Goal: Task Accomplishment & Management: Complete application form

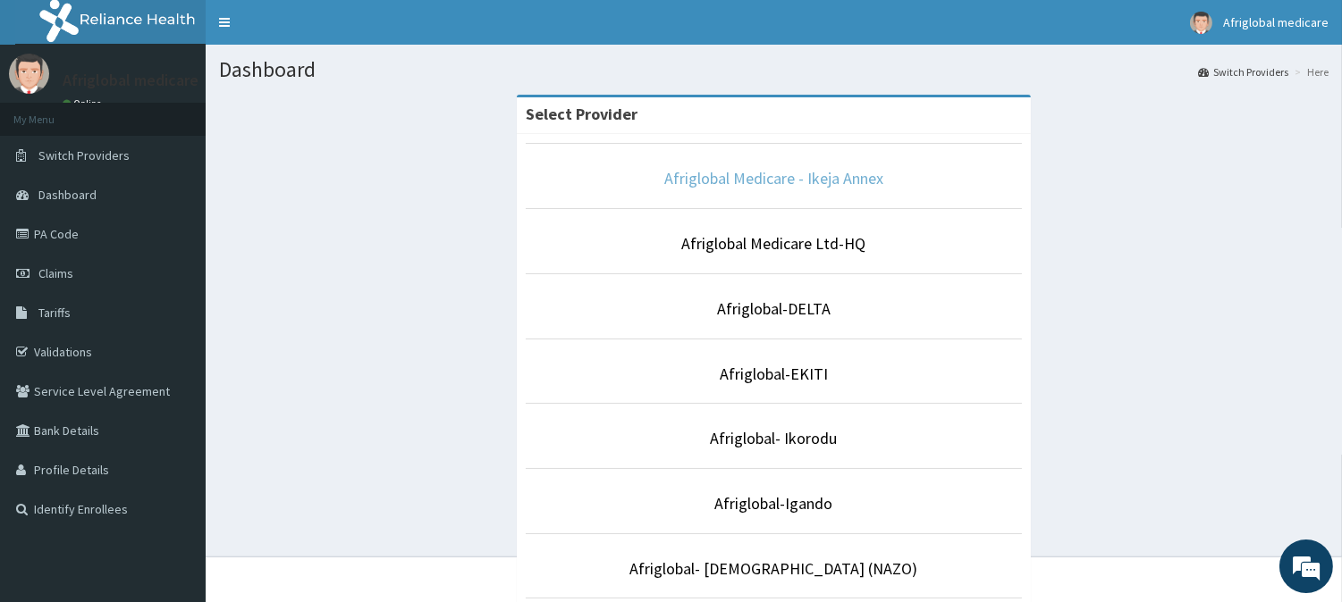
click at [823, 177] on link "Afriglobal Medicare - Ikeja Annex" at bounding box center [773, 178] width 219 height 21
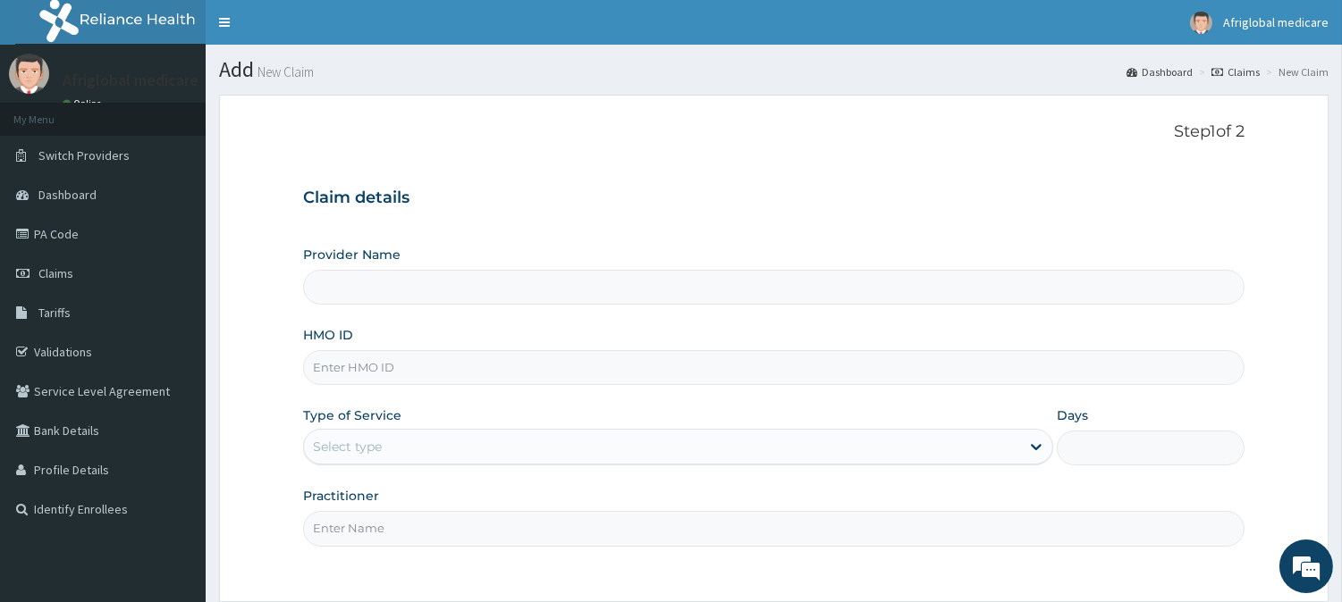
click at [394, 374] on input "HMO ID" at bounding box center [773, 367] width 941 height 35
type input "Afriglobal Medicare - Ikeja Annex"
paste input "KUD10635A"
click at [336, 354] on input "KUD10635A" at bounding box center [773, 367] width 941 height 35
click at [377, 366] on input "KUD/10635A" at bounding box center [773, 367] width 941 height 35
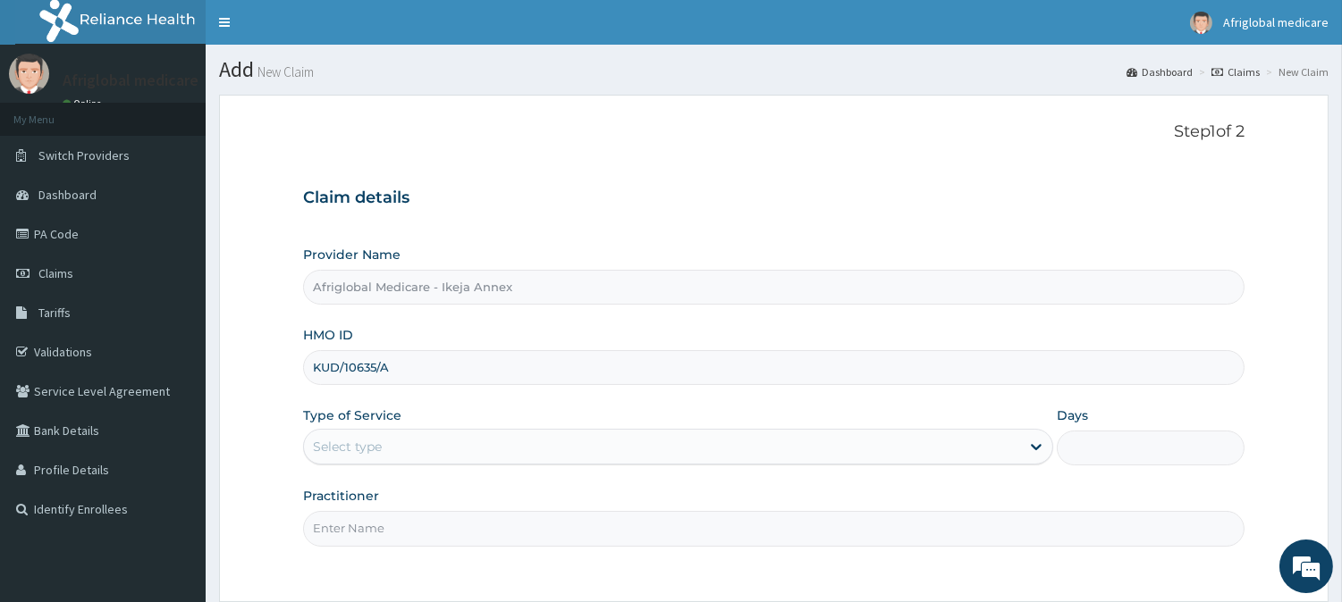
type input "KUD/10635/A"
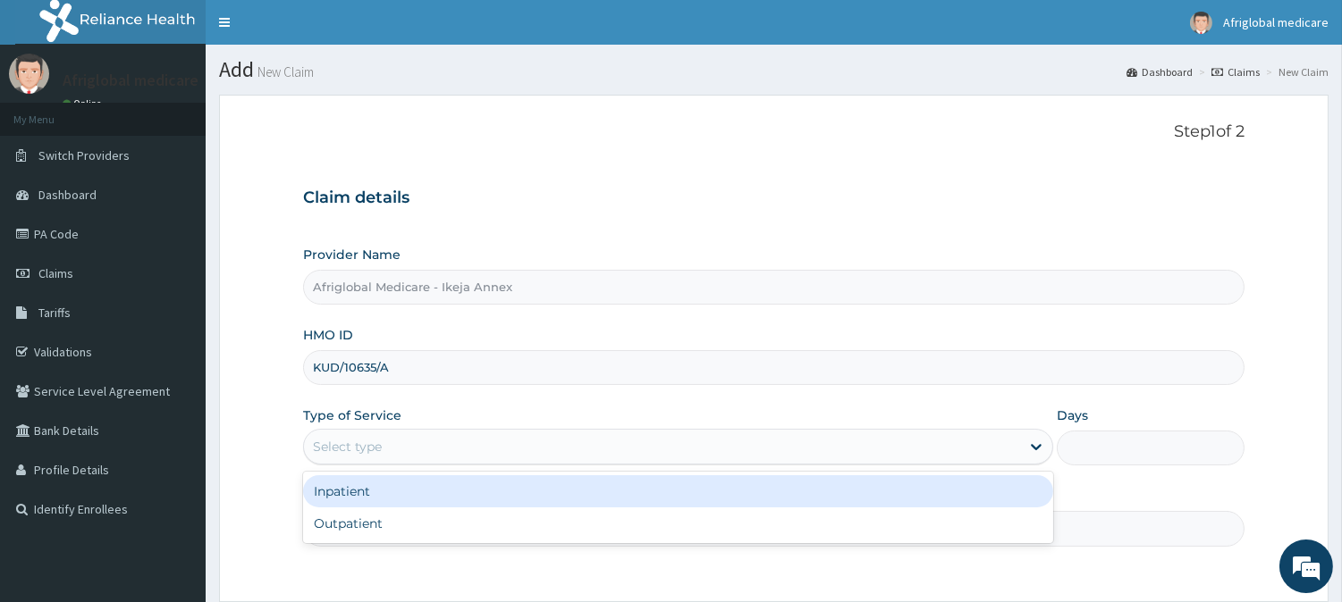
drag, startPoint x: 383, startPoint y: 429, endPoint x: 382, endPoint y: 472, distance: 42.9
click at [382, 434] on div "Select type" at bounding box center [678, 447] width 750 height 36
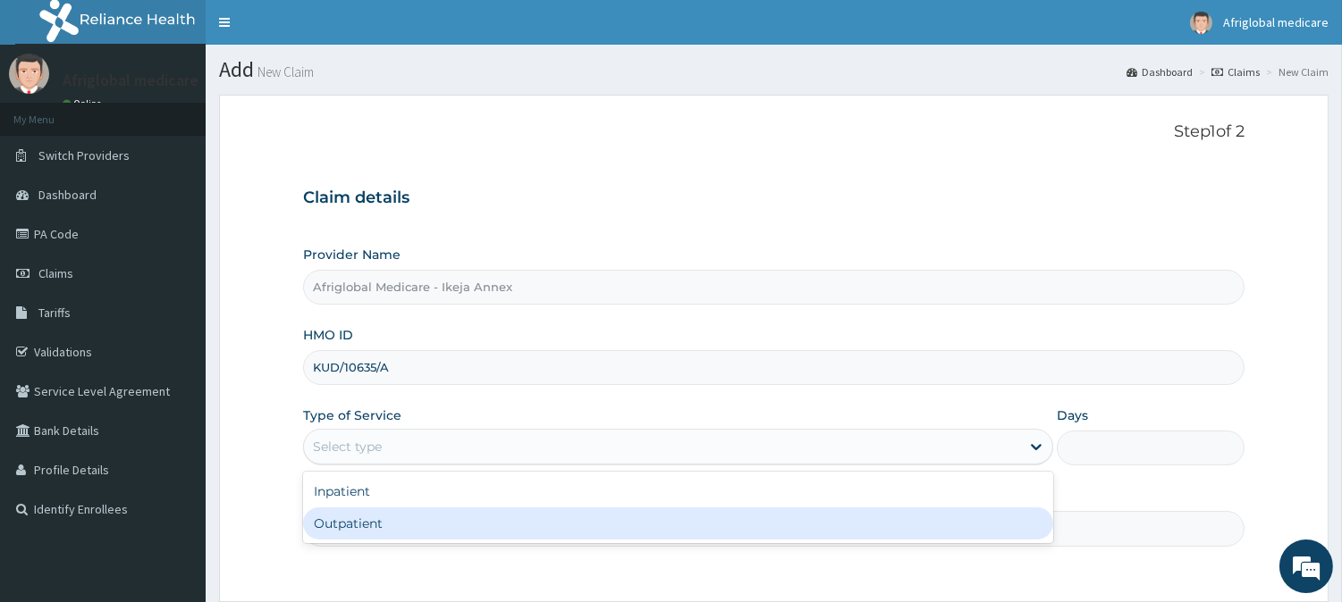
click at [375, 523] on div "Outpatient" at bounding box center [678, 524] width 750 height 32
type input "1"
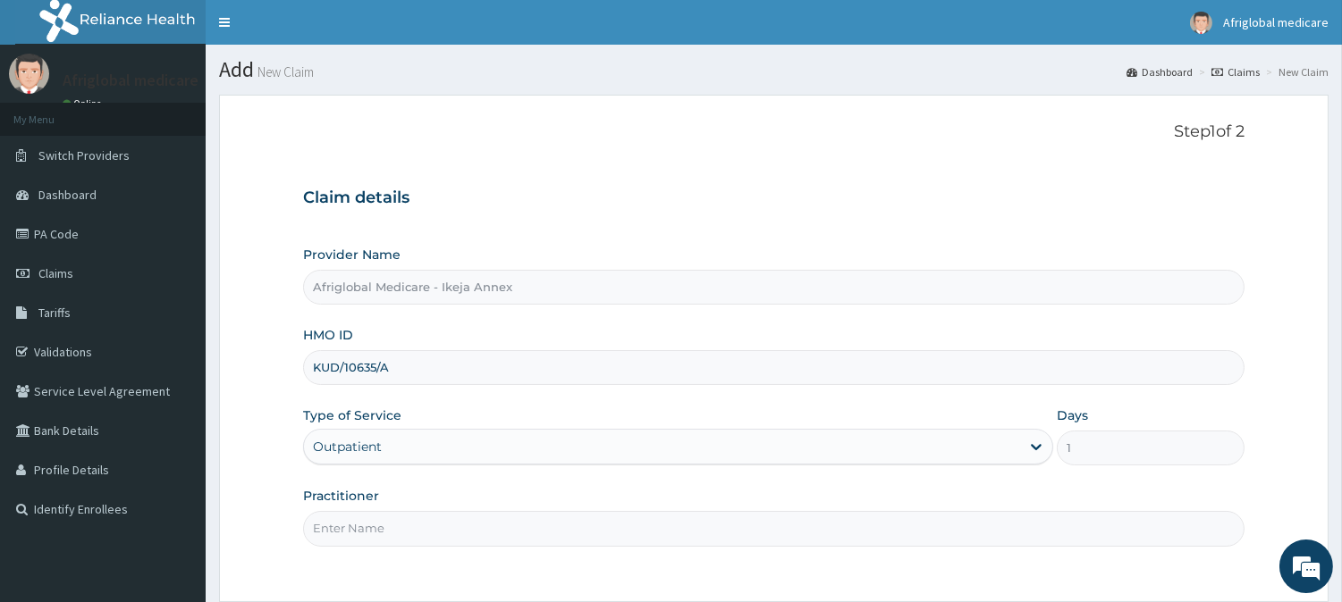
click at [375, 524] on input "Practitioner" at bounding box center [773, 528] width 941 height 35
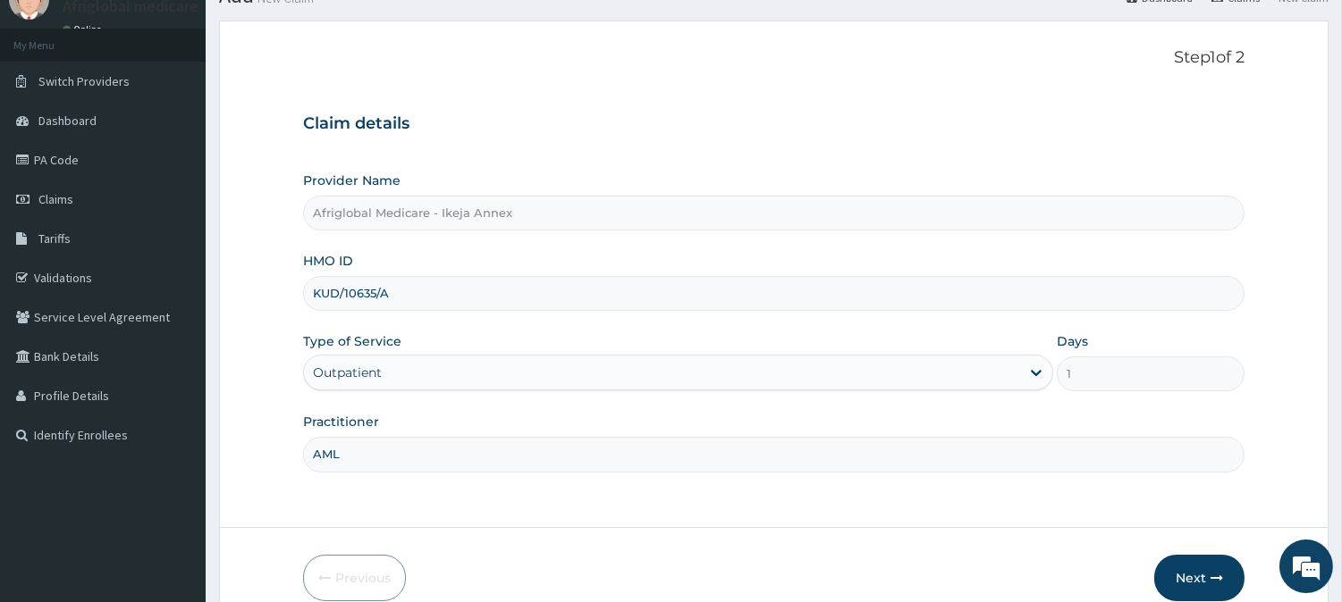
scroll to position [159, 0]
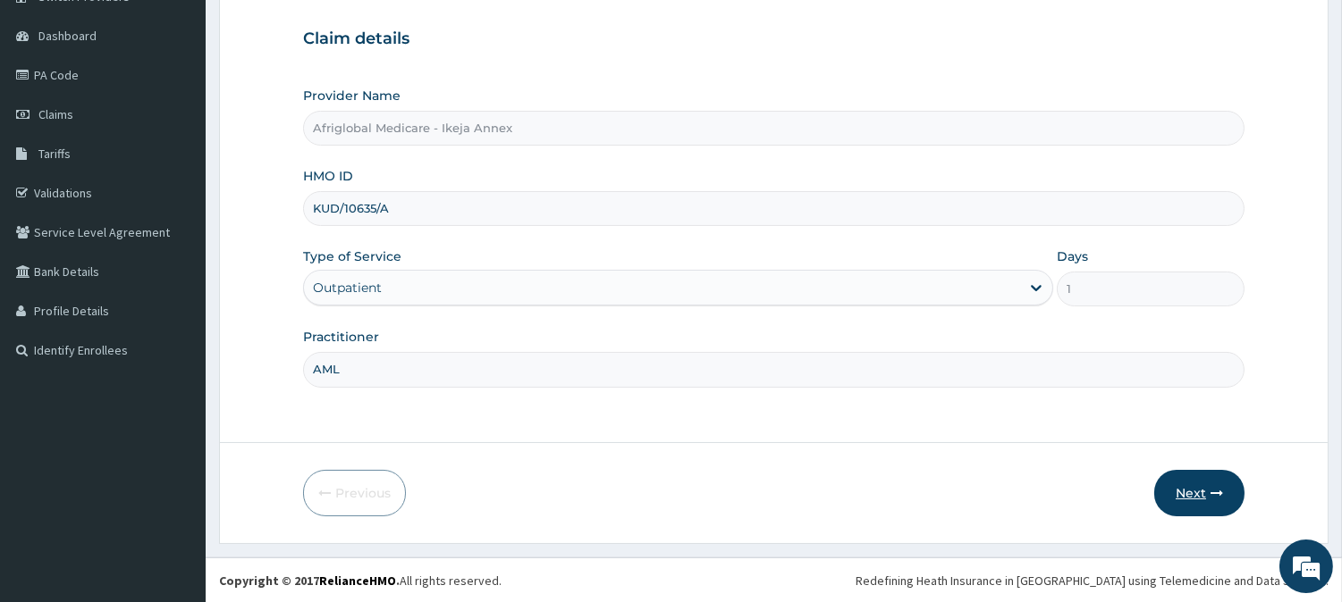
type input "AML"
click at [1177, 483] on button "Next" at bounding box center [1199, 493] width 90 height 46
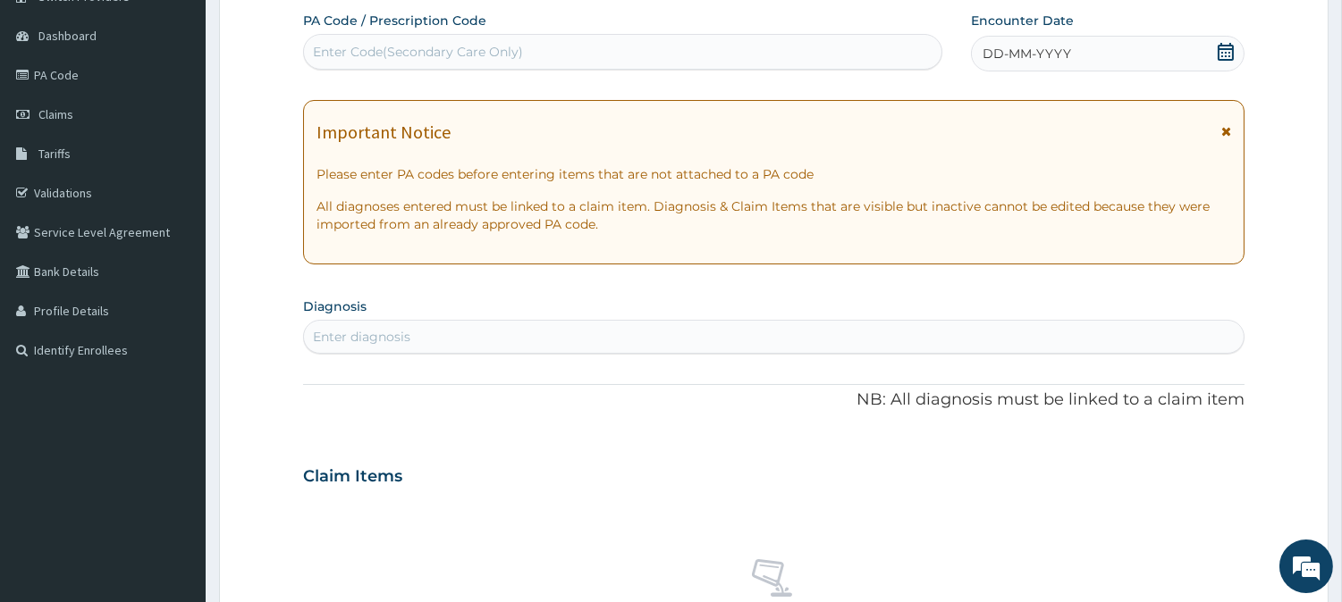
click at [543, 54] on div "Enter Code(Secondary Care Only)" at bounding box center [622, 52] width 637 height 29
paste input "PA41DB39"
click at [331, 51] on input "PA41DB39" at bounding box center [346, 52] width 66 height 18
type input "PA/41DB39"
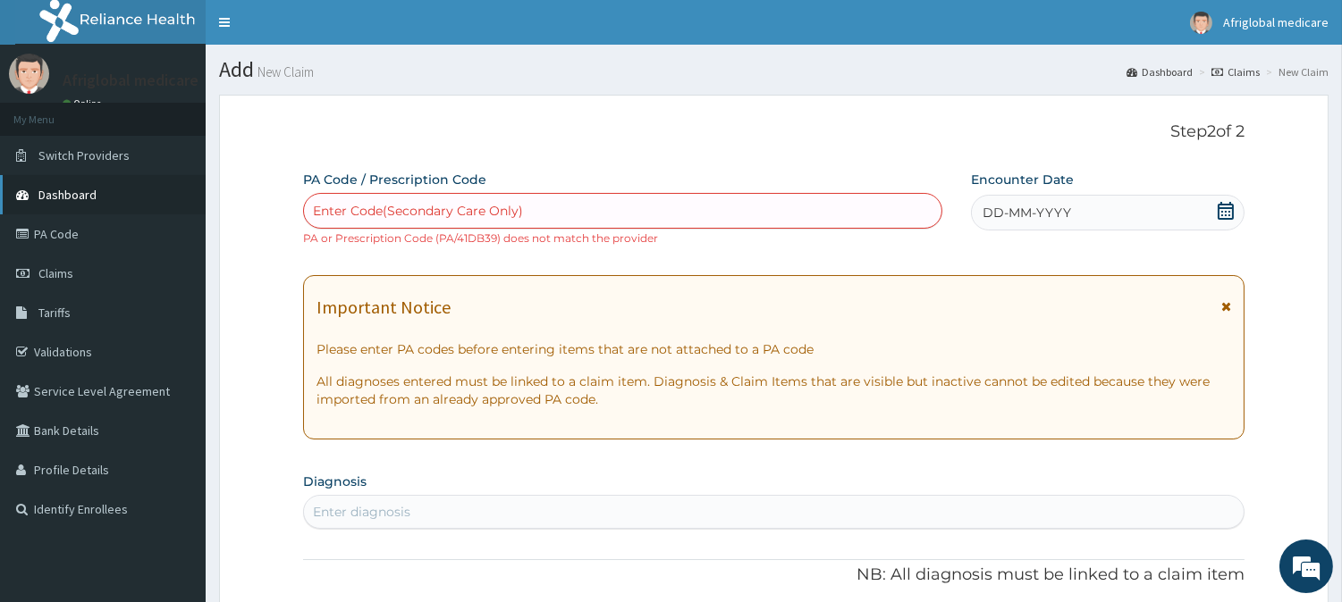
click at [88, 187] on span "Dashboard" at bounding box center [67, 195] width 58 height 16
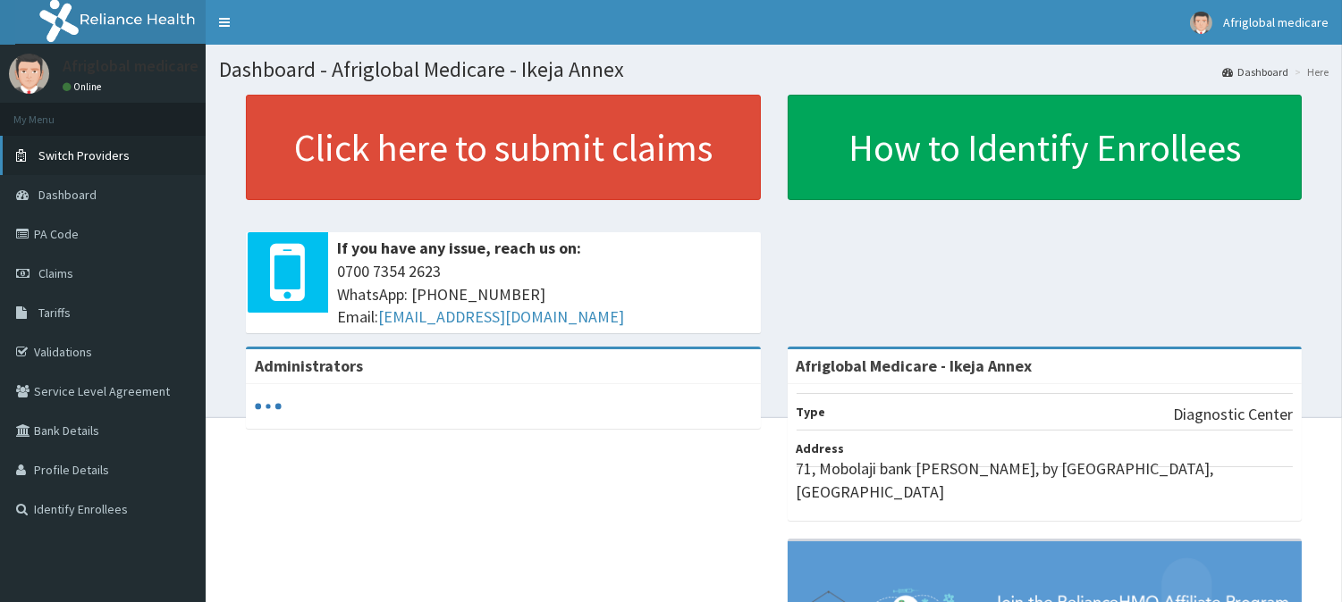
click at [89, 149] on span "Switch Providers" at bounding box center [83, 155] width 91 height 16
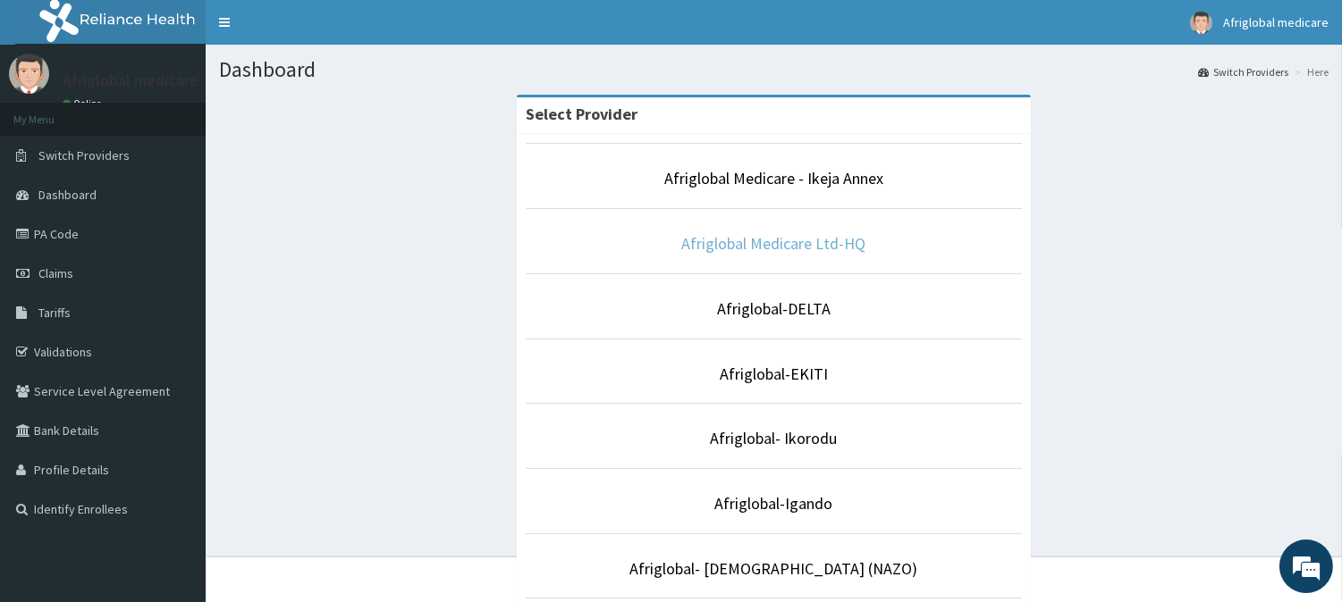
click at [763, 246] on link "Afriglobal Medicare Ltd-HQ" at bounding box center [774, 243] width 184 height 21
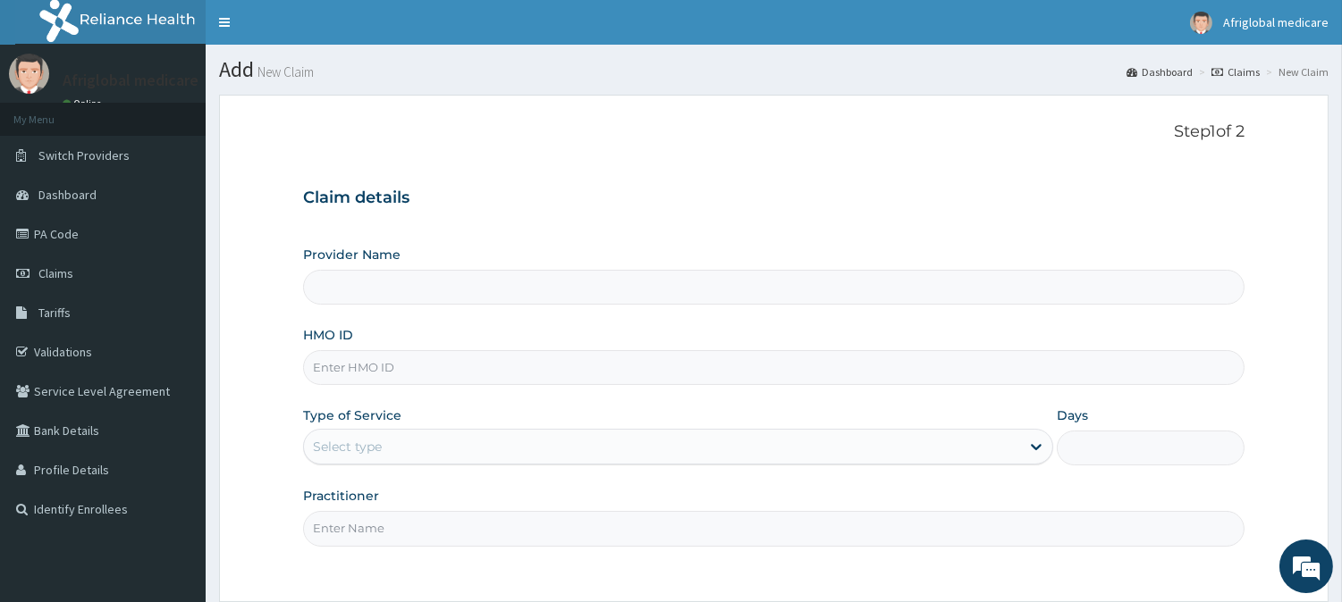
click at [389, 362] on input "HMO ID" at bounding box center [773, 367] width 941 height 35
type input "Afriglobal Medicare Ltd-HQ"
paste input "KUD10635A"
click at [343, 366] on input "KUD10635A" at bounding box center [773, 367] width 941 height 35
click at [337, 366] on input "KUD10635A" at bounding box center [773, 367] width 941 height 35
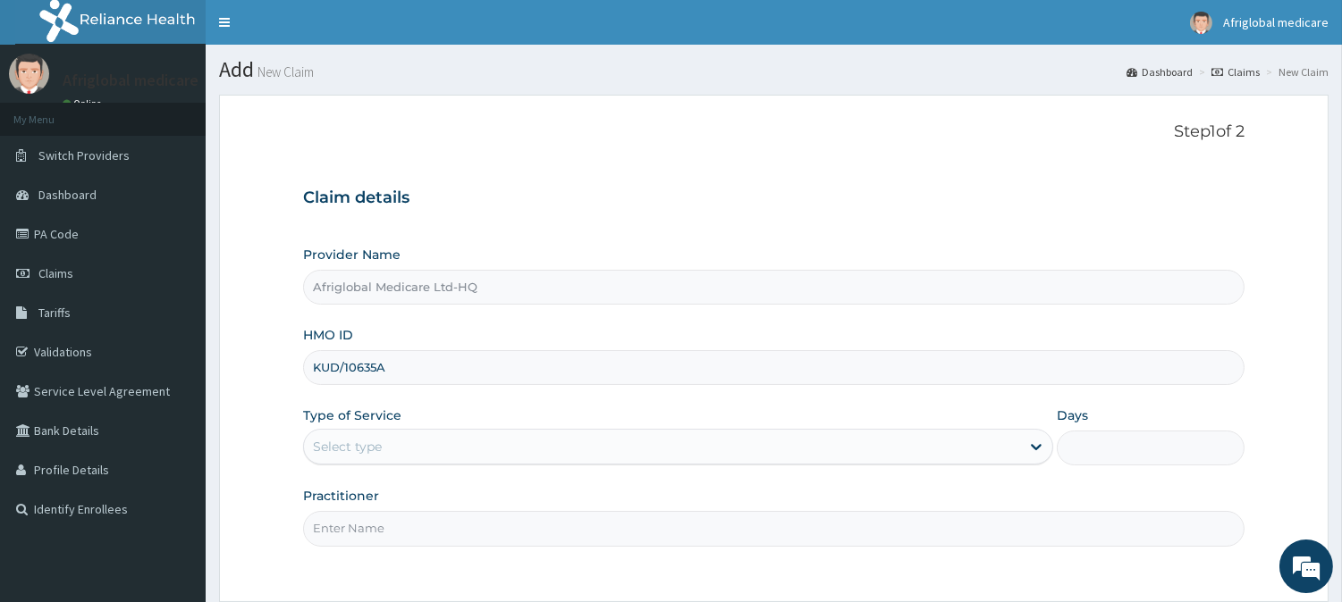
click at [381, 366] on input "KUD/10635A" at bounding box center [773, 367] width 941 height 35
click at [375, 370] on input "KUD/10635A" at bounding box center [773, 367] width 941 height 35
type input "KUD/10635/A"
click at [391, 433] on div "Select type" at bounding box center [678, 447] width 750 height 36
click at [396, 444] on div "Select type" at bounding box center [662, 447] width 716 height 29
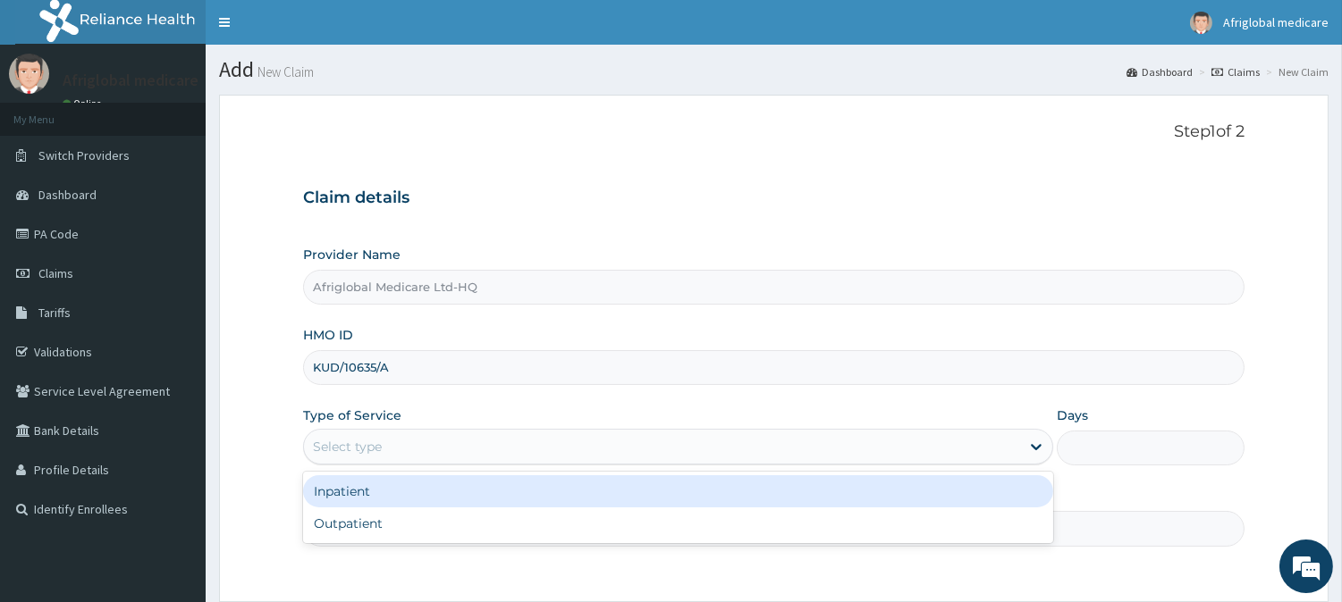
click at [396, 444] on div "Select type" at bounding box center [662, 447] width 716 height 29
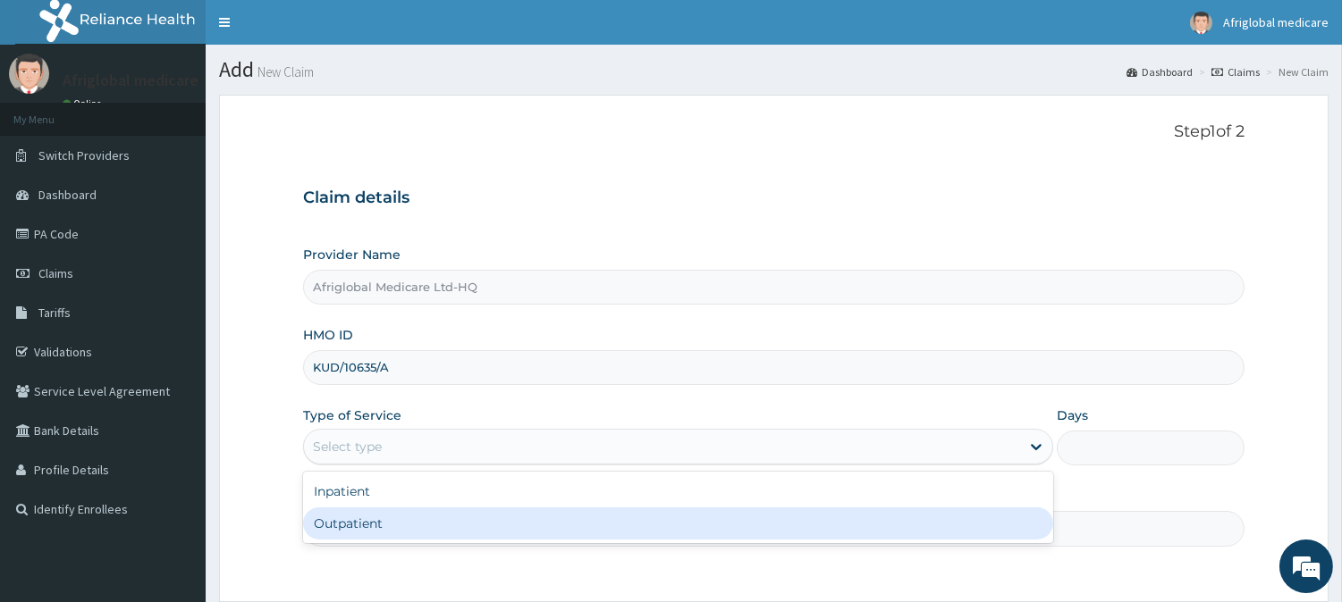
drag, startPoint x: 394, startPoint y: 497, endPoint x: 400, endPoint y: 516, distance: 19.5
click at [400, 516] on div "Inpatient Outpatient" at bounding box center [678, 508] width 750 height 72
click at [398, 530] on div "Outpatient" at bounding box center [678, 524] width 750 height 32
type input "1"
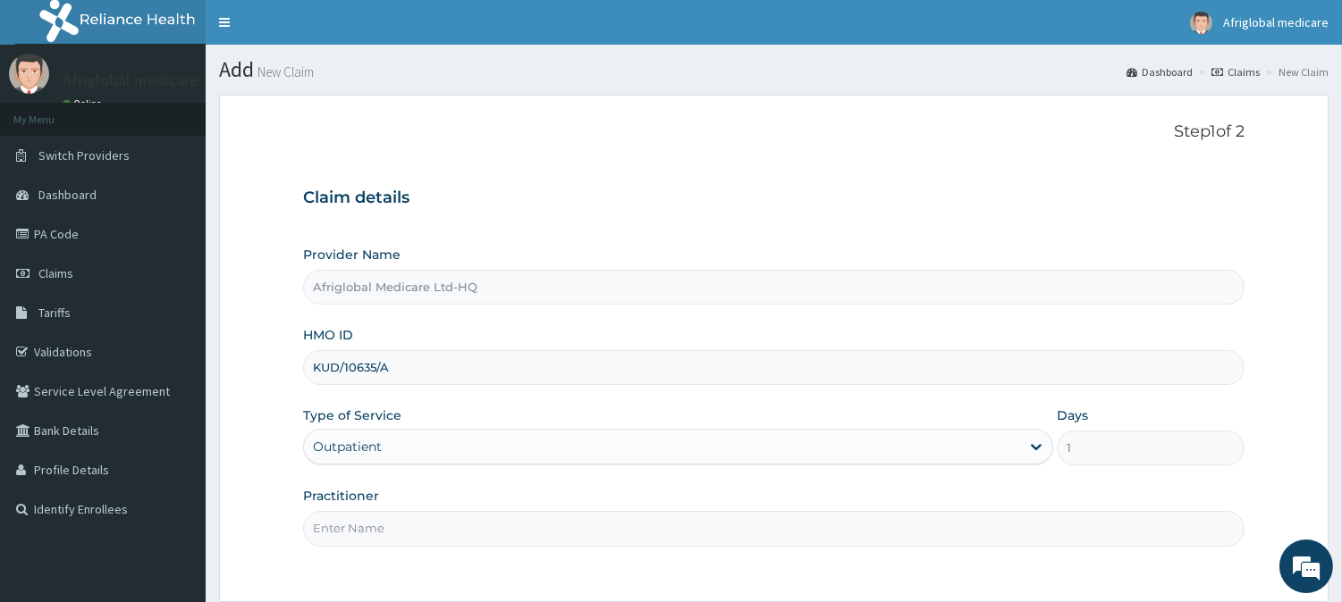
click at [394, 529] on input "Practitioner" at bounding box center [773, 528] width 941 height 35
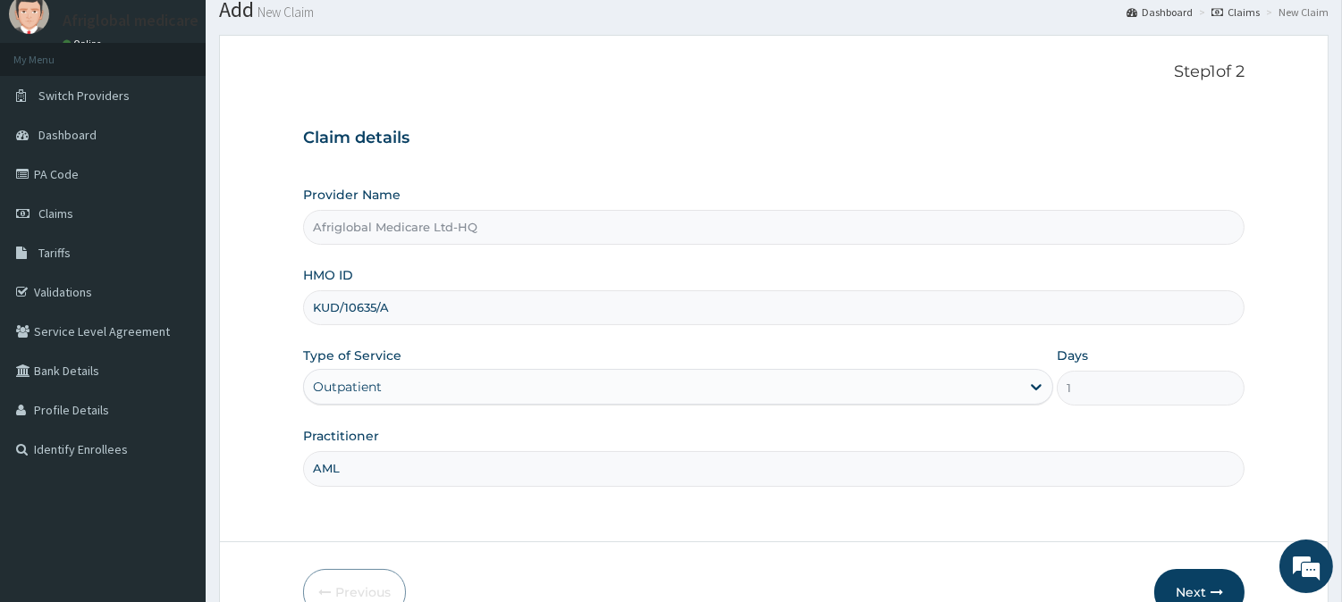
scroll to position [159, 0]
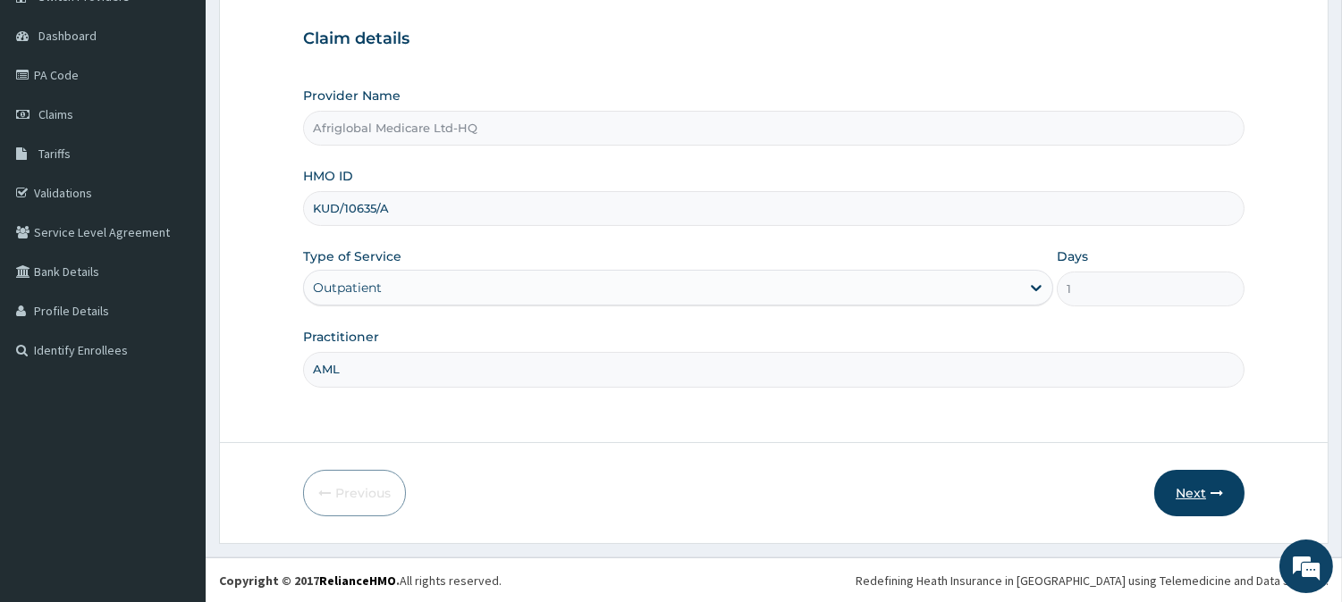
type input "AML"
click at [1178, 484] on button "Next" at bounding box center [1199, 493] width 90 height 46
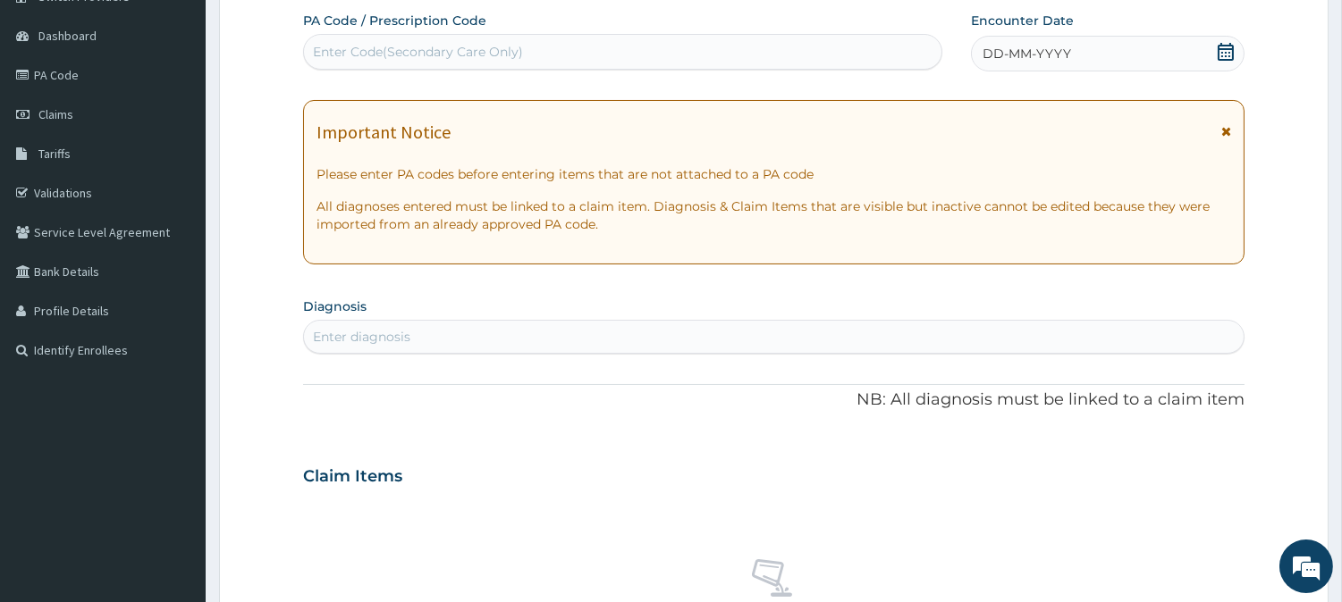
click at [639, 50] on div "Enter Code(Secondary Care Only)" at bounding box center [622, 52] width 637 height 29
paste input "PA41DB39"
click at [329, 52] on input "PA41DB39" at bounding box center [346, 52] width 66 height 18
type input "PA/41DB39"
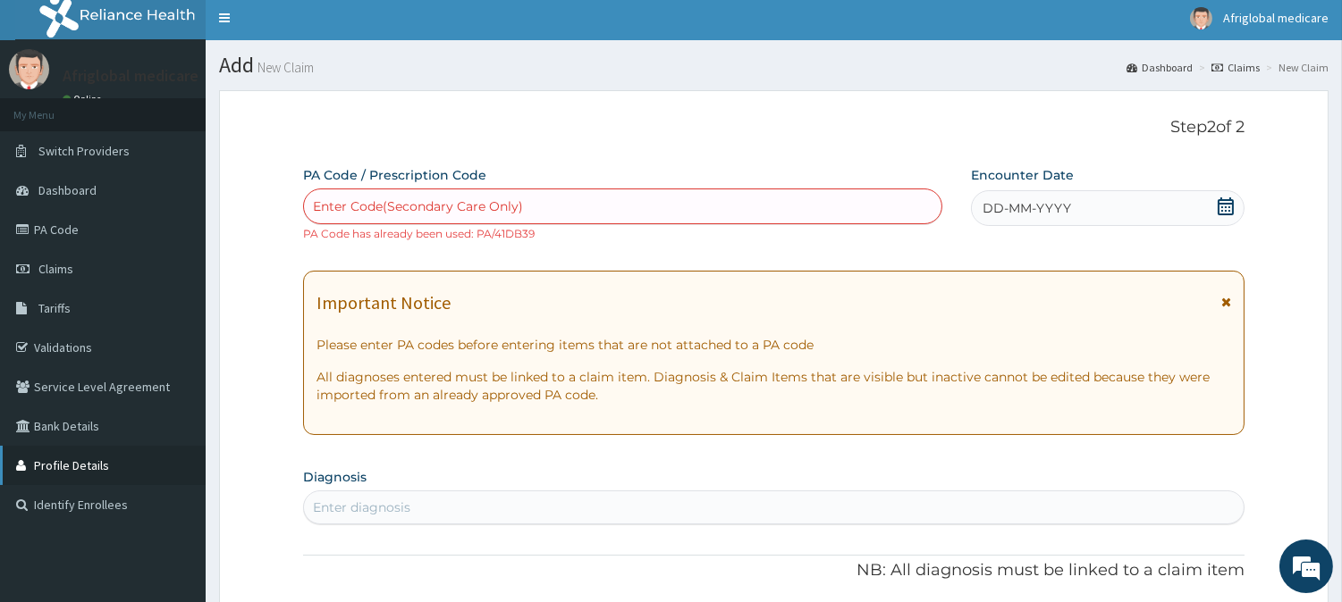
scroll to position [0, 0]
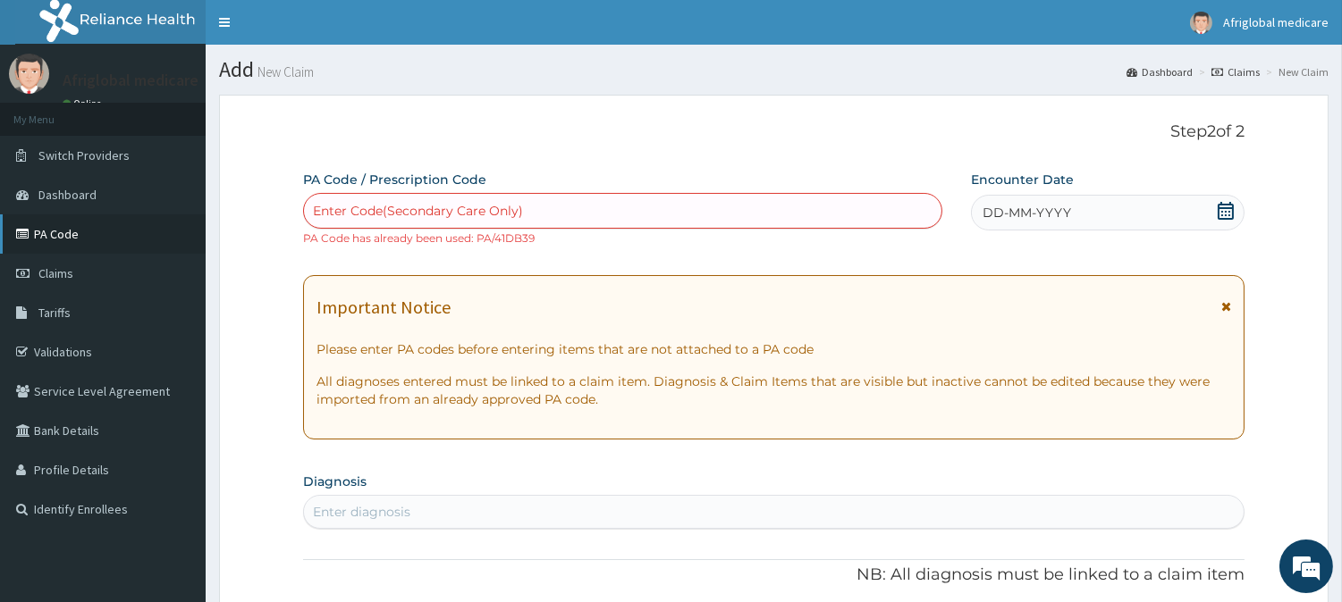
click at [92, 247] on link "PA Code" at bounding box center [103, 234] width 206 height 39
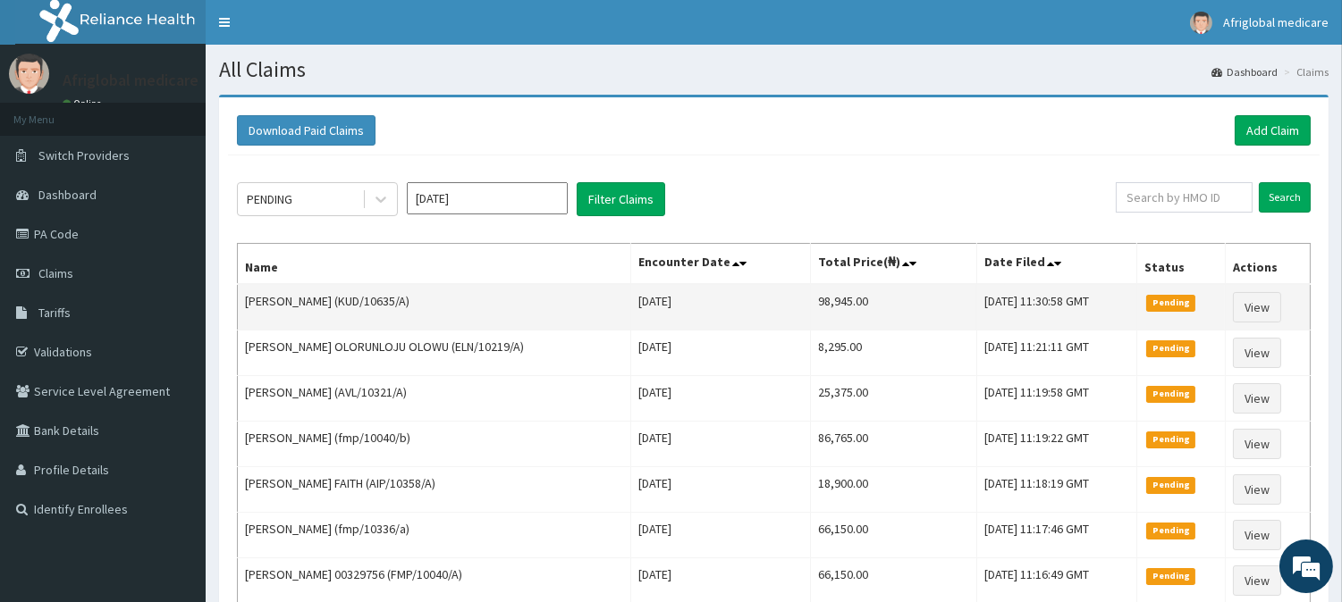
click at [1230, 307] on td "View" at bounding box center [1266, 307] width 85 height 46
click at [1252, 307] on link "View" at bounding box center [1256, 307] width 48 height 30
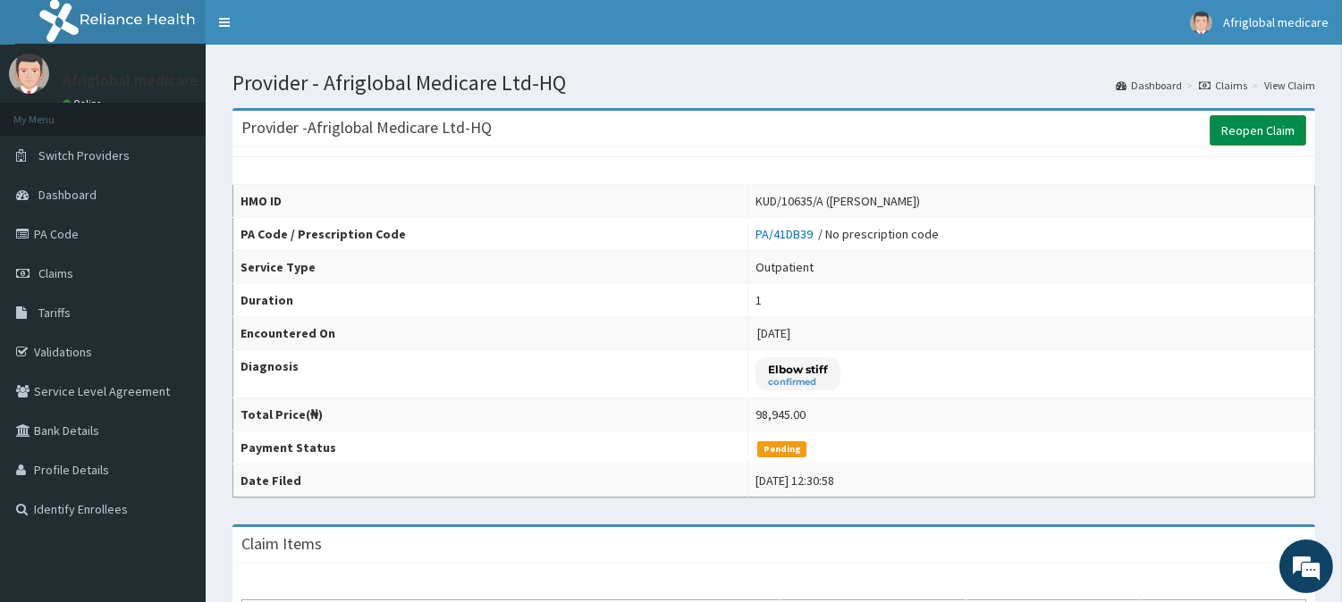
click at [1220, 130] on link "Reopen Claim" at bounding box center [1257, 130] width 97 height 30
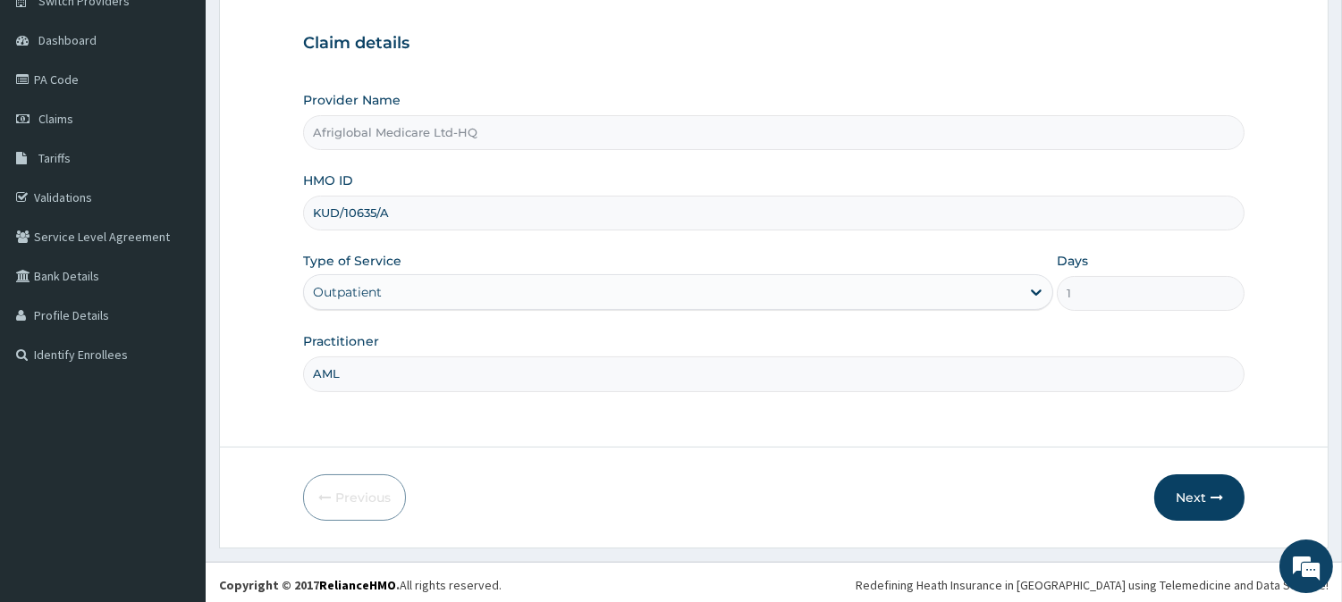
scroll to position [159, 0]
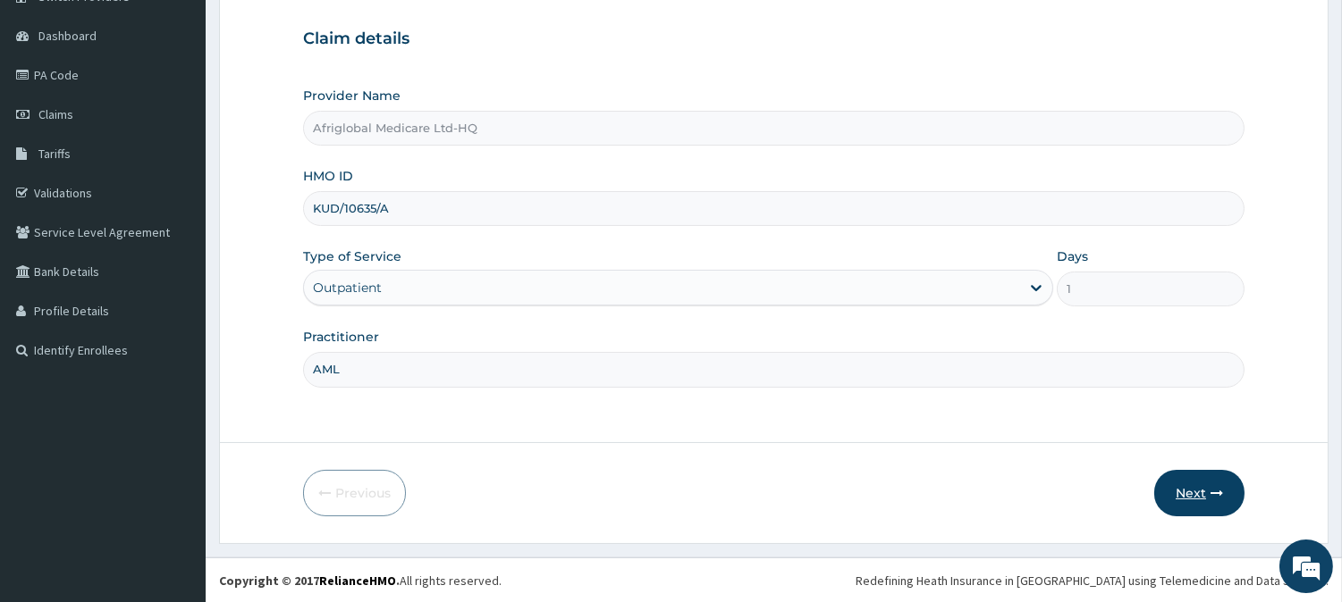
click at [1198, 485] on button "Next" at bounding box center [1199, 493] width 90 height 46
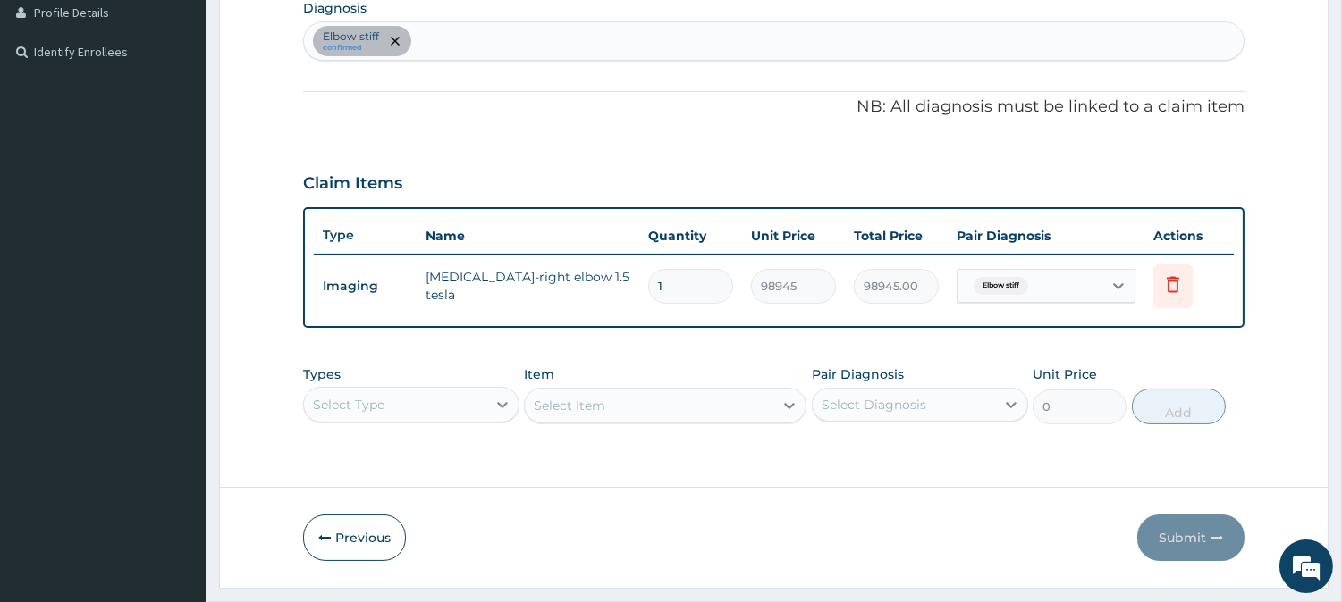
scroll to position [0, 0]
click at [467, 412] on div "Select Type" at bounding box center [411, 405] width 216 height 36
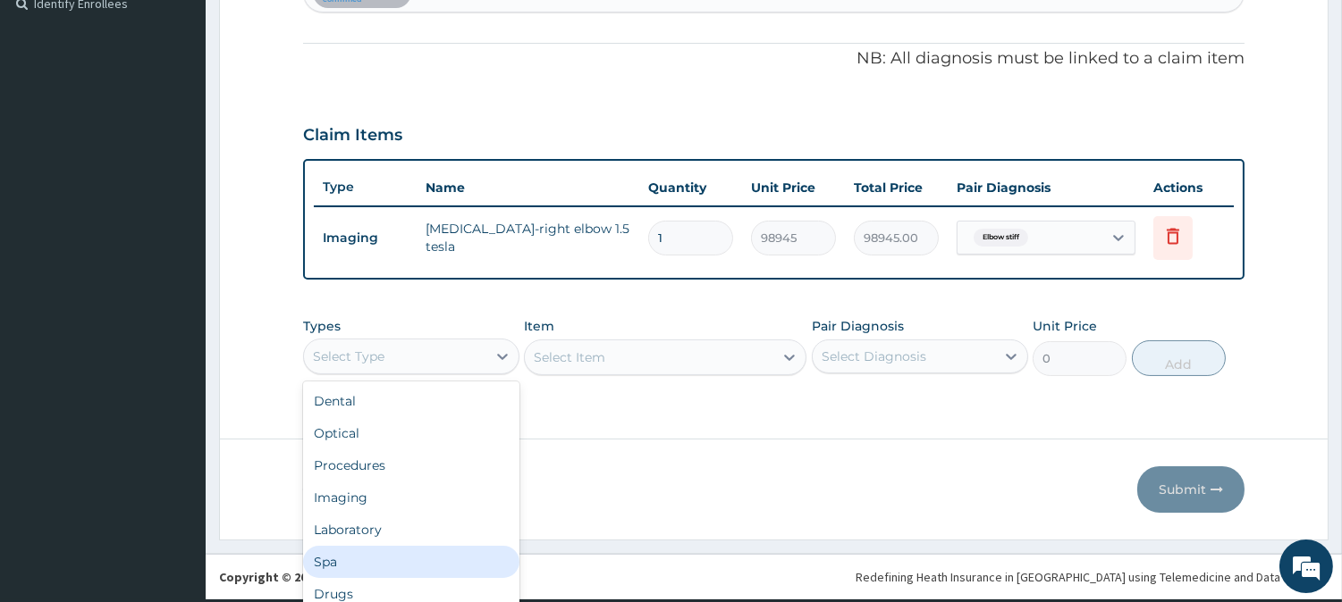
scroll to position [60, 0]
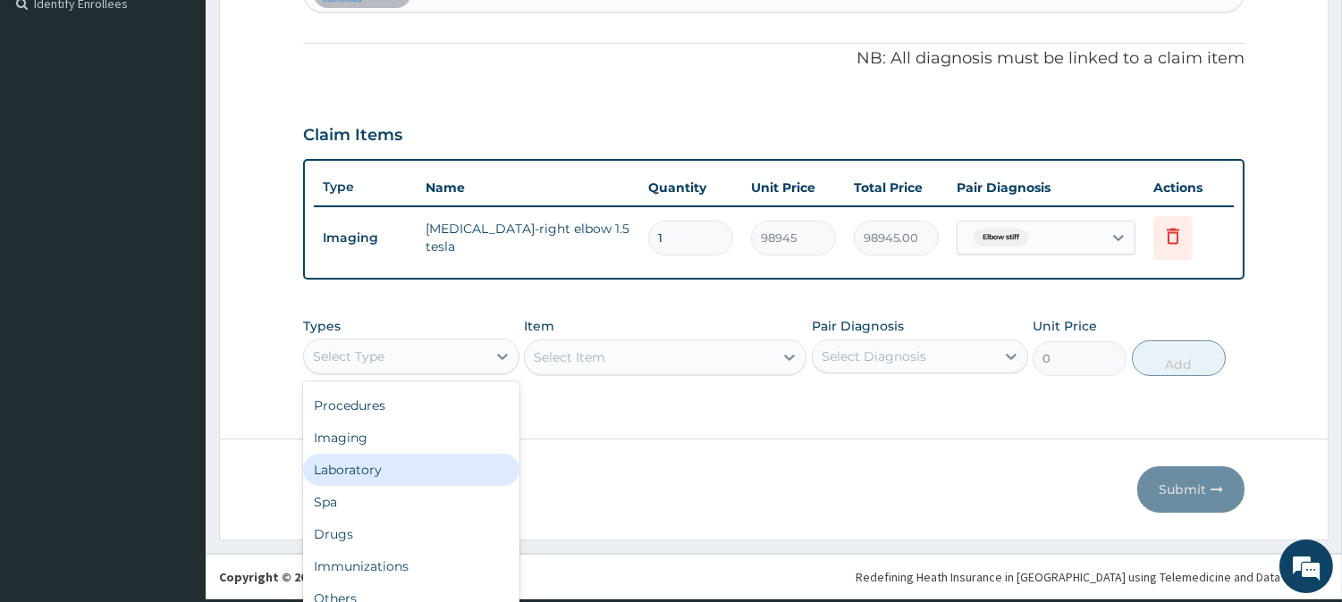
click at [381, 465] on div "Laboratory" at bounding box center [411, 470] width 216 height 32
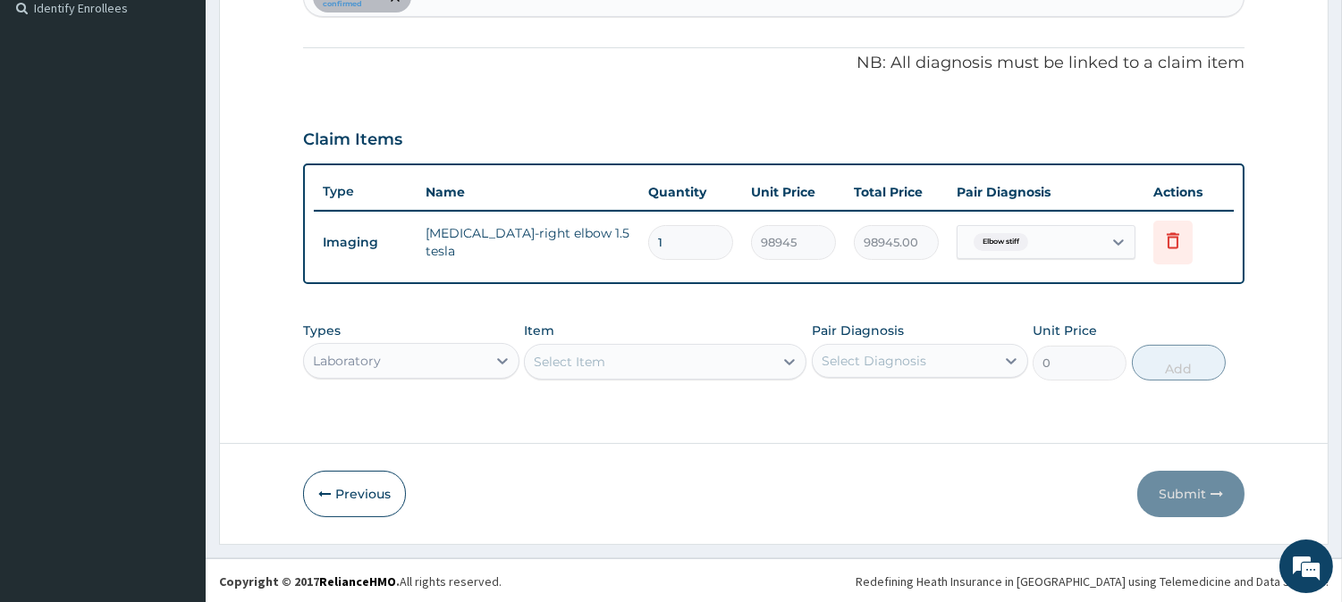
scroll to position [0, 0]
click at [689, 364] on div "Select Item" at bounding box center [665, 362] width 282 height 36
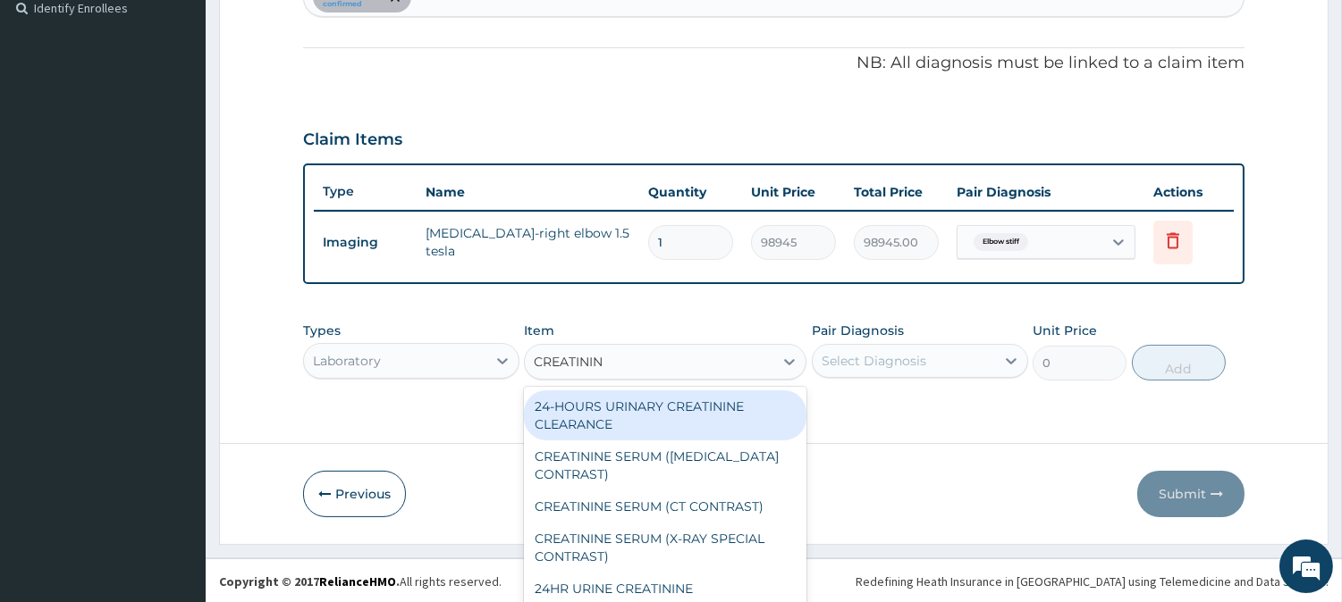
type input "CREATININE"
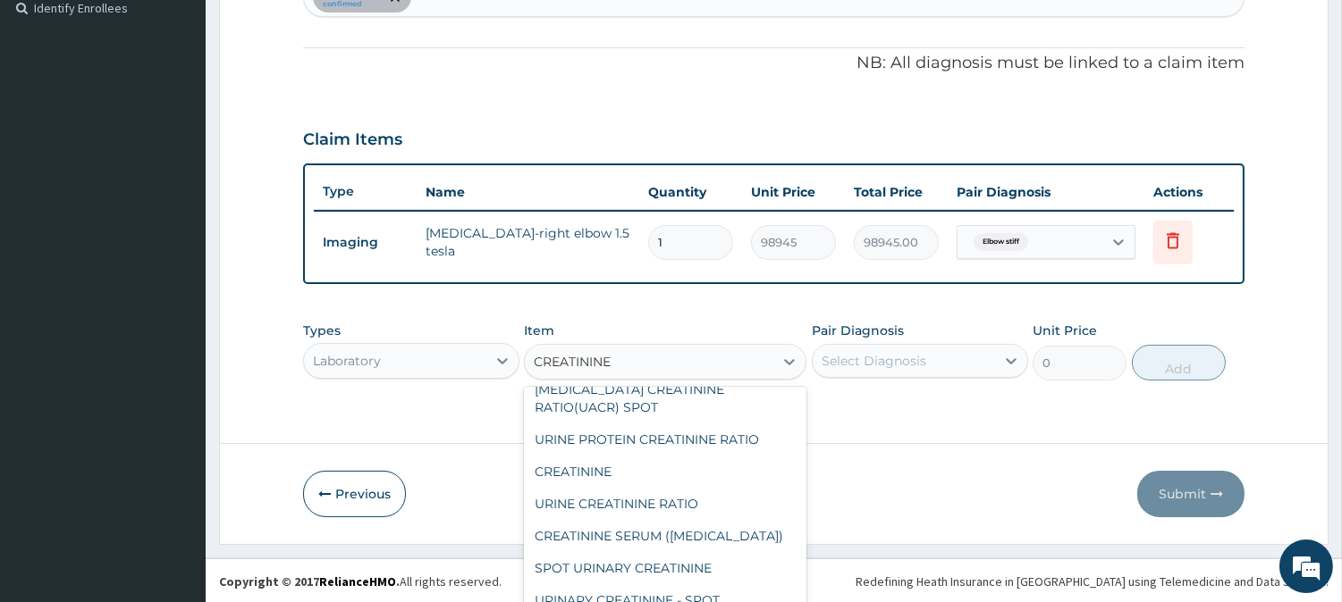
scroll to position [298, 0]
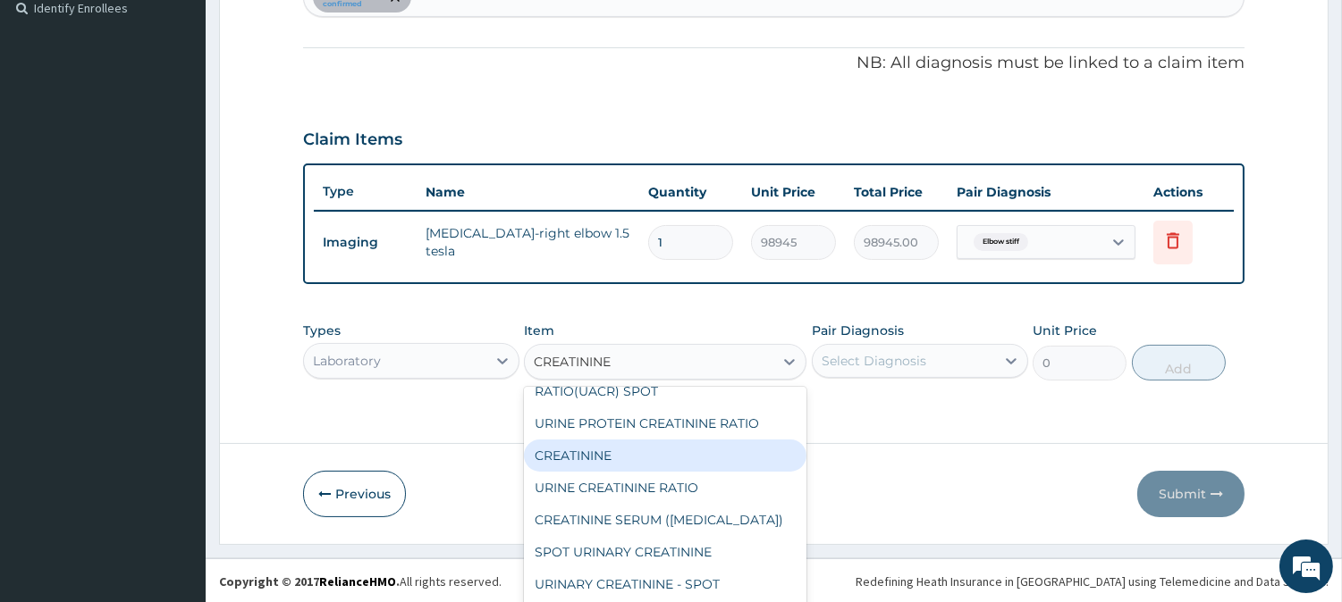
click at [644, 440] on div "CREATININE" at bounding box center [665, 456] width 282 height 32
type input "1750"
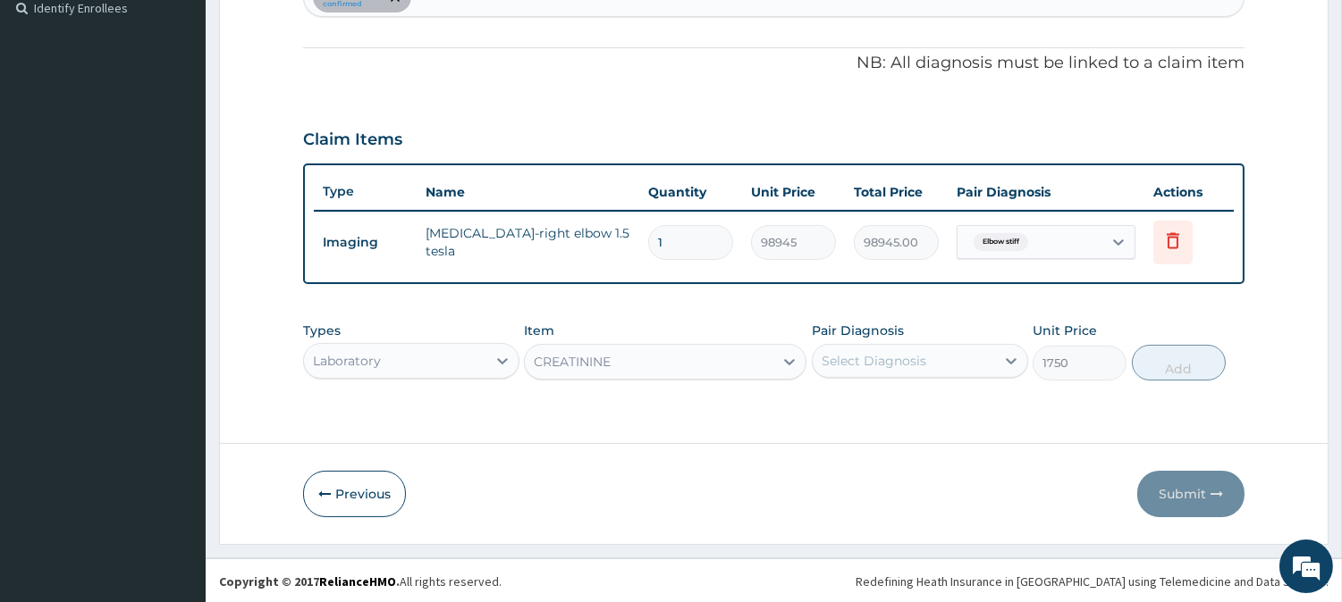
click at [879, 367] on div "Select Diagnosis" at bounding box center [903, 361] width 182 height 29
click at [886, 402] on label "Elbow stiff" at bounding box center [875, 405] width 68 height 18
checkbox input "true"
click at [1160, 356] on button "Add" at bounding box center [1178, 363] width 94 height 36
type input "0"
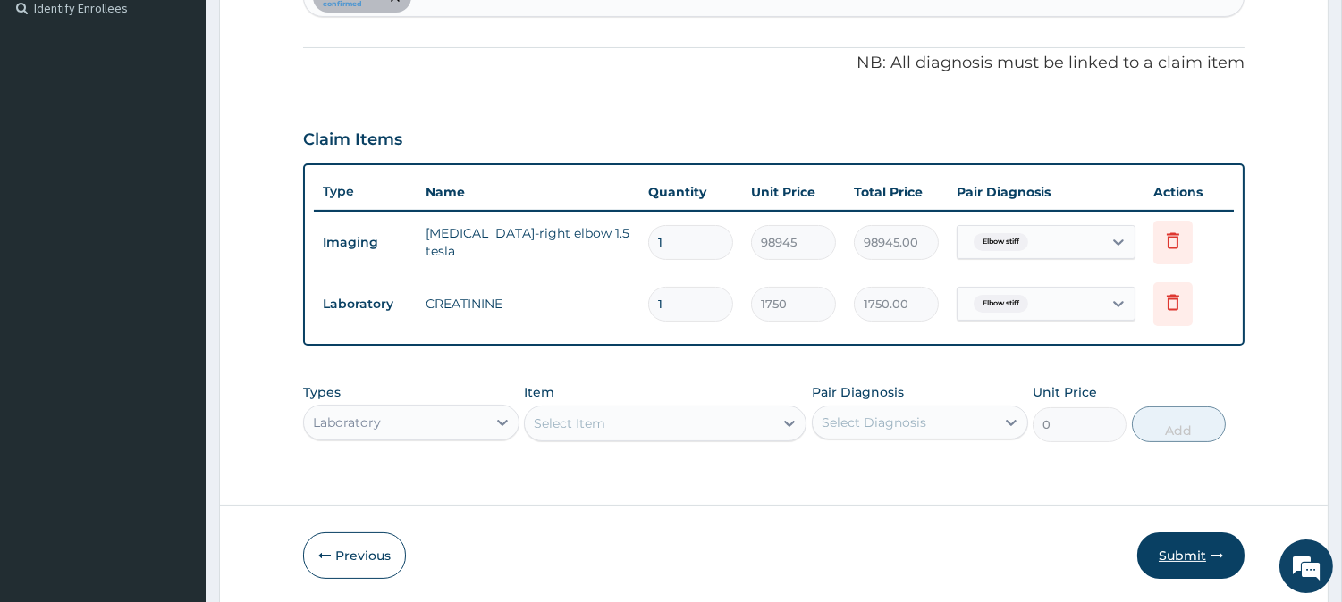
click at [1171, 543] on button "Submit" at bounding box center [1190, 556] width 107 height 46
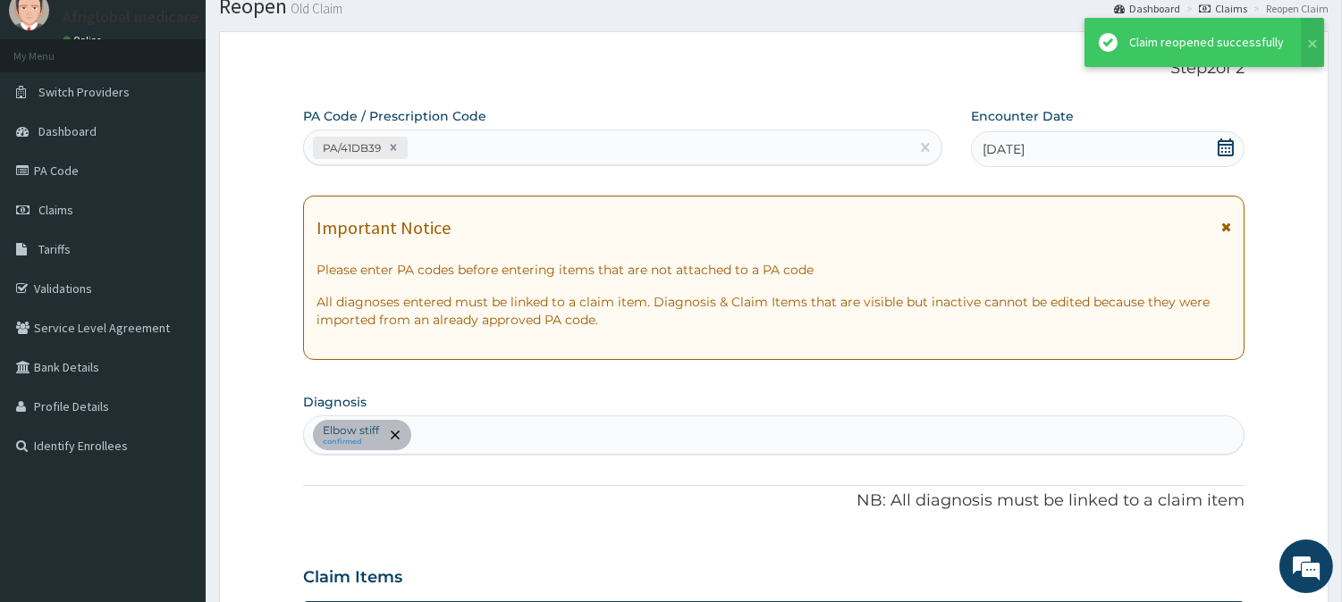
scroll to position [501, 0]
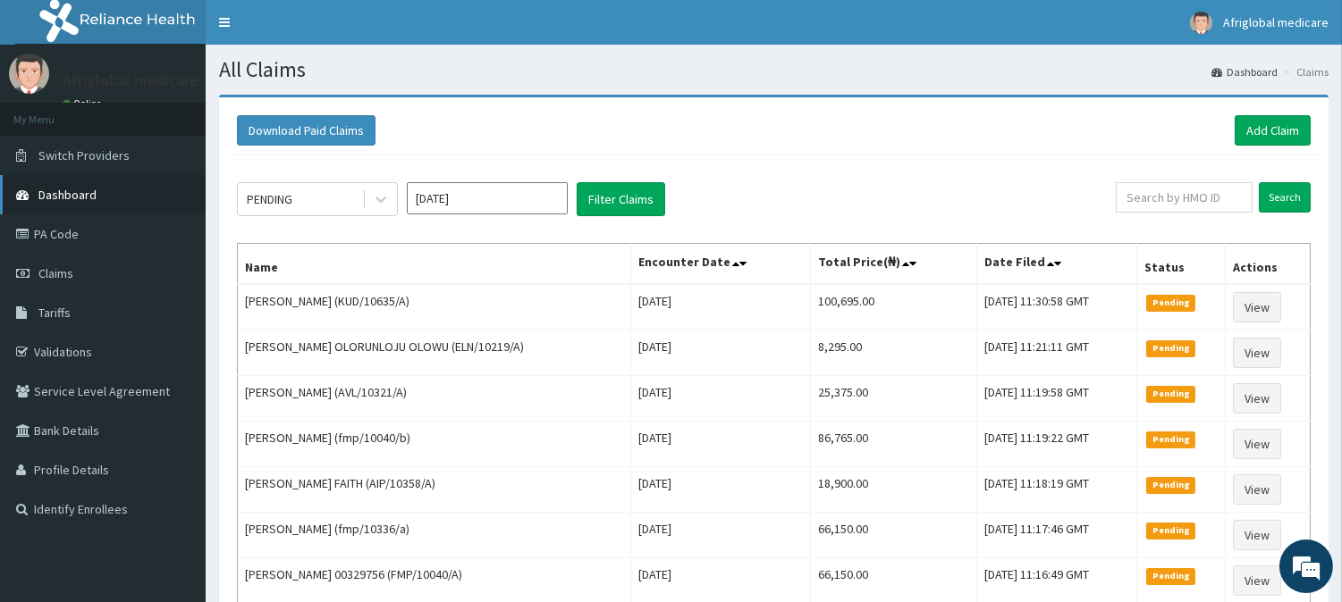
click at [91, 197] on span "Dashboard" at bounding box center [67, 195] width 58 height 16
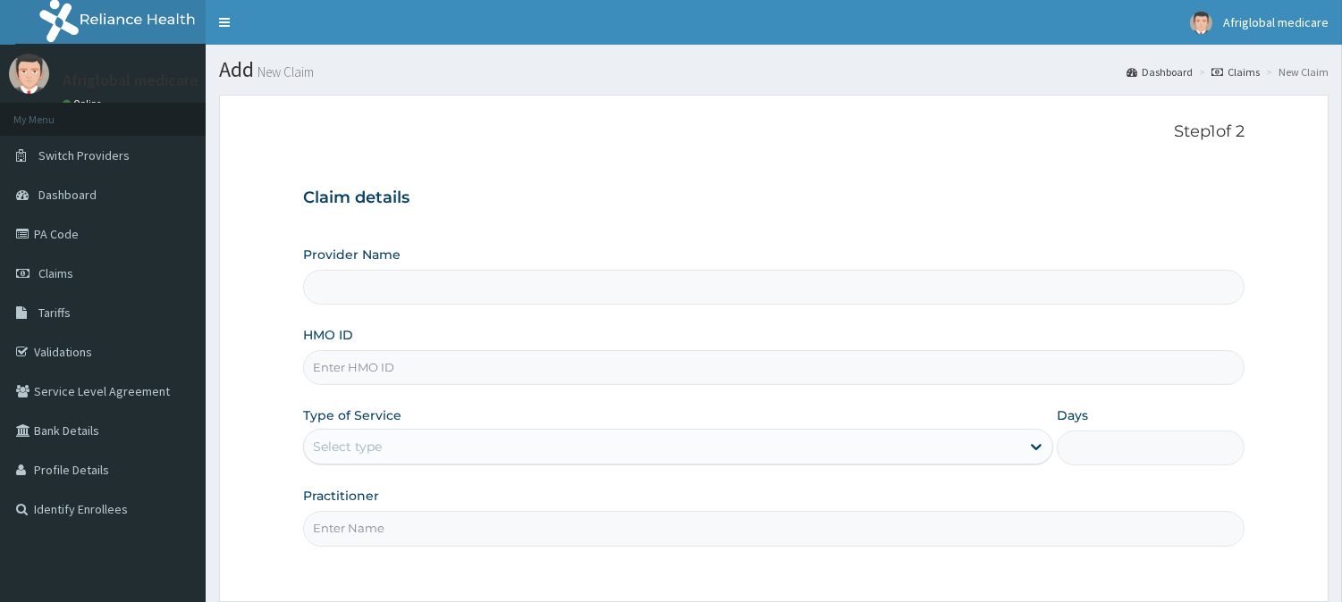
click at [436, 380] on input "HMO ID" at bounding box center [773, 367] width 941 height 35
paste input "PRS10517A"
type input "PRS10517A"
type input "Afriglobal Medicare Ltd-HQ"
click at [335, 364] on input "PRS10517A" at bounding box center [773, 367] width 941 height 35
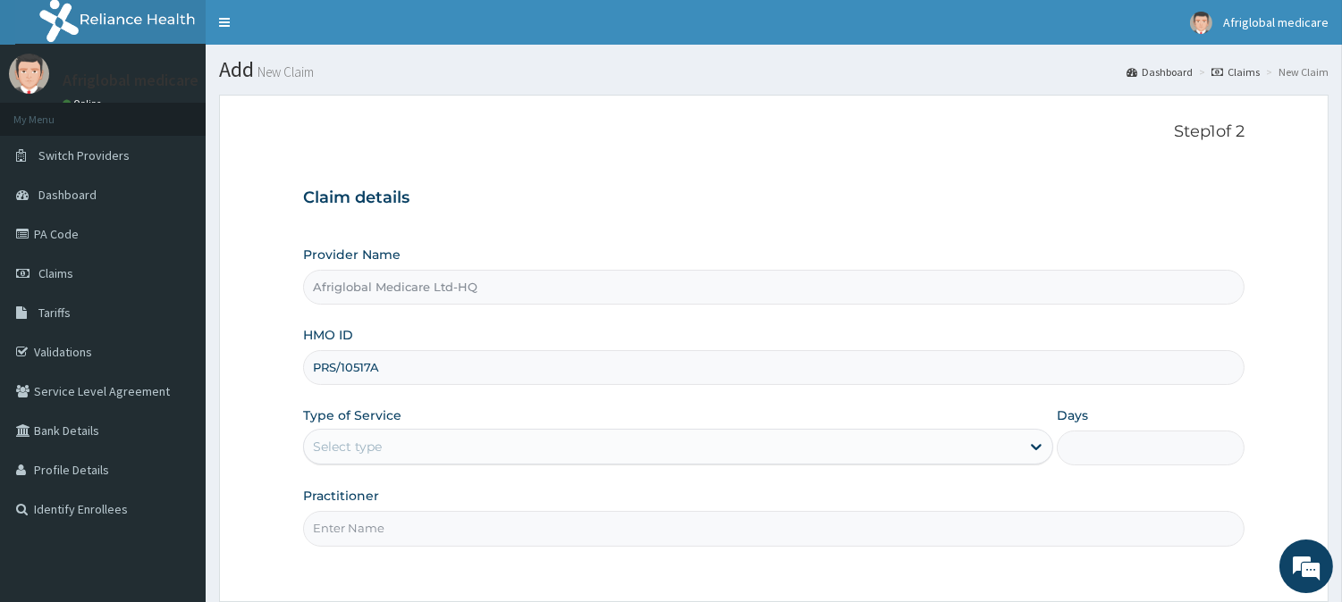
click at [370, 360] on input "PRS/10517A" at bounding box center [773, 367] width 941 height 35
type input "PRS/10517/A"
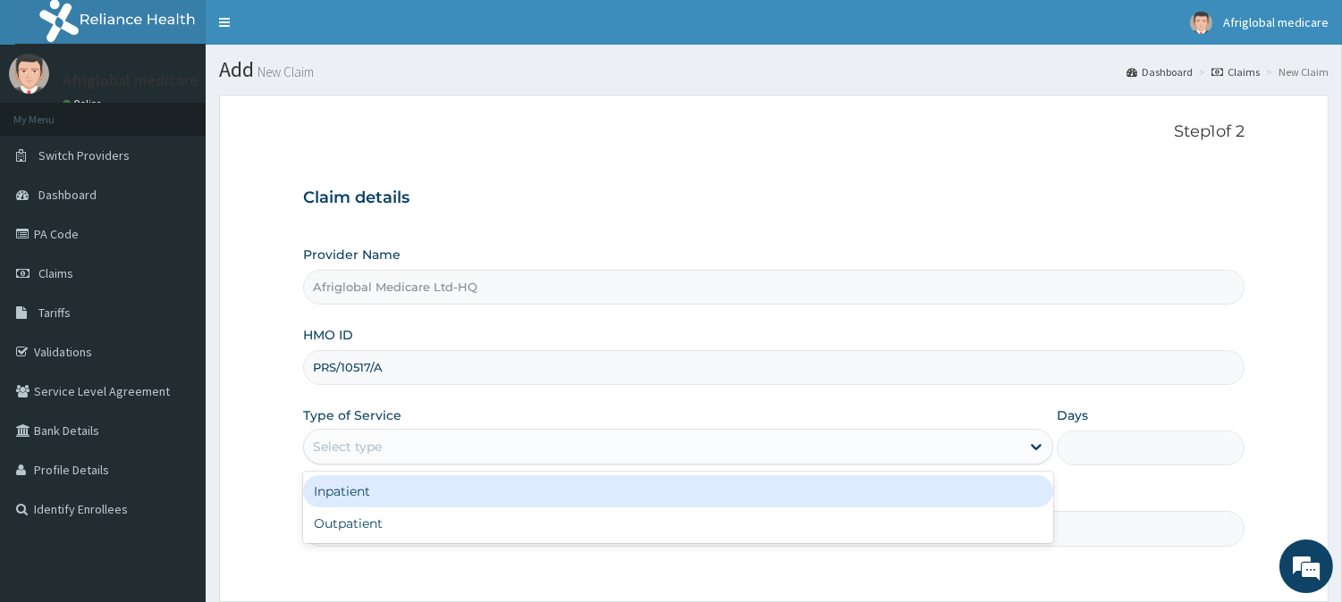
click at [402, 461] on div "Select type" at bounding box center [662, 447] width 716 height 29
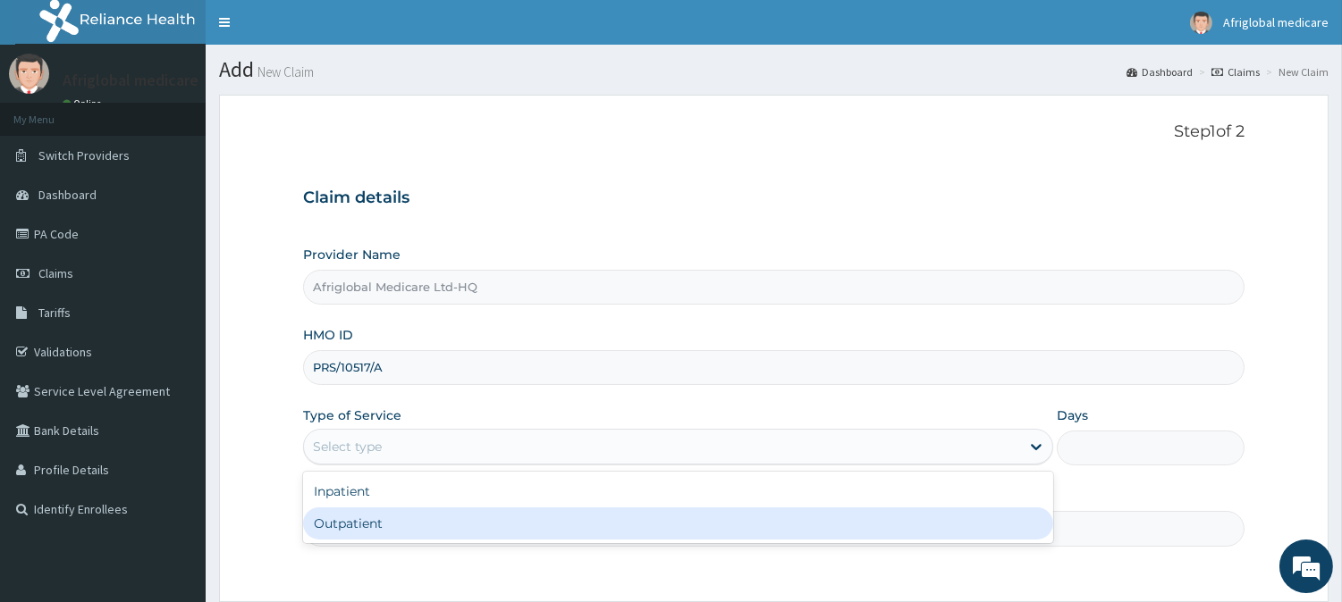
click at [400, 512] on div "Outpatient" at bounding box center [678, 524] width 750 height 32
type input "1"
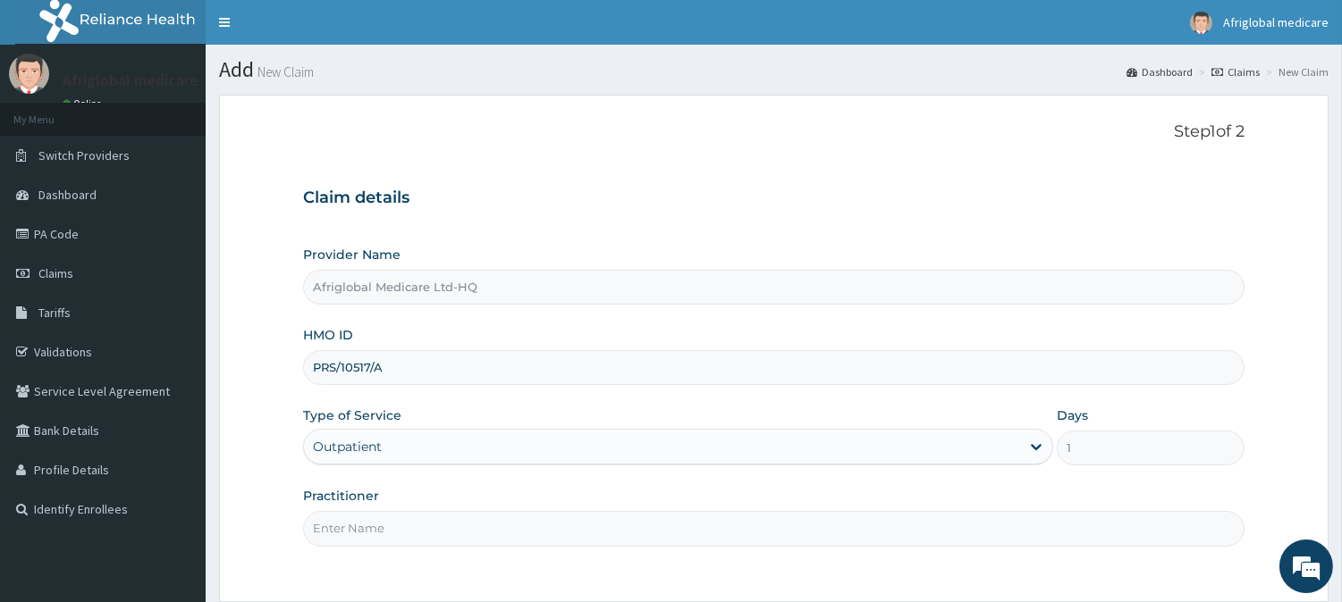
click at [403, 518] on input "Practitioner" at bounding box center [773, 528] width 941 height 35
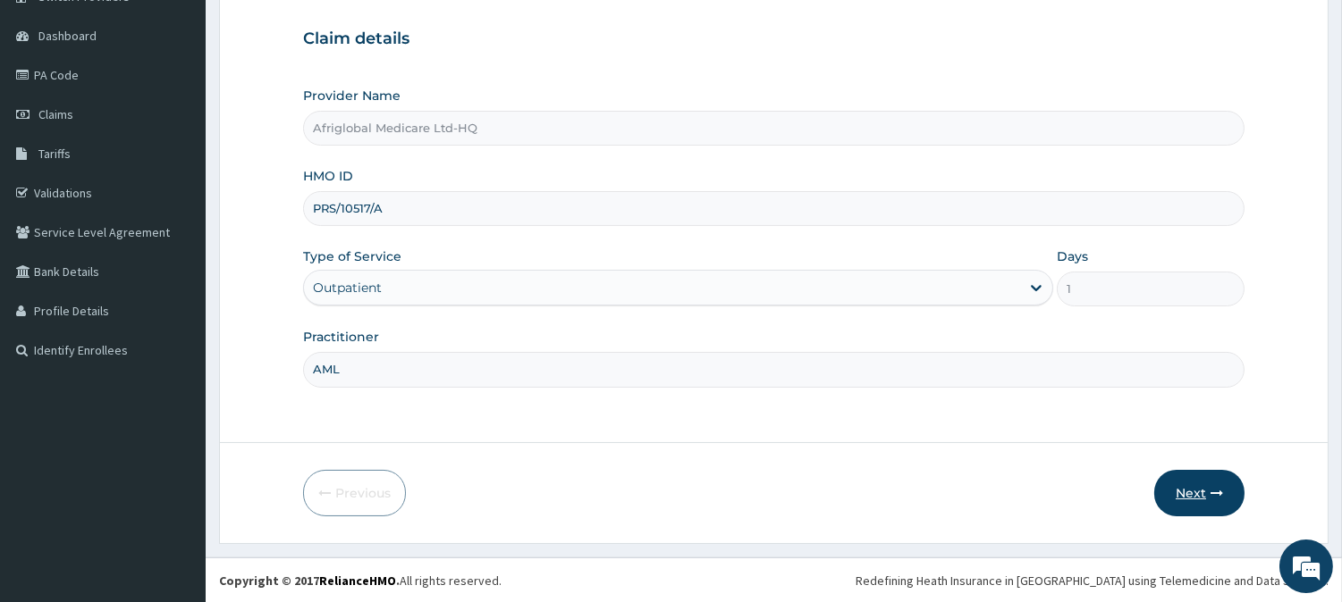
type input "AML"
click at [1205, 478] on button "Next" at bounding box center [1199, 493] width 90 height 46
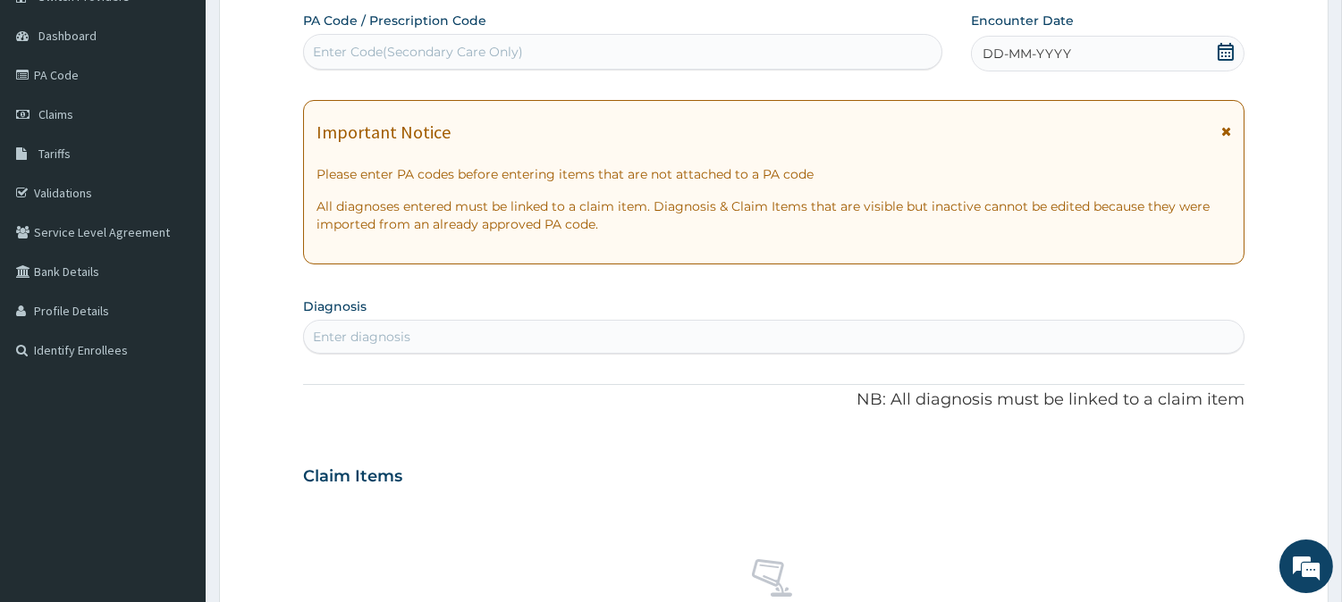
click at [420, 63] on div "Enter Code(Secondary Care Only)" at bounding box center [622, 52] width 637 height 29
paste input "PRS10517A"
click at [332, 49] on input "PRS10517A" at bounding box center [346, 52] width 67 height 18
paste input "A3ED0A4"
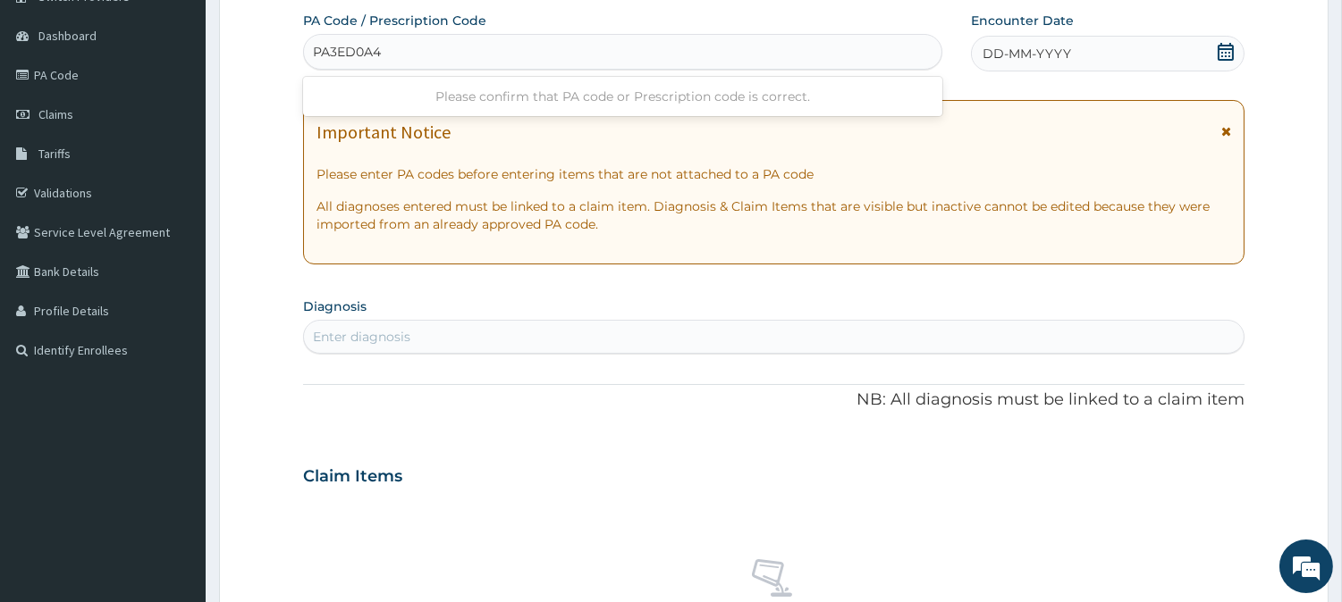
click at [329, 54] on input "PA3ED0A4" at bounding box center [348, 52] width 71 height 18
type input "PA/3ED0A4"
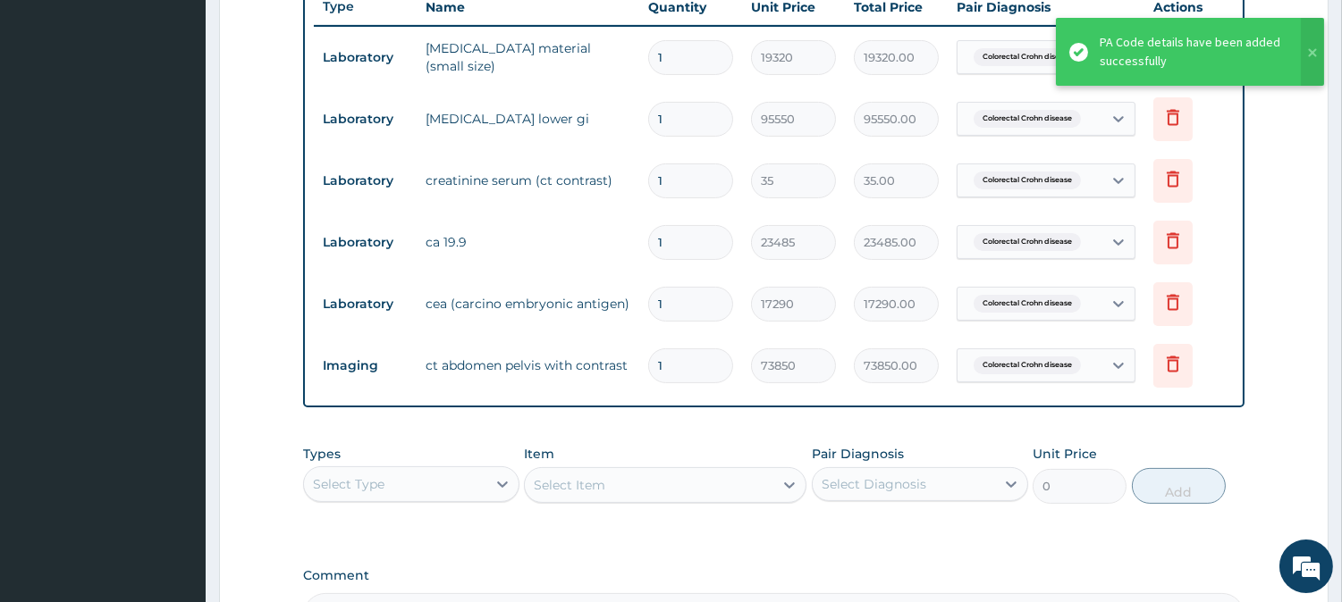
scroll to position [652, 0]
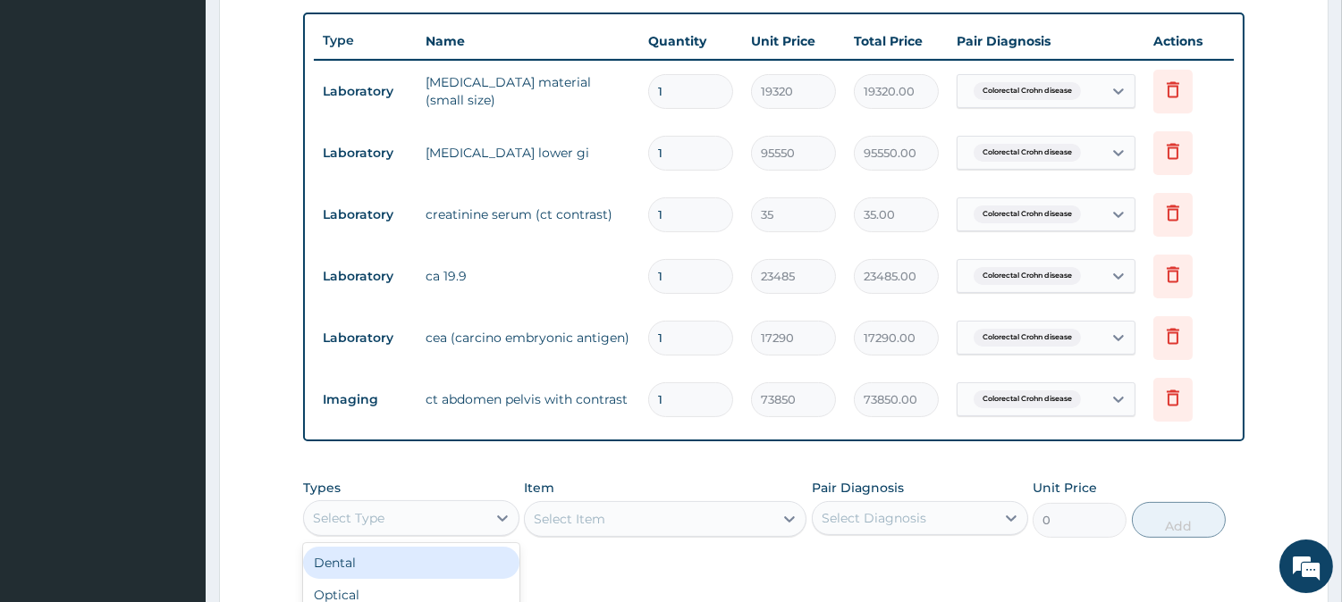
click at [394, 524] on div "Select Type" at bounding box center [395, 518] width 182 height 29
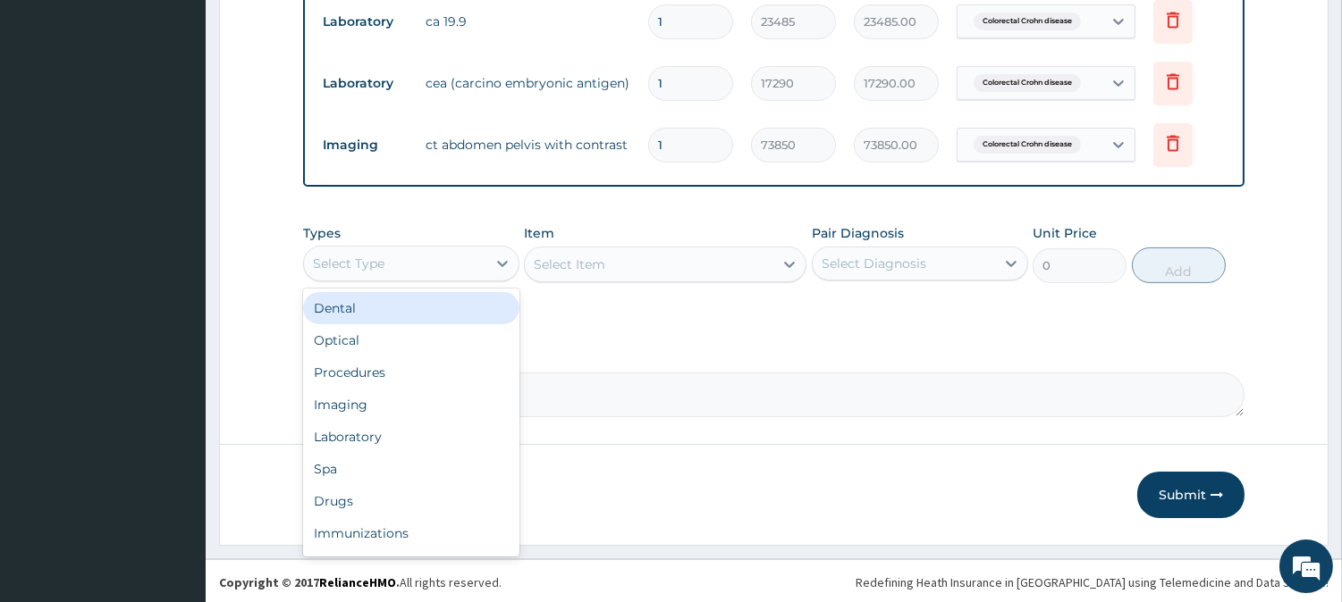
scroll to position [910, 0]
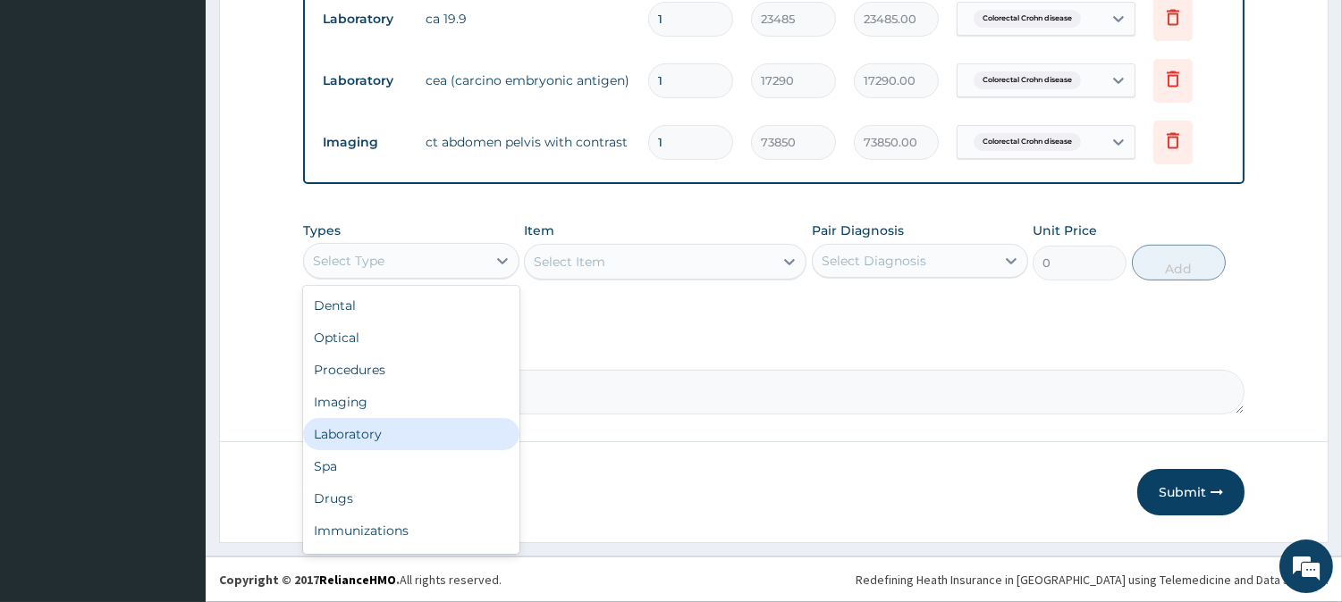
click at [371, 432] on div "Laboratory" at bounding box center [411, 434] width 216 height 32
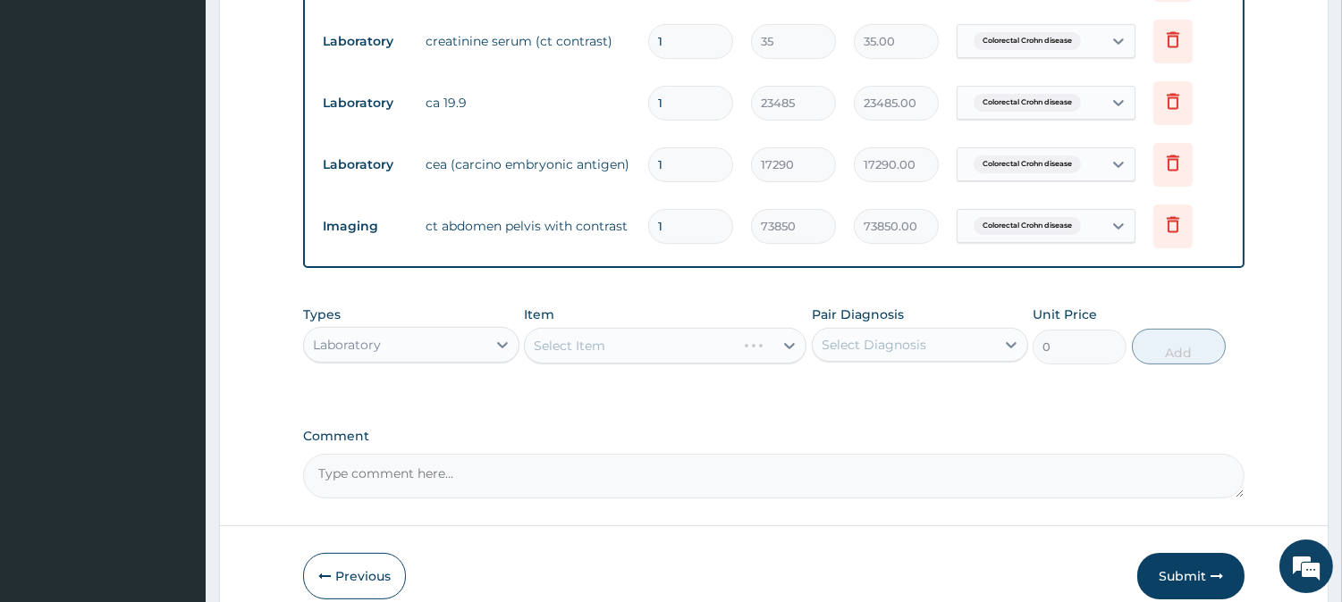
scroll to position [711, 0]
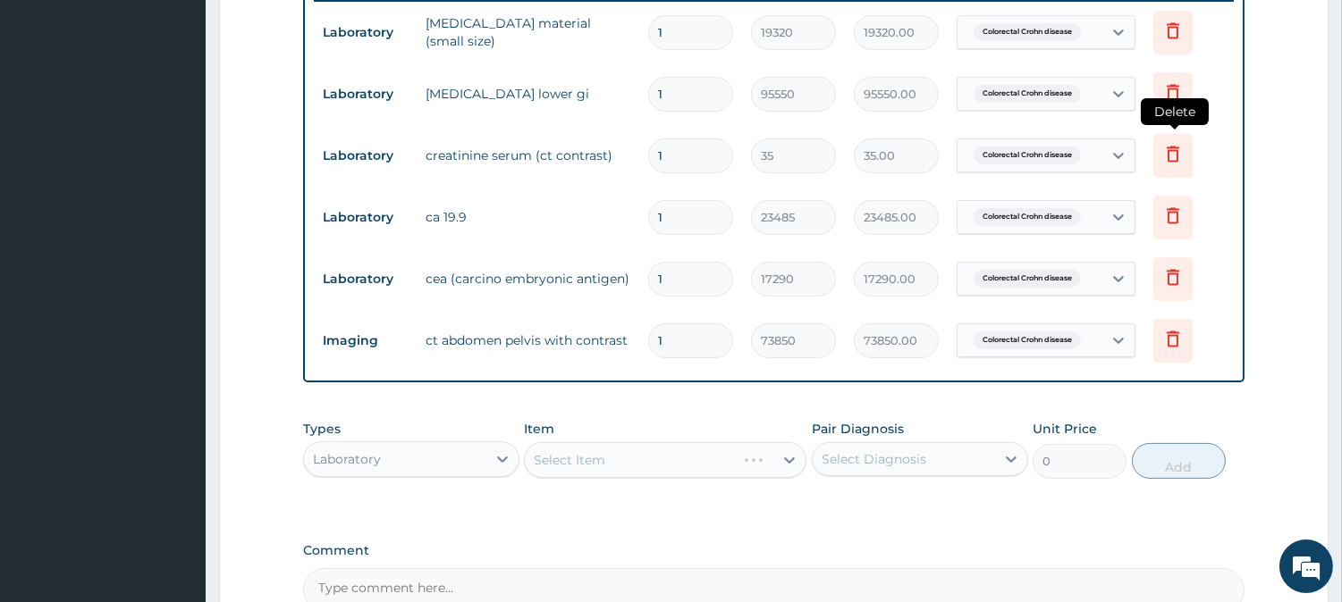
click at [1176, 156] on icon at bounding box center [1172, 153] width 21 height 21
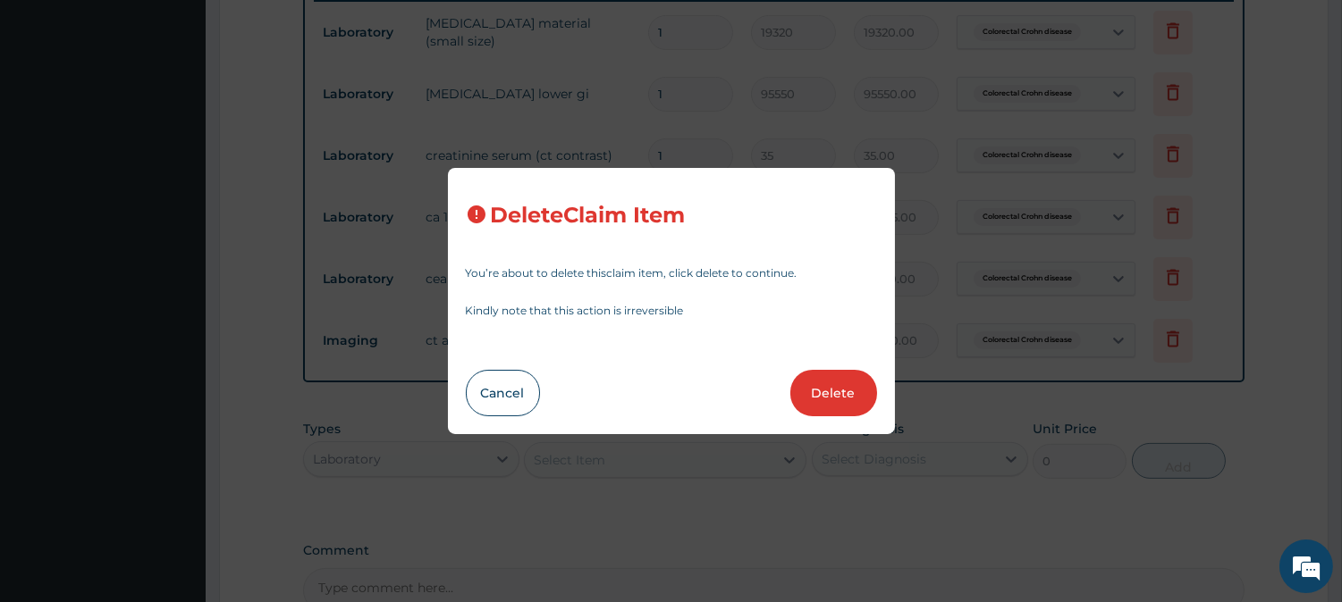
click at [860, 362] on div "Delete Claim Item You’re about to delete this claim item , click delete to cont…" at bounding box center [671, 301] width 447 height 267
click at [859, 389] on button "Delete" at bounding box center [833, 393] width 87 height 46
type input "23485"
type input "23485.00"
type input "17290"
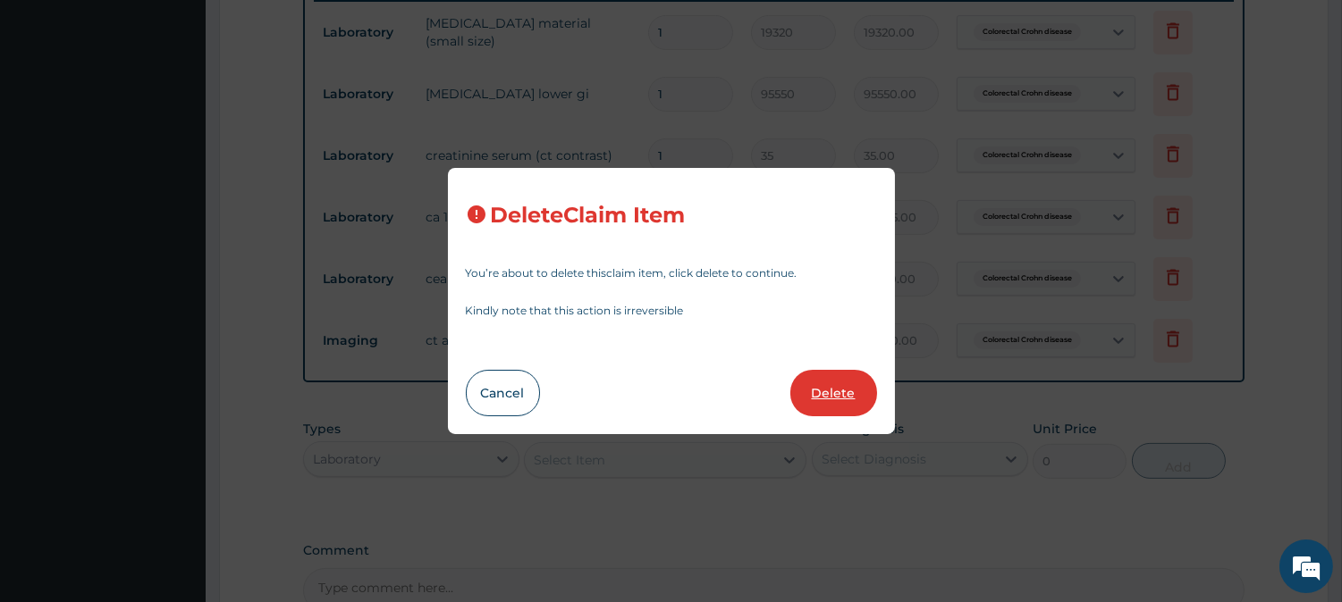
type input "17290.00"
type input "73850"
type input "73850.00"
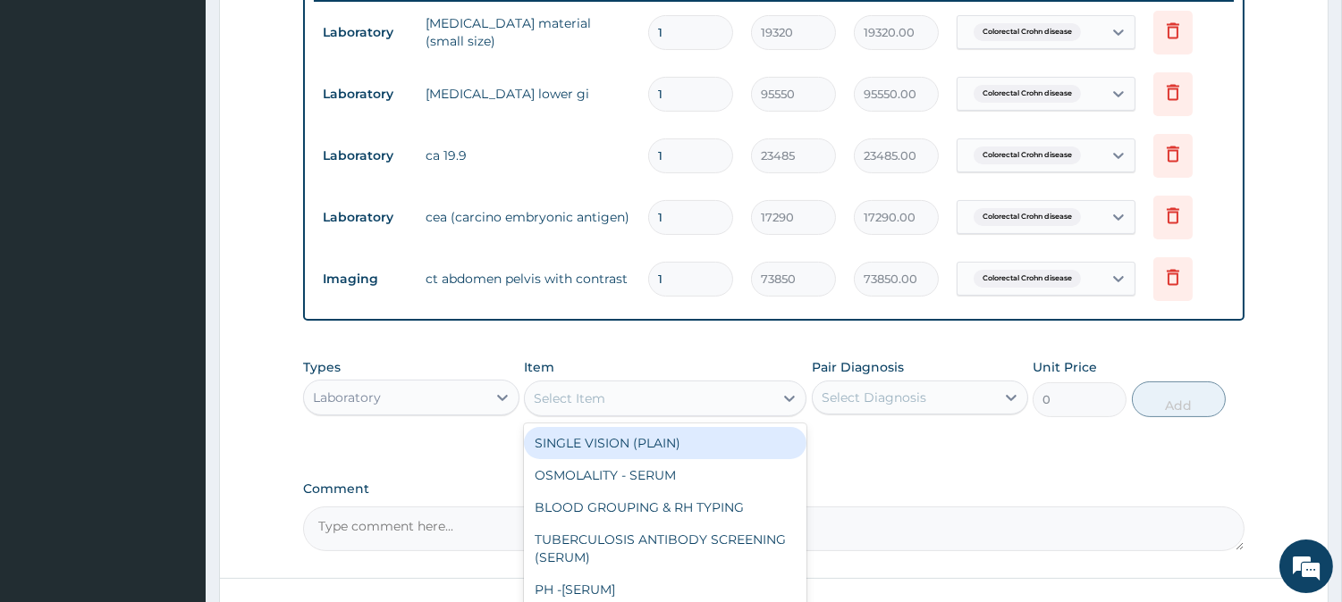
click at [710, 400] on div "Select Item" at bounding box center [649, 398] width 248 height 29
paste input "Creatinine"
type input "Creatinine"
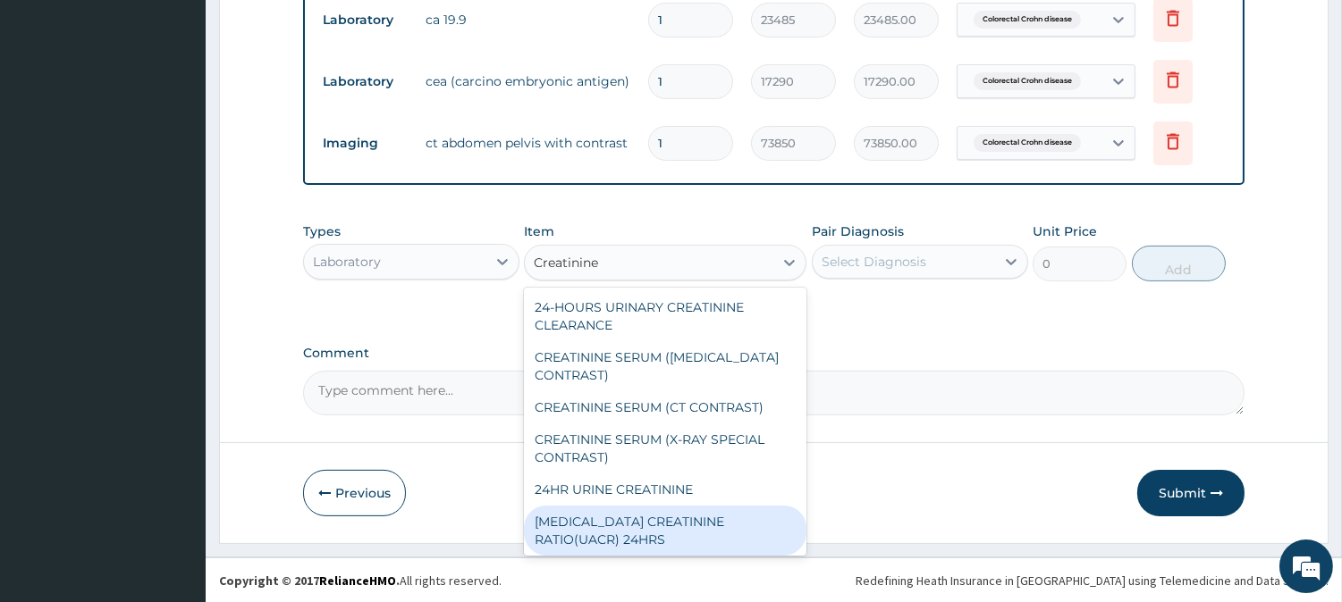
scroll to position [298, 0]
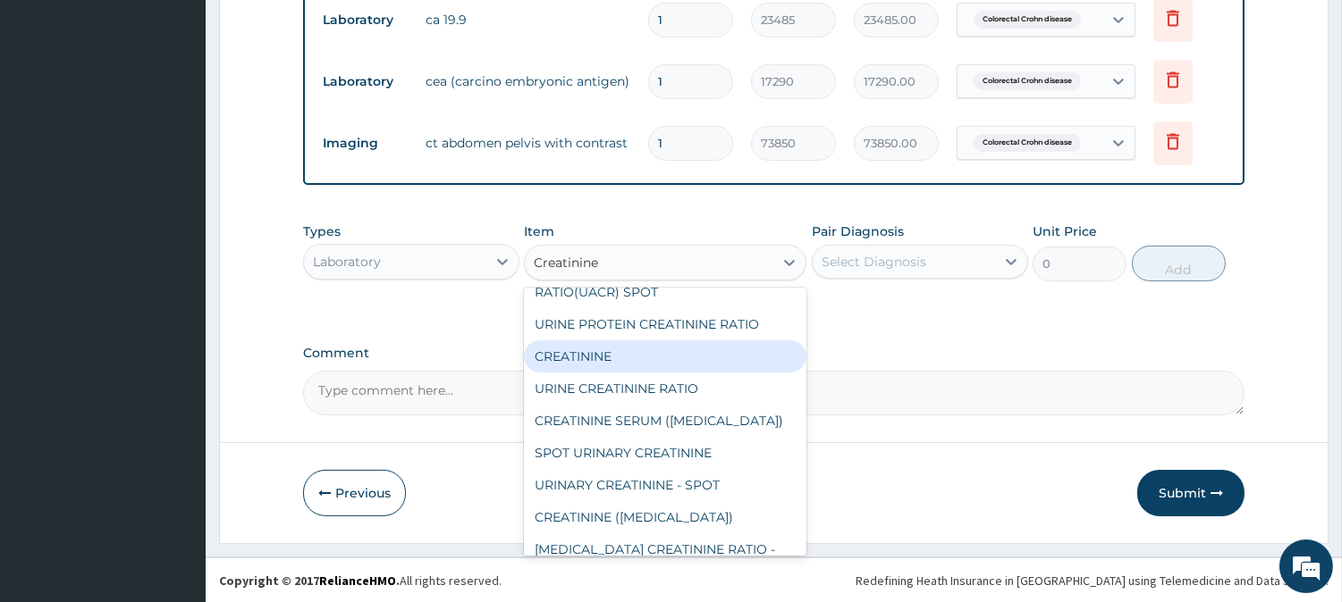
click at [644, 341] on div "CREATININE" at bounding box center [665, 357] width 282 height 32
type input "1750"
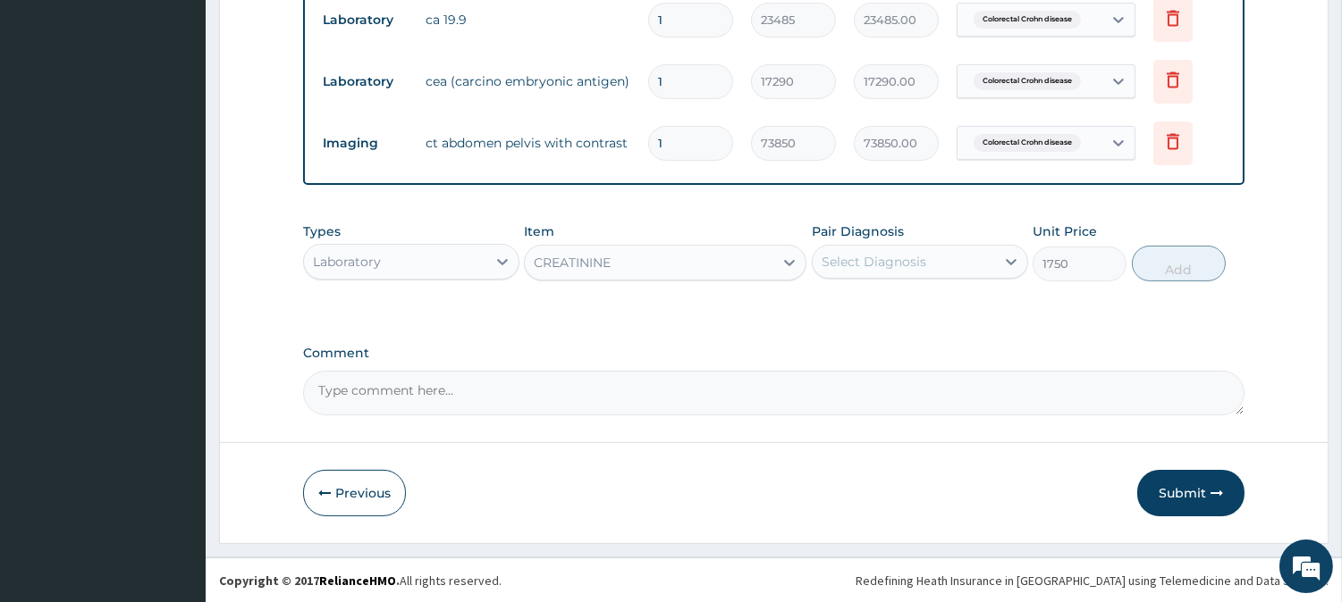
drag, startPoint x: 956, startPoint y: 231, endPoint x: 948, endPoint y: 252, distance: 22.9
click at [955, 238] on div "Pair Diagnosis Select Diagnosis" at bounding box center [920, 252] width 216 height 59
click at [948, 252] on div "Select Diagnosis" at bounding box center [903, 262] width 182 height 29
click at [930, 313] on label "Colorectal Crohn disease" at bounding box center [921, 306] width 161 height 18
checkbox input "true"
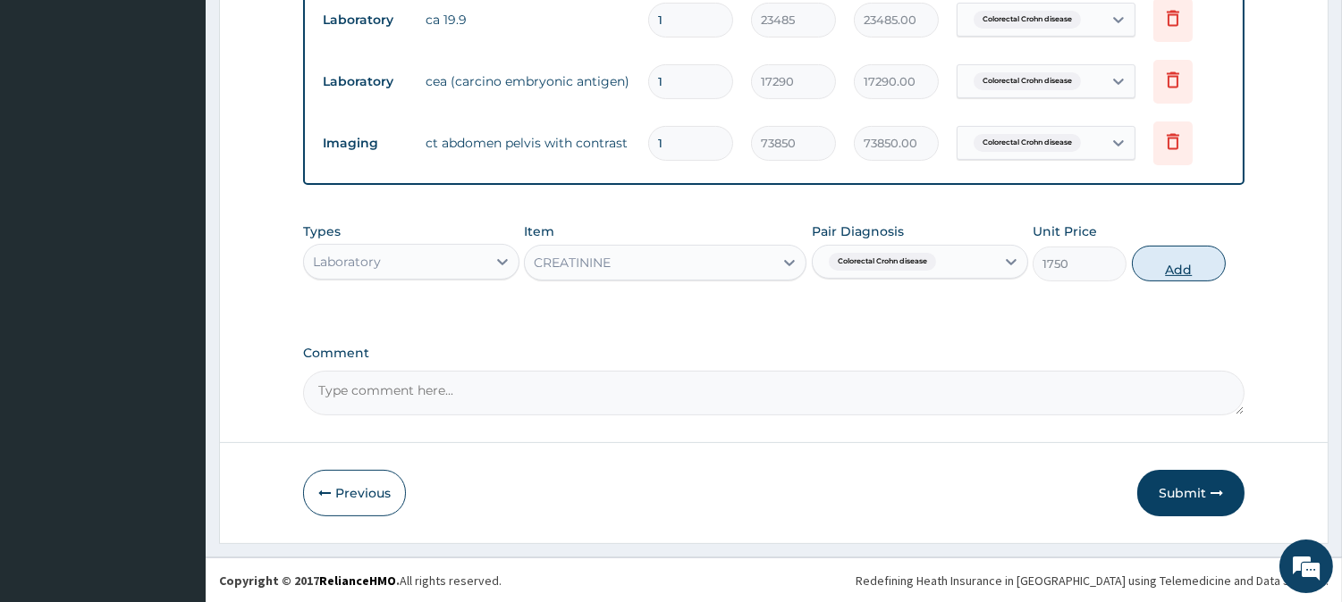
click at [1146, 272] on button "Add" at bounding box center [1178, 264] width 94 height 36
type input "0"
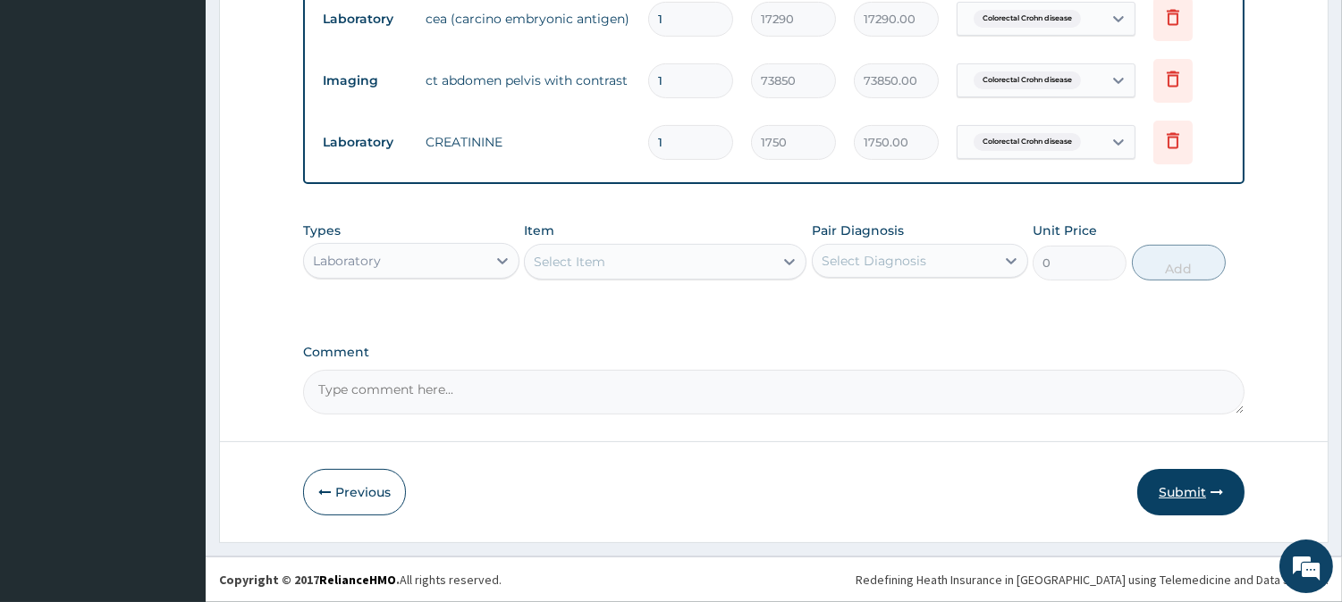
click at [1173, 492] on button "Submit" at bounding box center [1190, 492] width 107 height 46
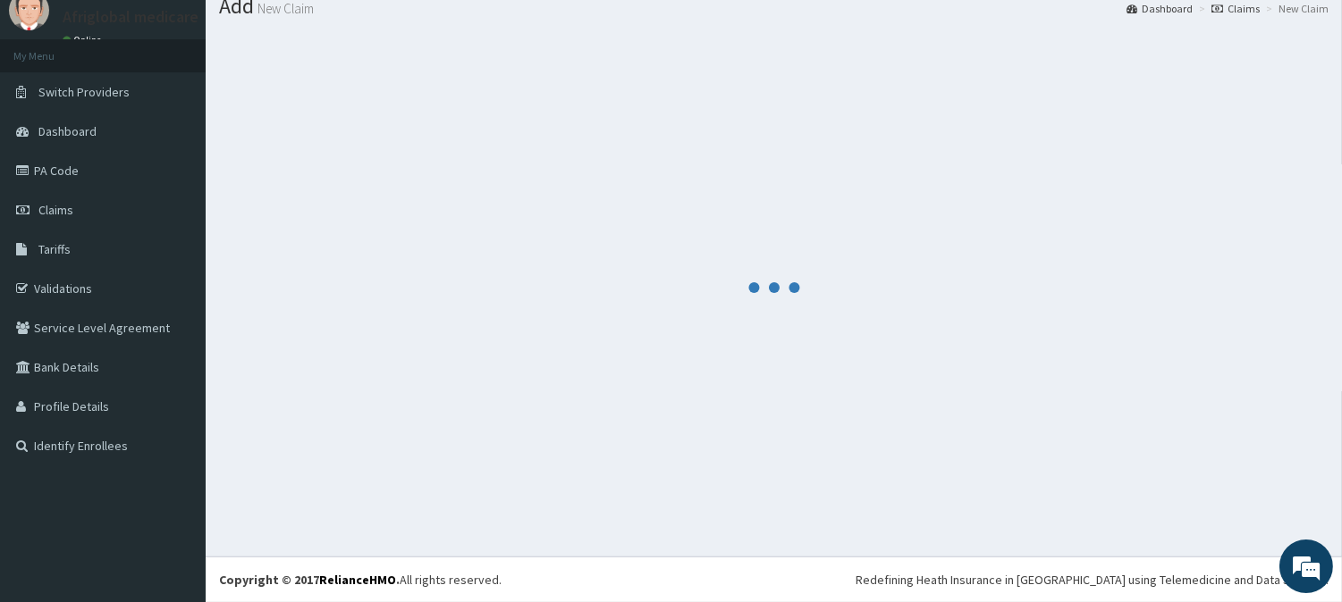
scroll to position [63, 0]
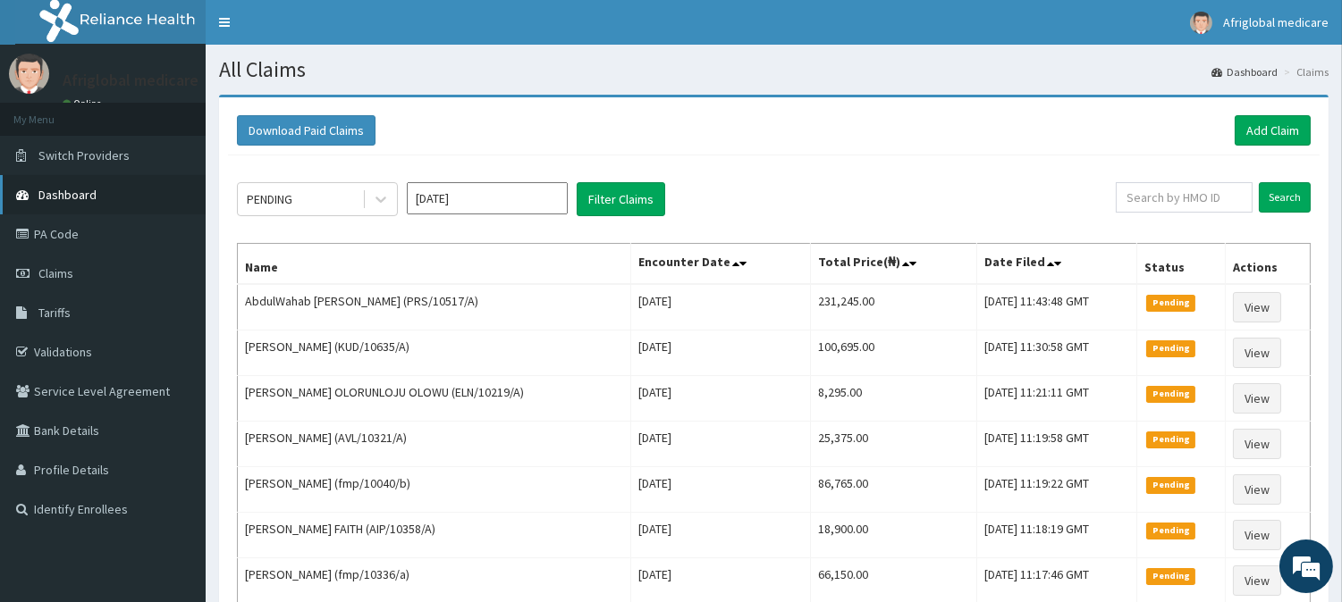
click at [95, 197] on link "Dashboard" at bounding box center [103, 194] width 206 height 39
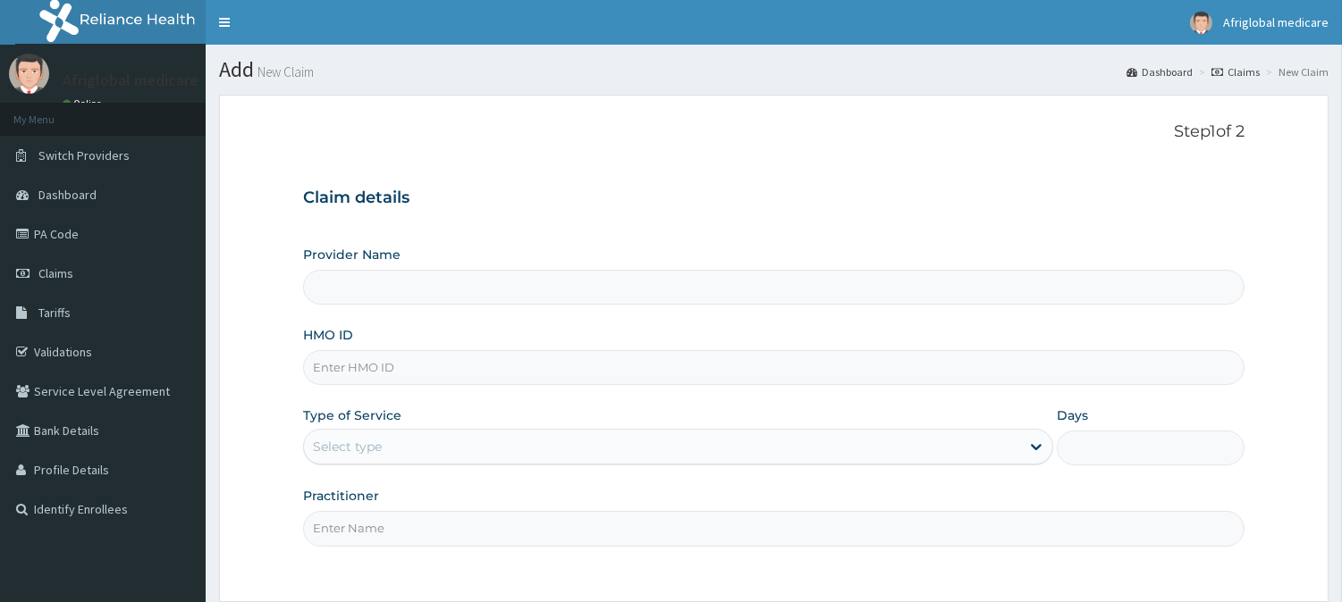
drag, startPoint x: 0, startPoint y: 0, endPoint x: 417, endPoint y: 361, distance: 551.9
click at [417, 361] on input "HMO ID" at bounding box center [773, 367] width 941 height 35
paste input "dge10038a"
type input "dge10038a"
type input "Afriglobal Medicare Ltd-HQ"
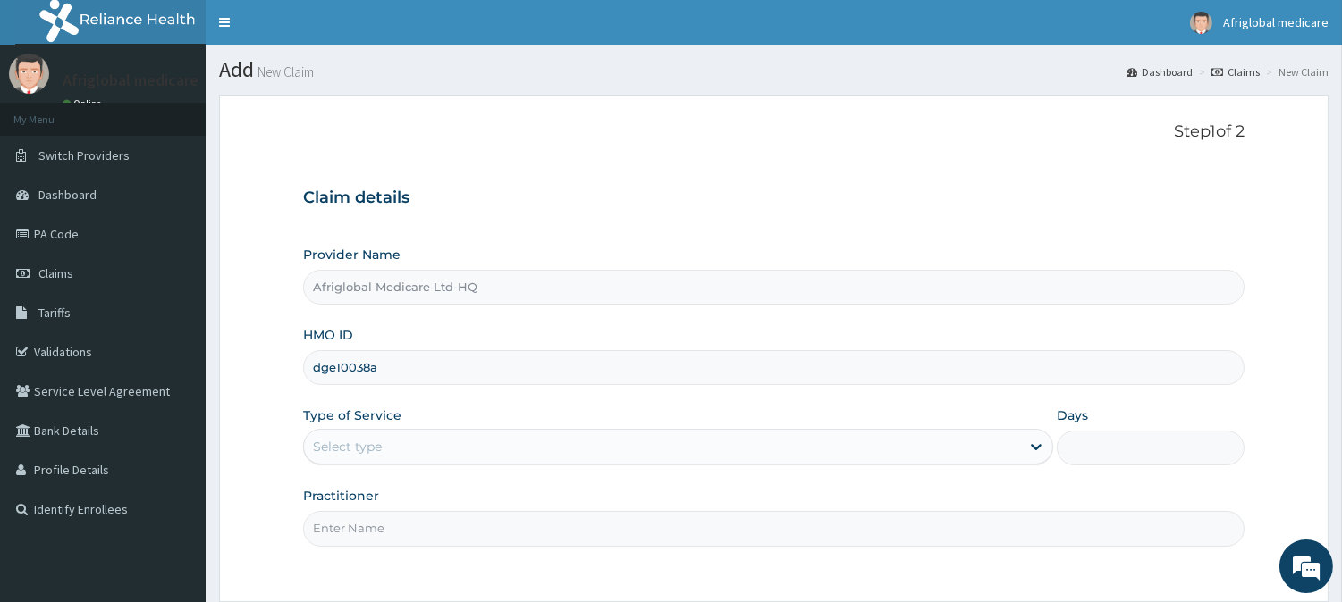
click at [336, 362] on input "dge10038a" at bounding box center [773, 367] width 941 height 35
click at [373, 362] on input "dge/10038a" at bounding box center [773, 367] width 941 height 35
type input "dge/10038/a"
click at [387, 435] on div "Select type" at bounding box center [662, 447] width 716 height 29
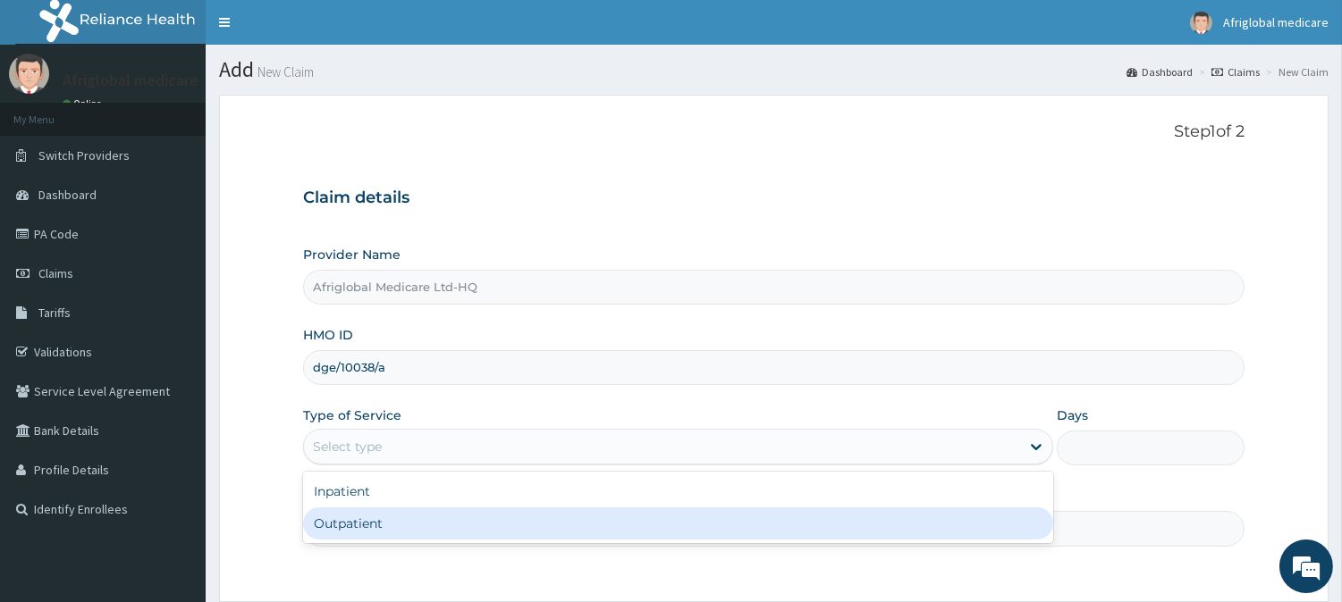
drag, startPoint x: 396, startPoint y: 519, endPoint x: 400, endPoint y: 534, distance: 15.0
click at [398, 522] on div "Outpatient" at bounding box center [678, 524] width 750 height 32
type input "1"
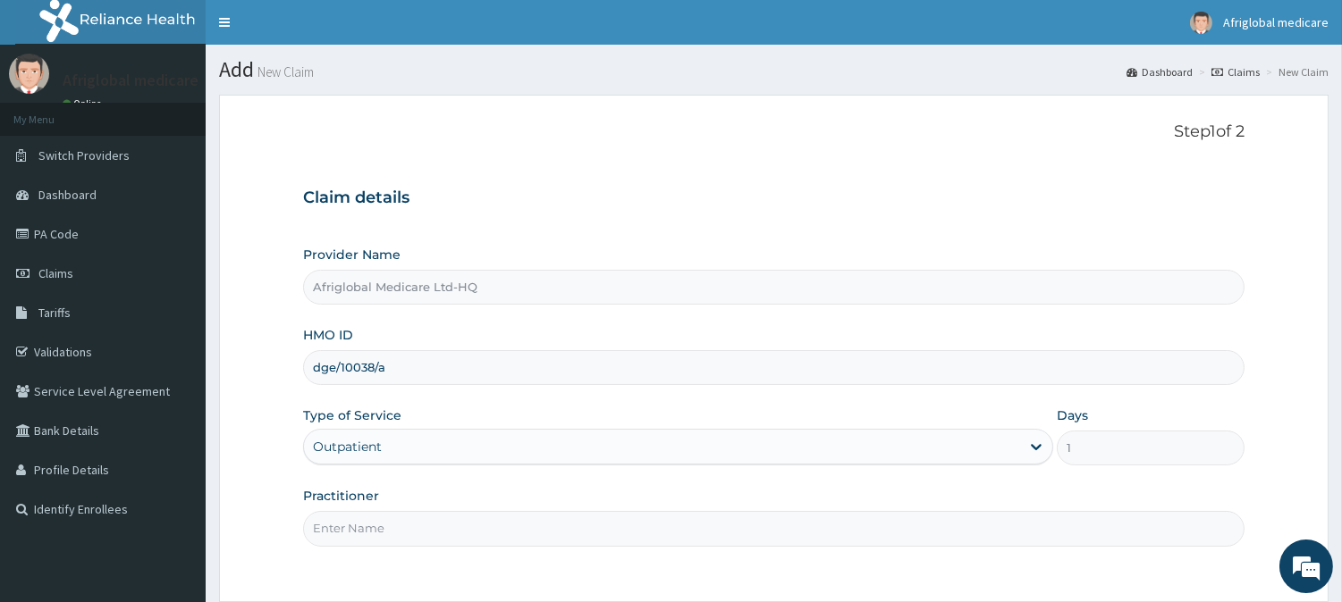
click at [400, 534] on input "Practitioner" at bounding box center [773, 528] width 941 height 35
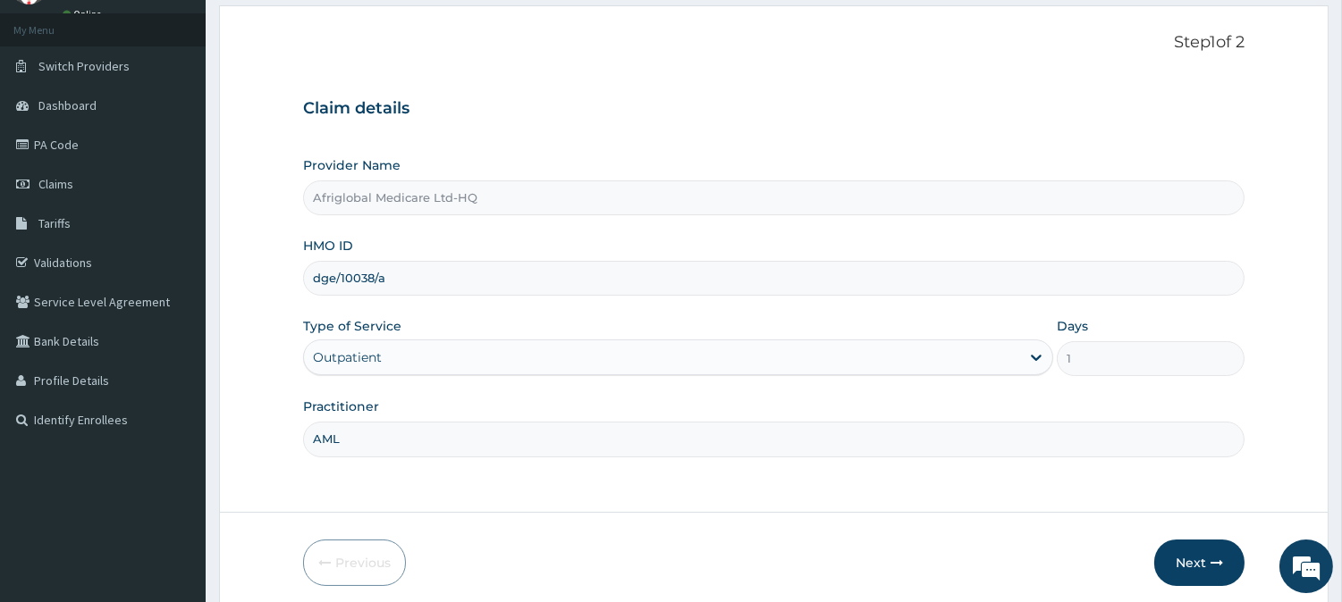
scroll to position [159, 0]
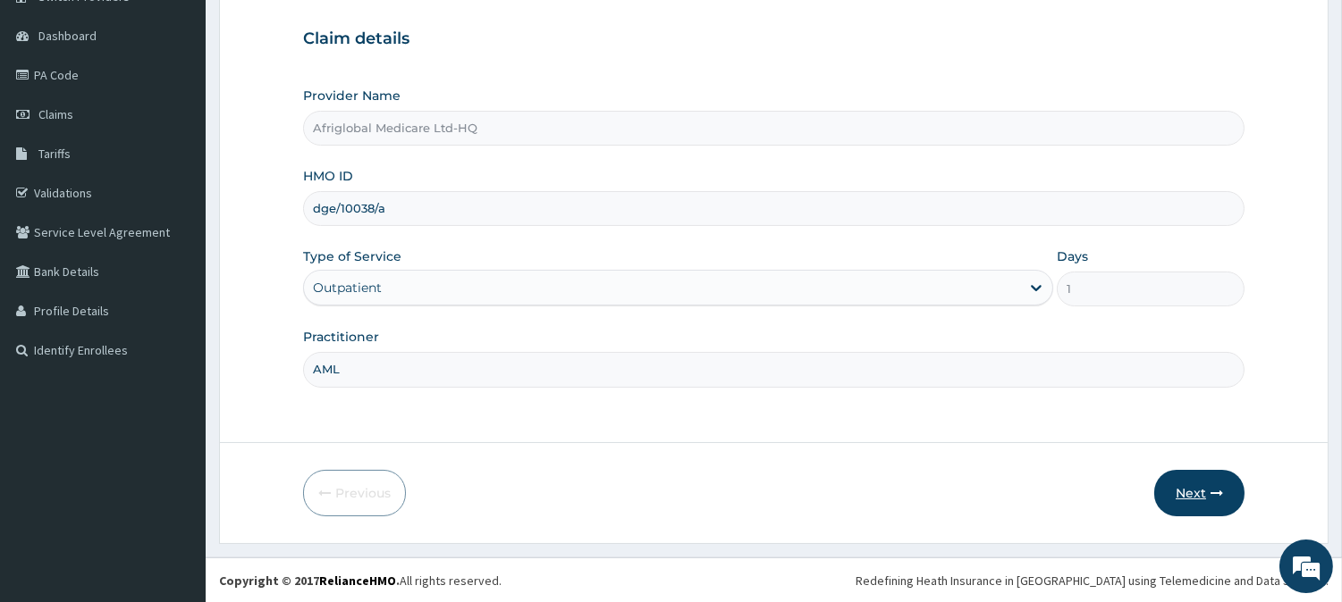
type input "AML"
click at [1181, 501] on button "Next" at bounding box center [1199, 493] width 90 height 46
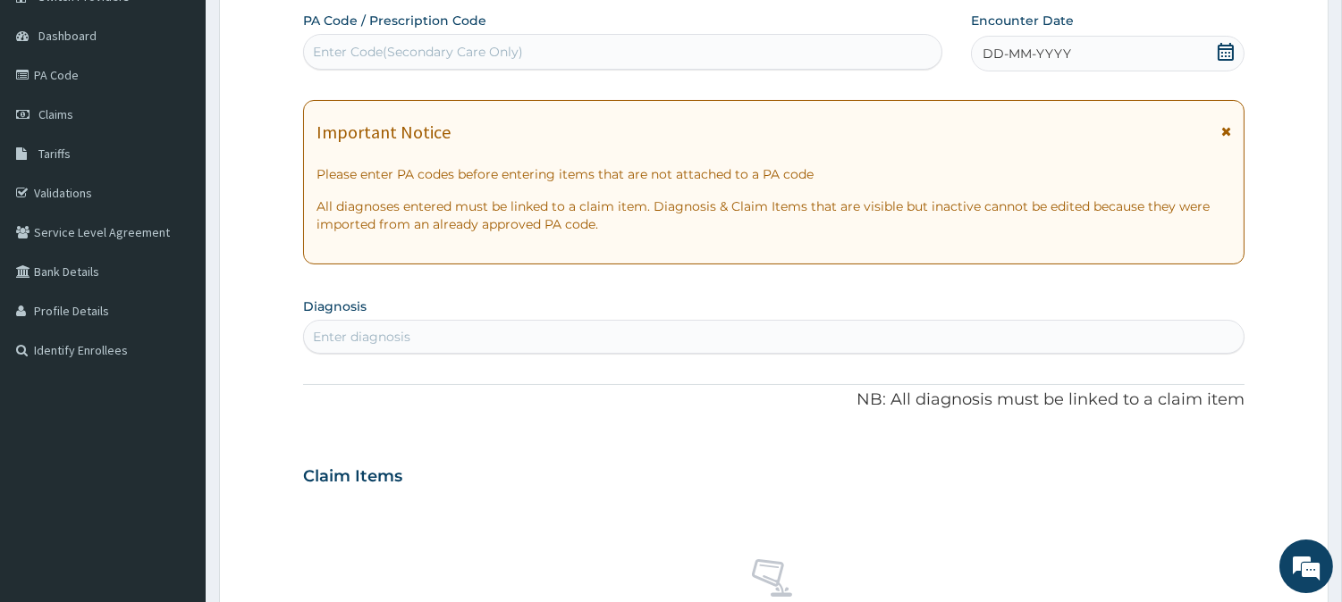
click at [591, 52] on div "Enter Code(Secondary Care Only)" at bounding box center [622, 52] width 637 height 29
paste input "DGE10038A"
type input "DGE10038A"
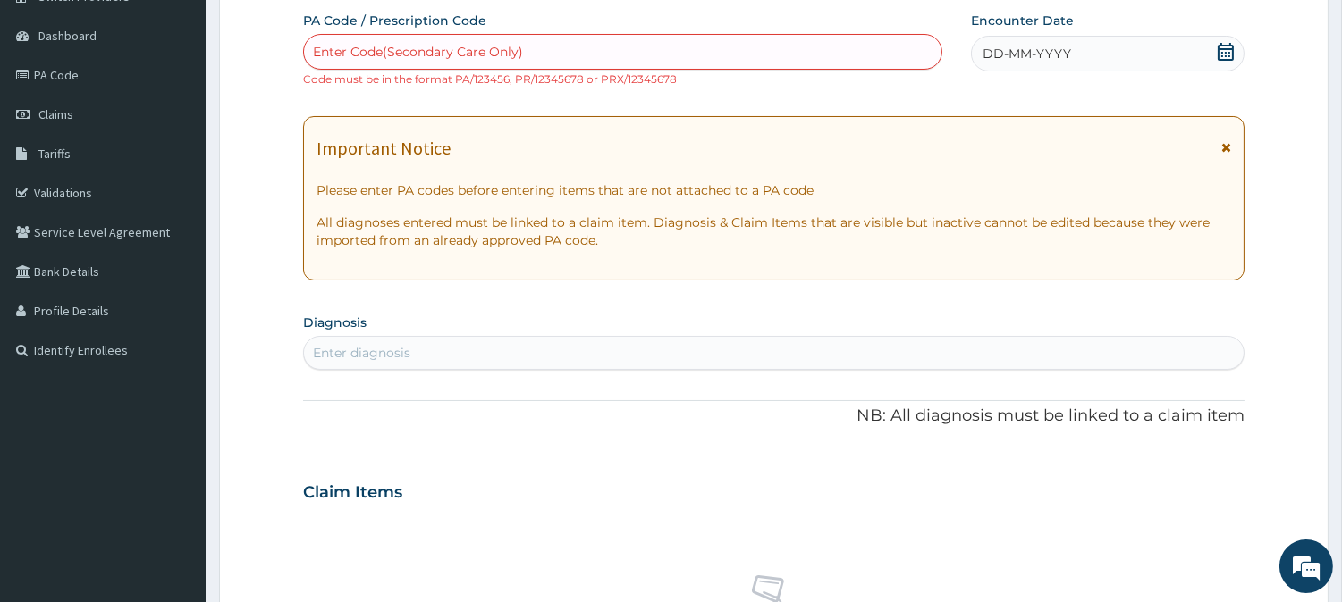
paste input "PADCC18A"
click at [334, 51] on input "PADCC18A" at bounding box center [347, 52] width 68 height 18
type input "PA/DCC18A"
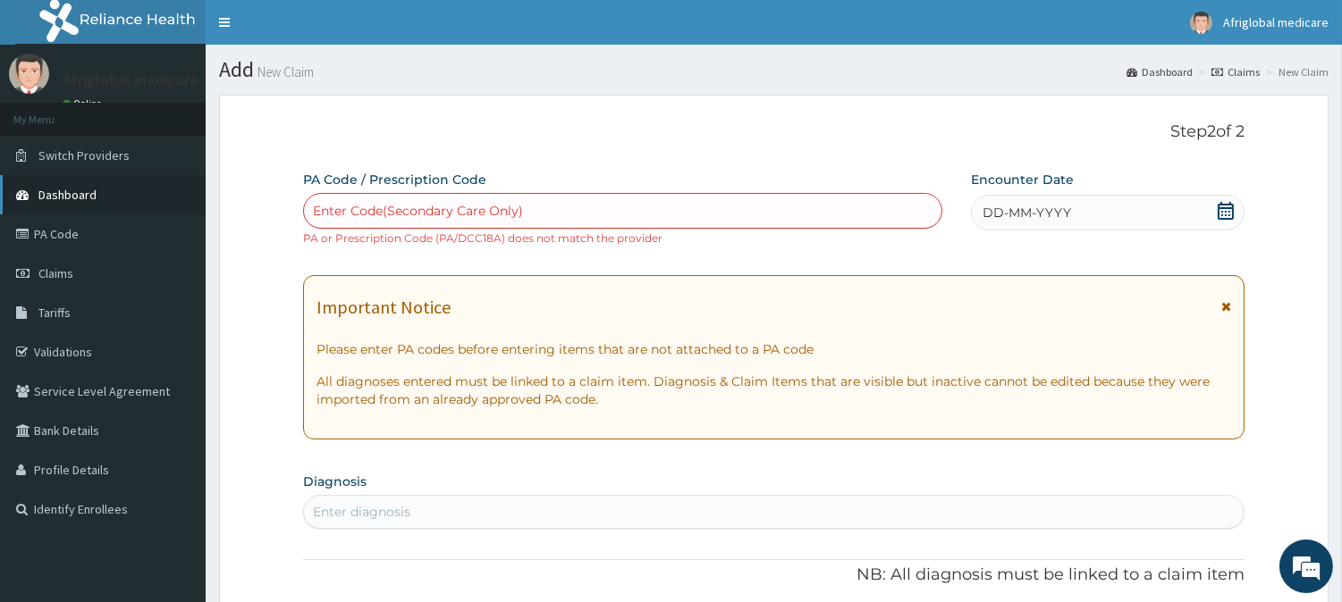
click at [100, 194] on link "Dashboard" at bounding box center [103, 194] width 206 height 39
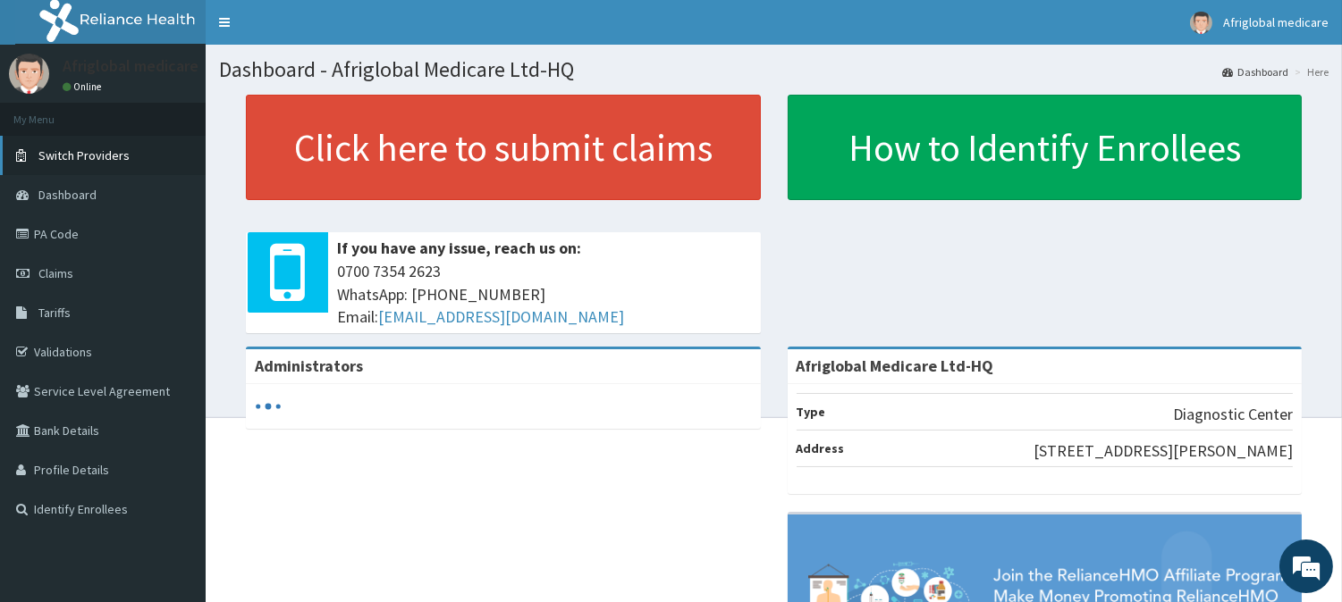
click at [101, 157] on span "Switch Providers" at bounding box center [83, 155] width 91 height 16
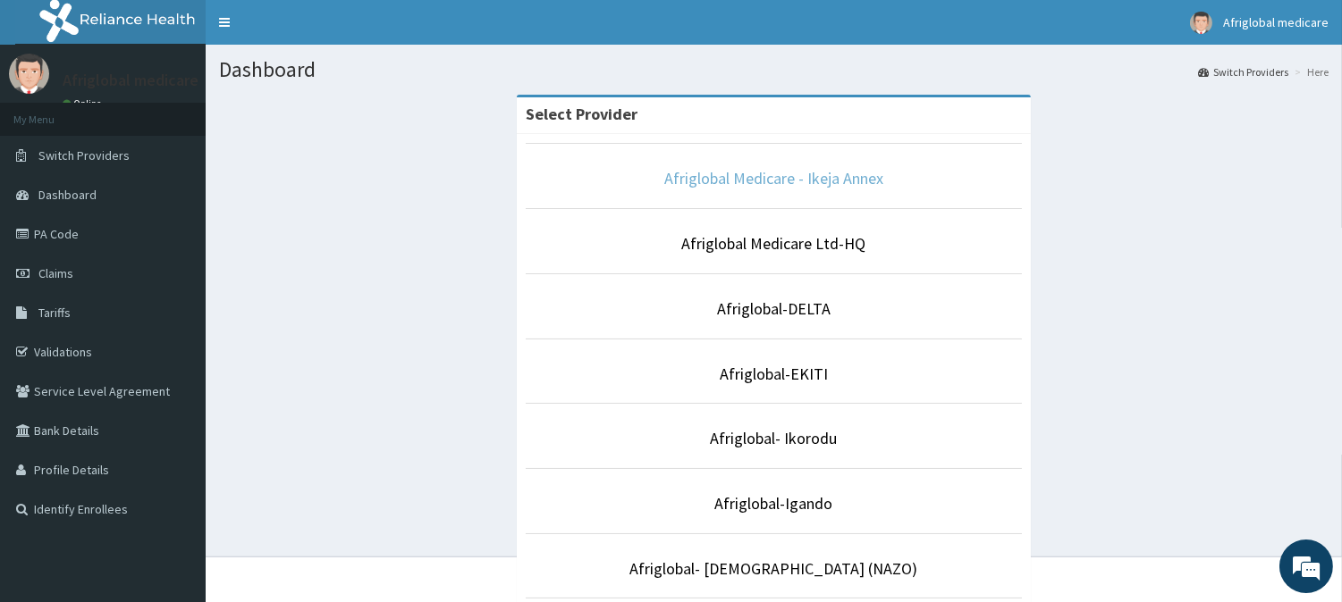
click at [826, 181] on link "Afriglobal Medicare - Ikeja Annex" at bounding box center [773, 178] width 219 height 21
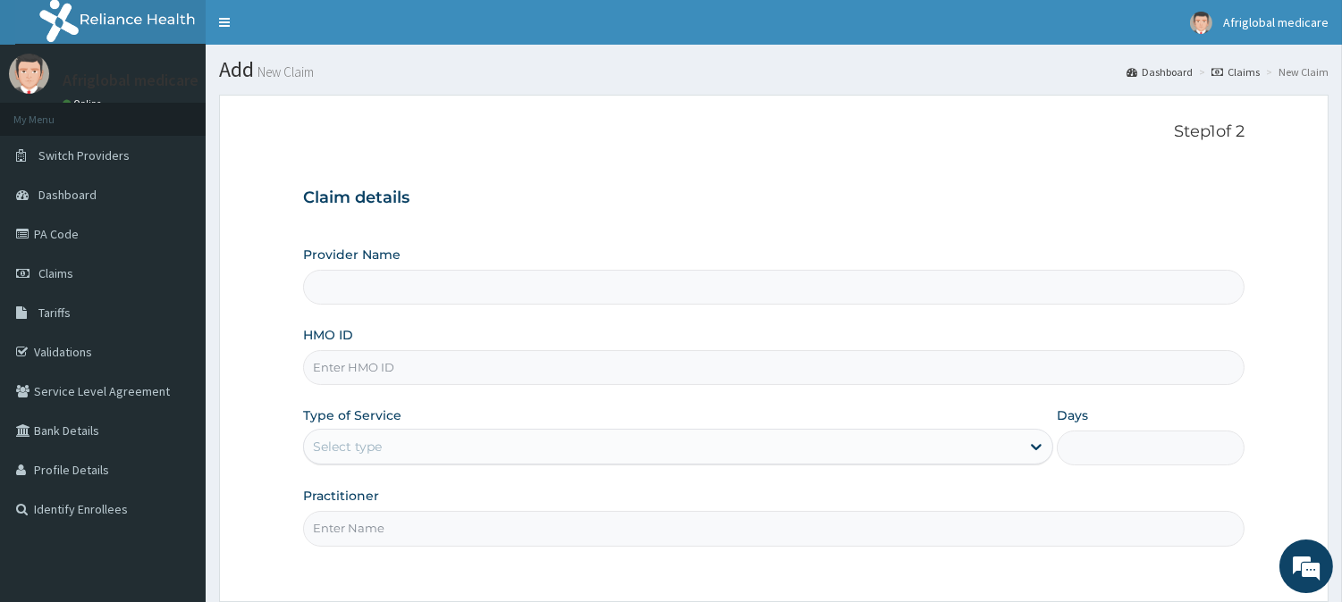
click at [380, 368] on input "HMO ID" at bounding box center [773, 367] width 941 height 35
type input "Afriglobal Medicare - Ikeja Annex"
paste input "dge10038a"
click at [336, 358] on input "dge10038a" at bounding box center [773, 367] width 941 height 35
click at [371, 369] on input "dge/10038a" at bounding box center [773, 367] width 941 height 35
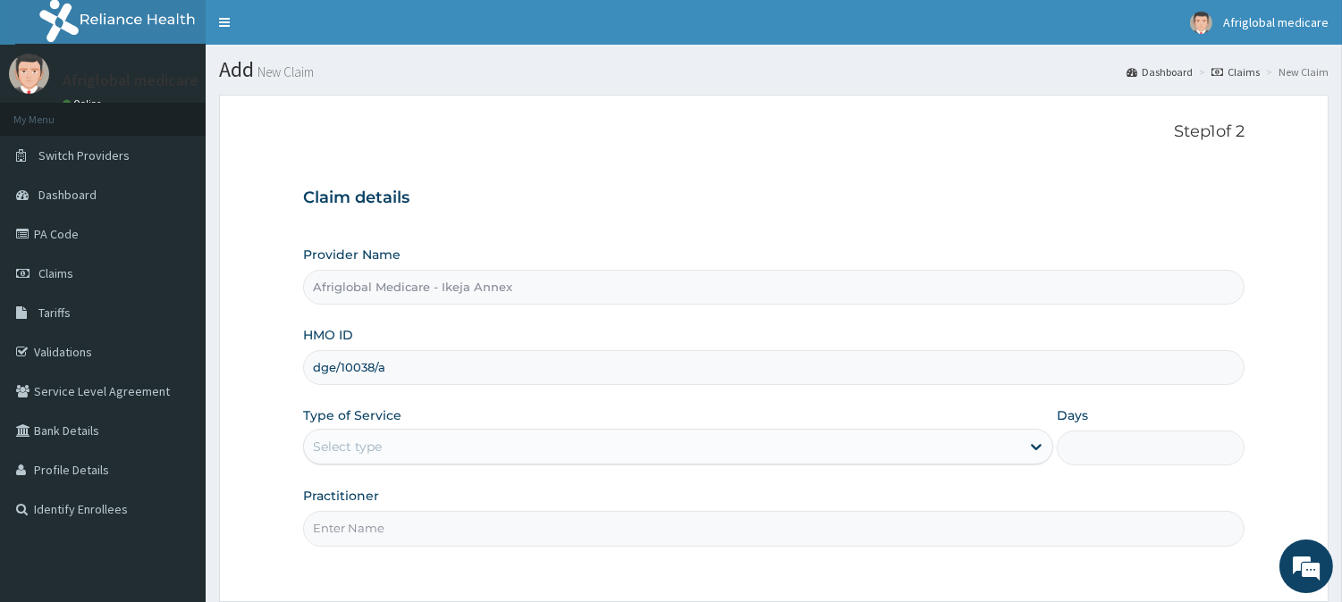
type input "dge/10038/a"
click at [386, 430] on div "Select type" at bounding box center [678, 447] width 750 height 36
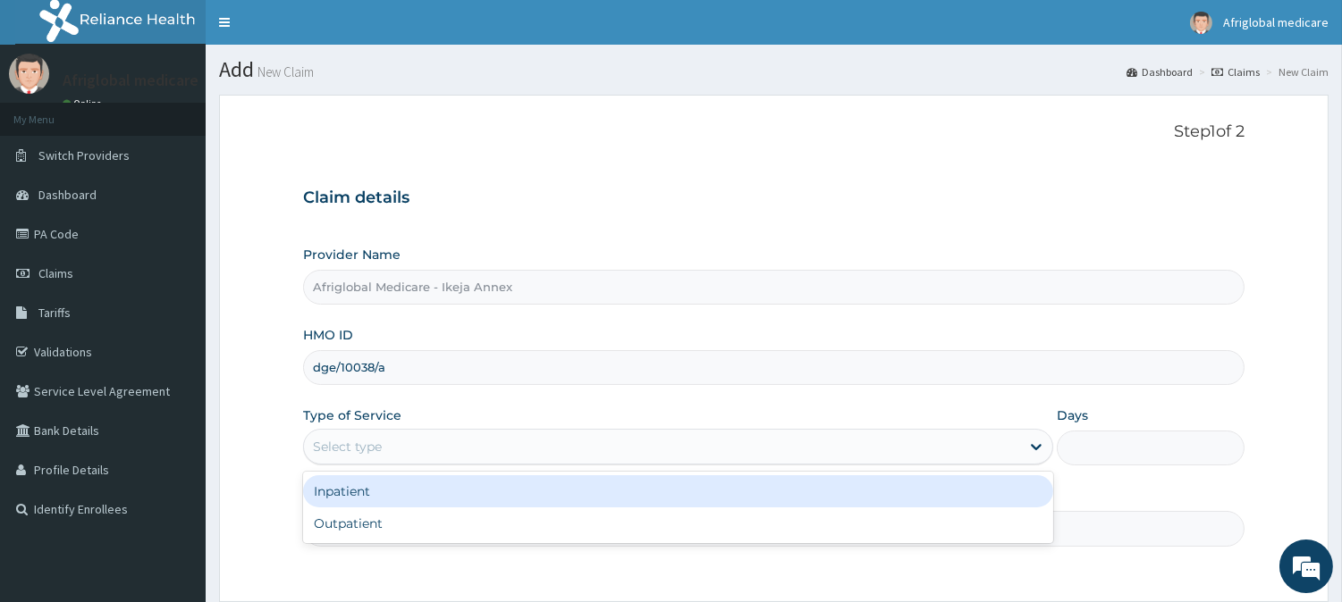
click at [393, 518] on div "Outpatient" at bounding box center [678, 524] width 750 height 32
type input "1"
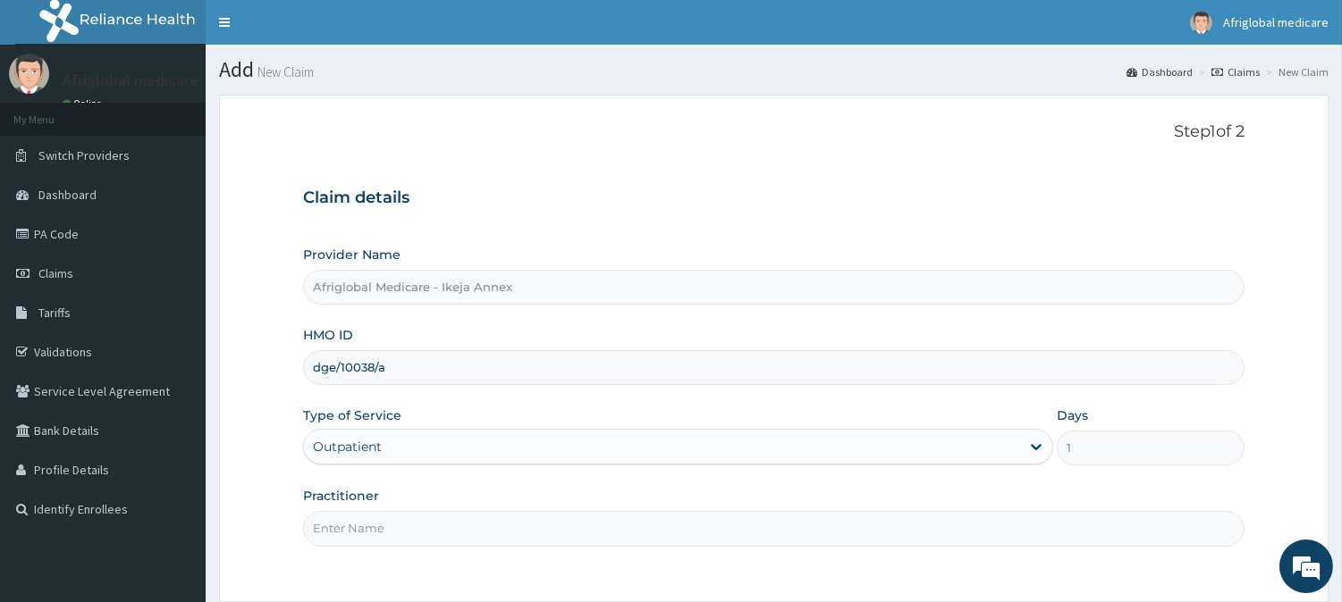
click at [397, 537] on input "Practitioner" at bounding box center [773, 528] width 941 height 35
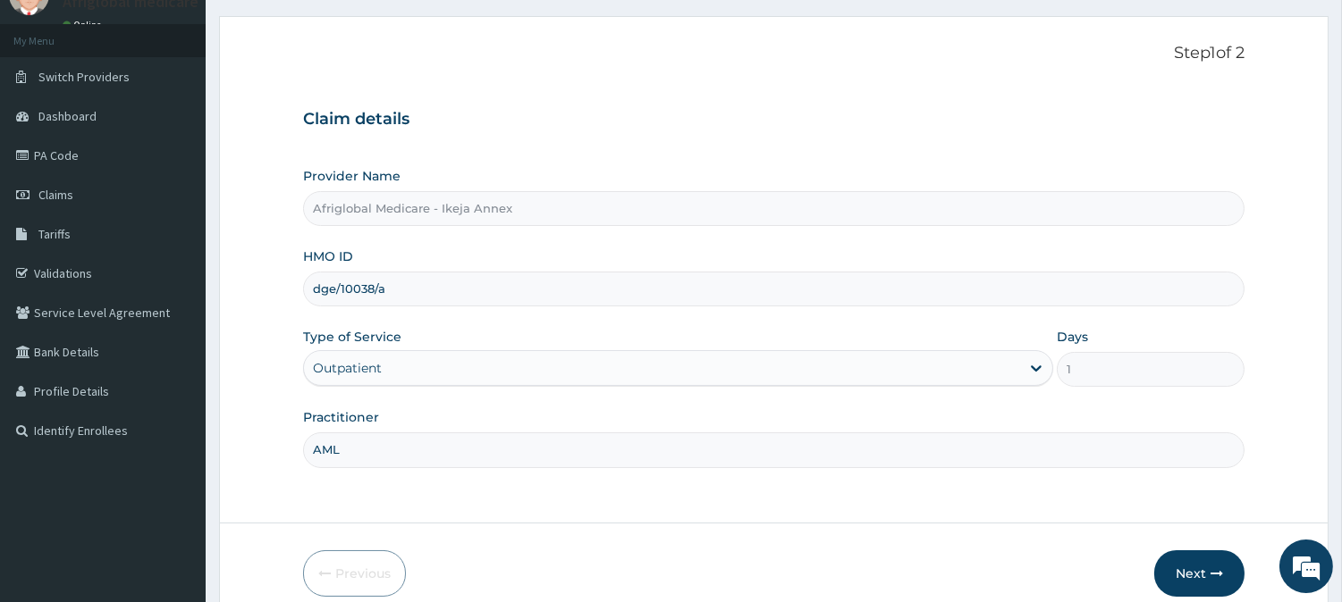
scroll to position [159, 0]
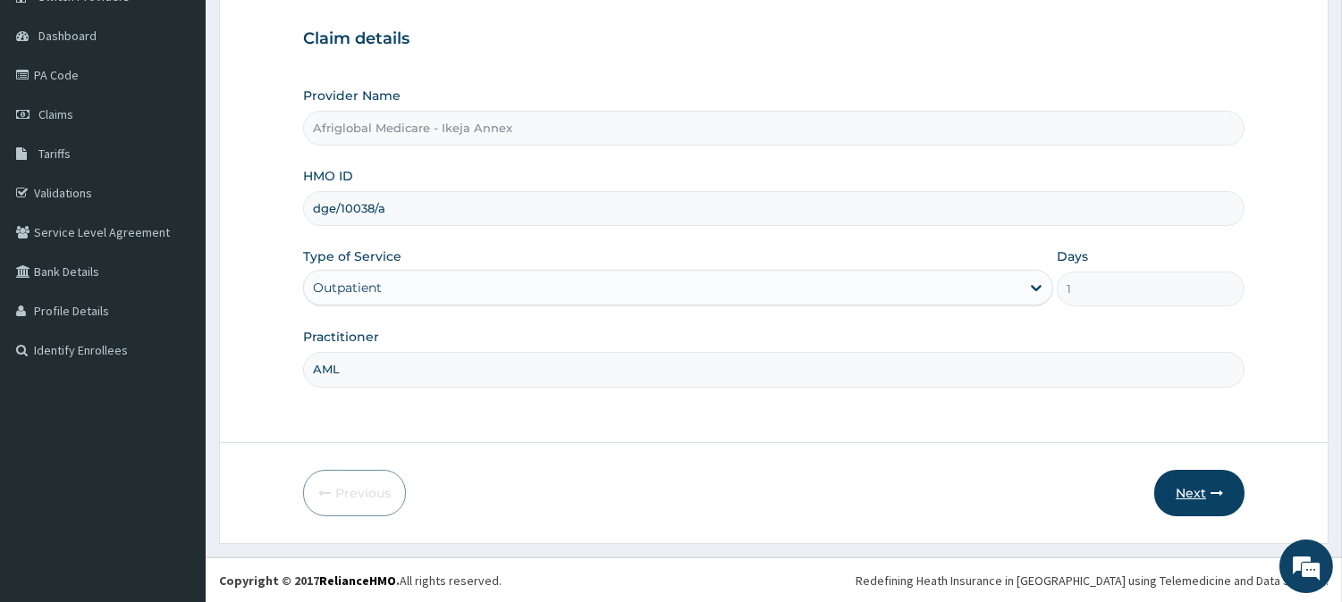
type input "AML"
click at [1207, 499] on button "Next" at bounding box center [1199, 493] width 90 height 46
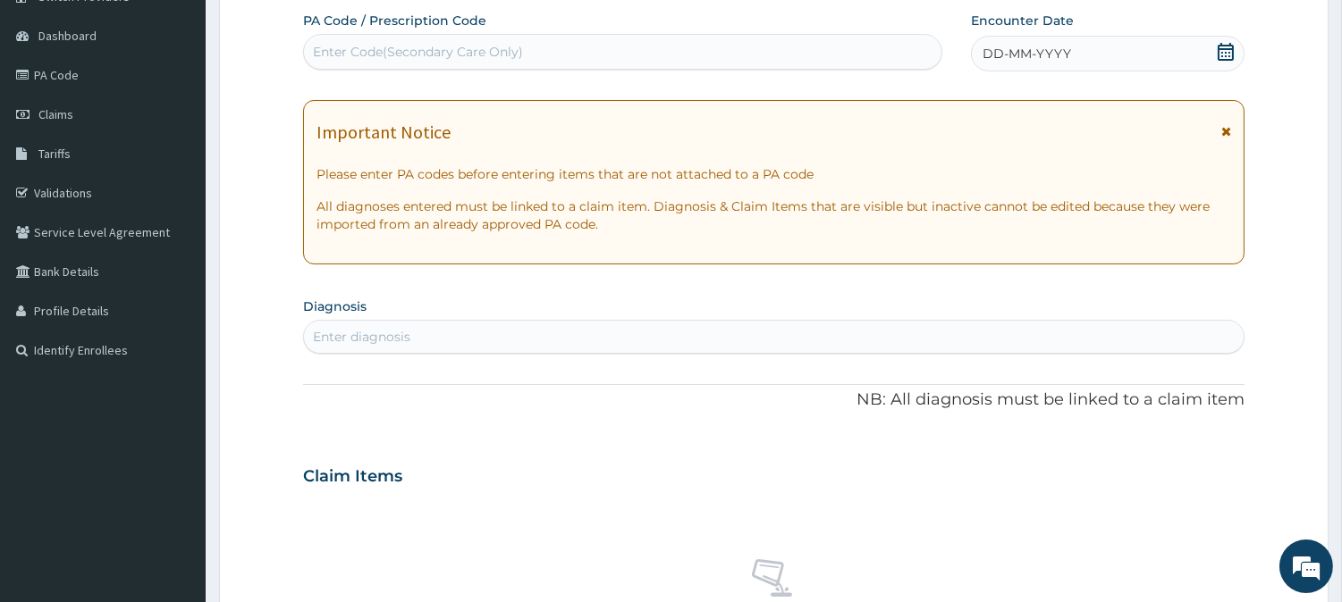
scroll to position [0, 0]
click at [505, 61] on div "Enter Code(Secondary Care Only)" at bounding box center [622, 52] width 637 height 29
paste input "PADCC18A"
click at [334, 55] on input "PADCC18A" at bounding box center [347, 52] width 68 height 18
type input "PA/DCC18A"
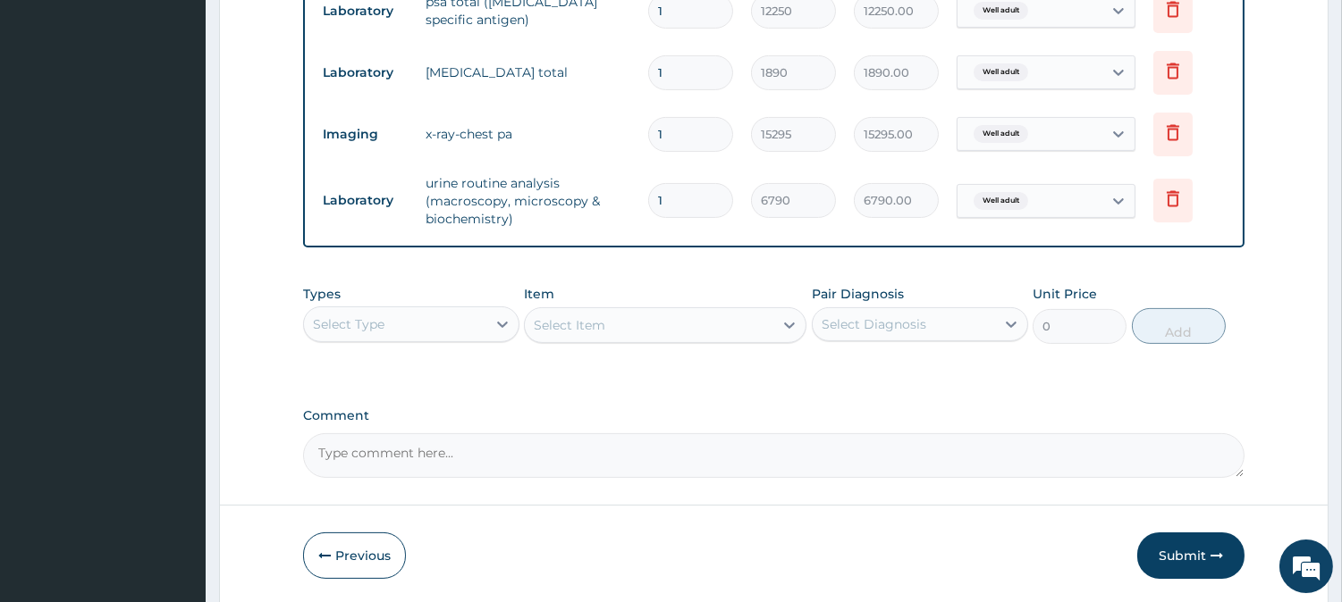
scroll to position [620, 0]
click at [1177, 549] on button "Submit" at bounding box center [1190, 556] width 107 height 46
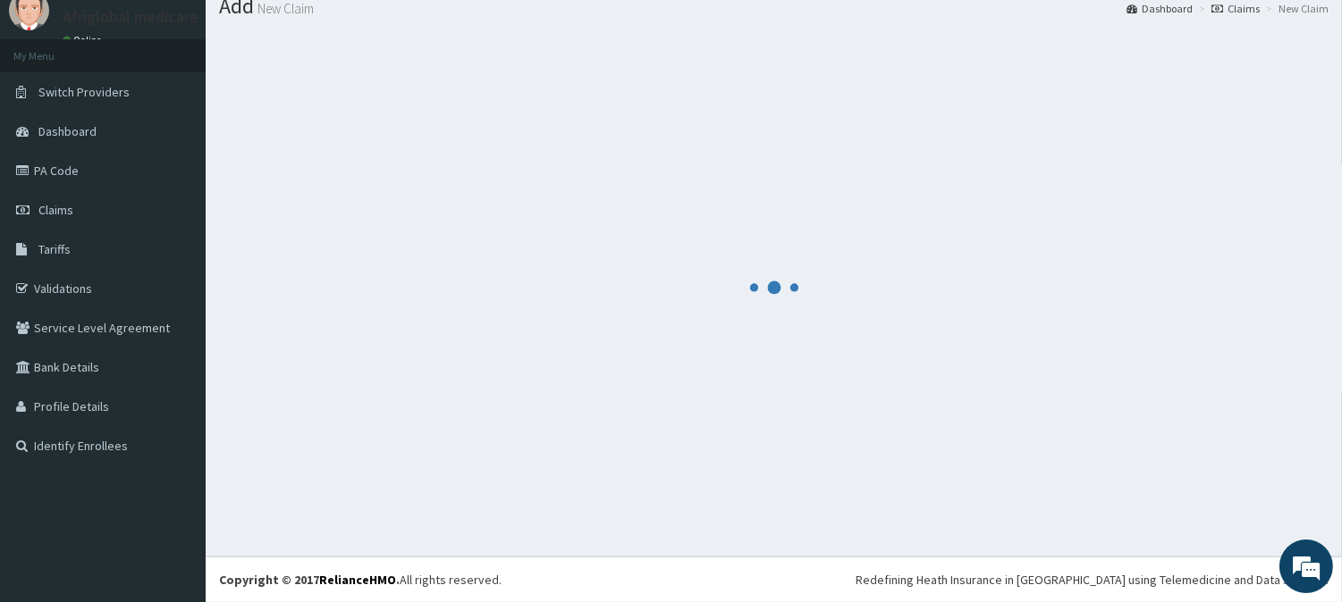
scroll to position [63, 0]
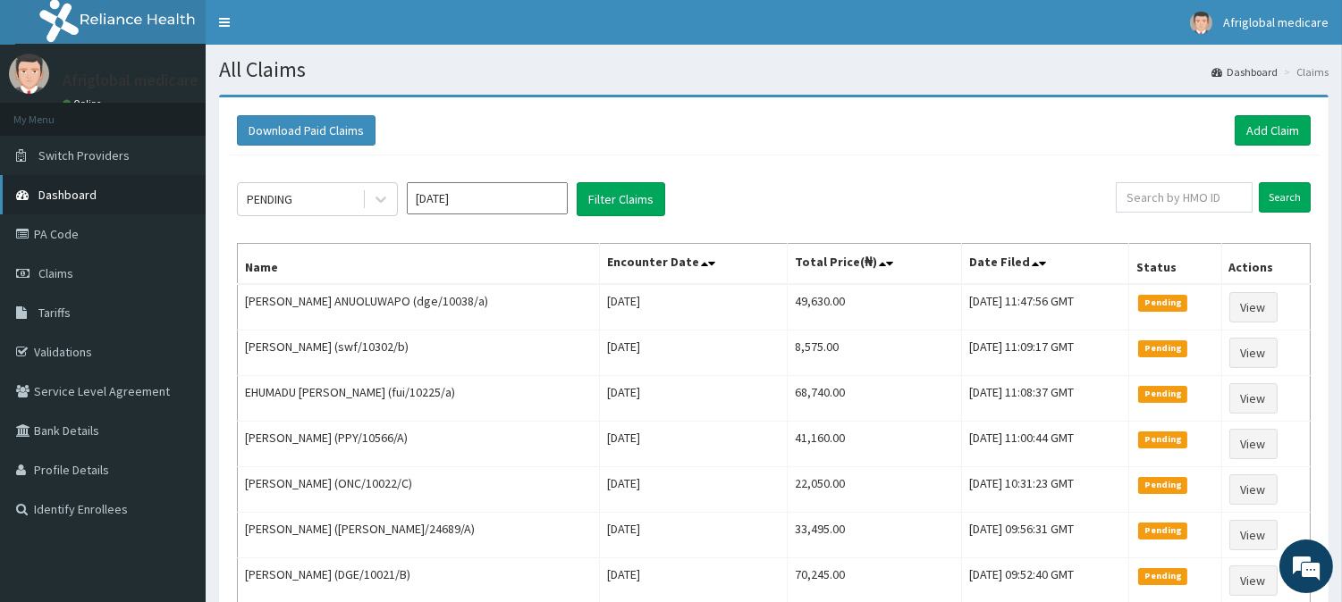
click at [114, 175] on link "Dashboard" at bounding box center [103, 194] width 206 height 39
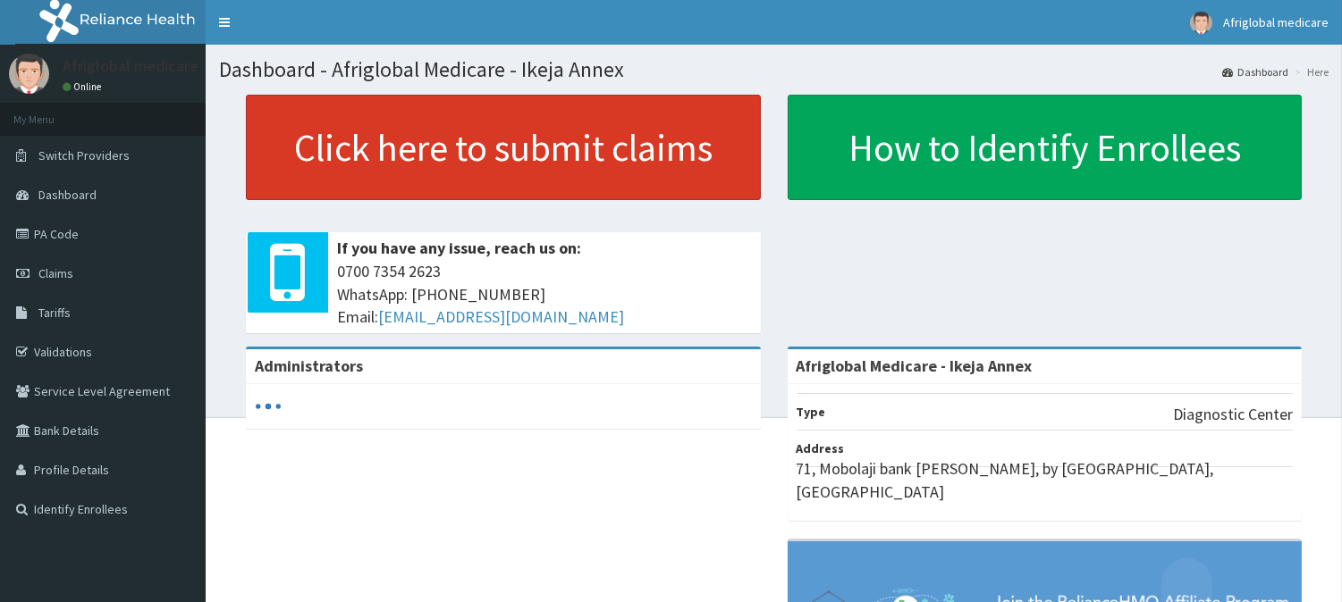
click at [405, 177] on link "Click here to submit claims" at bounding box center [503, 147] width 515 height 105
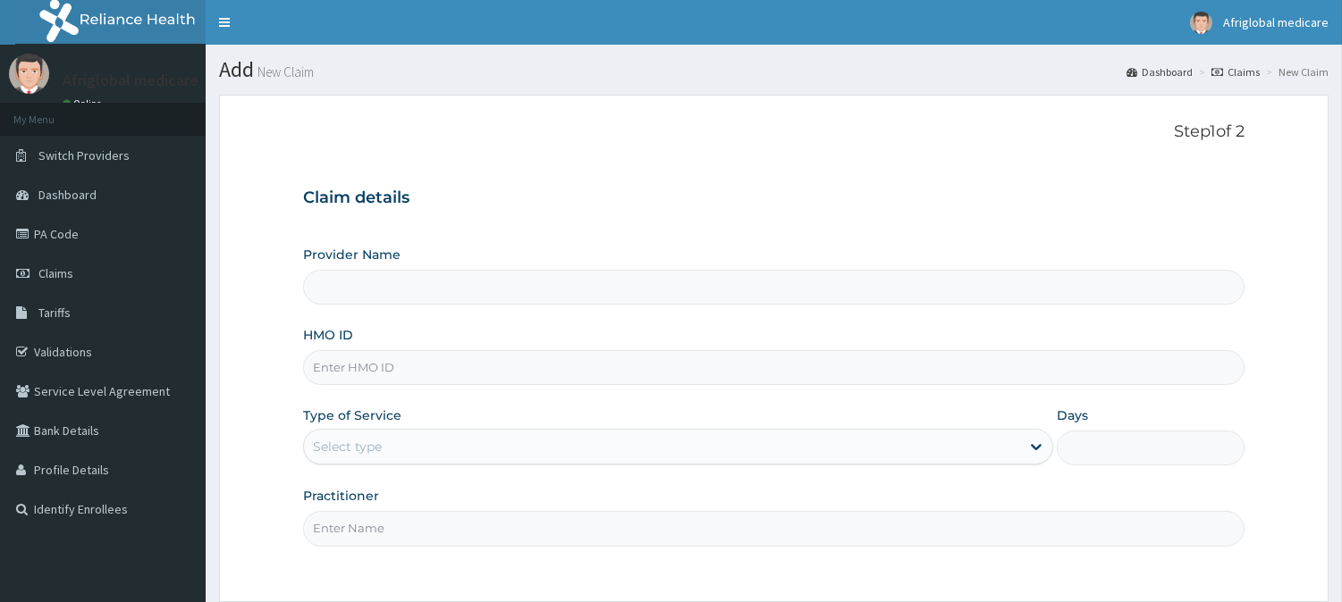
click at [494, 350] on input "HMO ID" at bounding box center [773, 367] width 941 height 35
type input "Afriglobal Medicare - Ikeja Annex"
paste input "DGE10005B"
click at [341, 372] on input "DGE10005B" at bounding box center [773, 367] width 941 height 35
click at [338, 370] on input "DGE10005B" at bounding box center [773, 367] width 941 height 35
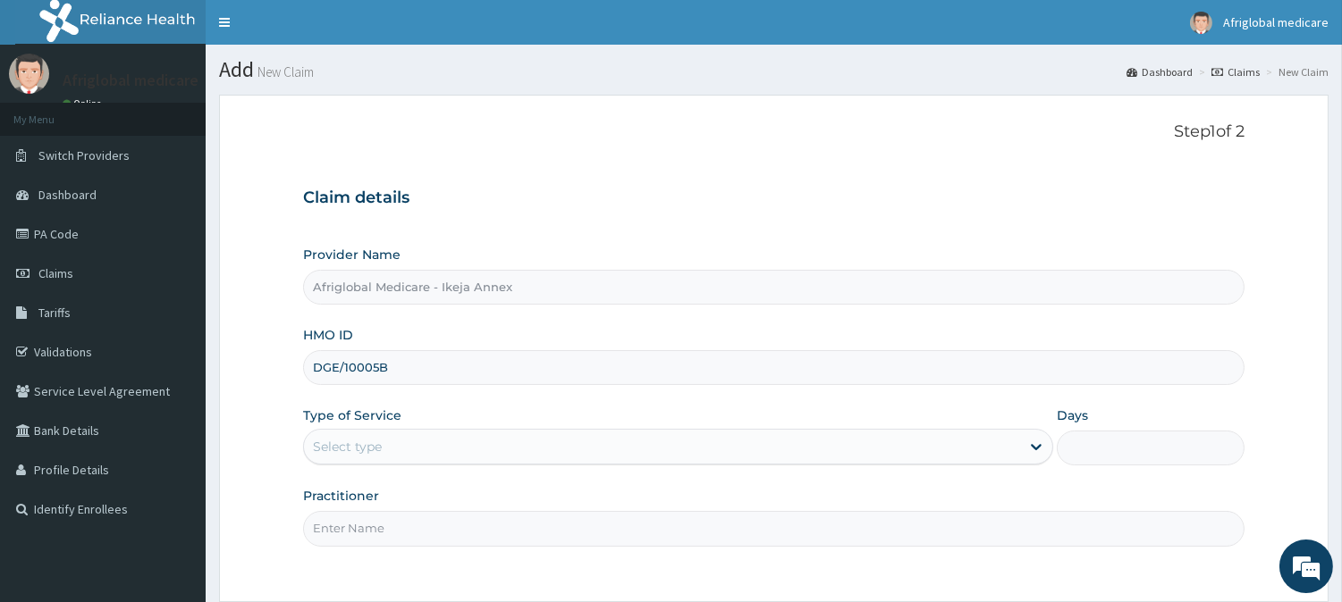
click at [374, 365] on input "DGE/10005B" at bounding box center [773, 367] width 941 height 35
click at [377, 365] on input "DGE/10005B" at bounding box center [773, 367] width 941 height 35
type input "DGE/10005/B"
click at [398, 447] on div "Select type" at bounding box center [662, 447] width 716 height 29
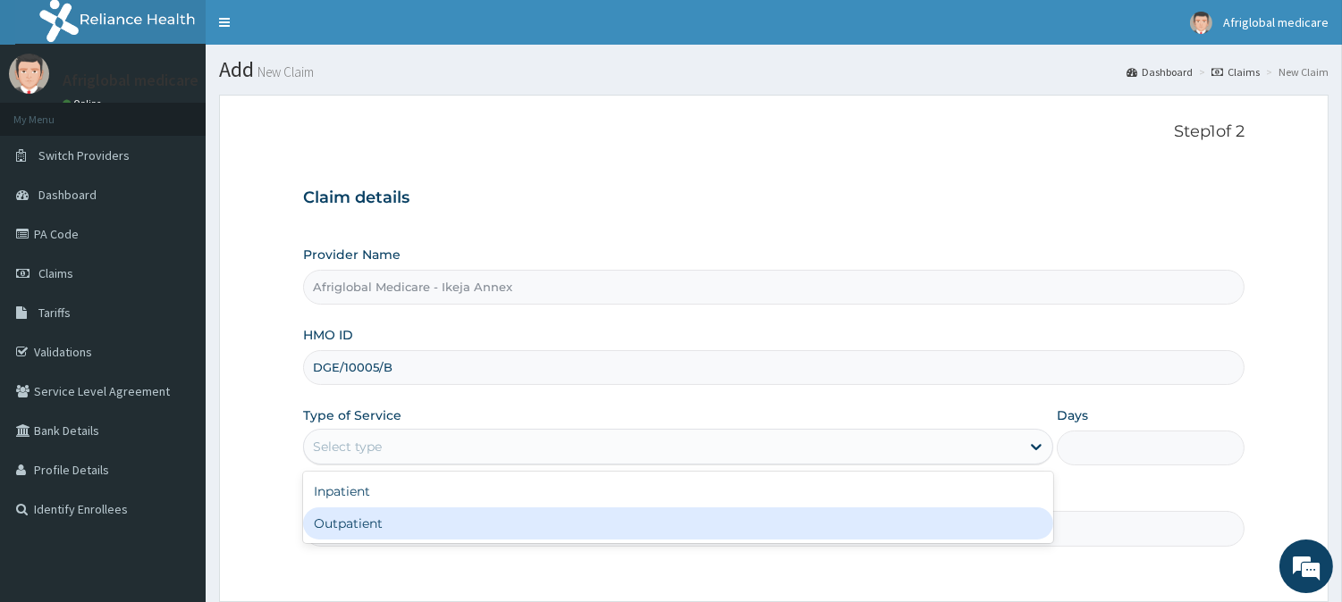
click at [403, 530] on div "Outpatient" at bounding box center [678, 524] width 750 height 32
type input "1"
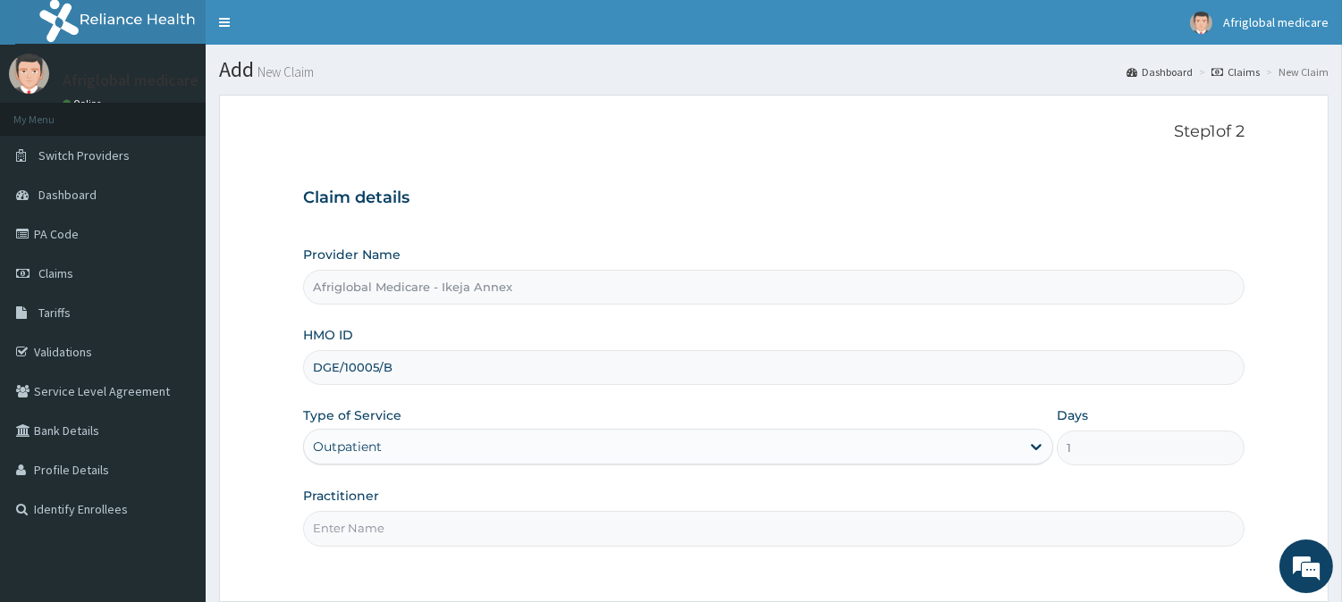
click at [403, 529] on input "Practitioner" at bounding box center [773, 528] width 941 height 35
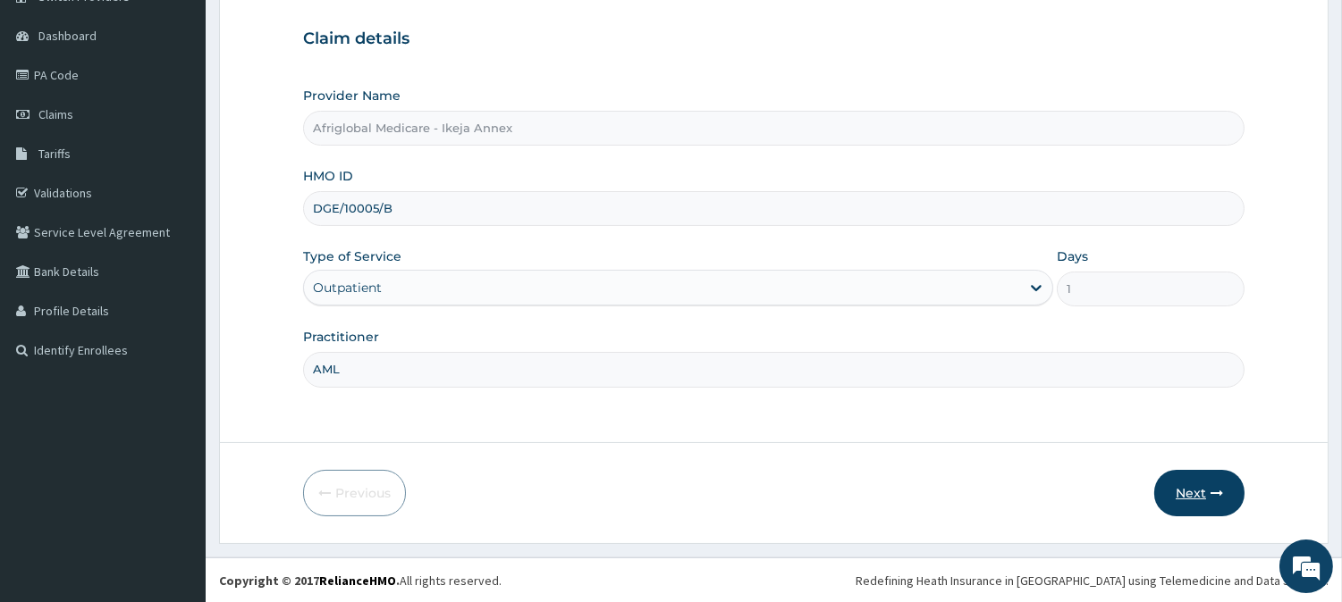
type input "AML"
click at [1169, 490] on button "Next" at bounding box center [1199, 493] width 90 height 46
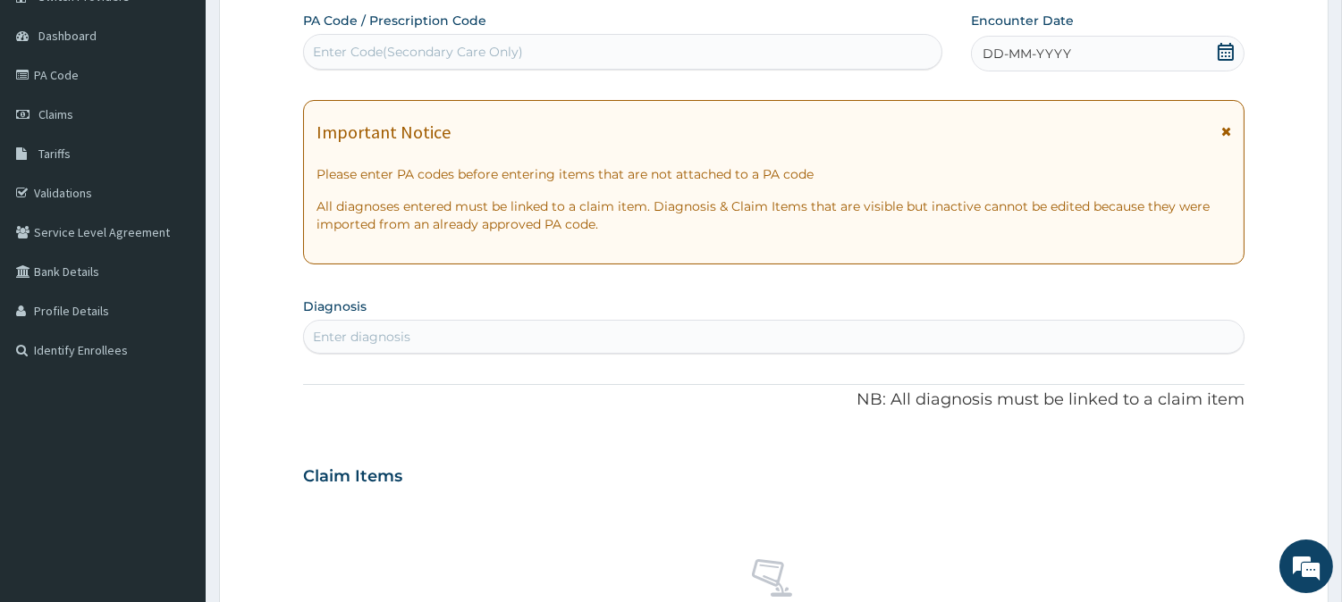
click at [458, 38] on div "Enter Code(Secondary Care Only)" at bounding box center [622, 52] width 637 height 29
paste input "PA3CC2E4"
click at [332, 52] on input "PA3CC2E4" at bounding box center [346, 52] width 67 height 18
type input "PA/3CC2E4"
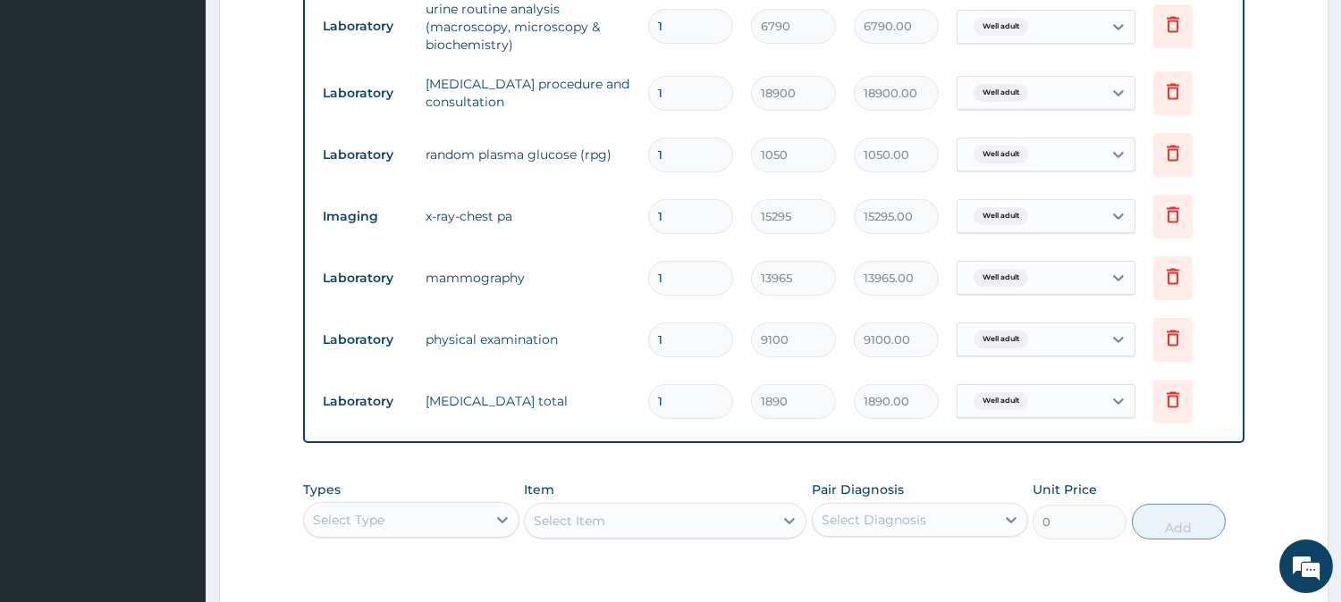
scroll to position [787, 0]
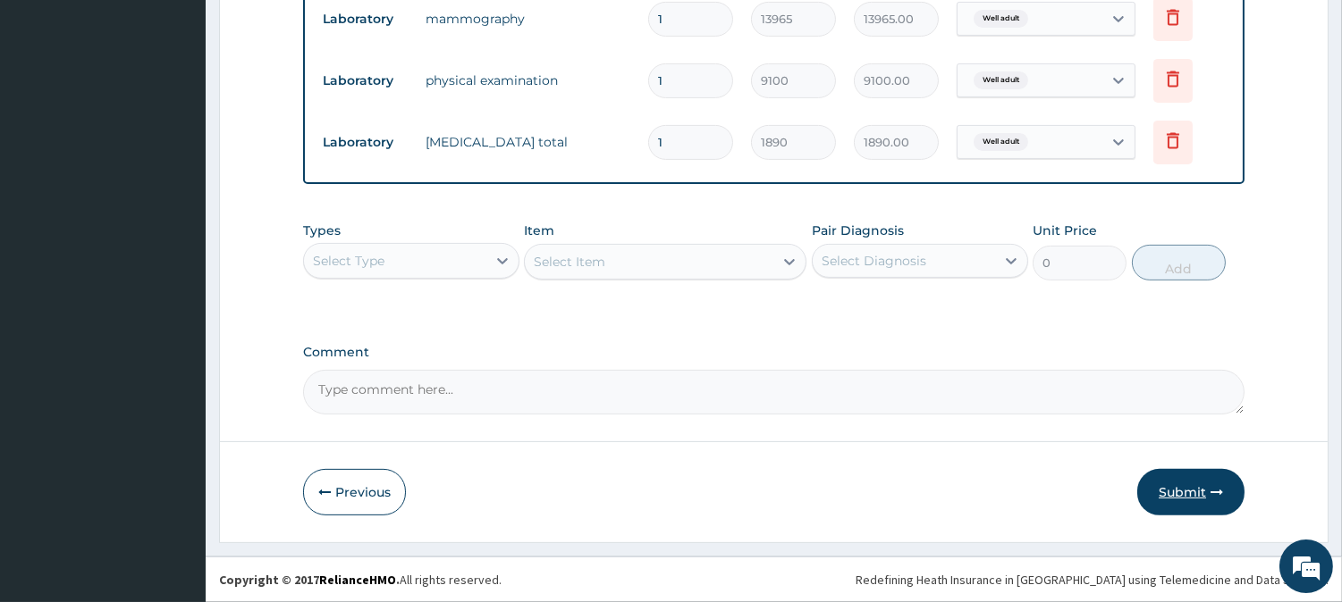
click at [1181, 480] on button "Submit" at bounding box center [1190, 492] width 107 height 46
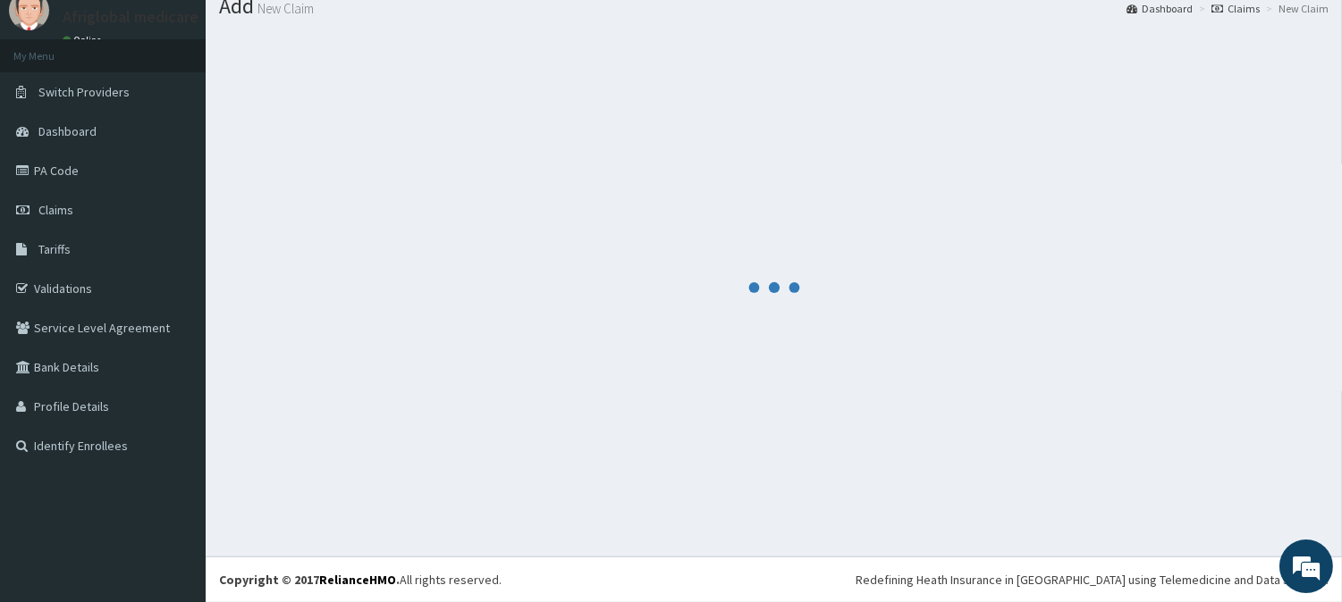
scroll to position [63, 0]
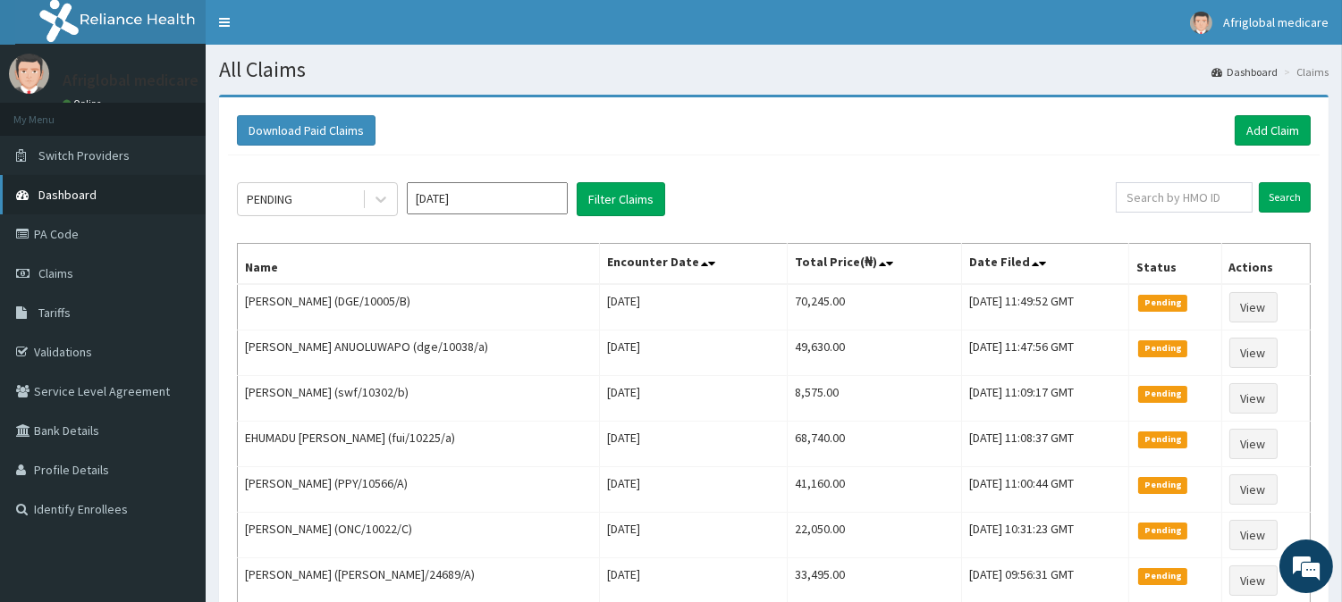
click at [66, 194] on span "Dashboard" at bounding box center [67, 195] width 58 height 16
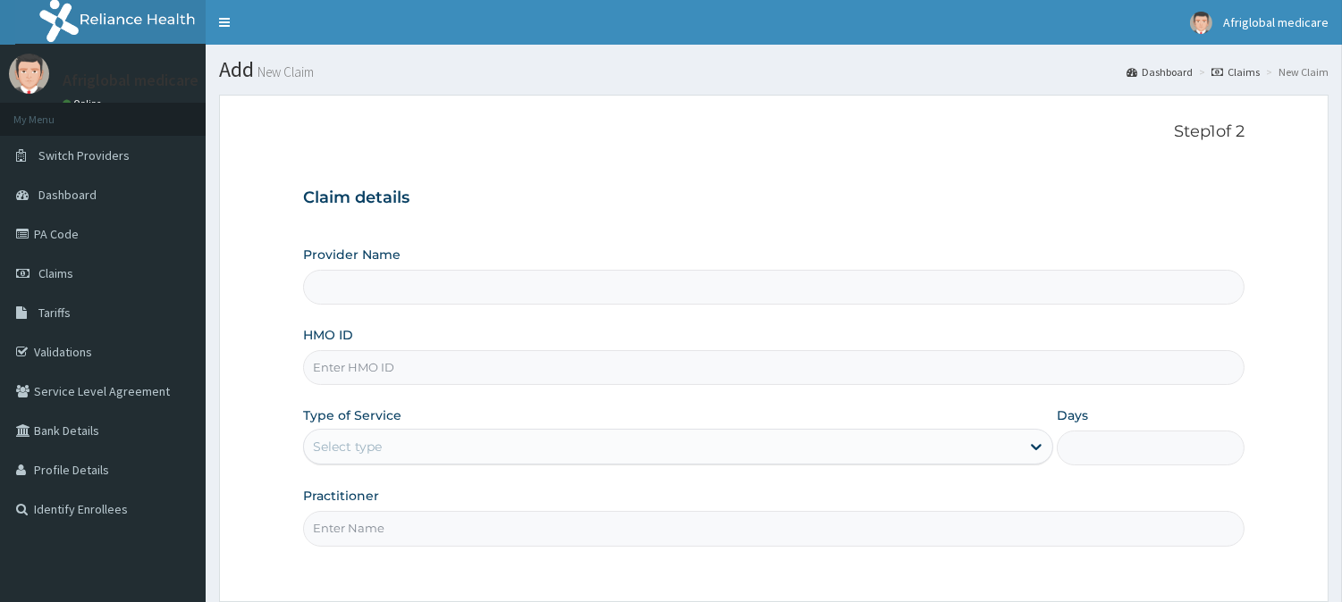
click at [442, 368] on input "HMO ID" at bounding box center [773, 367] width 941 height 35
paste input "MQV10014A"
type input "MQV10014A"
type input "Afriglobal Medicare - Ikeja Annex"
click at [341, 368] on input "MQV10014A" at bounding box center [773, 367] width 941 height 35
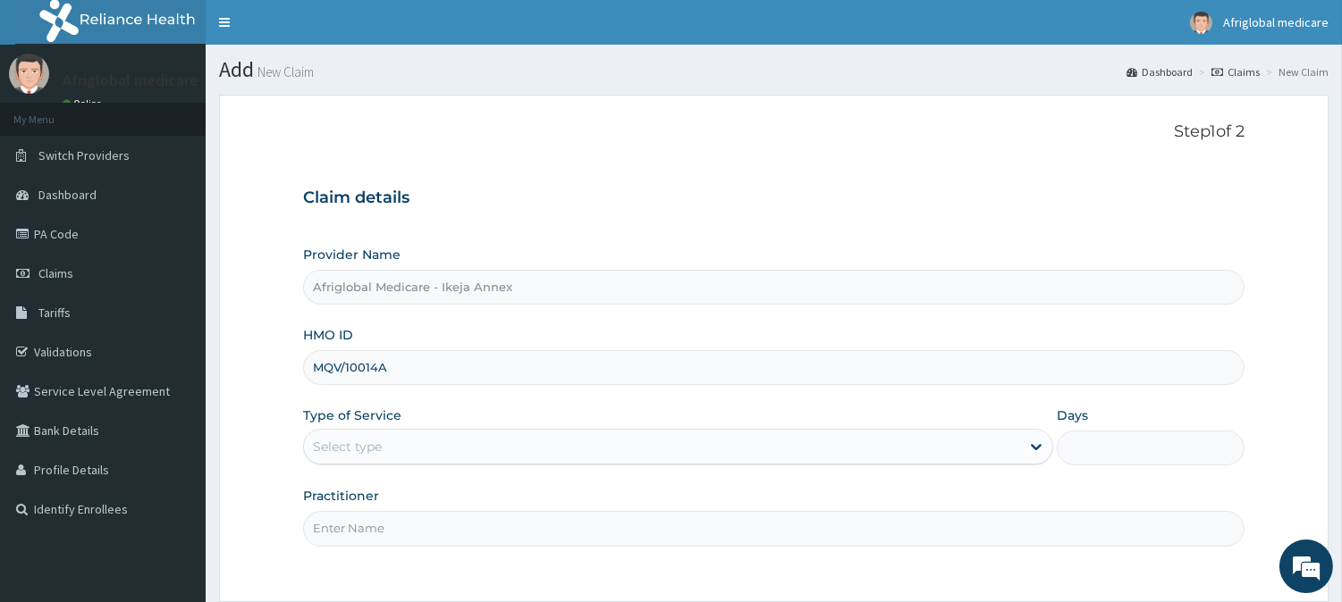
click at [379, 363] on input "MQV/10014A" at bounding box center [773, 367] width 941 height 35
type input "MQV/10014/A"
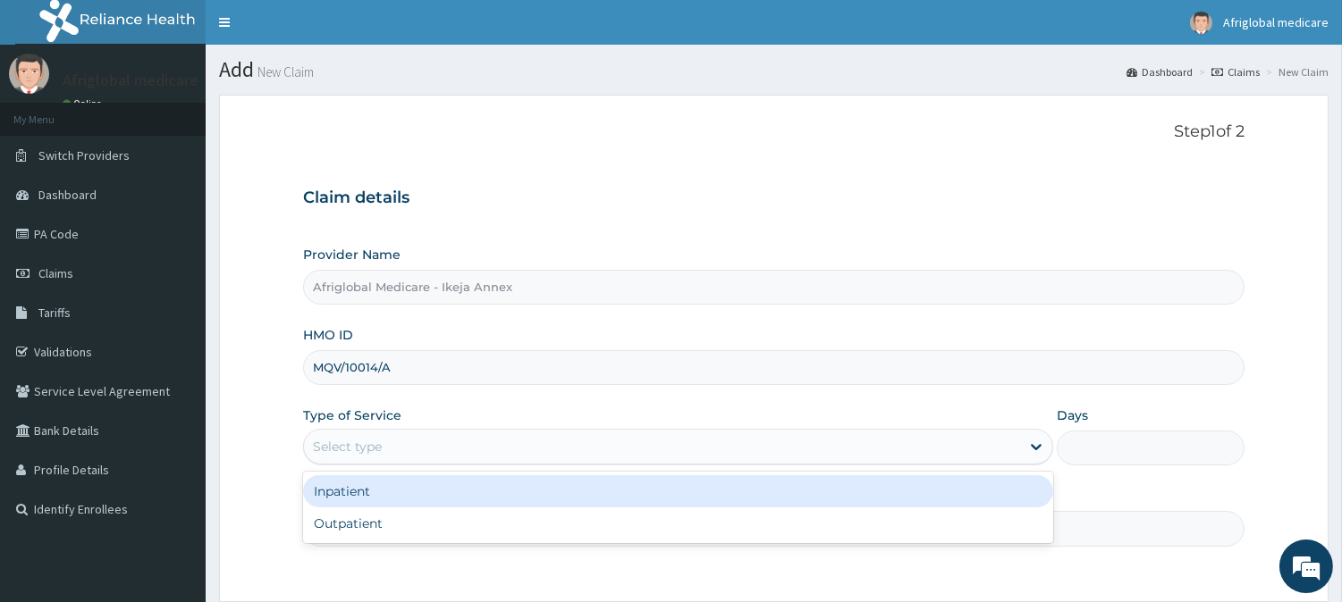
click at [398, 443] on div "Select type" at bounding box center [662, 447] width 716 height 29
drag, startPoint x: 396, startPoint y: 505, endPoint x: 391, endPoint y: 515, distance: 10.8
click at [396, 506] on div "Inpatient" at bounding box center [678, 491] width 750 height 32
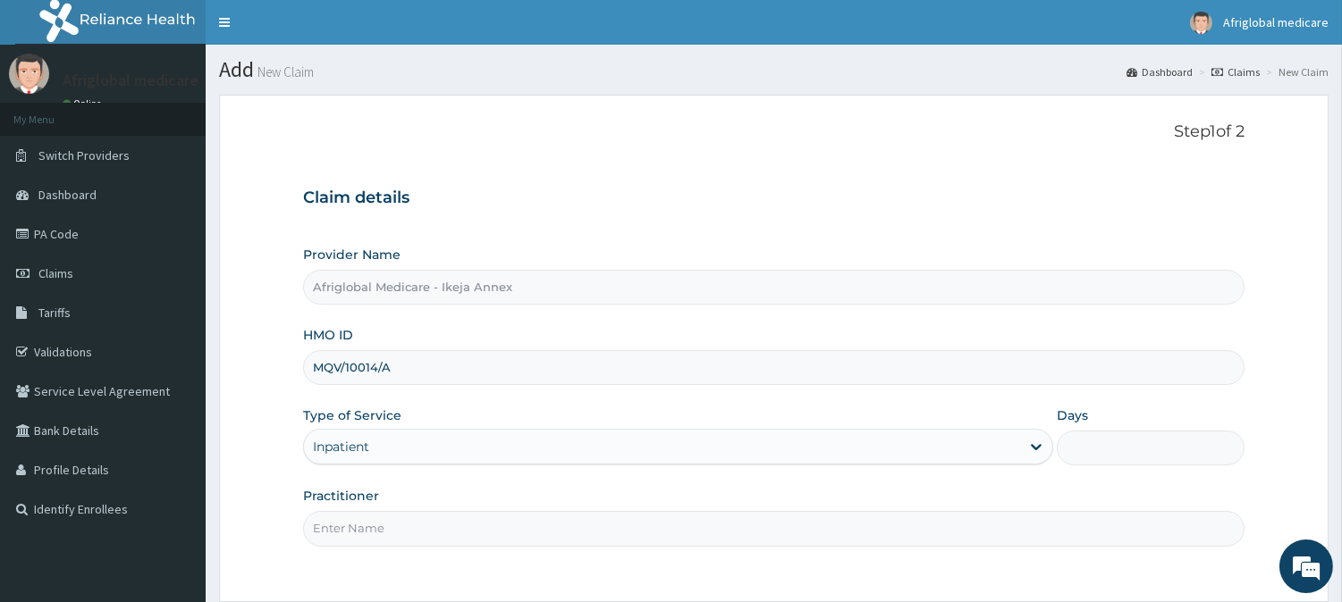
click at [391, 515] on input "Practitioner" at bounding box center [773, 528] width 941 height 35
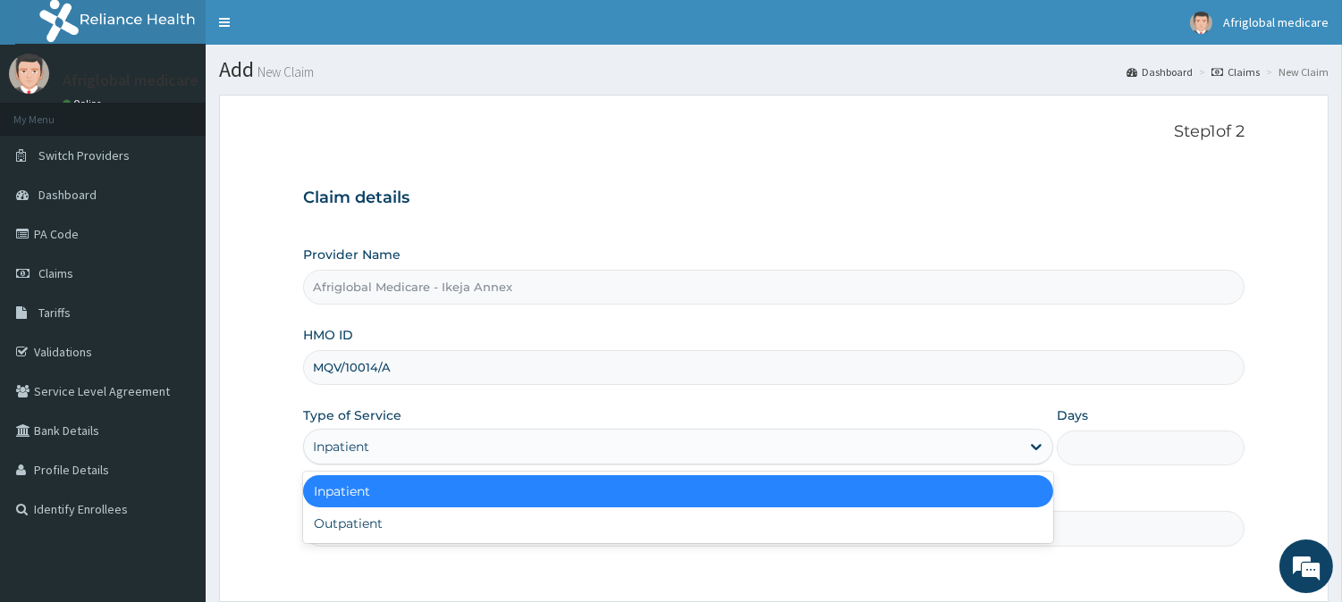
click at [381, 439] on div "Inpatient" at bounding box center [662, 447] width 716 height 29
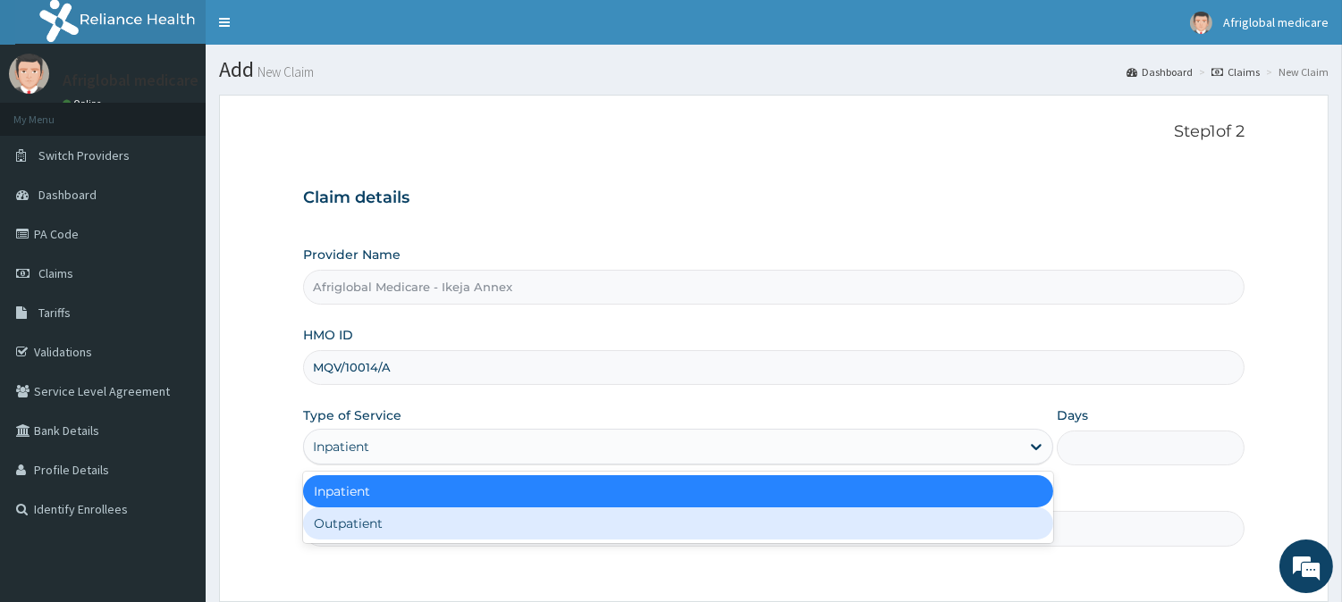
click at [387, 531] on div "Outpatient" at bounding box center [678, 524] width 750 height 32
type input "1"
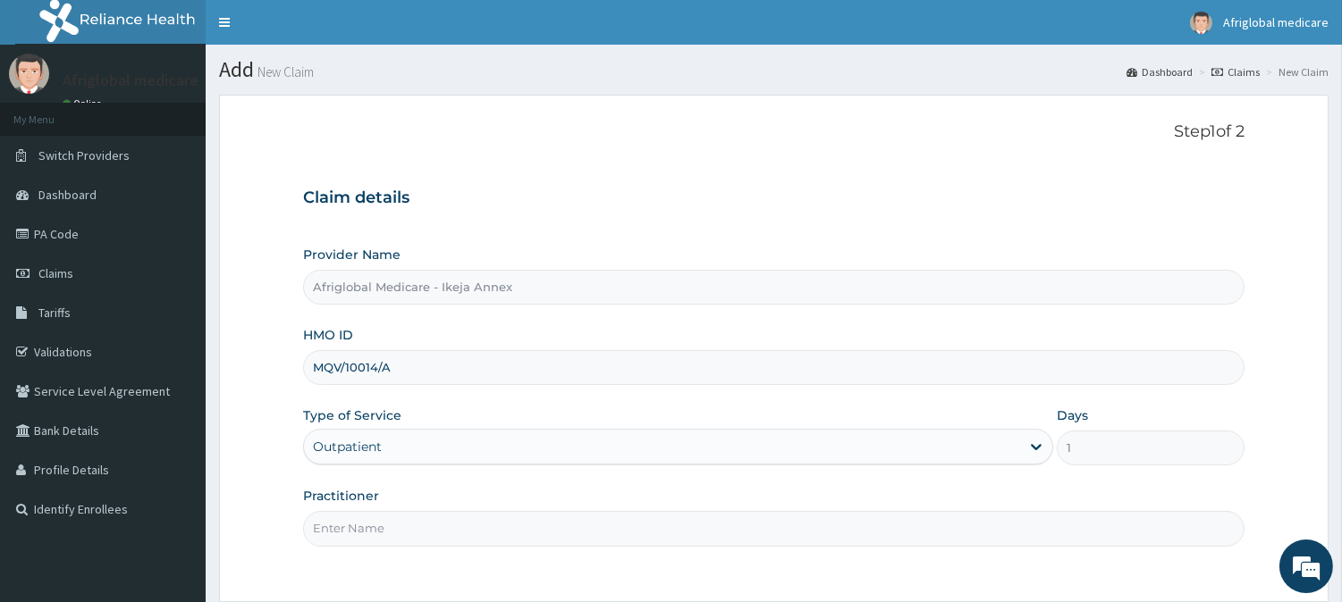
click at [390, 533] on input "Practitioner" at bounding box center [773, 528] width 941 height 35
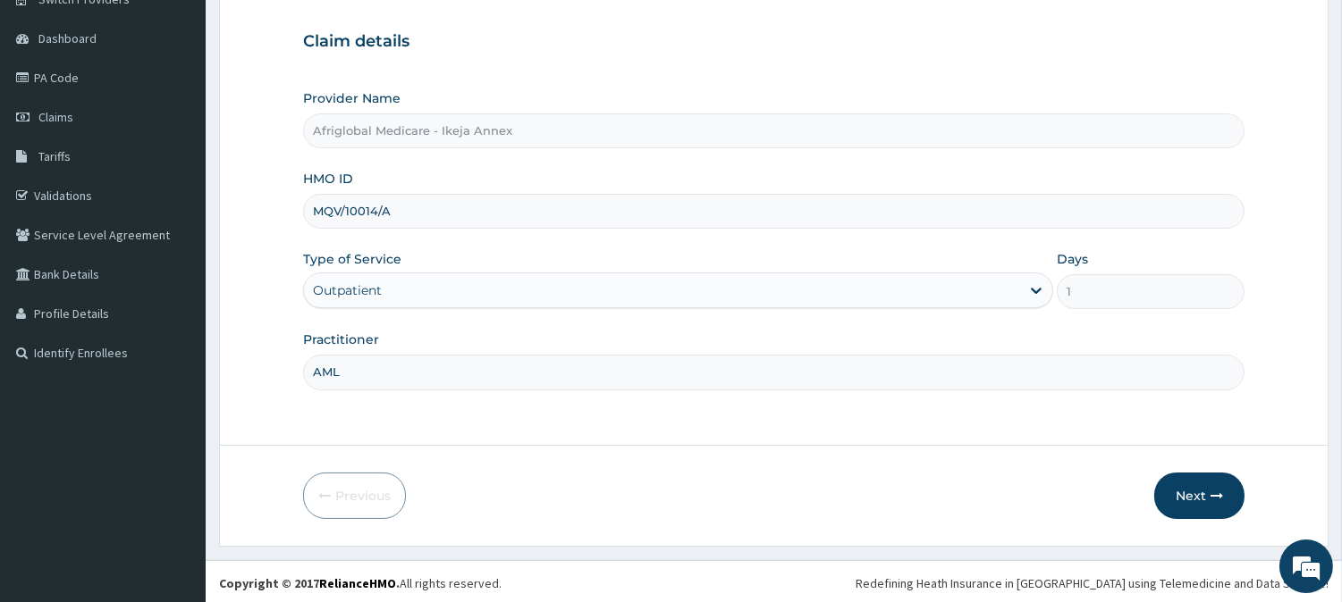
scroll to position [159, 0]
type input "AML"
click at [1201, 480] on button "Next" at bounding box center [1199, 493] width 90 height 46
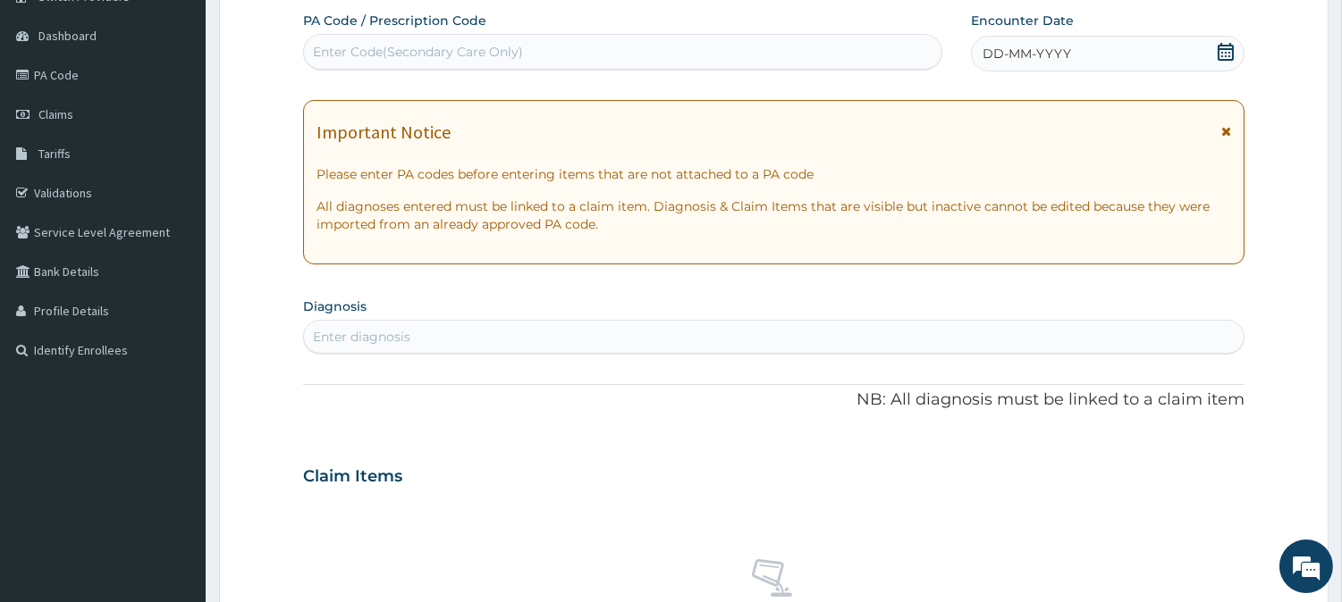
click at [384, 67] on div "Enter Code(Secondary Care Only)" at bounding box center [622, 52] width 639 height 36
paste input "MQV10014A"
paste input "PAE32951"
click at [326, 54] on input "PAE32951" at bounding box center [343, 52] width 61 height 18
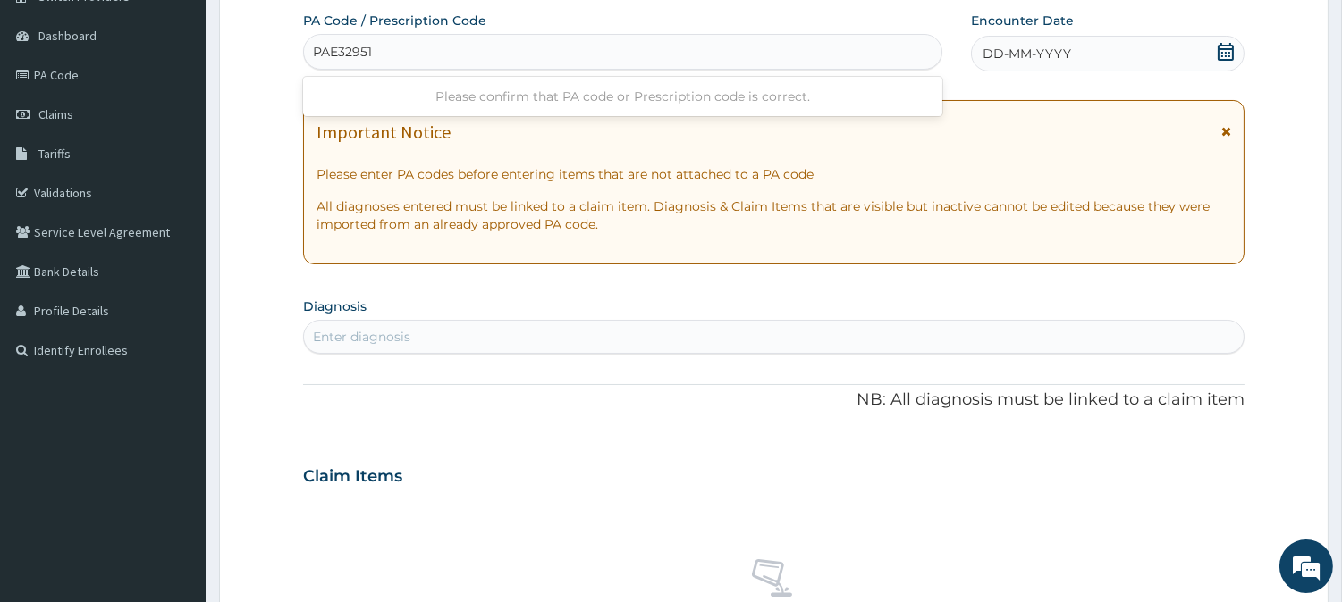
type input "PA/E32951"
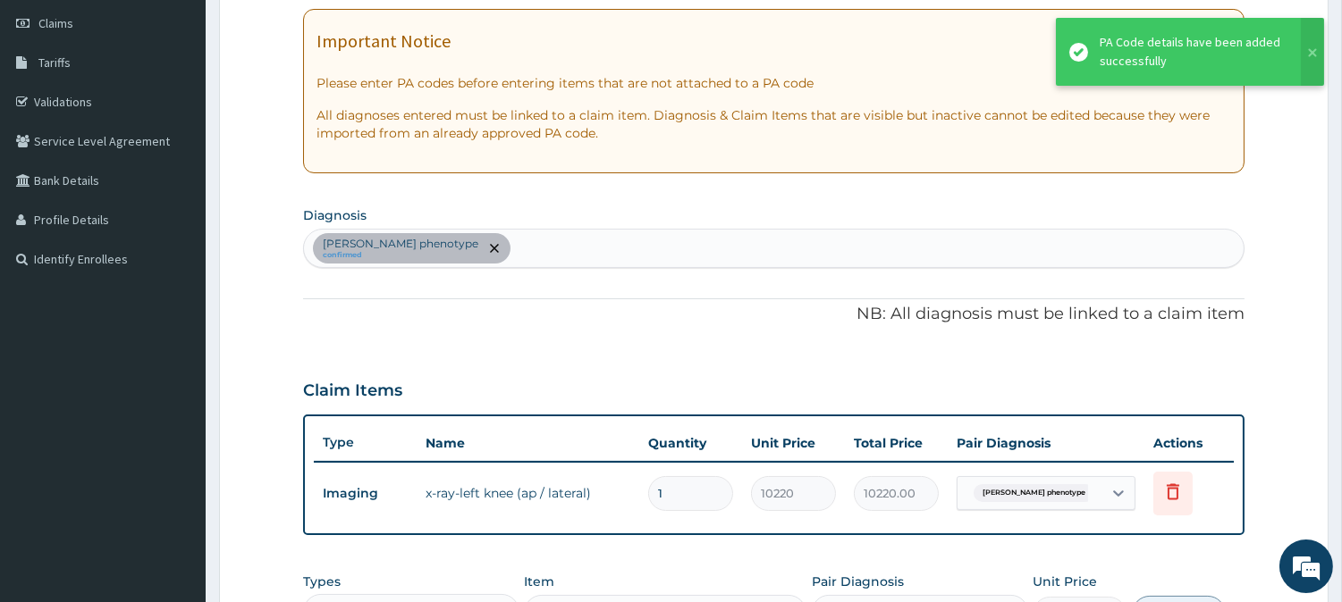
scroll to position [358, 0]
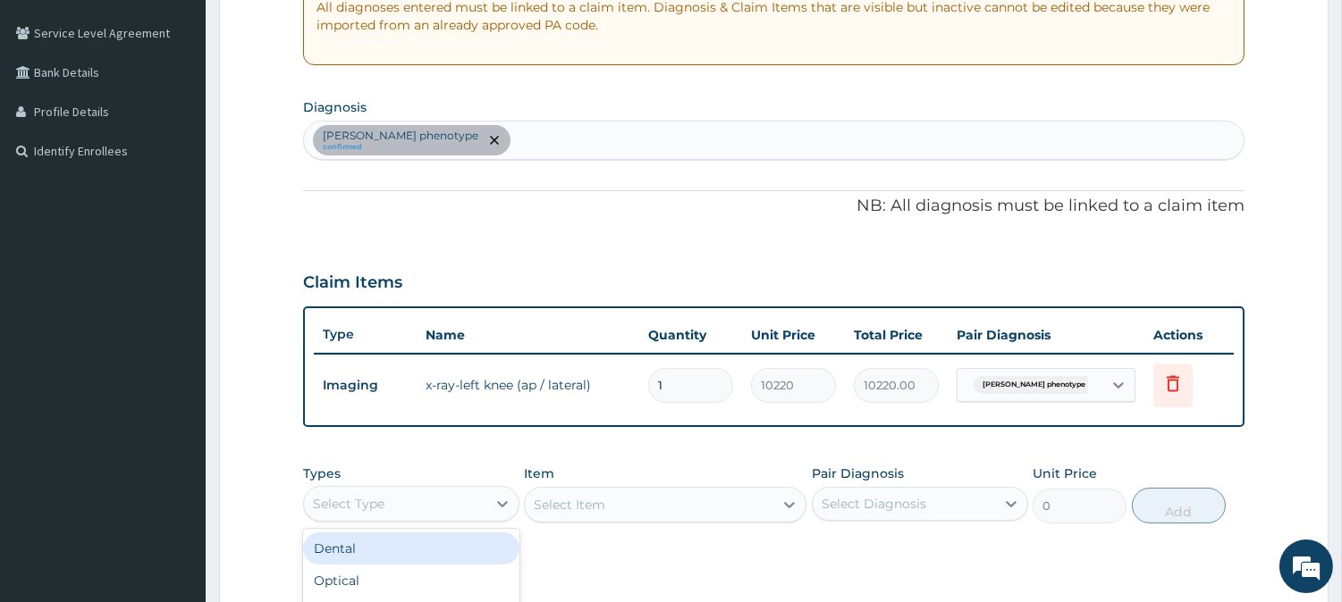
click at [413, 497] on div "Select Type" at bounding box center [395, 504] width 182 height 29
click at [369, 576] on div "Imaging" at bounding box center [411, 585] width 216 height 32
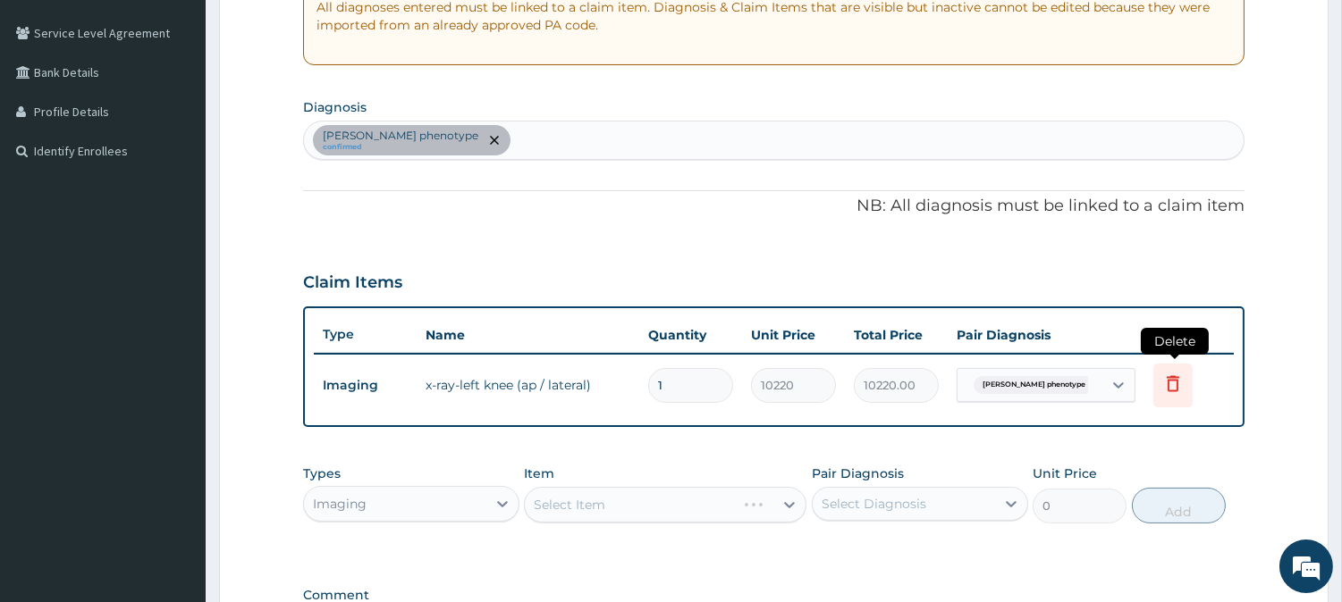
click at [1171, 378] on icon at bounding box center [1172, 383] width 13 height 16
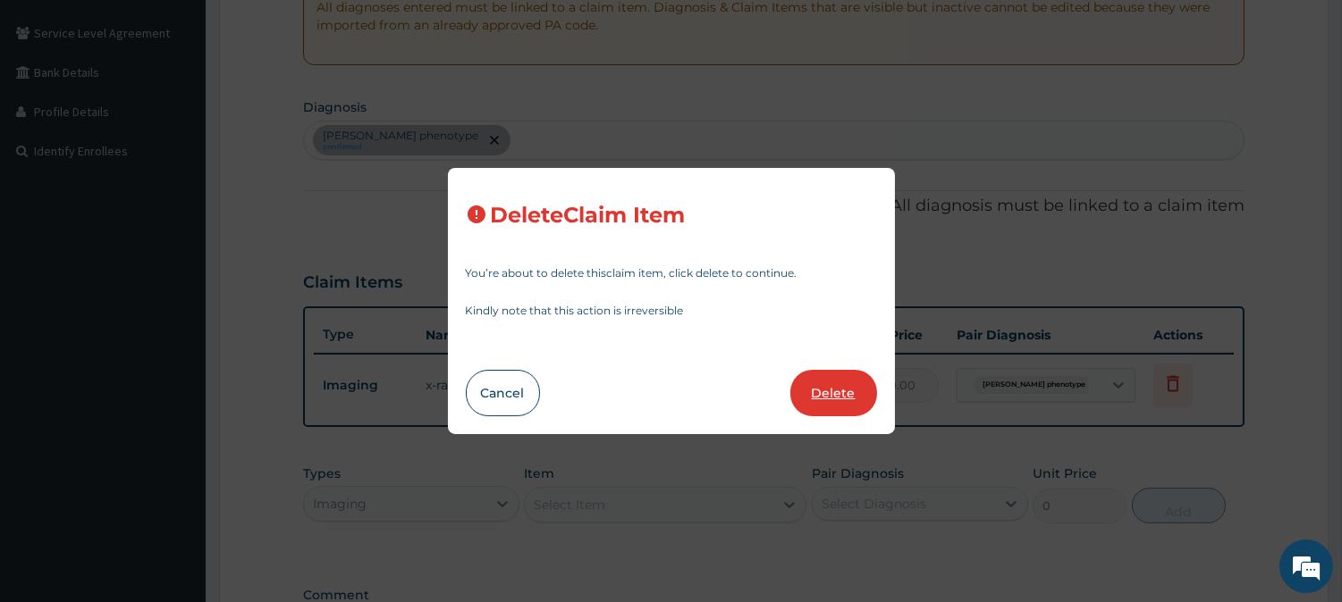
click at [826, 403] on button "Delete" at bounding box center [833, 393] width 87 height 46
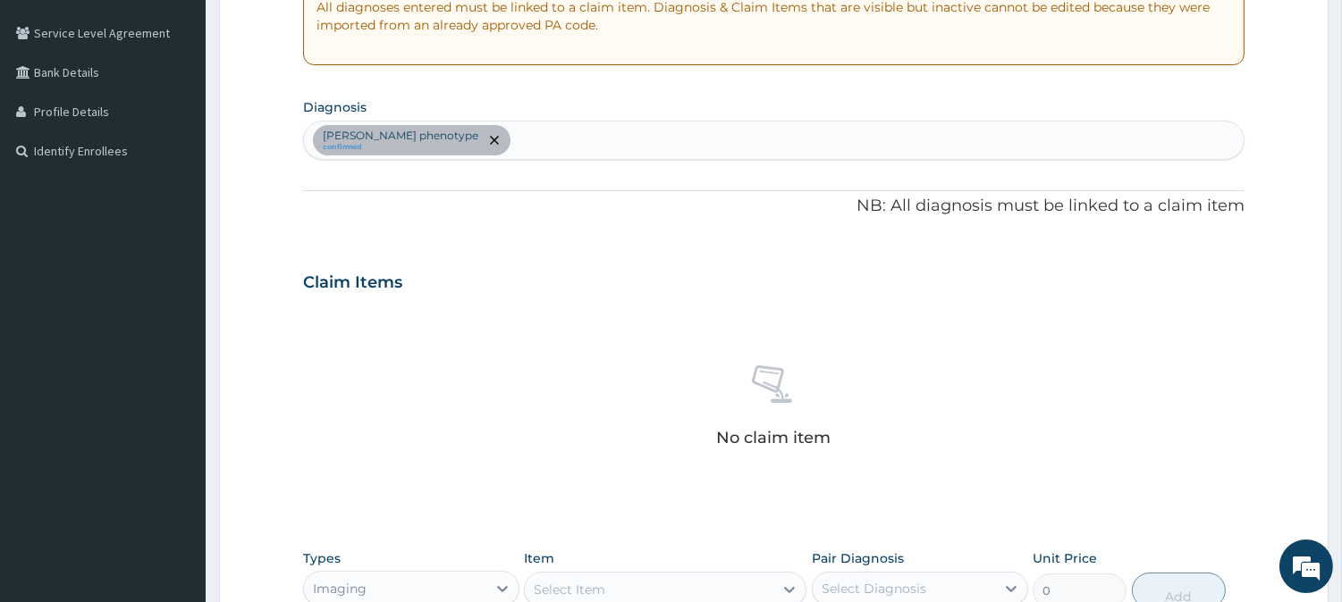
click at [694, 585] on div "Select Item" at bounding box center [649, 590] width 248 height 29
paste input "X-RAY-LEFT KNEE (AP / LATERAL)"
type input "X-RAY-LEFT KNEE (AP / LATERAL)"
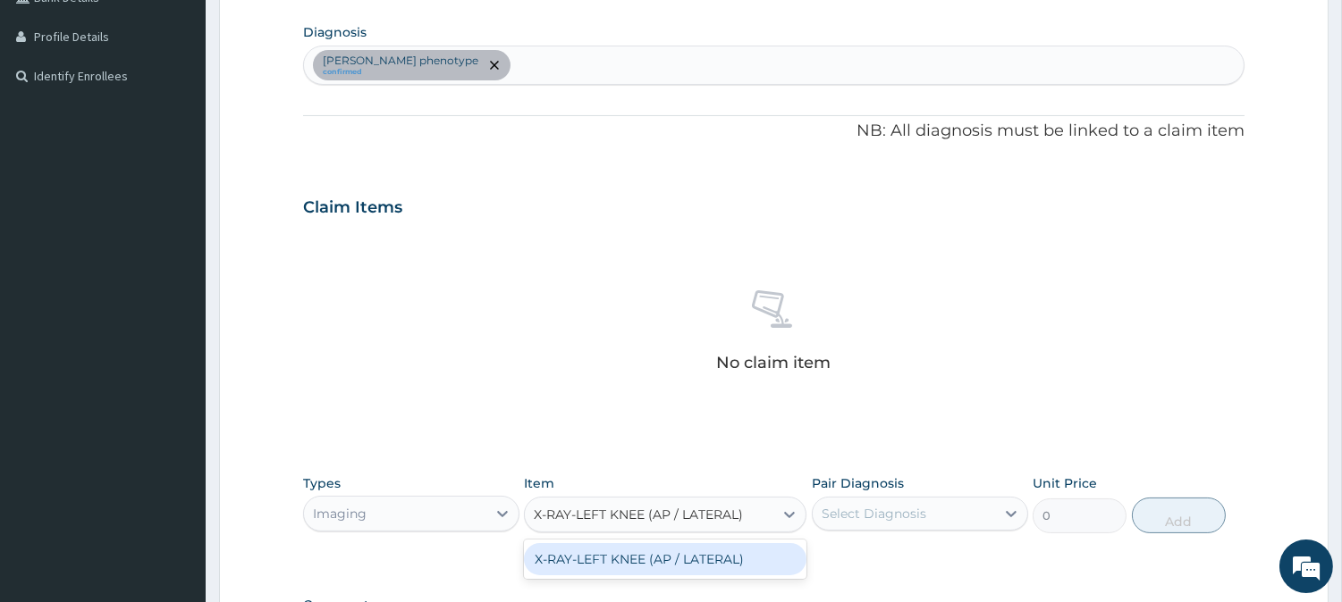
scroll to position [557, 0]
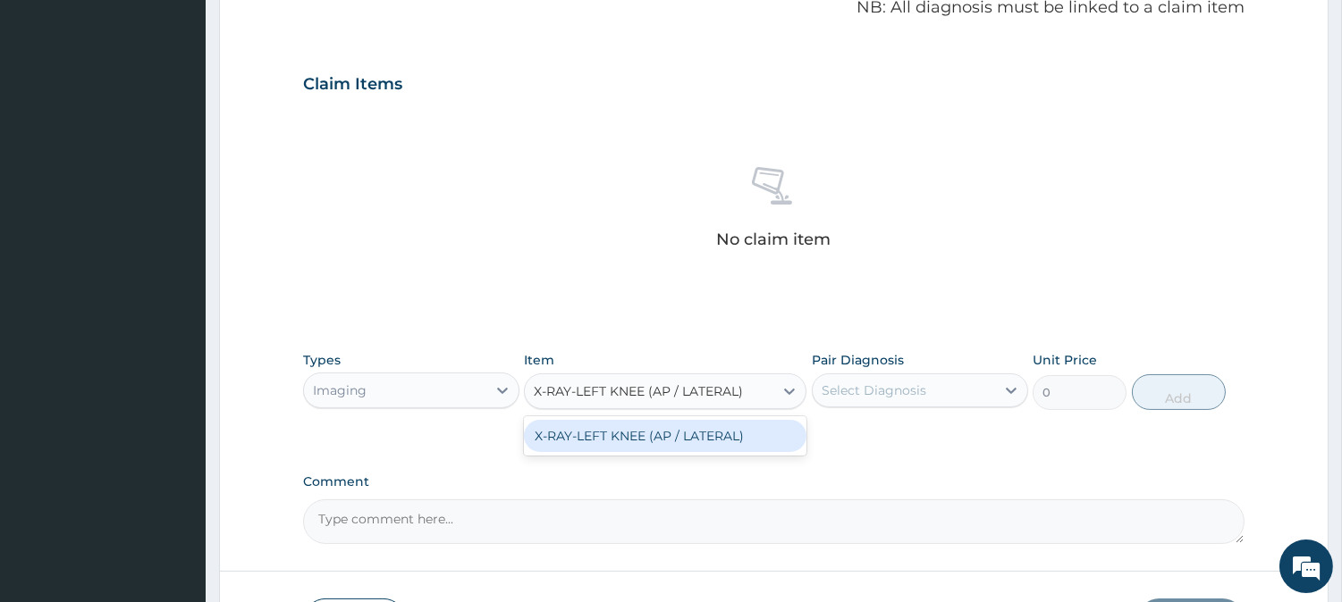
click at [707, 429] on div "X-RAY-LEFT KNEE (AP / LATERAL)" at bounding box center [665, 436] width 282 height 32
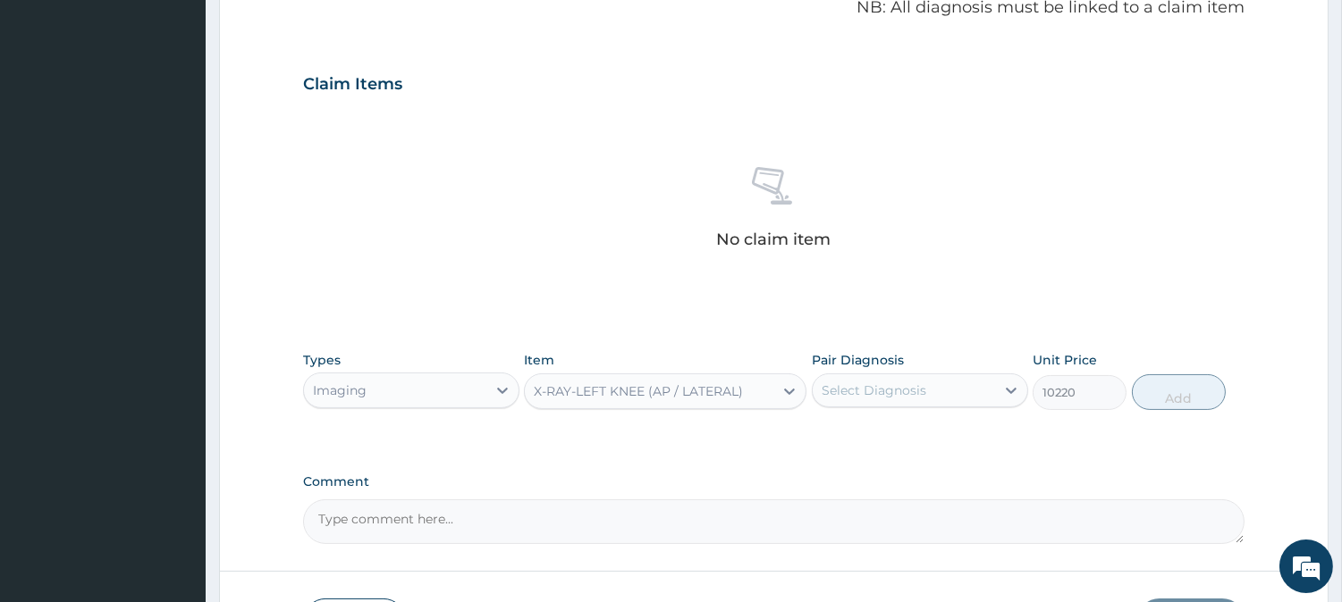
type input "10220"
click at [916, 376] on div "Select Diagnosis" at bounding box center [903, 390] width 182 height 29
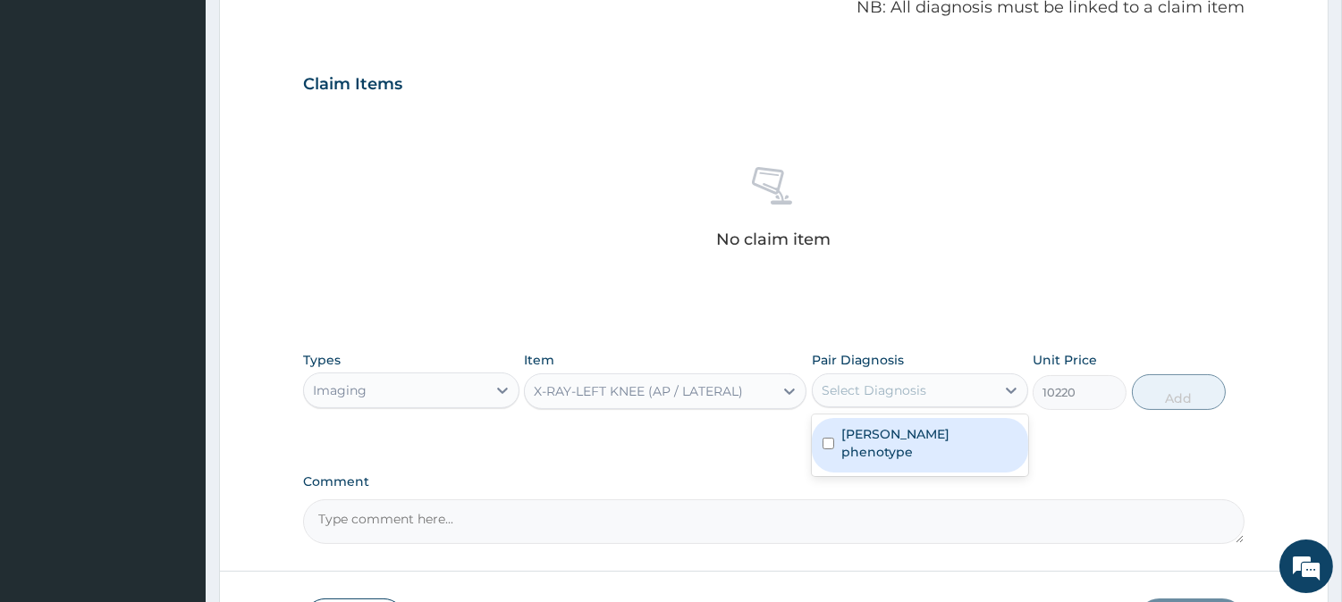
click at [926, 422] on div "[PERSON_NAME] phenotype" at bounding box center [920, 445] width 216 height 55
checkbox input "true"
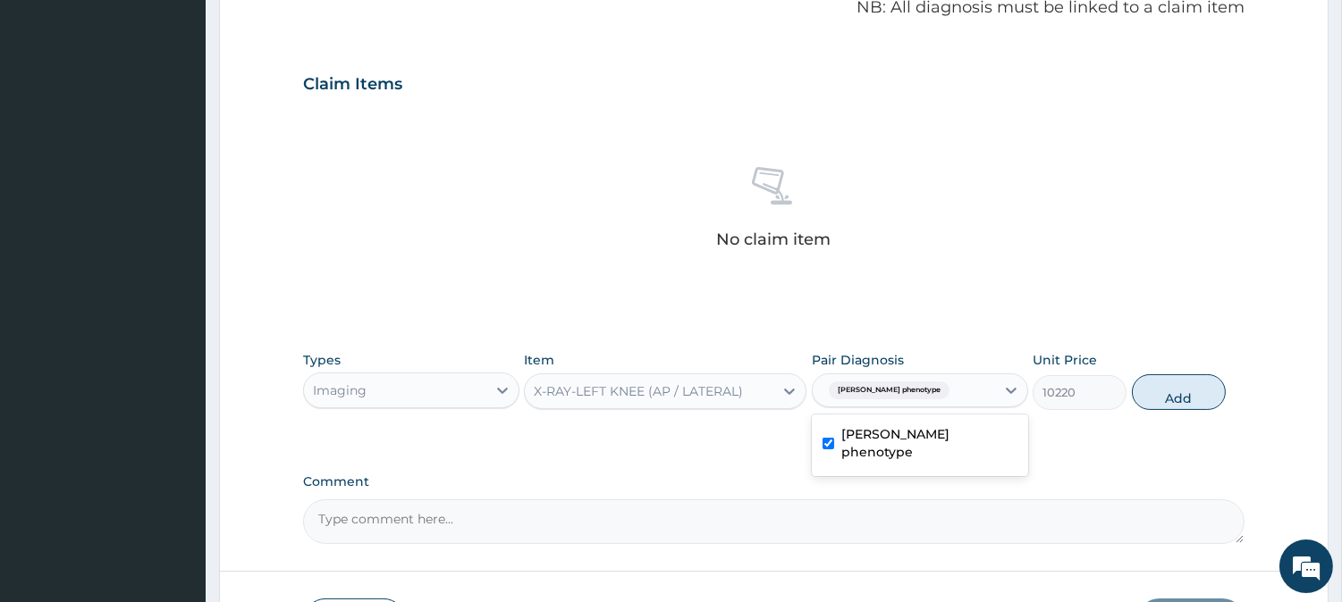
click at [1147, 390] on button "Add" at bounding box center [1178, 392] width 94 height 36
type input "0"
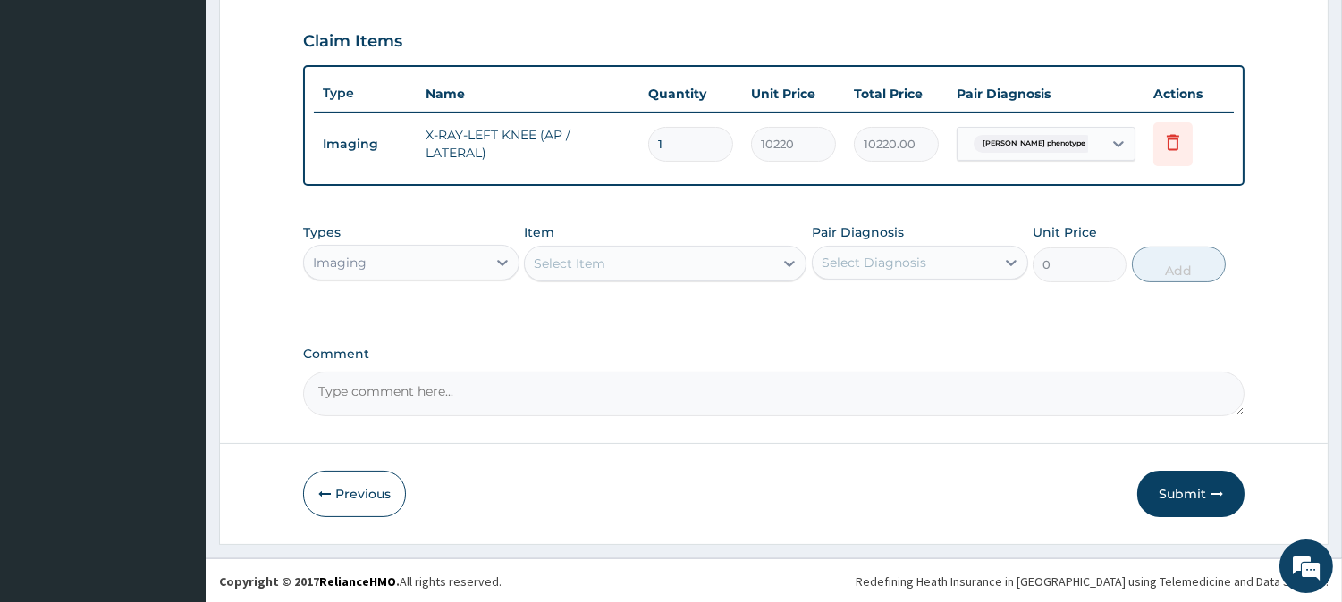
click at [1199, 475] on button "Submit" at bounding box center [1190, 494] width 107 height 46
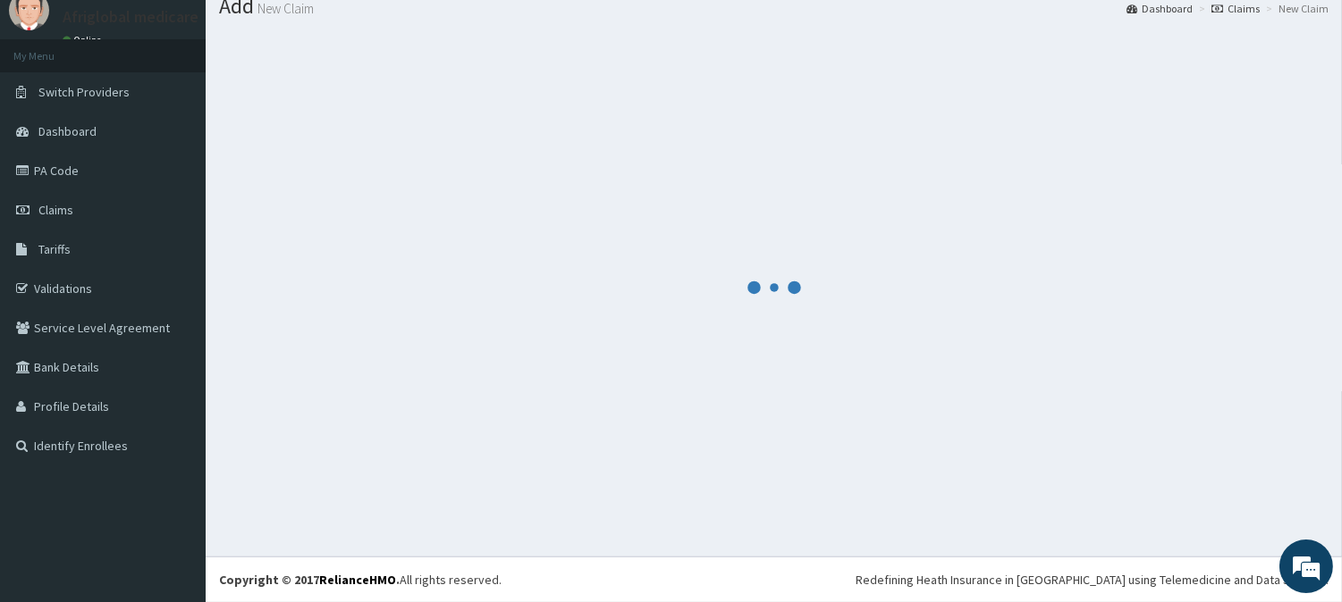
scroll to position [63, 0]
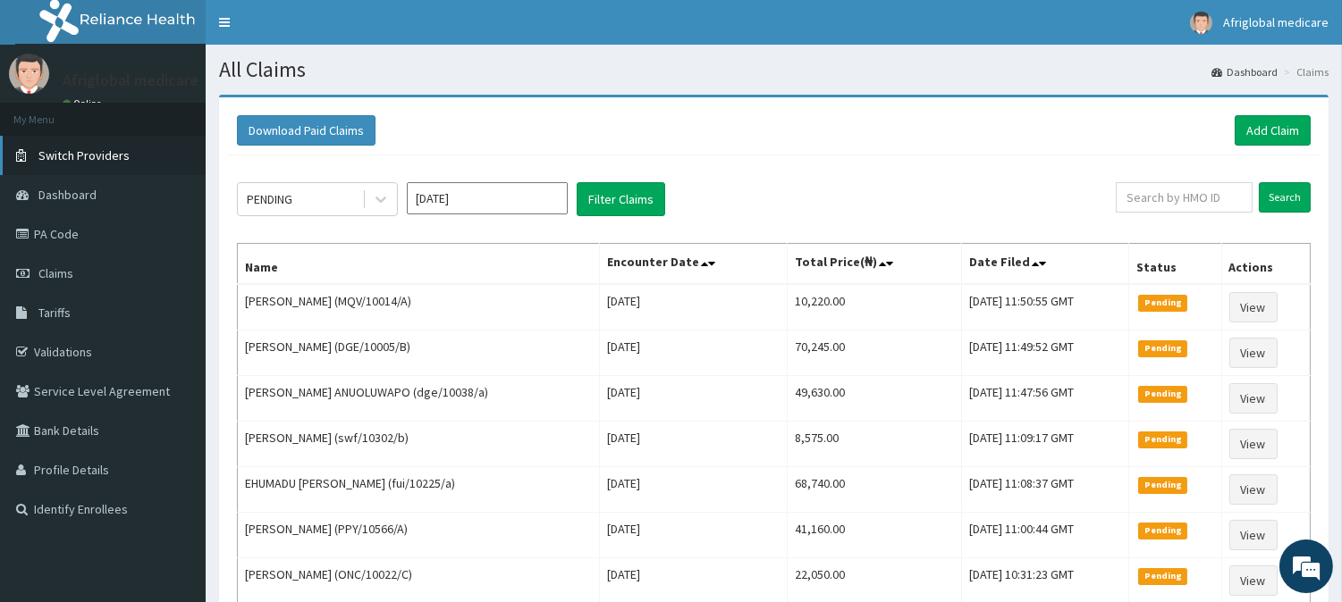
click at [88, 167] on link "Switch Providers" at bounding box center [103, 155] width 206 height 39
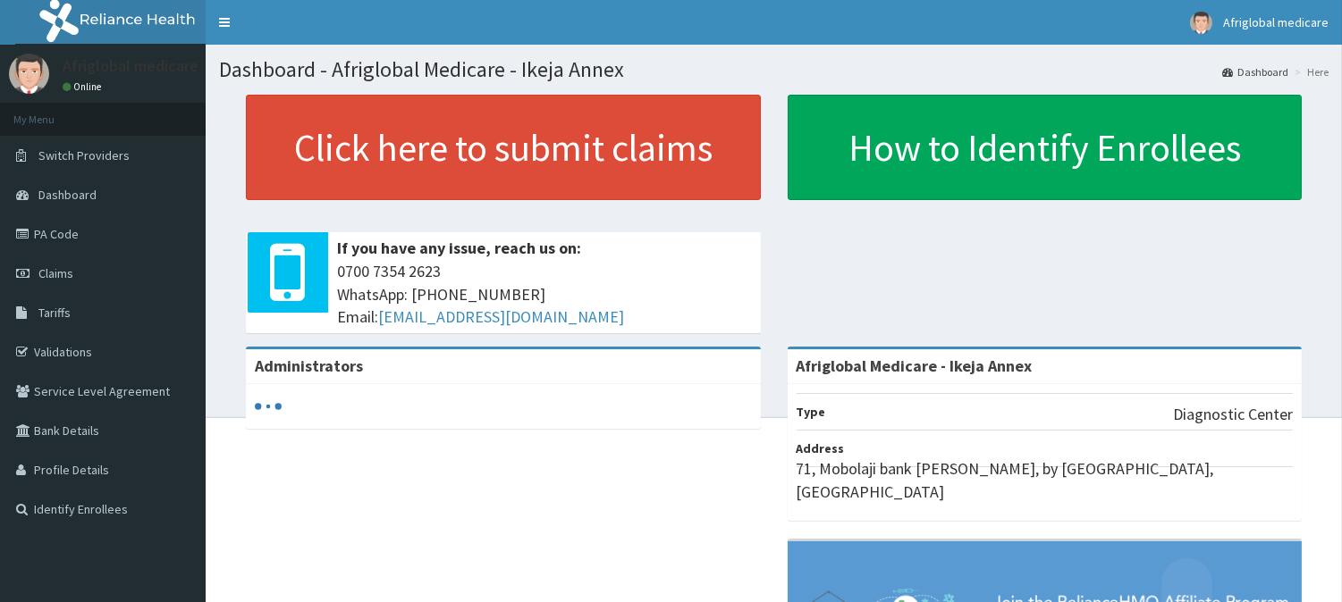
click at [746, 163] on link "Click here to submit claims" at bounding box center [503, 147] width 515 height 105
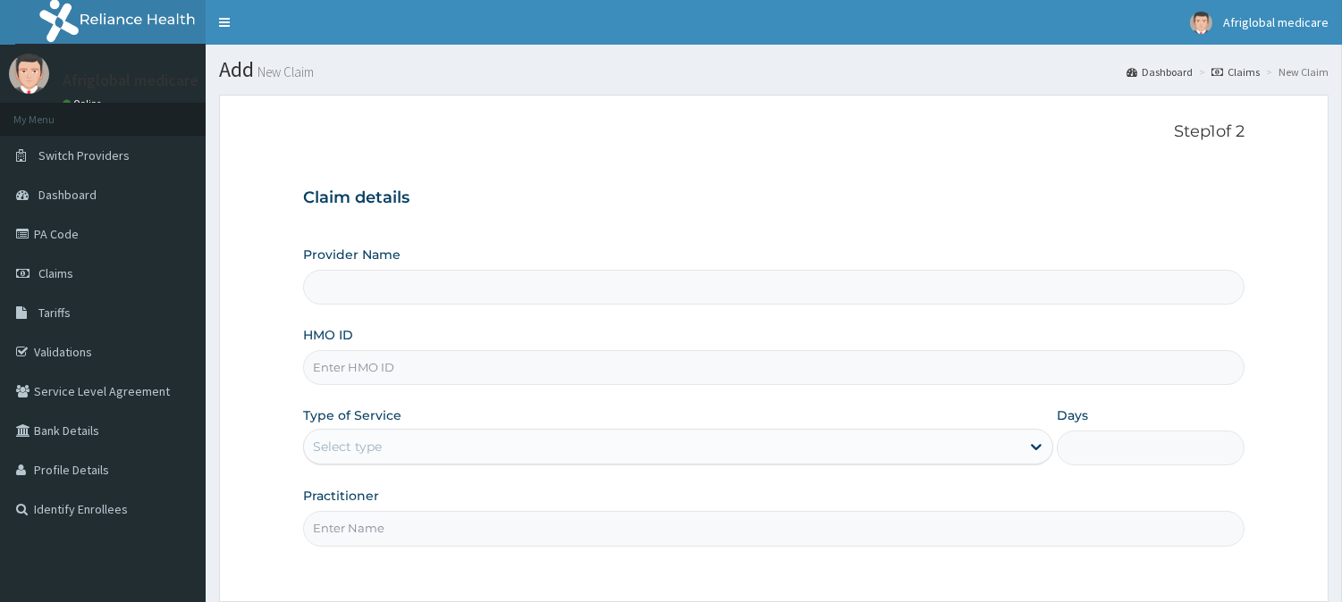
drag, startPoint x: 0, startPoint y: 0, endPoint x: 467, endPoint y: 367, distance: 593.8
click at [467, 367] on input "HMO ID" at bounding box center [773, 367] width 941 height 35
paste input "DGE10023A"
type input "DGE10023A"
type input "Afriglobal Medicare - Ikeja Annex"
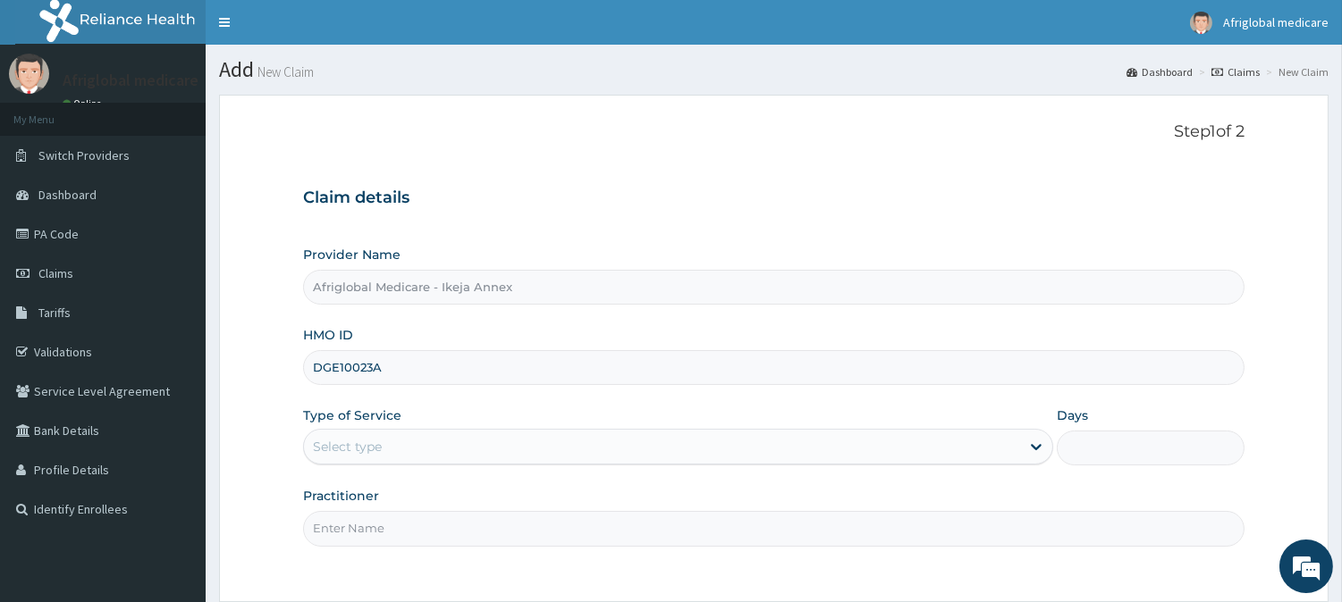
click at [341, 369] on input "DGE10023A" at bounding box center [773, 367] width 941 height 35
click at [374, 364] on input "DGE/10023A" at bounding box center [773, 367] width 941 height 35
type input "DGE/10023/A"
click at [397, 439] on div "Select type" at bounding box center [662, 447] width 716 height 29
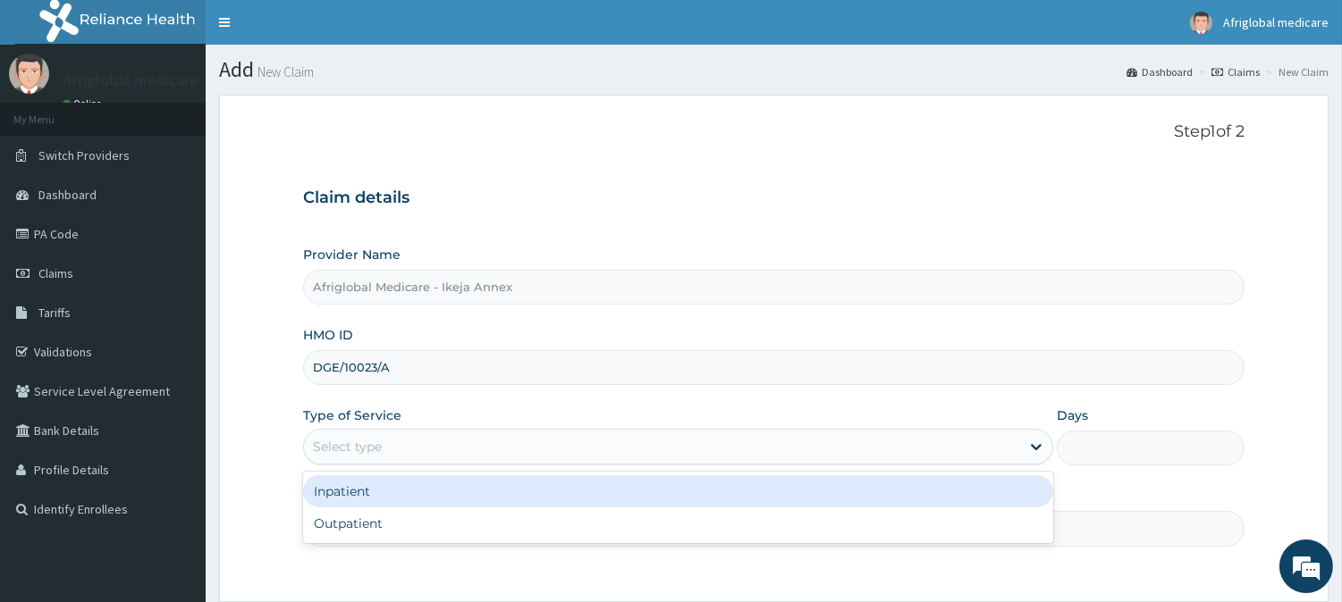
drag, startPoint x: 408, startPoint y: 509, endPoint x: 411, endPoint y: 522, distance: 13.0
click at [411, 520] on div "Outpatient" at bounding box center [678, 524] width 750 height 32
type input "1"
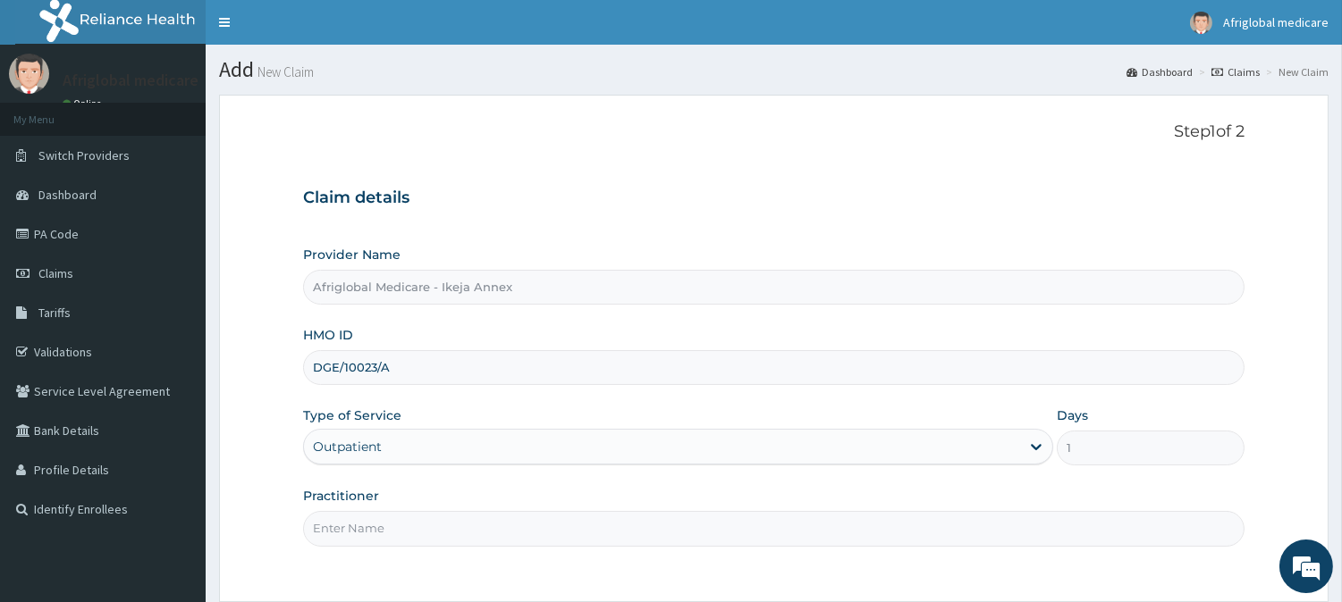
click at [411, 533] on input "Practitioner" at bounding box center [773, 528] width 941 height 35
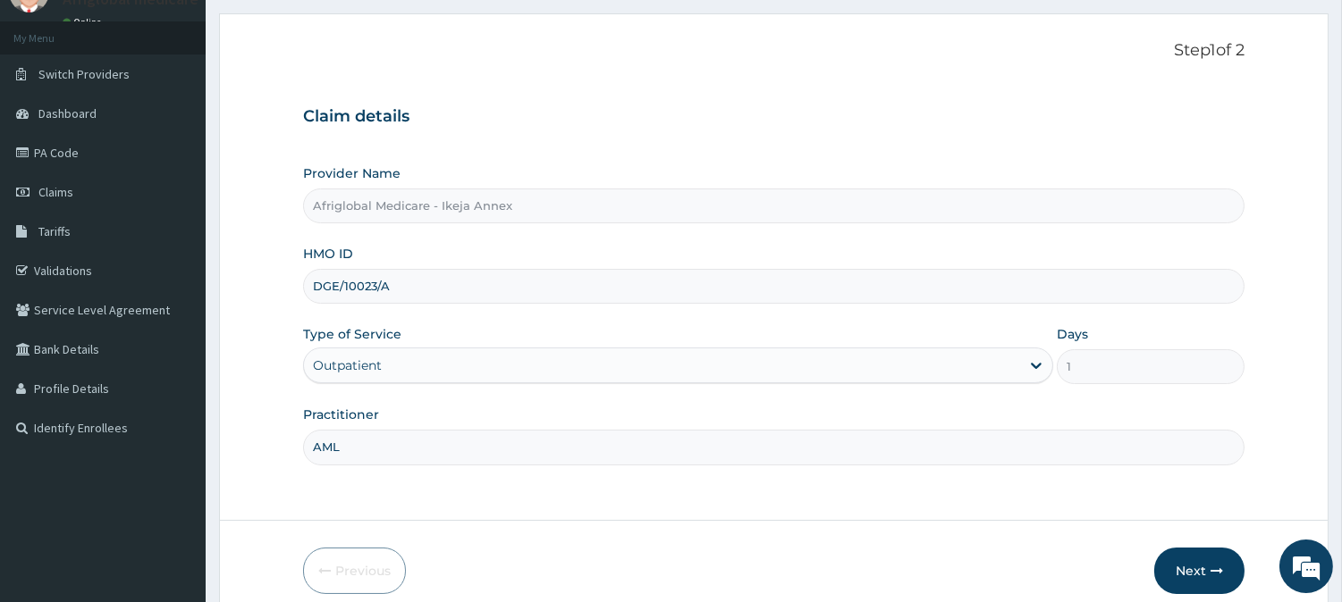
scroll to position [159, 0]
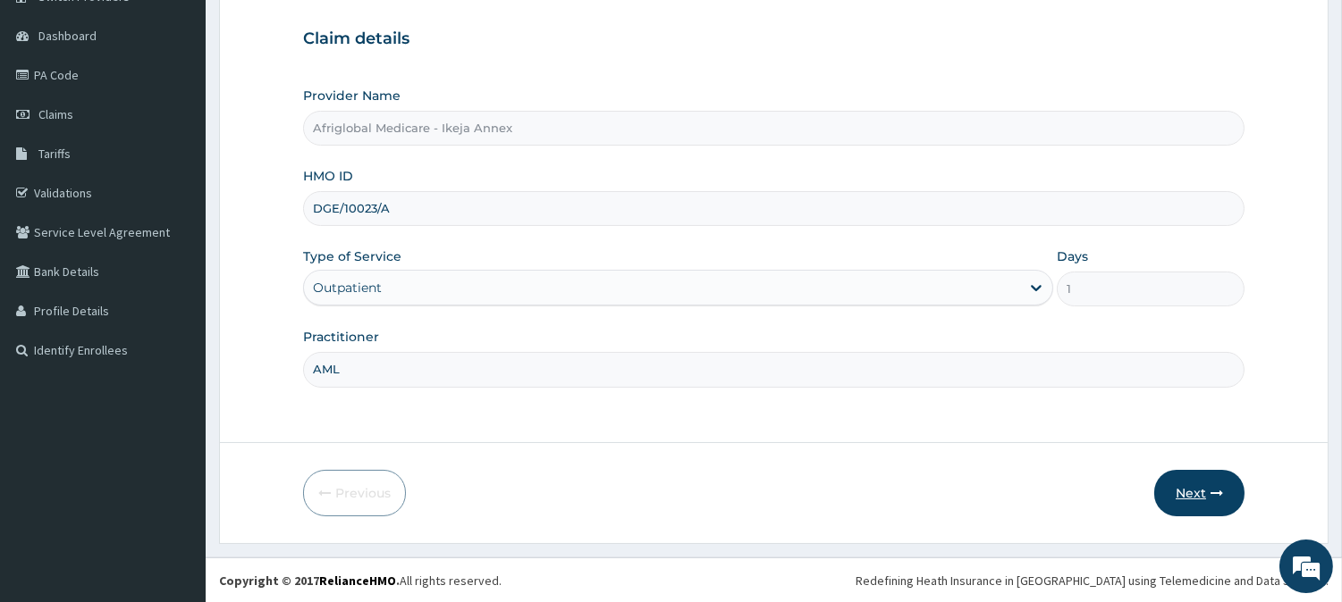
type input "AML"
click at [1212, 484] on button "Next" at bounding box center [1199, 493] width 90 height 46
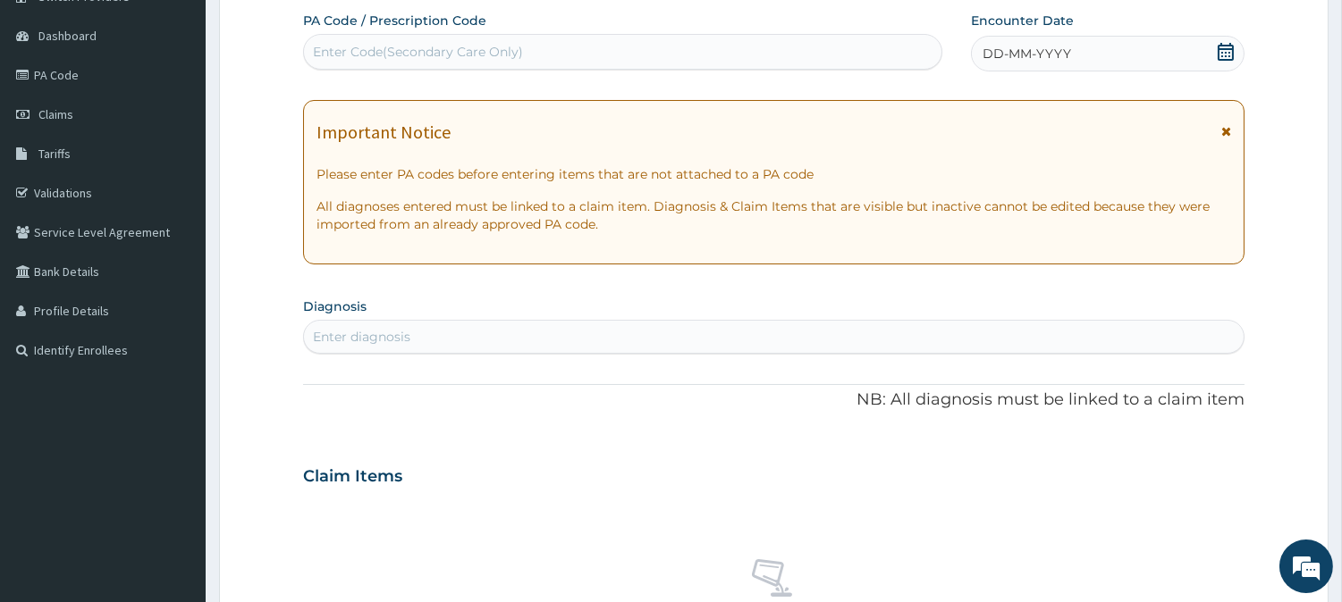
click at [440, 50] on div "Enter Code(Secondary Care Only)" at bounding box center [418, 52] width 210 height 18
paste input "PA757FBC"
click at [332, 51] on input "PA757FBC" at bounding box center [346, 52] width 66 height 18
type input "PA/757FBC"
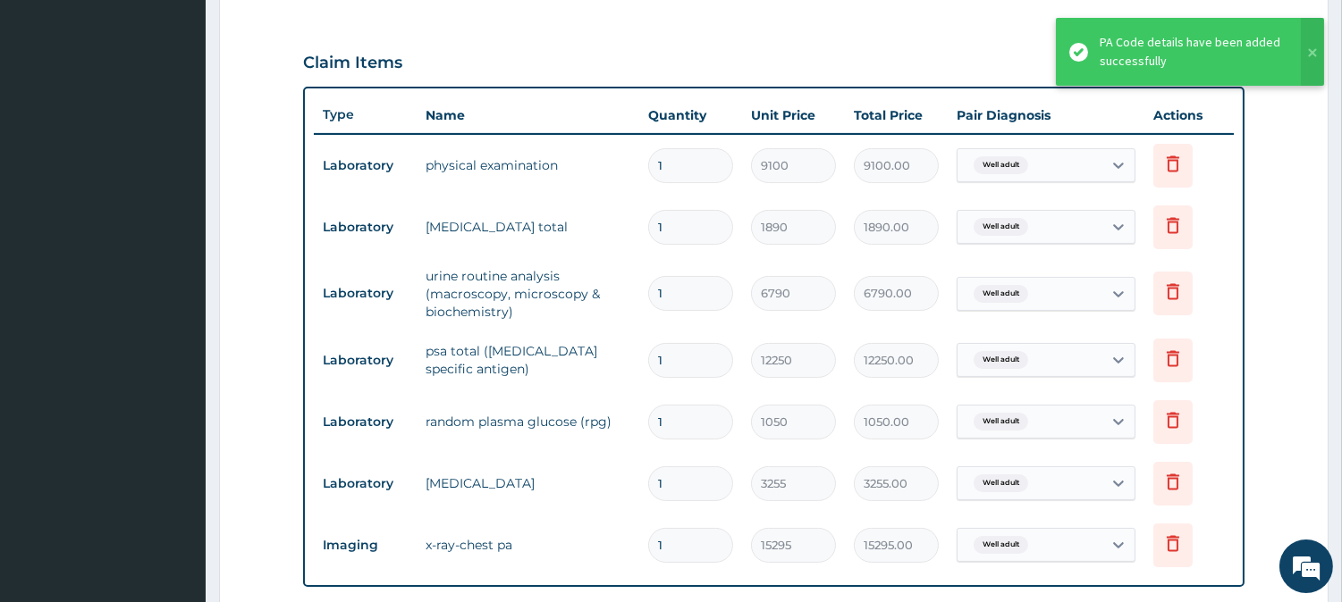
scroll to position [624, 0]
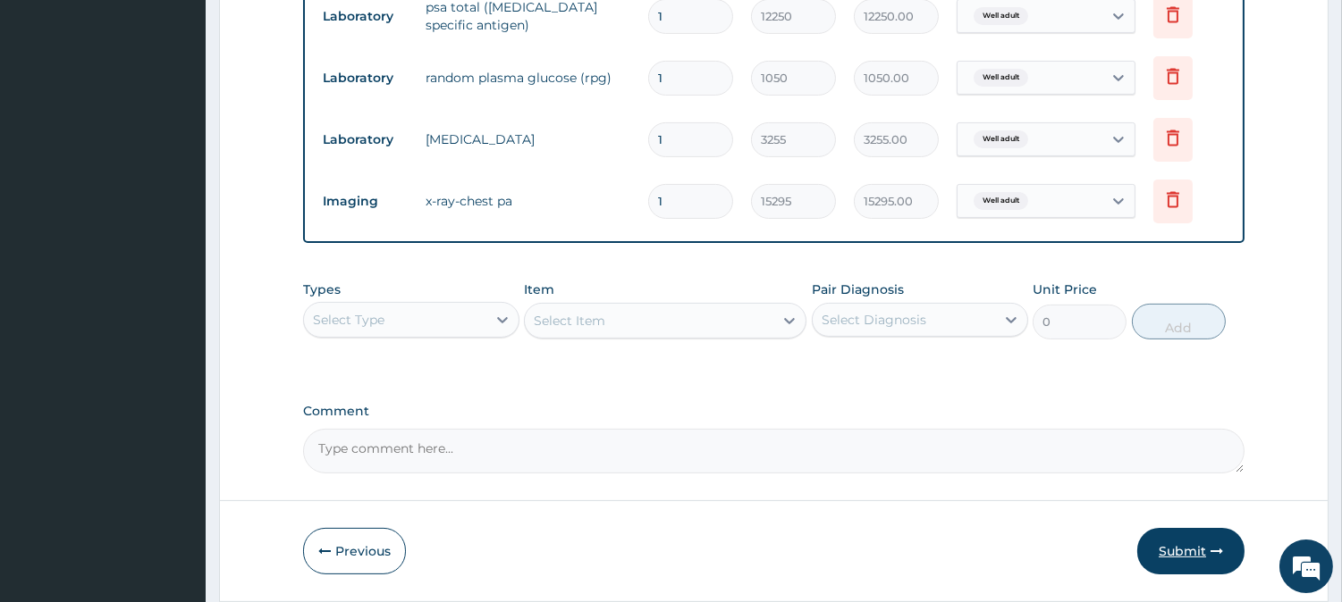
click at [1212, 537] on button "Submit" at bounding box center [1190, 551] width 107 height 46
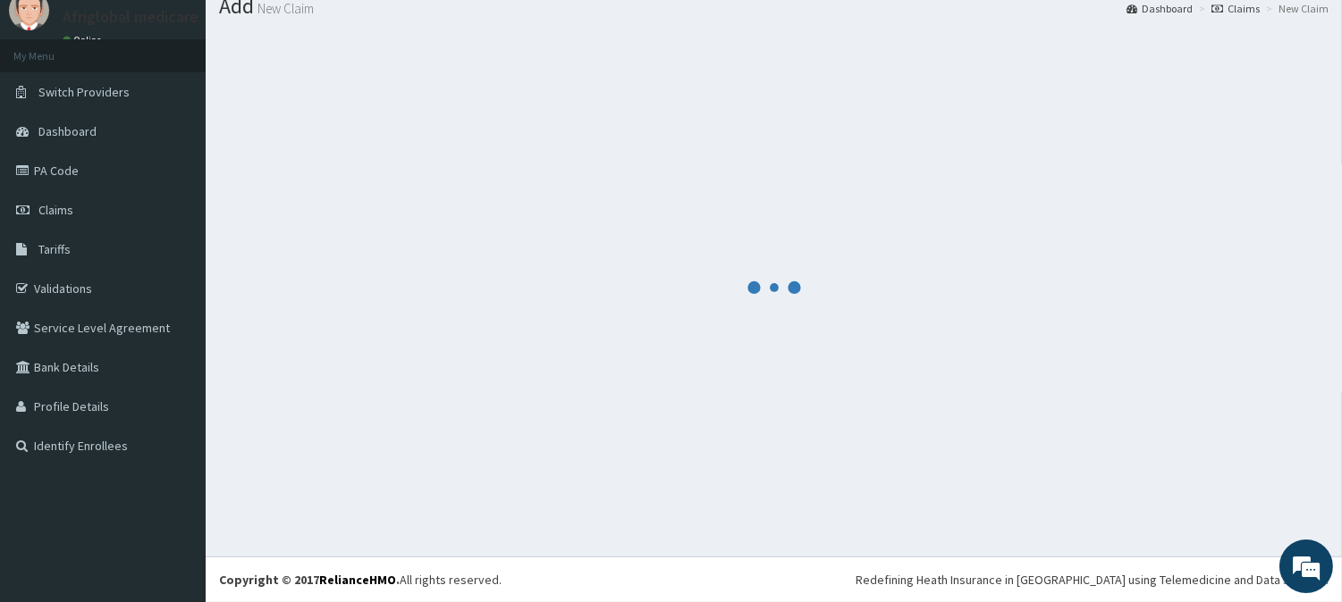
scroll to position [63, 0]
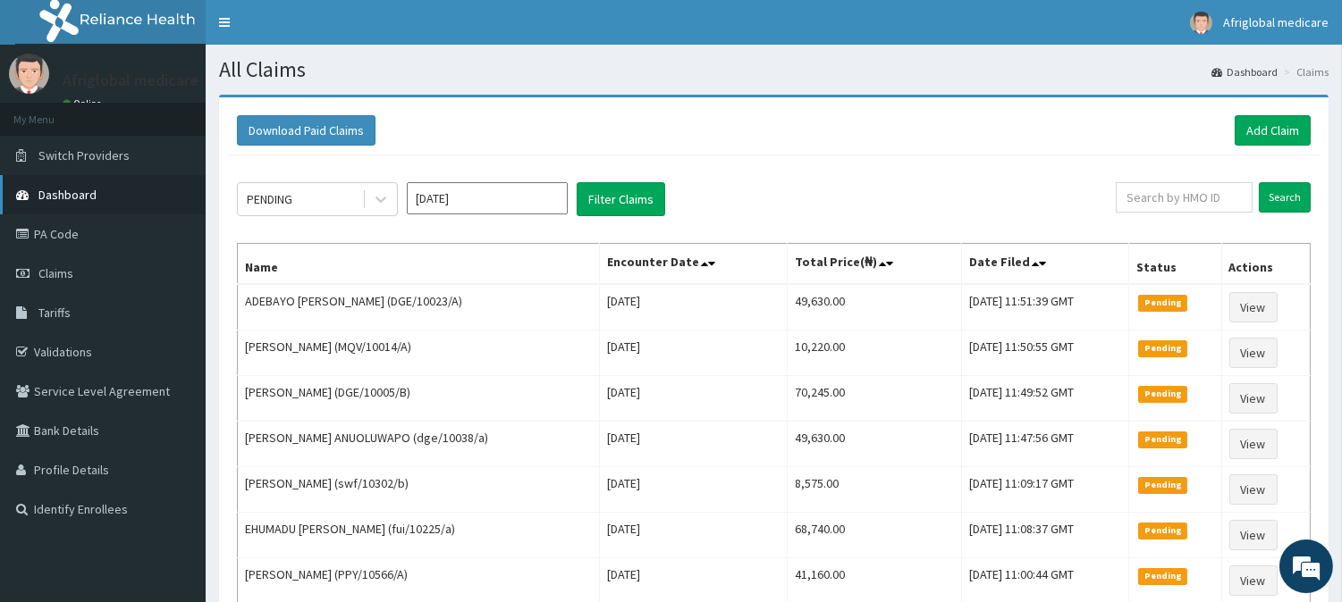
click at [81, 193] on span "Dashboard" at bounding box center [67, 195] width 58 height 16
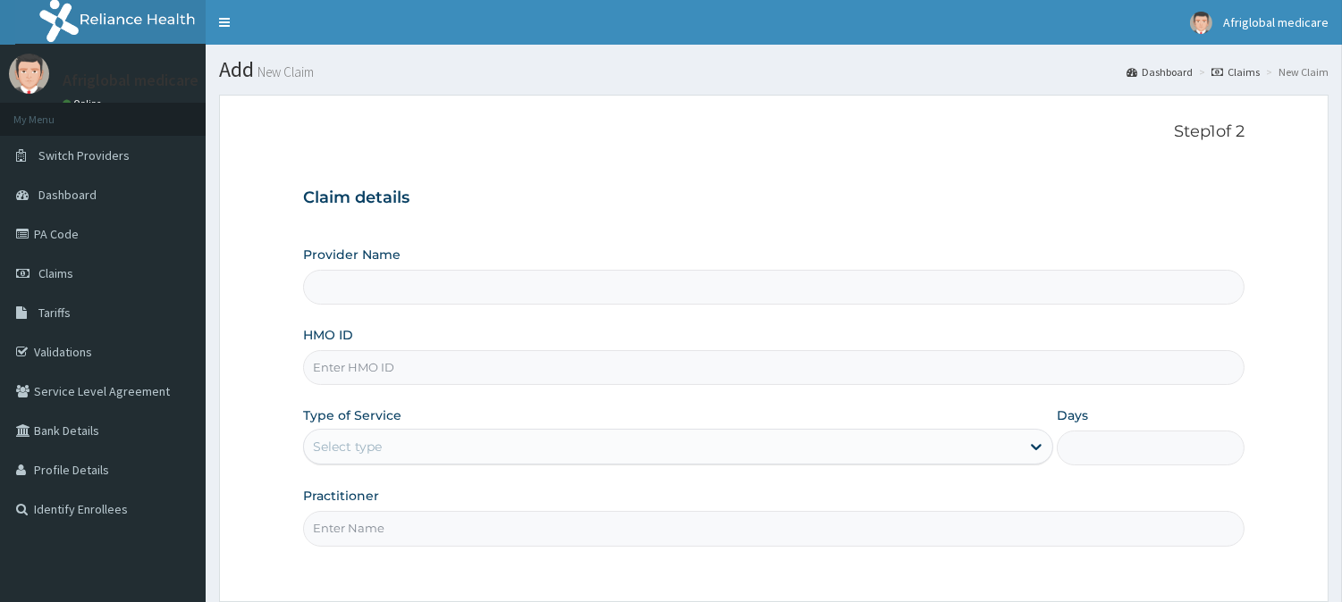
click at [390, 381] on input "HMO ID" at bounding box center [773, 367] width 941 height 35
paste input "TLO10040B"
type input "TLO10040B"
type input "Afriglobal Medicare - Ikeja Annex"
click at [334, 365] on input "TLO10040B" at bounding box center [773, 367] width 941 height 35
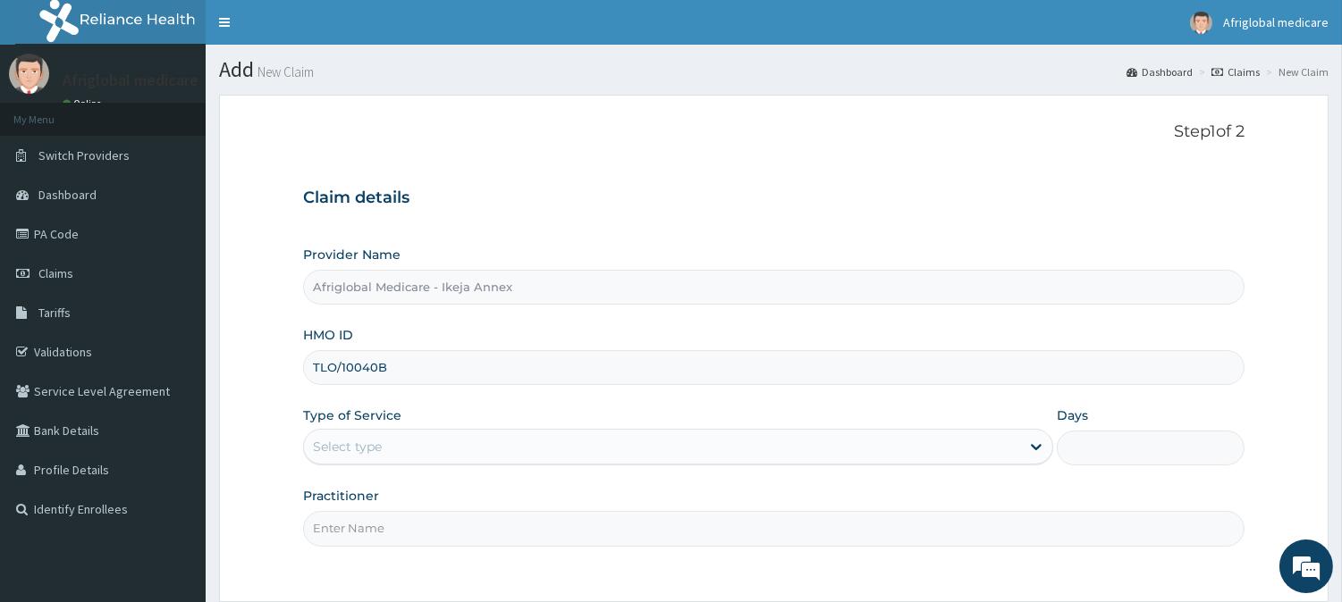
click at [372, 368] on input "TLO/10040B" at bounding box center [773, 367] width 941 height 35
type input "TLO/10040/B"
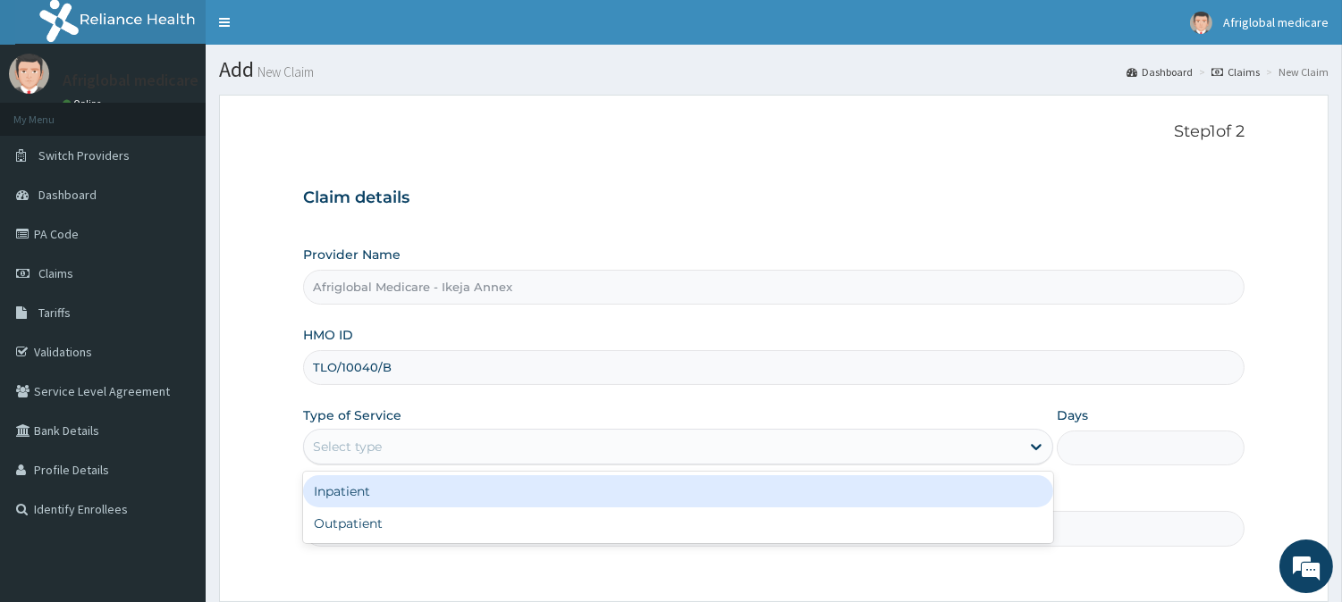
drag, startPoint x: 387, startPoint y: 441, endPoint x: 391, endPoint y: 466, distance: 25.4
click at [387, 443] on div "Select type" at bounding box center [662, 447] width 716 height 29
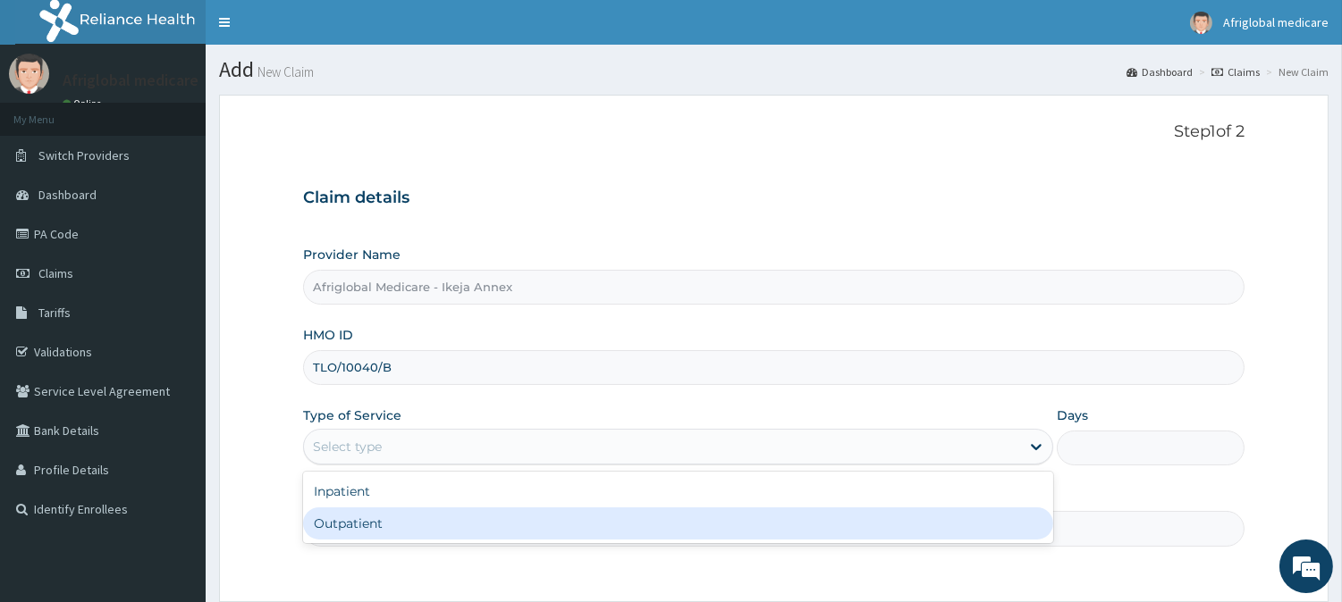
click at [400, 534] on div "Outpatient" at bounding box center [678, 524] width 750 height 32
type input "1"
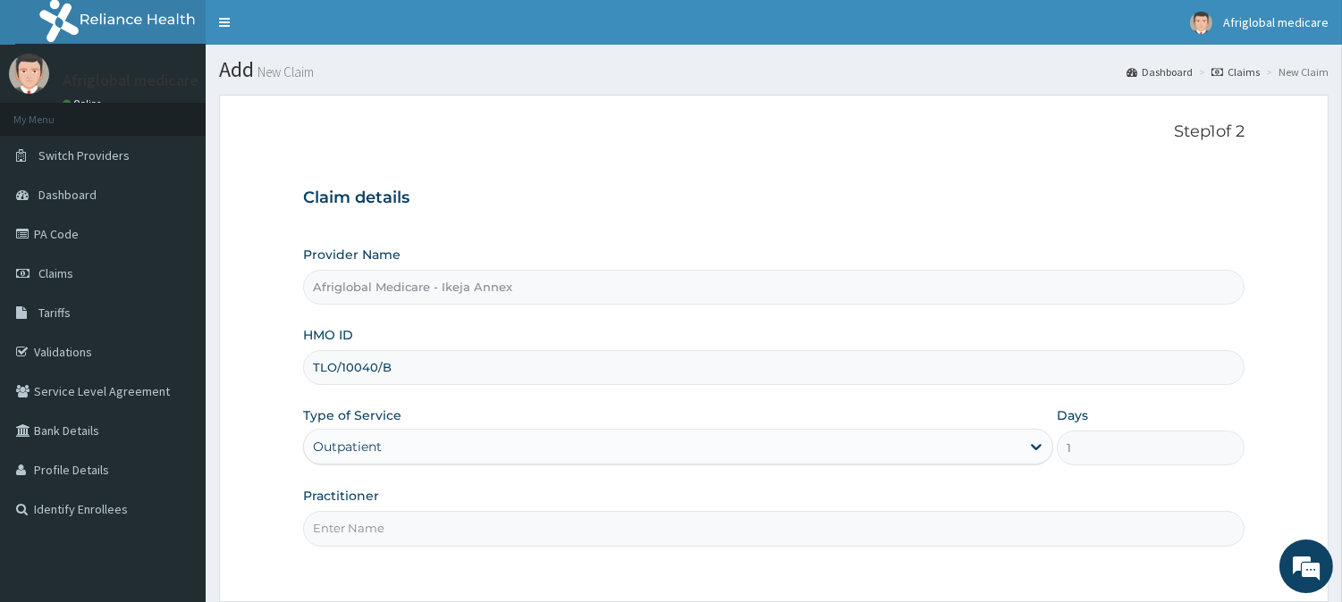
click at [400, 531] on input "Practitioner" at bounding box center [773, 528] width 941 height 35
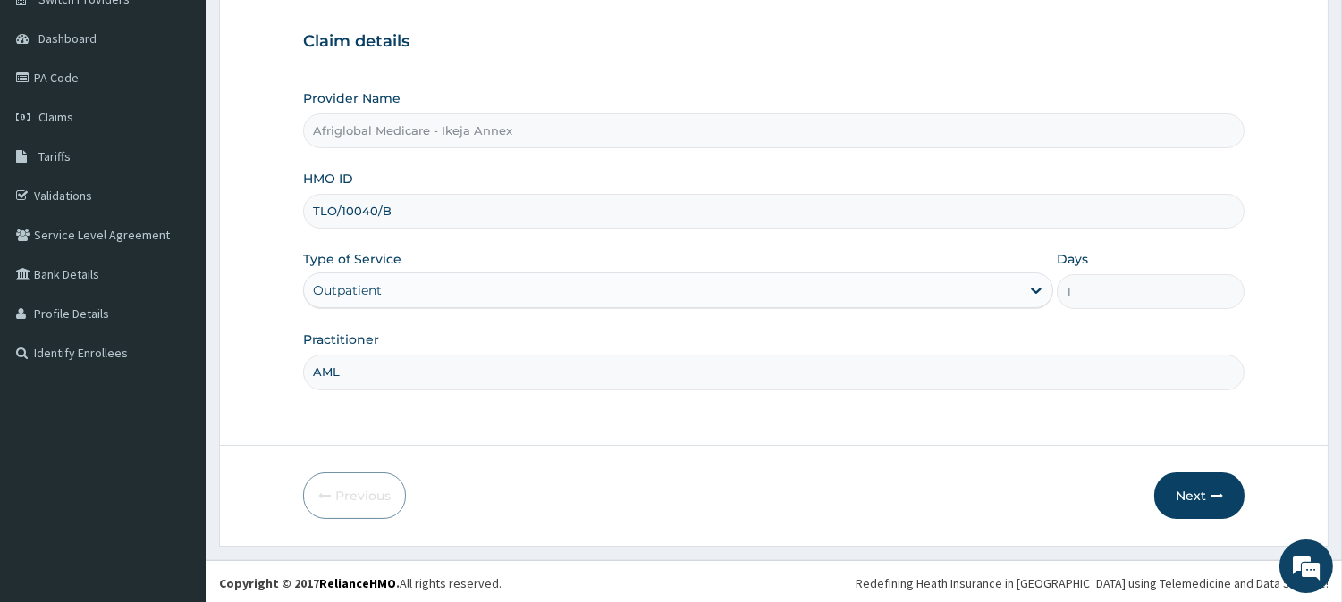
scroll to position [159, 0]
type input "AML"
click at [1211, 493] on icon "button" at bounding box center [1216, 493] width 13 height 13
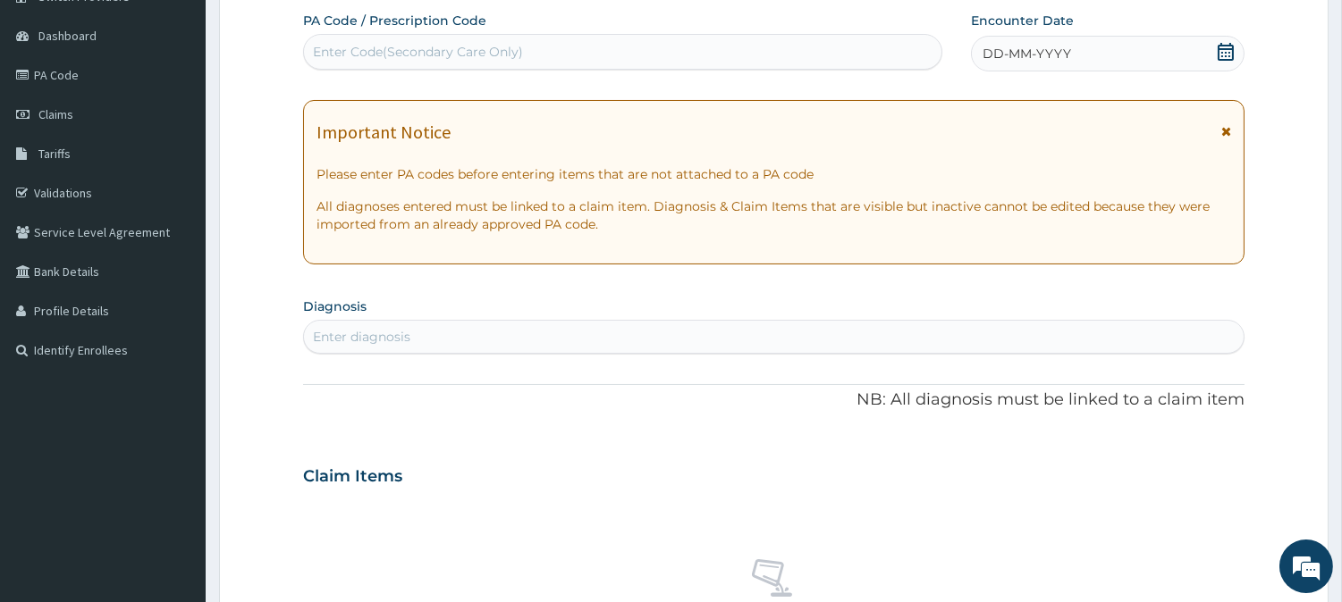
click at [508, 52] on div "Enter Code(Secondary Care Only)" at bounding box center [418, 52] width 210 height 18
paste input "PA8BD304"
click at [332, 47] on input "PA8BD304" at bounding box center [348, 52] width 71 height 18
type input "PA/8BD304"
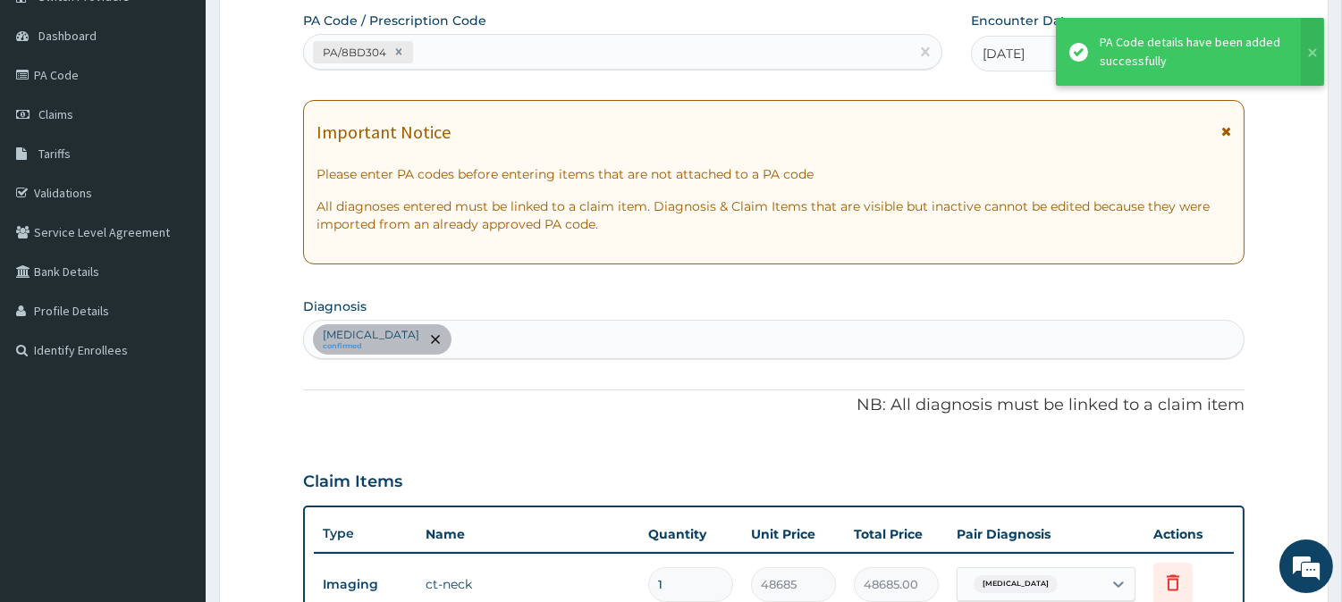
scroll to position [503, 0]
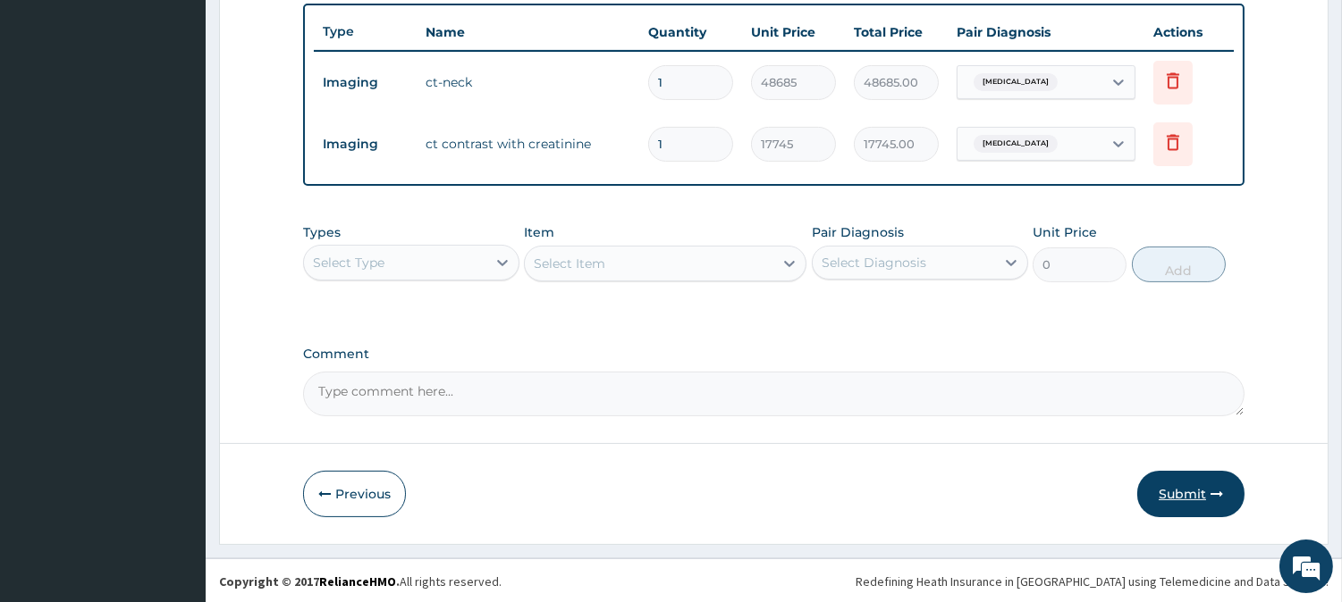
click at [1167, 483] on button "Submit" at bounding box center [1190, 494] width 107 height 46
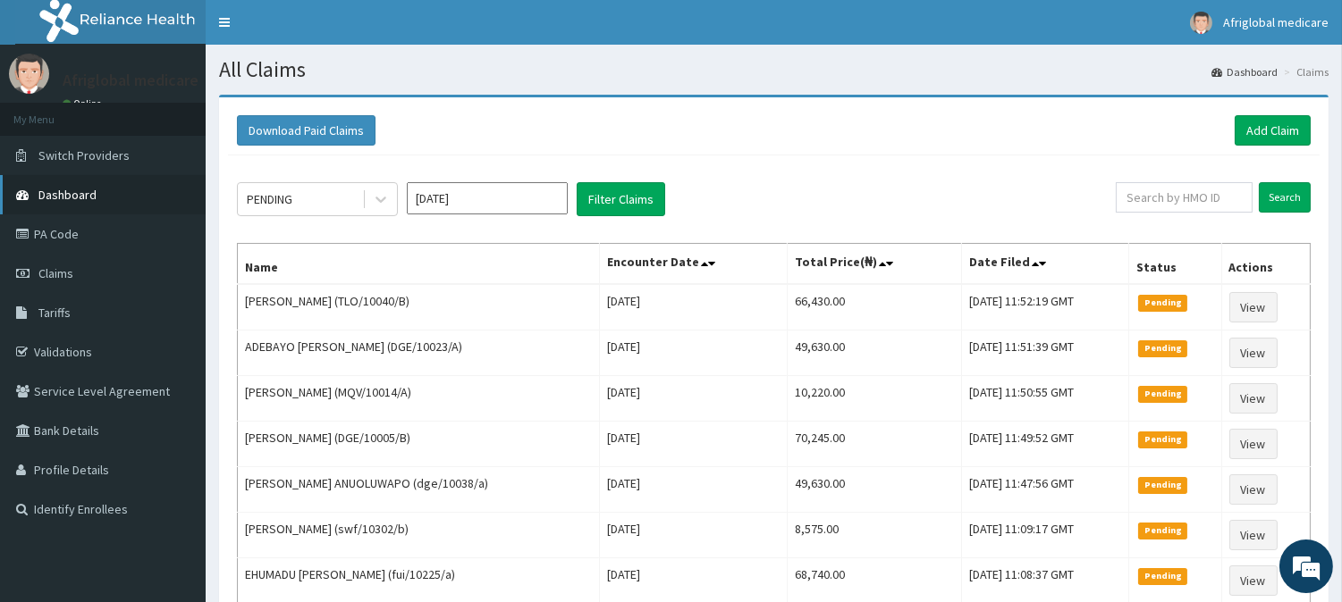
click at [95, 197] on link "Dashboard" at bounding box center [103, 194] width 206 height 39
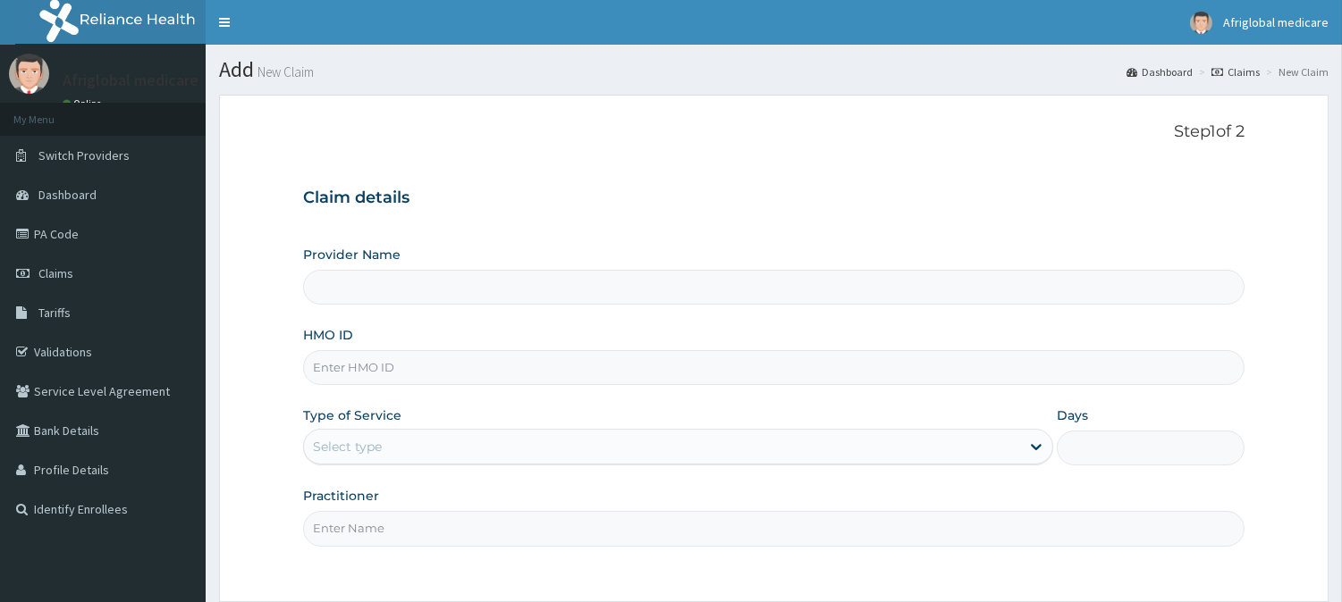
drag, startPoint x: 0, startPoint y: 0, endPoint x: 411, endPoint y: 372, distance: 554.3
click at [411, 372] on input "HMO ID" at bounding box center [773, 367] width 941 height 35
type input "Afriglobal Medicare - Ikeja Annex"
paste input "RCO10002B"
click at [336, 368] on input "RCO10002B" at bounding box center [773, 367] width 941 height 35
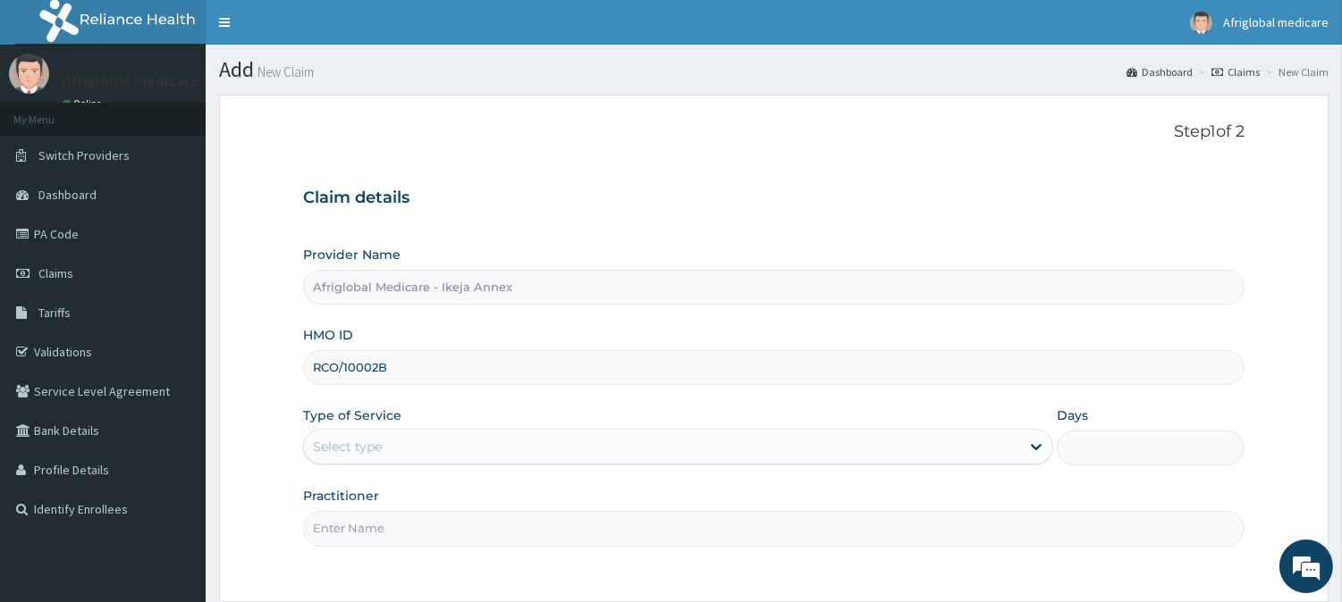
click at [376, 363] on input "RCO/10002B" at bounding box center [773, 367] width 941 height 35
type input "RCO/10002/B"
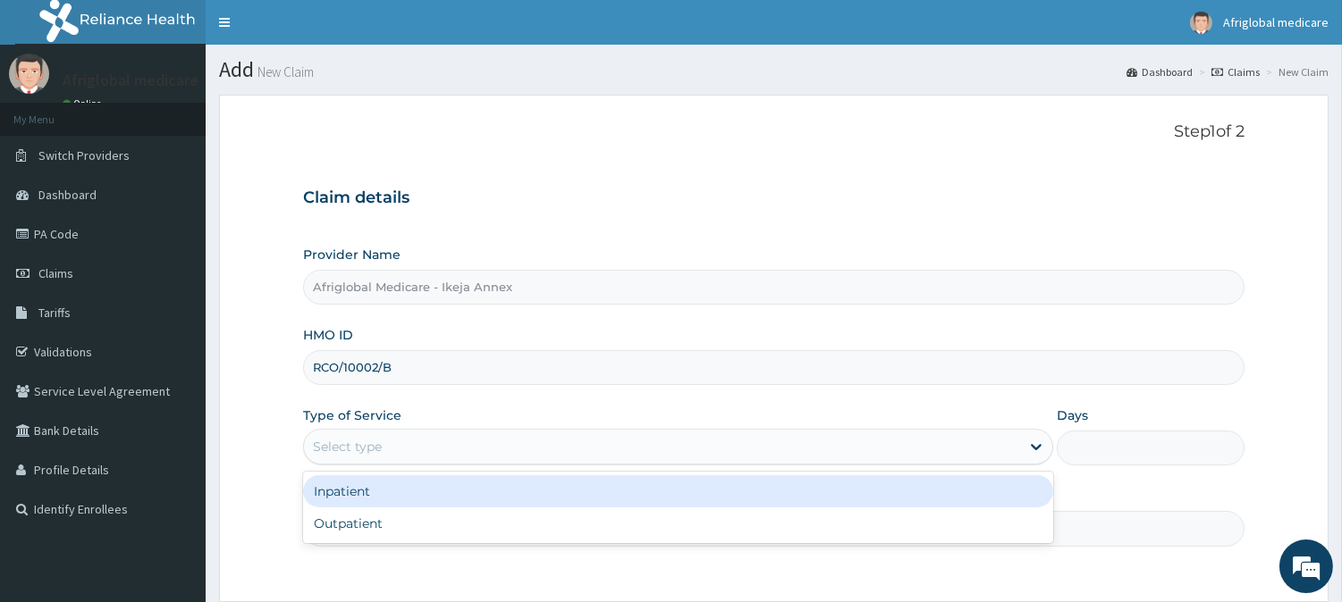
drag, startPoint x: 391, startPoint y: 460, endPoint x: 393, endPoint y: 485, distance: 25.1
click at [391, 460] on div "Select type" at bounding box center [662, 447] width 716 height 29
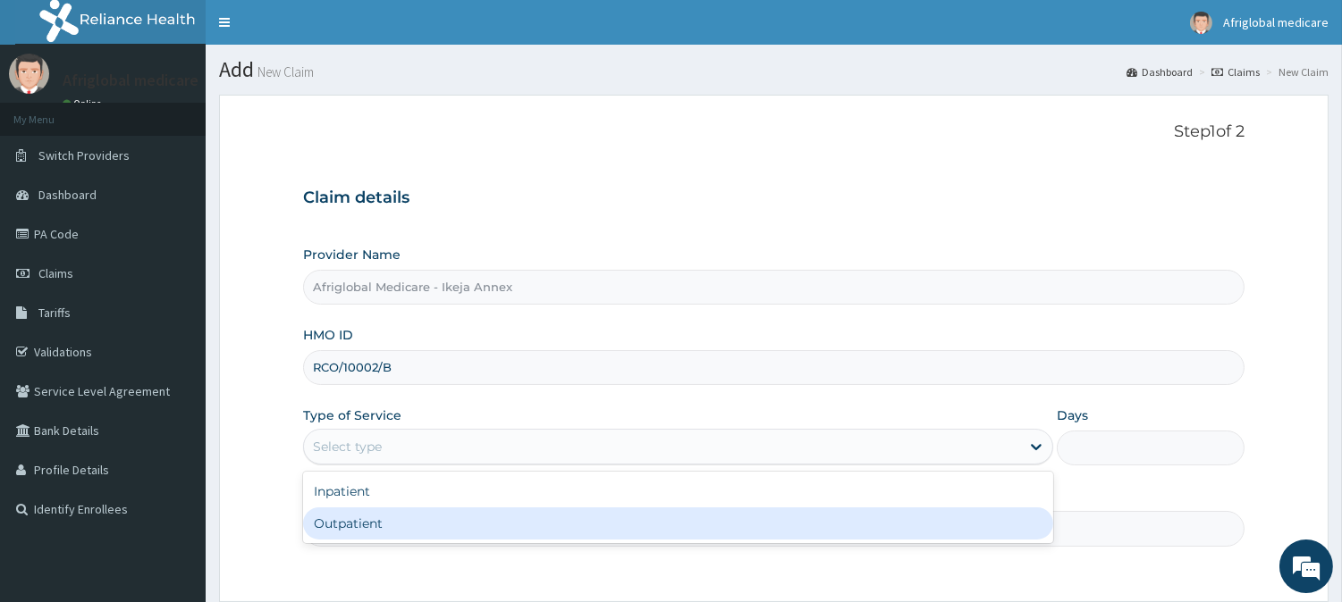
click at [394, 508] on div "Outpatient" at bounding box center [678, 524] width 750 height 32
type input "1"
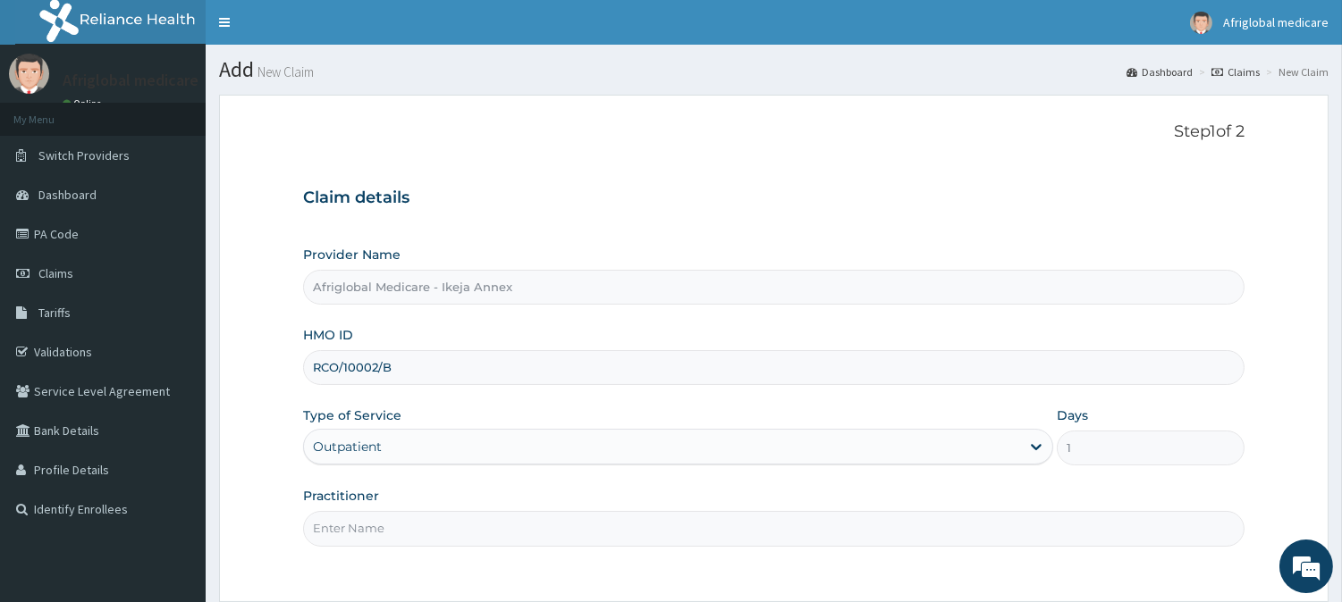
click at [391, 520] on input "Practitioner" at bounding box center [773, 528] width 941 height 35
type input "AML"
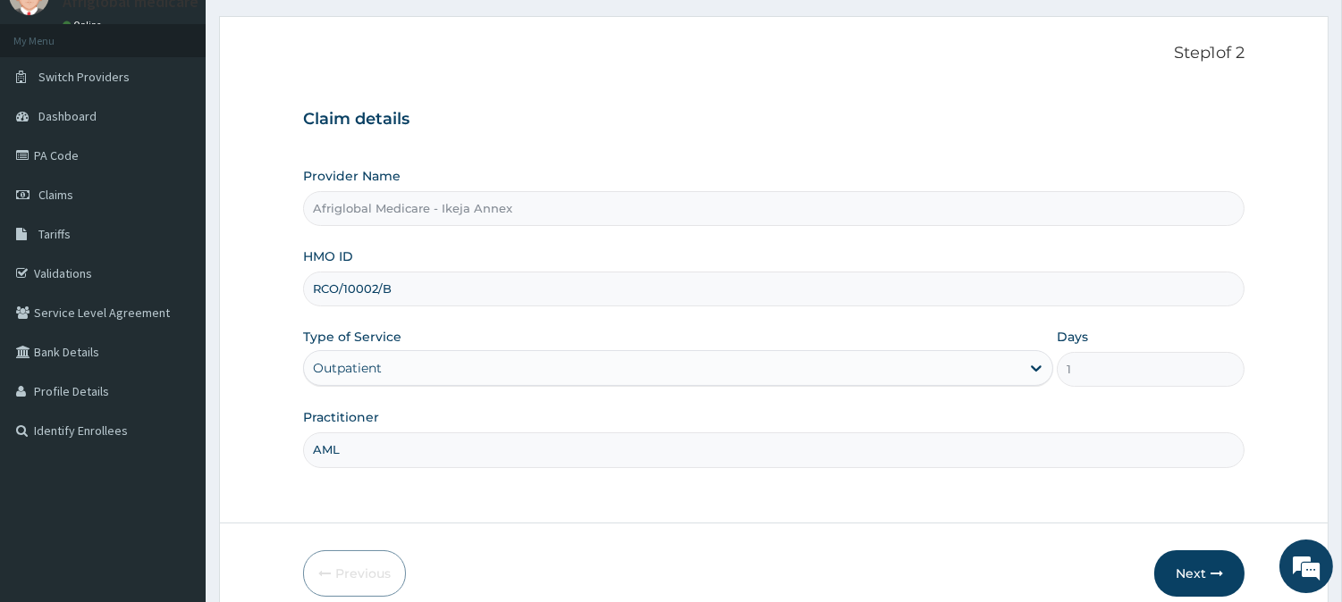
scroll to position [159, 0]
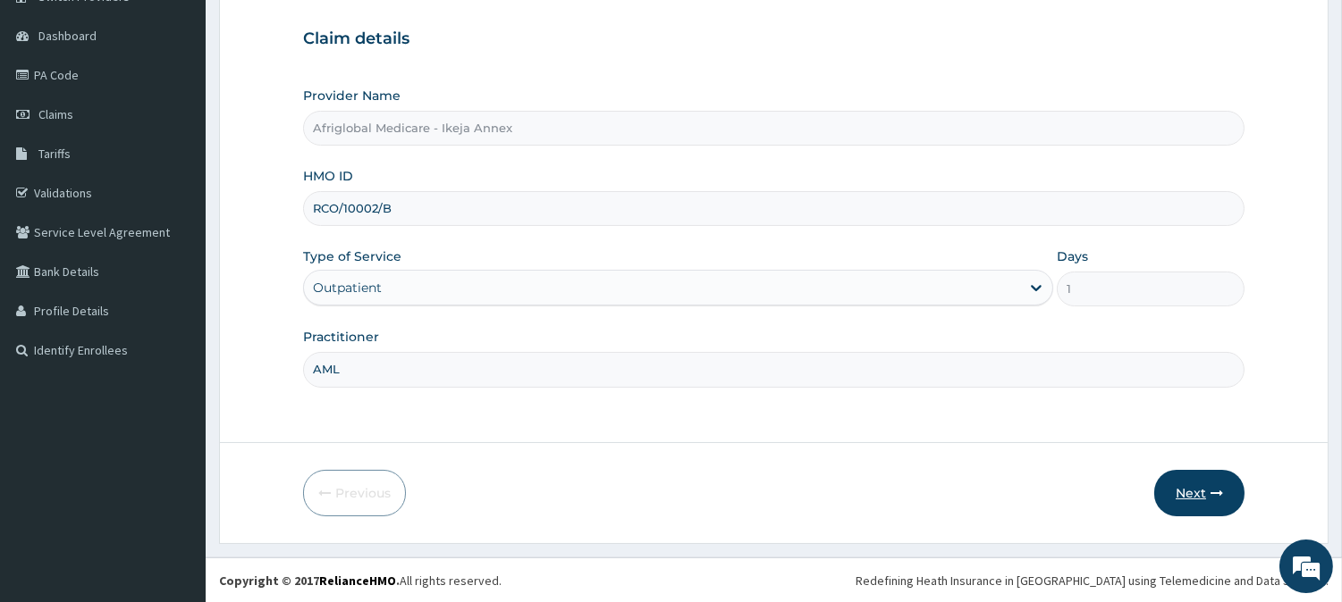
click at [1209, 477] on button "Next" at bounding box center [1199, 493] width 90 height 46
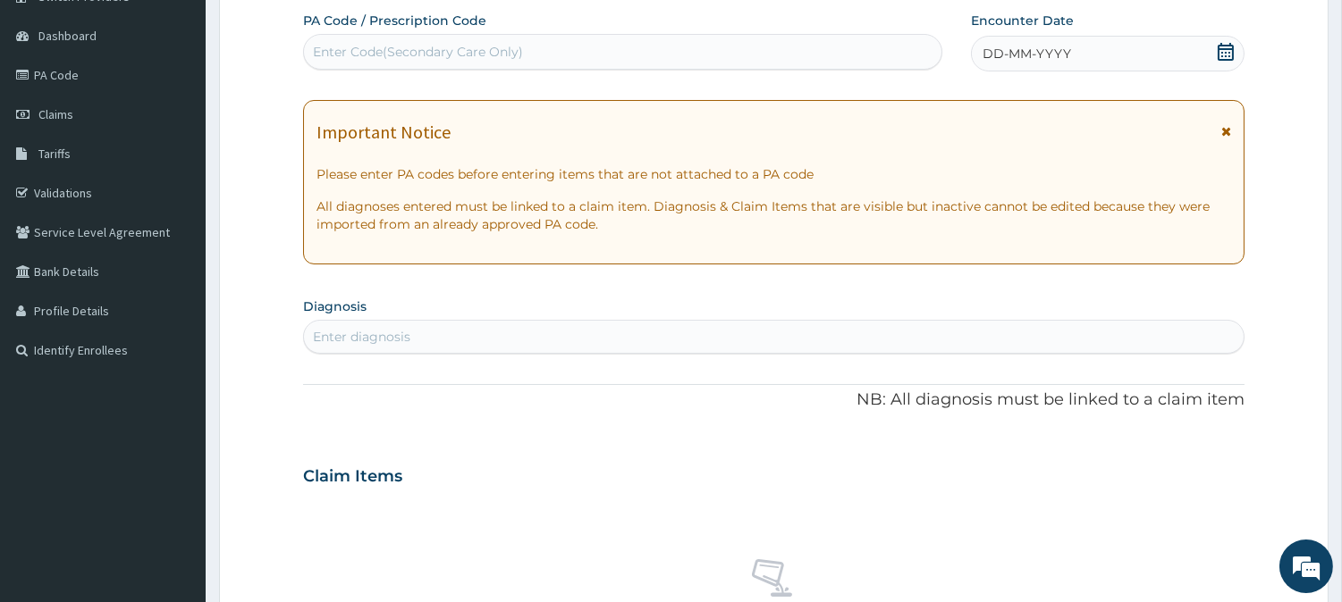
click at [374, 48] on div "Enter Code(Secondary Care Only)" at bounding box center [418, 52] width 210 height 18
paste input "PAF6F96D"
click at [329, 49] on input "PAF6F96D" at bounding box center [347, 52] width 68 height 18
type input "PA/F6F96D"
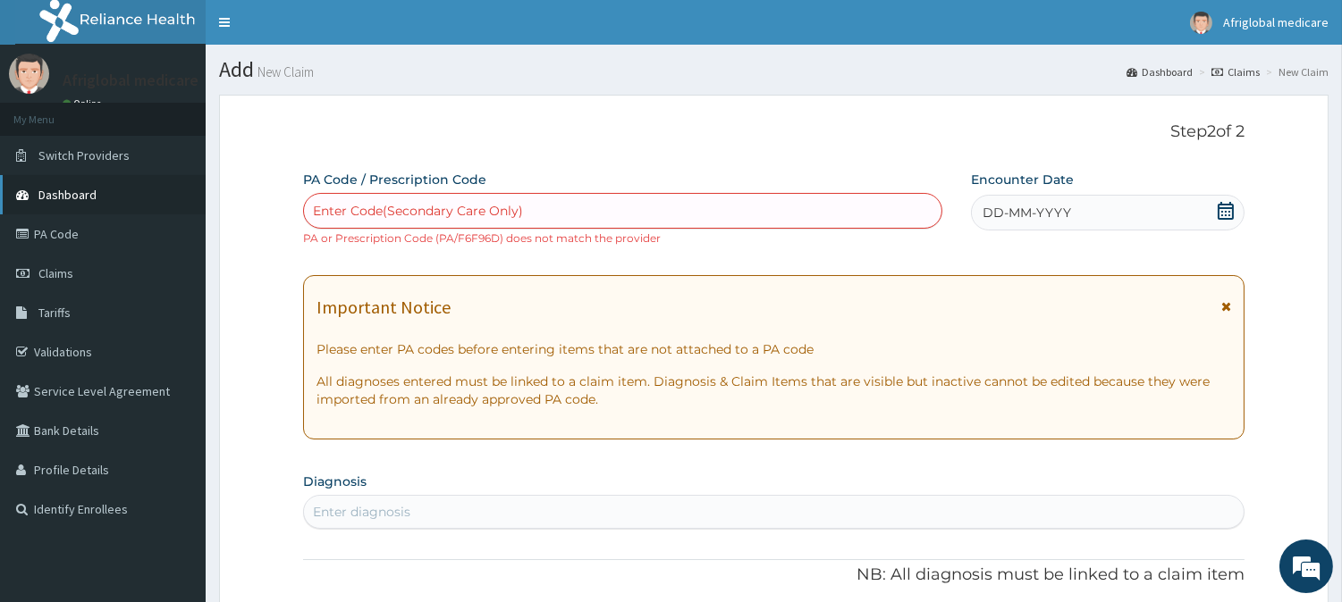
click at [113, 183] on link "Dashboard" at bounding box center [103, 194] width 206 height 39
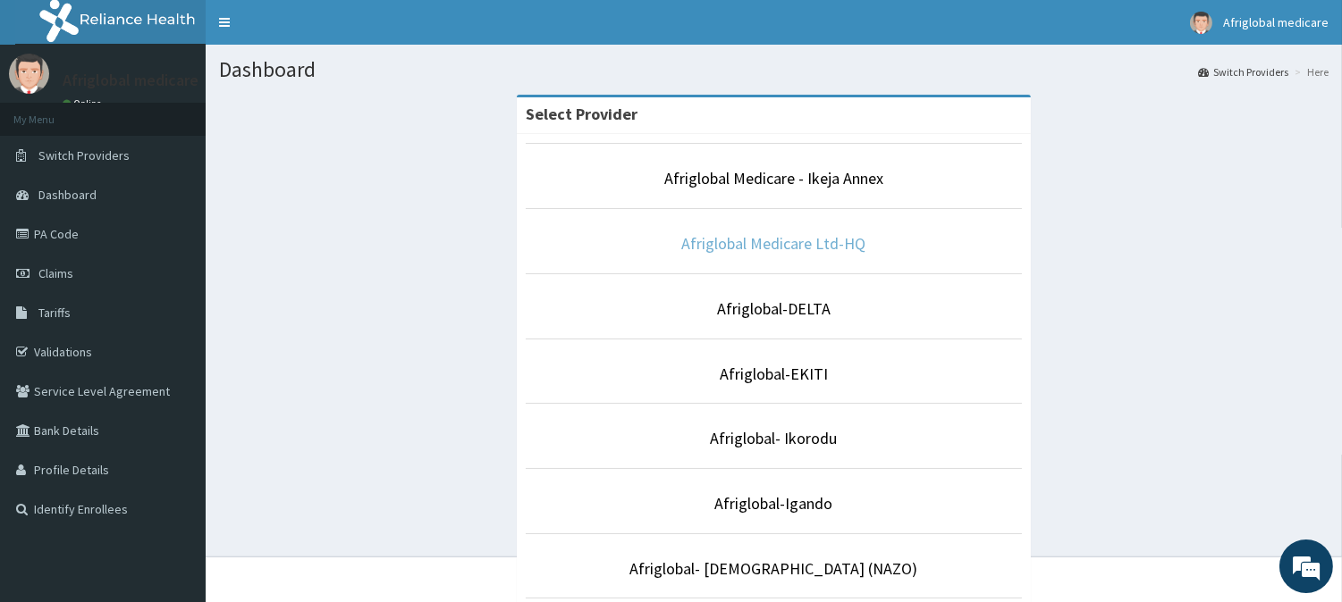
click at [816, 252] on link "Afriglobal Medicare Ltd-HQ" at bounding box center [774, 243] width 184 height 21
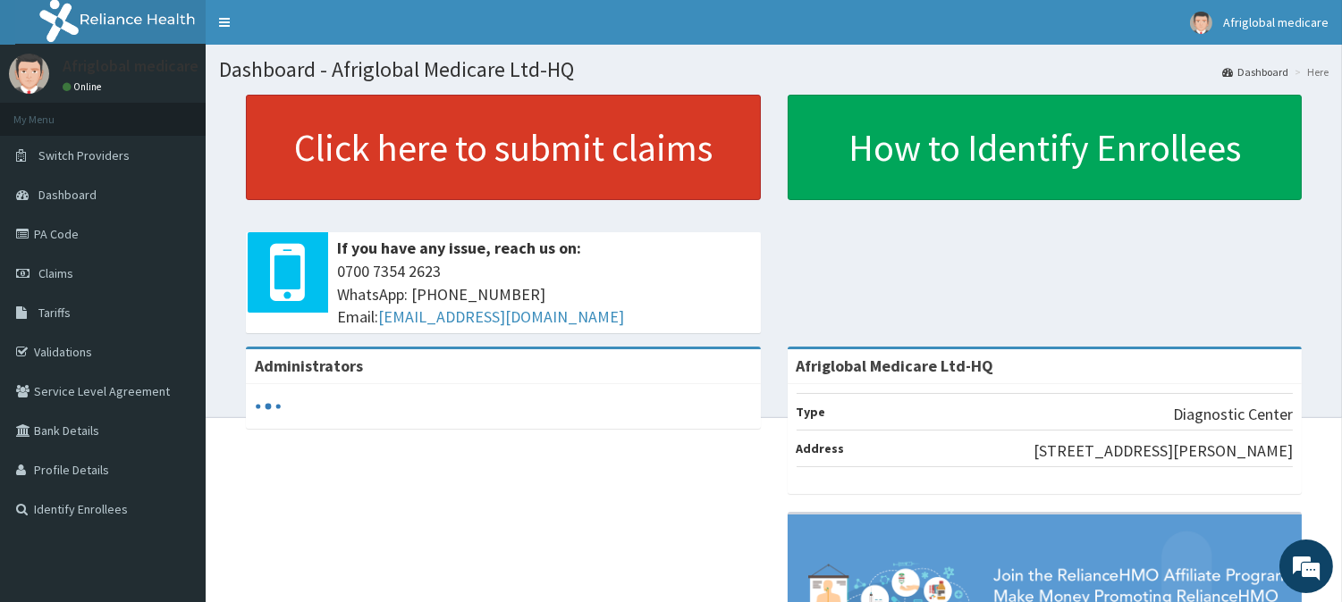
click at [637, 145] on link "Click here to submit claims" at bounding box center [503, 147] width 515 height 105
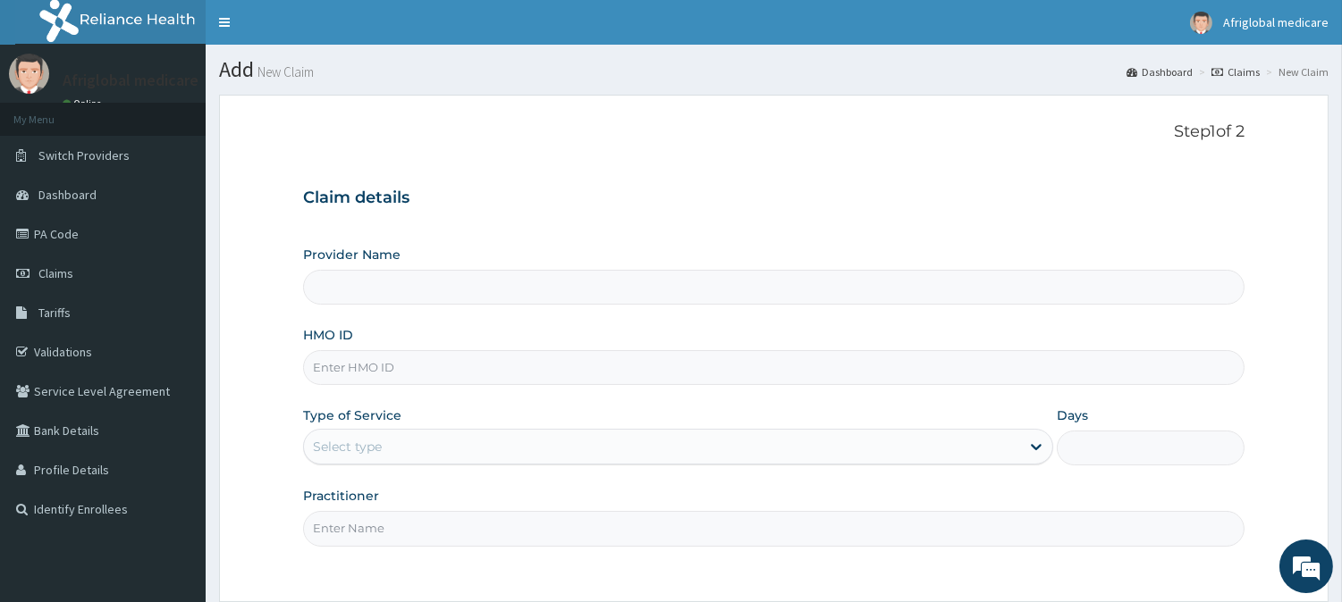
drag, startPoint x: 0, startPoint y: 0, endPoint x: 453, endPoint y: 365, distance: 581.6
click at [453, 365] on input "HMO ID" at bounding box center [773, 367] width 941 height 35
type input "Afriglobal Medicare Ltd-HQ"
paste input "RCO10002B"
click at [337, 369] on input "RCO10002B" at bounding box center [773, 367] width 941 height 35
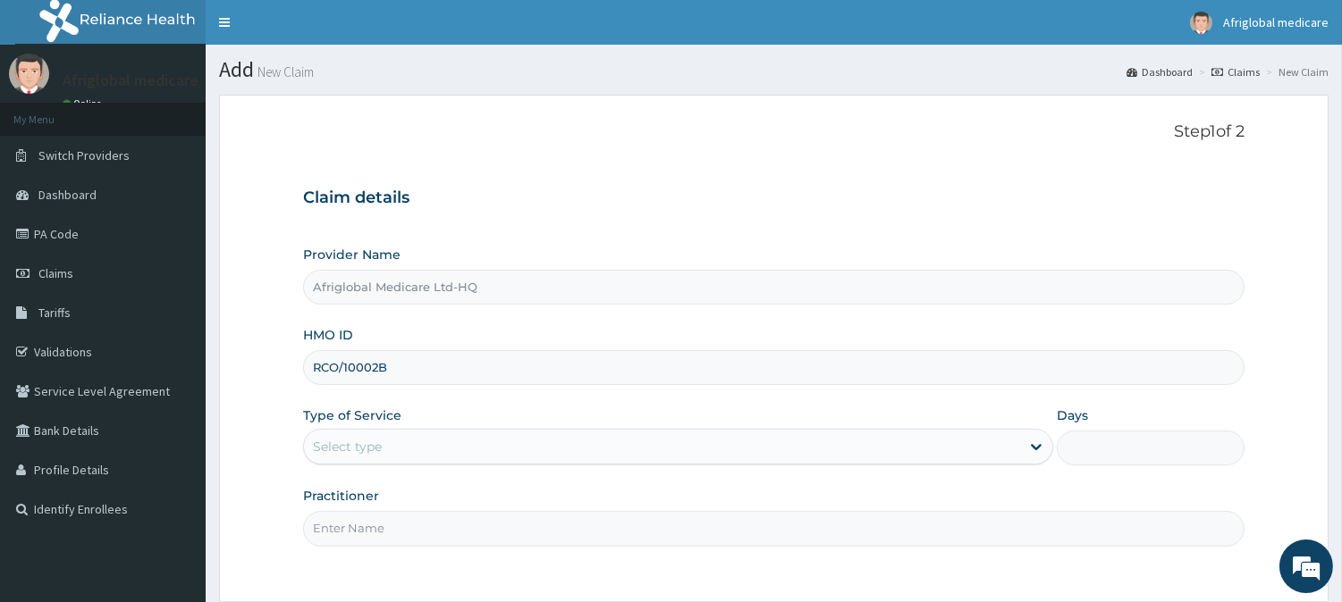
click at [378, 365] on input "RCO/10002B" at bounding box center [773, 367] width 941 height 35
type input "RCO/10002/B"
drag, startPoint x: 400, startPoint y: 438, endPoint x: 402, endPoint y: 458, distance: 20.7
click at [400, 440] on div "Select type" at bounding box center [662, 447] width 716 height 29
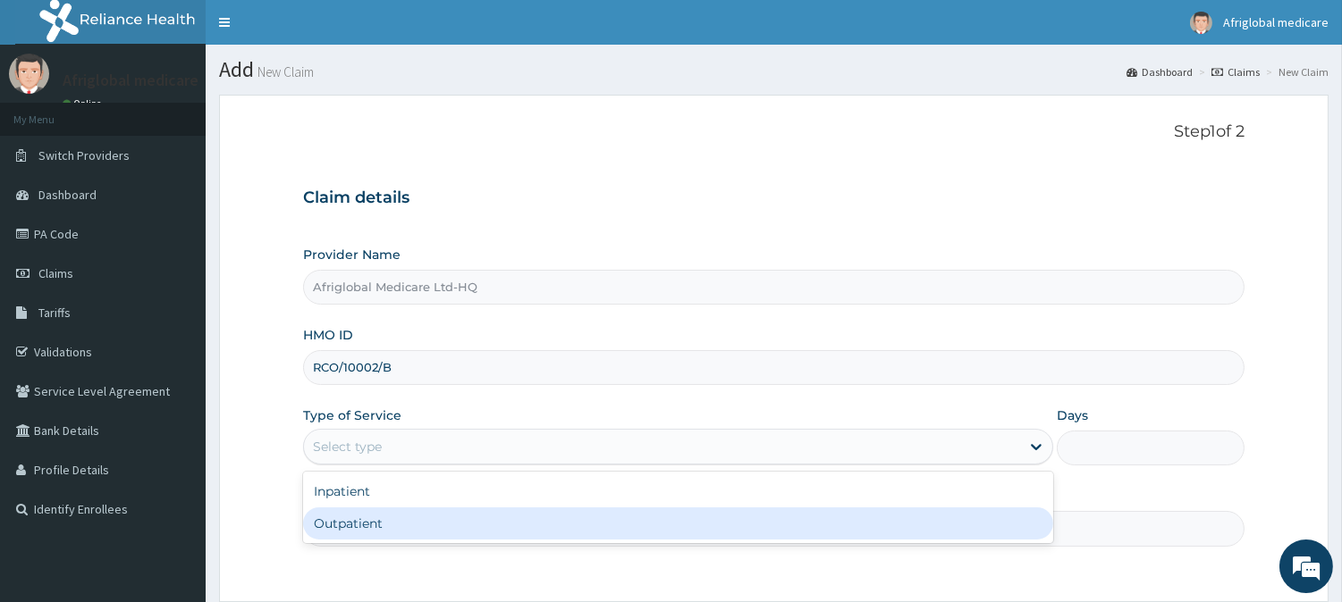
drag, startPoint x: 391, startPoint y: 514, endPoint x: 390, endPoint y: 523, distance: 9.0
click at [391, 516] on div "Outpatient" at bounding box center [678, 524] width 750 height 32
type input "1"
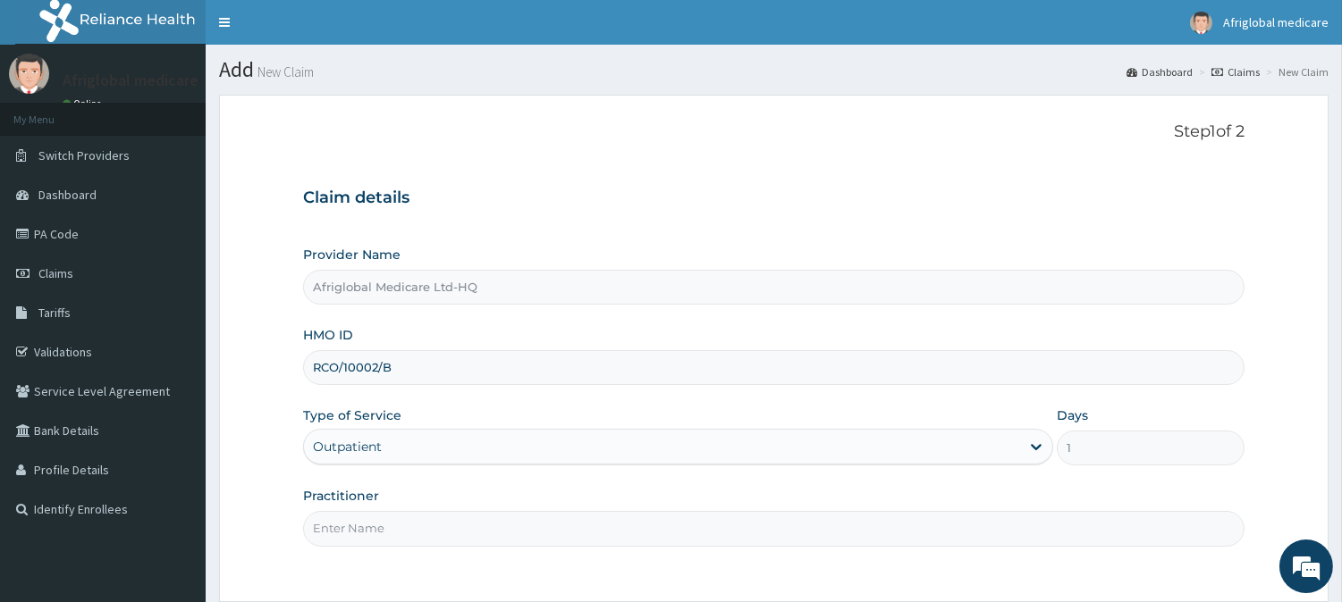
click at [390, 524] on input "Practitioner" at bounding box center [773, 528] width 941 height 35
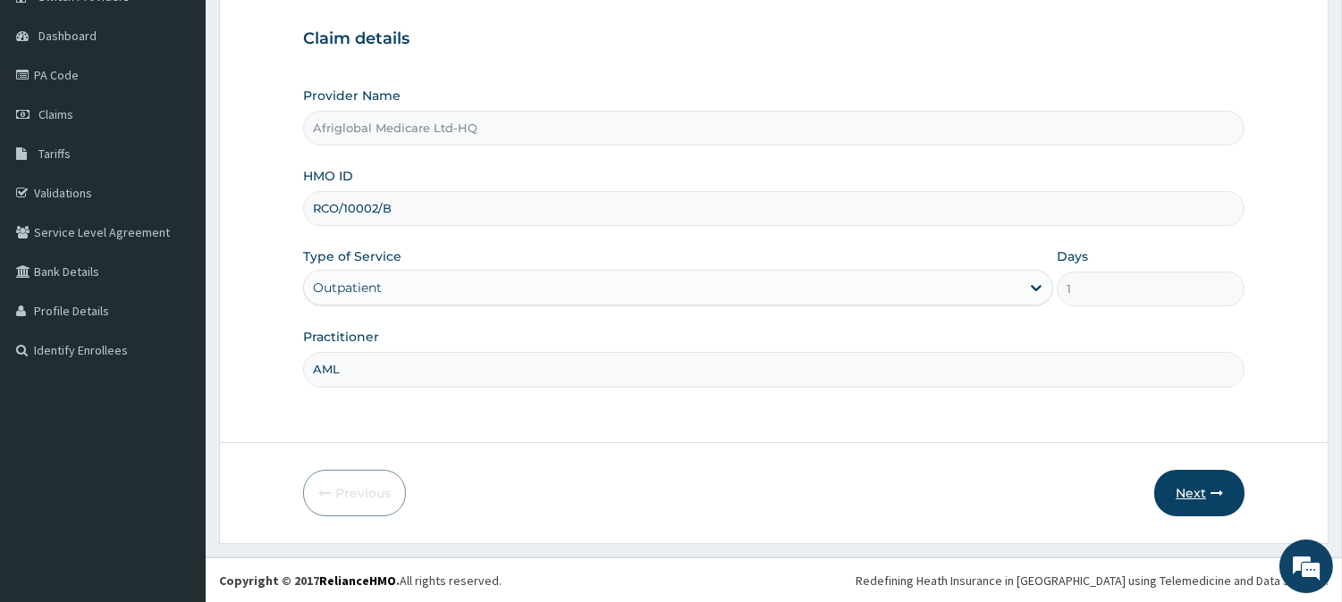
type input "AML"
click at [1200, 488] on button "Next" at bounding box center [1199, 493] width 90 height 46
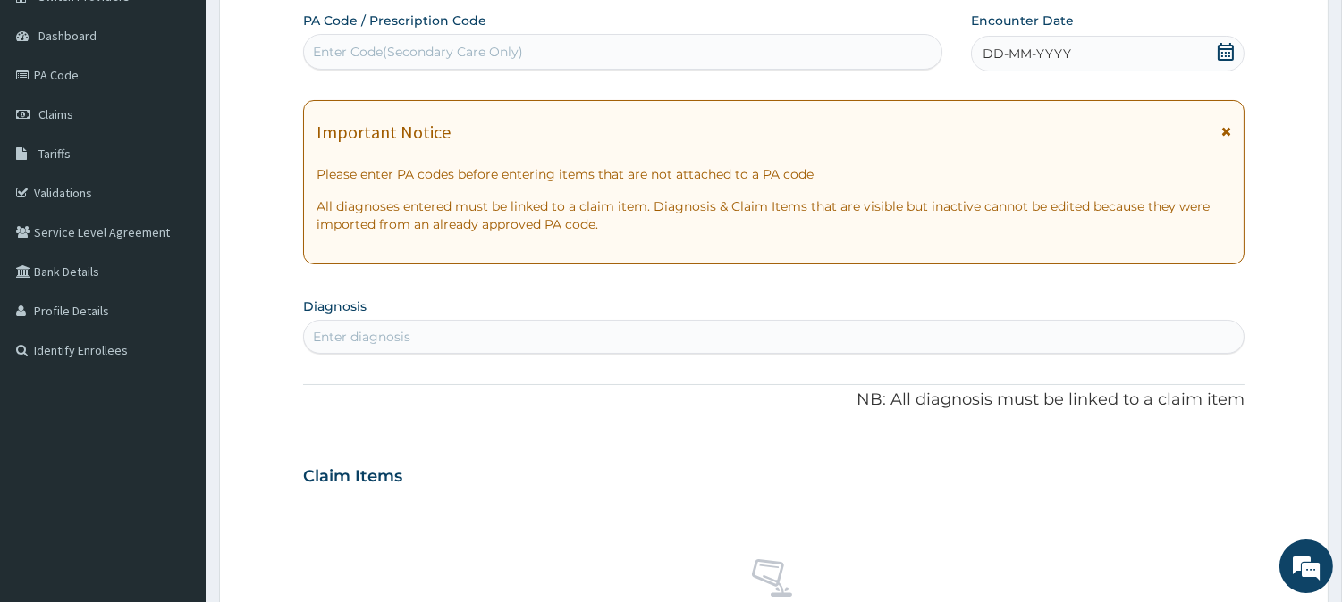
click at [542, 57] on div "Enter Code(Secondary Care Only)" at bounding box center [622, 52] width 637 height 29
paste input "PAF6F96D"
click at [328, 49] on input "PAF6F96D" at bounding box center [347, 52] width 68 height 18
type input "PA/F6F96D"
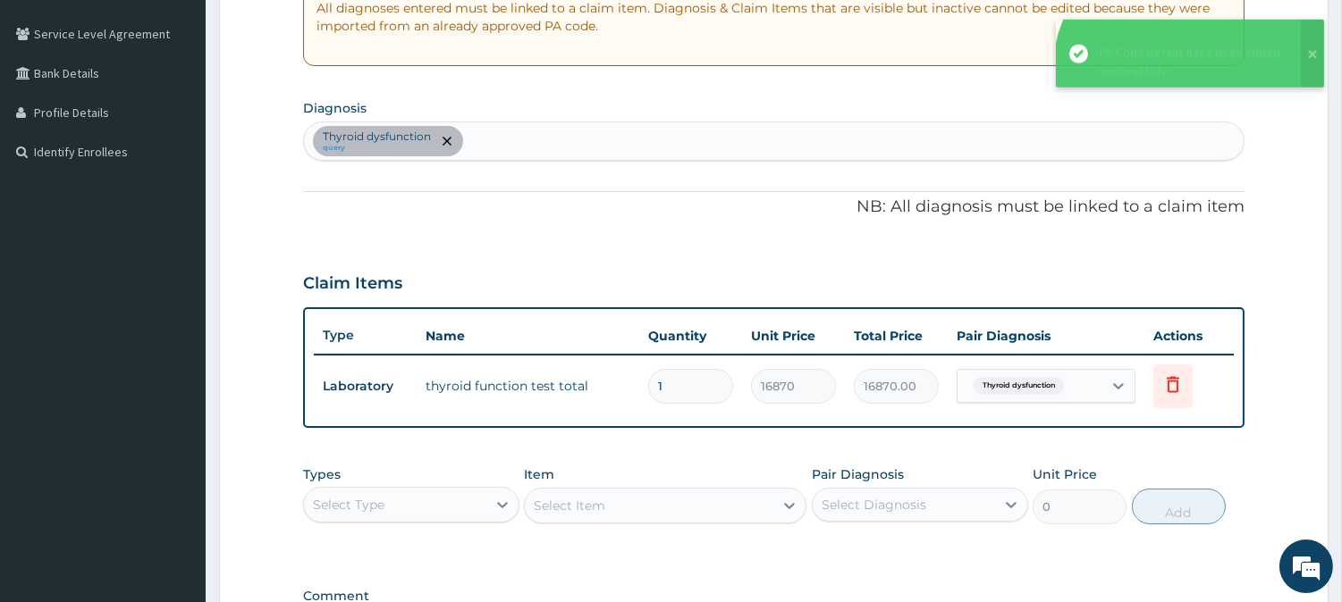
scroll to position [358, 0]
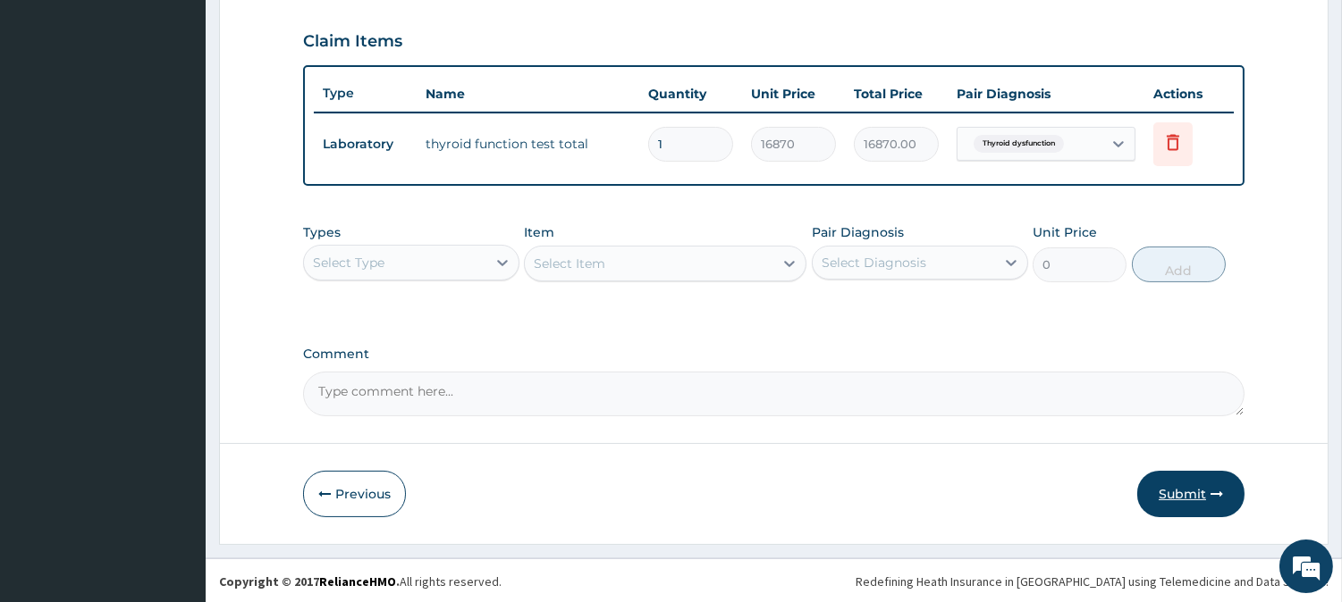
click at [1176, 503] on button "Submit" at bounding box center [1190, 494] width 107 height 46
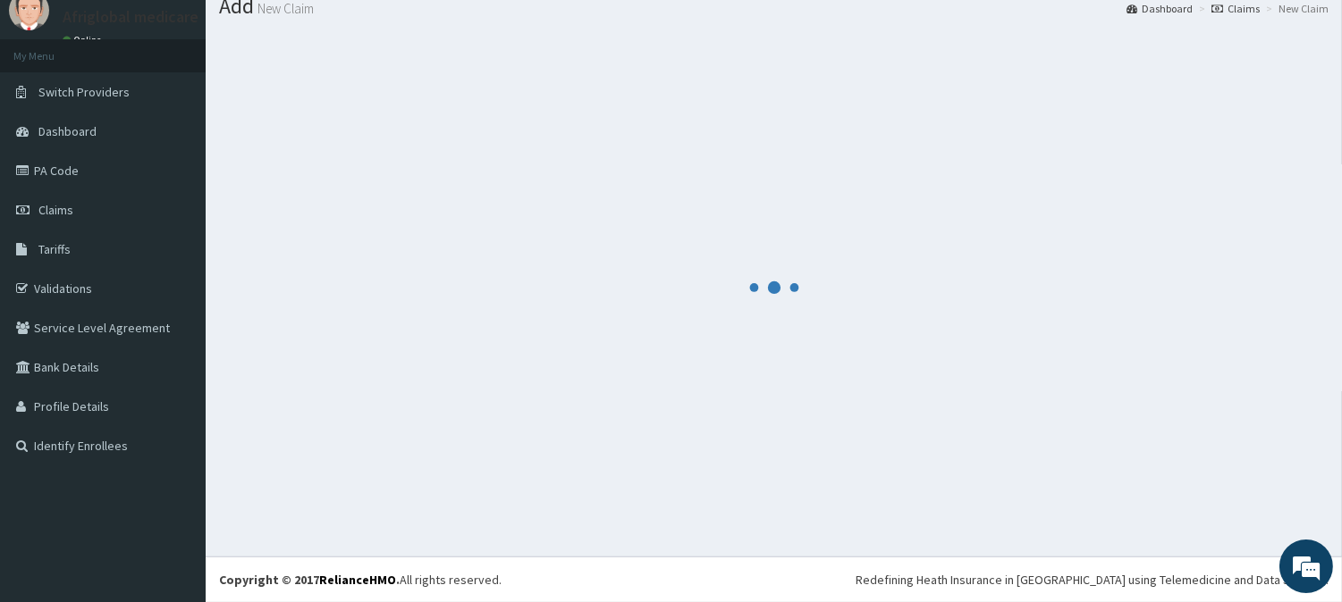
scroll to position [63, 0]
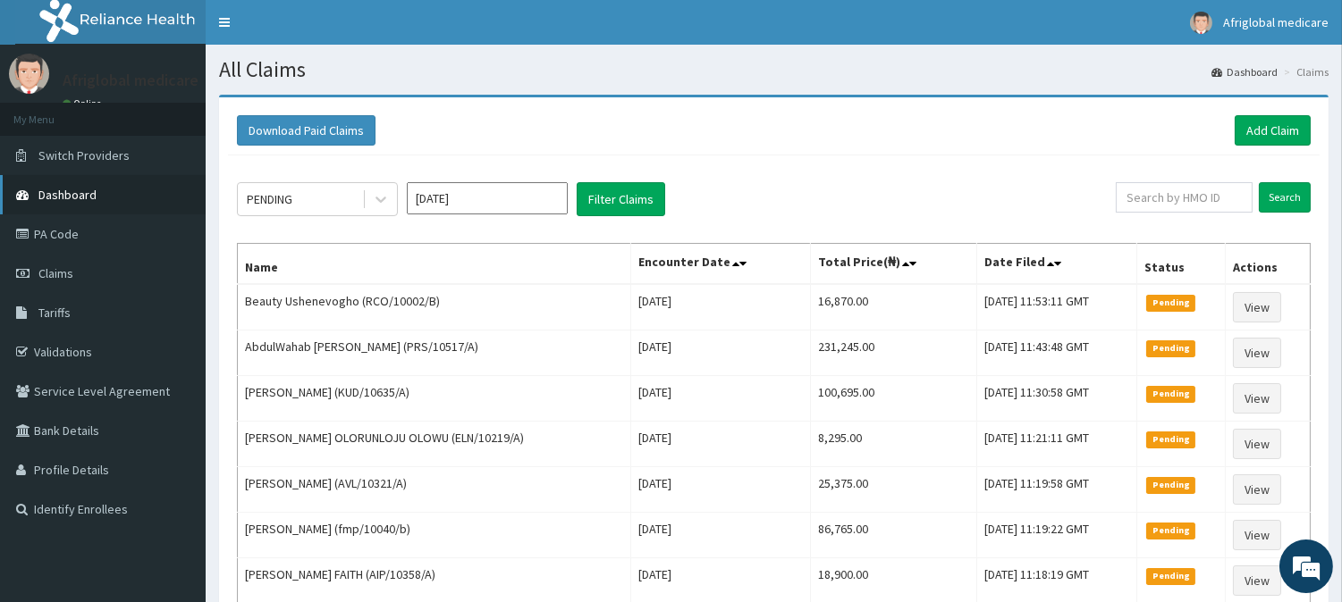
click at [94, 193] on link "Dashboard" at bounding box center [103, 194] width 206 height 39
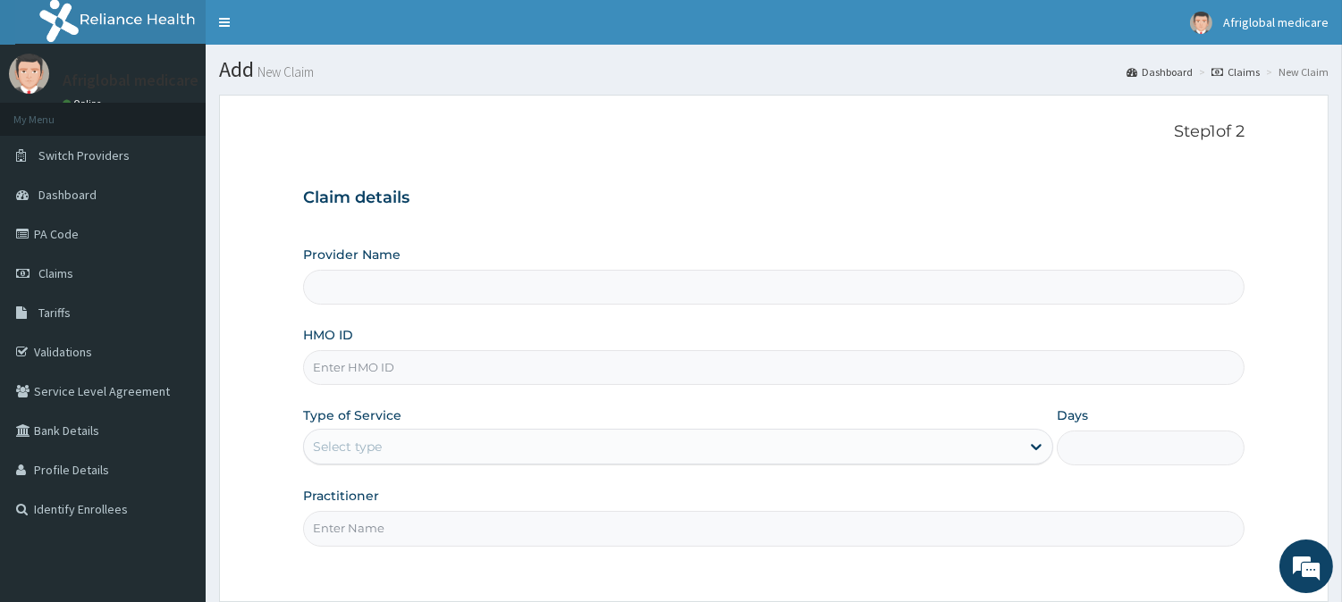
click at [431, 366] on input "HMO ID" at bounding box center [773, 367] width 941 height 35
paste input "dge10005a"
type input "dge10005a"
type input "Afriglobal Medicare Ltd-HQ"
click at [337, 367] on input "dge10005a" at bounding box center [773, 367] width 941 height 35
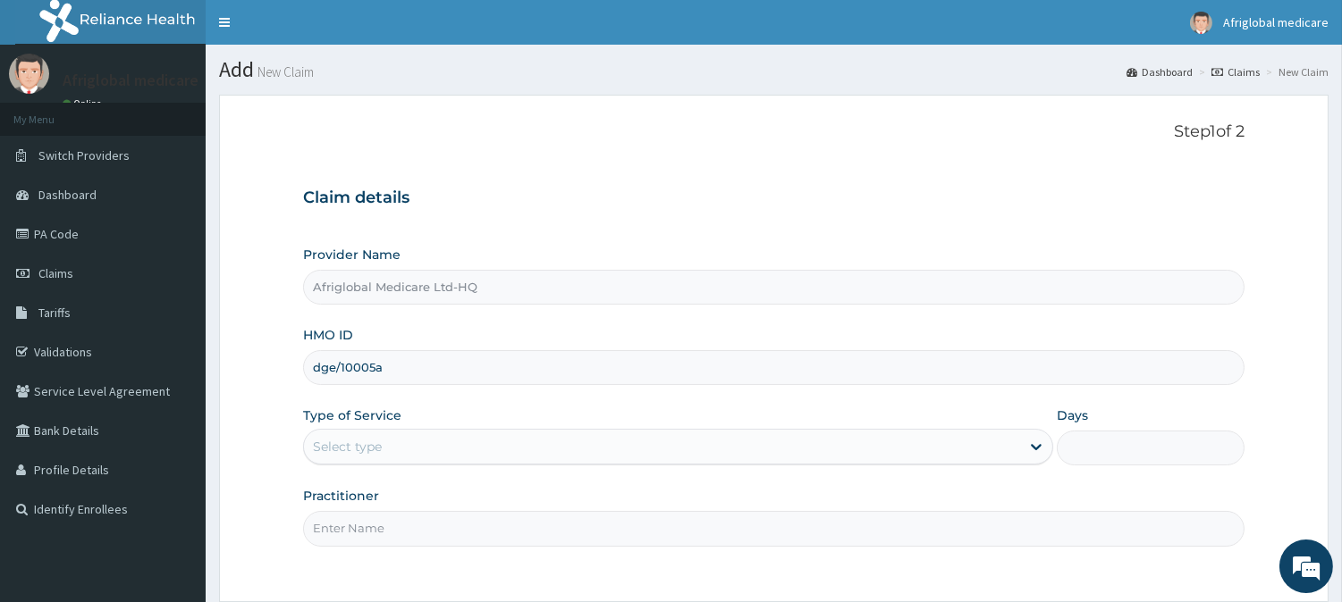
click at [373, 359] on input "dge/10005a" at bounding box center [773, 367] width 941 height 35
type input "dge/10005/a"
click at [383, 435] on div "Select type" at bounding box center [662, 447] width 716 height 29
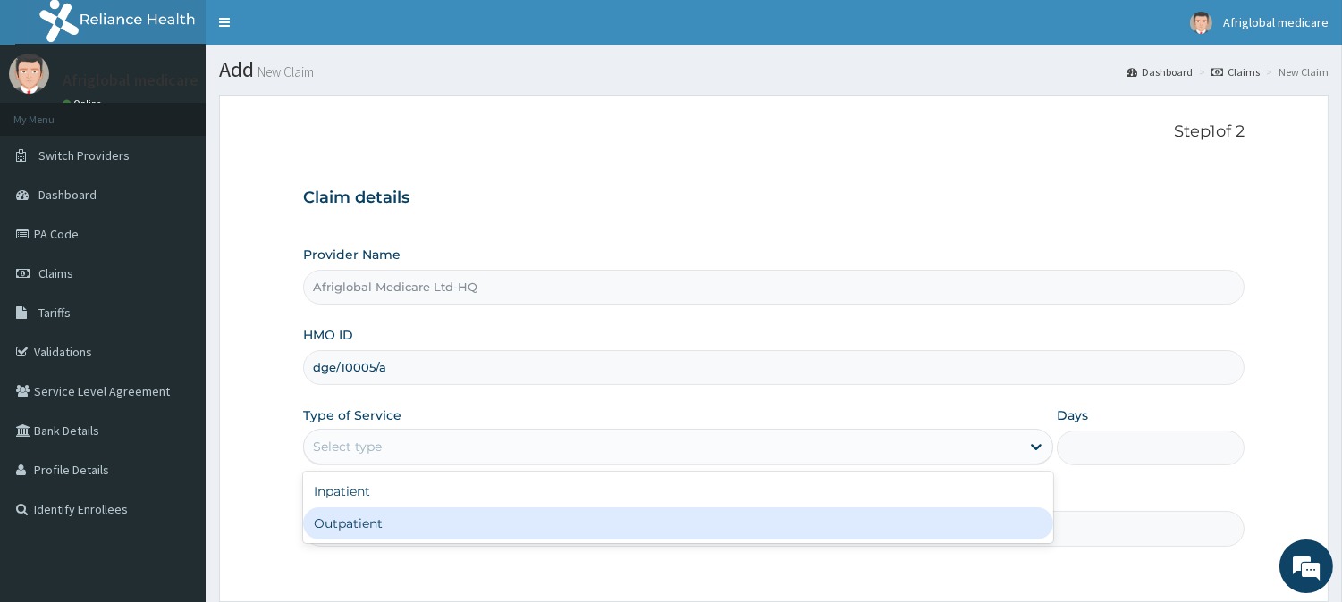
click at [378, 541] on div "Inpatient Outpatient" at bounding box center [678, 508] width 750 height 72
click at [379, 536] on div "Outpatient" at bounding box center [678, 524] width 750 height 32
type input "1"
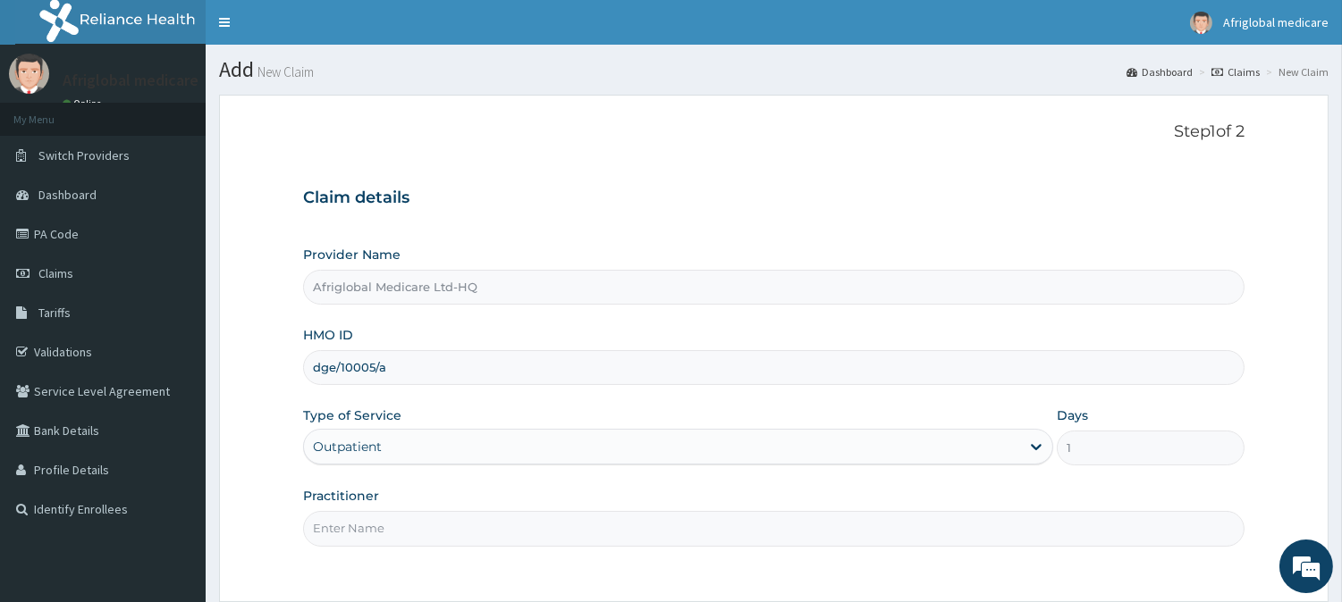
click at [388, 530] on input "Practitioner" at bounding box center [773, 528] width 941 height 35
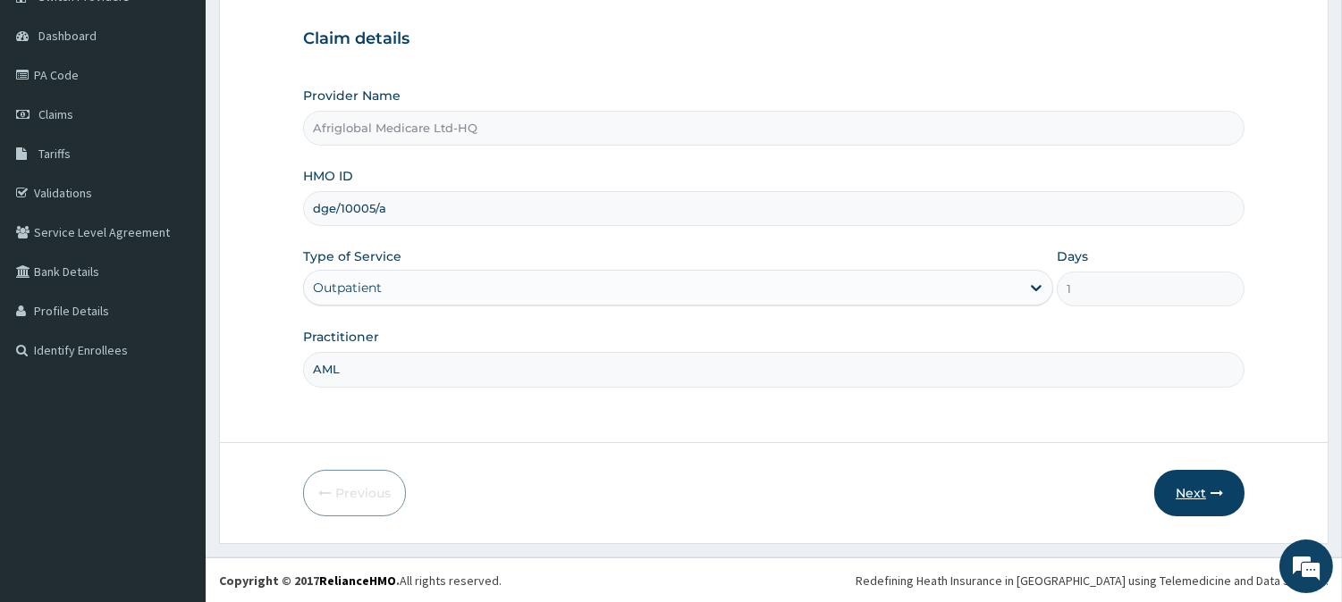
type input "AML"
click at [1165, 489] on button "Next" at bounding box center [1199, 493] width 90 height 46
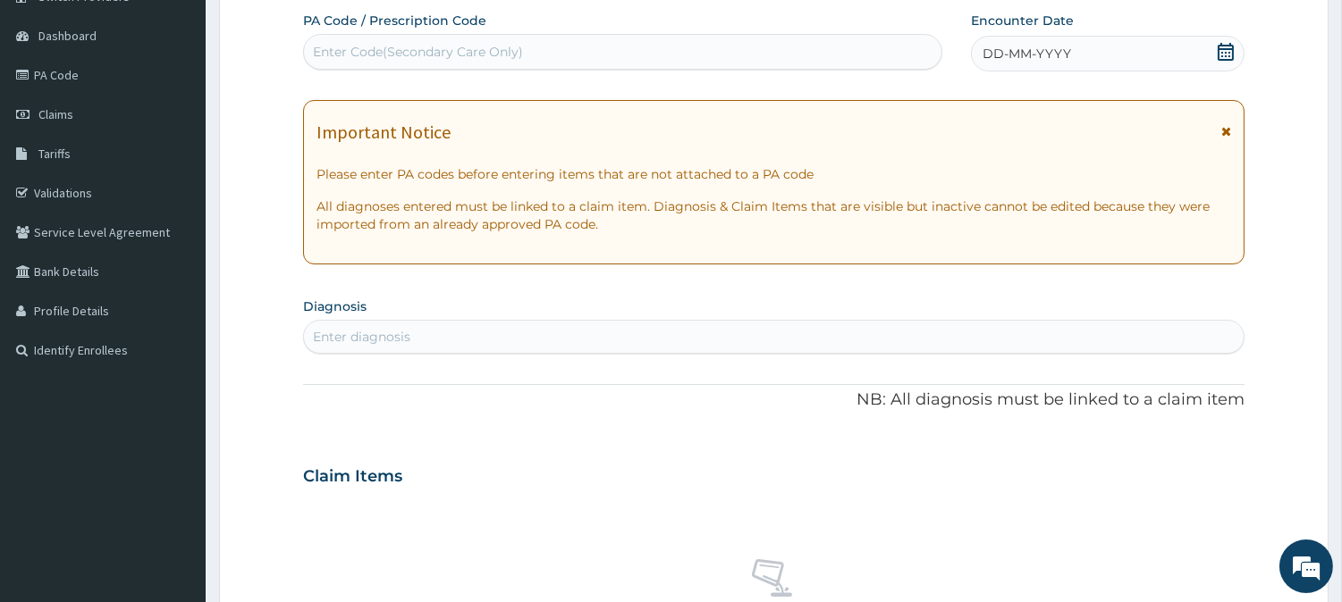
click at [594, 40] on div "Enter Code(Secondary Care Only)" at bounding box center [622, 52] width 637 height 29
paste input "PA086307"
click at [329, 52] on input "PA086307" at bounding box center [345, 52] width 65 height 18
type input "PA/086307"
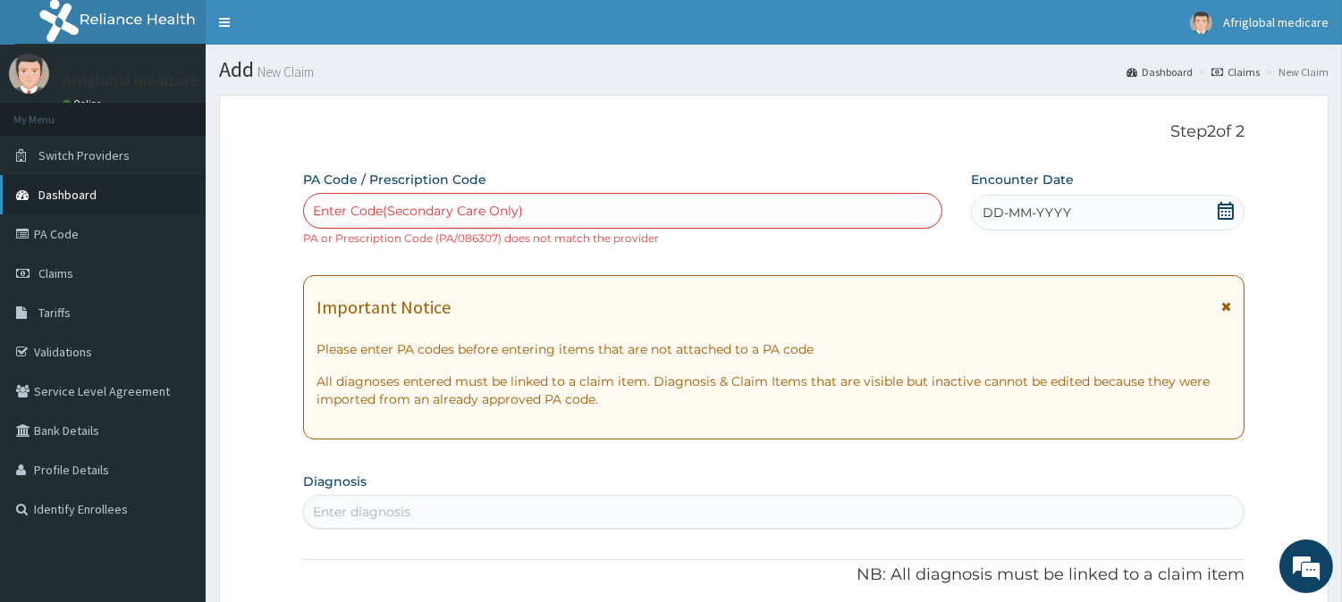
click at [46, 200] on span "Dashboard" at bounding box center [67, 195] width 58 height 16
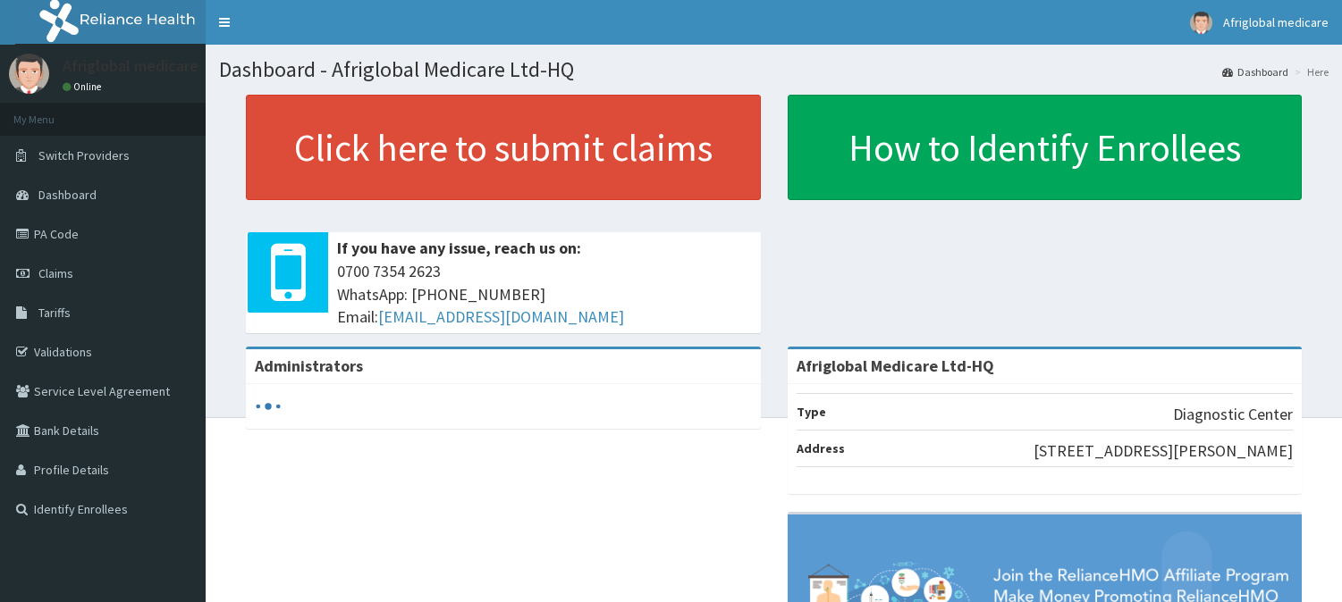
click at [74, 162] on link "Switch Providers" at bounding box center [103, 155] width 206 height 39
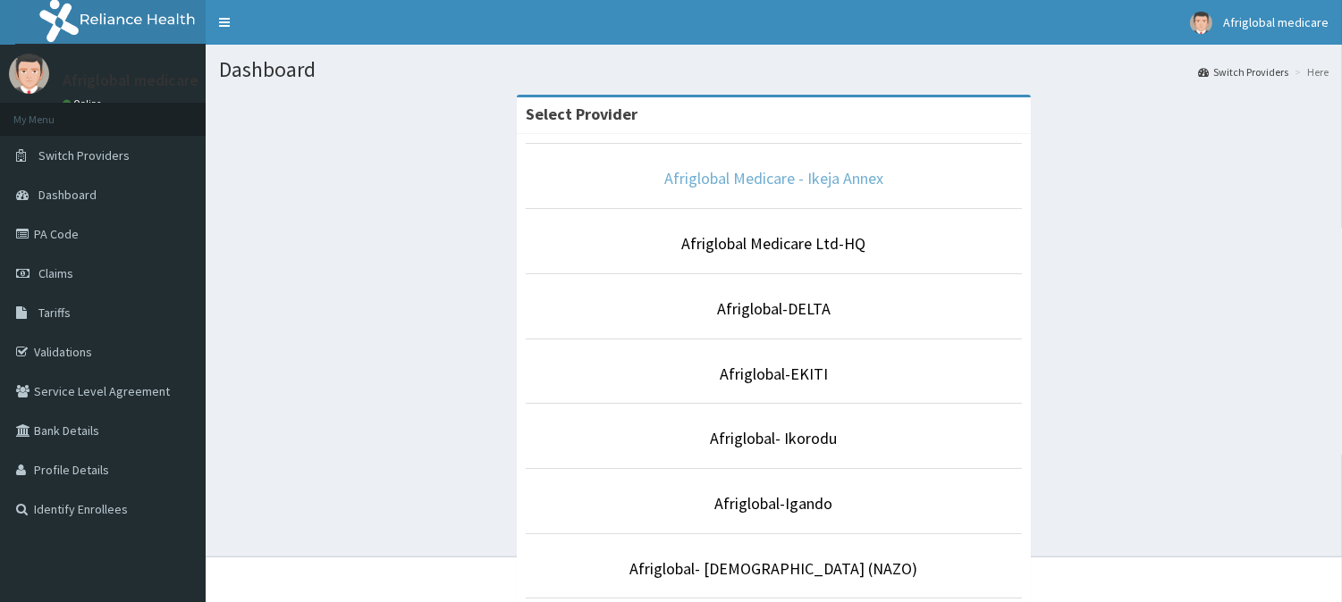
click at [835, 180] on link "Afriglobal Medicare - Ikeja Annex" at bounding box center [773, 178] width 219 height 21
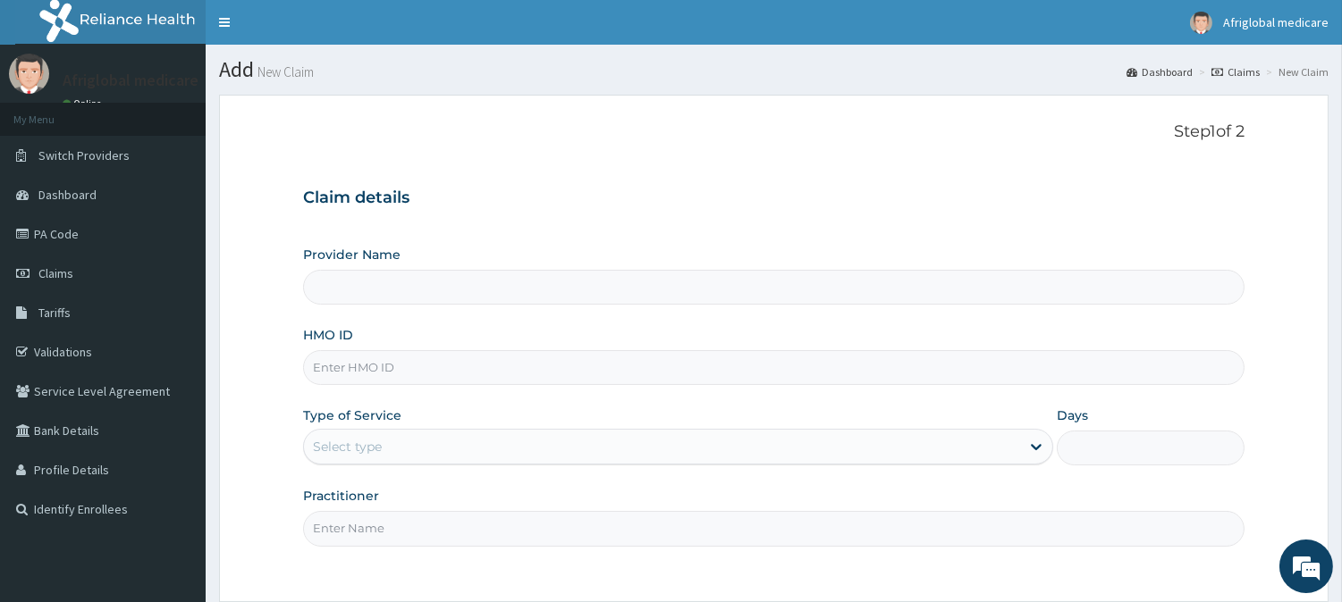
click at [365, 362] on input "HMO ID" at bounding box center [773, 367] width 941 height 35
type input "Afriglobal Medicare - Ikeja Annex"
paste input "dge10005a"
click at [335, 367] on input "dge10005a" at bounding box center [773, 367] width 941 height 35
click at [372, 365] on input "dge/10005a" at bounding box center [773, 367] width 941 height 35
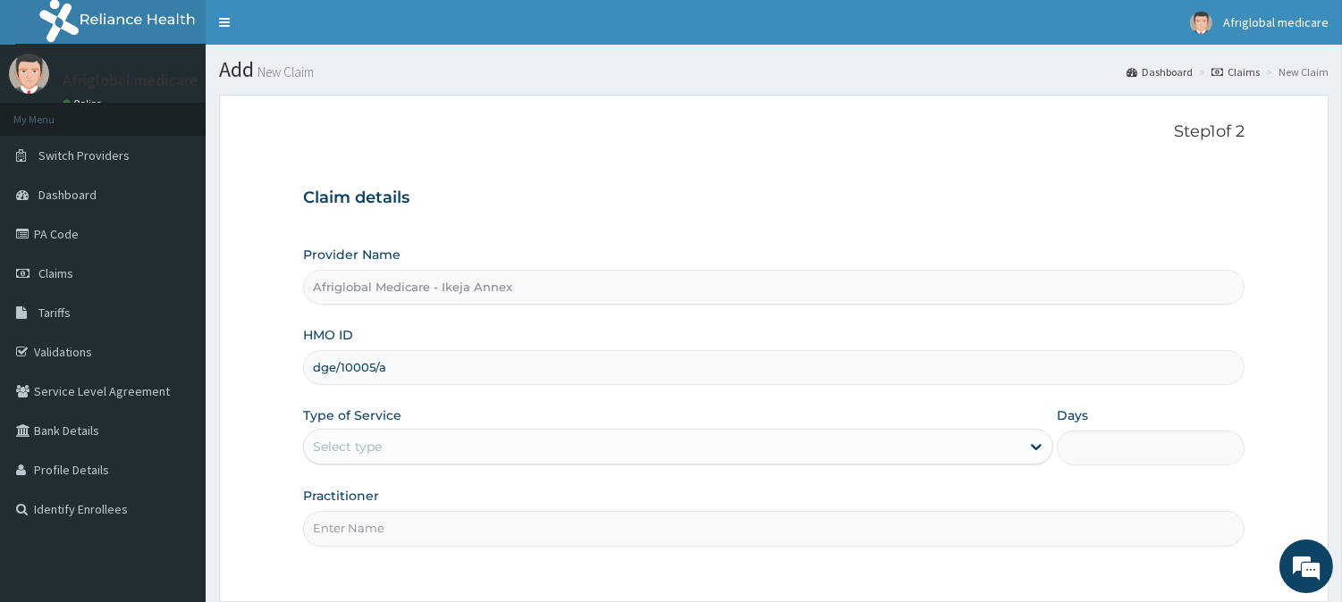
type input "dge/10005/a"
click at [400, 450] on div "Select type" at bounding box center [662, 447] width 716 height 29
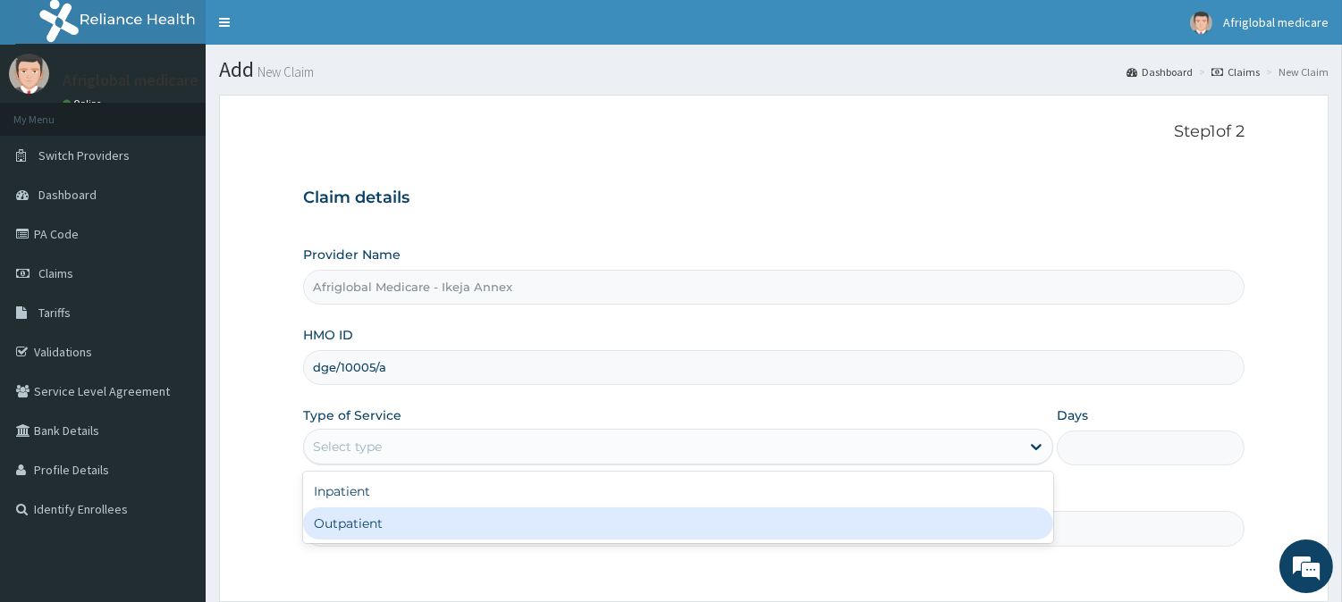
drag, startPoint x: 409, startPoint y: 509, endPoint x: 416, endPoint y: 519, distance: 11.7
click at [412, 510] on div "Outpatient" at bounding box center [678, 524] width 750 height 32
type input "1"
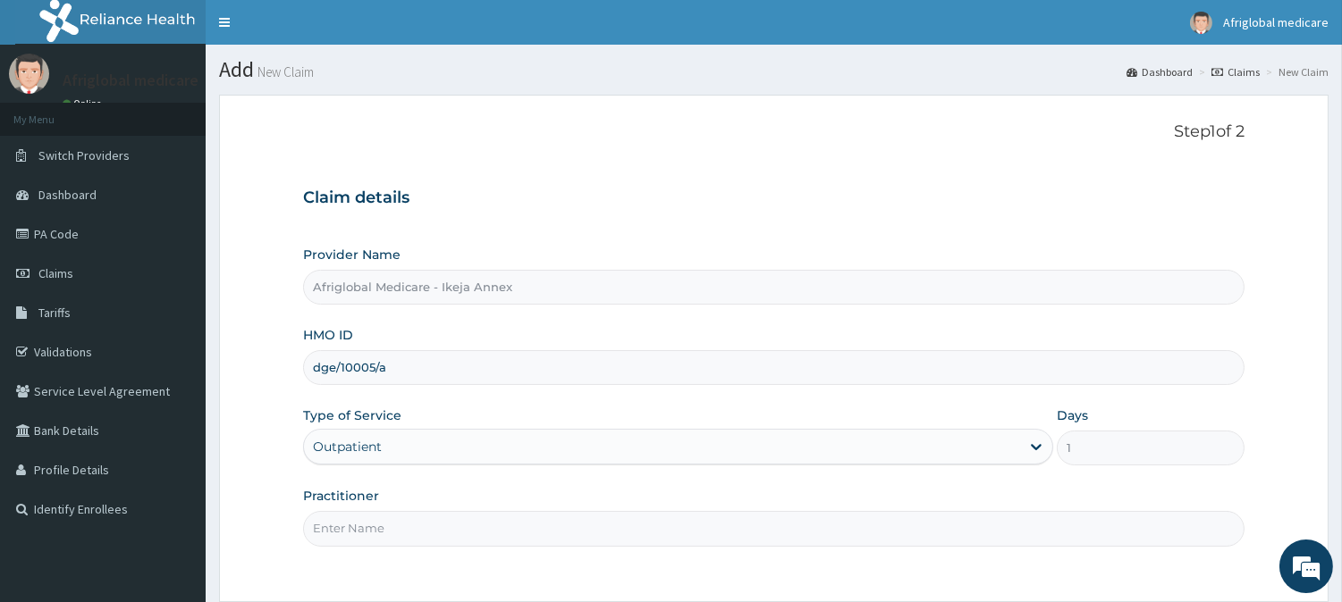
click at [422, 527] on input "Practitioner" at bounding box center [773, 528] width 941 height 35
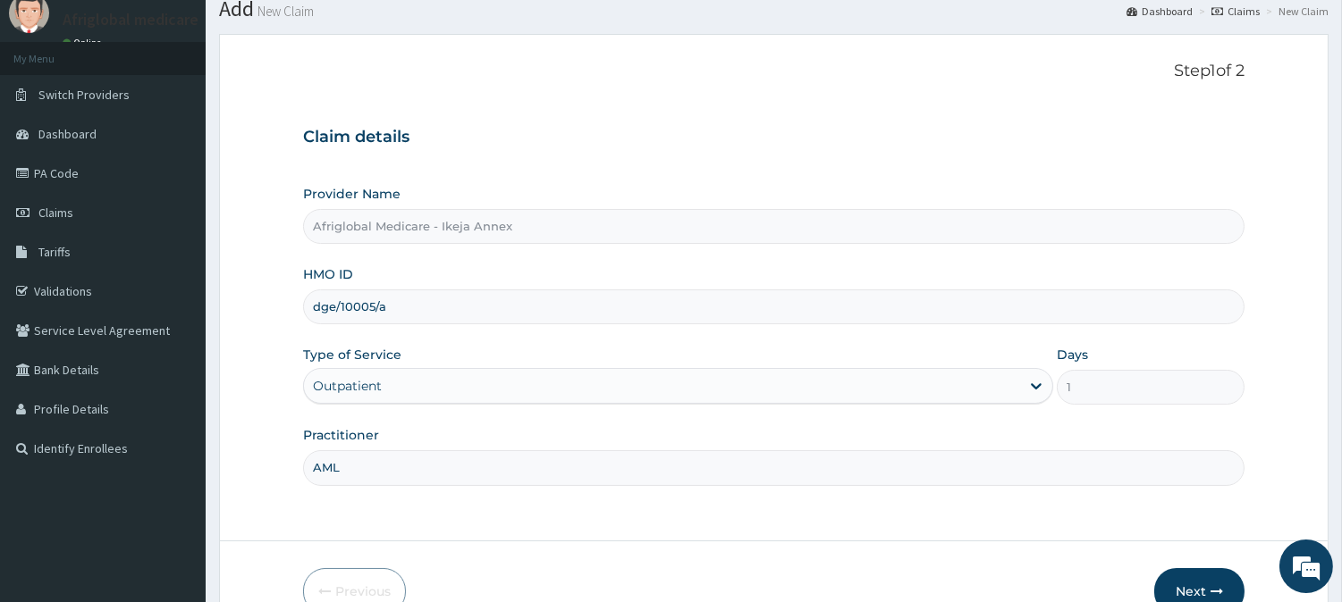
scroll to position [159, 0]
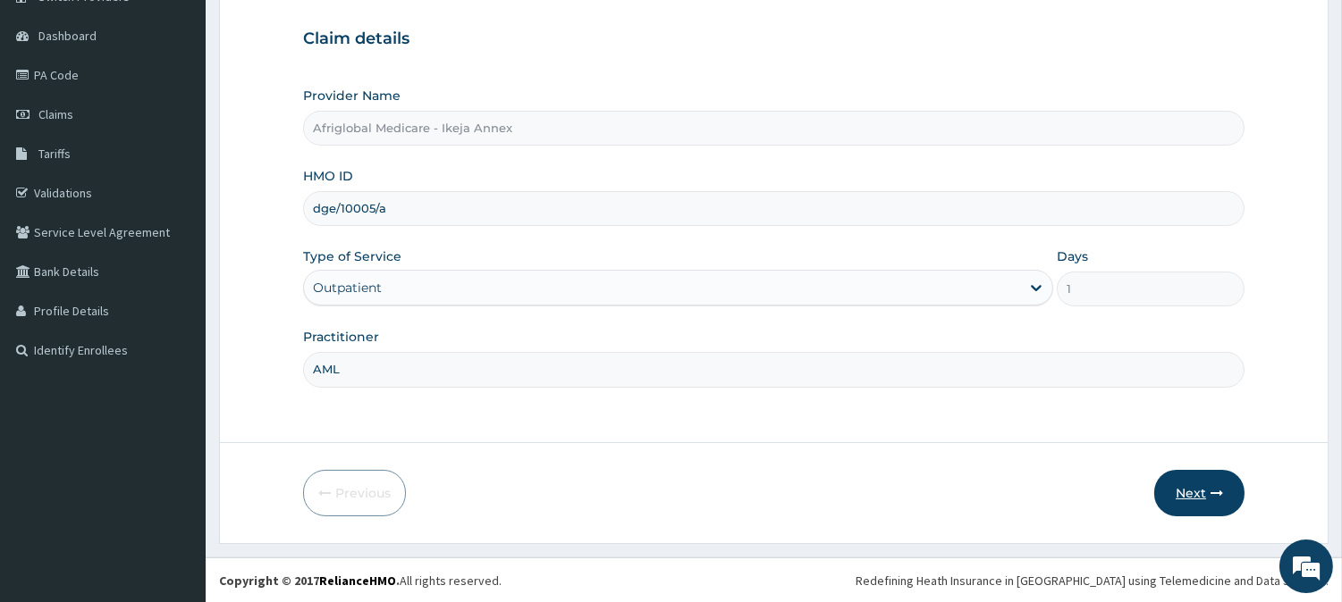
type input "AML"
click at [1194, 480] on button "Next" at bounding box center [1199, 493] width 90 height 46
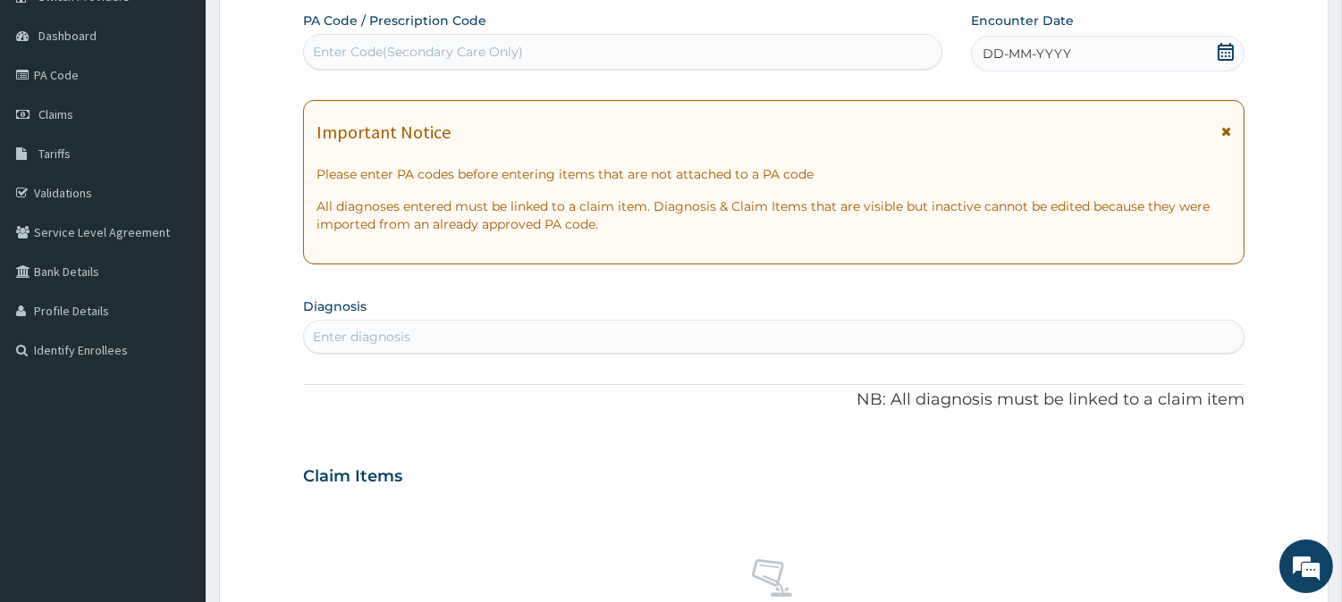
click at [507, 46] on div "Enter Code(Secondary Care Only)" at bounding box center [418, 52] width 210 height 18
paste input "PA086307"
click at [327, 57] on input "PA086307" at bounding box center [345, 52] width 65 height 18
type input "PA/086307"
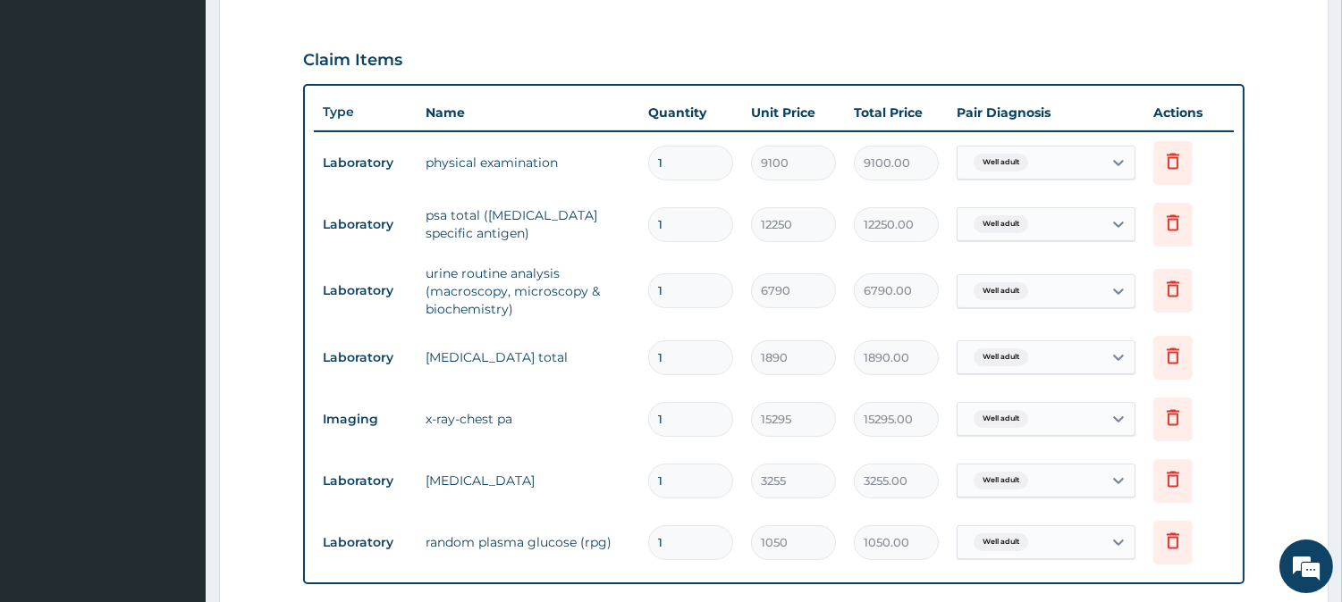
scroll to position [624, 0]
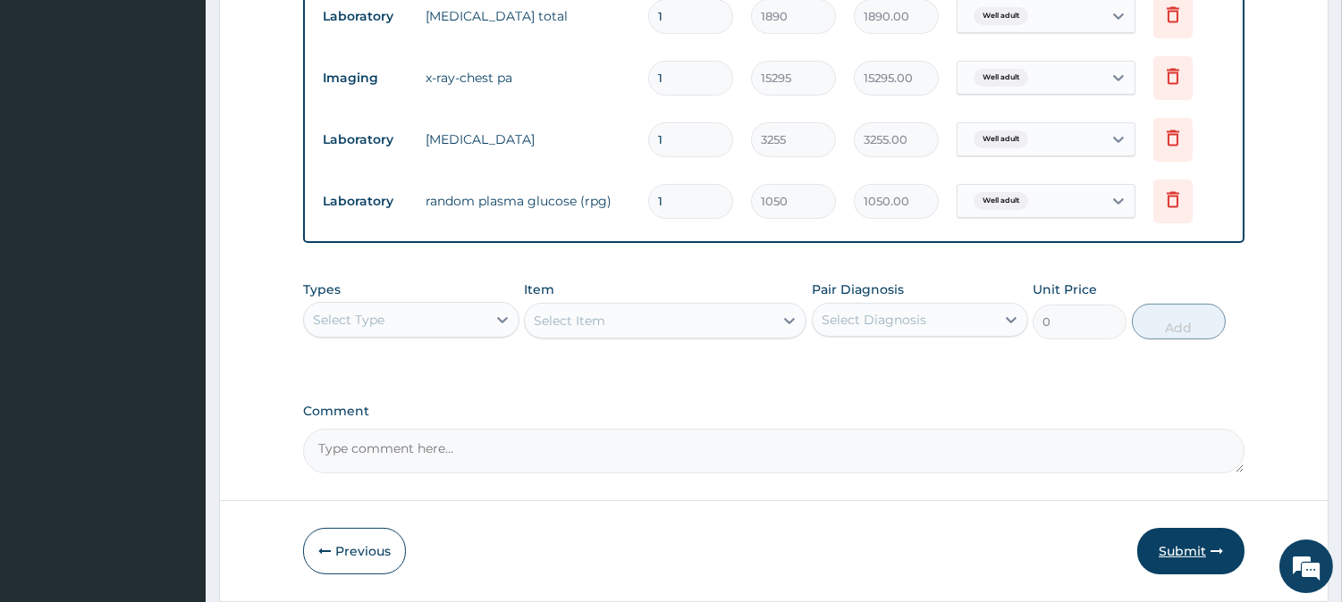
drag, startPoint x: 1169, startPoint y: 552, endPoint x: 1136, endPoint y: 547, distance: 33.5
click at [1169, 551] on button "Submit" at bounding box center [1190, 551] width 107 height 46
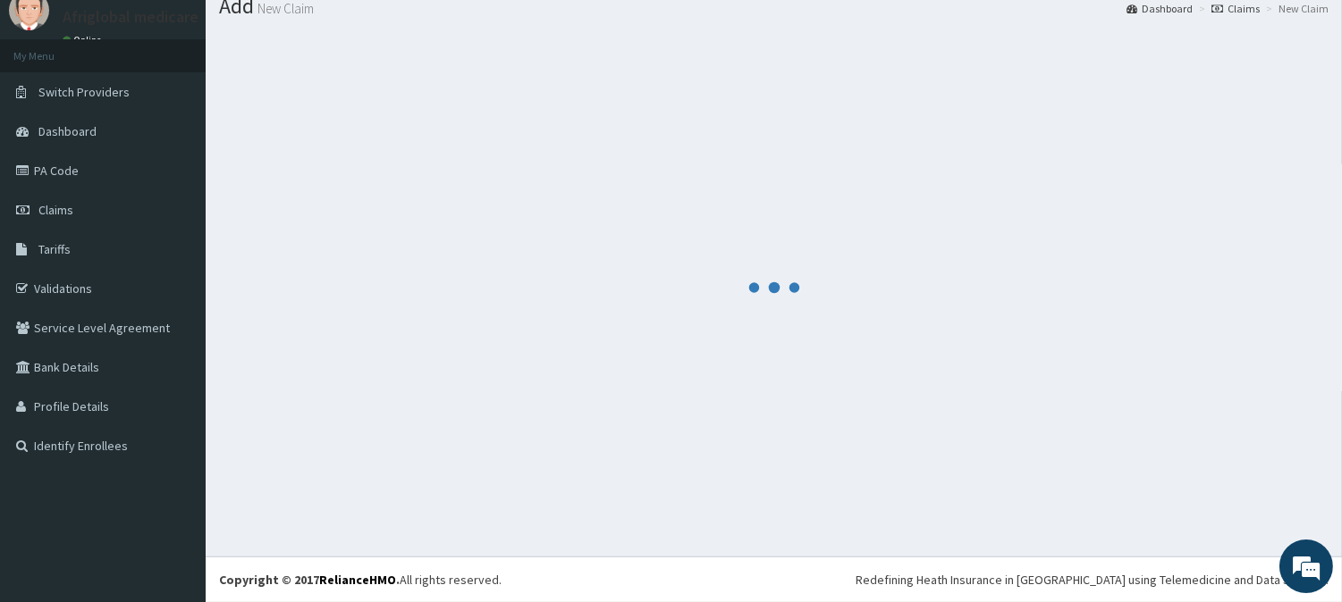
scroll to position [63, 0]
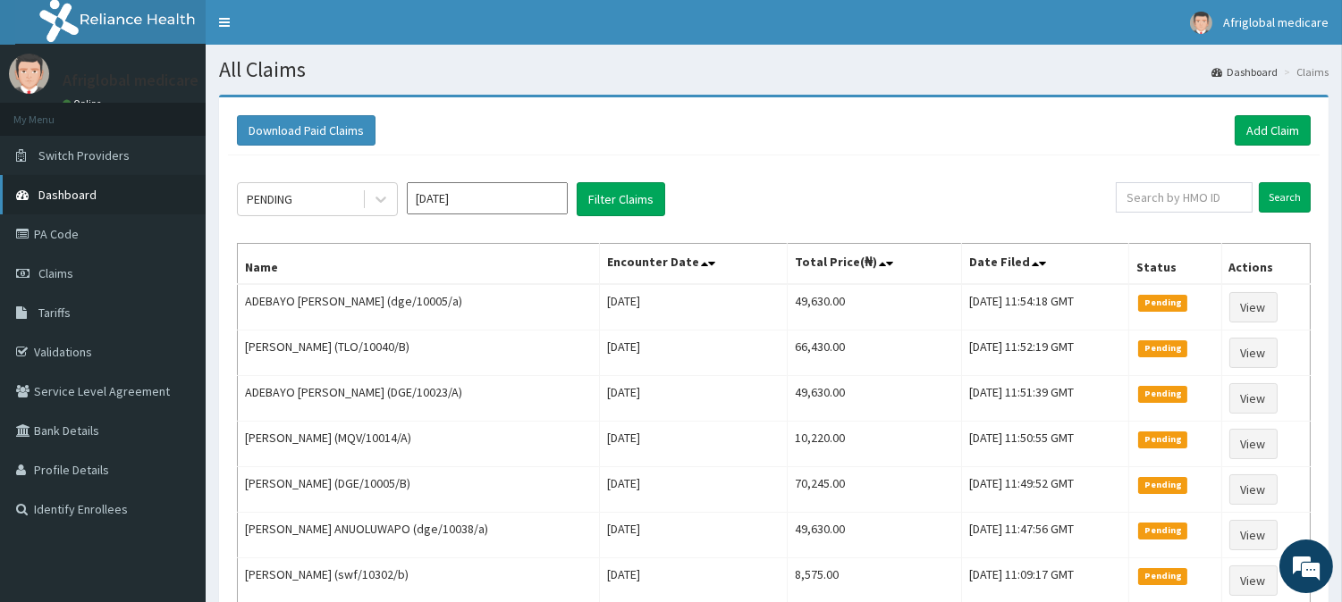
click at [107, 189] on link "Dashboard" at bounding box center [103, 194] width 206 height 39
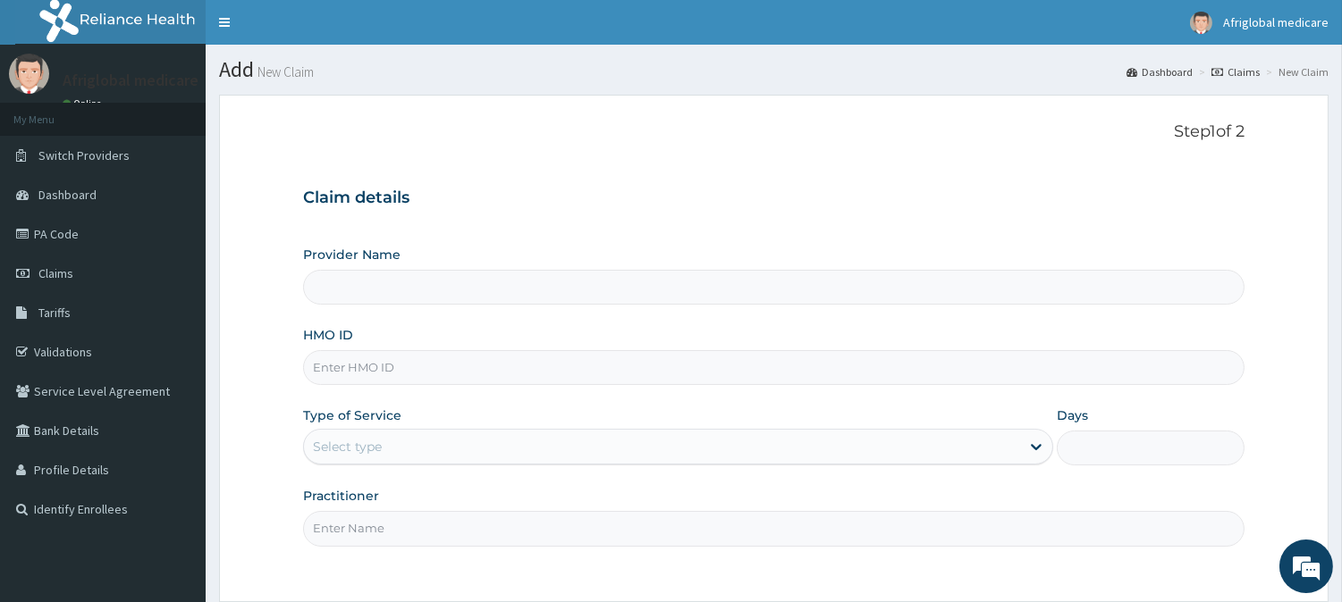
click at [417, 364] on input "HMO ID" at bounding box center [773, 367] width 941 height 35
paste input "ENP11980B"
type input "ENP11980B"
type input "Afriglobal Medicare - Ikeja Annex"
click at [334, 362] on input "ENP11980B" at bounding box center [773, 367] width 941 height 35
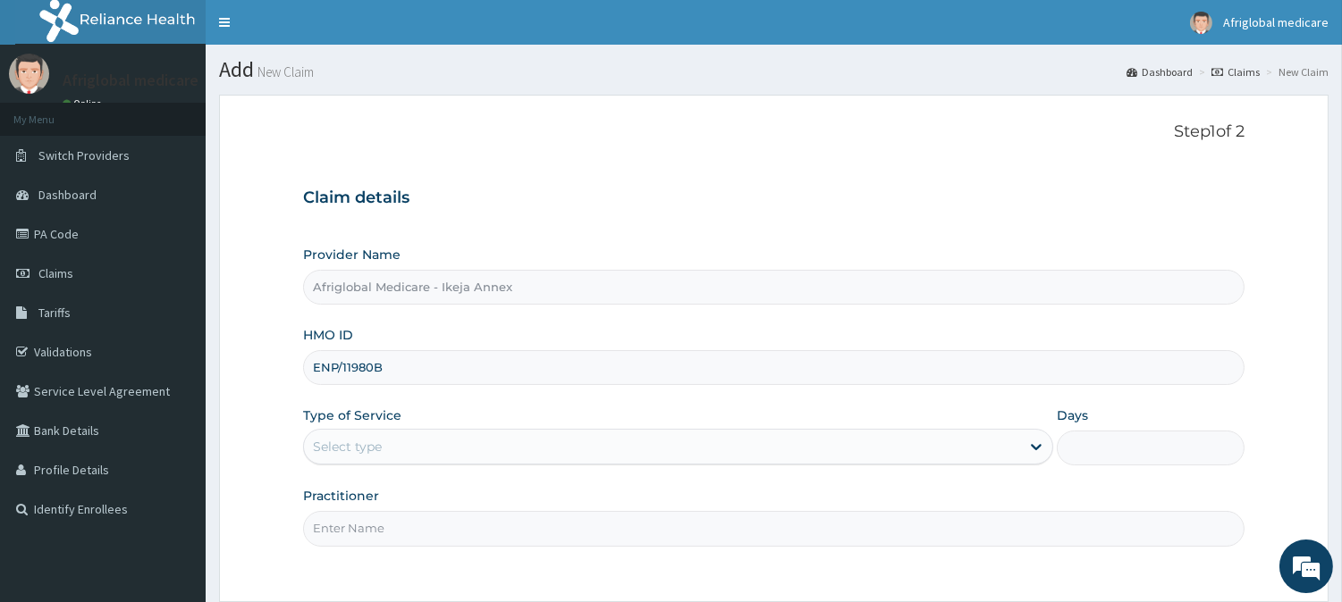
click at [376, 370] on input "ENP/11980B" at bounding box center [773, 367] width 941 height 35
type input "ENP/11980/B"
click at [395, 445] on div "Select type" at bounding box center [662, 447] width 716 height 29
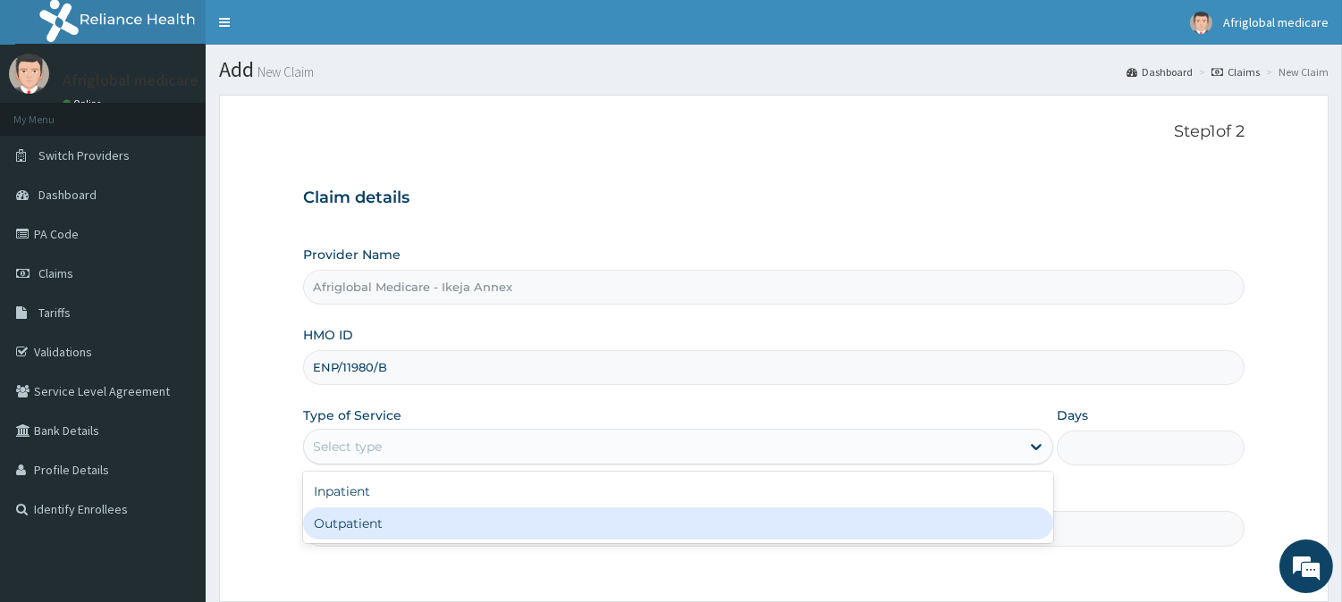
click at [391, 521] on div "Outpatient" at bounding box center [678, 524] width 750 height 32
type input "1"
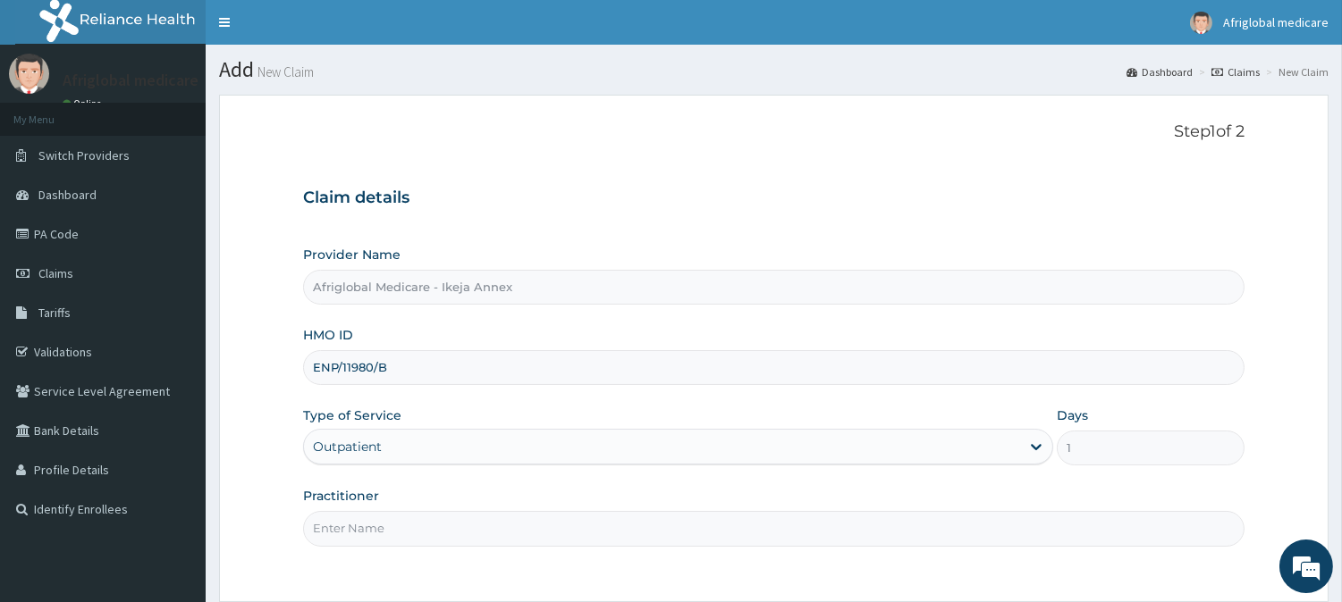
click at [391, 525] on input "Practitioner" at bounding box center [773, 528] width 941 height 35
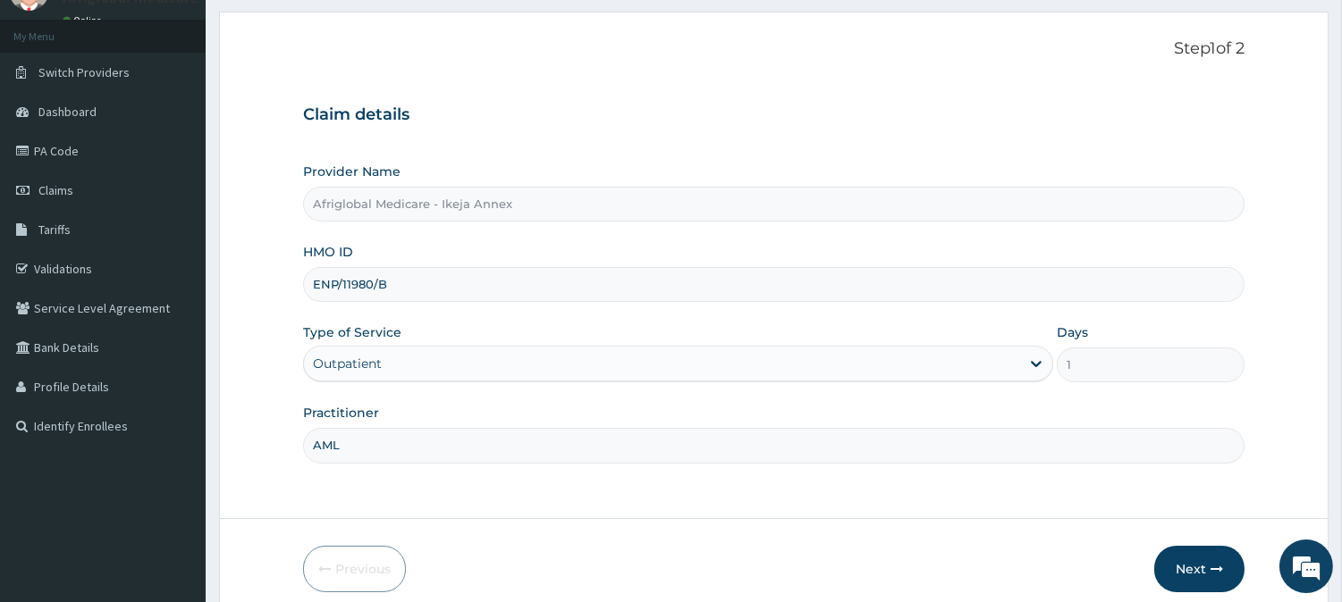
scroll to position [159, 0]
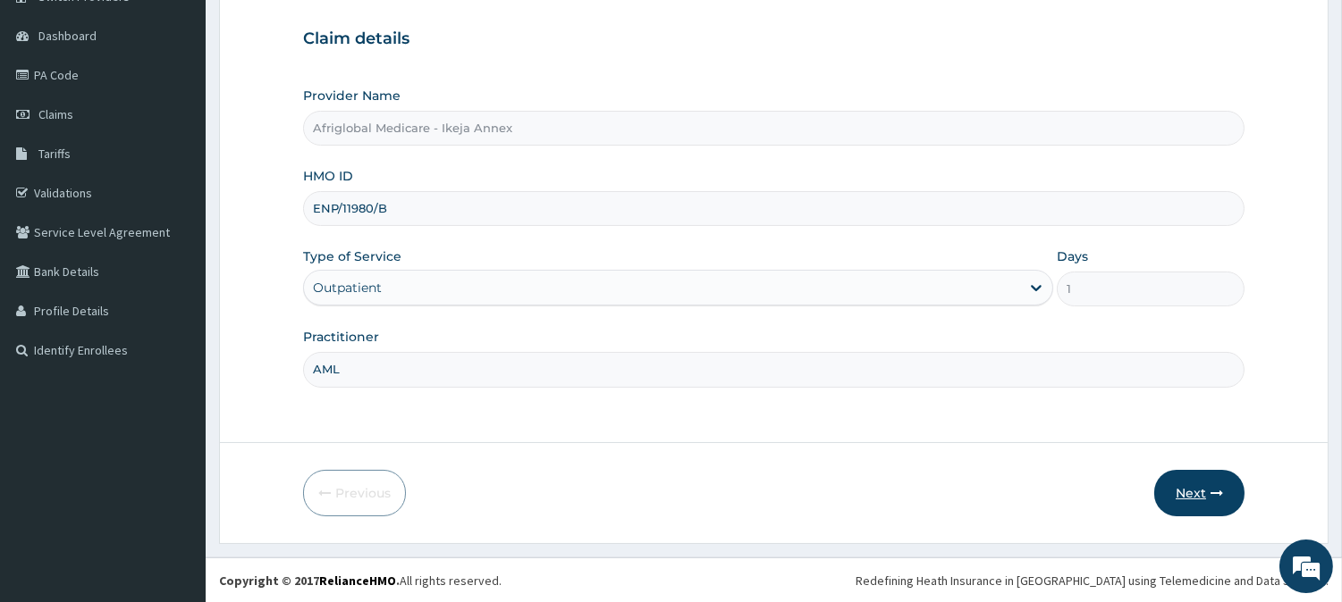
type input "AML"
click at [1239, 479] on button "Next" at bounding box center [1199, 493] width 90 height 46
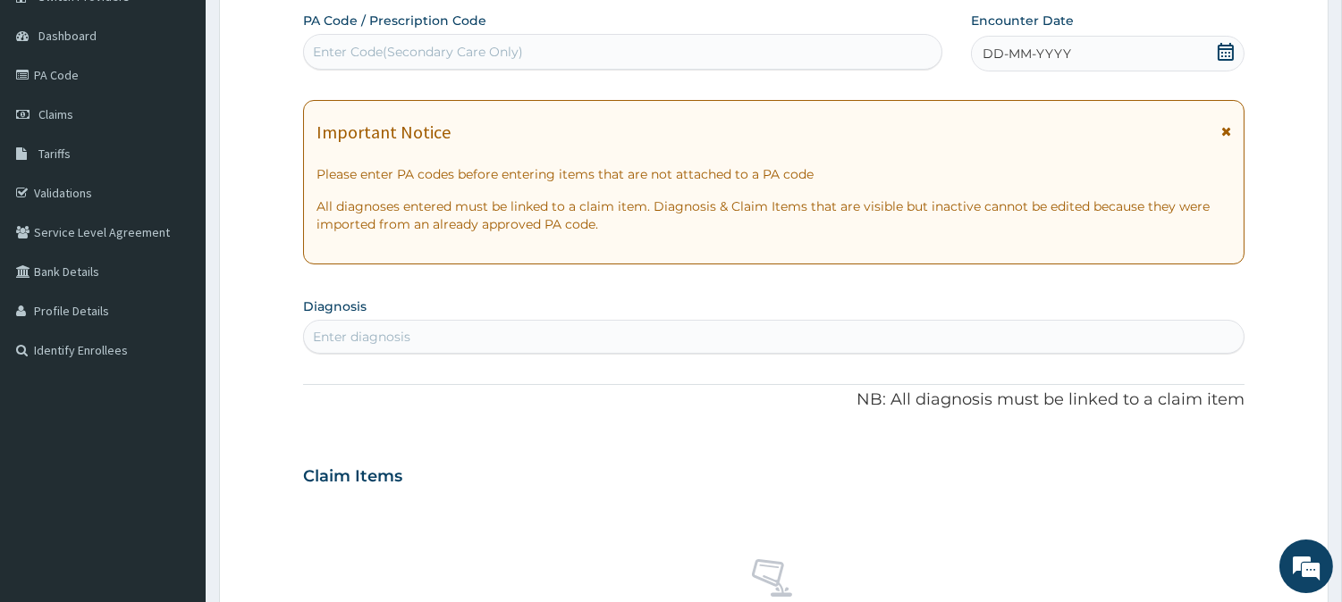
click at [575, 60] on div "Enter Code(Secondary Care Only)" at bounding box center [622, 52] width 637 height 29
paste input "PAEF1896"
click at [332, 52] on input "PAEF1896" at bounding box center [344, 52] width 63 height 18
type input "PA/EF1896"
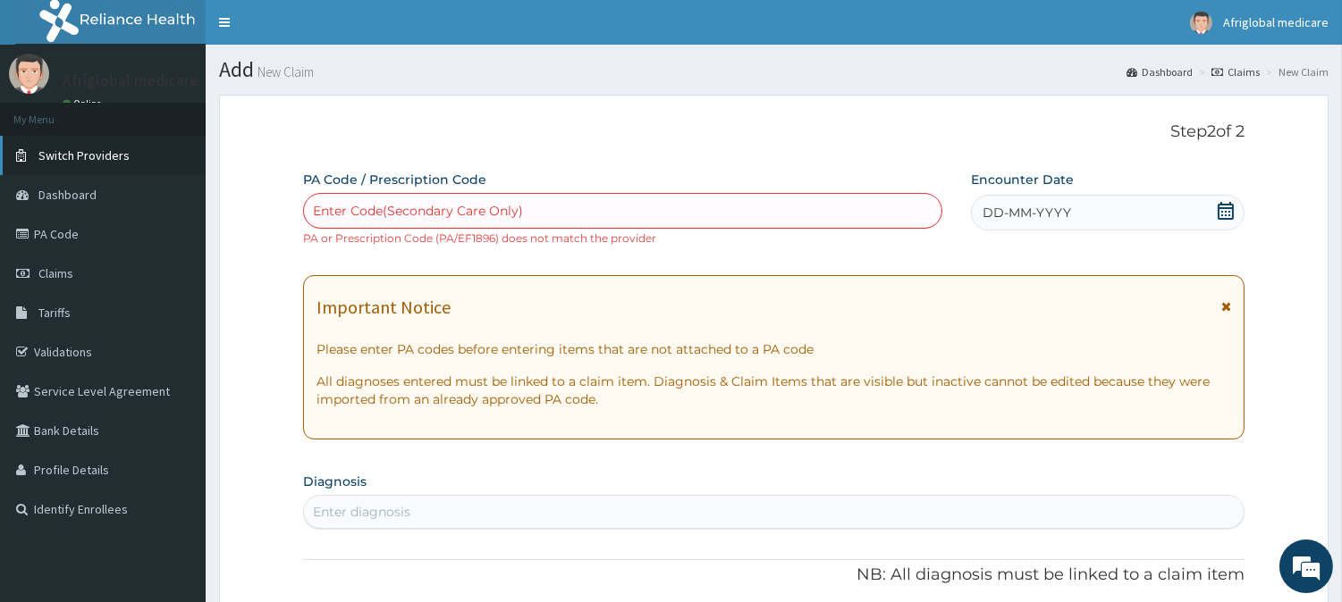
click at [88, 172] on link "Switch Providers" at bounding box center [103, 155] width 206 height 39
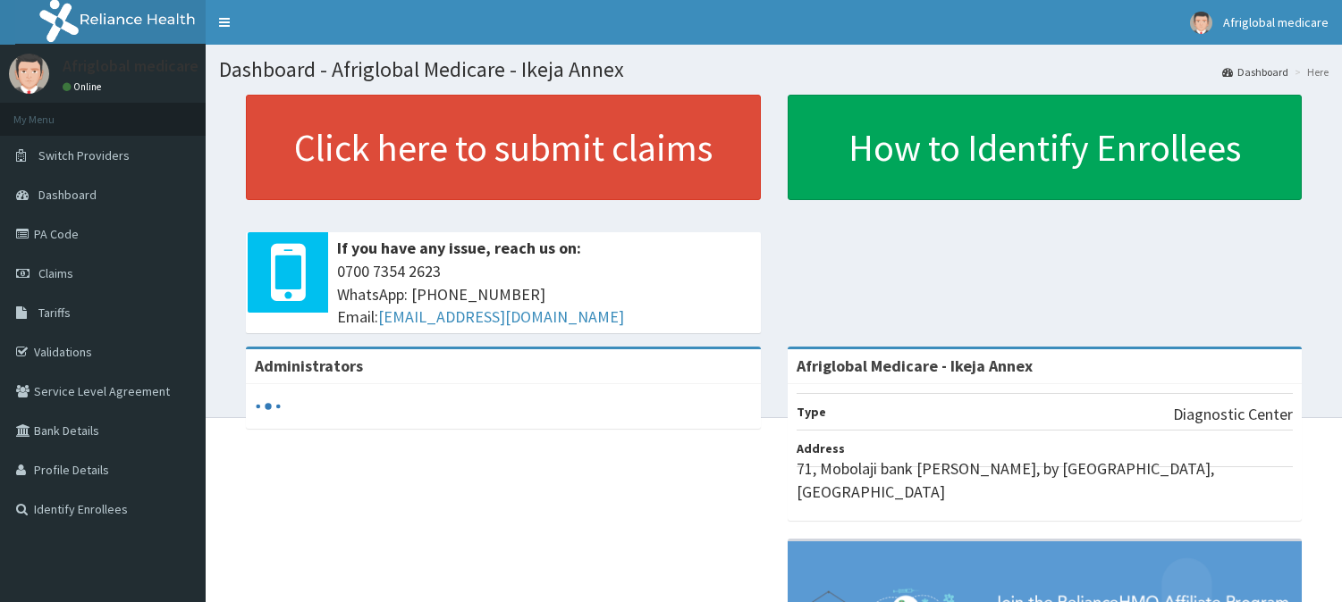
click at [76, 157] on span "Switch Providers" at bounding box center [83, 155] width 91 height 16
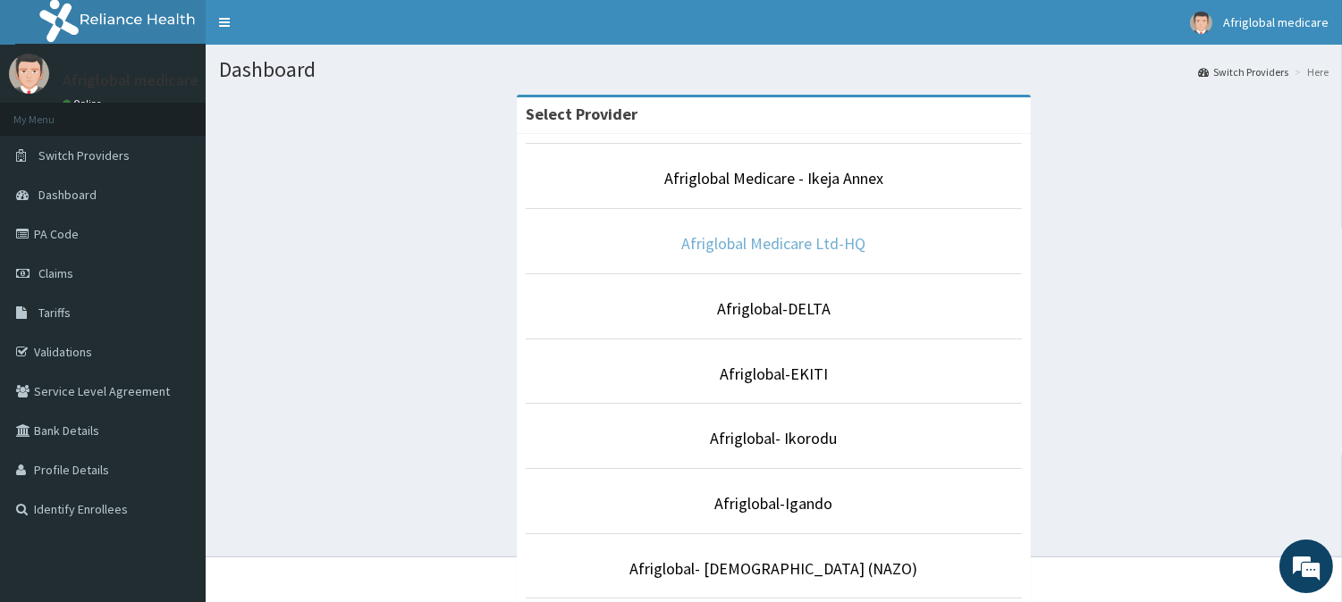
click at [800, 245] on link "Afriglobal Medicare Ltd-HQ" at bounding box center [774, 243] width 184 height 21
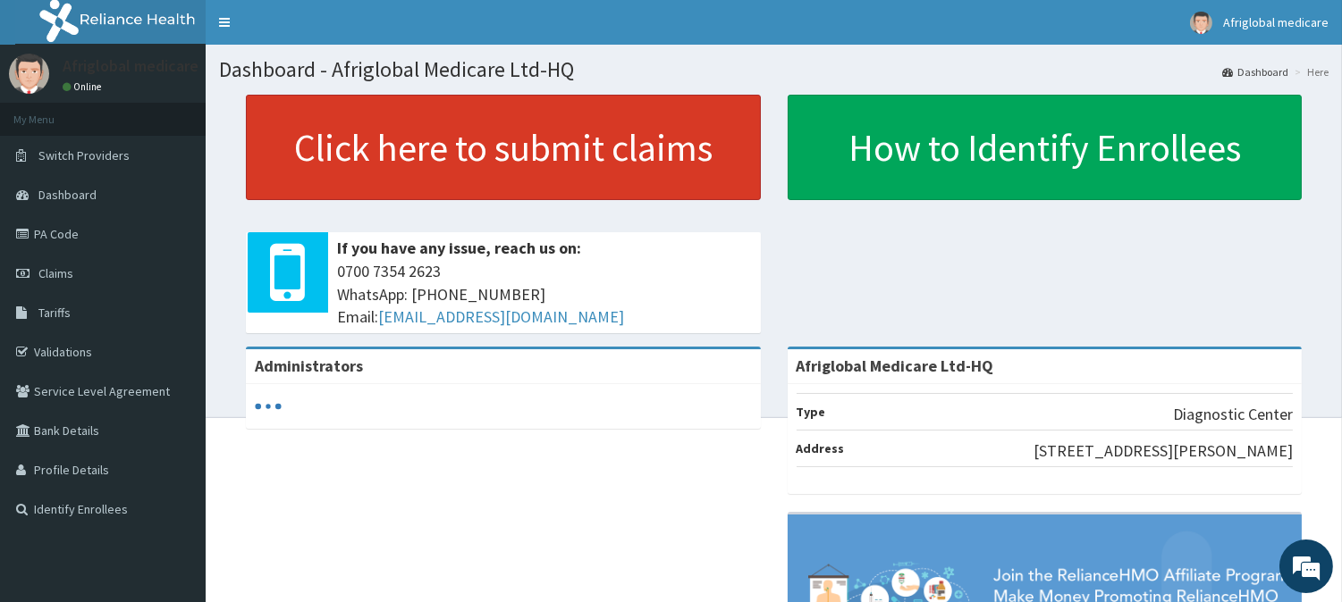
click at [627, 136] on link "Click here to submit claims" at bounding box center [503, 147] width 515 height 105
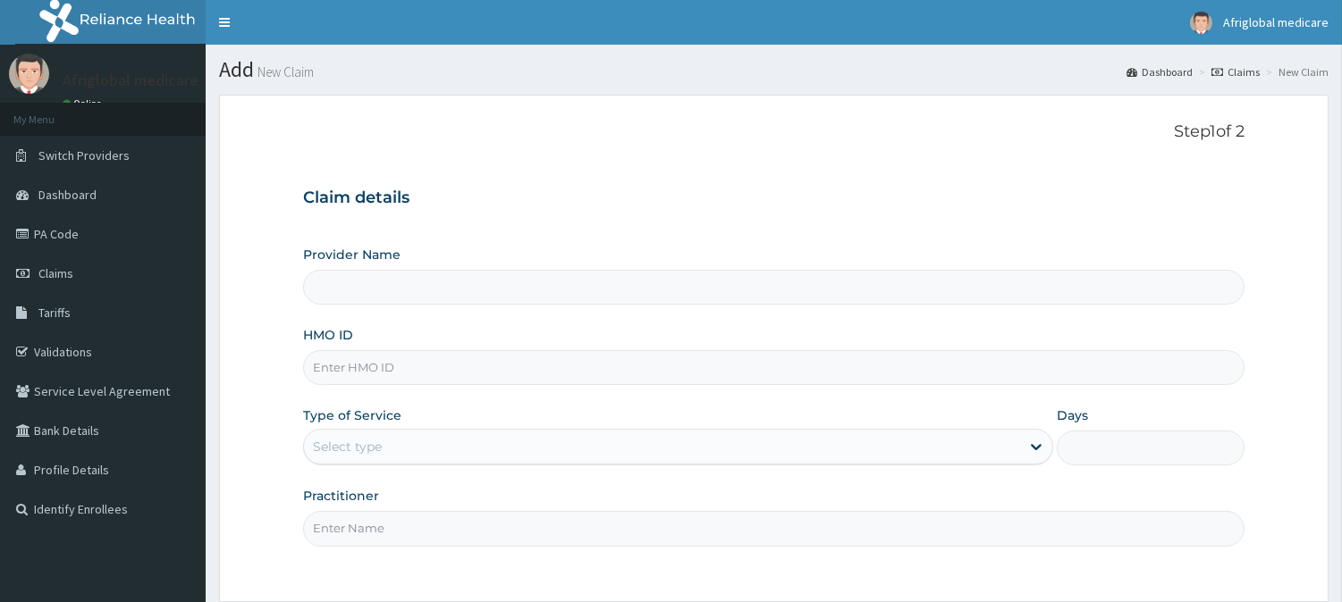
drag, startPoint x: 0, startPoint y: 0, endPoint x: 447, endPoint y: 360, distance: 574.0
click at [448, 359] on input "HMO ID" at bounding box center [773, 367] width 941 height 35
type input "Afriglobal Medicare Ltd-HQ"
paste input "ENP11980B"
click at [337, 364] on input "ENP11980B" at bounding box center [773, 367] width 941 height 35
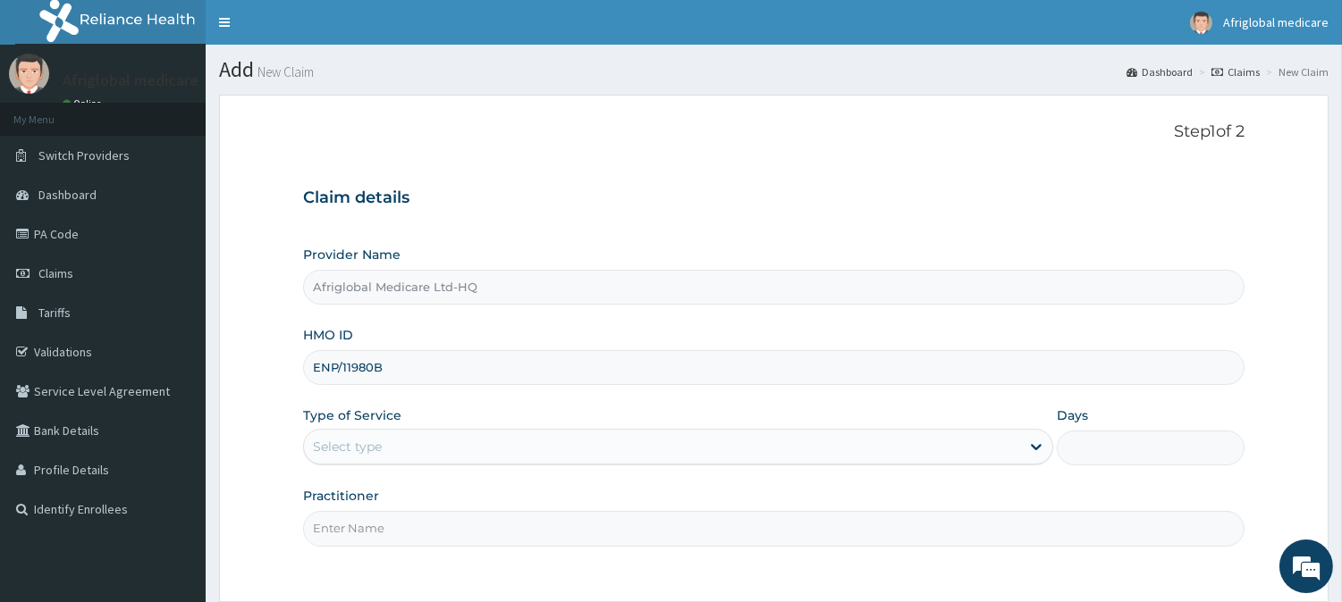
click at [377, 362] on input "ENP/11980B" at bounding box center [773, 367] width 941 height 35
type input "ENP/11980/B"
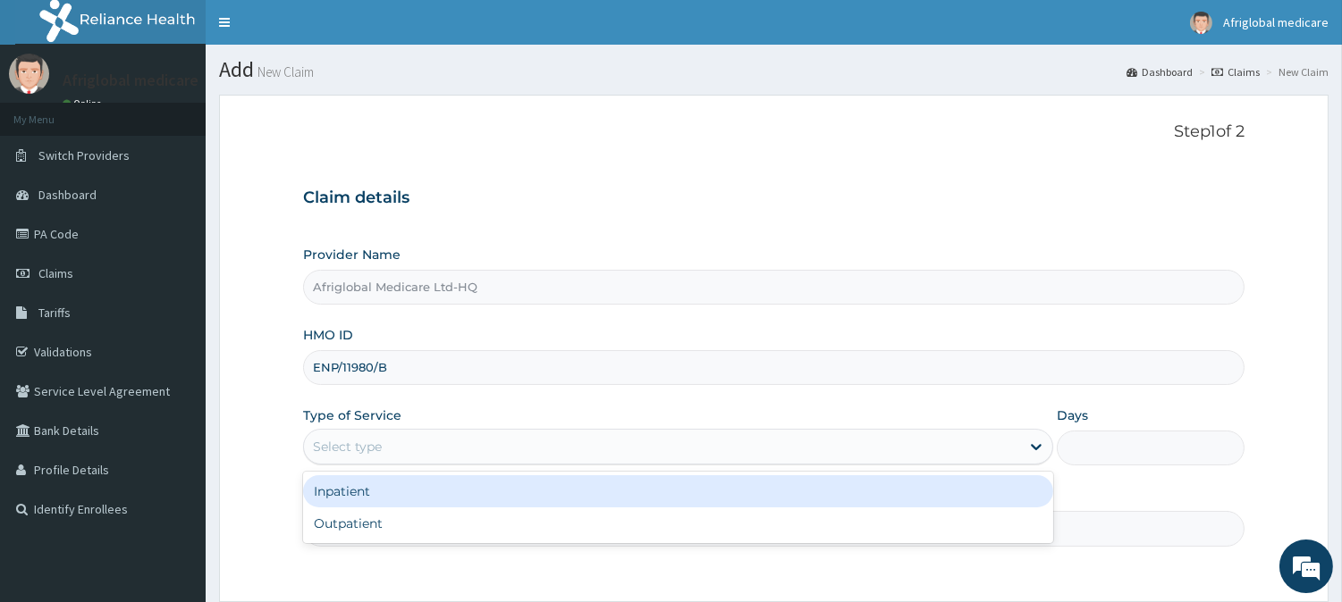
drag, startPoint x: 394, startPoint y: 441, endPoint x: 396, endPoint y: 475, distance: 34.0
click at [395, 442] on div "Select type" at bounding box center [662, 447] width 716 height 29
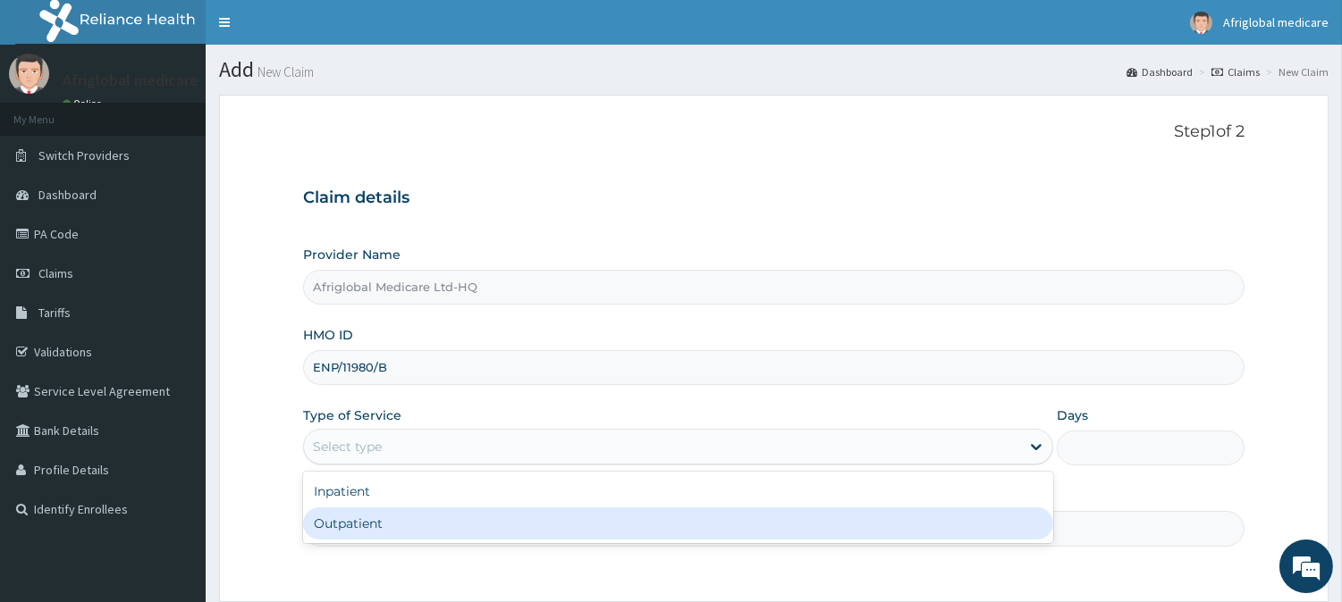
click at [398, 514] on div "Outpatient" at bounding box center [678, 524] width 750 height 32
type input "1"
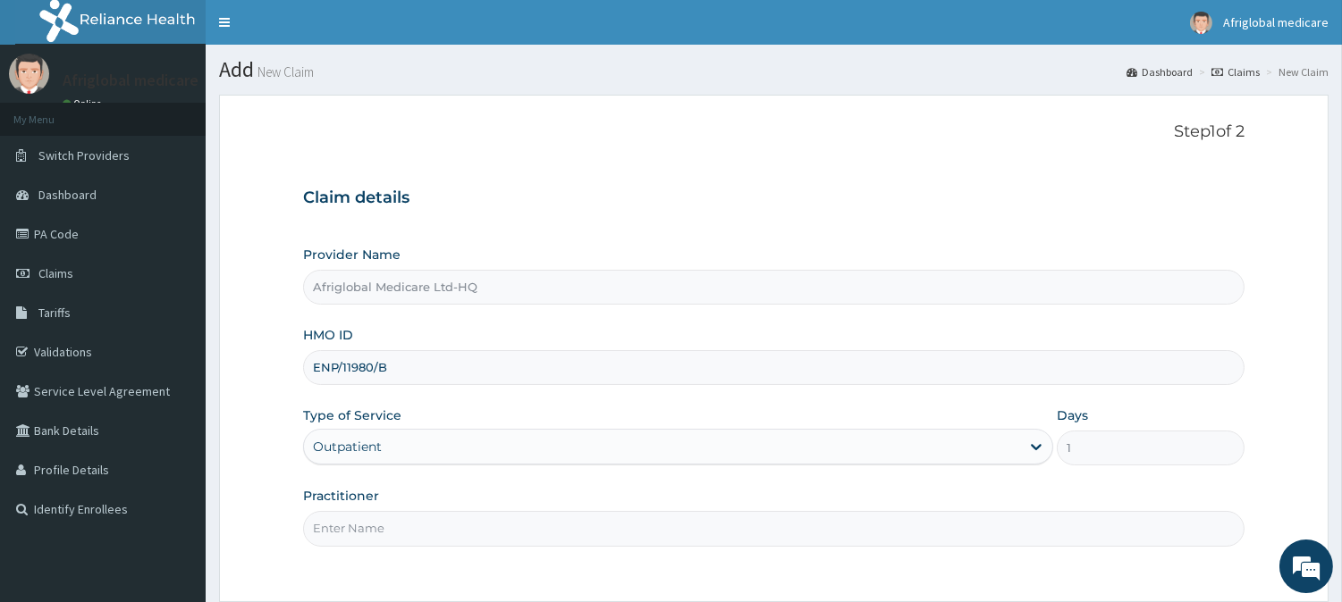
click at [400, 526] on input "Practitioner" at bounding box center [773, 528] width 941 height 35
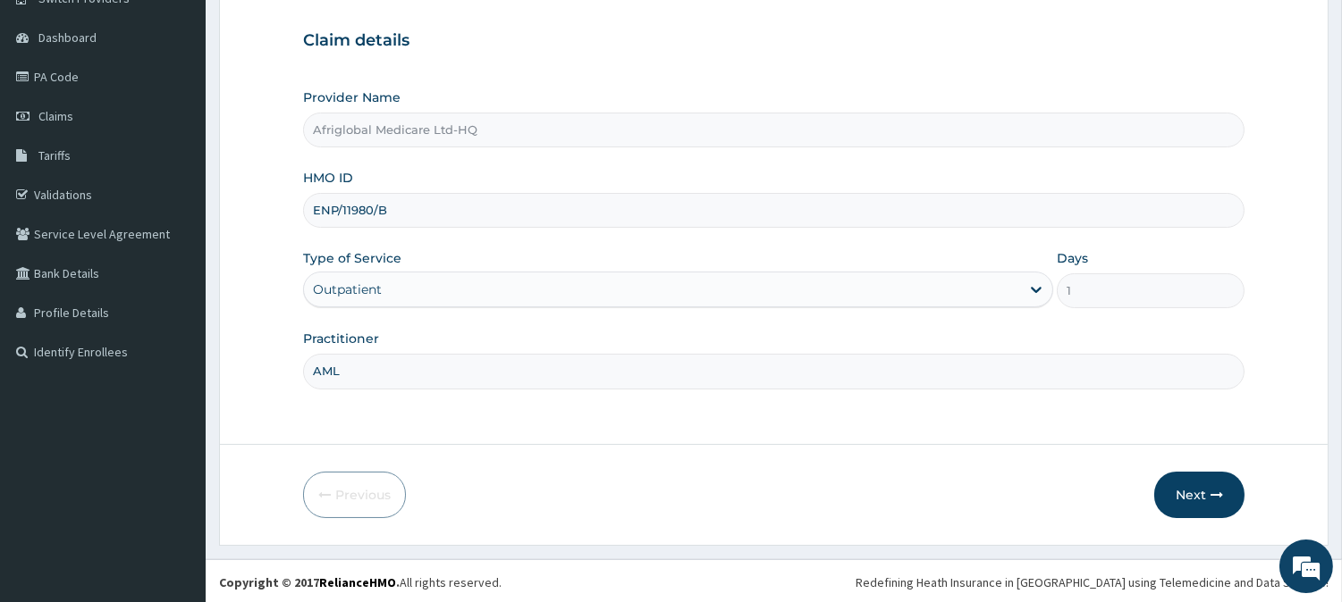
scroll to position [159, 0]
type input "AML"
click at [1207, 488] on button "Next" at bounding box center [1199, 493] width 90 height 46
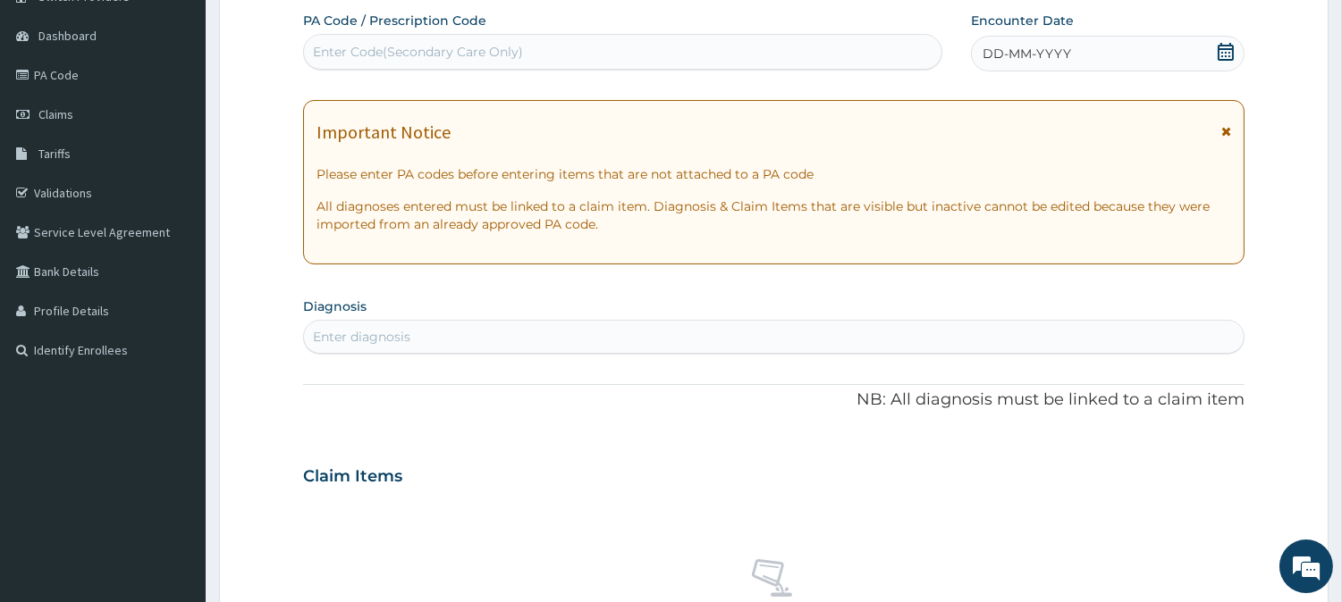
click at [450, 38] on div "Enter Code(Secondary Care Only)" at bounding box center [622, 52] width 637 height 29
paste input "PAEF1896"
click at [326, 56] on input "PAEF1896" at bounding box center [344, 52] width 63 height 18
type input "PA/EF1896"
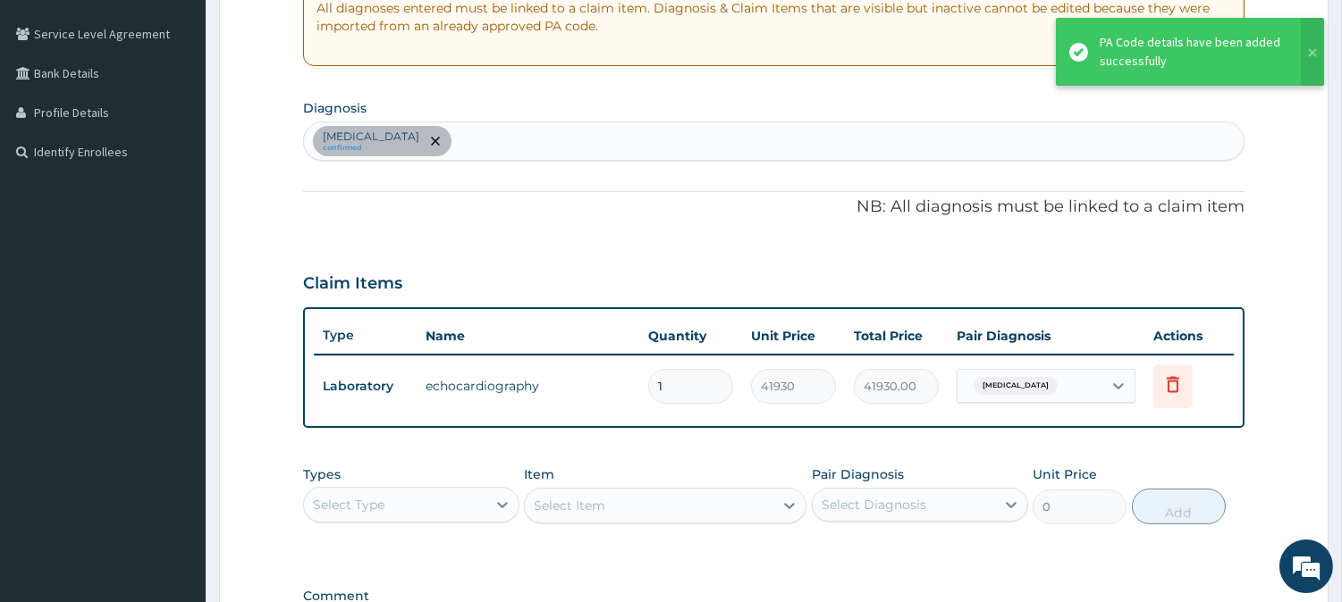
scroll to position [358, 0]
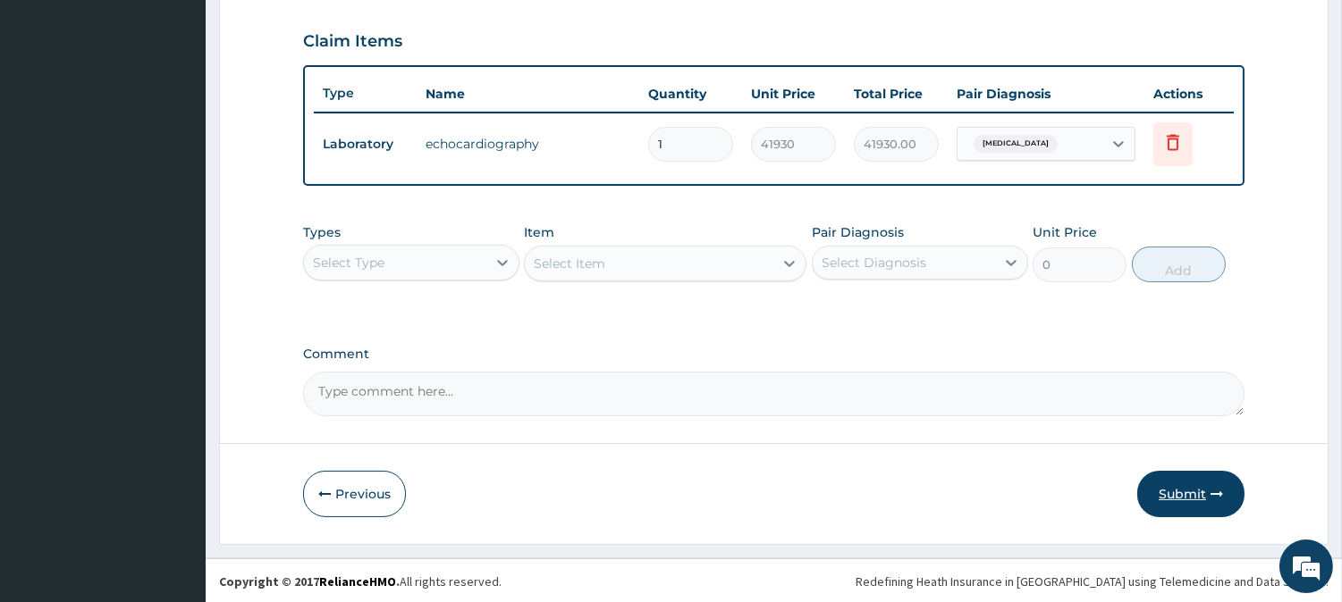
click at [1183, 479] on button "Submit" at bounding box center [1190, 494] width 107 height 46
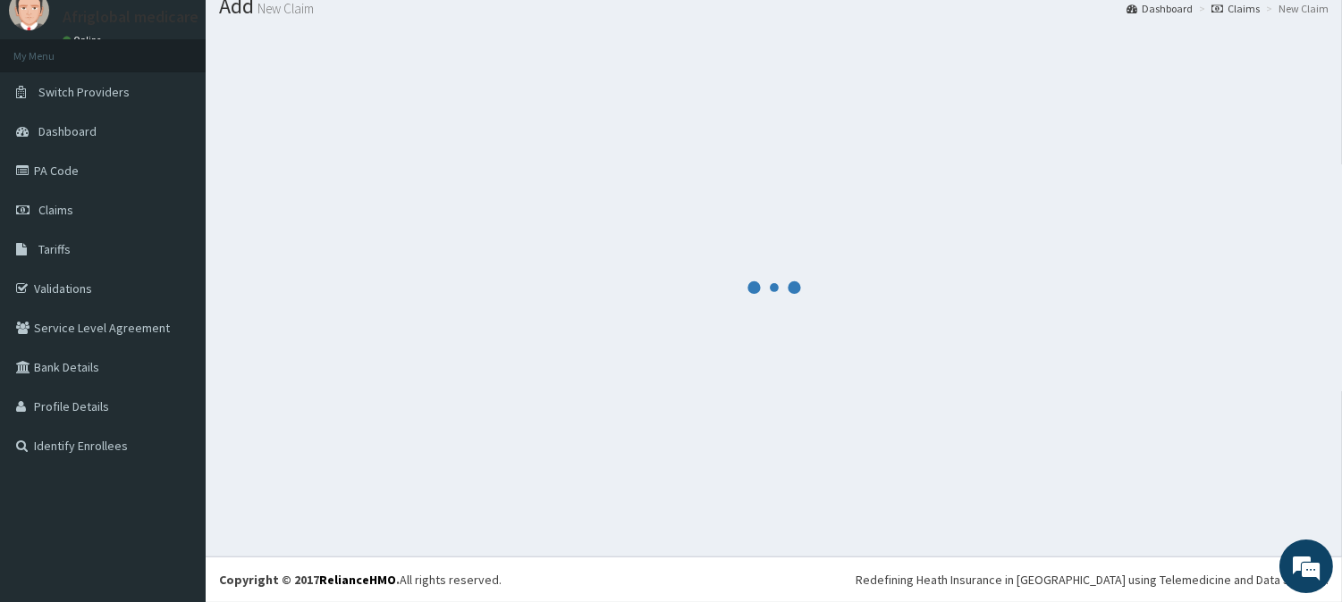
scroll to position [63, 0]
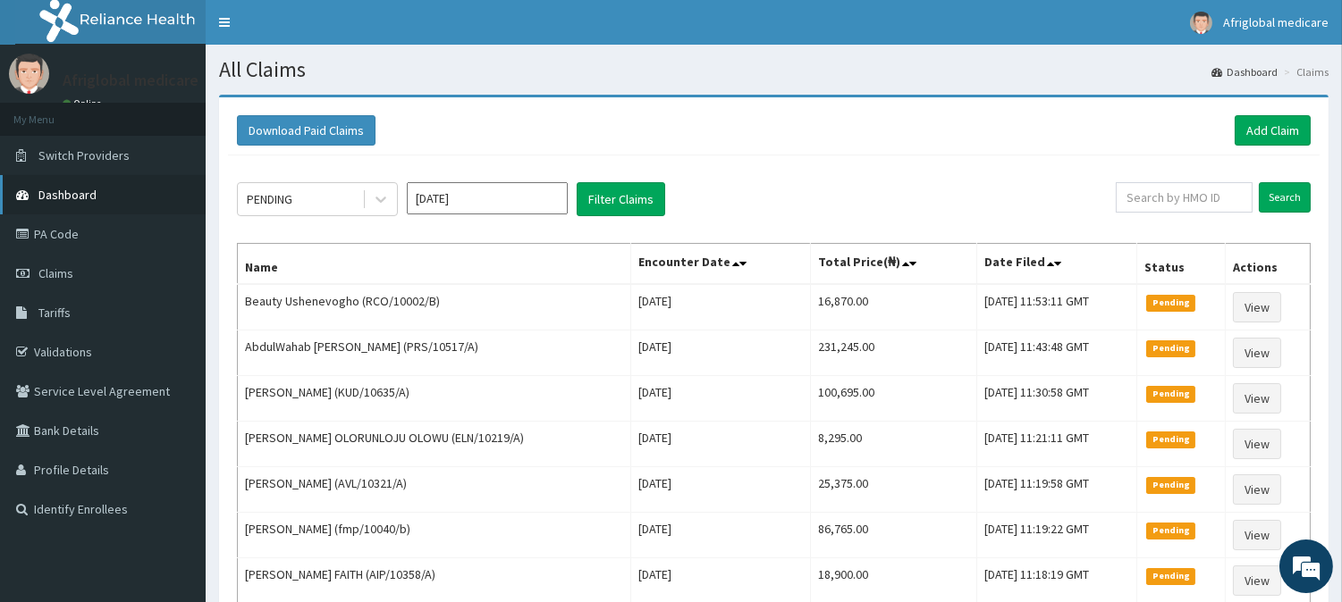
click at [73, 175] on link "Dashboard" at bounding box center [103, 194] width 206 height 39
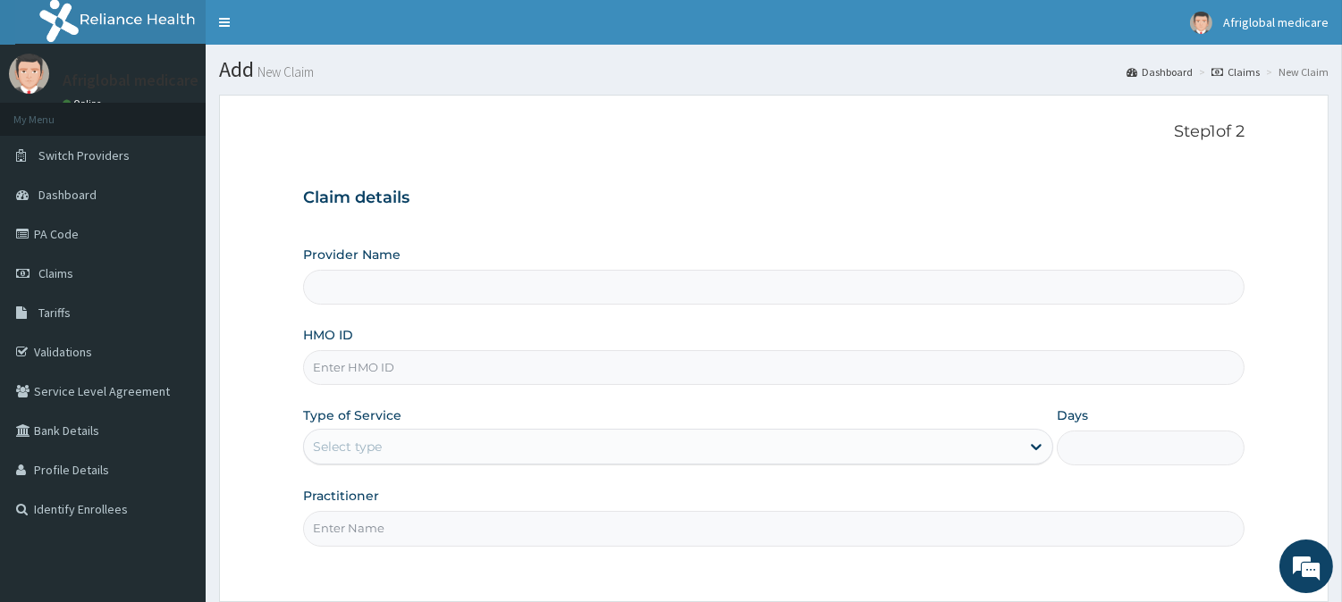
type input "isw10232b"
type input "Afriglobal Medicare Ltd-HQ"
click at [336, 366] on input "isw10232b" at bounding box center [773, 367] width 941 height 35
click at [334, 364] on input "isw10232b" at bounding box center [773, 367] width 941 height 35
click at [333, 363] on input "isw10232b" at bounding box center [773, 367] width 941 height 35
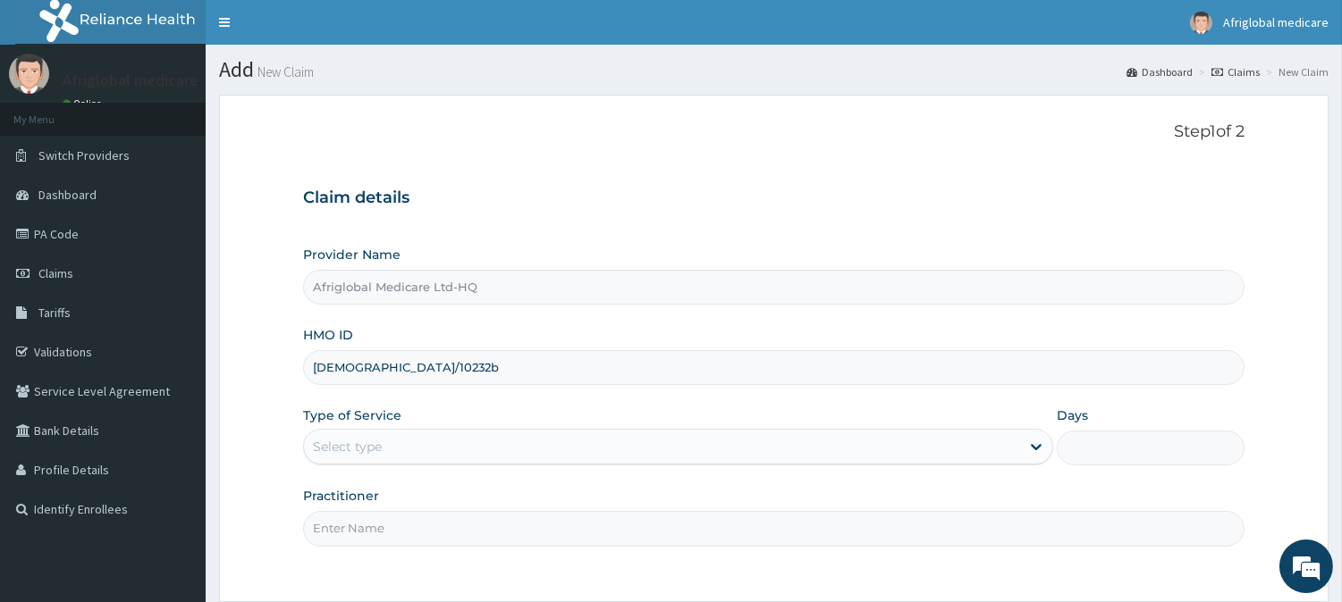
click at [366, 367] on input "isw/10232b" at bounding box center [773, 367] width 941 height 35
type input "isw/10232/b"
click at [406, 461] on div "Select type" at bounding box center [662, 447] width 716 height 29
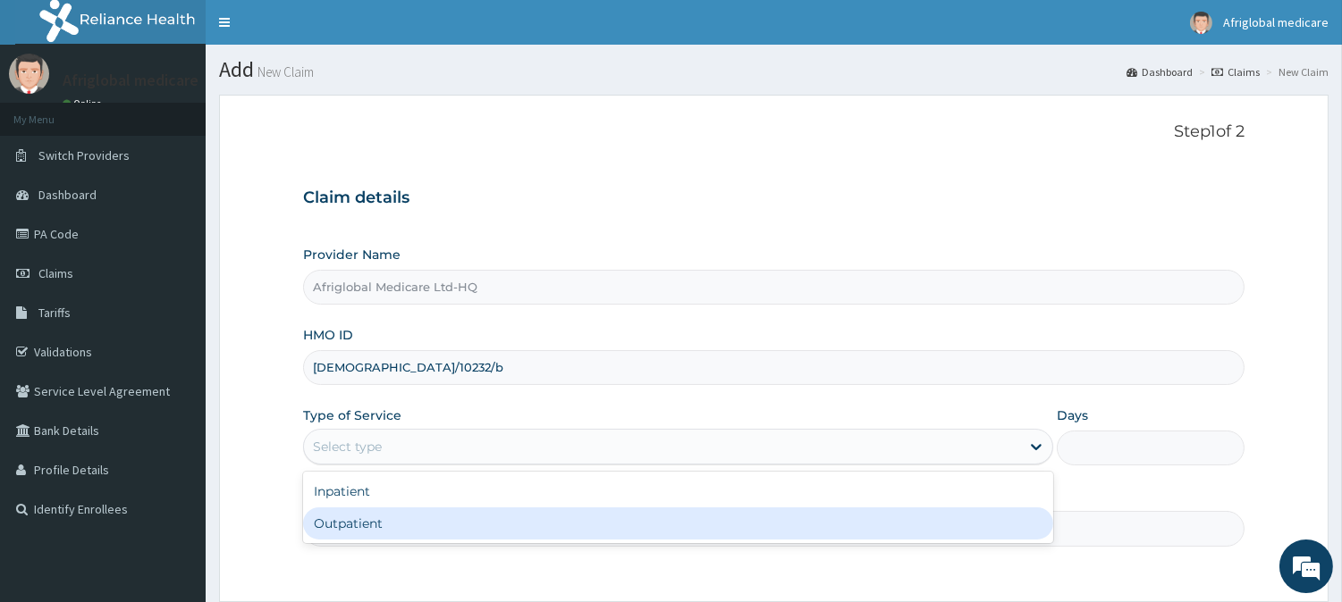
click at [416, 518] on div "Outpatient" at bounding box center [678, 524] width 750 height 32
type input "1"
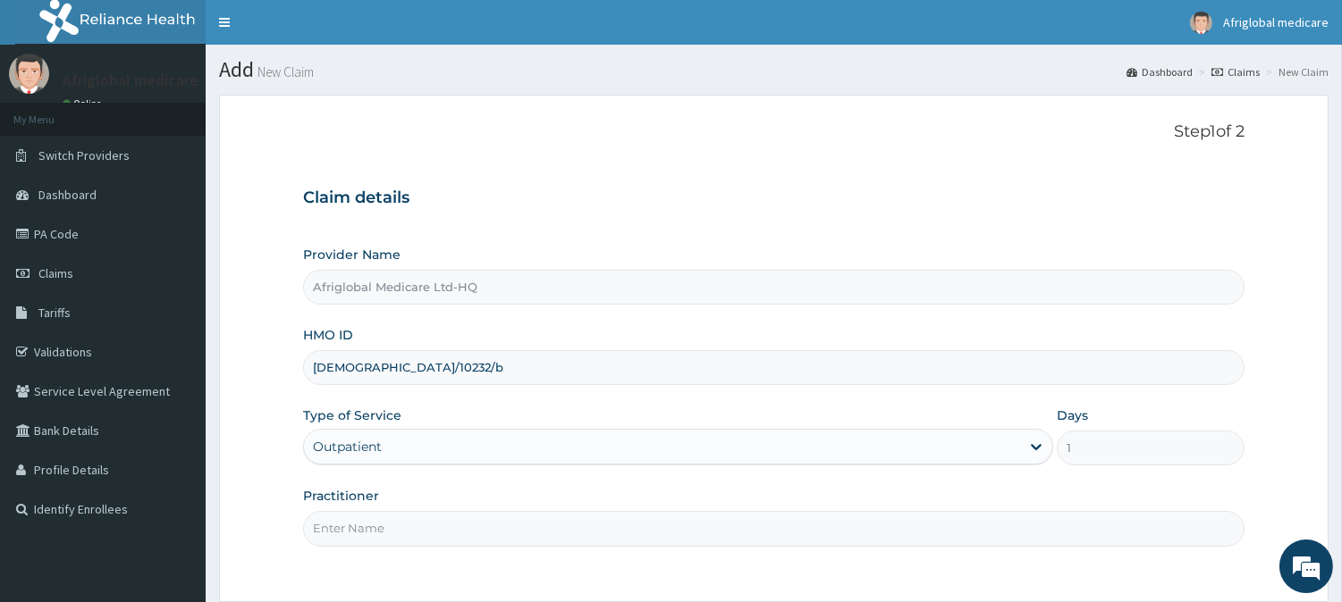
click at [417, 523] on input "Practitioner" at bounding box center [773, 528] width 941 height 35
type input "AML"
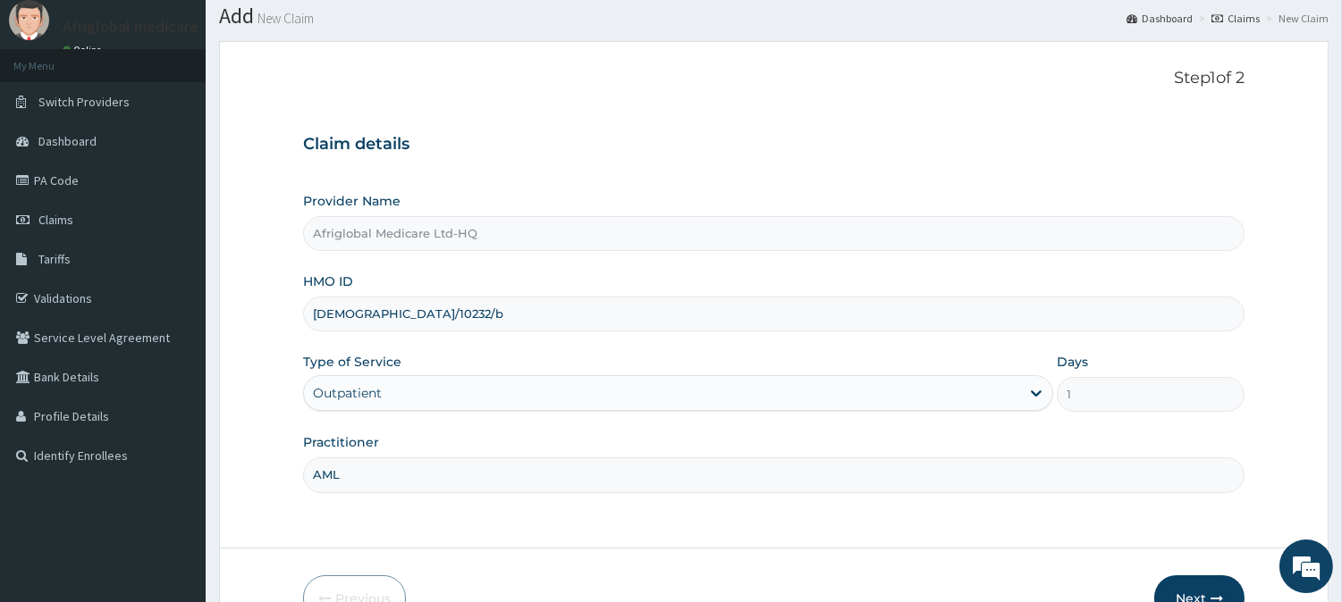
scroll to position [159, 0]
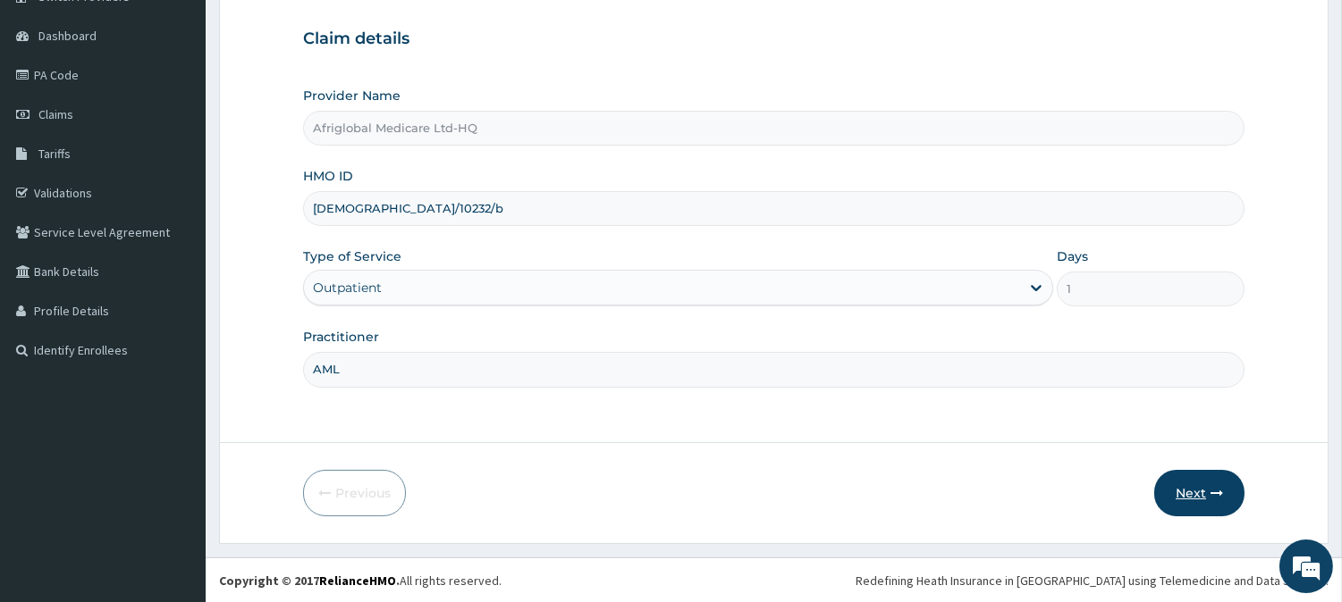
click at [1217, 479] on button "Next" at bounding box center [1199, 493] width 90 height 46
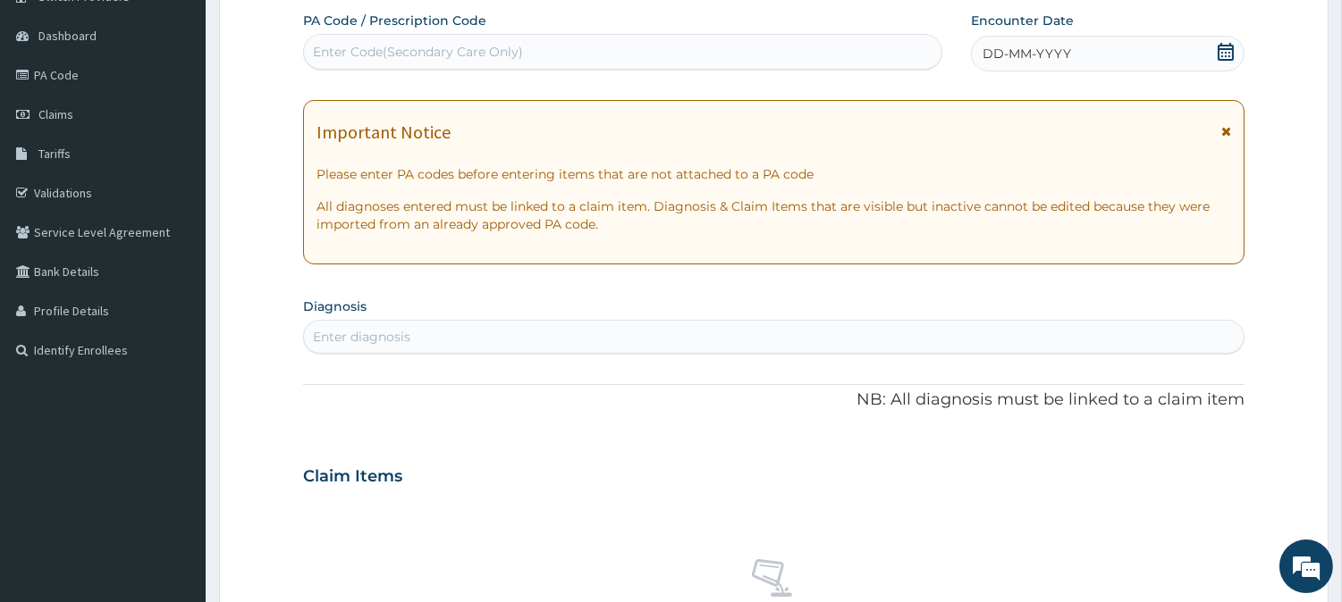
scroll to position [0, 0]
click at [433, 63] on div "Enter Code(Secondary Care Only)" at bounding box center [622, 52] width 637 height 29
paste input "PA0E35E4"
click at [329, 54] on input "PA0E35E4" at bounding box center [346, 52] width 66 height 18
type input "PA/0E35E4"
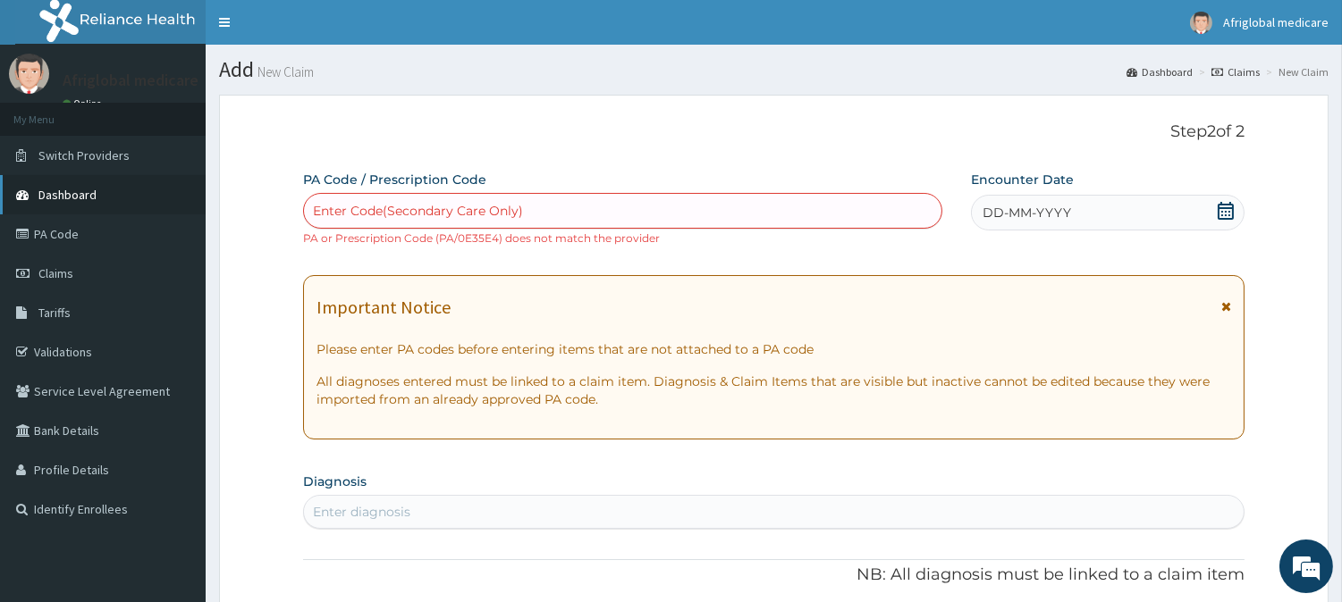
click at [72, 194] on span "Dashboard" at bounding box center [67, 195] width 58 height 16
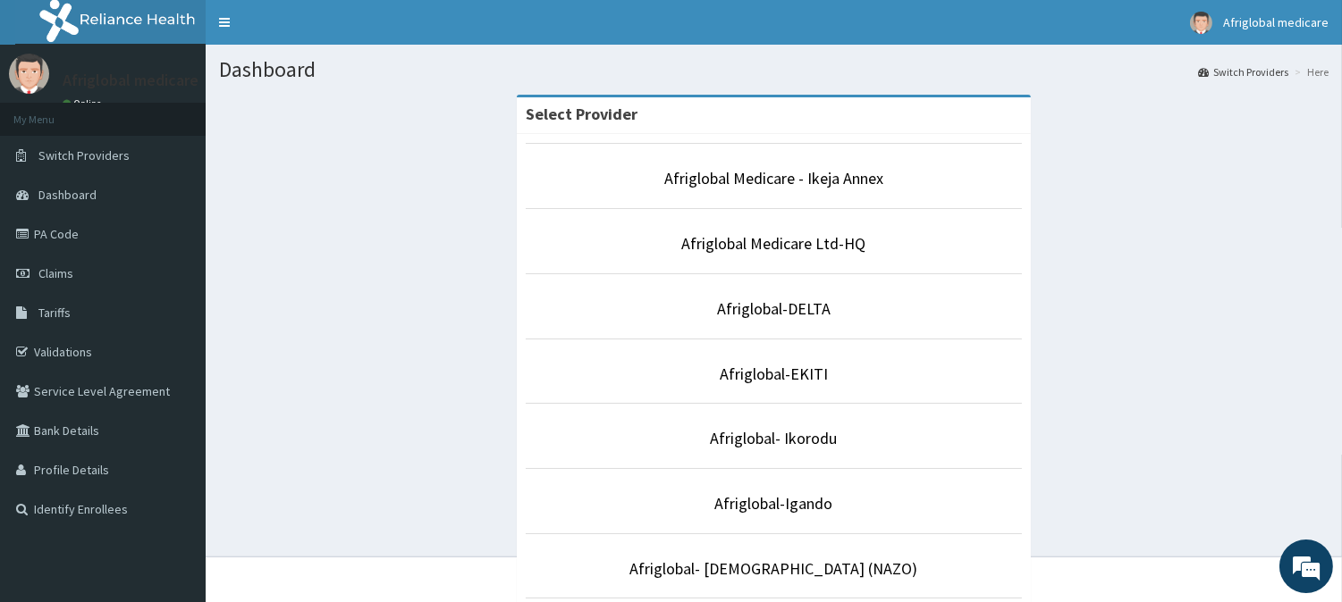
click at [753, 206] on li "Afriglobal Medicare - Ikeja Annex" at bounding box center [774, 176] width 497 height 66
click at [751, 172] on link "Afriglobal Medicare - Ikeja Annex" at bounding box center [773, 178] width 219 height 21
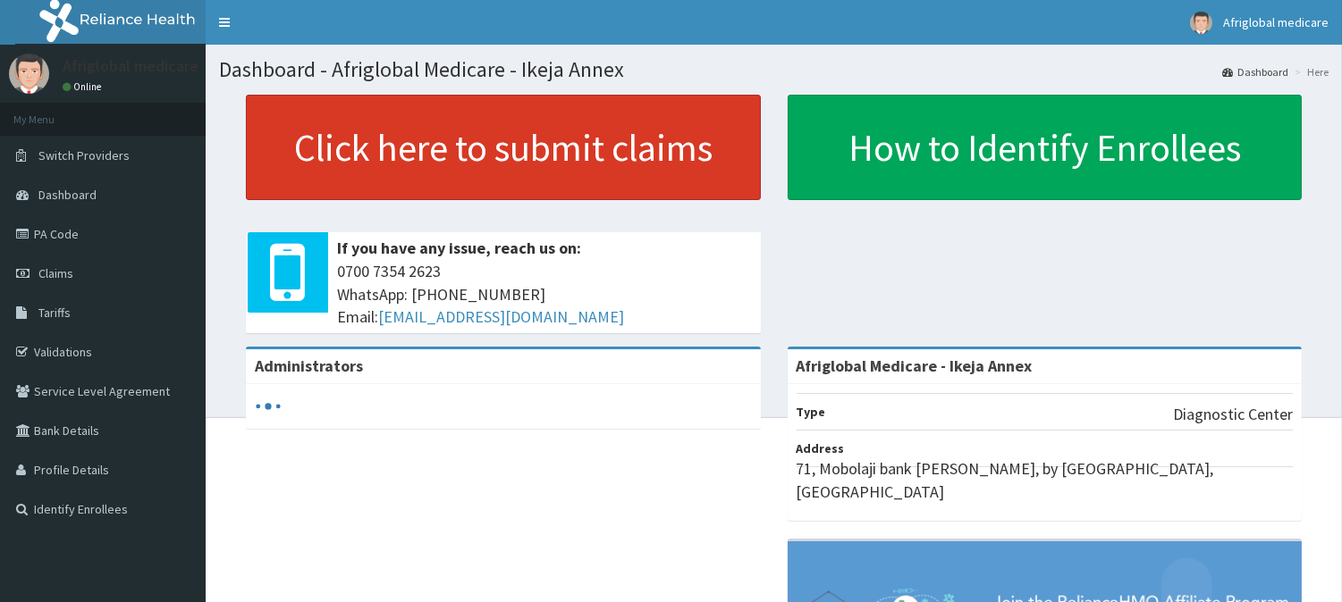
click at [489, 167] on link "Click here to submit claims" at bounding box center [503, 147] width 515 height 105
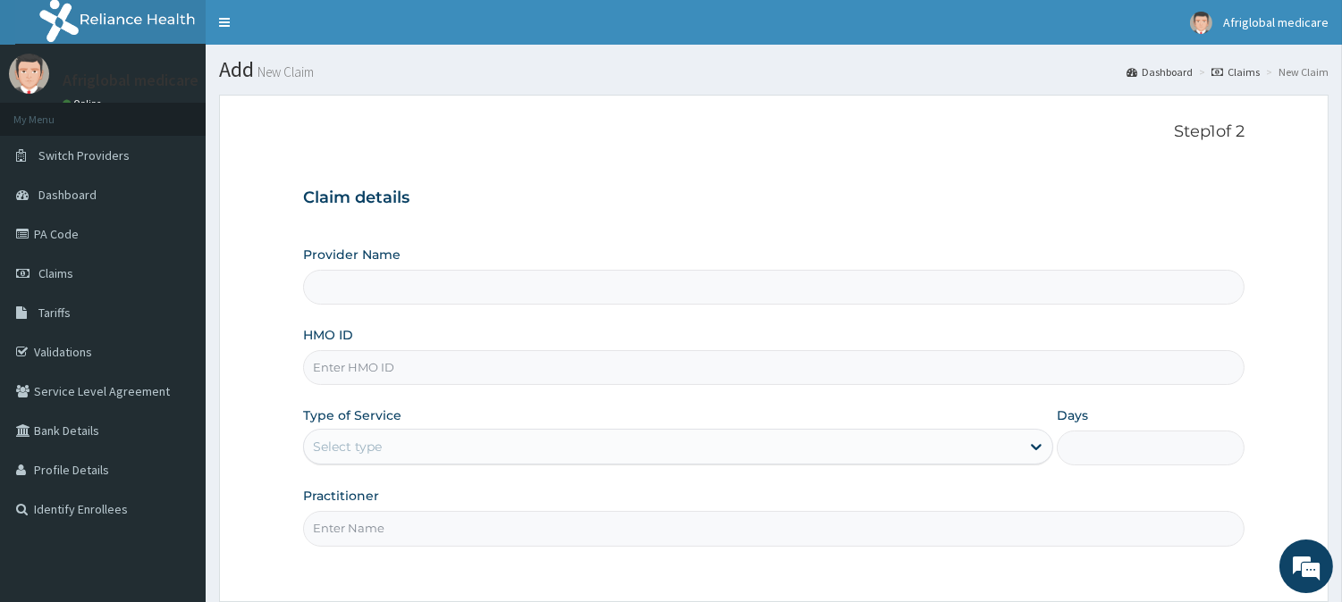
click at [420, 373] on input "HMO ID" at bounding box center [773, 367] width 941 height 35
type input "Afriglobal Medicare - Ikeja Annex"
paste input "isw10232b"
click at [328, 372] on input "isw10232b" at bounding box center [773, 367] width 941 height 35
click at [367, 359] on input "isw/10232b" at bounding box center [773, 367] width 941 height 35
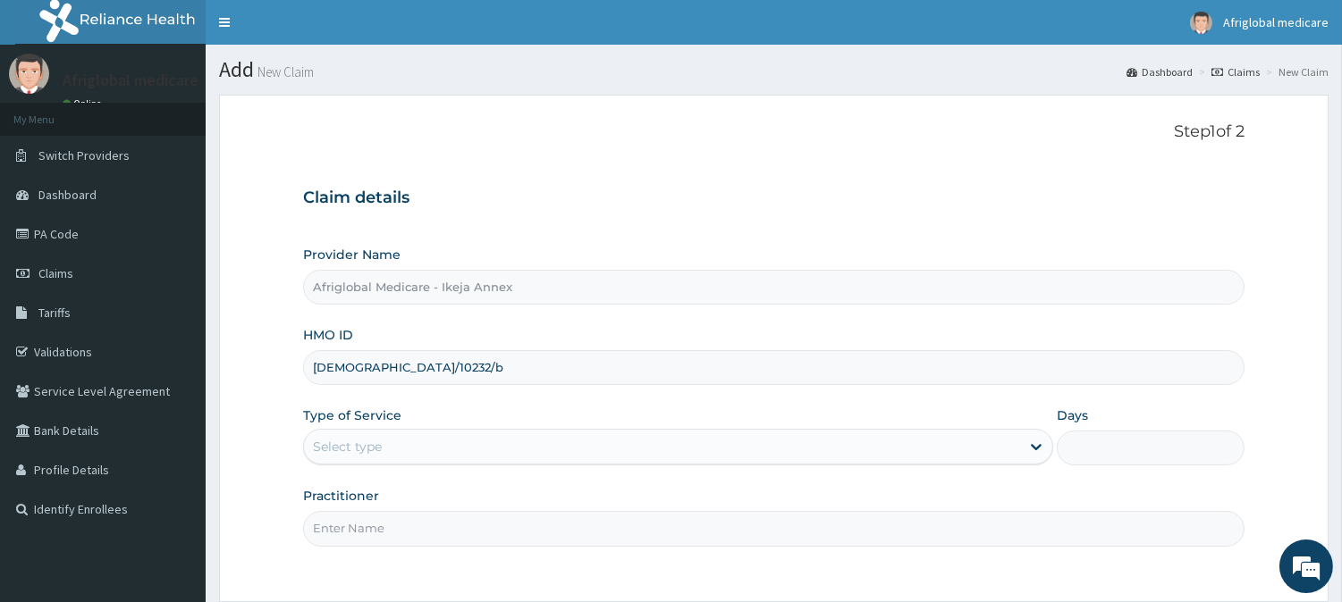
type input "isw/10232/b"
drag, startPoint x: 391, startPoint y: 442, endPoint x: 394, endPoint y: 453, distance: 11.9
click at [393, 442] on div "Select type" at bounding box center [662, 447] width 716 height 29
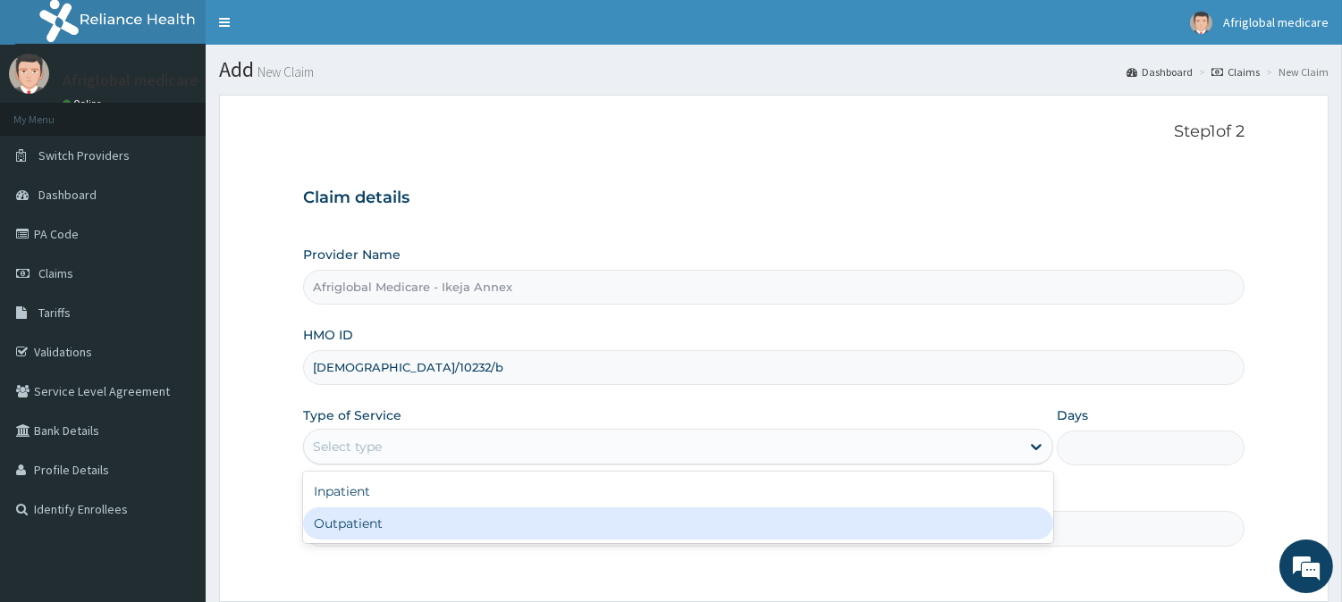
click at [397, 512] on div "Outpatient" at bounding box center [678, 524] width 750 height 32
type input "1"
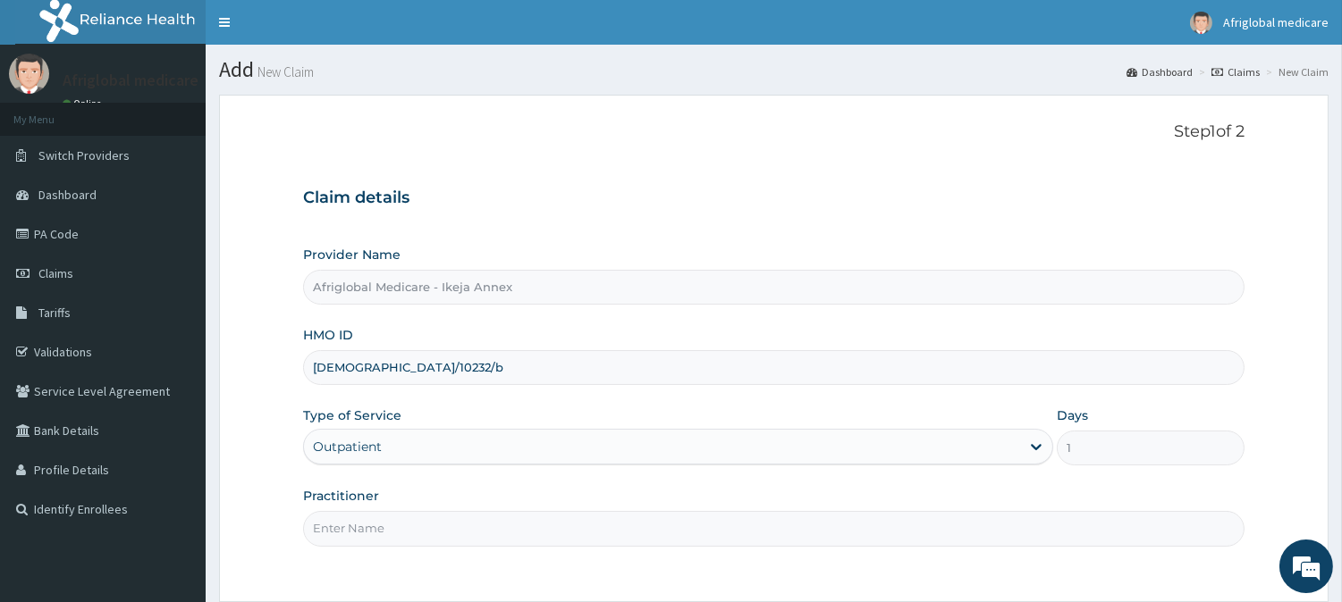
click at [399, 534] on input "Practitioner" at bounding box center [773, 528] width 941 height 35
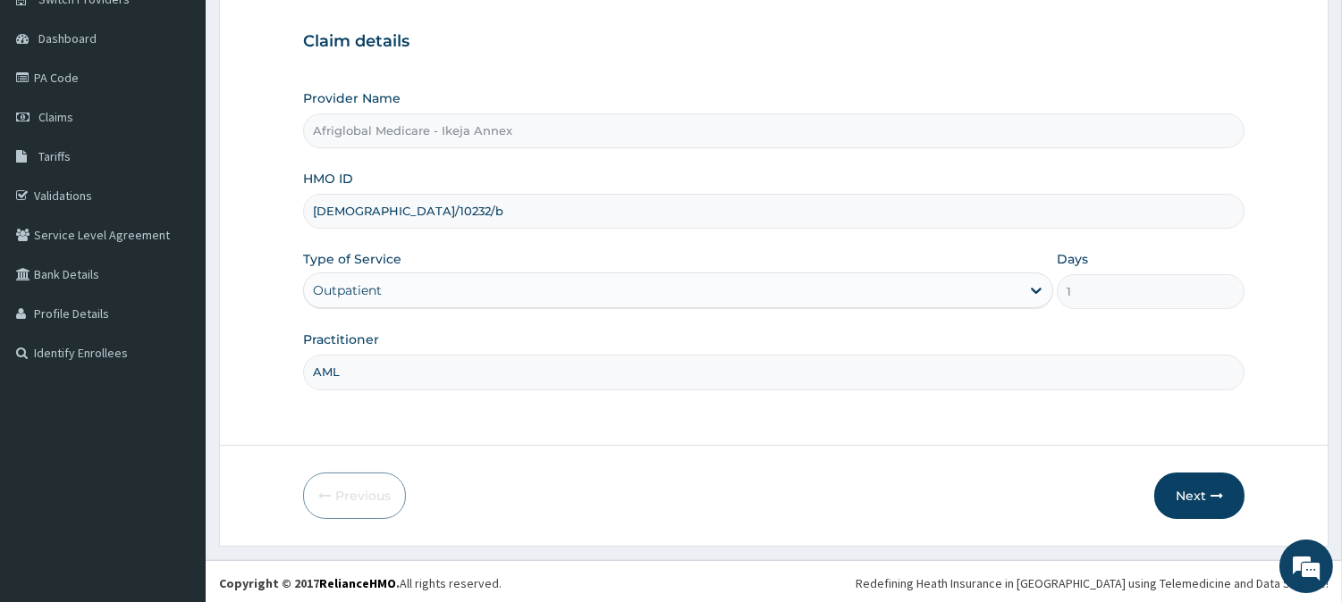
scroll to position [159, 0]
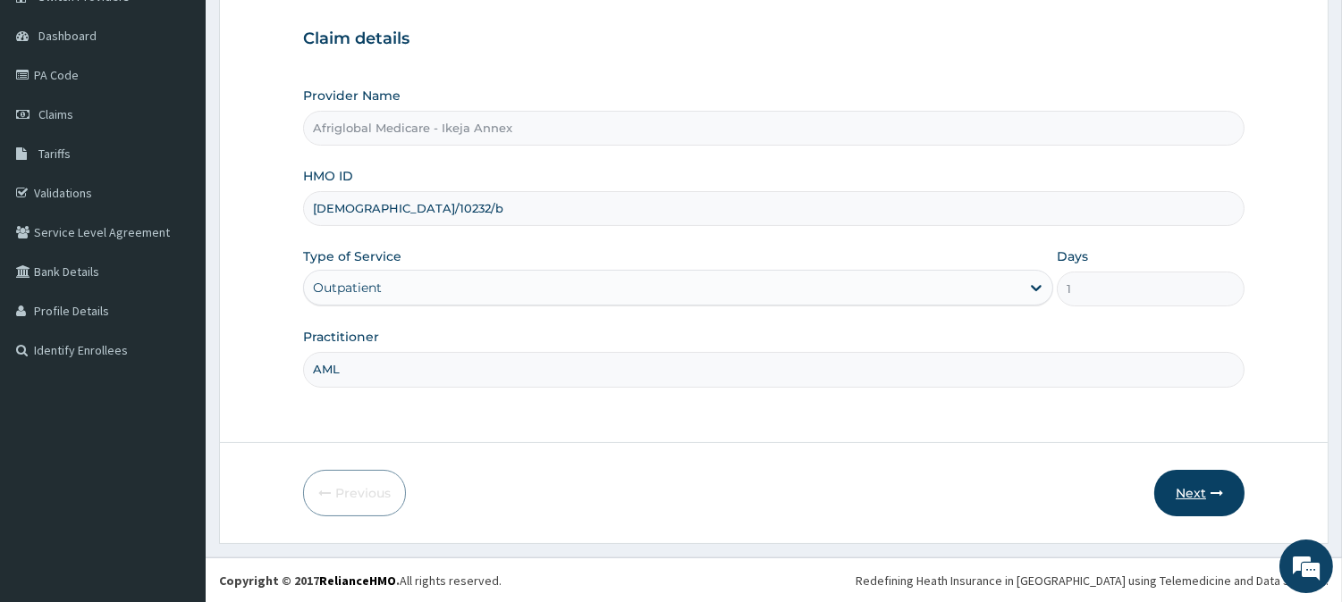
type input "AML"
click at [1160, 479] on button "Next" at bounding box center [1199, 493] width 90 height 46
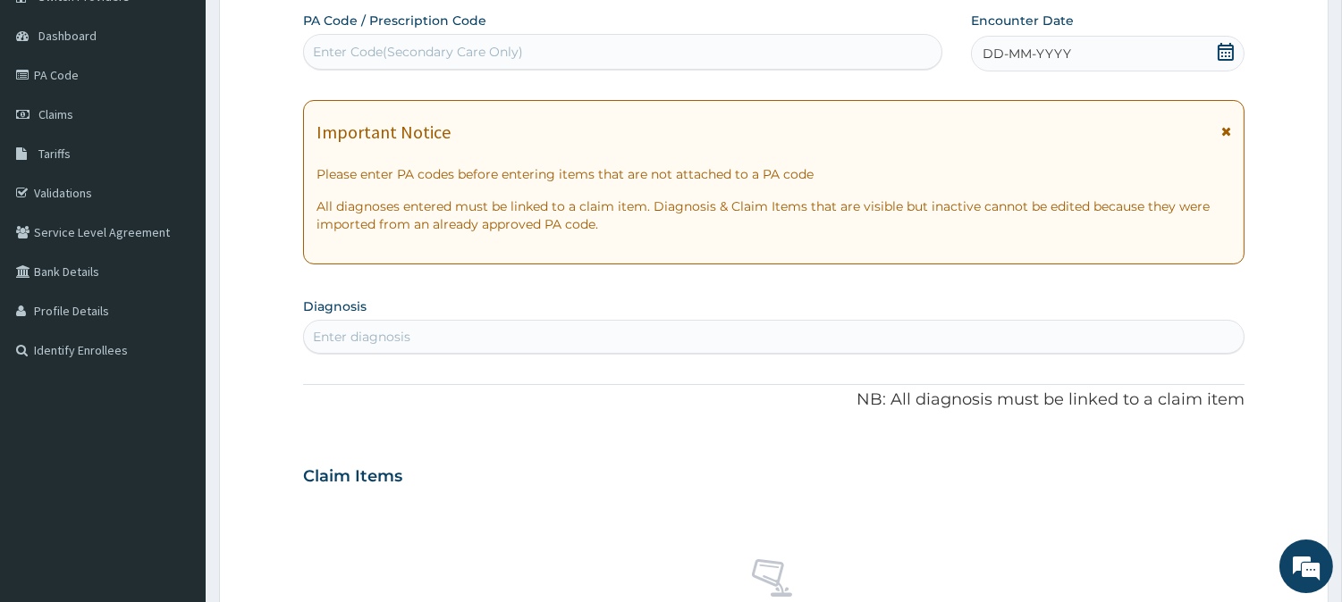
click at [422, 51] on div "Enter Code(Secondary Care Only)" at bounding box center [418, 52] width 210 height 18
paste input "PA0E35E4"
click at [326, 45] on input "PA0E35E4" at bounding box center [346, 52] width 66 height 18
type input "PA/0E35E4"
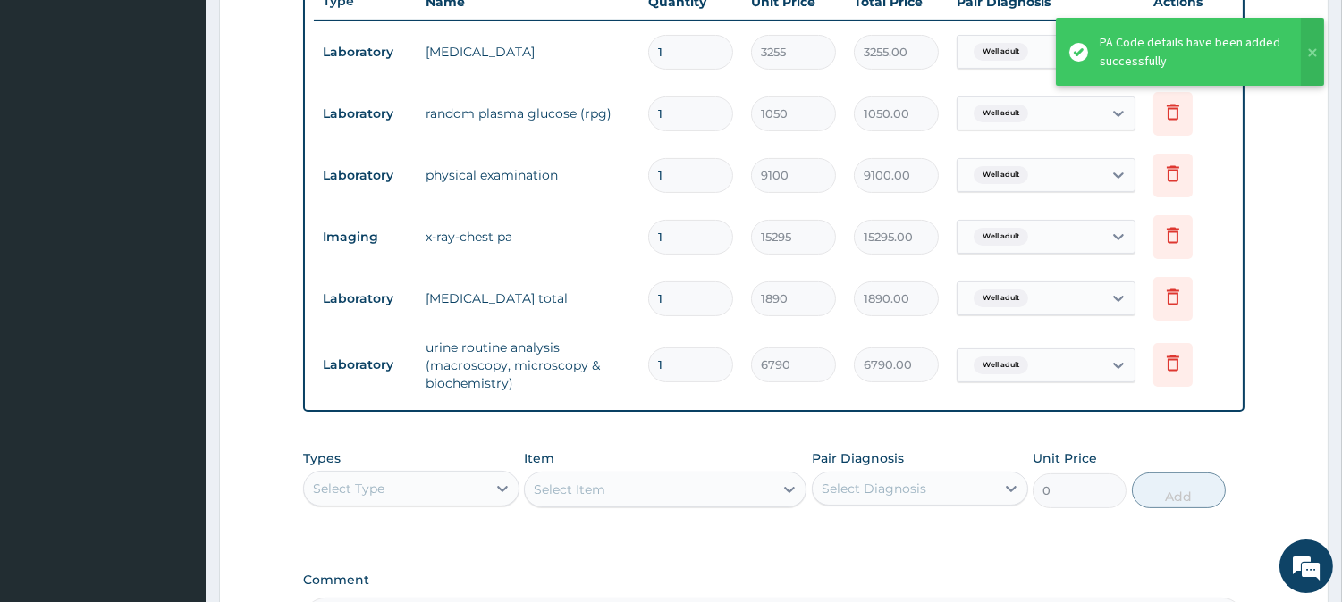
scroll to position [657, 0]
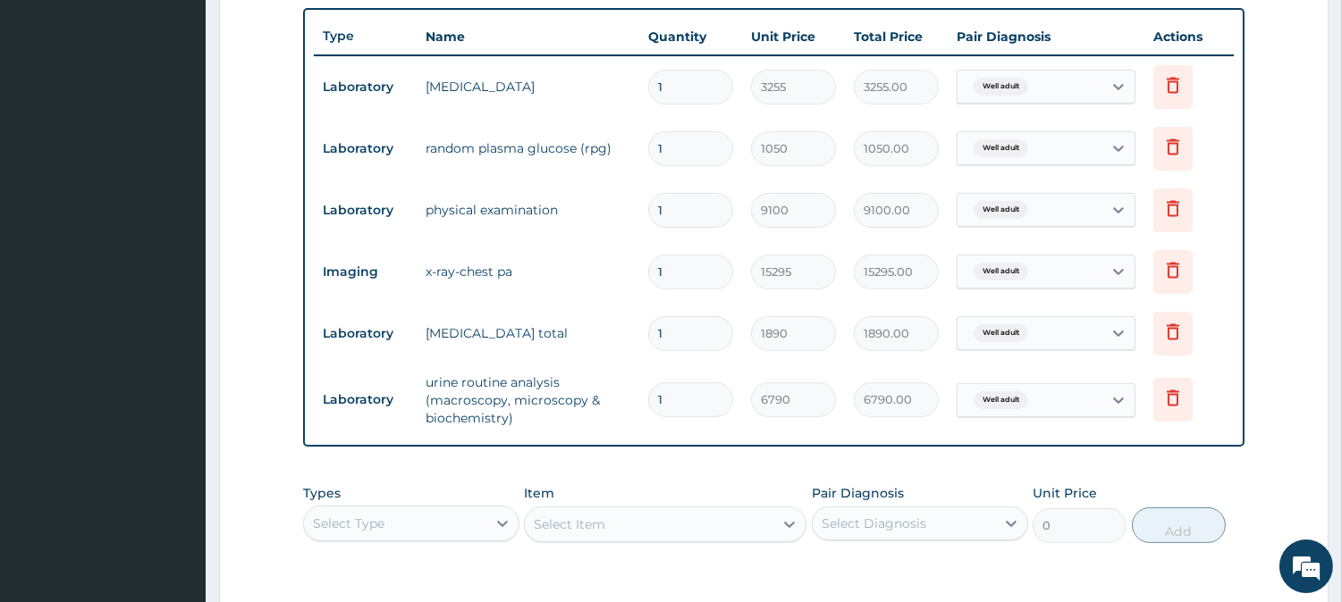
click at [426, 529] on div "Select Type" at bounding box center [395, 523] width 182 height 29
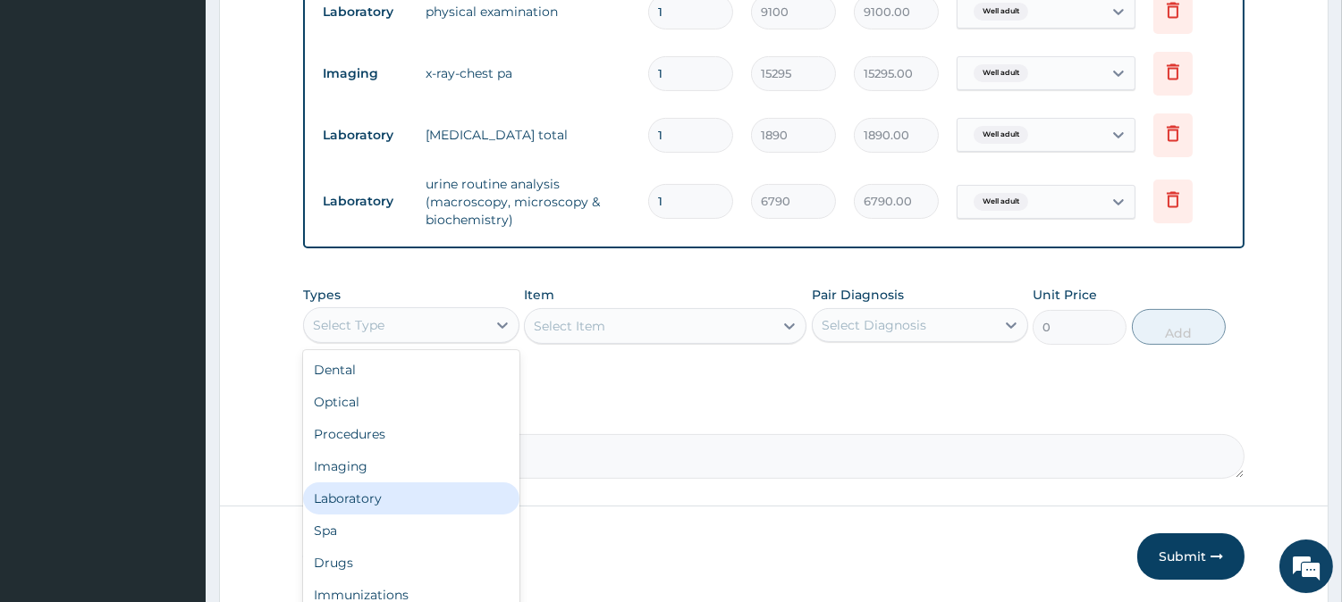
click at [418, 490] on div "Laboratory" at bounding box center [411, 499] width 216 height 32
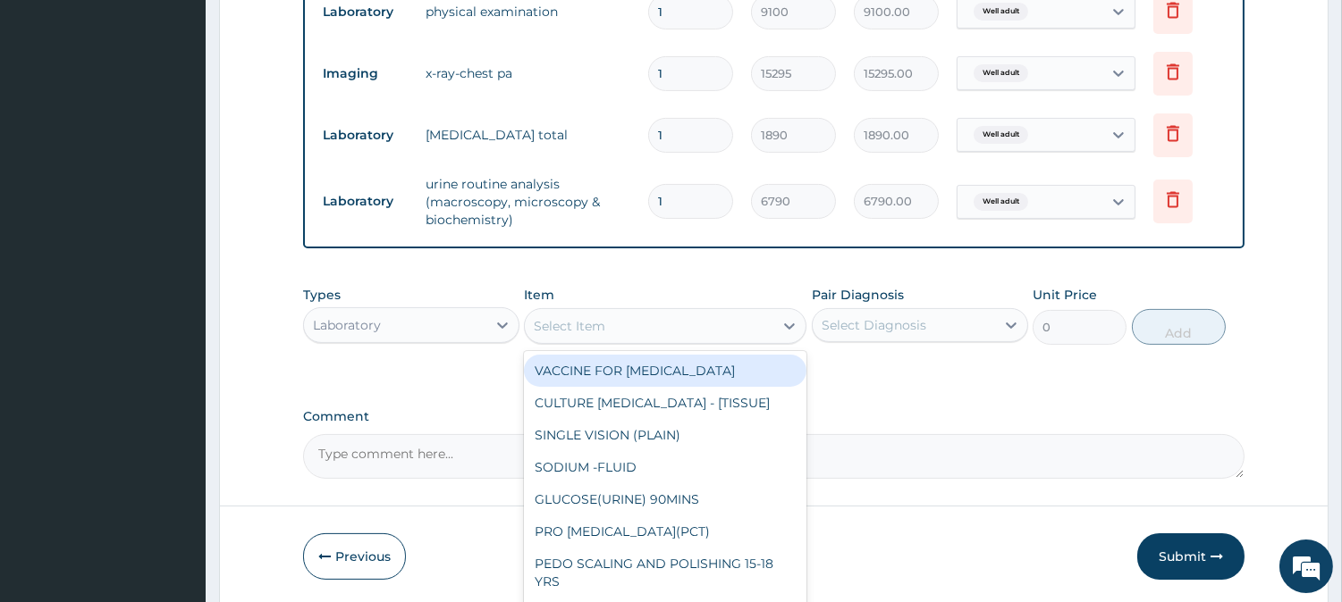
click at [632, 324] on div "Select Item" at bounding box center [649, 326] width 248 height 29
paste input "Urine Routine Analysis (Macroscopy, Microscopy & Biochemistry)"
type input "Urine Routine Analysis (Macroscopy, Microscopy & Biochemistry)"
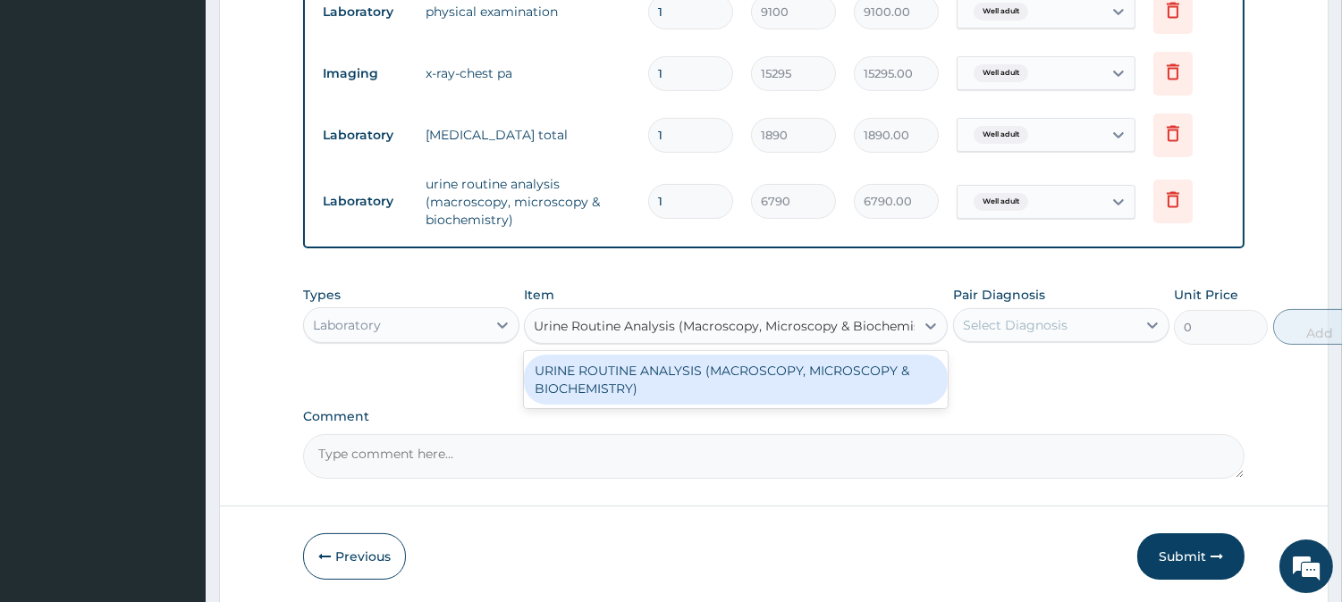
scroll to position [0, 21]
click at [619, 385] on div "URINE ROUTINE ANALYSIS (MACROSCOPY, MICROSCOPY & BIOCHEMISTRY)" at bounding box center [736, 380] width 424 height 50
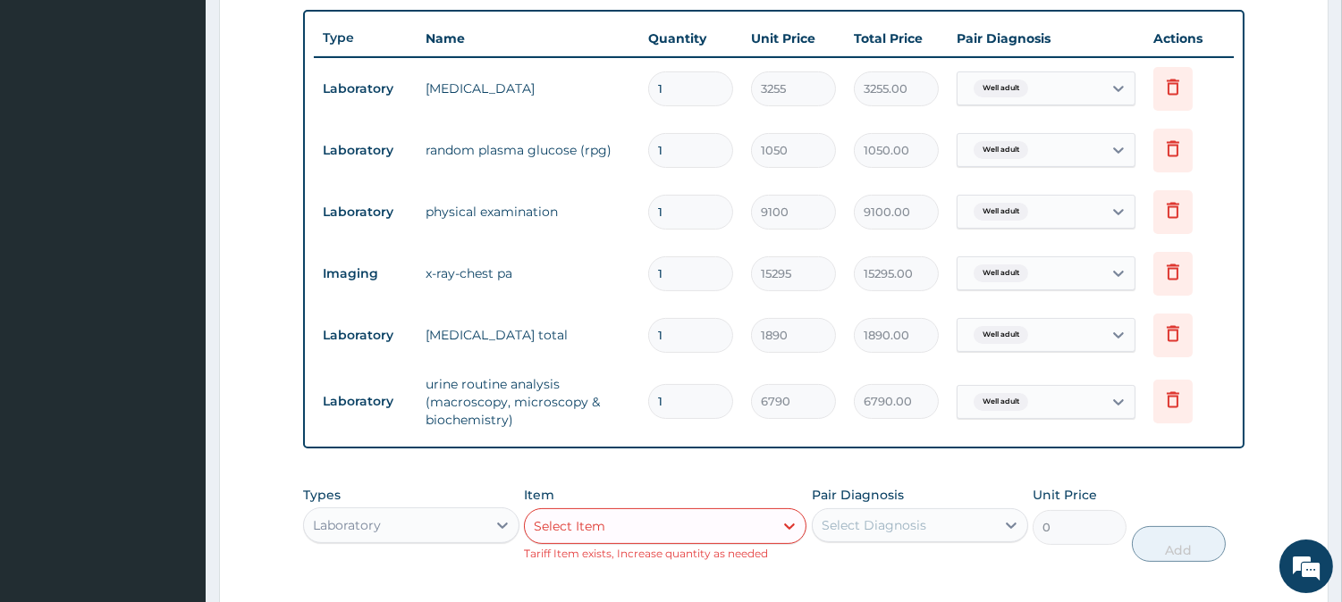
scroll to position [657, 0]
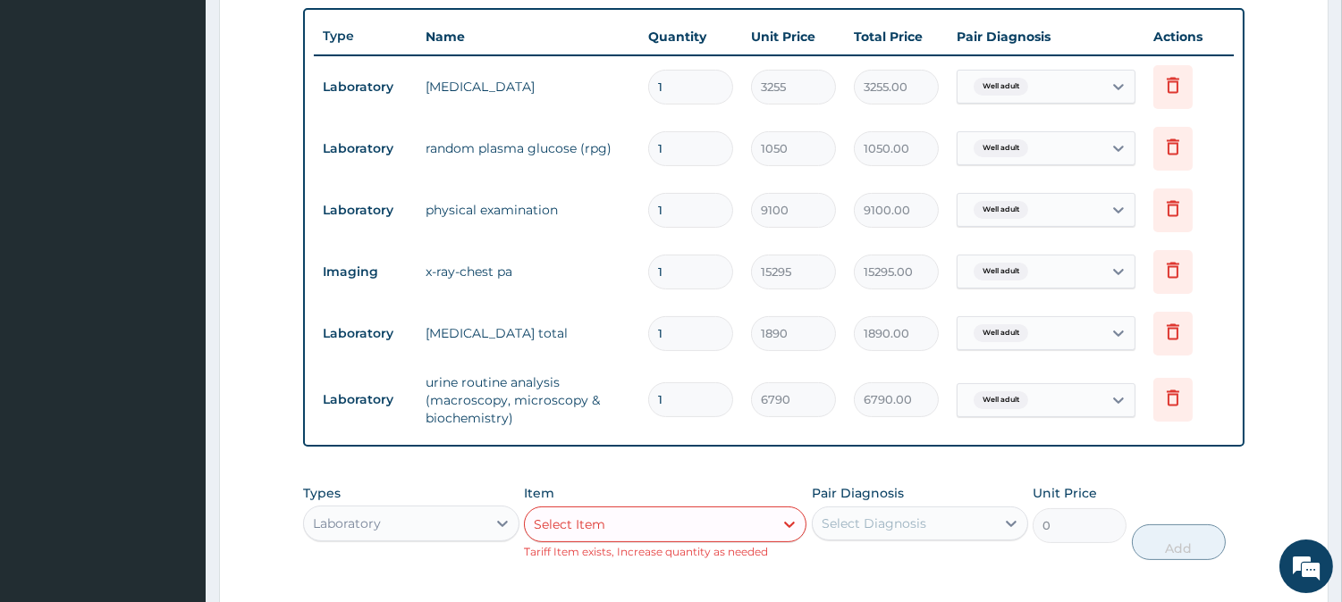
click at [644, 515] on div "Select Item" at bounding box center [649, 524] width 248 height 29
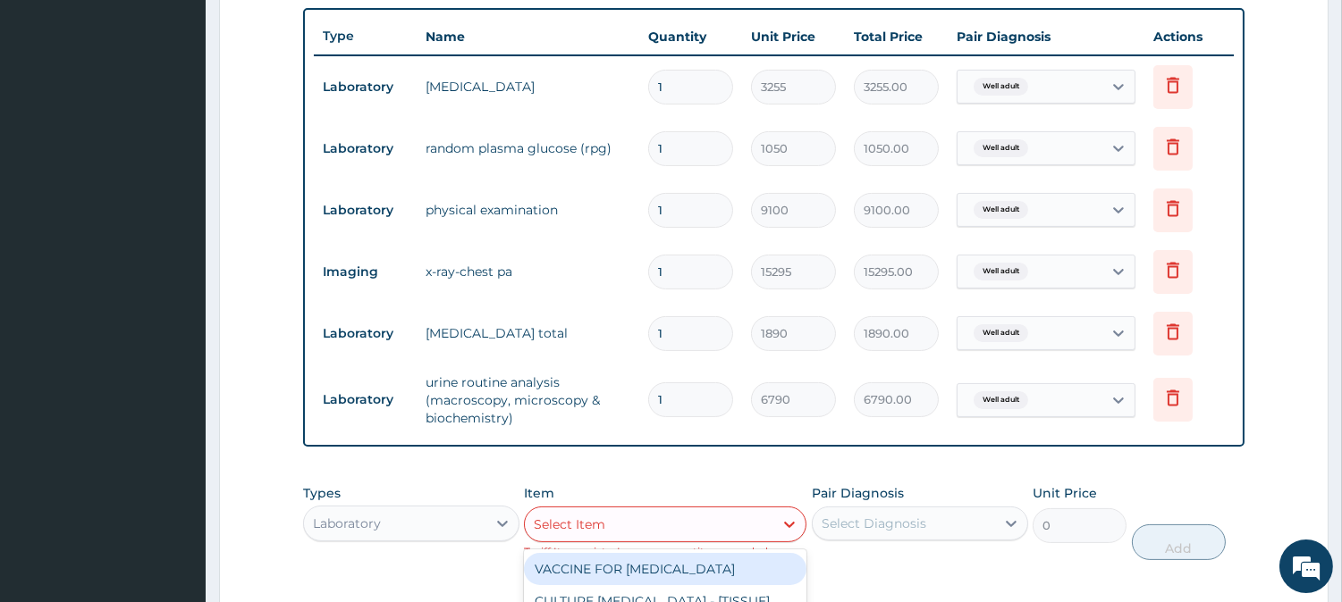
paste input "PAP smear Procedure and Consultation"
type input "PAP smear Procedure and Consultation"
click at [657, 572] on div "PAP SMEAR PROCEDURE AND CONSULTATION" at bounding box center [665, 578] width 282 height 50
type input "18900"
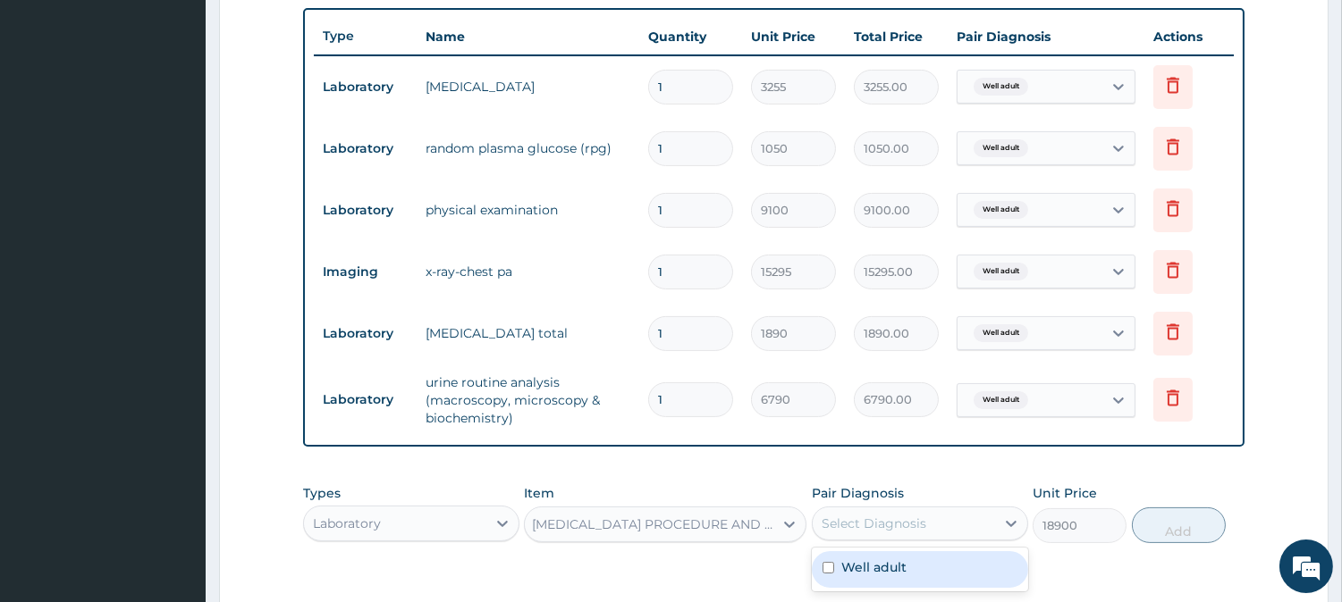
click at [862, 528] on div "Select Diagnosis" at bounding box center [873, 524] width 105 height 18
click at [871, 559] on label "Well adult" at bounding box center [873, 568] width 65 height 18
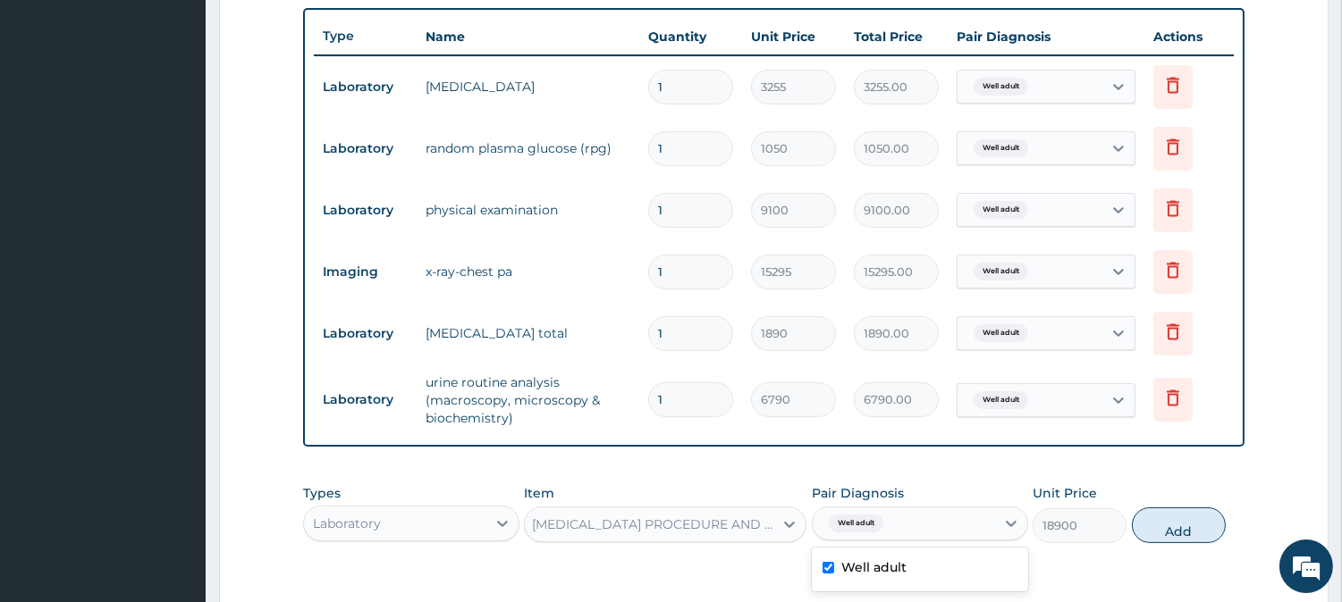
checkbox input "true"
click at [1151, 526] on button "Add" at bounding box center [1178, 526] width 94 height 36
type input "0"
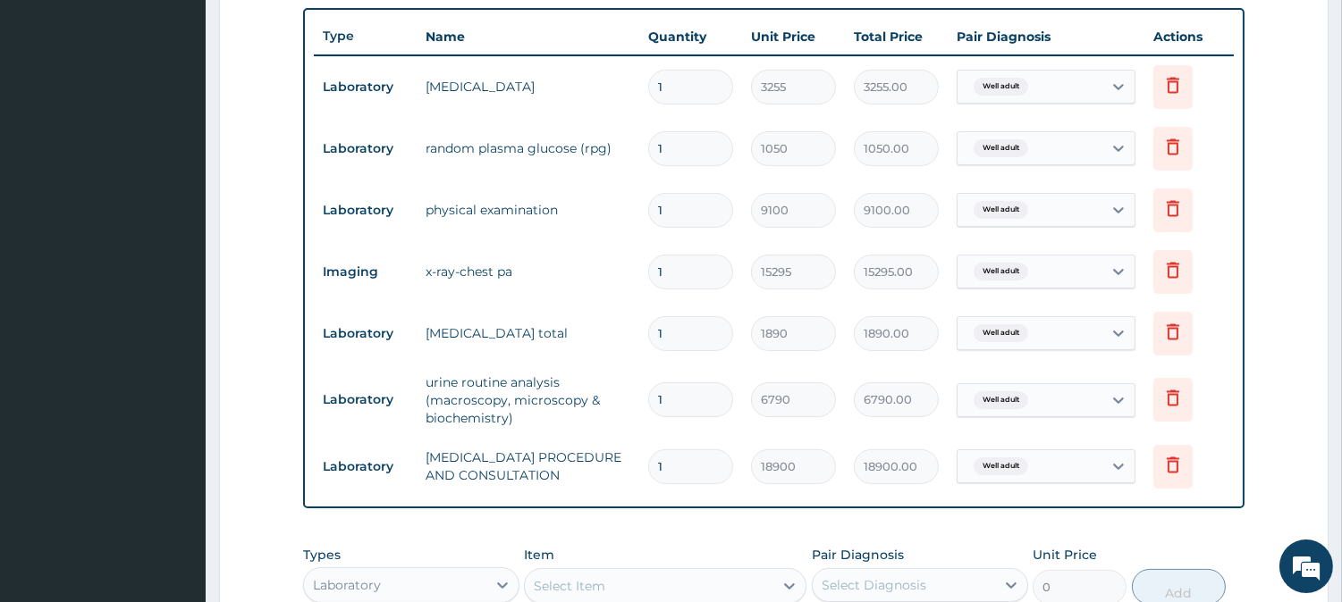
scroll to position [0, 0]
click at [735, 579] on div "Select Item" at bounding box center [649, 586] width 248 height 29
paste input "Renal Function Test (RFT)"
type input "Renal Function Test (RFT)"
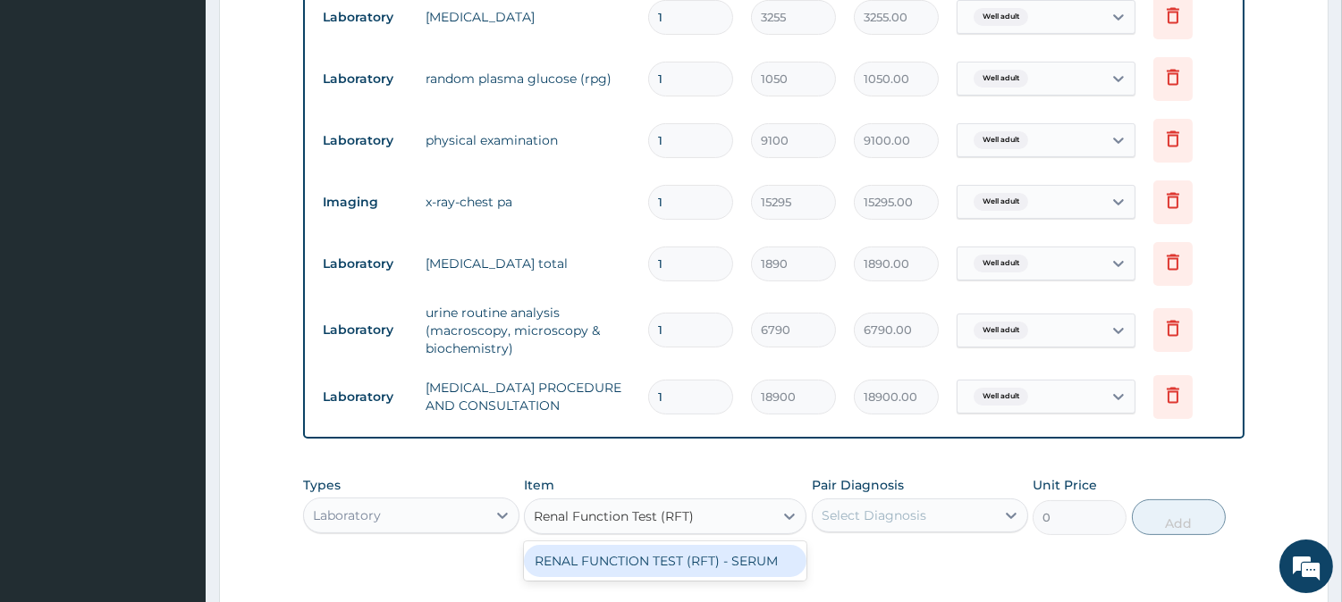
scroll to position [756, 0]
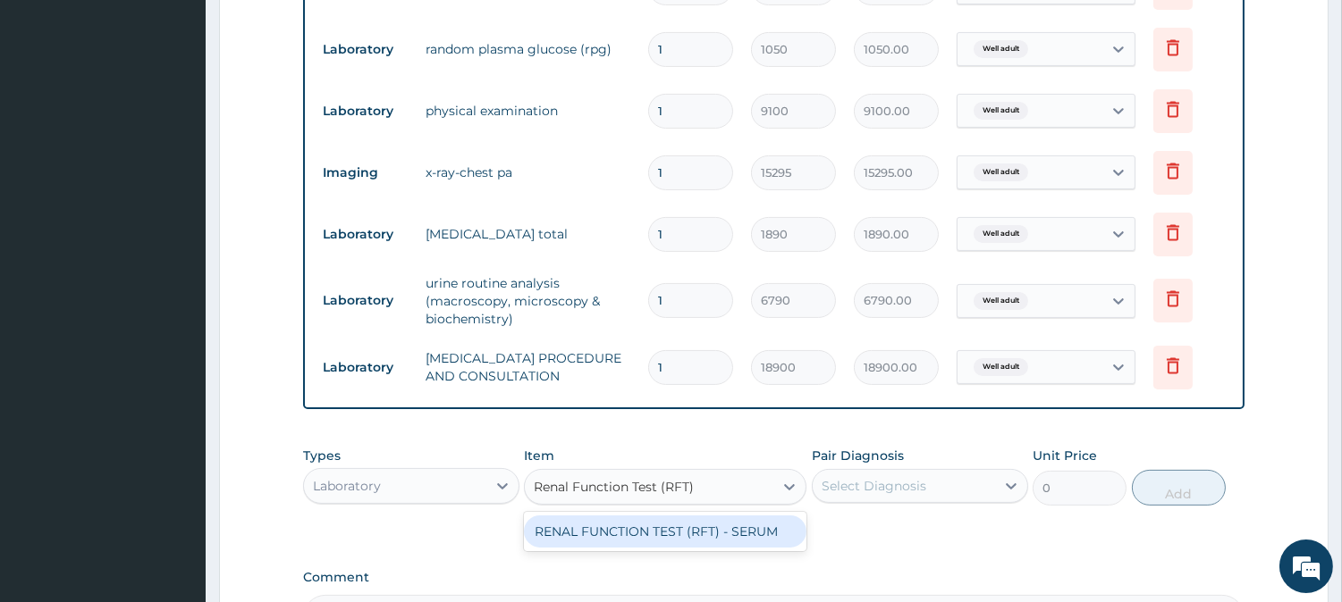
drag, startPoint x: 698, startPoint y: 514, endPoint x: 719, endPoint y: 521, distance: 21.8
click at [699, 515] on div "RENAL FUNCTION TEST (RFT) - SERUM" at bounding box center [665, 531] width 282 height 39
click at [767, 527] on div "RENAL FUNCTION TEST (RFT) - SERUM" at bounding box center [665, 532] width 282 height 32
type input "7770"
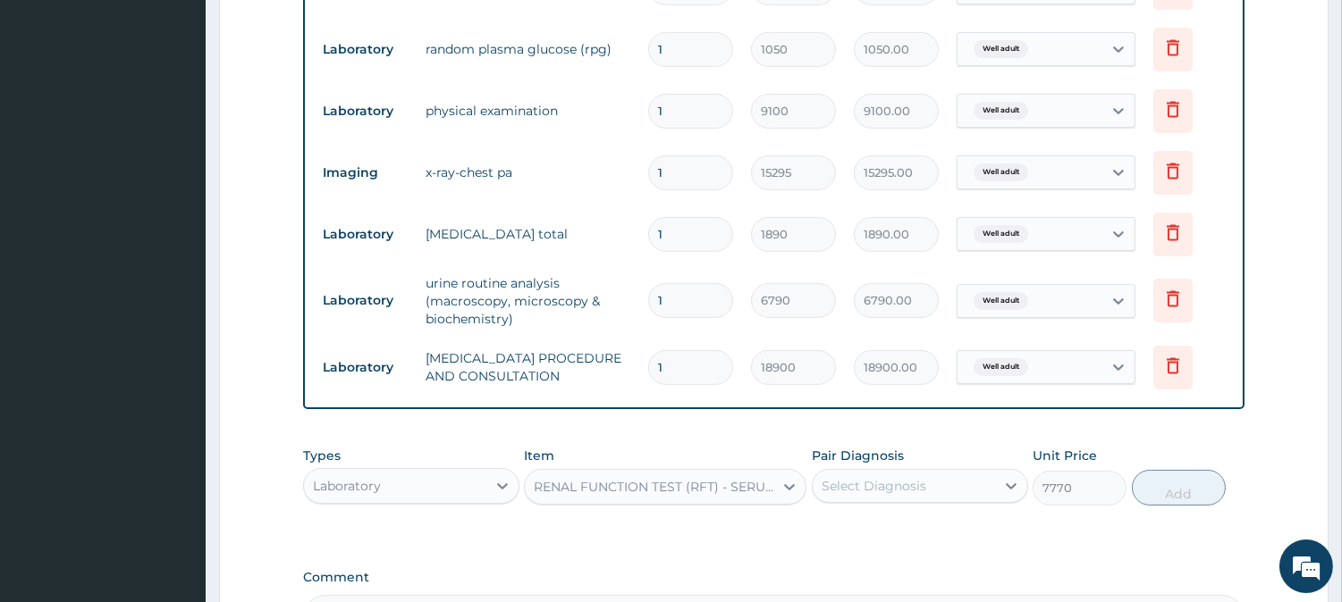
click at [888, 495] on div "Select Diagnosis" at bounding box center [903, 486] width 182 height 29
click at [879, 532] on label "Well adult" at bounding box center [873, 530] width 65 height 18
checkbox input "true"
click at [1146, 487] on button "Add" at bounding box center [1178, 488] width 94 height 36
type input "0"
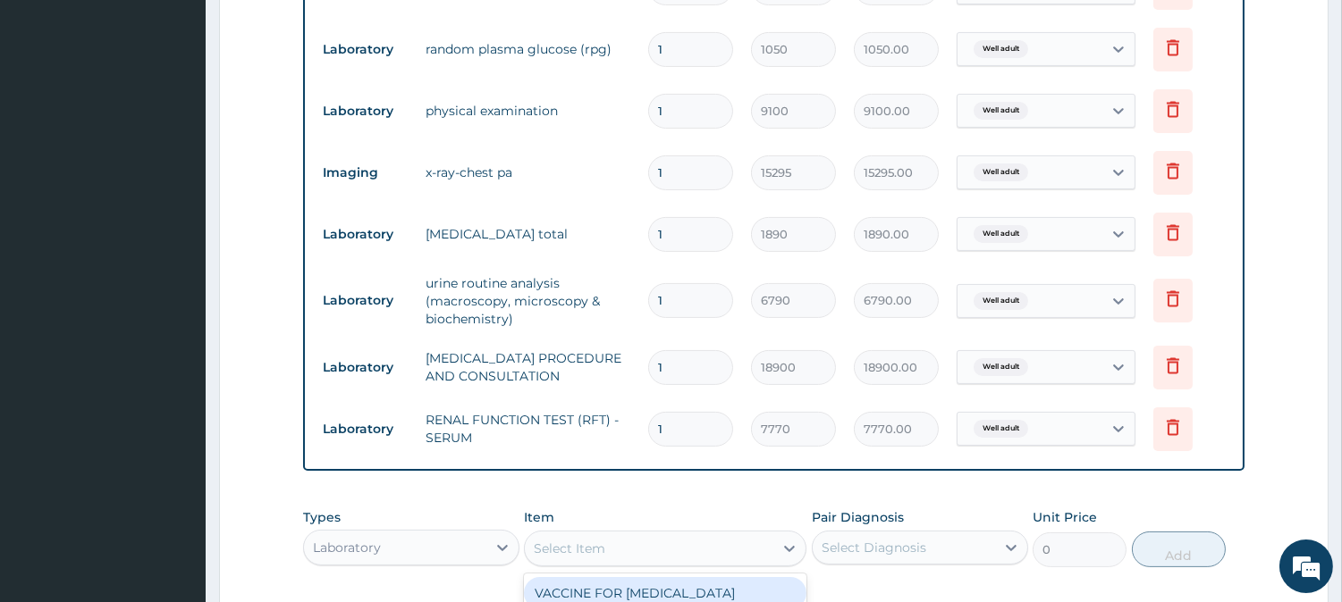
click at [665, 543] on div "Select Item" at bounding box center [649, 548] width 248 height 29
paste input "MAMMOGRAPHY"
type input "MAMMOGRAPHY"
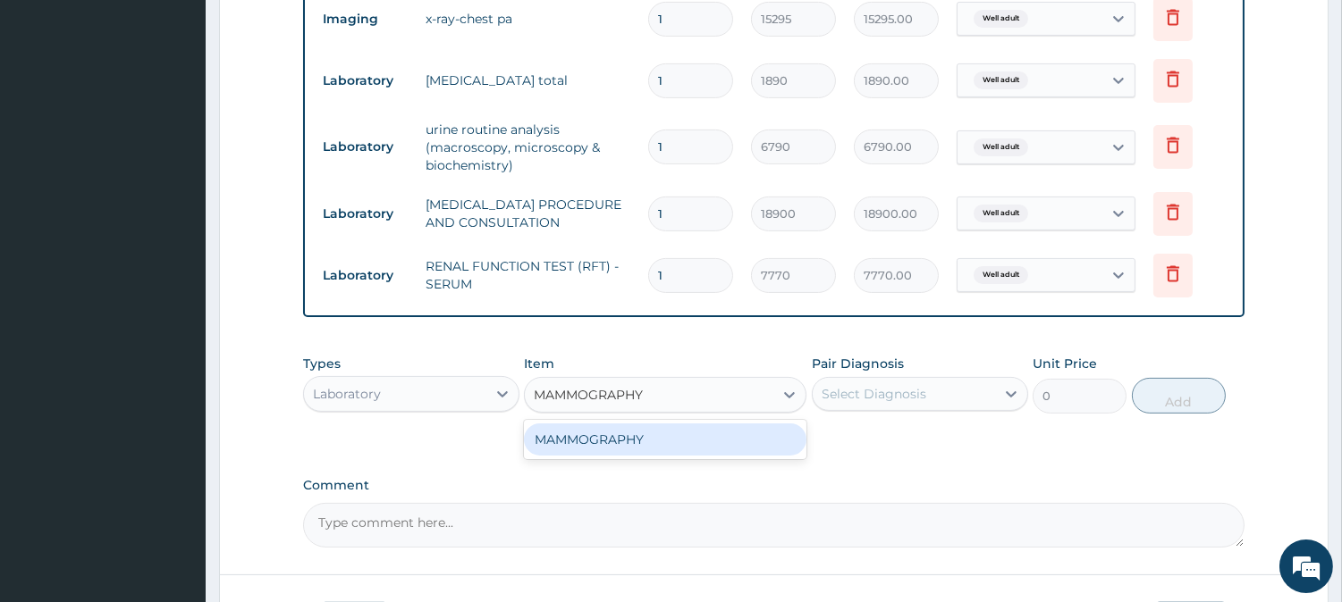
scroll to position [1043, 0]
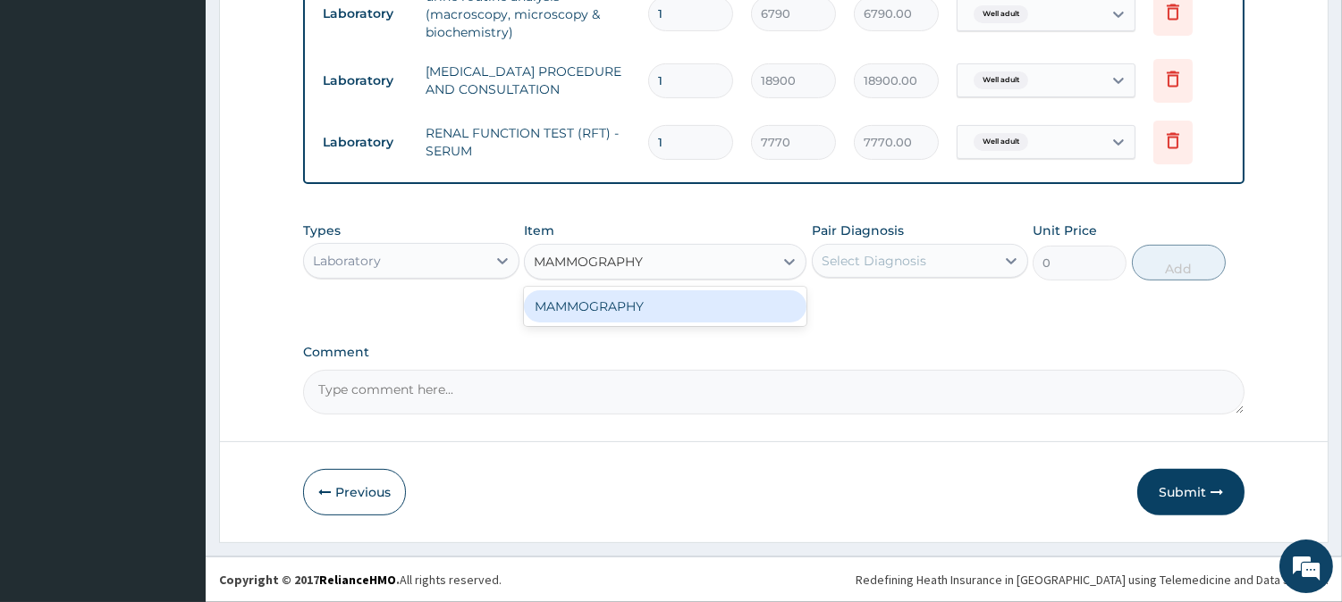
click at [666, 315] on div "MAMMOGRAPHY" at bounding box center [665, 306] width 282 height 32
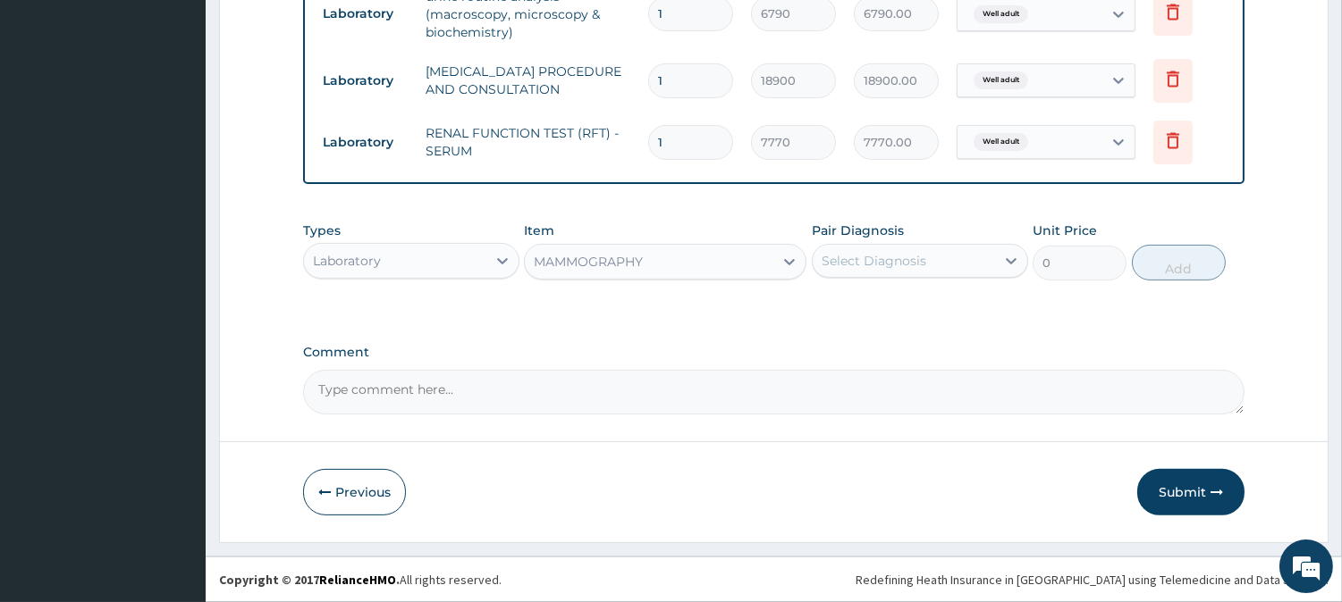
type input "13965"
click at [876, 264] on div "Select Diagnosis" at bounding box center [873, 261] width 105 height 18
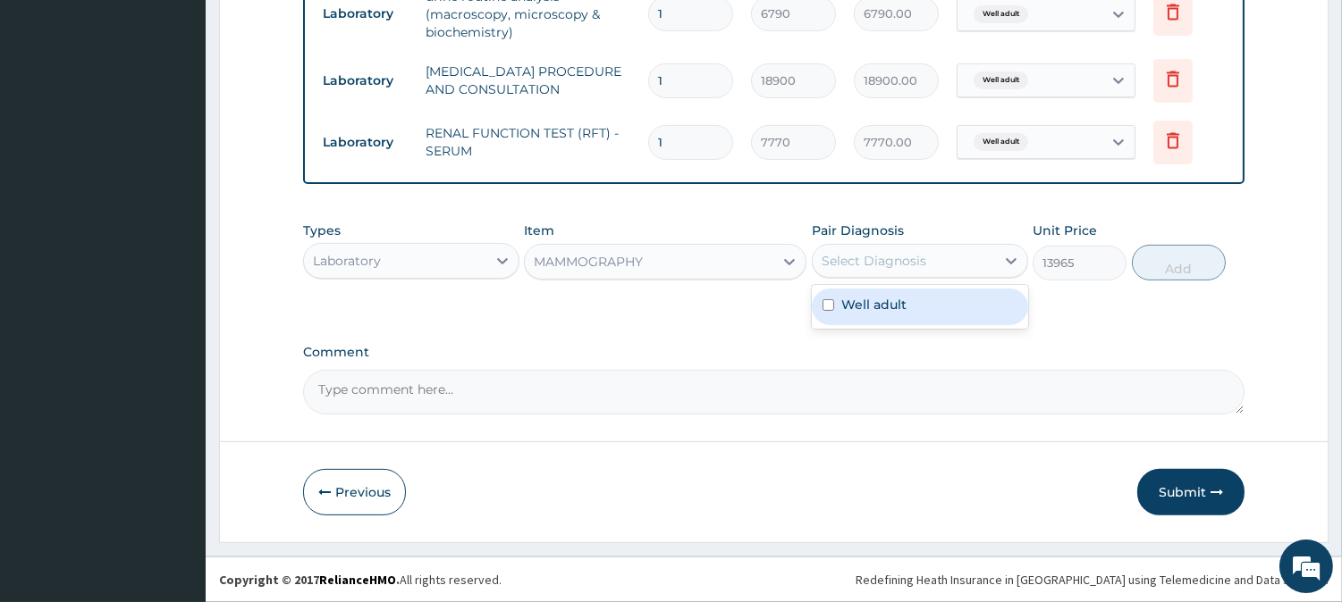
click at [886, 306] on label "Well adult" at bounding box center [873, 305] width 65 height 18
checkbox input "true"
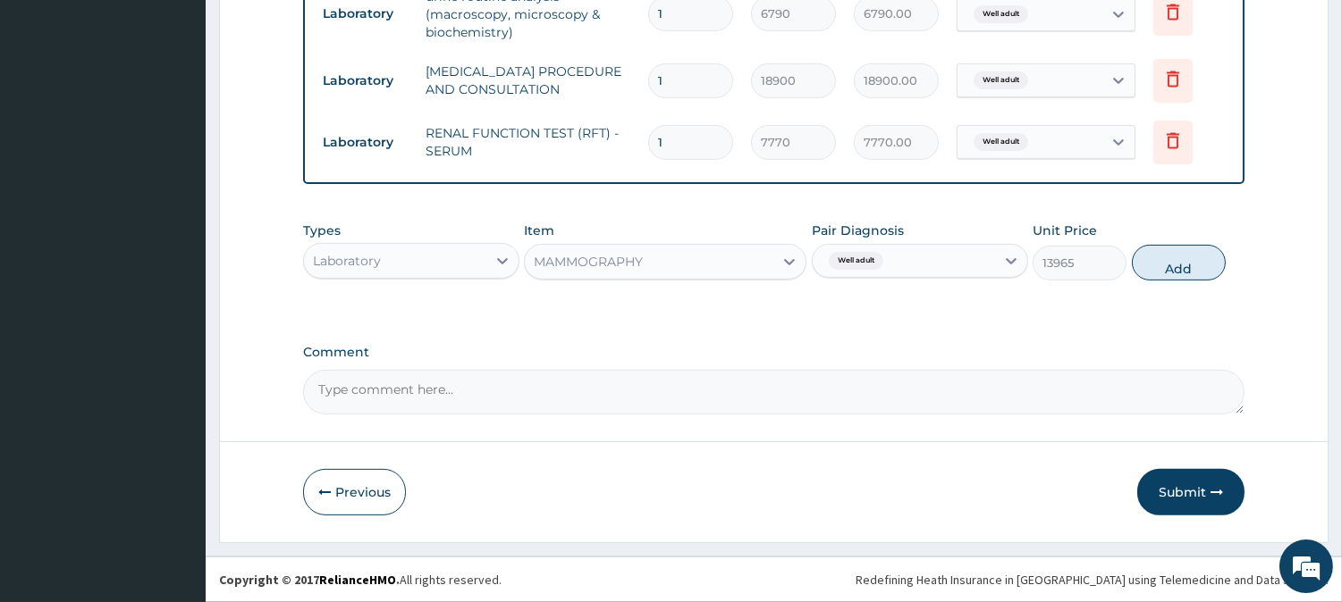
click at [1148, 253] on button "Add" at bounding box center [1178, 263] width 94 height 36
type input "0"
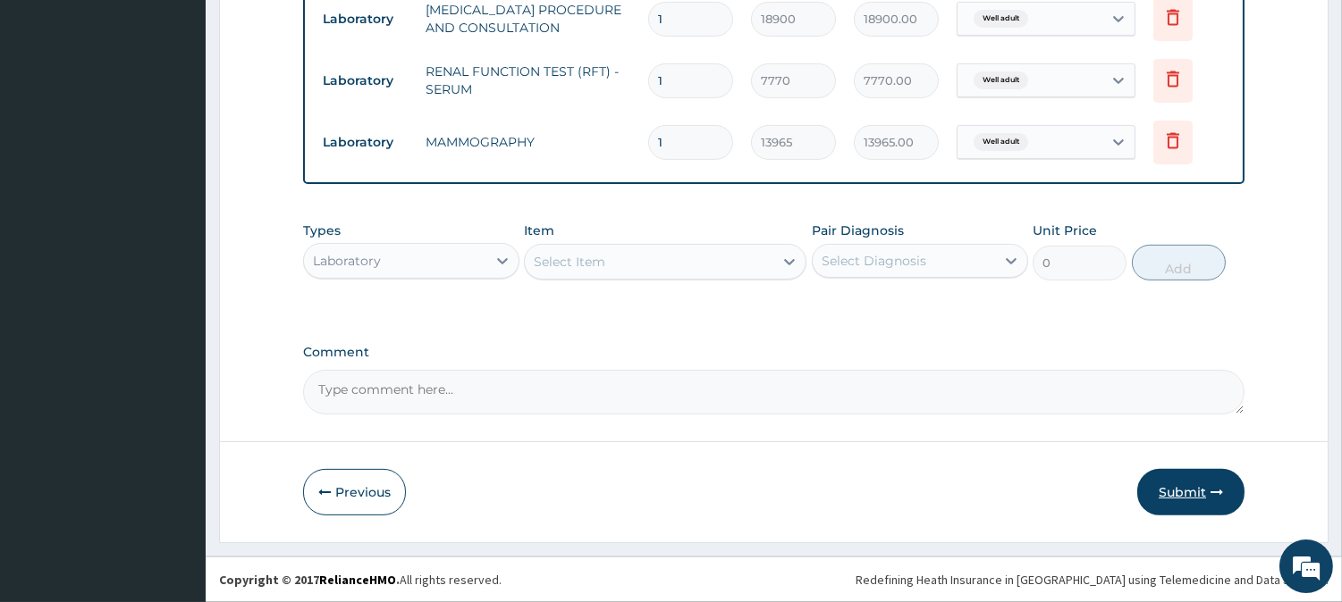
click at [1165, 471] on button "Submit" at bounding box center [1190, 492] width 107 height 46
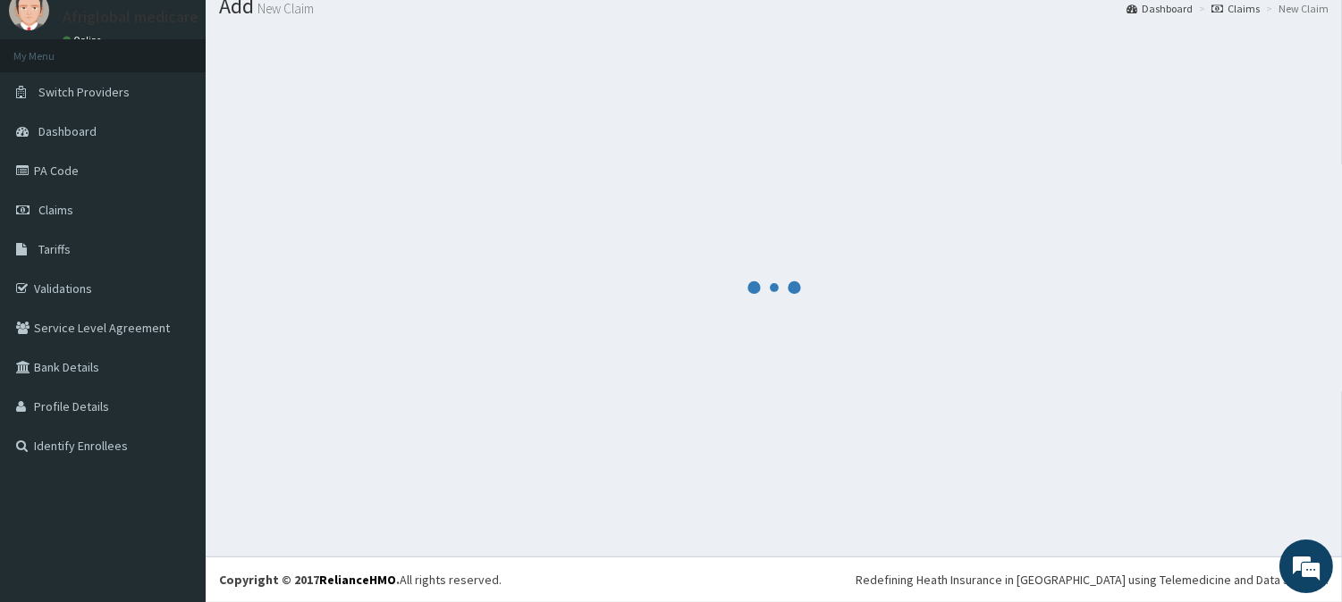
scroll to position [63, 0]
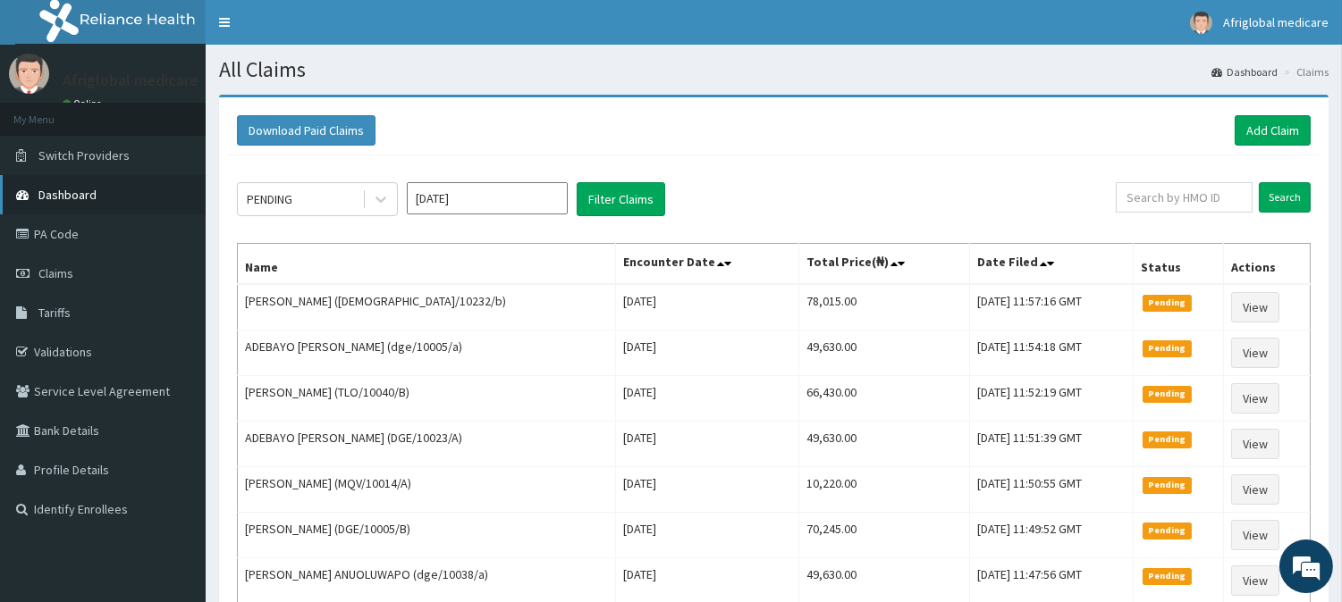
click at [102, 201] on link "Dashboard" at bounding box center [103, 194] width 206 height 39
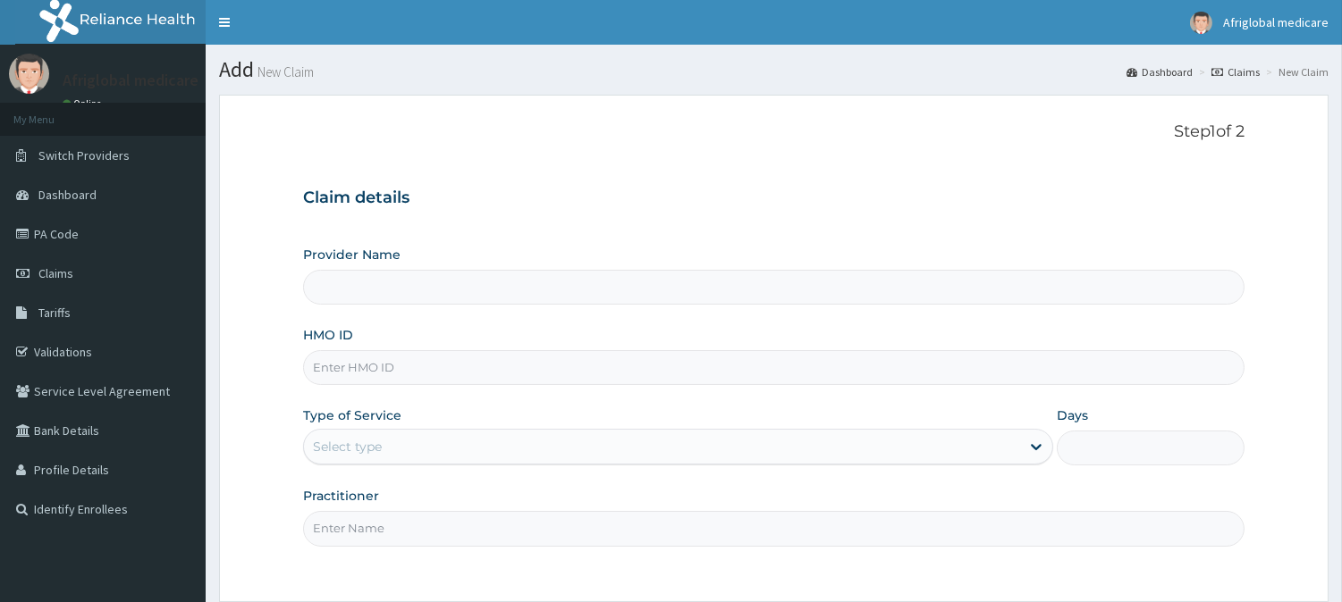
drag, startPoint x: 0, startPoint y: 0, endPoint x: 433, endPoint y: 372, distance: 570.4
click at [433, 372] on input "HMO ID" at bounding box center [773, 367] width 941 height 35
type input "Afriglobal Medicare - Ikeja Annex"
paste input "isw10232a"
click at [327, 364] on input "isw10232a" at bounding box center [773, 367] width 941 height 35
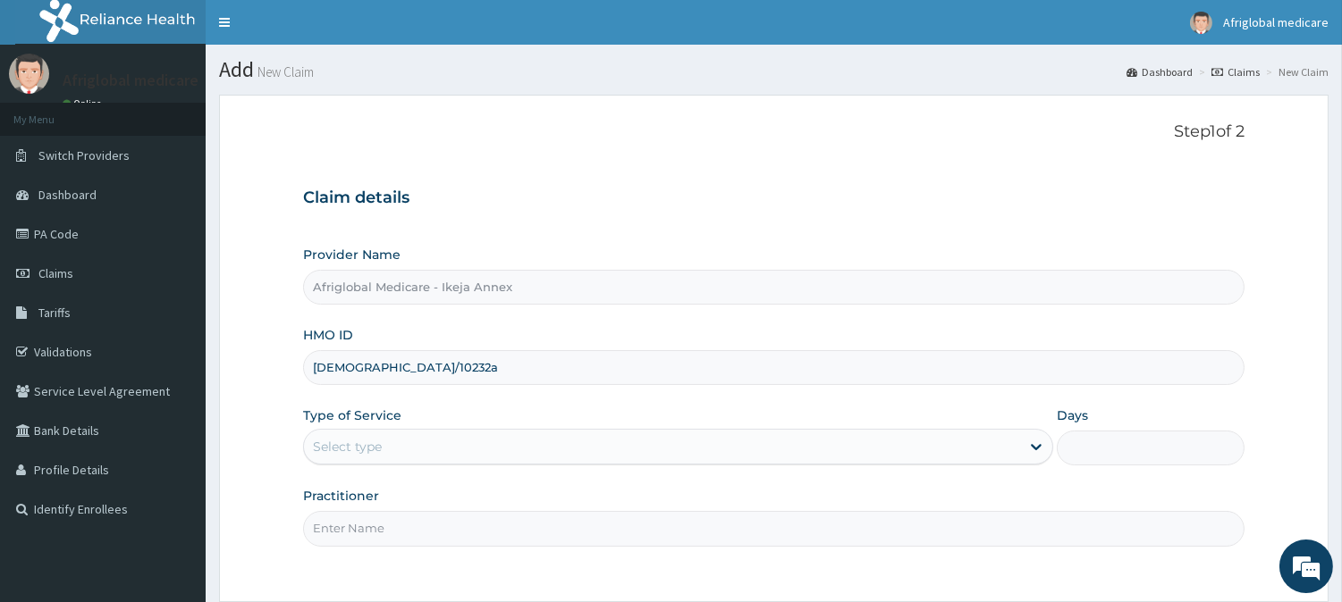
click at [367, 360] on input "[DEMOGRAPHIC_DATA]/10232a" at bounding box center [773, 367] width 941 height 35
type input "[DEMOGRAPHIC_DATA]/10232/a"
drag, startPoint x: 383, startPoint y: 436, endPoint x: 387, endPoint y: 453, distance: 17.6
click at [385, 440] on div "Select type" at bounding box center [662, 447] width 716 height 29
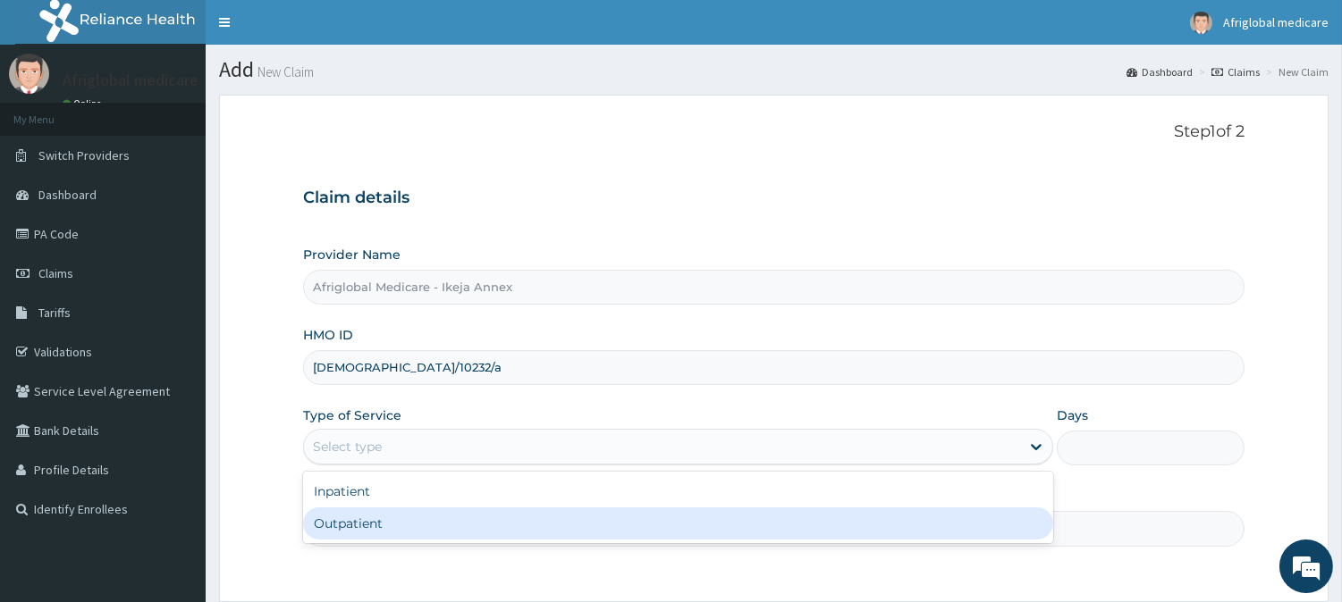
click at [393, 513] on div "Outpatient" at bounding box center [678, 524] width 750 height 32
type input "1"
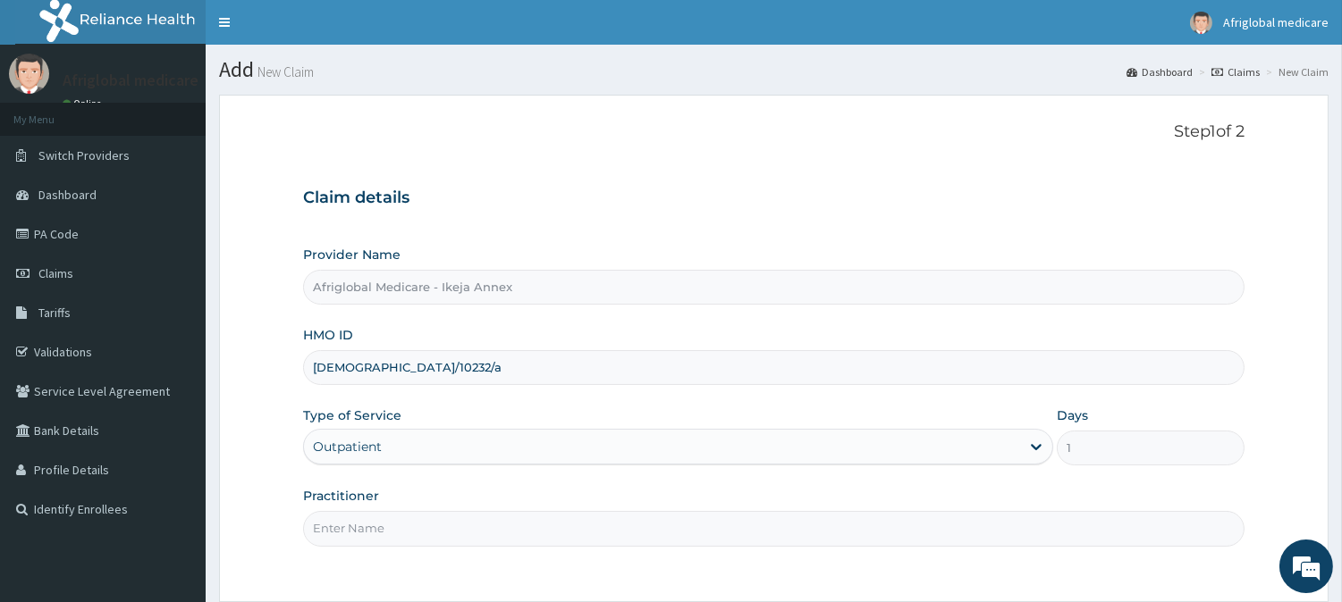
click at [391, 527] on input "Practitioner" at bounding box center [773, 528] width 941 height 35
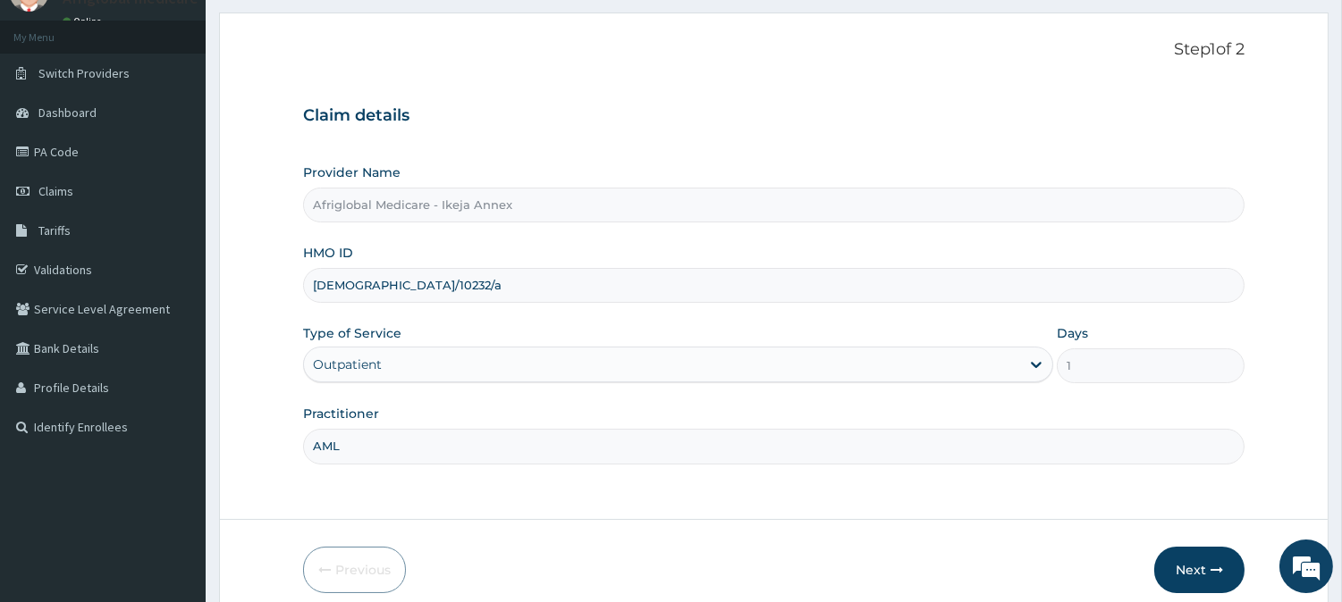
scroll to position [159, 0]
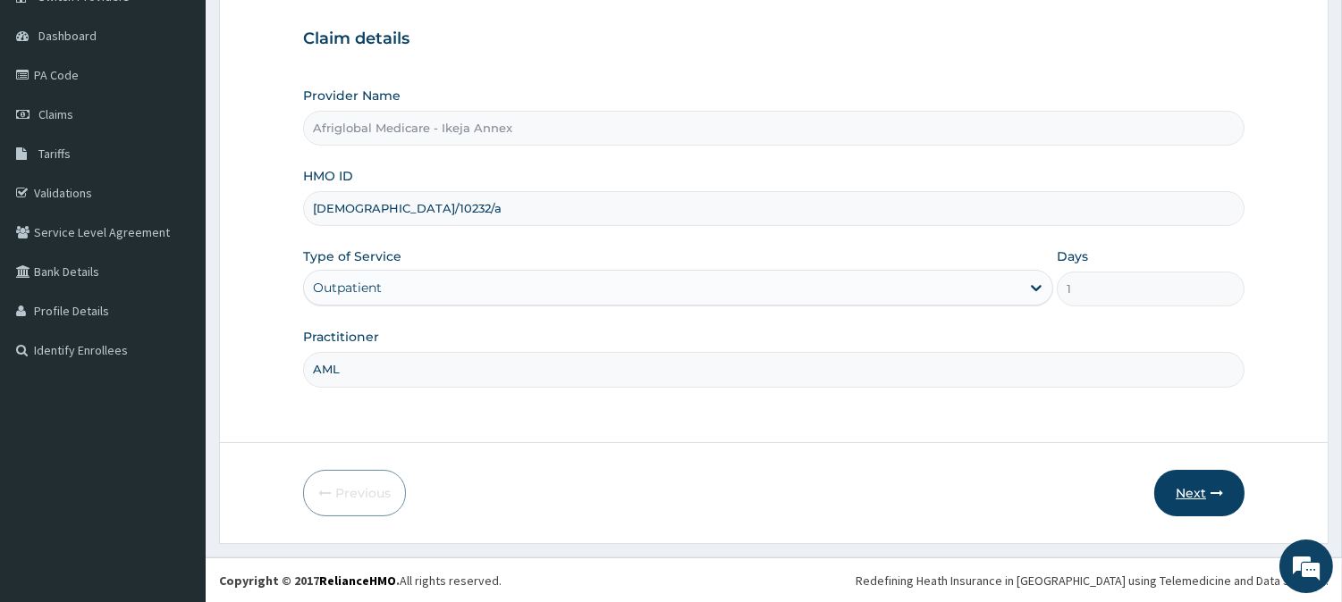
type input "AML"
click at [1194, 493] on button "Next" at bounding box center [1199, 493] width 90 height 46
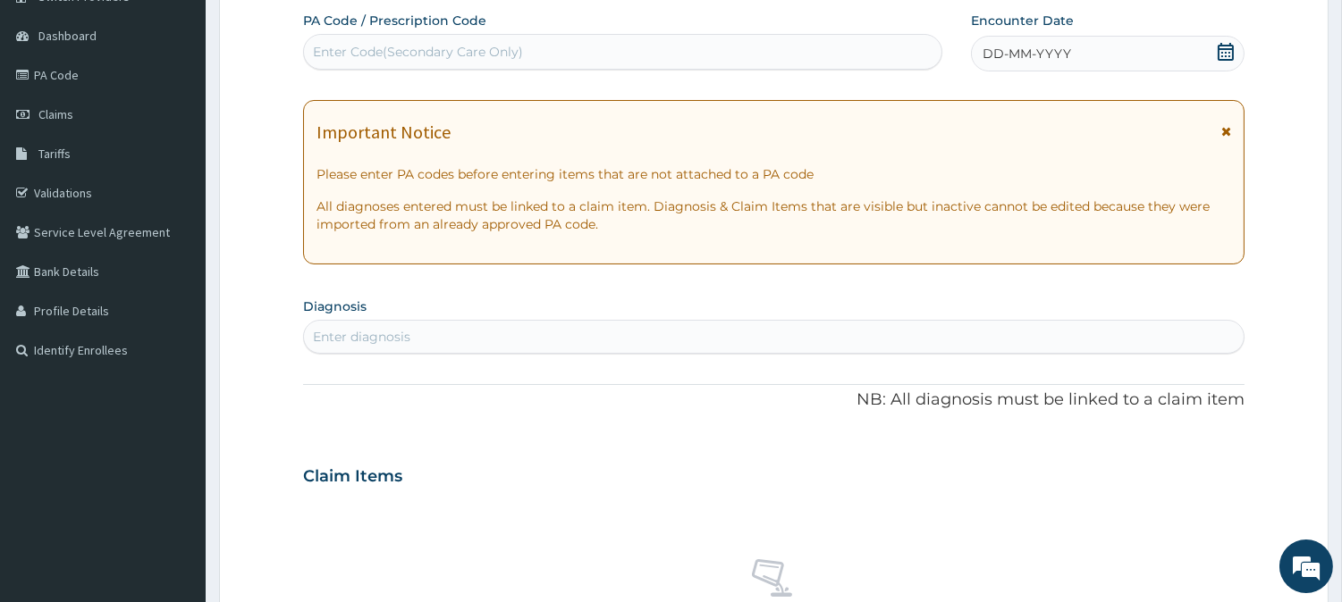
click at [490, 55] on div "Enter Code(Secondary Care Only)" at bounding box center [418, 52] width 210 height 18
paste input "PA8E01AC"
click at [327, 50] on input "PA8E01AC" at bounding box center [346, 52] width 66 height 18
type input "PA/8E01AC"
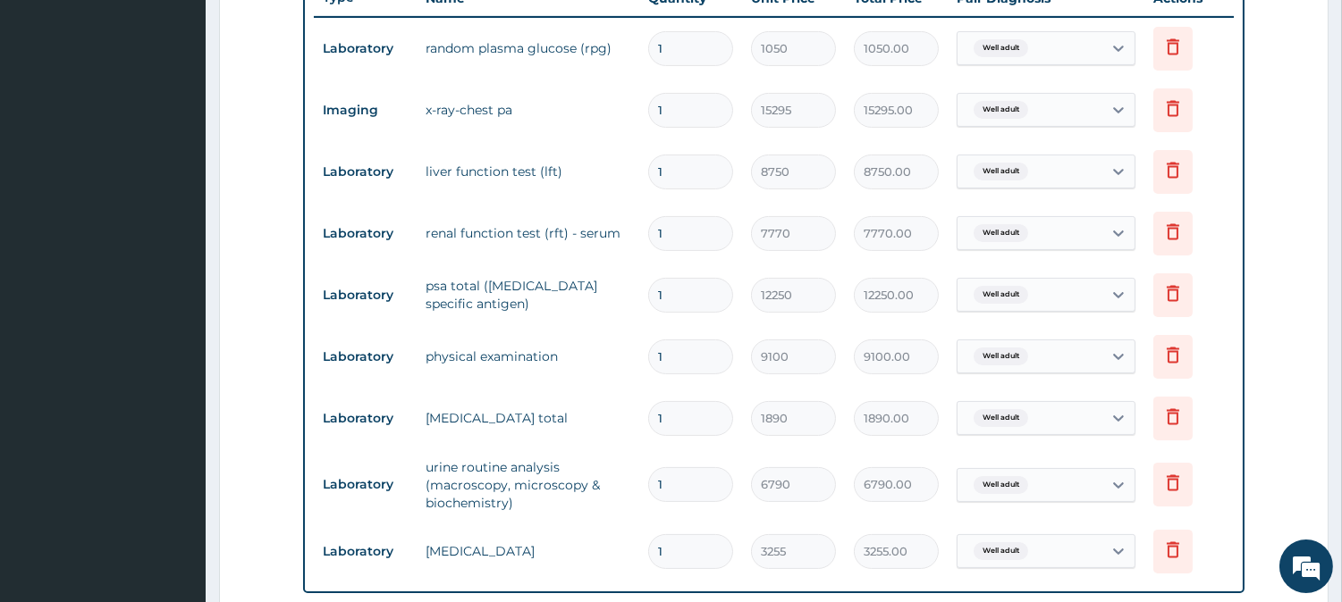
scroll to position [650, 0]
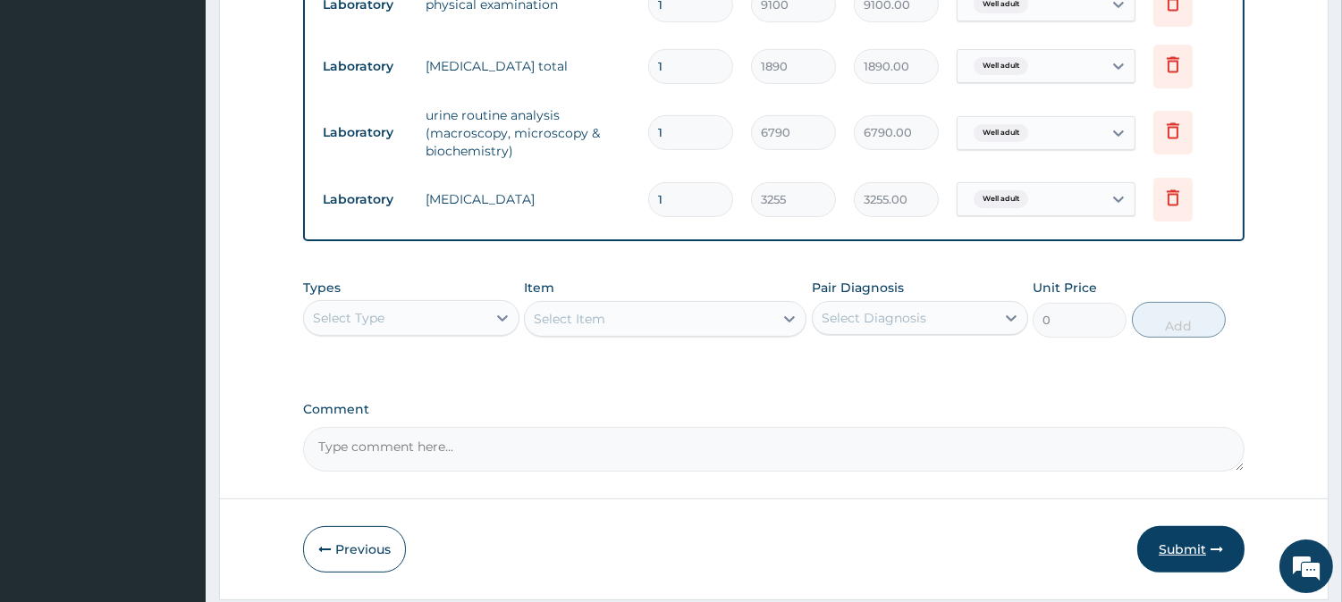
click at [1211, 551] on icon "button" at bounding box center [1216, 549] width 13 height 13
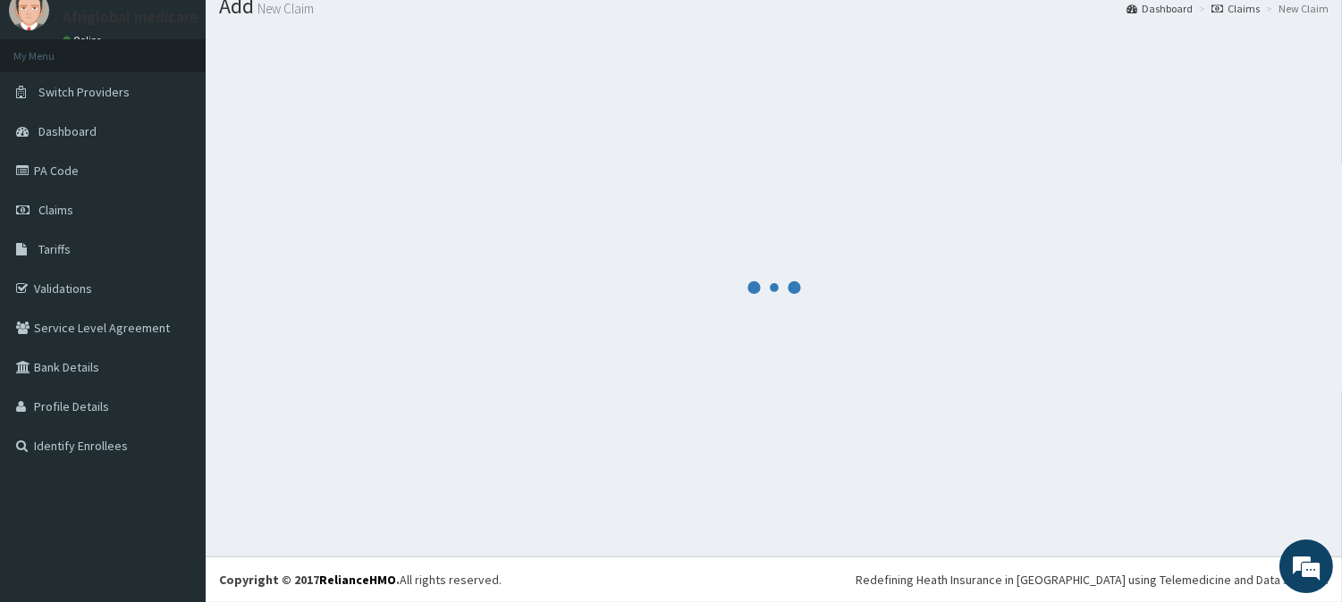
scroll to position [63, 0]
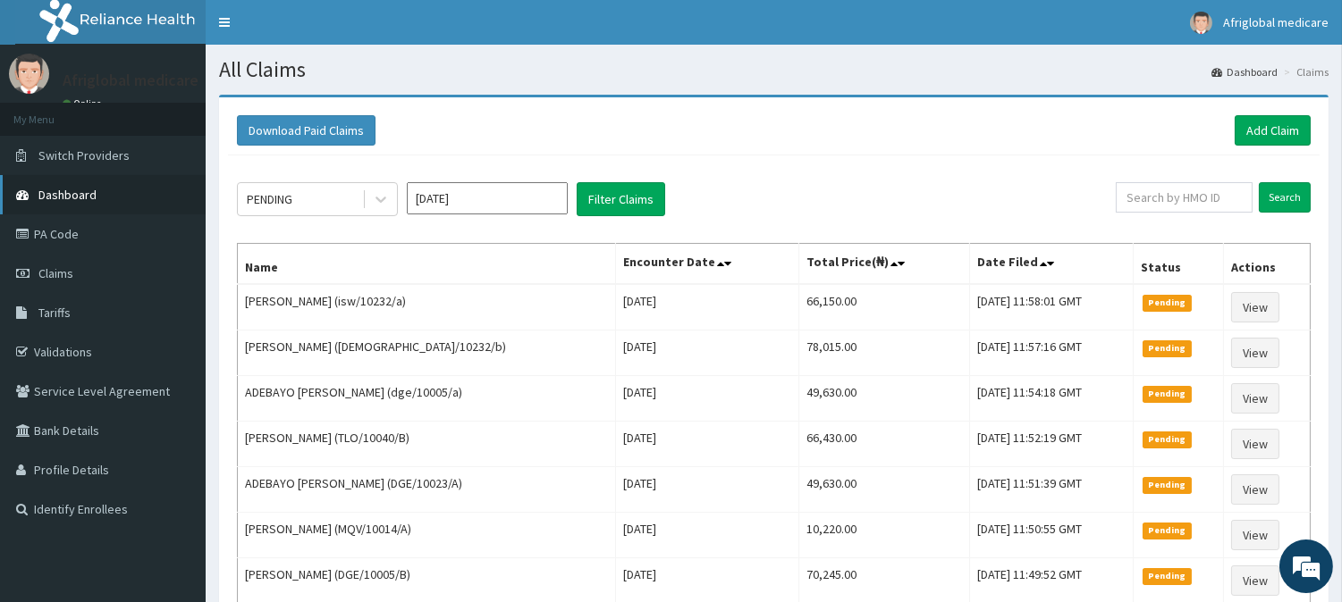
click at [81, 199] on span "Dashboard" at bounding box center [67, 195] width 58 height 16
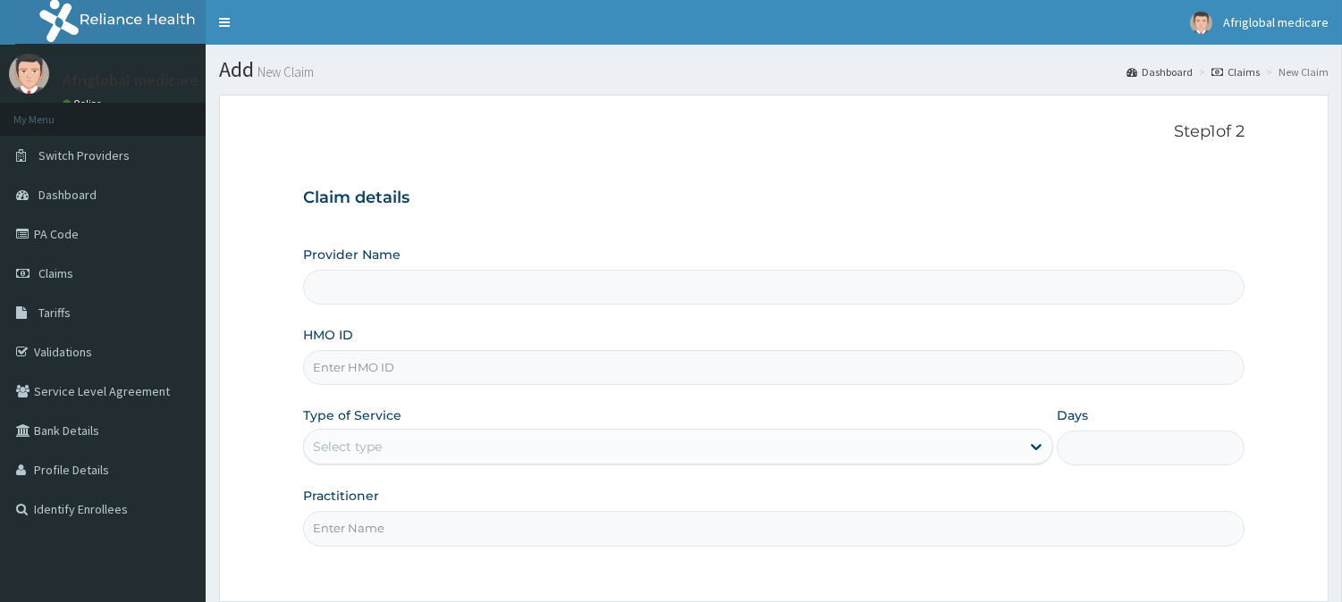
drag, startPoint x: 0, startPoint y: 0, endPoint x: 413, endPoint y: 369, distance: 553.8
click at [413, 369] on input "HMO ID" at bounding box center [773, 367] width 941 height 35
paste input "puc10027a"
type input "puc10027a"
type input "Afriglobal Medicare - Ikeja Annex"
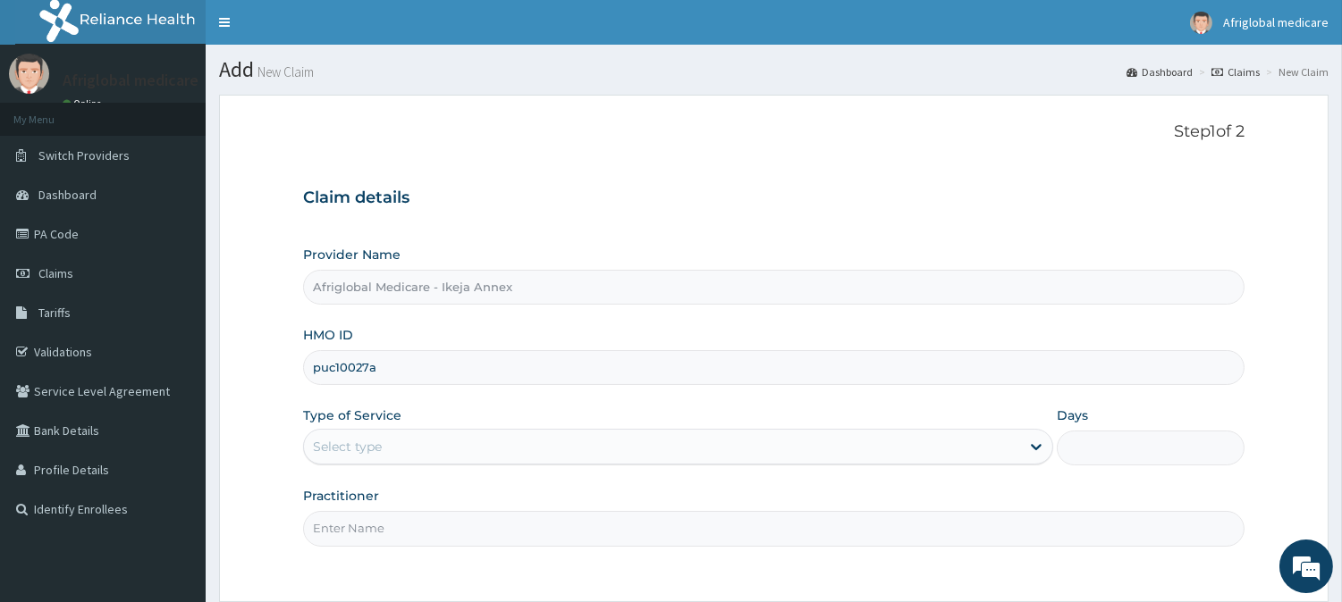
click at [337, 368] on input "puc10027a" at bounding box center [773, 367] width 941 height 35
click at [331, 365] on input "puc10027a" at bounding box center [773, 367] width 941 height 35
click at [333, 372] on input "puc10027a" at bounding box center [773, 367] width 941 height 35
click at [372, 372] on input "puc/10027a" at bounding box center [773, 367] width 941 height 35
type input "puc/10027/a"
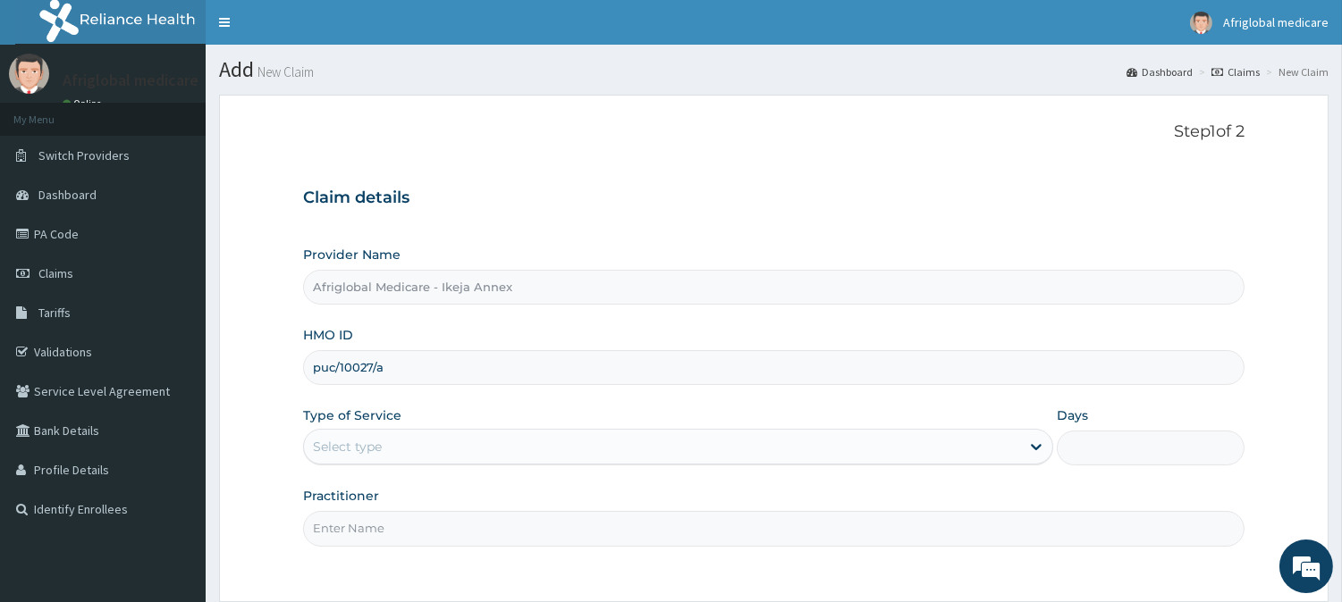
drag, startPoint x: 381, startPoint y: 416, endPoint x: 387, endPoint y: 442, distance: 26.7
click at [384, 422] on label "Type of Service" at bounding box center [352, 416] width 98 height 18
click at [389, 447] on div "Select type" at bounding box center [662, 447] width 716 height 29
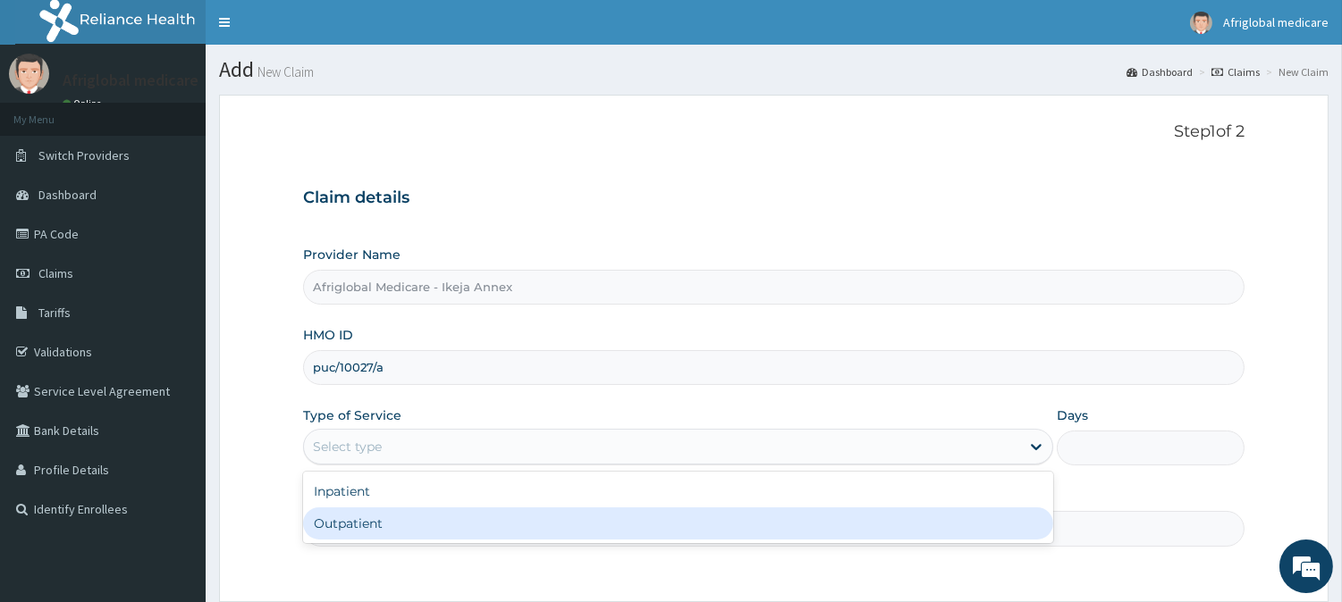
click at [397, 514] on div "Outpatient" at bounding box center [678, 524] width 750 height 32
type input "1"
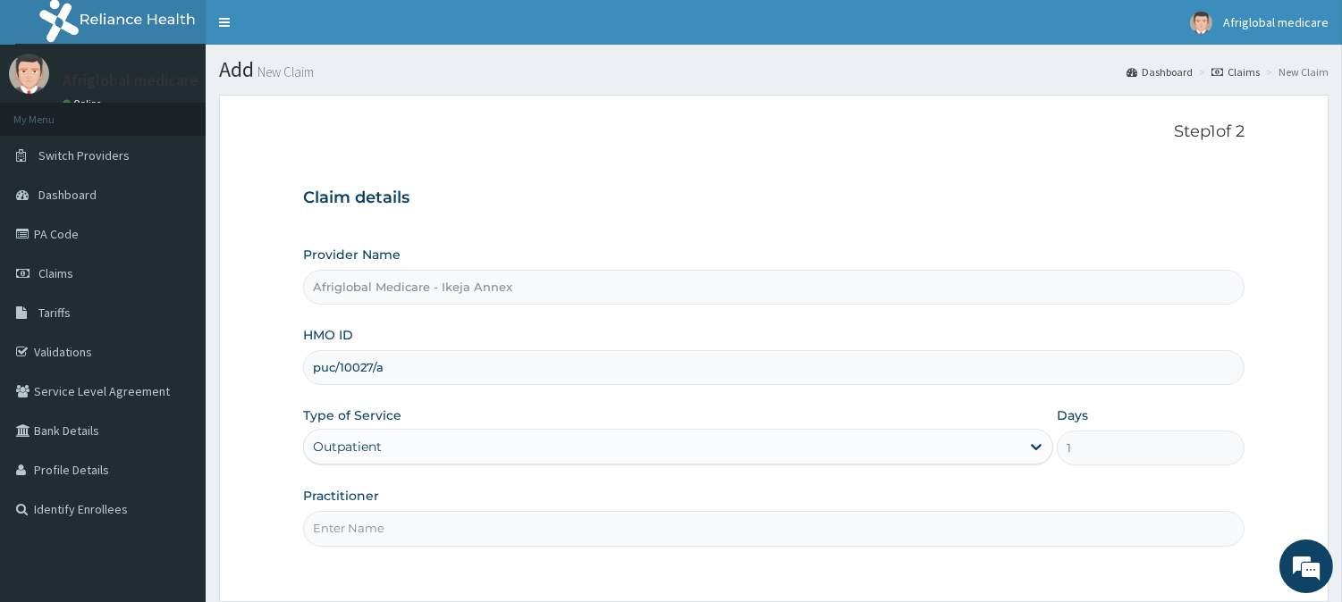
click at [399, 519] on input "Practitioner" at bounding box center [773, 528] width 941 height 35
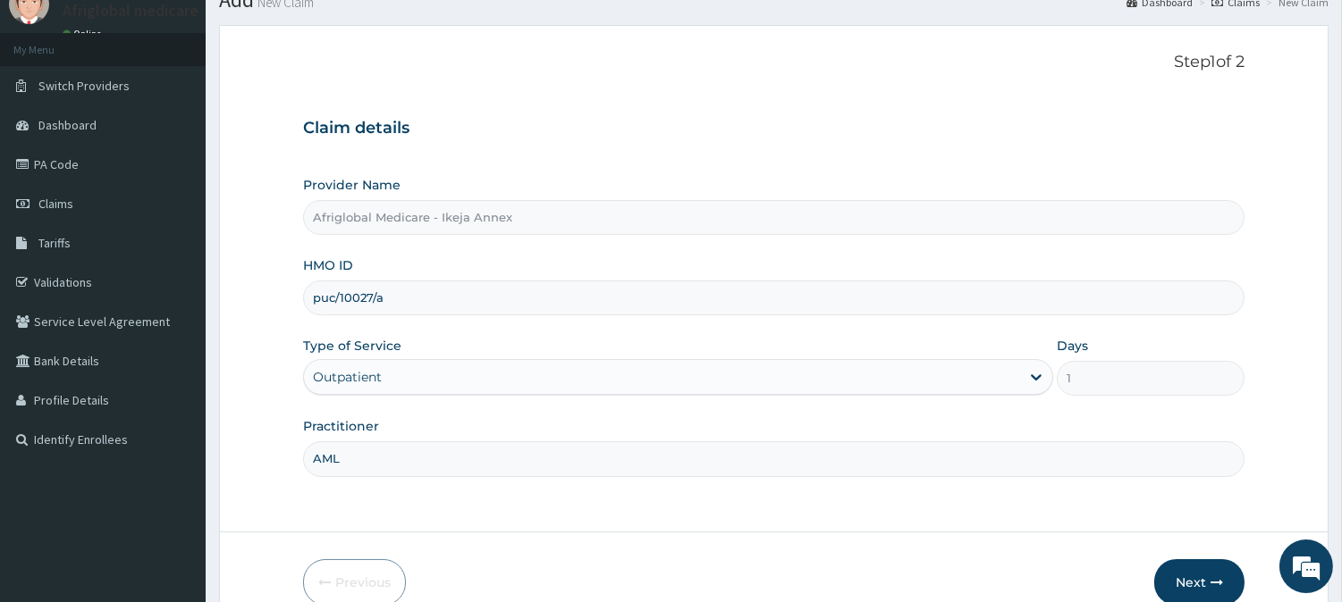
scroll to position [159, 0]
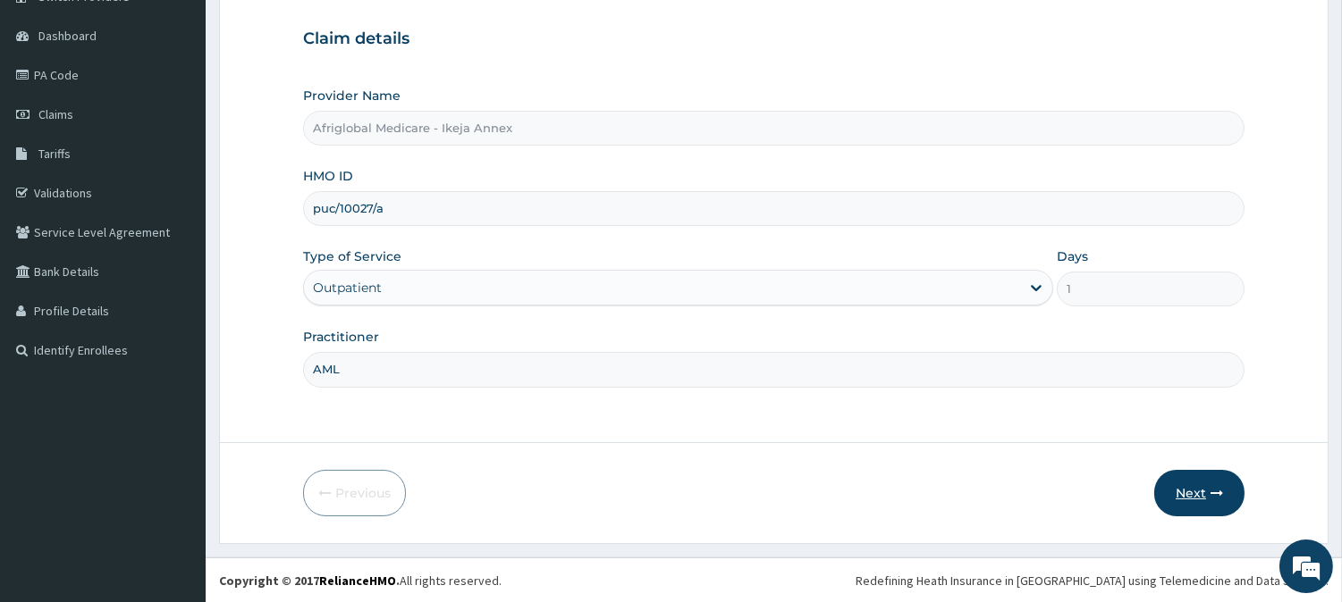
type input "AML"
click at [1187, 485] on button "Next" at bounding box center [1199, 493] width 90 height 46
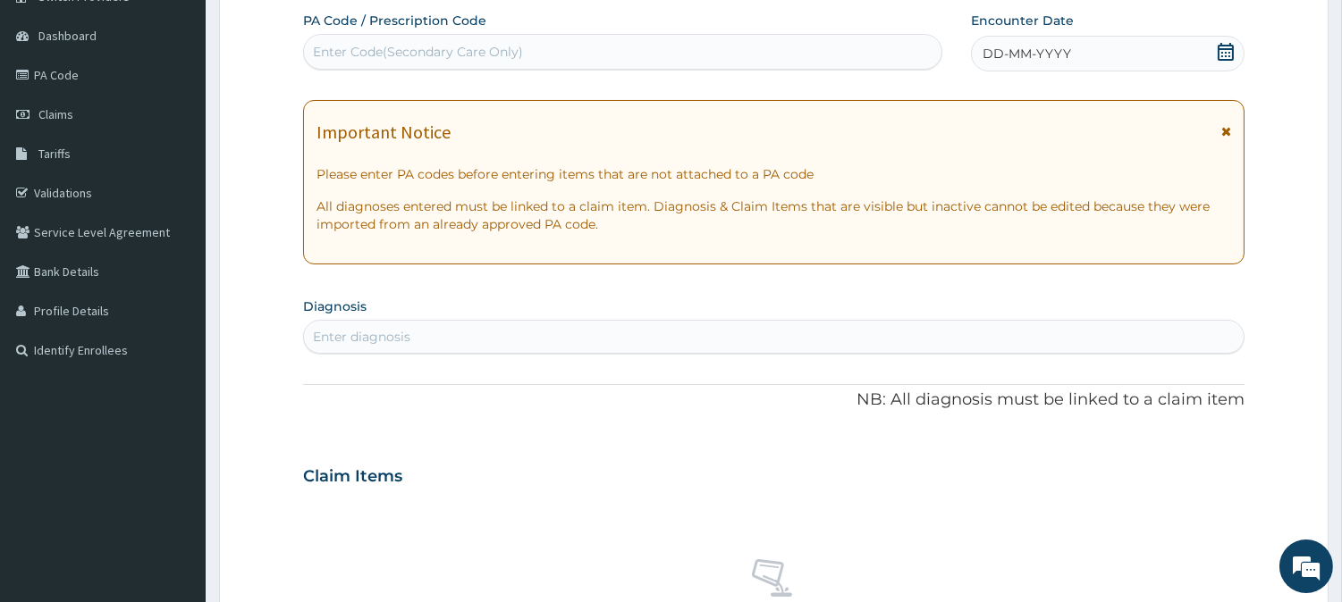
click at [492, 46] on div "Enter Code(Secondary Care Only)" at bounding box center [418, 52] width 210 height 18
paste input "PA93FAA4"
click at [332, 48] on input "PA93FAA4" at bounding box center [346, 52] width 67 height 18
type input "PA/93FAA4"
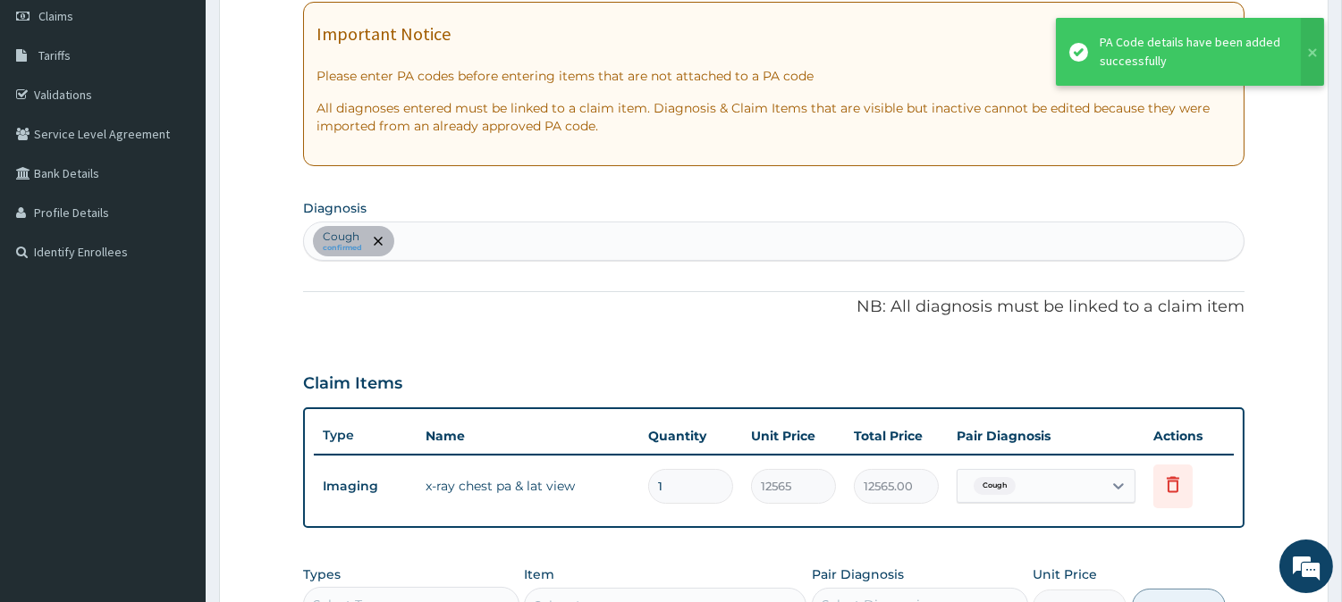
scroll to position [259, 0]
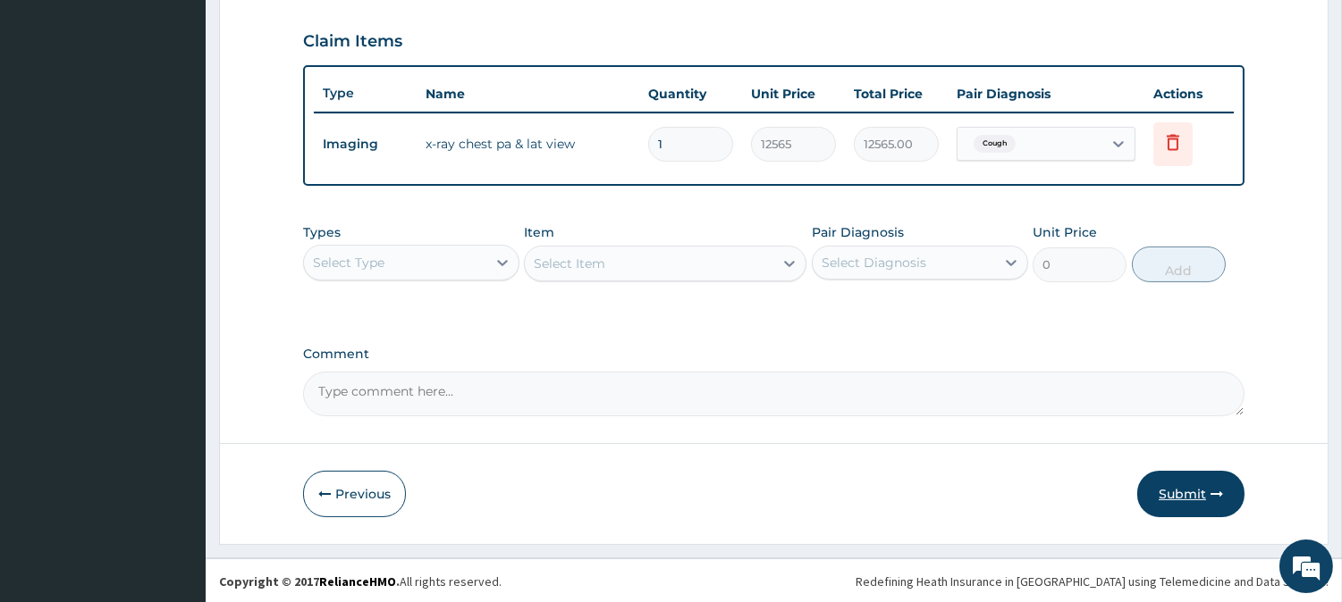
click at [1200, 507] on button "Submit" at bounding box center [1190, 494] width 107 height 46
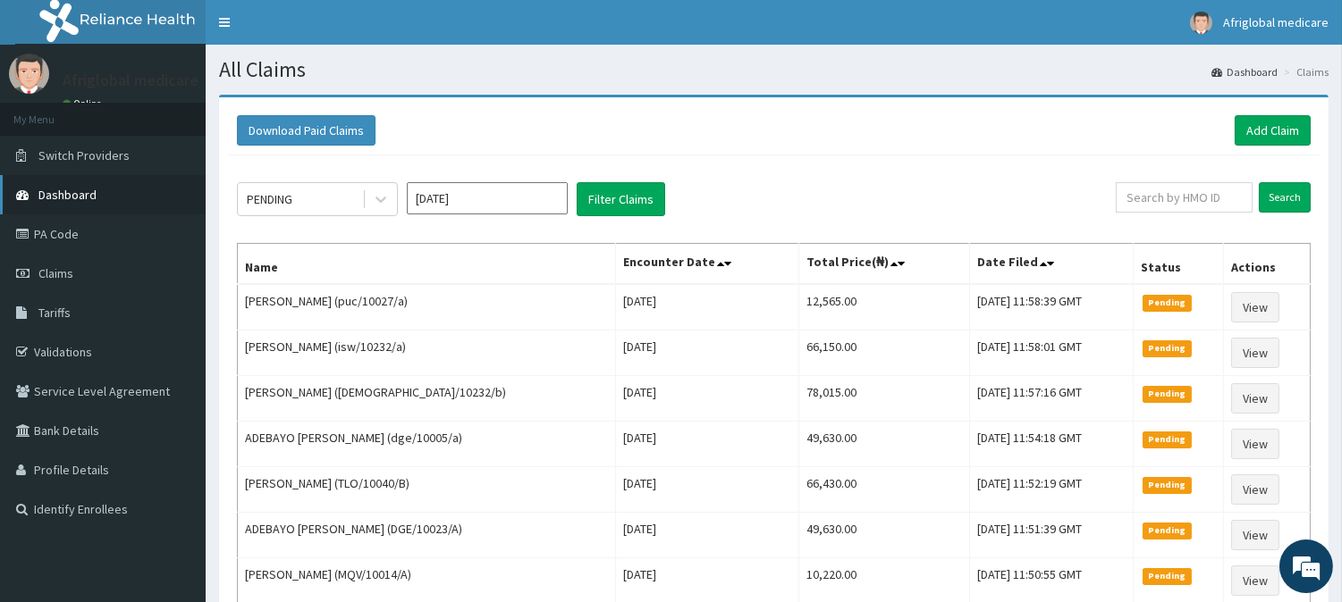
click at [145, 190] on link "Dashboard" at bounding box center [103, 194] width 206 height 39
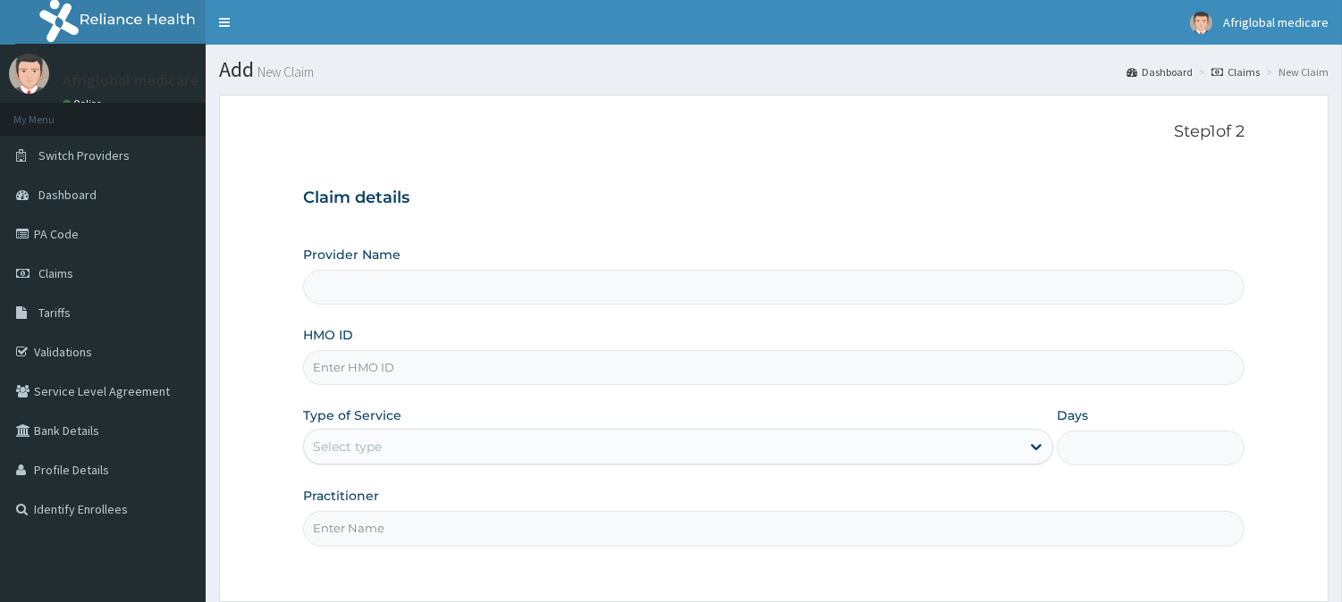
drag, startPoint x: 0, startPoint y: 0, endPoint x: 424, endPoint y: 371, distance: 563.1
click at [424, 371] on input "HMO ID" at bounding box center [773, 367] width 941 height 35
type input "Afriglobal Medicare - Ikeja Annex"
paste input "KSB11484A"
click at [333, 362] on input "KSB11484A" at bounding box center [773, 367] width 941 height 35
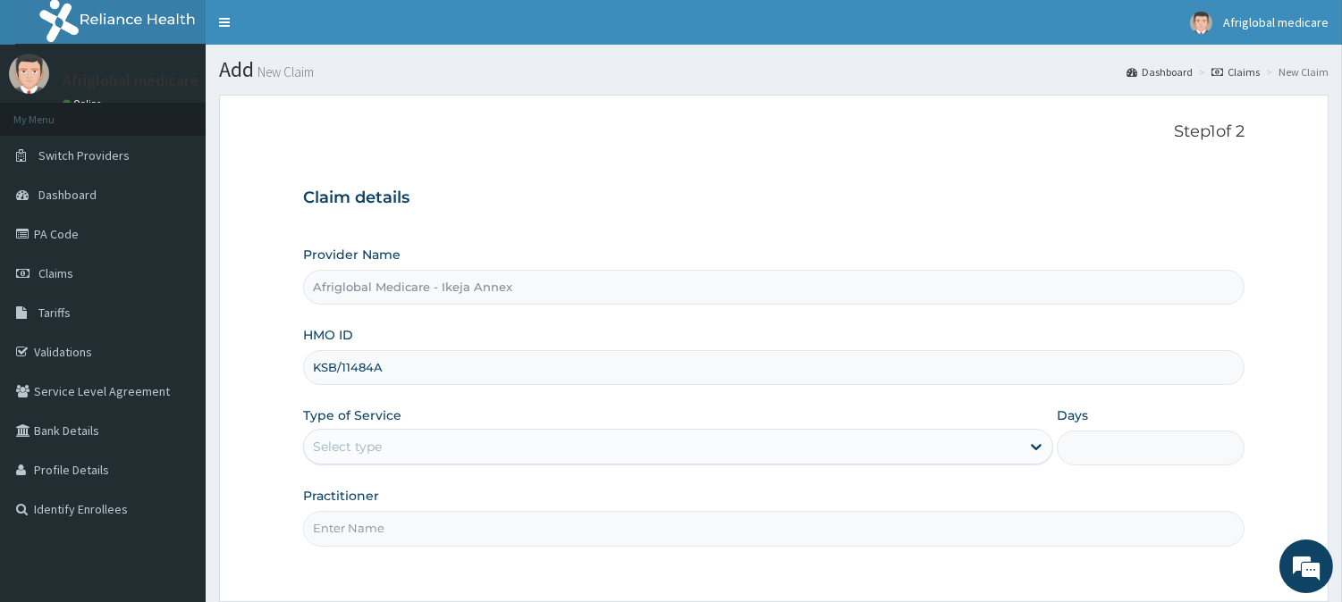
click at [375, 372] on input "KSB/11484A" at bounding box center [773, 367] width 941 height 35
type input "KSB/11484/A"
click at [397, 457] on div "Select type" at bounding box center [662, 447] width 716 height 29
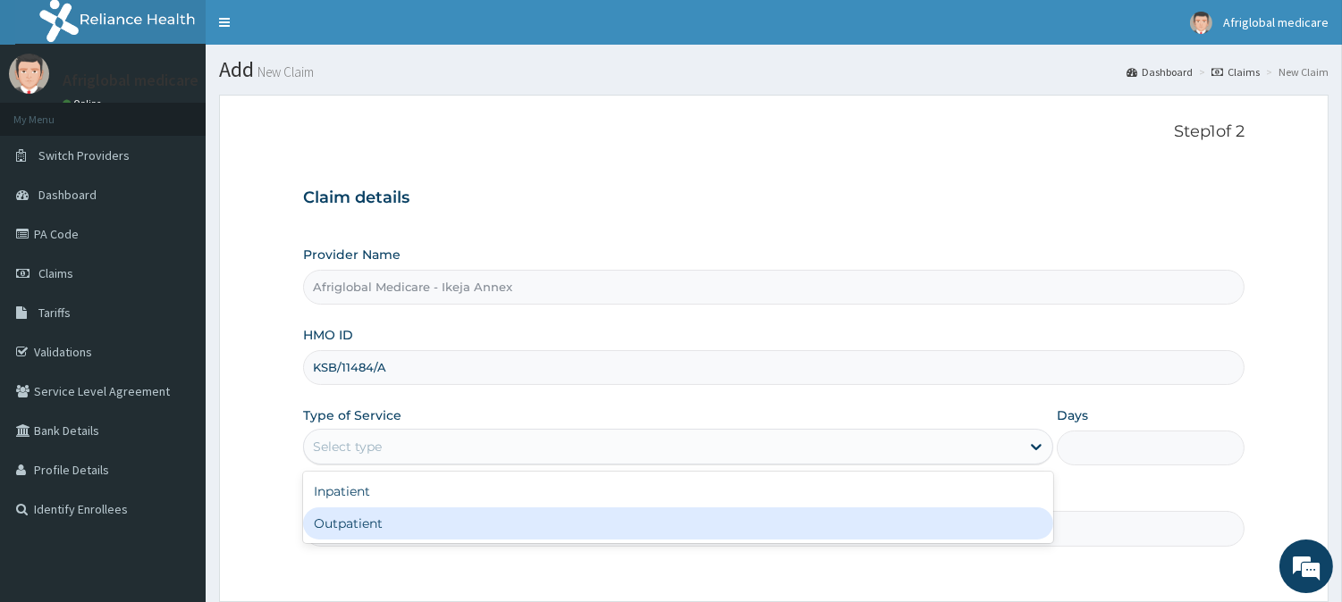
click at [393, 515] on div "Outpatient" at bounding box center [678, 524] width 750 height 32
type input "1"
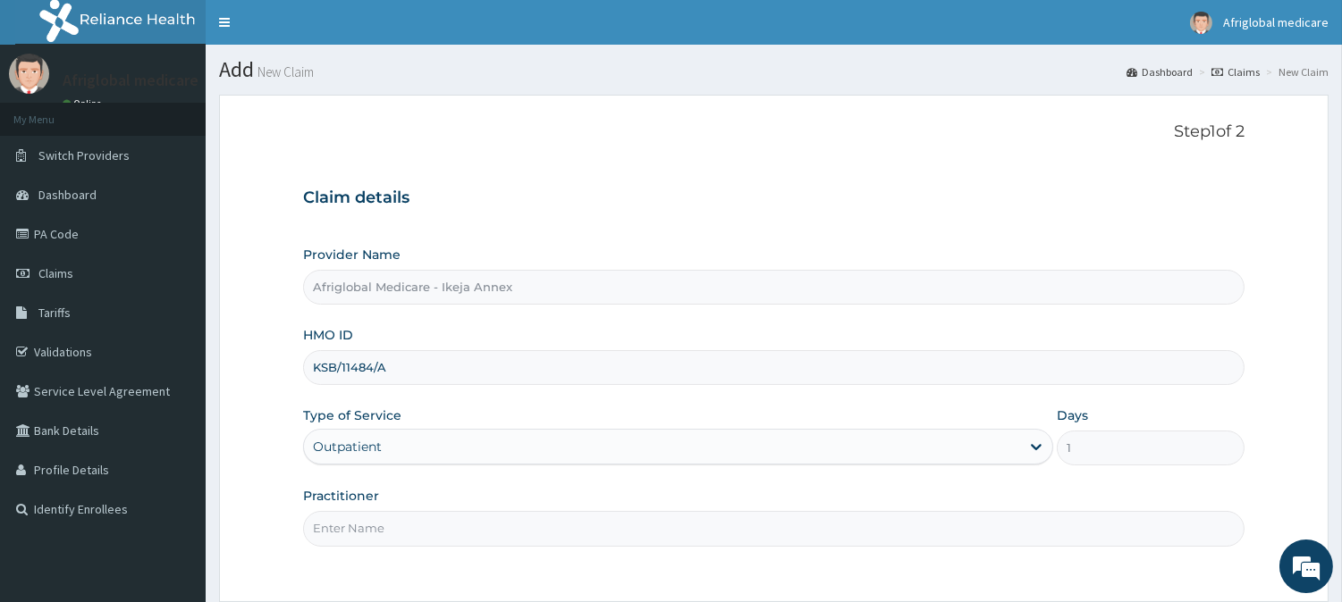
click at [391, 529] on input "Practitioner" at bounding box center [773, 528] width 941 height 35
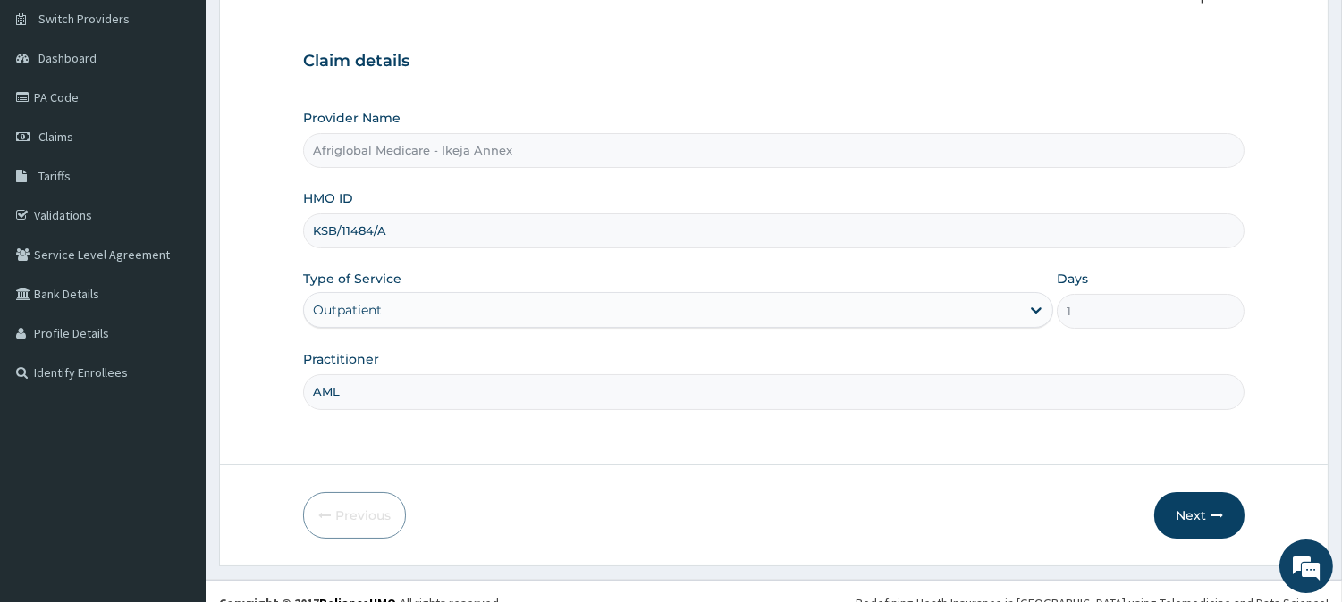
scroll to position [159, 0]
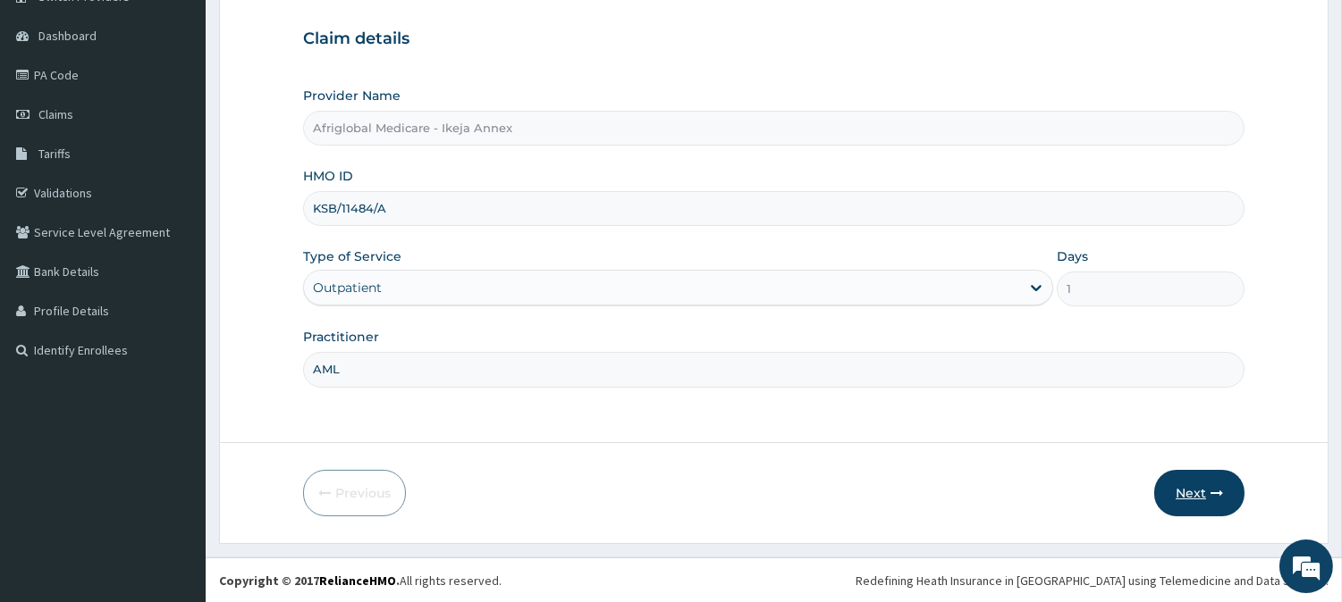
type input "AML"
click at [1198, 470] on button "Next" at bounding box center [1199, 493] width 90 height 46
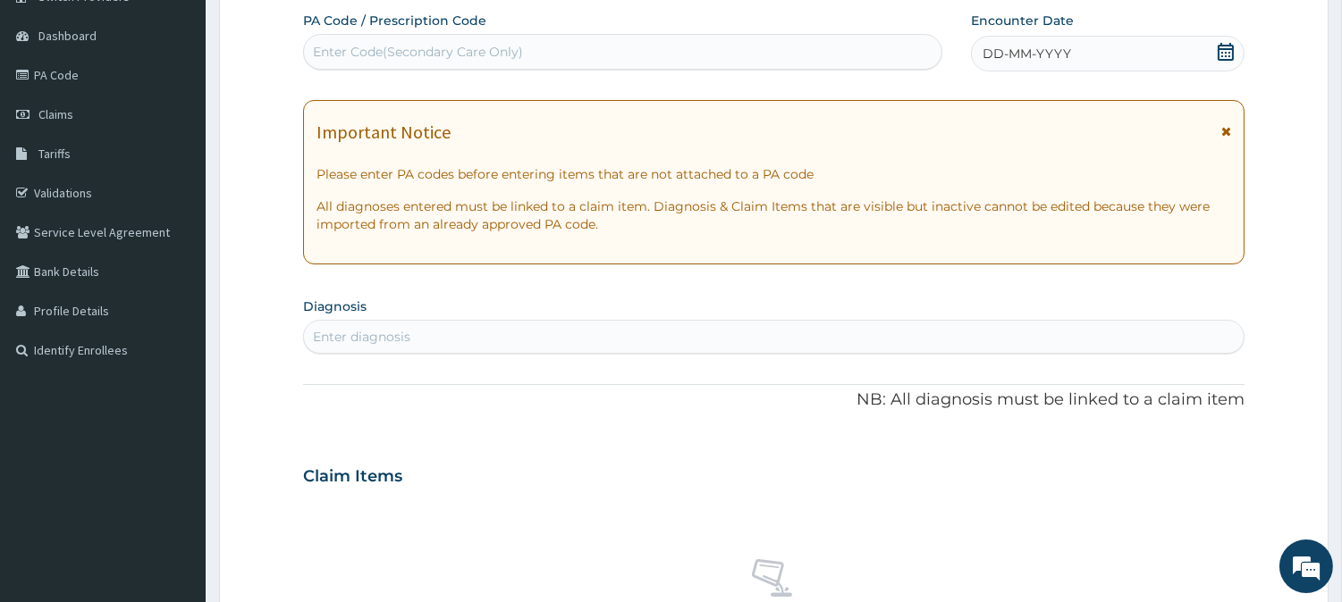
click at [483, 57] on div "Enter Code(Secondary Care Only)" at bounding box center [418, 52] width 210 height 18
paste input "PA47375D"
click at [326, 50] on input "PA47375D" at bounding box center [345, 52] width 65 height 18
type input "PA/47375D"
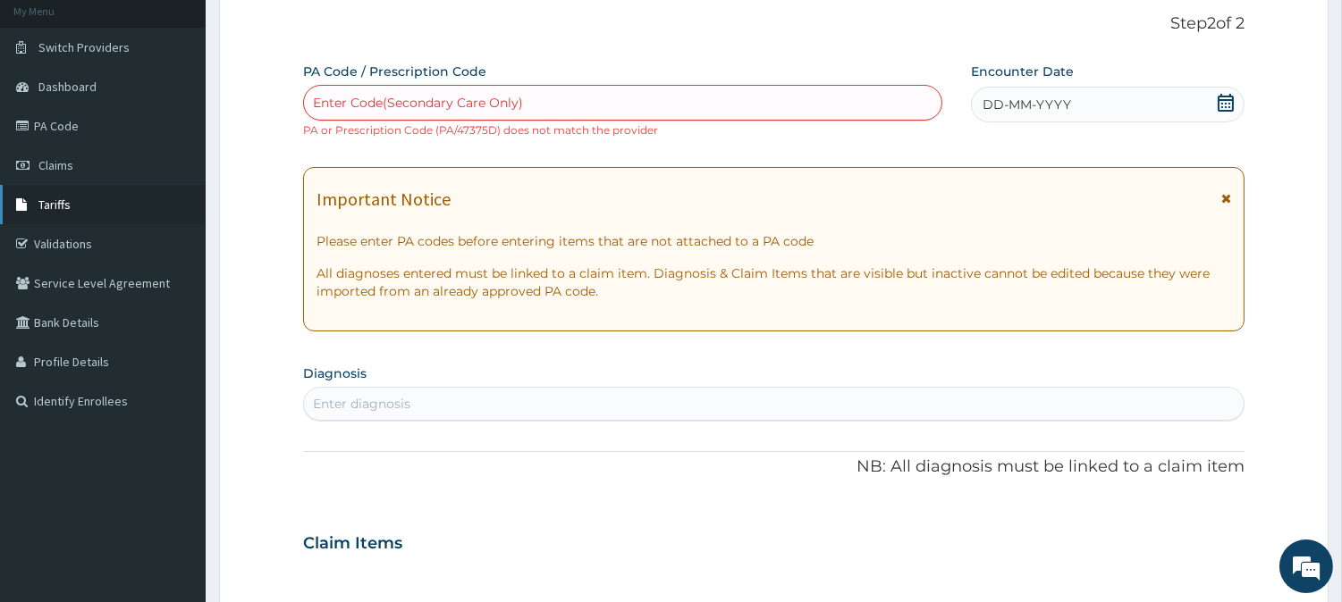
scroll to position [60, 0]
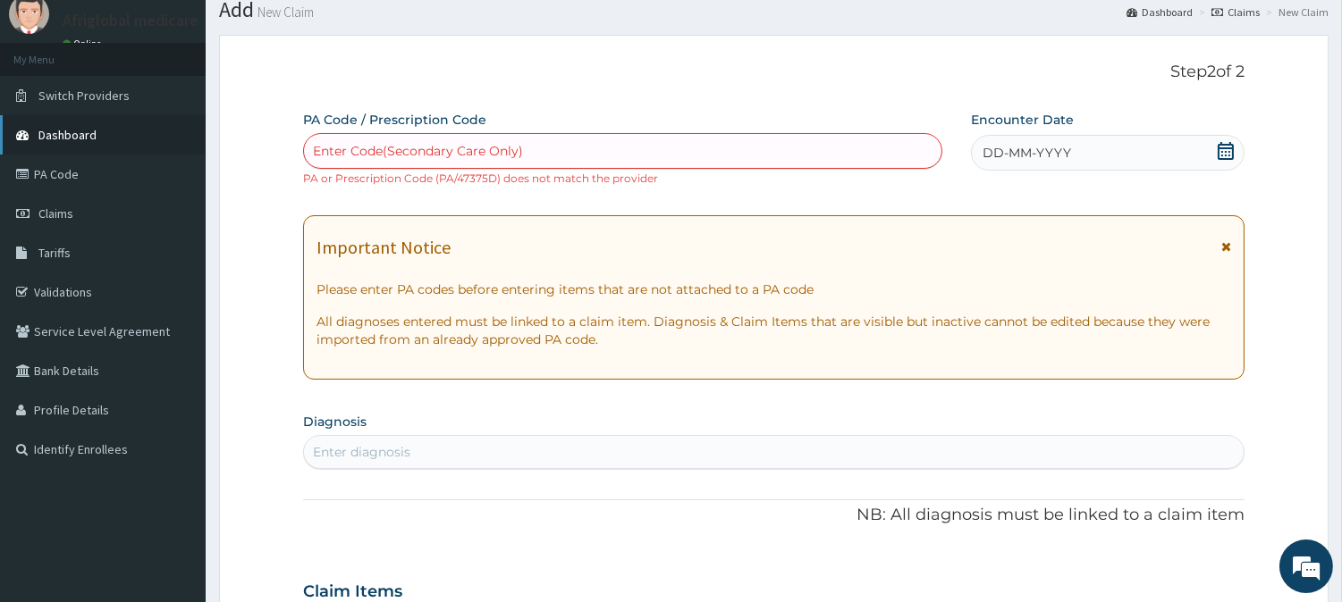
click at [72, 137] on span "Dashboard" at bounding box center [67, 135] width 58 height 16
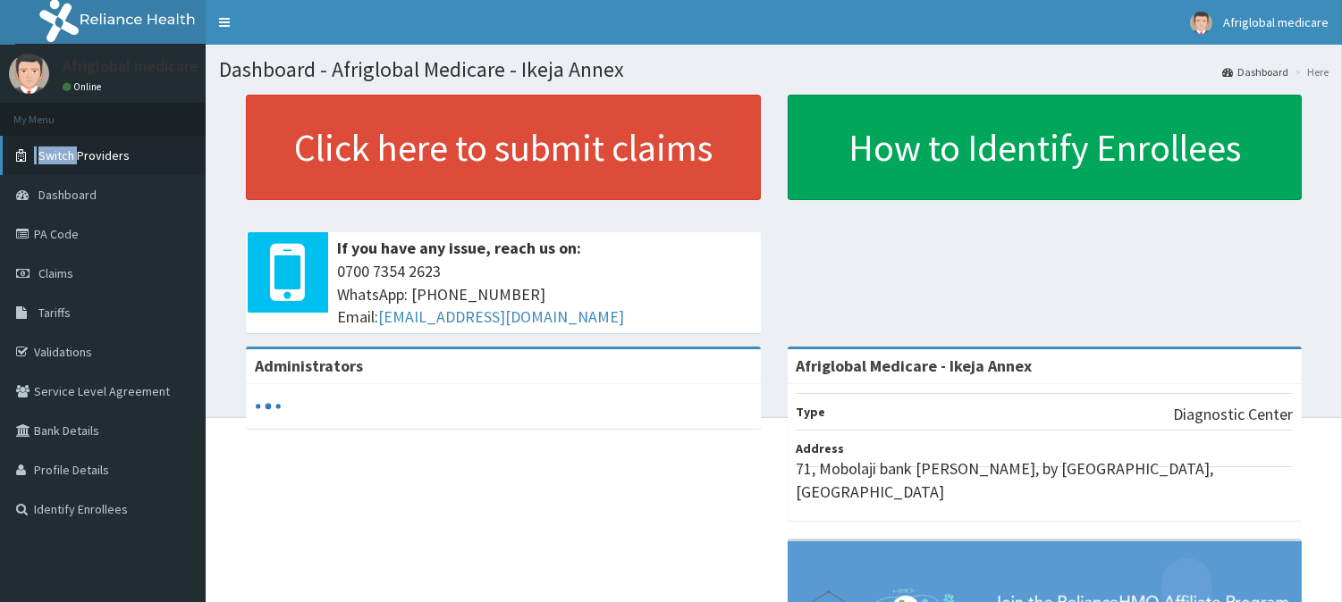
click at [75, 135] on ul "My Menu Switch Providers Dashboard PA Code Claims Tariffs Validations Service L…" at bounding box center [103, 316] width 206 height 426
click at [73, 152] on span "Switch Providers" at bounding box center [83, 155] width 91 height 16
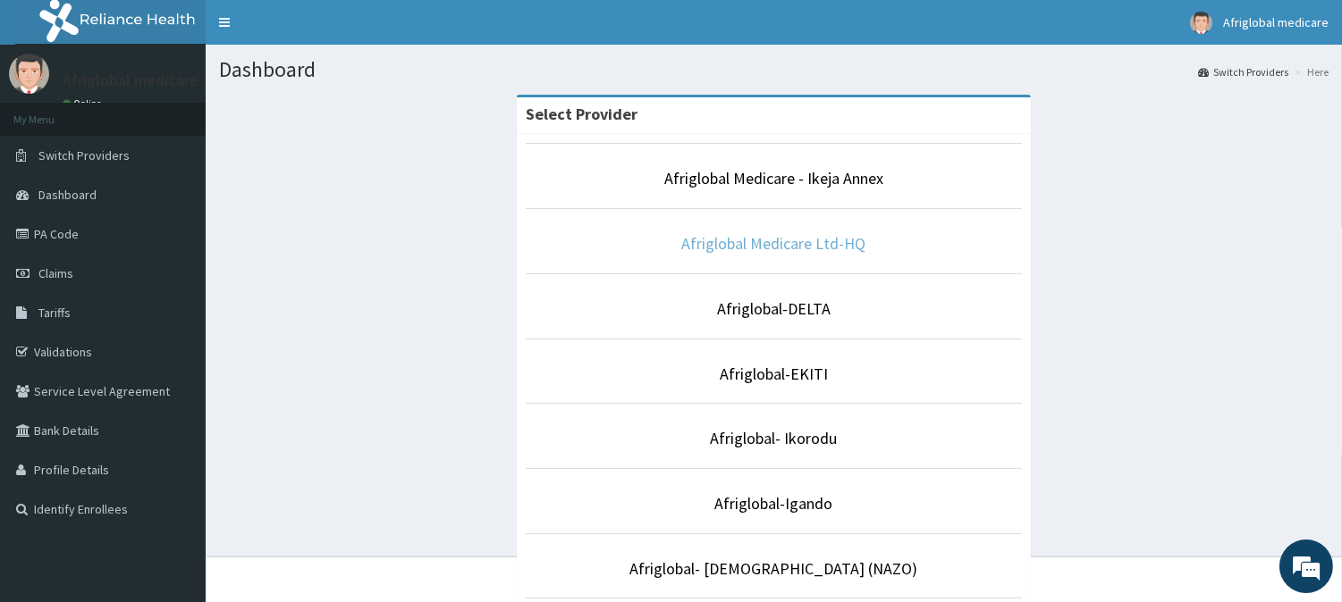
click at [804, 237] on link "Afriglobal Medicare Ltd-HQ" at bounding box center [774, 243] width 184 height 21
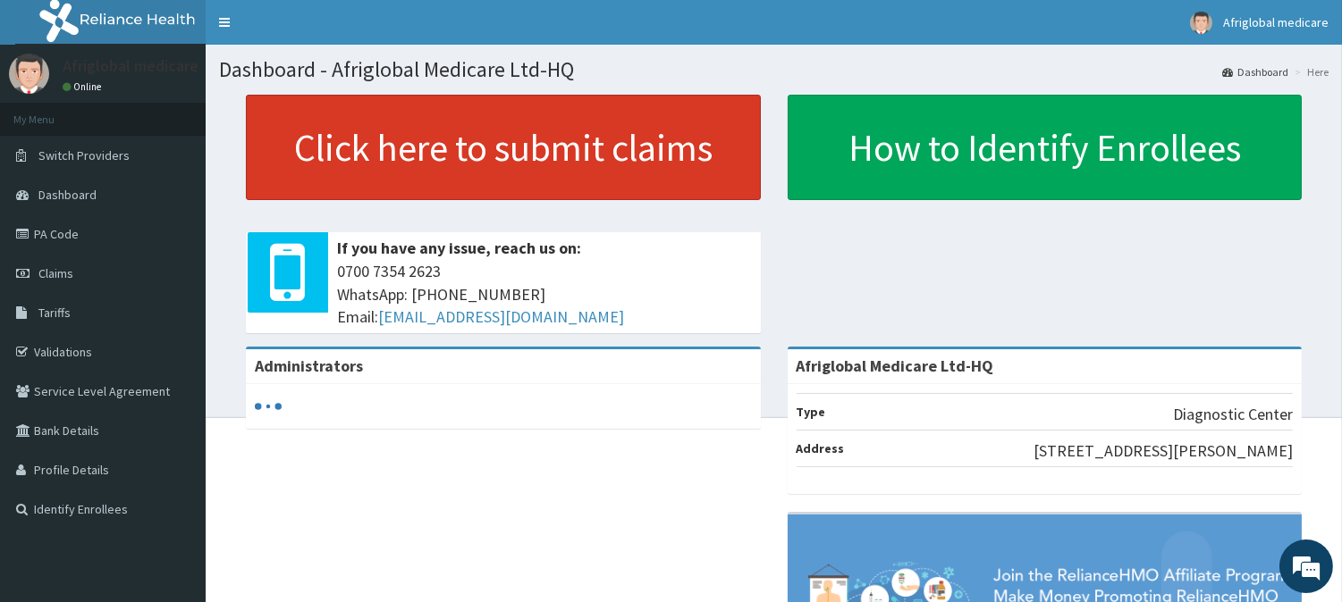
click at [626, 147] on link "Click here to submit claims" at bounding box center [503, 147] width 515 height 105
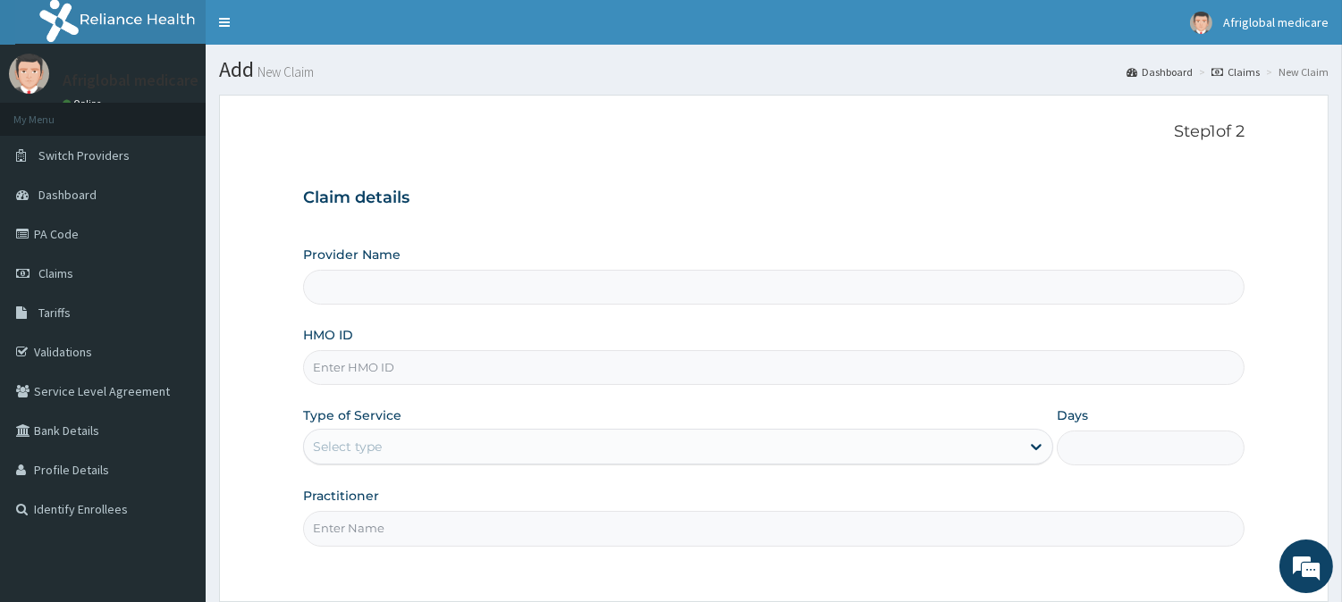
click at [434, 358] on input "HMO ID" at bounding box center [773, 367] width 941 height 35
type input "Afriglobal Medicare Ltd-HQ"
paste input "KSB11484A"
click at [333, 367] on input "KSB11484A" at bounding box center [773, 367] width 941 height 35
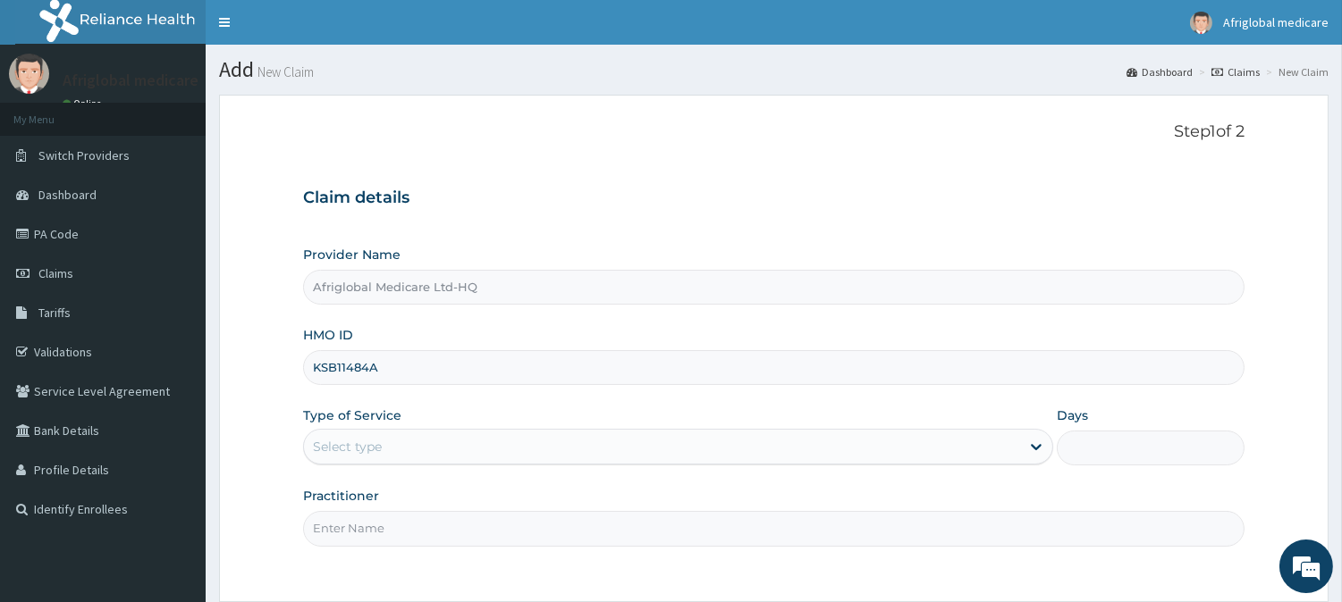
click at [332, 365] on input "KSB11484A" at bounding box center [773, 367] width 941 height 35
click at [334, 371] on input "KSB11484A" at bounding box center [773, 367] width 941 height 35
click at [378, 363] on input "KSB/11484A" at bounding box center [773, 367] width 941 height 35
click at [396, 444] on div "Select type" at bounding box center [662, 447] width 716 height 29
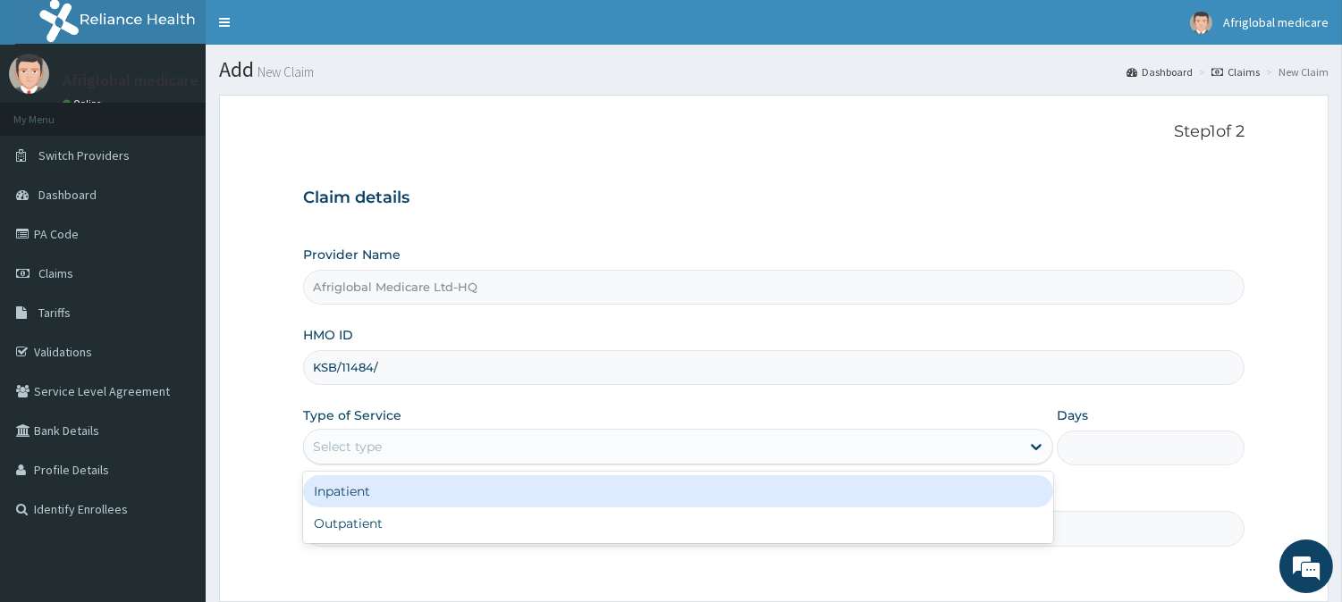
click at [413, 373] on input "KSB/11484/" at bounding box center [773, 367] width 941 height 35
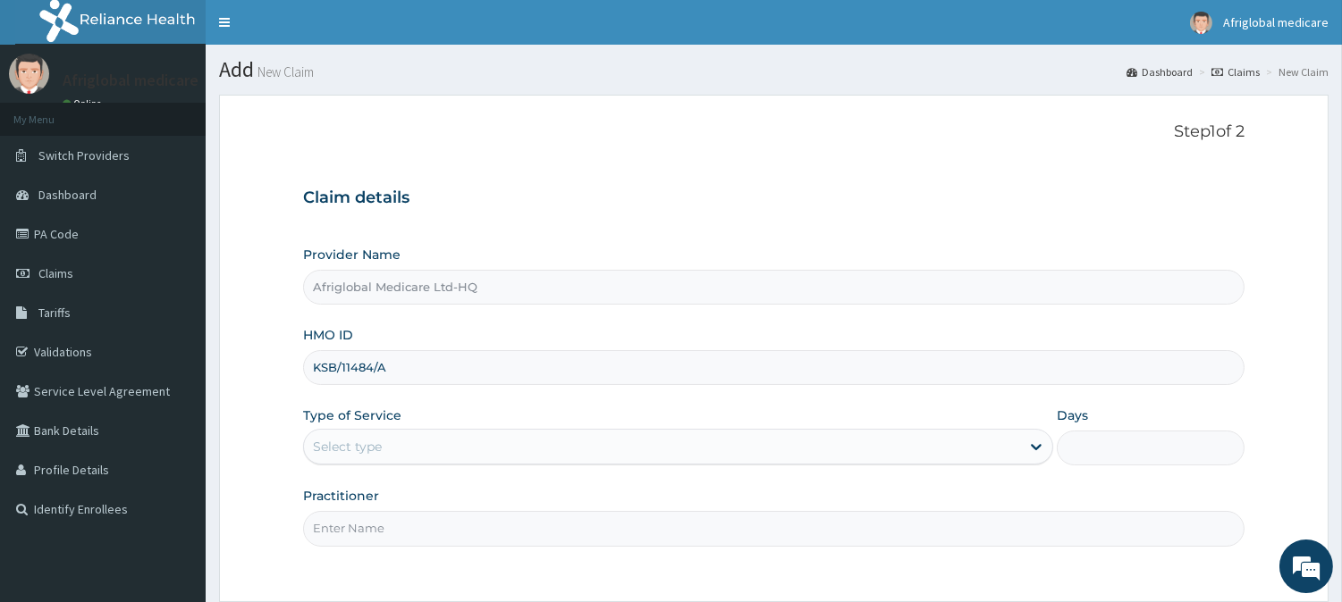
type input "KSB/11484/A"
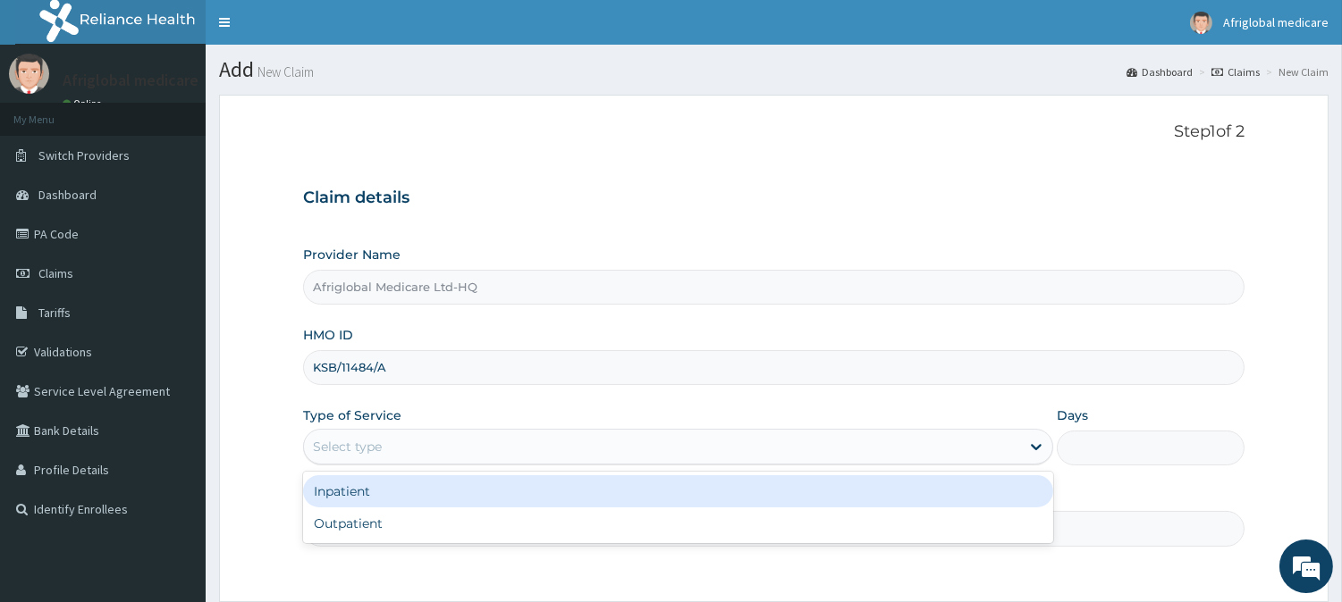
click at [413, 442] on div "Select type" at bounding box center [662, 447] width 716 height 29
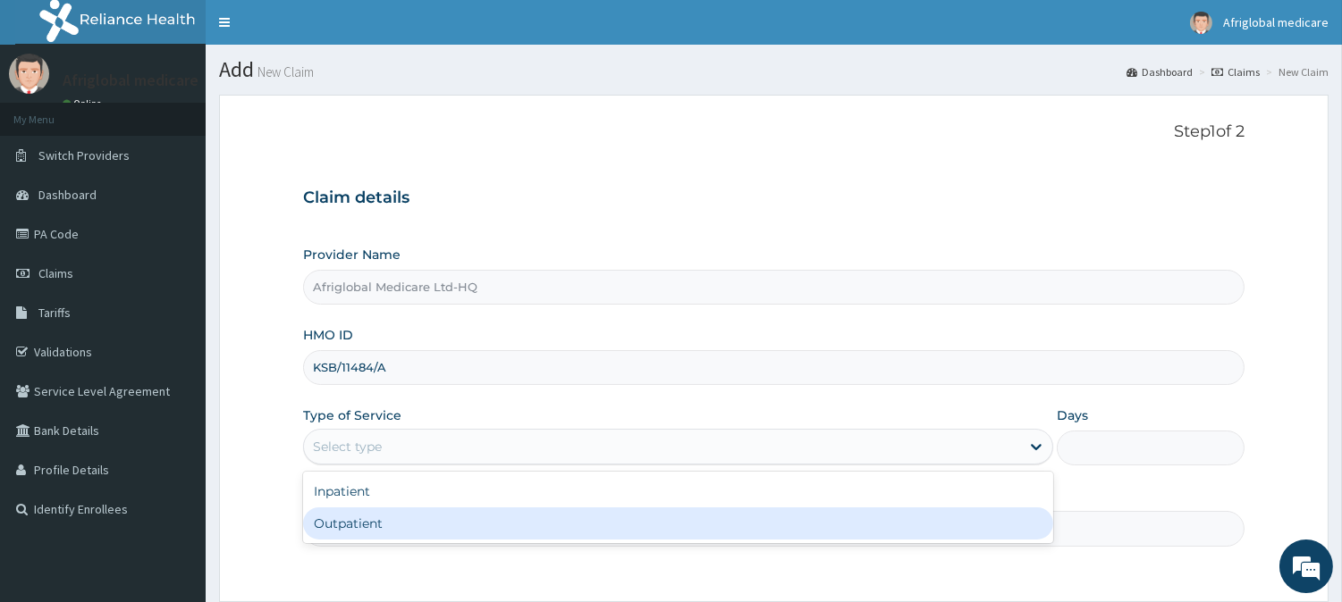
click at [425, 528] on div "Outpatient" at bounding box center [678, 524] width 750 height 32
type input "1"
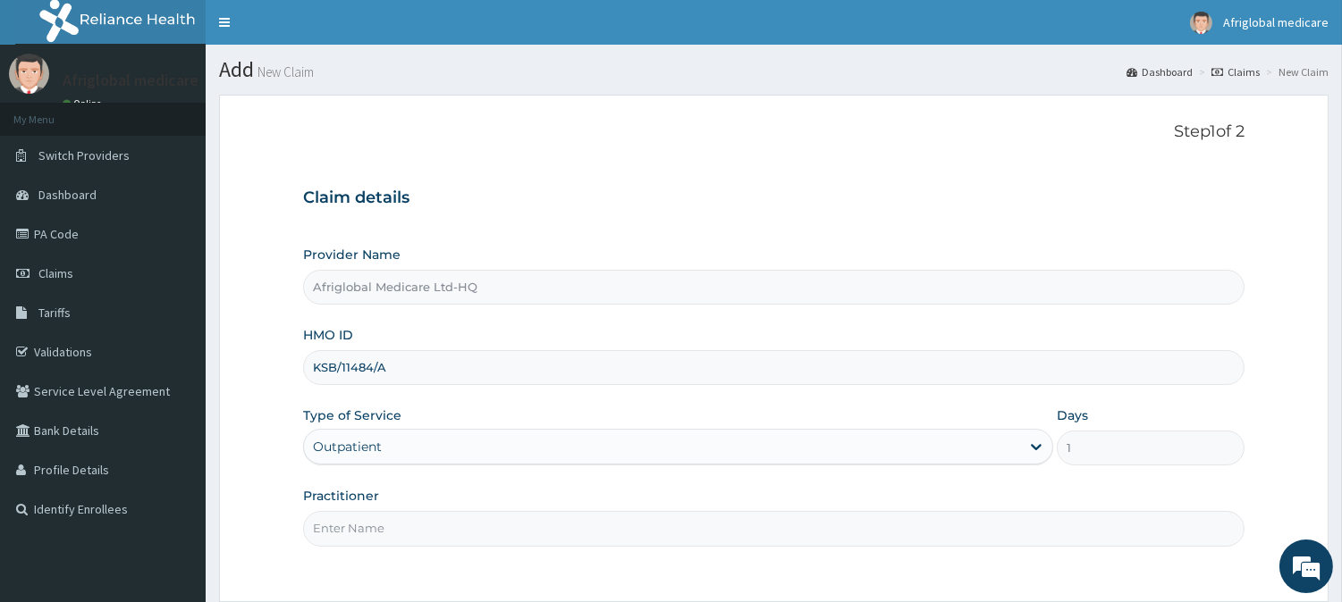
click at [425, 527] on input "Practitioner" at bounding box center [773, 528] width 941 height 35
paste input "KSB11484A"
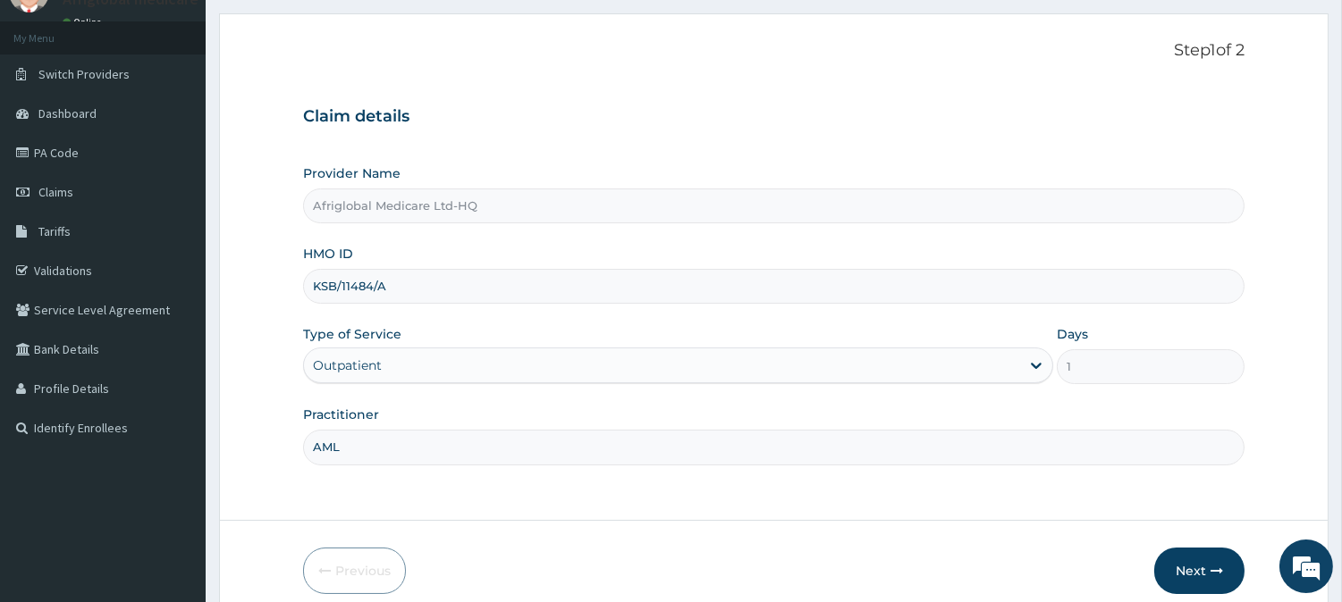
scroll to position [159, 0]
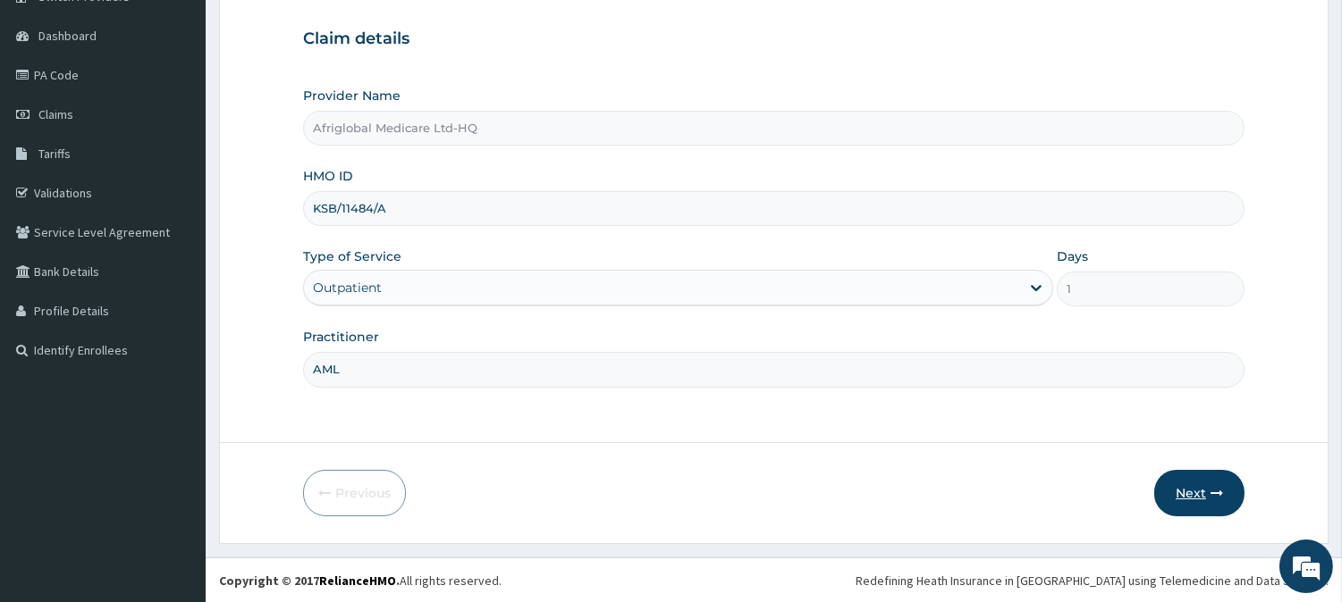
type input "AML"
click at [1182, 477] on button "Next" at bounding box center [1199, 493] width 90 height 46
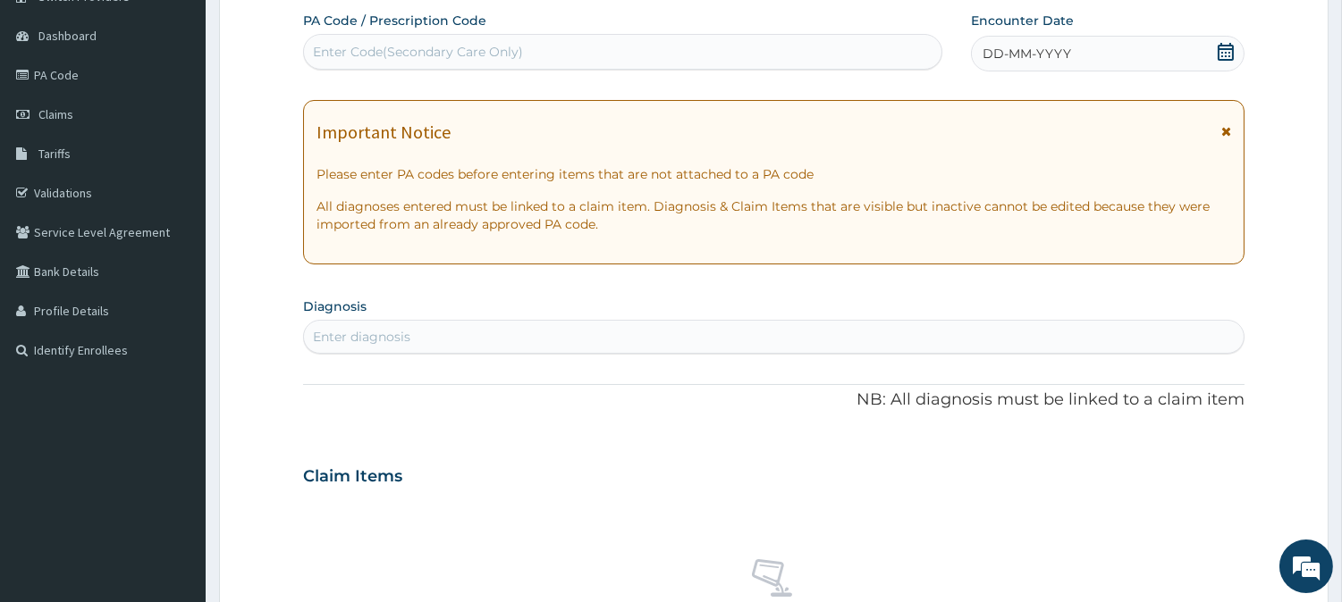
click at [487, 55] on div "Enter Code(Secondary Care Only)" at bounding box center [418, 52] width 210 height 18
paste input "PA47375D"
click at [328, 52] on input "PA47375D" at bounding box center [345, 52] width 65 height 18
type input "PA/47375D"
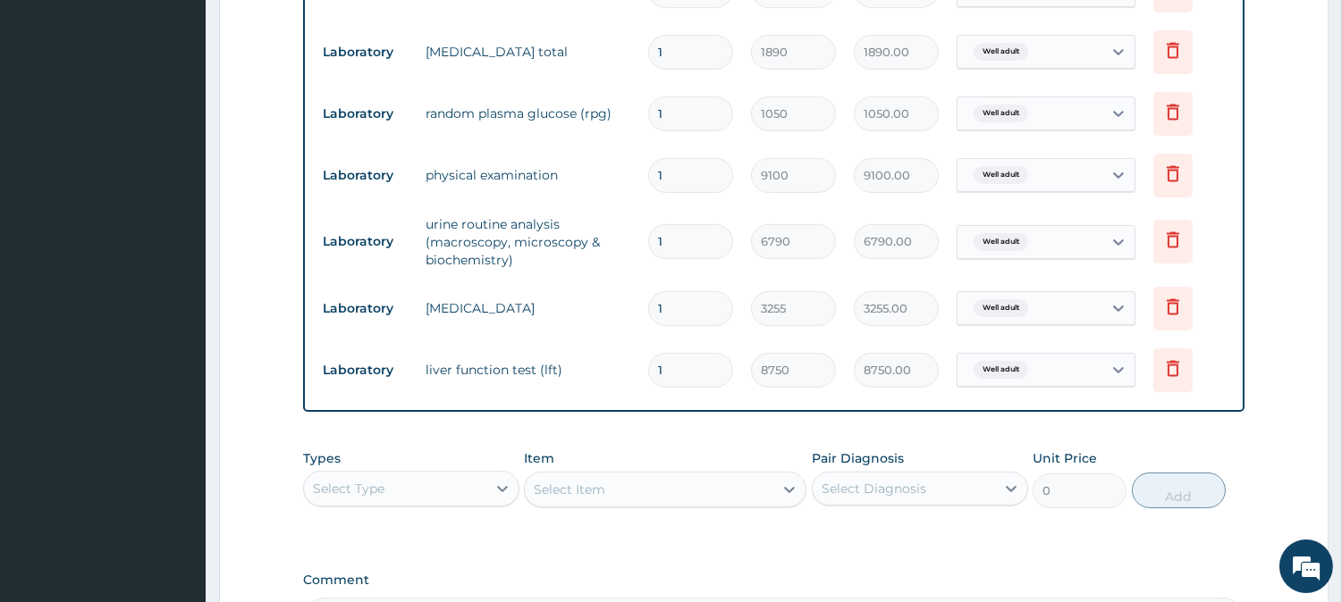
scroll to position [624, 0]
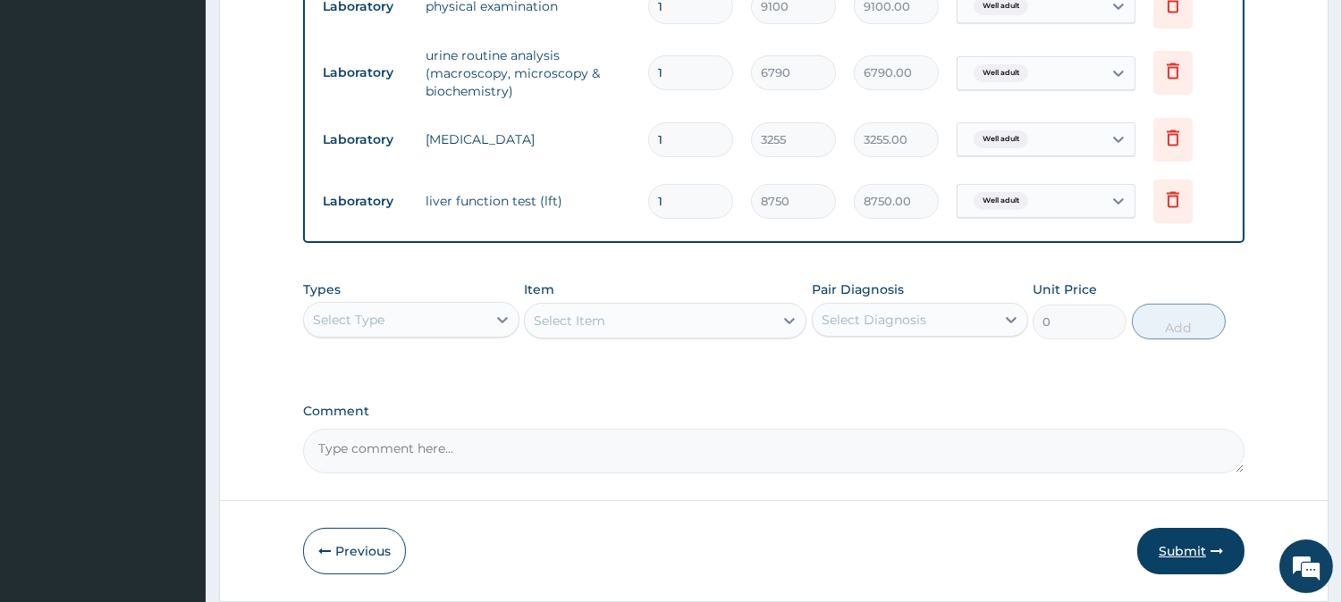
click at [1210, 554] on icon "button" at bounding box center [1216, 551] width 13 height 13
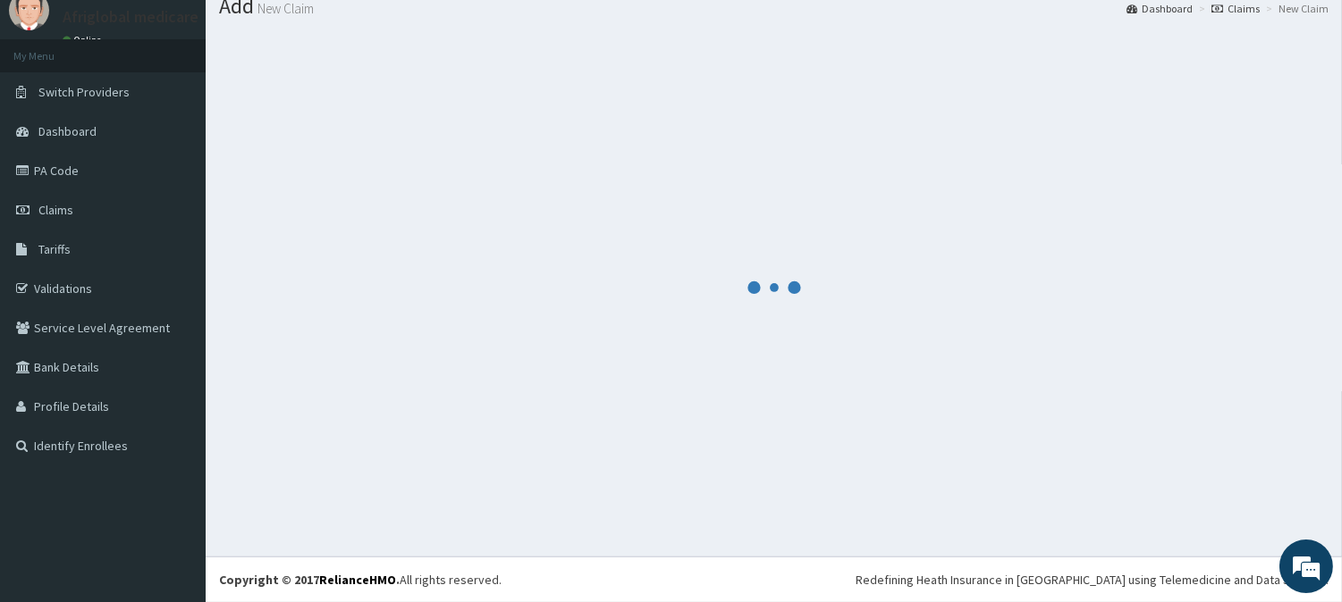
scroll to position [63, 0]
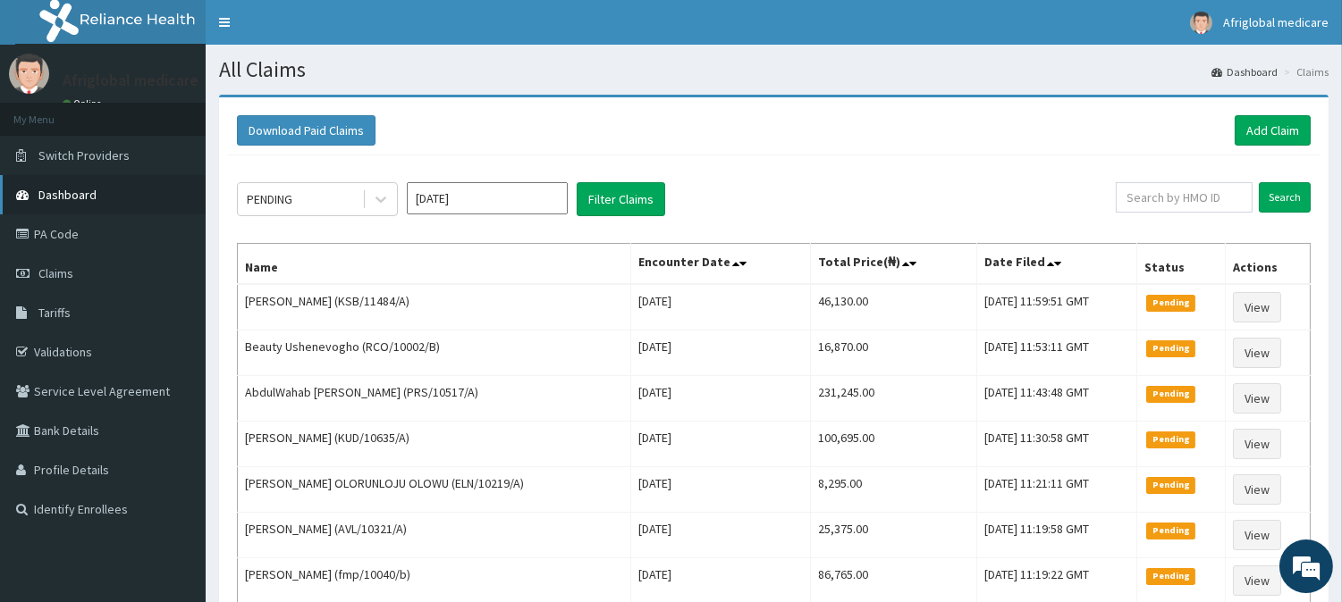
click at [74, 182] on link "Dashboard" at bounding box center [103, 194] width 206 height 39
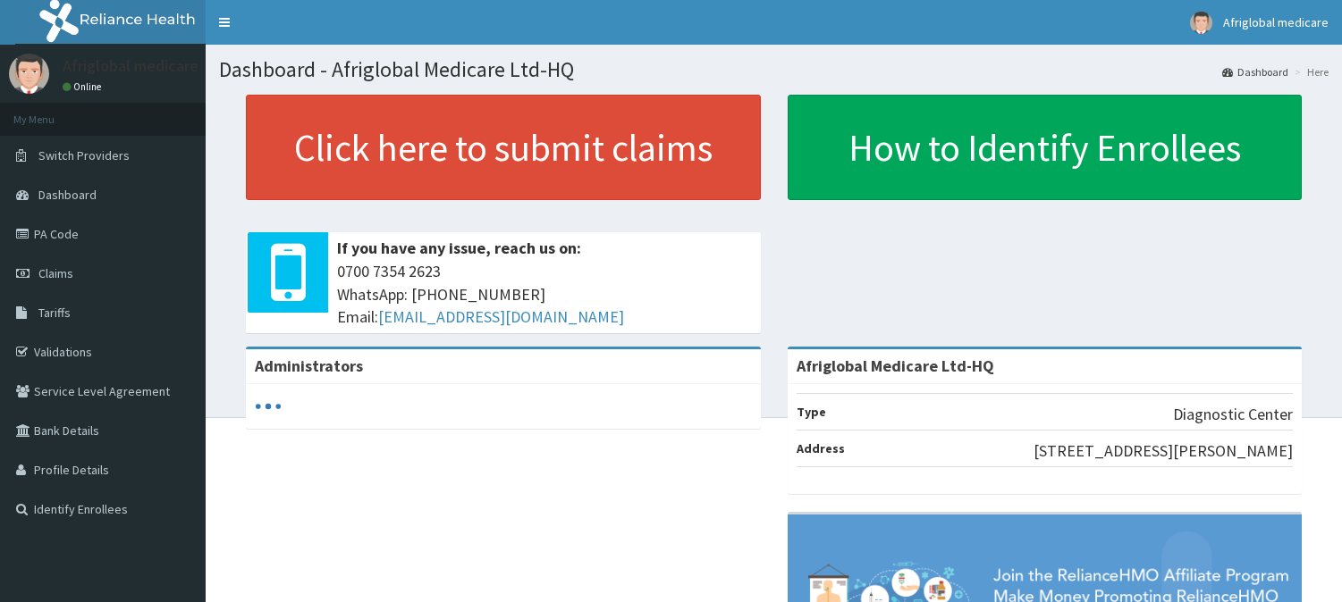
click at [418, 146] on link "Click here to submit claims" at bounding box center [503, 147] width 515 height 105
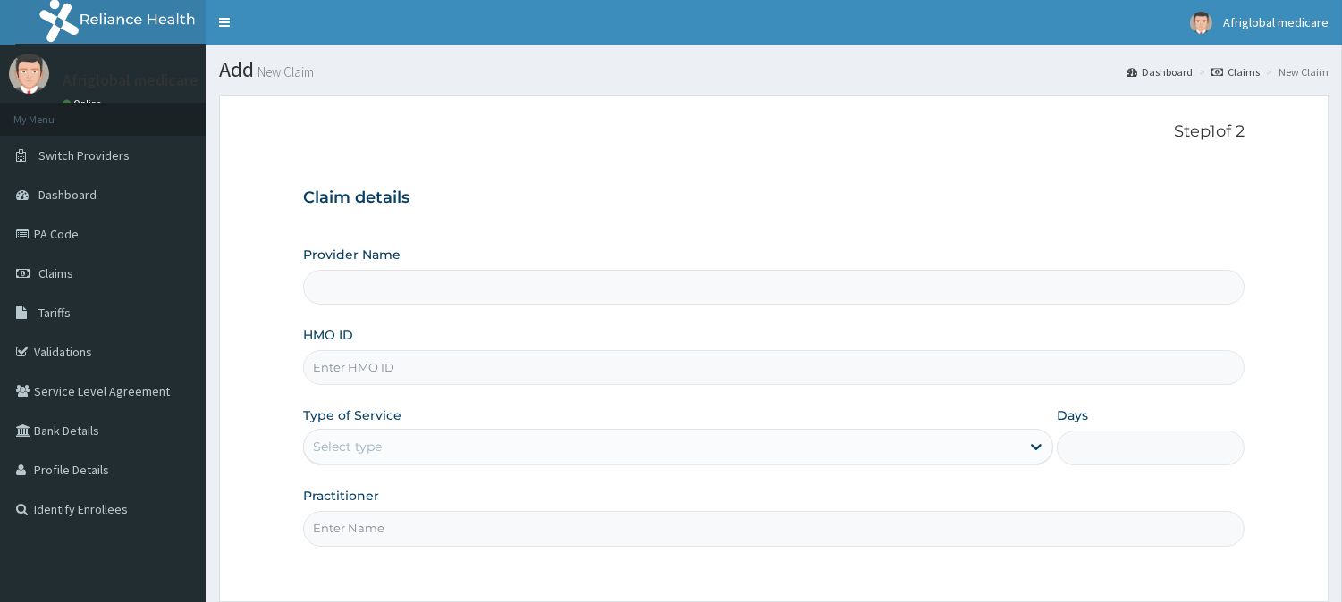
drag, startPoint x: 0, startPoint y: 0, endPoint x: 452, endPoint y: 380, distance: 590.6
click at [452, 380] on input "HMO ID" at bounding box center [773, 367] width 941 height 35
paste input "GSV10227A"
type input "GSV10227A"
type input "Afriglobal Medicare Ltd-HQ"
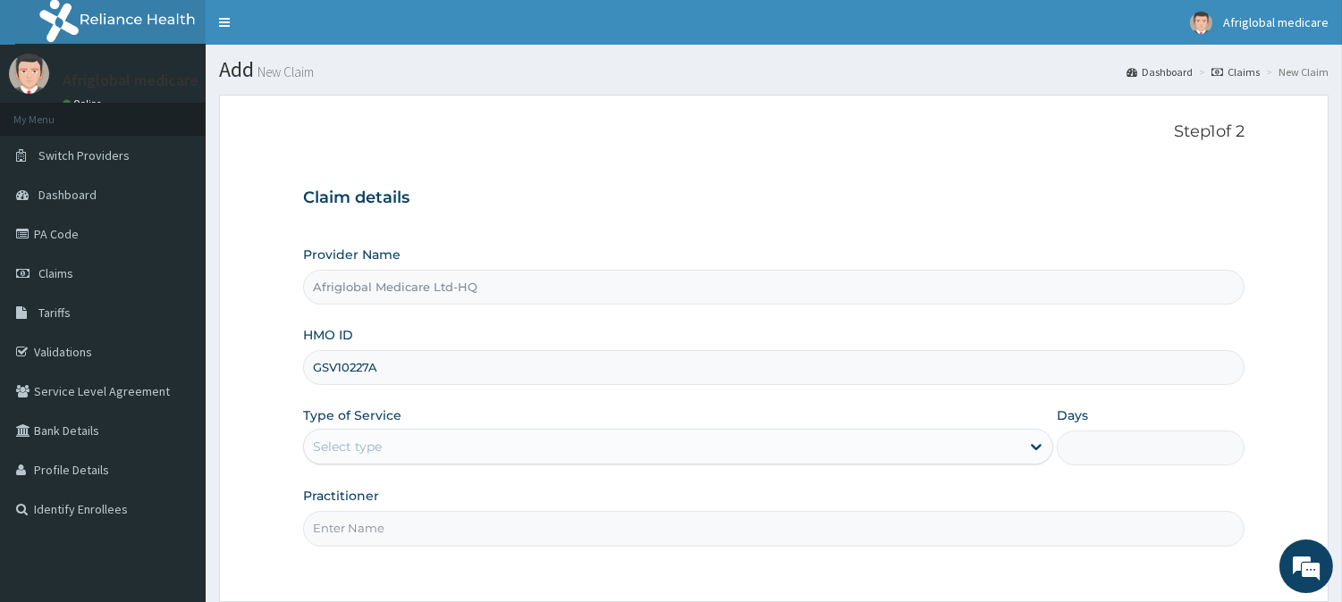
click at [341, 369] on input "GSV10227A" at bounding box center [773, 367] width 941 height 35
click at [334, 369] on input "GSV10227A" at bounding box center [773, 367] width 941 height 35
click at [373, 370] on input "GSV/10227A" at bounding box center [773, 367] width 941 height 35
type input "GSV/10227/A"
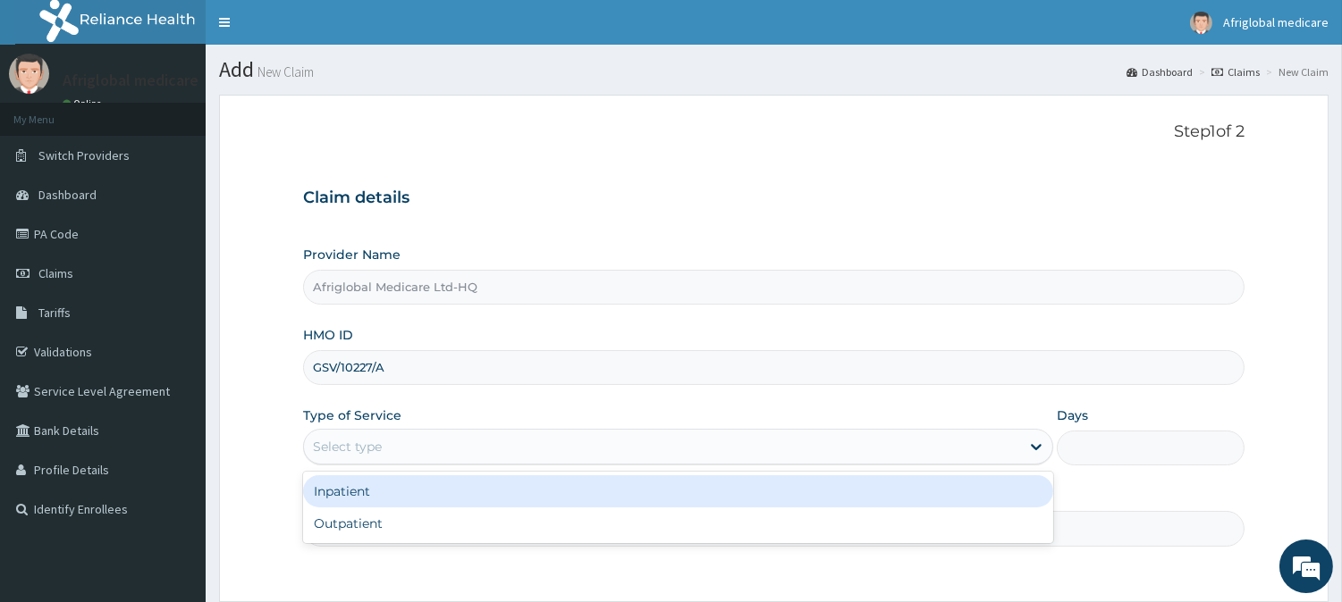
drag, startPoint x: 391, startPoint y: 438, endPoint x: 393, endPoint y: 474, distance: 35.9
click at [391, 439] on div "Select type" at bounding box center [662, 447] width 716 height 29
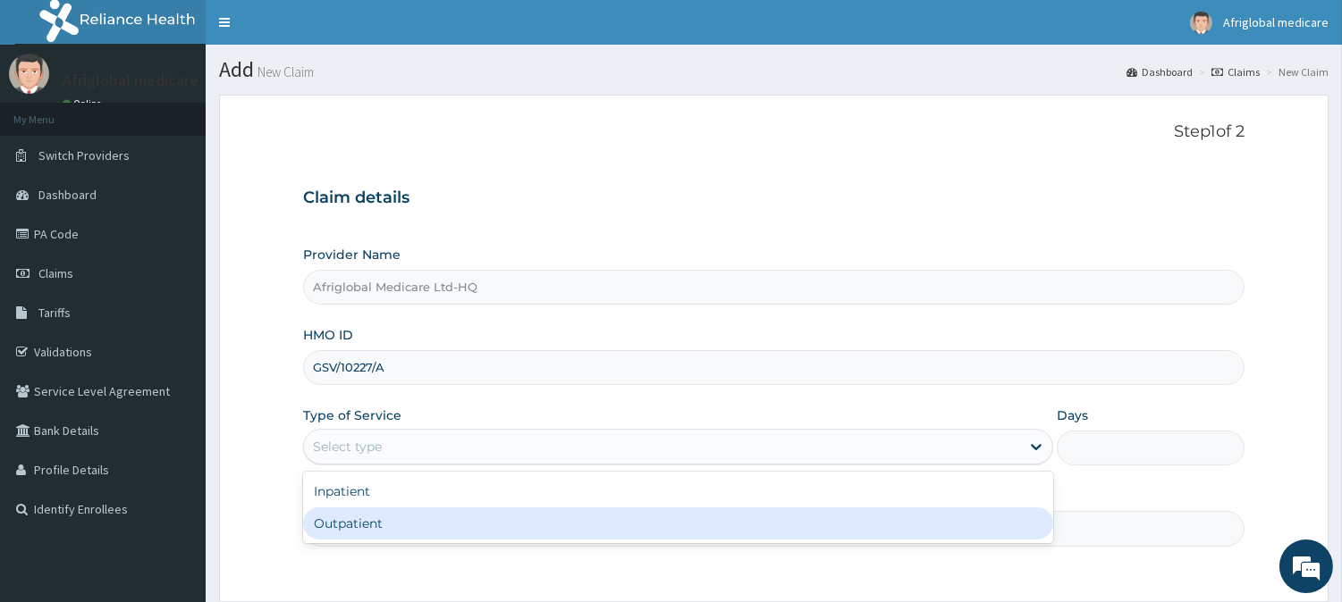
click at [393, 531] on div "Outpatient" at bounding box center [678, 524] width 750 height 32
type input "1"
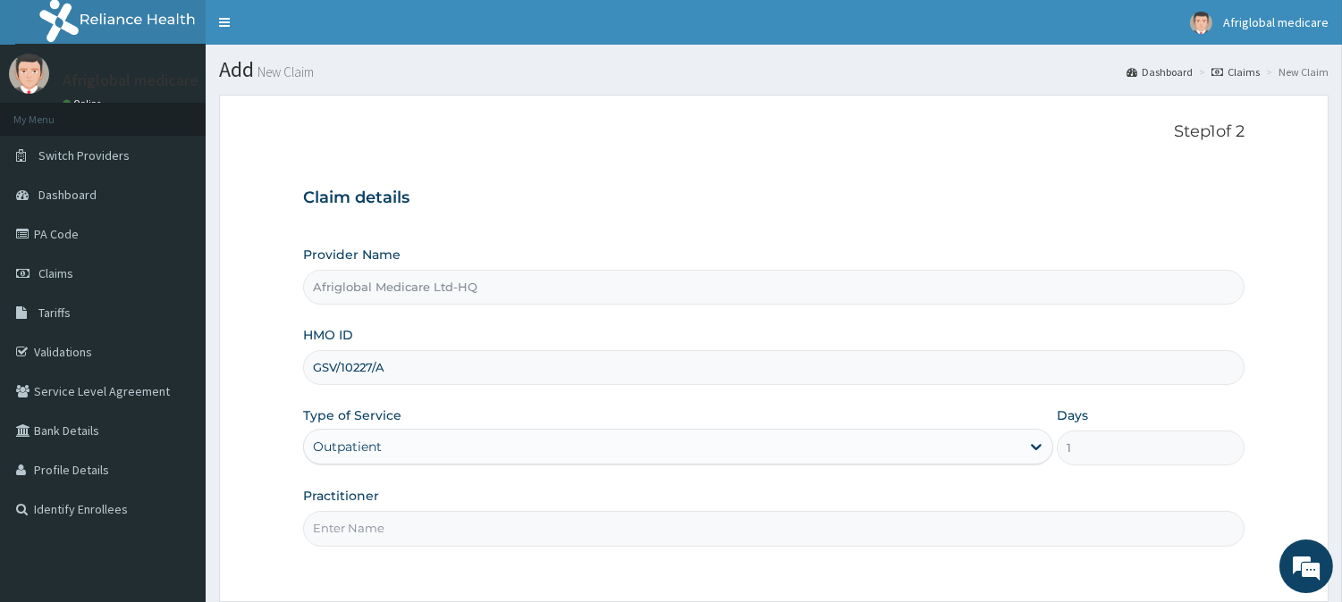
click at [393, 531] on input "Practitioner" at bounding box center [773, 528] width 941 height 35
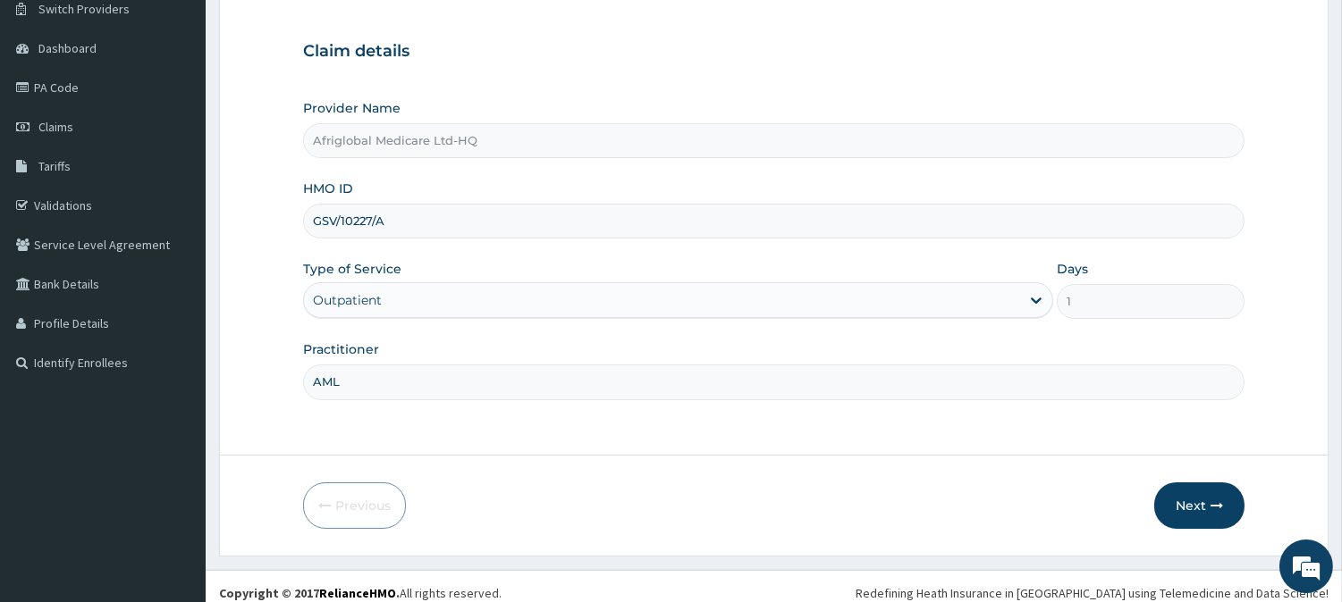
scroll to position [159, 0]
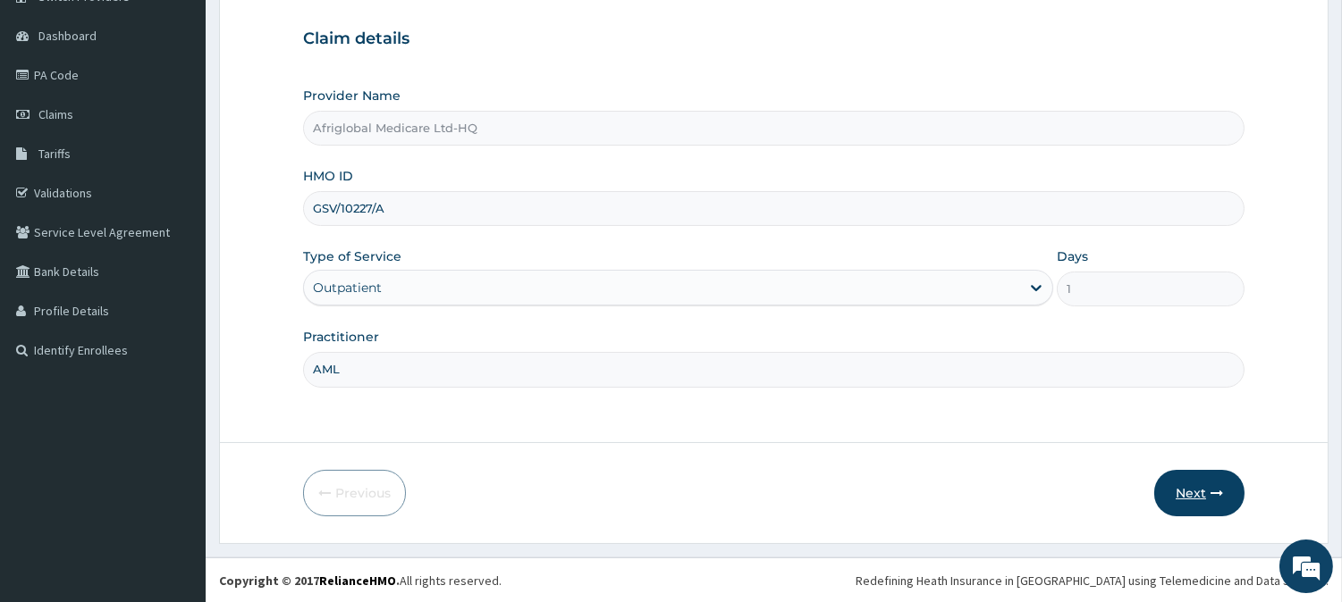
type input "AML"
click at [1180, 497] on button "Next" at bounding box center [1199, 493] width 90 height 46
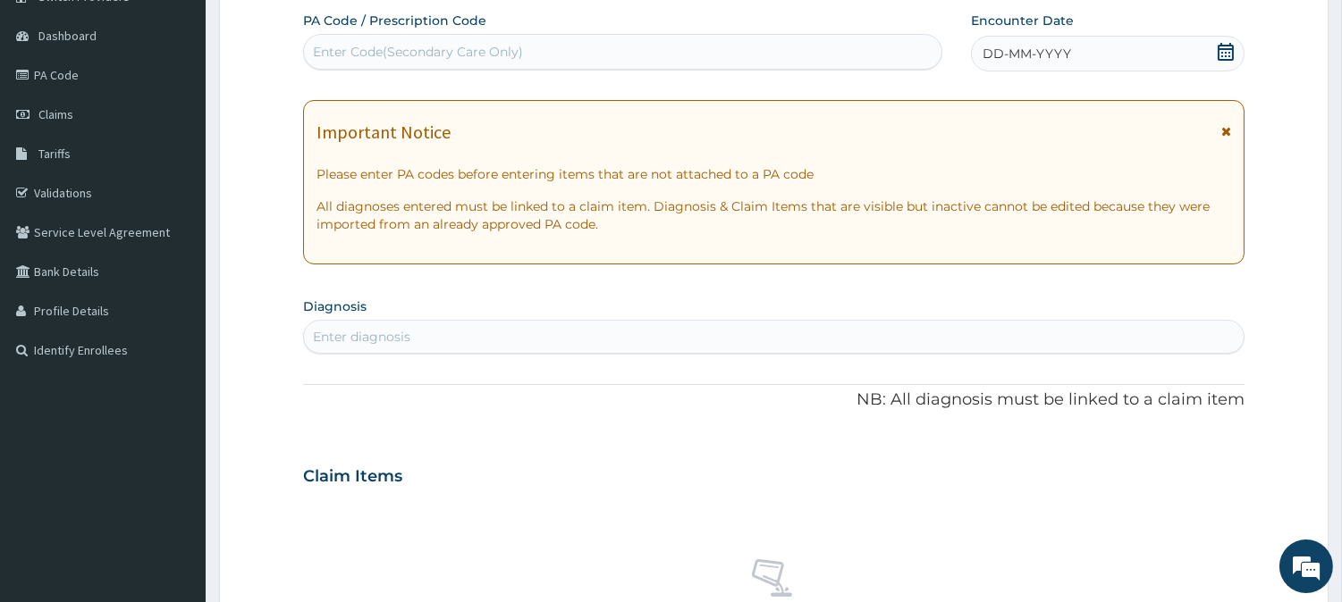
click at [602, 63] on div "Enter Code(Secondary Care Only)" at bounding box center [622, 52] width 637 height 29
paste input "PA4D558F"
click at [331, 49] on input "PA4D558F" at bounding box center [347, 52] width 68 height 18
type input "PA/4D558F"
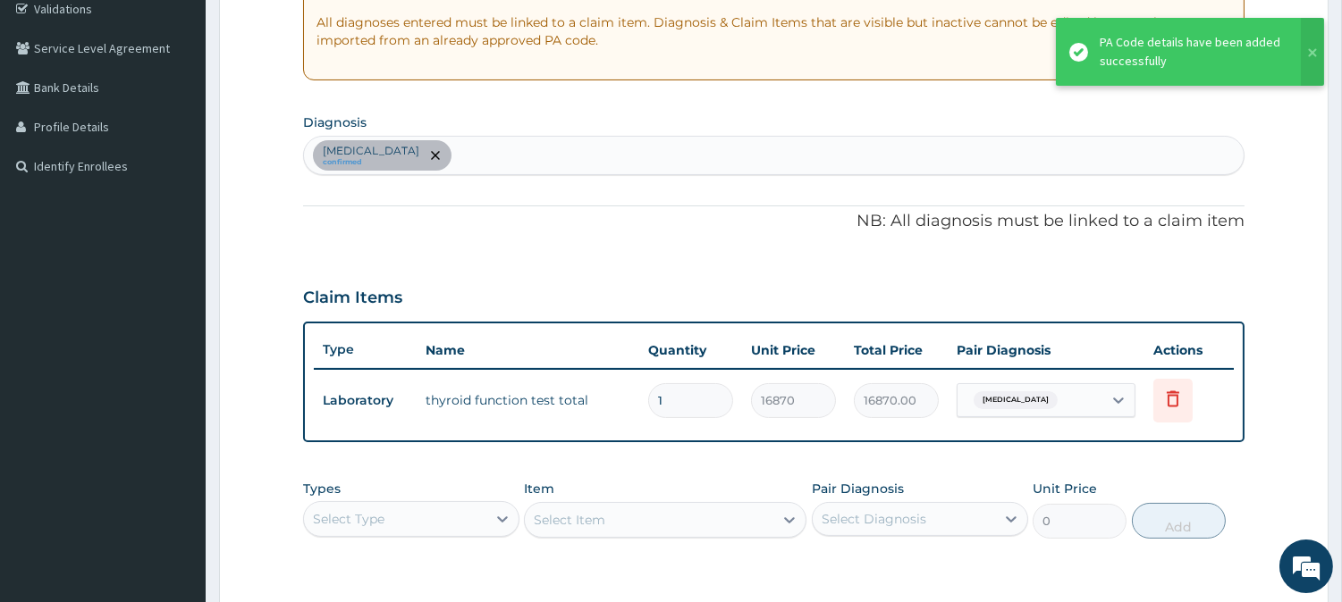
scroll to position [358, 0]
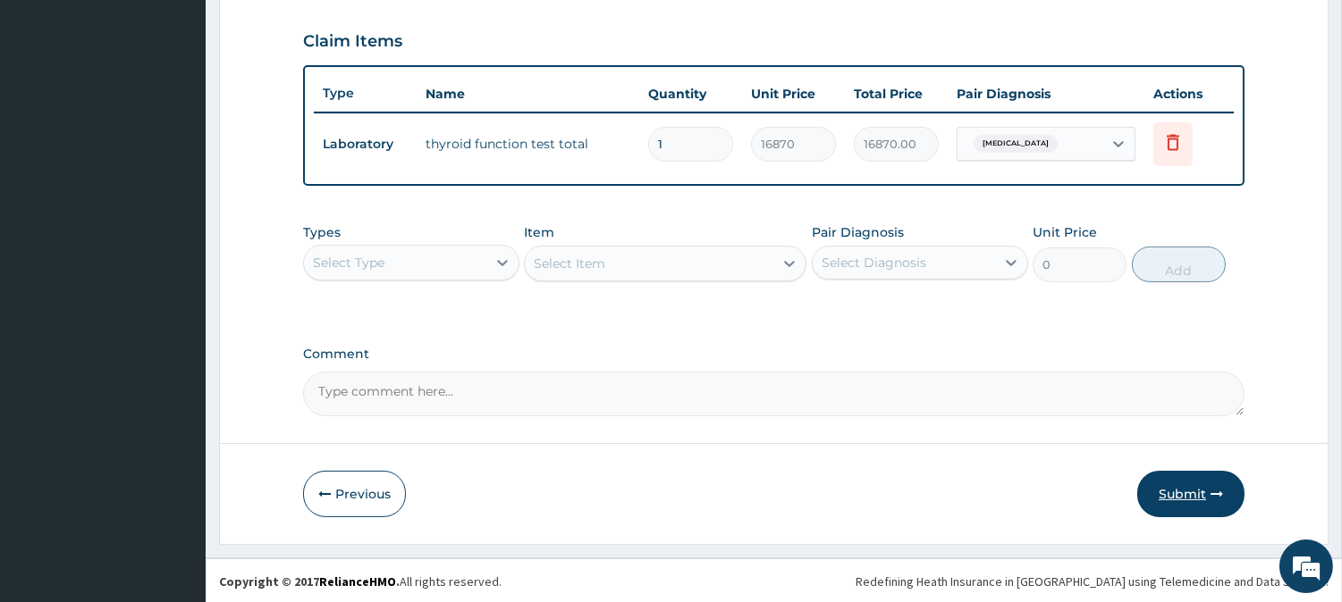
click at [1183, 490] on button "Submit" at bounding box center [1190, 494] width 107 height 46
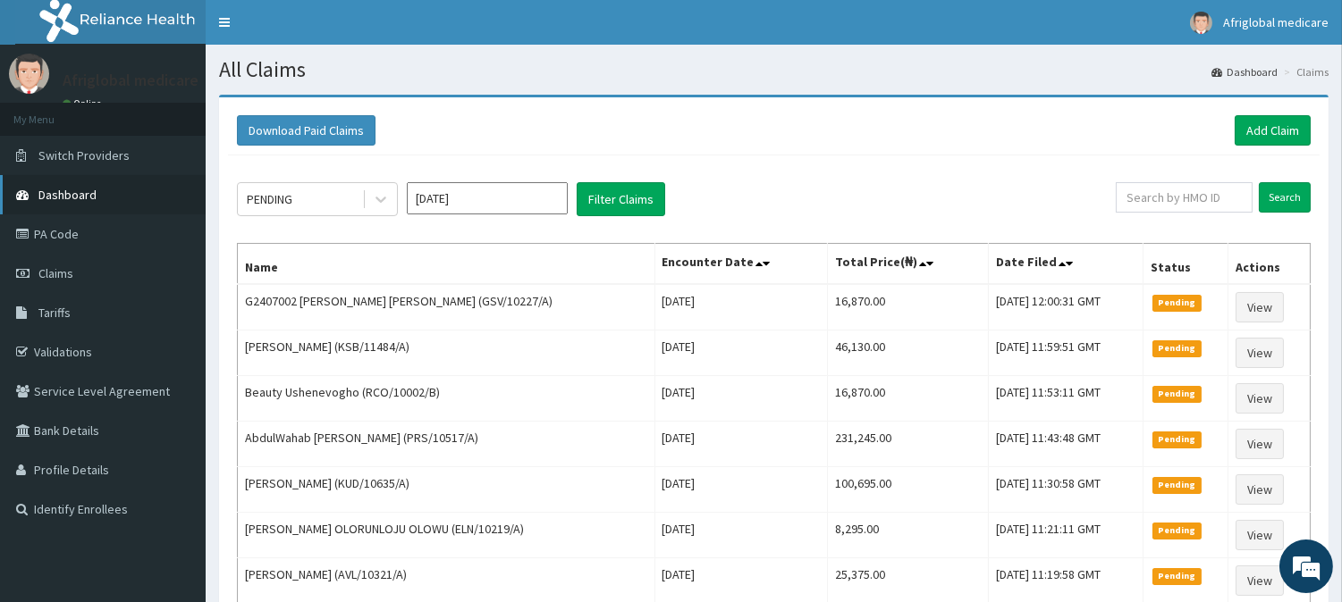
click at [130, 191] on link "Dashboard" at bounding box center [103, 194] width 206 height 39
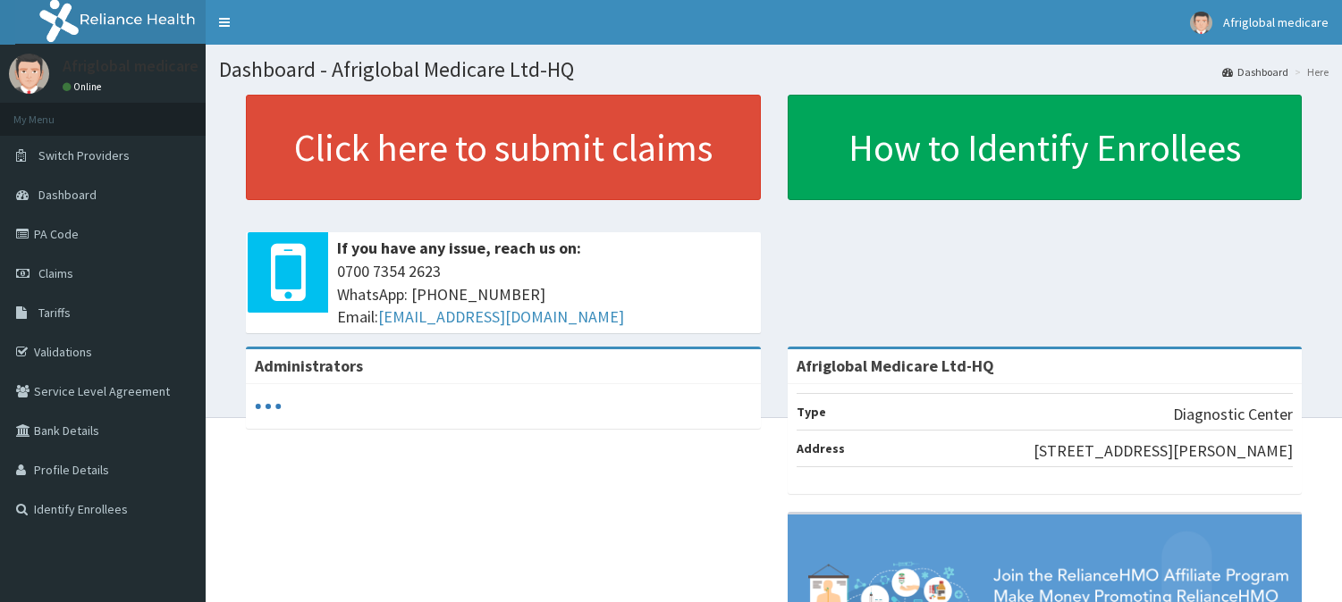
click at [484, 130] on link "Click here to submit claims" at bounding box center [503, 147] width 515 height 105
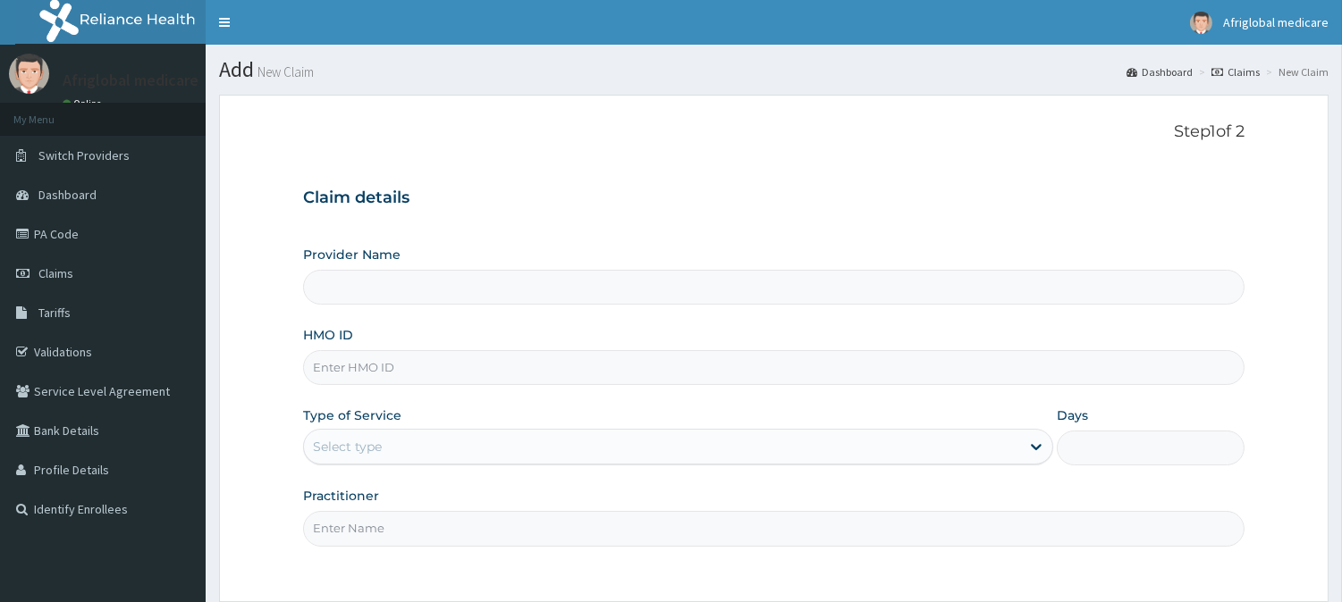
click at [492, 368] on input "HMO ID" at bounding box center [773, 367] width 941 height 35
type input "Afriglobal Medicare Ltd-HQ"
paste input "MFD10032A"
click at [338, 368] on input "MFD10032A" at bounding box center [773, 367] width 941 height 35
click at [381, 362] on input "MFD/10032A" at bounding box center [773, 367] width 941 height 35
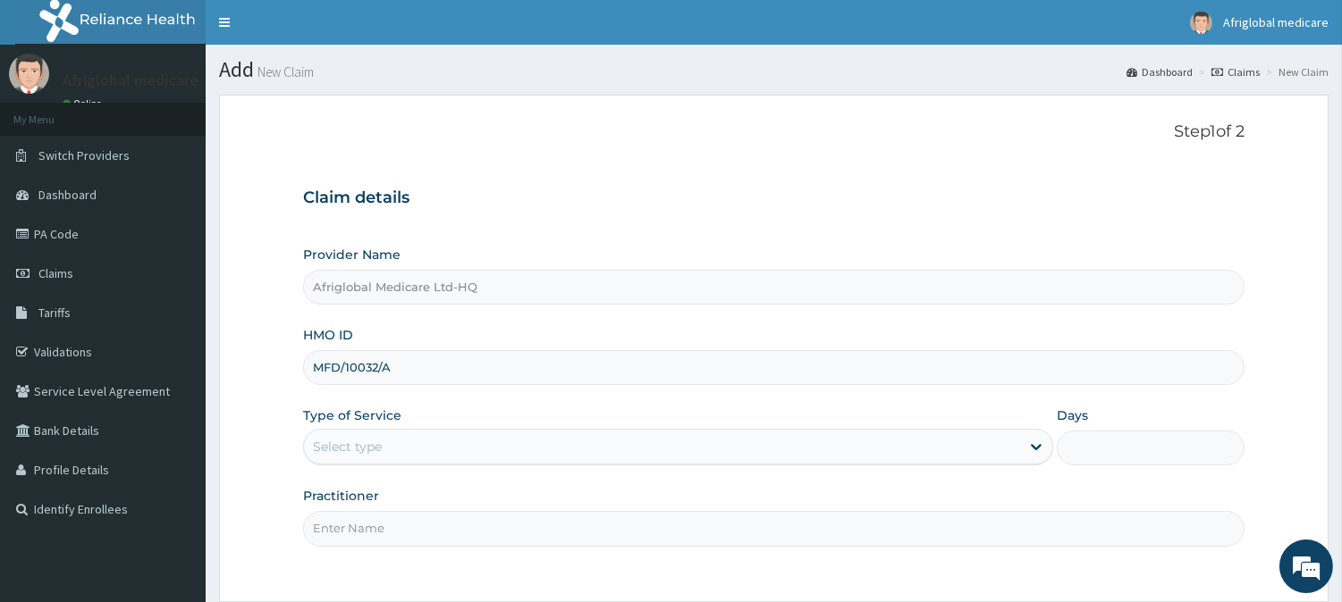
type input "MFD/10032/A"
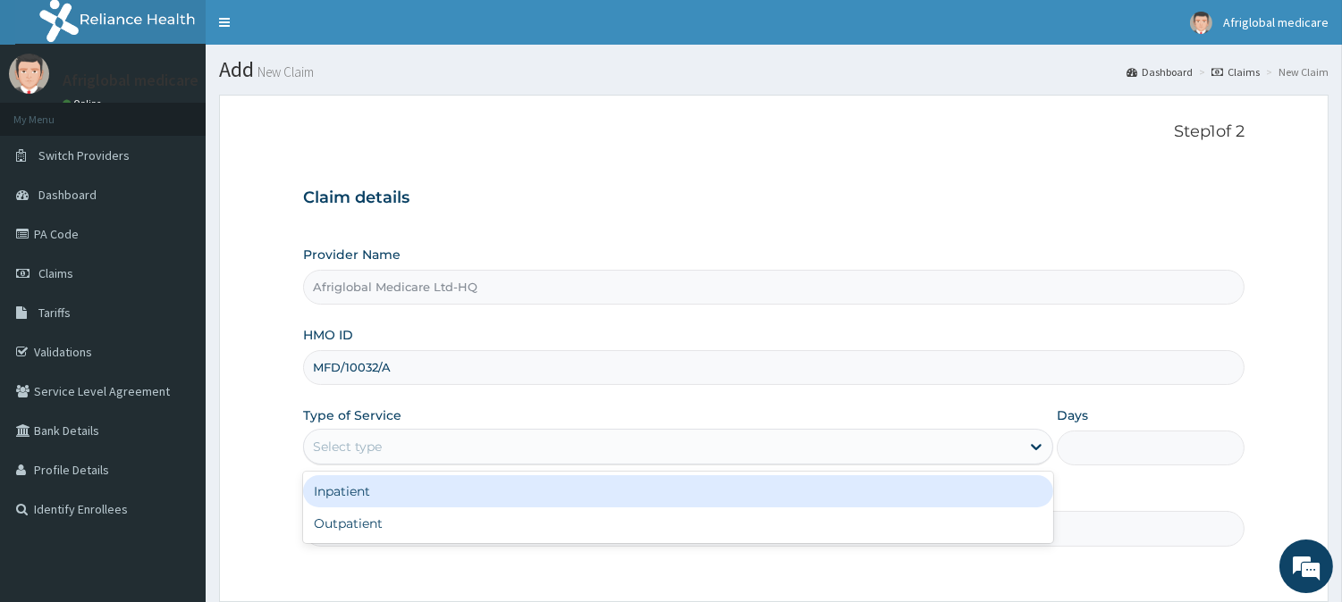
drag, startPoint x: 403, startPoint y: 439, endPoint x: 412, endPoint y: 483, distance: 44.7
click at [404, 439] on div "Select type" at bounding box center [662, 447] width 716 height 29
click at [415, 513] on div "Outpatient" at bounding box center [678, 524] width 750 height 32
type input "1"
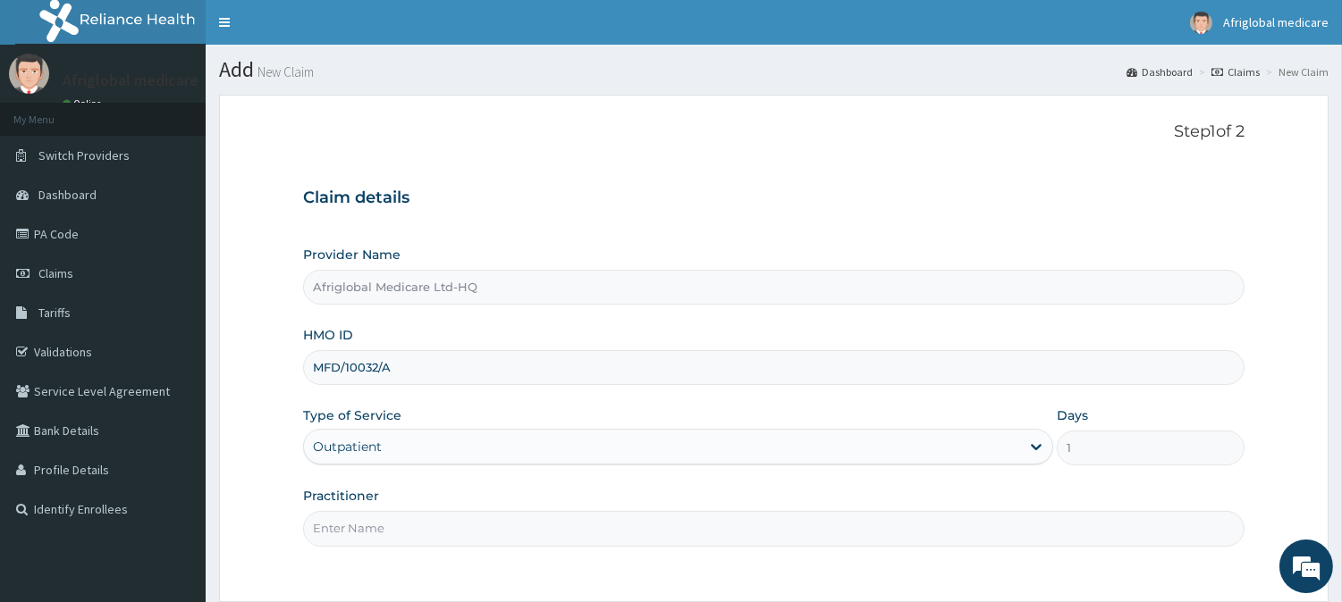
click at [416, 525] on input "Practitioner" at bounding box center [773, 528] width 941 height 35
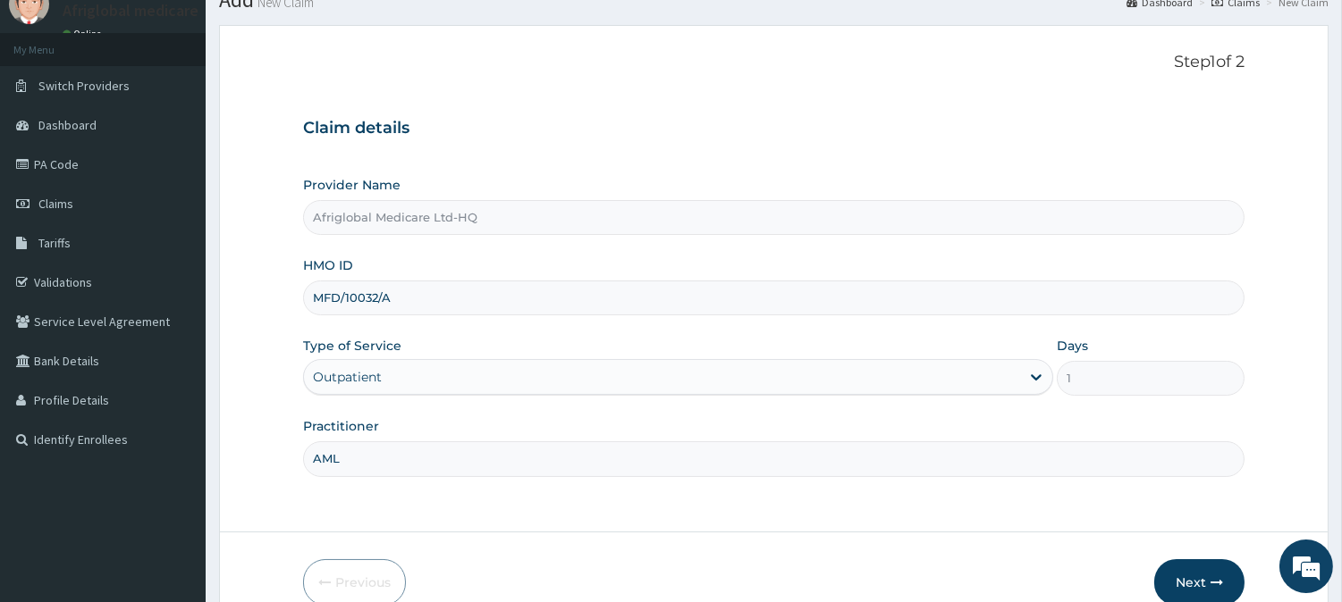
scroll to position [159, 0]
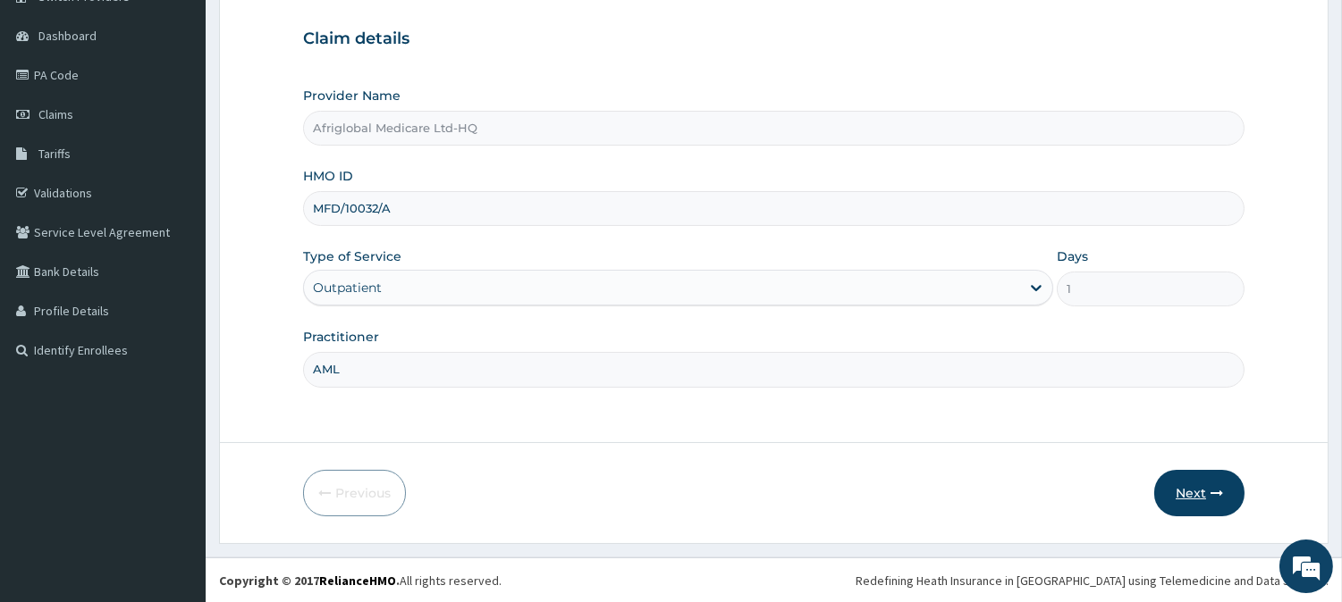
type input "AML"
click at [1230, 490] on button "Next" at bounding box center [1199, 493] width 90 height 46
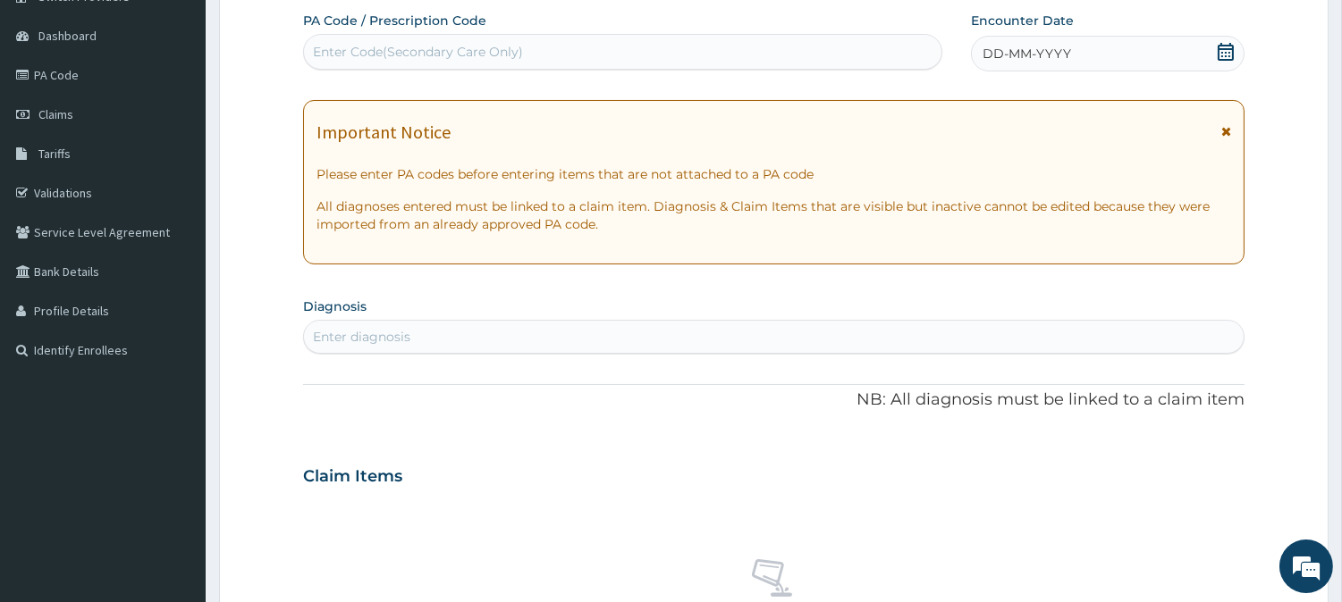
click at [539, 54] on div "Enter Code(Secondary Care Only)" at bounding box center [622, 52] width 637 height 29
paste input "PA159B1C"
type input "PA159B1C"
click at [329, 38] on div "Enter Code(Secondary Care Only)" at bounding box center [622, 52] width 637 height 29
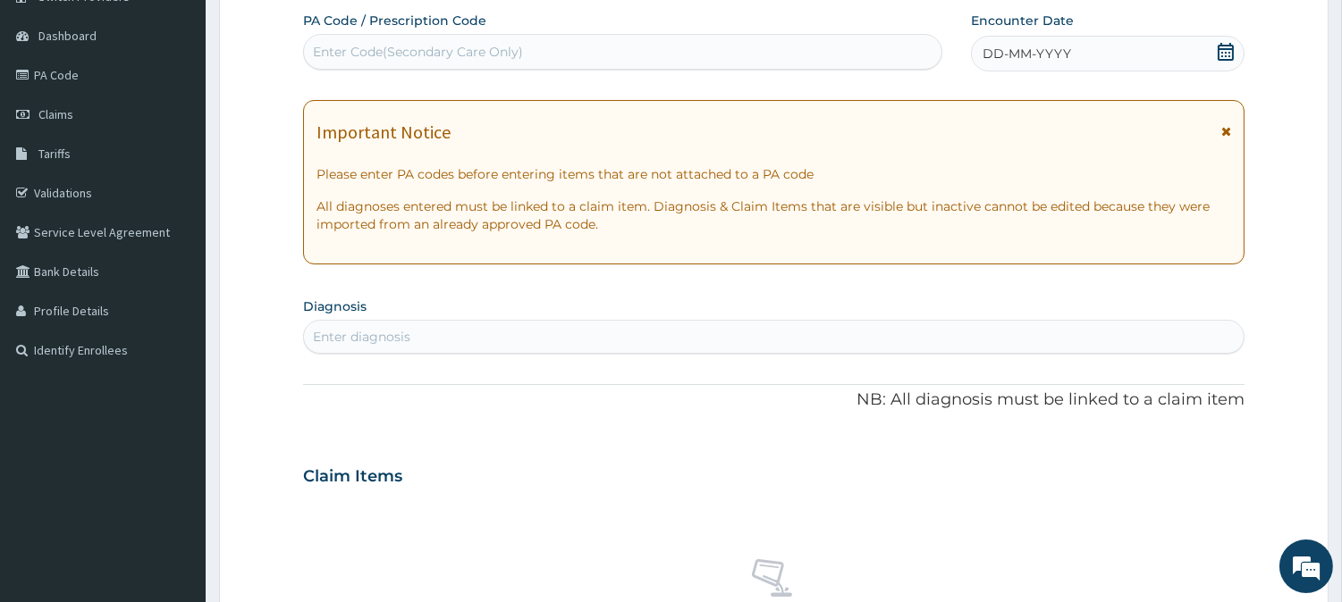
click at [331, 54] on div "Enter Code(Secondary Care Only)" at bounding box center [418, 52] width 210 height 18
paste input "PA159B1C"
click at [326, 49] on input "PA159B1C" at bounding box center [343, 52] width 61 height 18
type input "PA/159B1C"
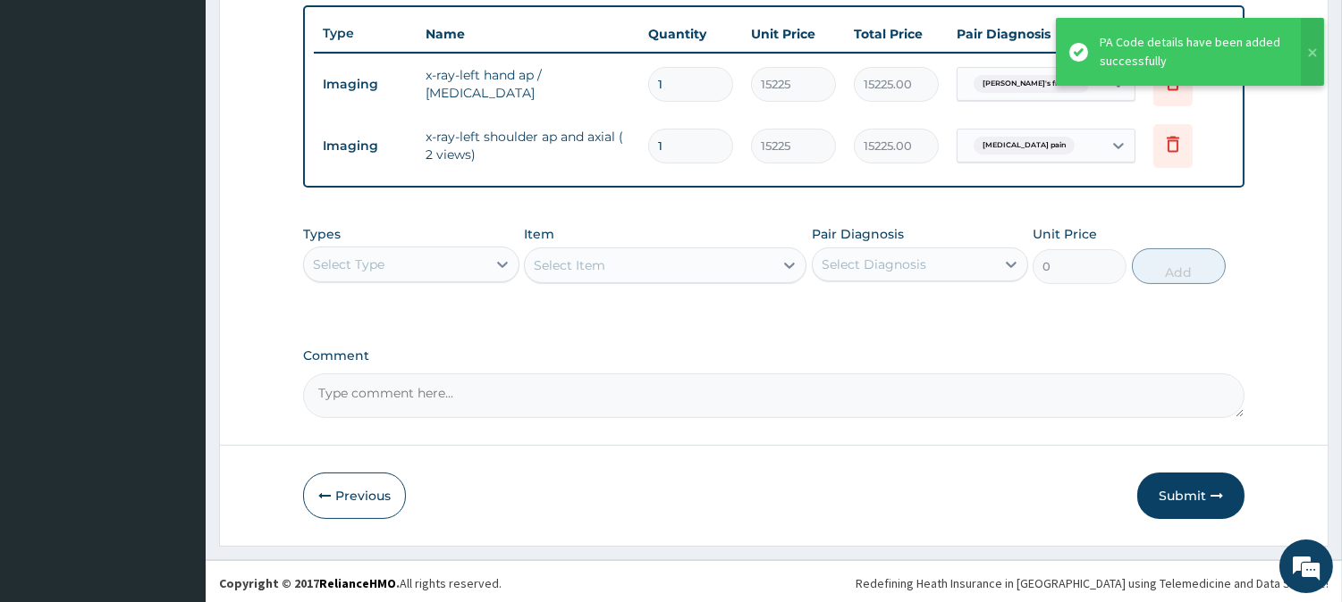
scroll to position [661, 0]
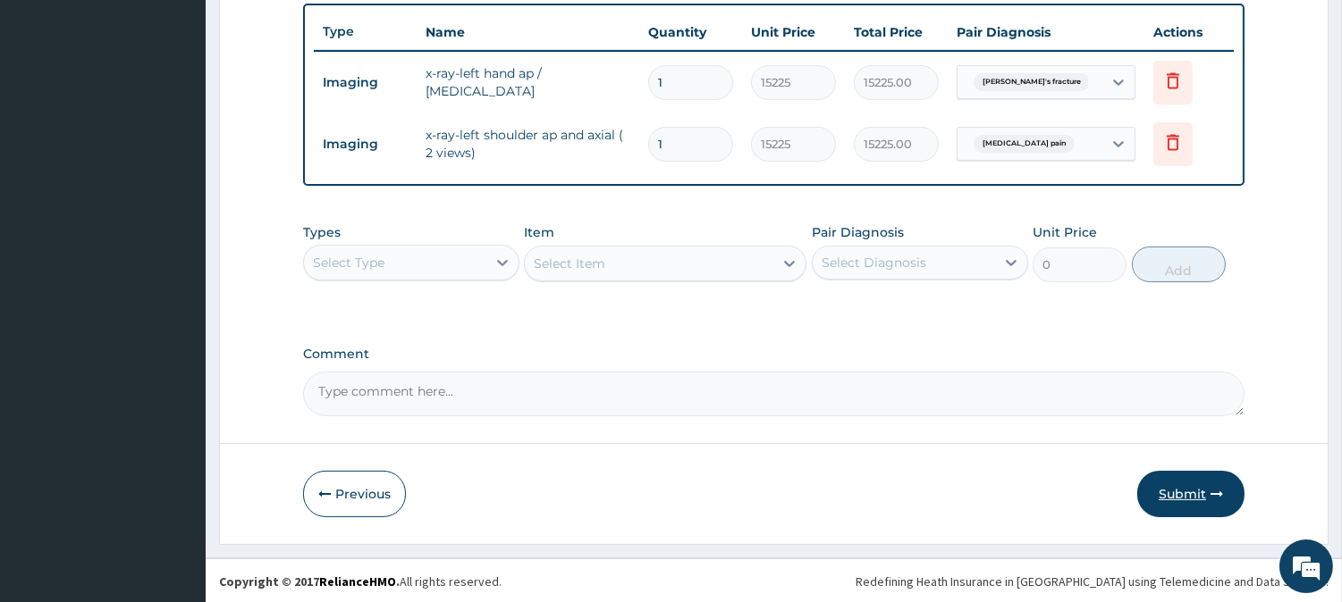
click at [1160, 480] on button "Submit" at bounding box center [1190, 494] width 107 height 46
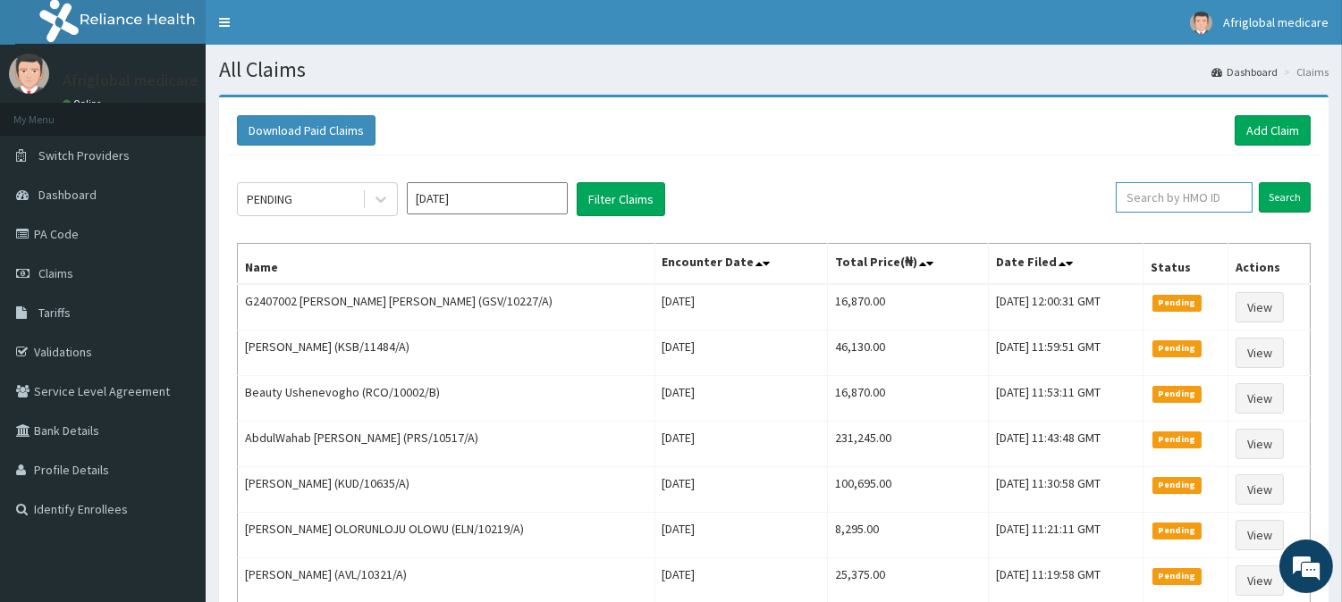
click at [1182, 193] on input "text" at bounding box center [1183, 197] width 137 height 30
paste input "MFD10032A"
click at [1135, 194] on input "MFD10032A" at bounding box center [1154, 197] width 125 height 30
click at [1172, 195] on input "MFD/10032A" at bounding box center [1154, 197] width 125 height 30
type input "MFD/10032/A"
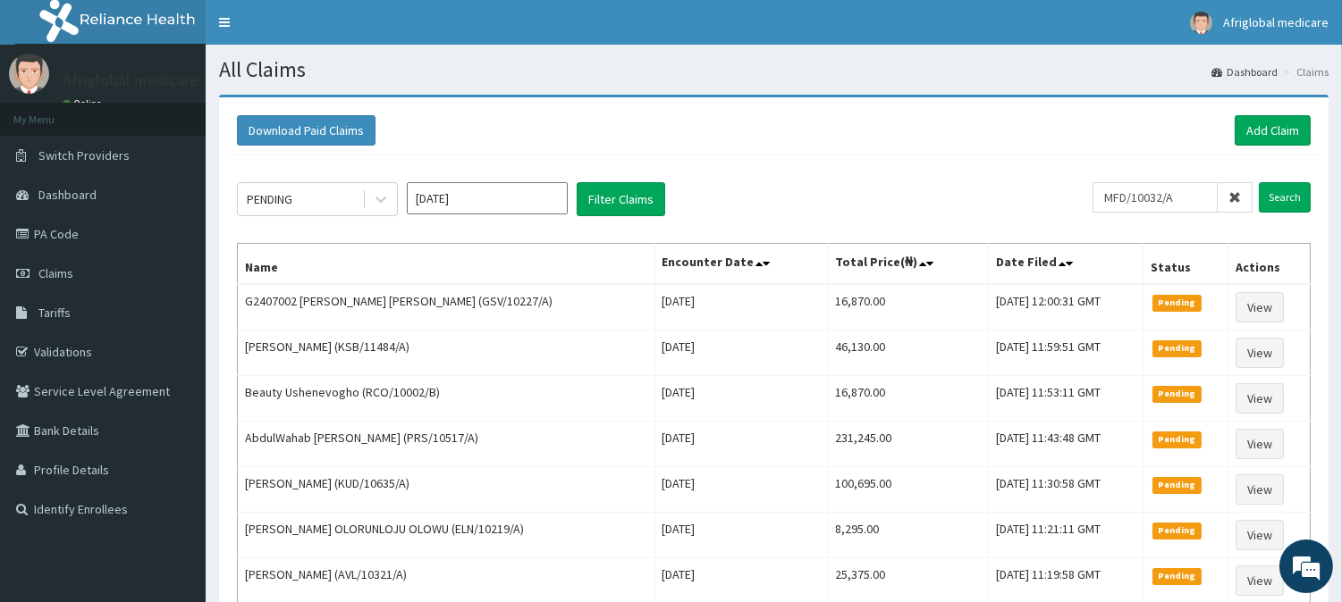
click at [1258, 200] on form "MFD/10032/A Search" at bounding box center [1201, 197] width 218 height 30
click at [1281, 200] on input "Search" at bounding box center [1284, 197] width 52 height 30
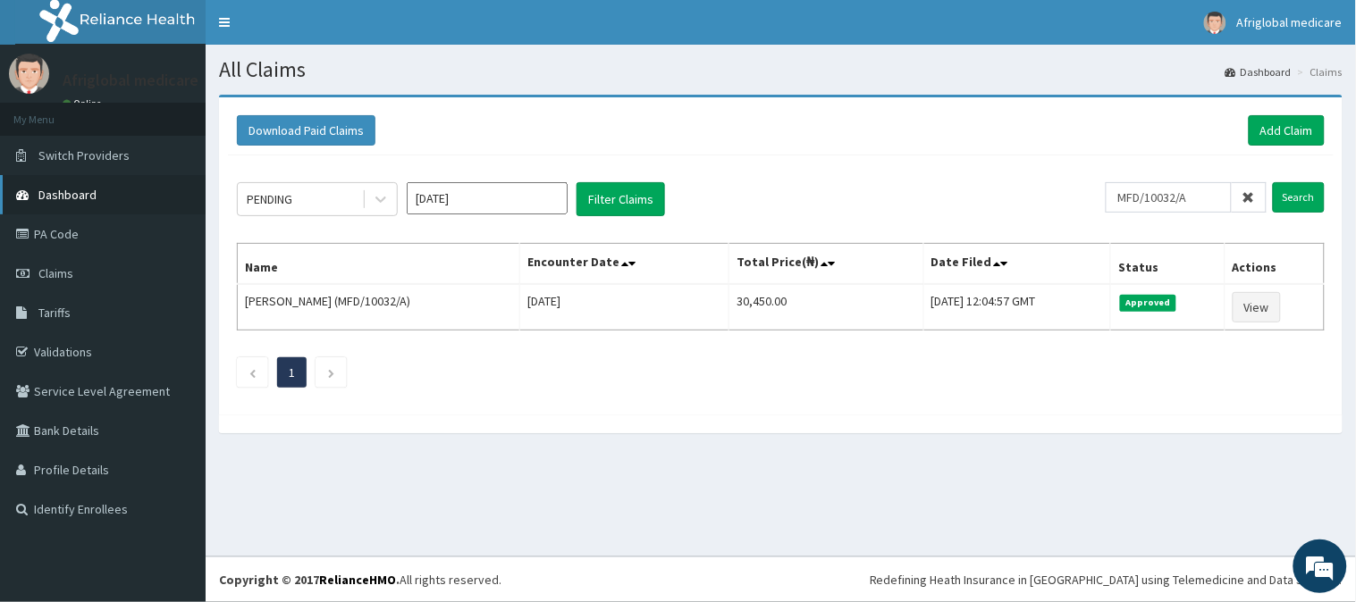
click at [84, 191] on span "Dashboard" at bounding box center [67, 195] width 58 height 16
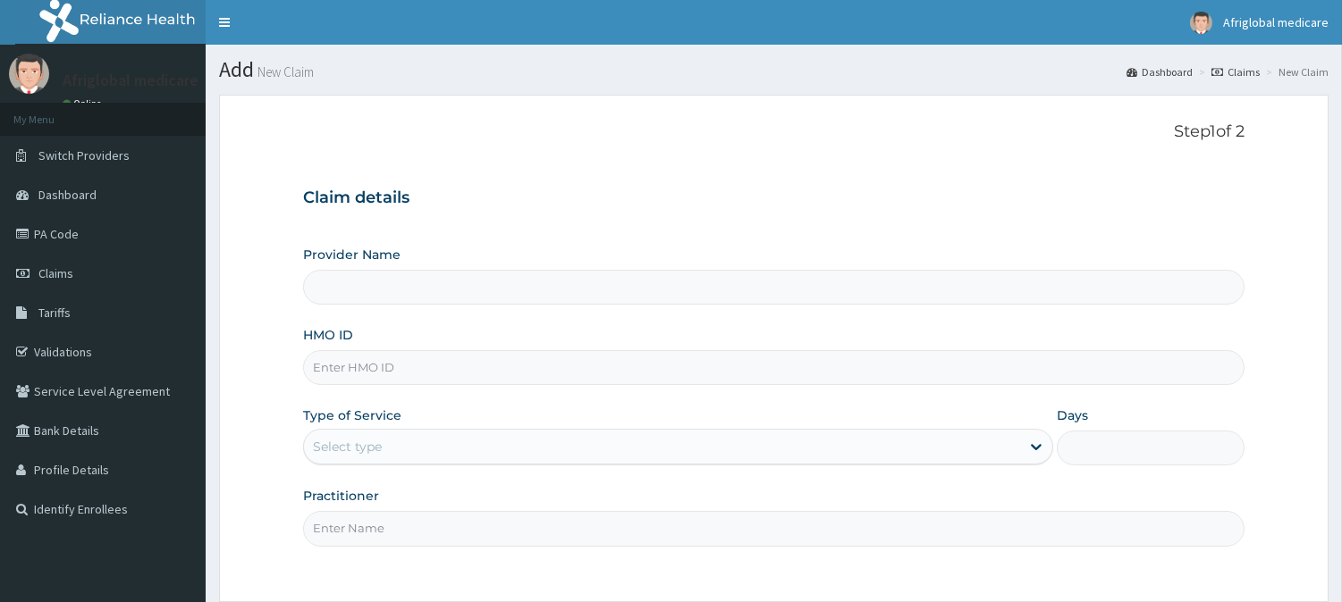
click at [378, 354] on input "HMO ID" at bounding box center [773, 367] width 941 height 35
paste input "ubp10532a"
type input "Afriglobal Medicare Ltd-HQ"
click at [337, 367] on input "ubp10532a" at bounding box center [773, 367] width 941 height 35
click at [374, 358] on input "ubp/10532a" at bounding box center [773, 367] width 941 height 35
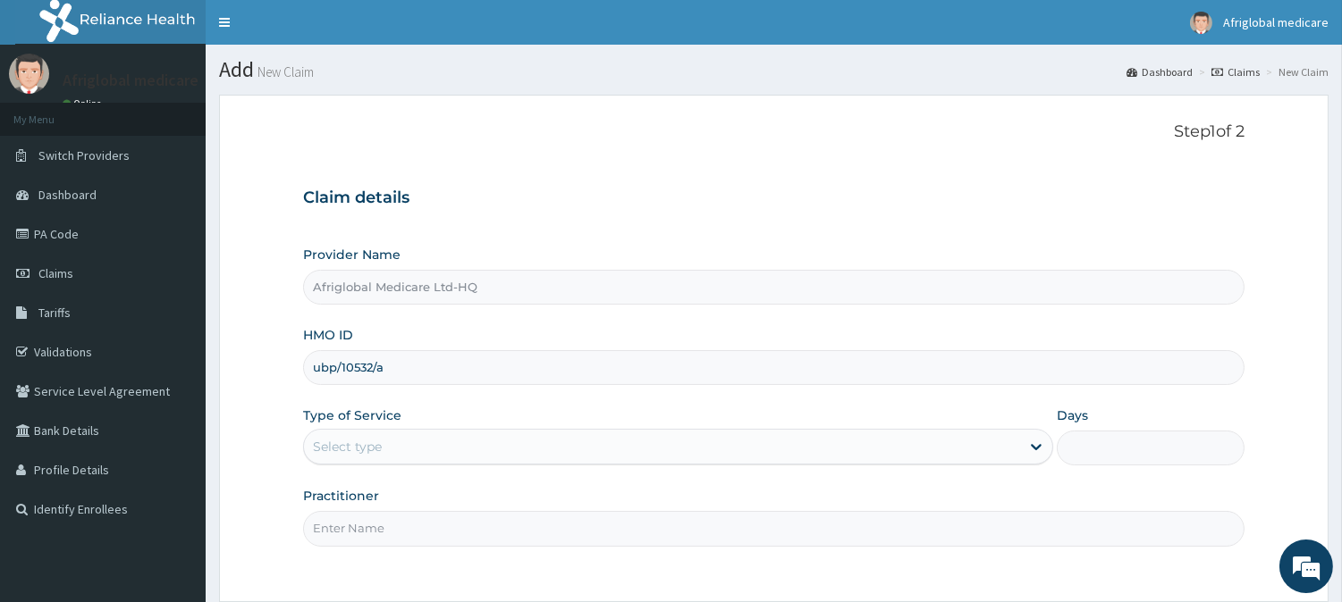
type input "ubp/10532/a"
drag, startPoint x: 395, startPoint y: 440, endPoint x: 400, endPoint y: 457, distance: 17.6
click at [396, 441] on div "Select type" at bounding box center [662, 447] width 716 height 29
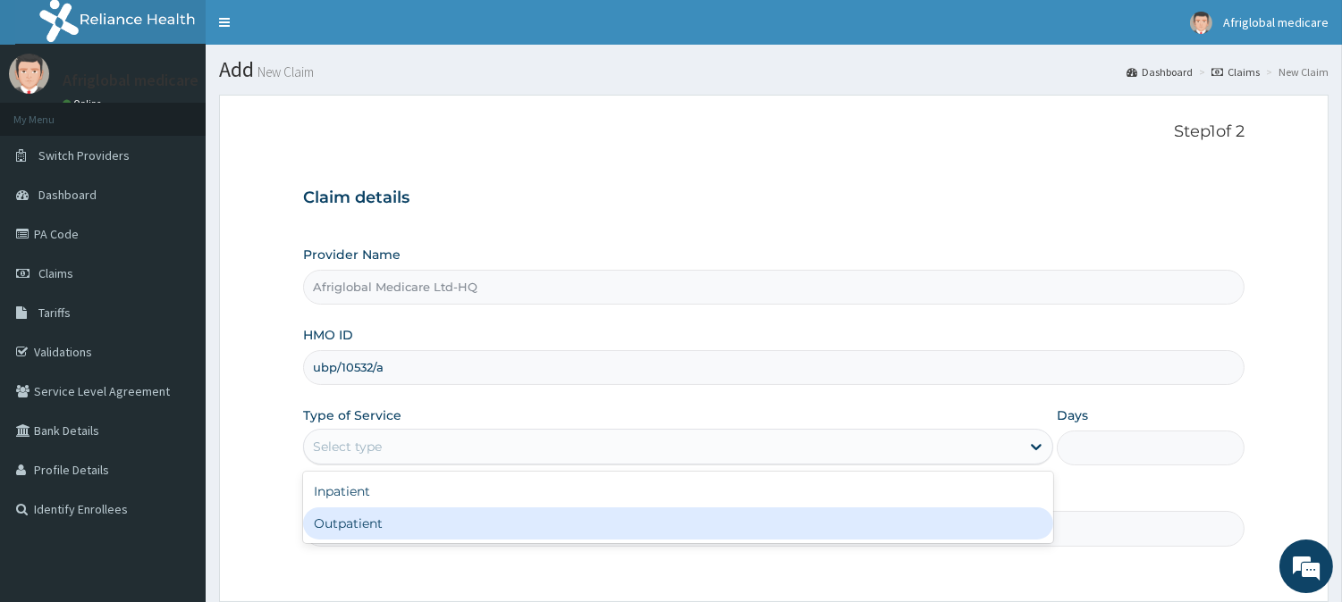
click at [413, 519] on div "Outpatient" at bounding box center [678, 524] width 750 height 32
type input "1"
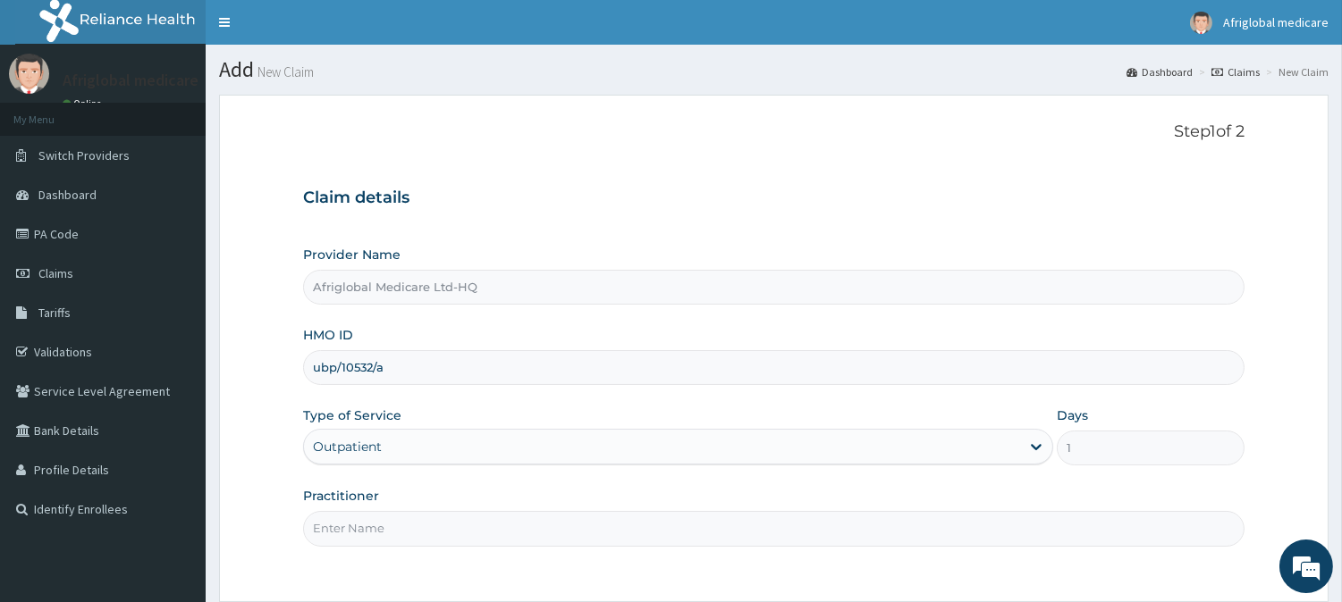
click at [415, 525] on input "Practitioner" at bounding box center [773, 528] width 941 height 35
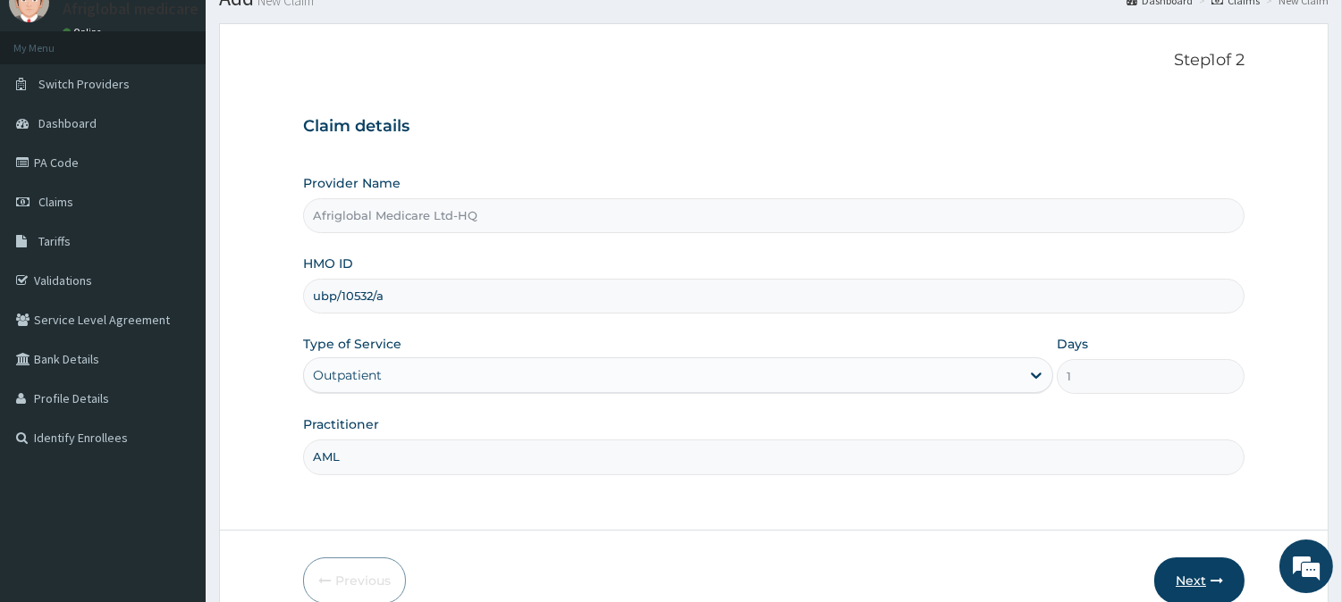
scroll to position [159, 0]
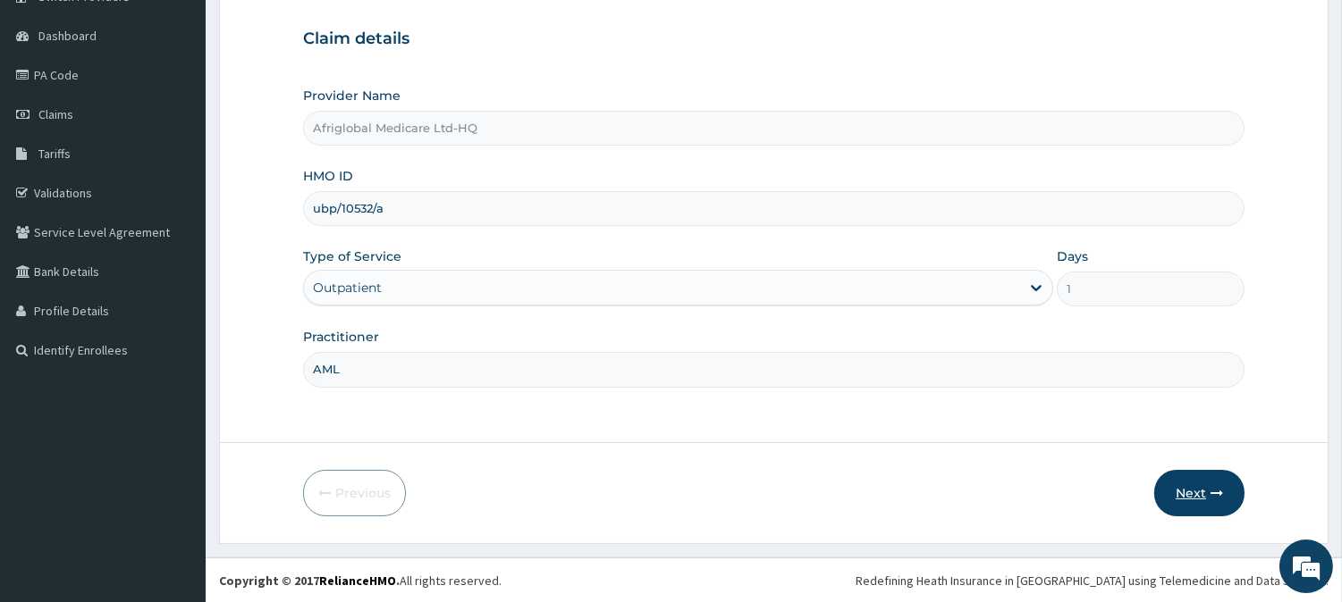
type input "AML"
click at [1203, 484] on button "Next" at bounding box center [1199, 493] width 90 height 46
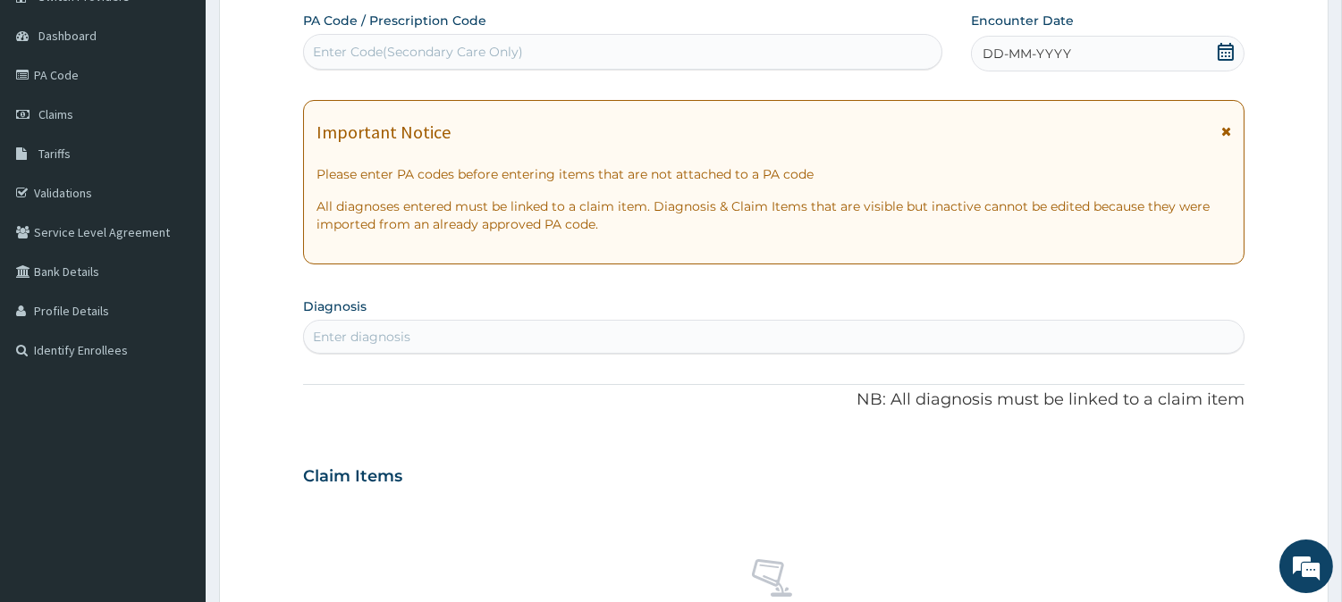
click at [567, 43] on div "Enter Code(Secondary Care Only)" at bounding box center [622, 52] width 637 height 29
paste input "PA500807"
click at [326, 55] on input "PA500807" at bounding box center [346, 52] width 66 height 18
type input "PA/500807"
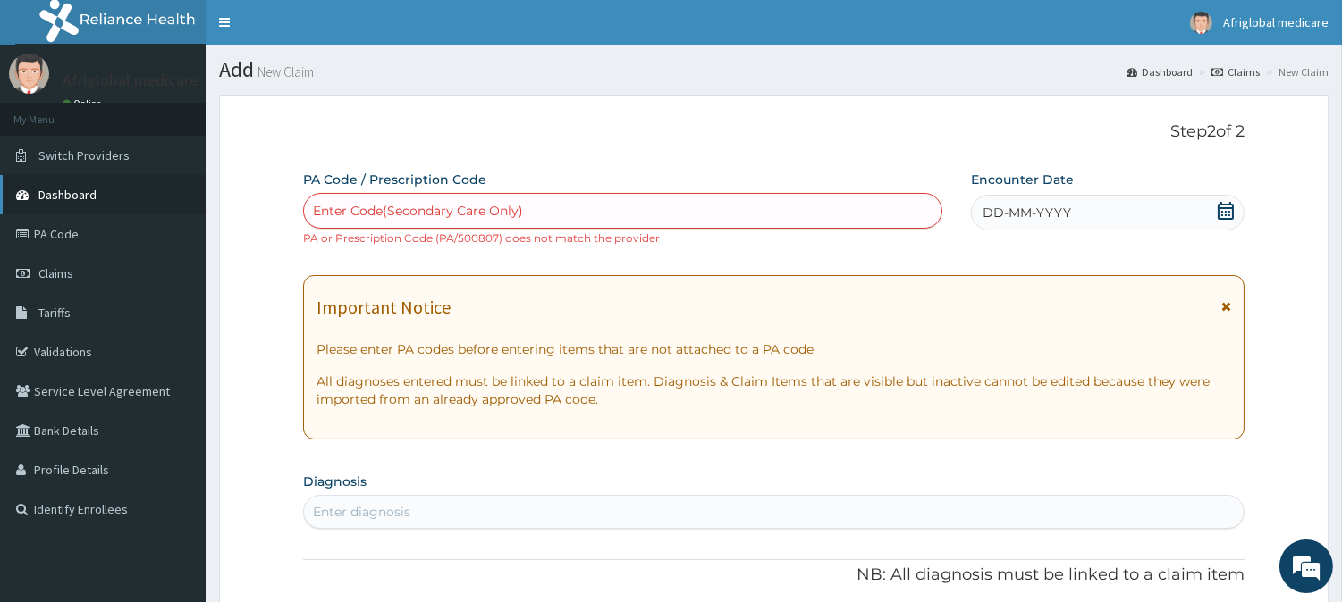
click at [87, 208] on link "Dashboard" at bounding box center [103, 194] width 206 height 39
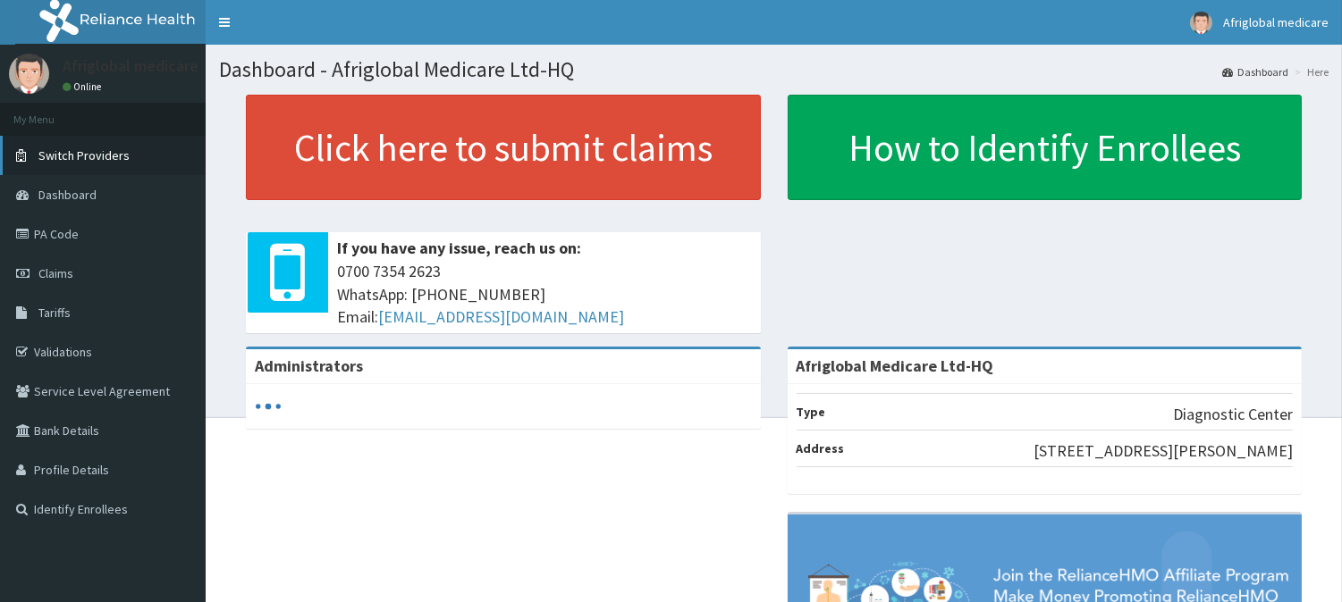
drag, startPoint x: 0, startPoint y: 0, endPoint x: 81, endPoint y: 152, distance: 172.3
click at [81, 152] on span "Switch Providers" at bounding box center [83, 155] width 91 height 16
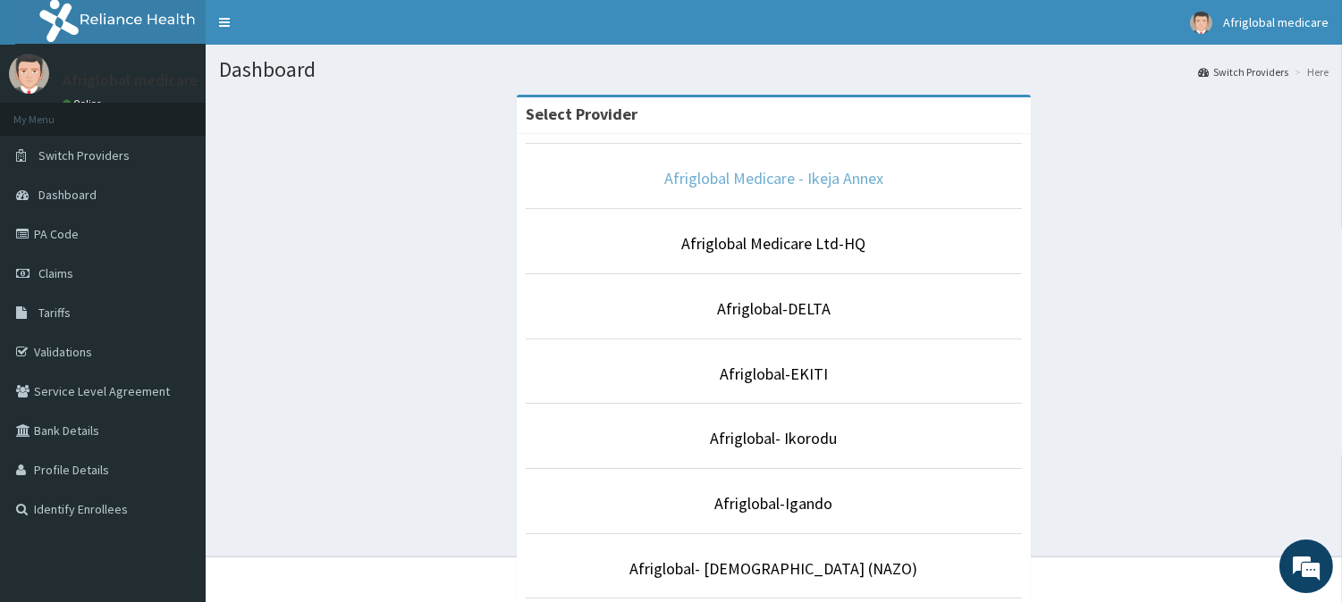
click at [781, 183] on link "Afriglobal Medicare - Ikeja Annex" at bounding box center [773, 178] width 219 height 21
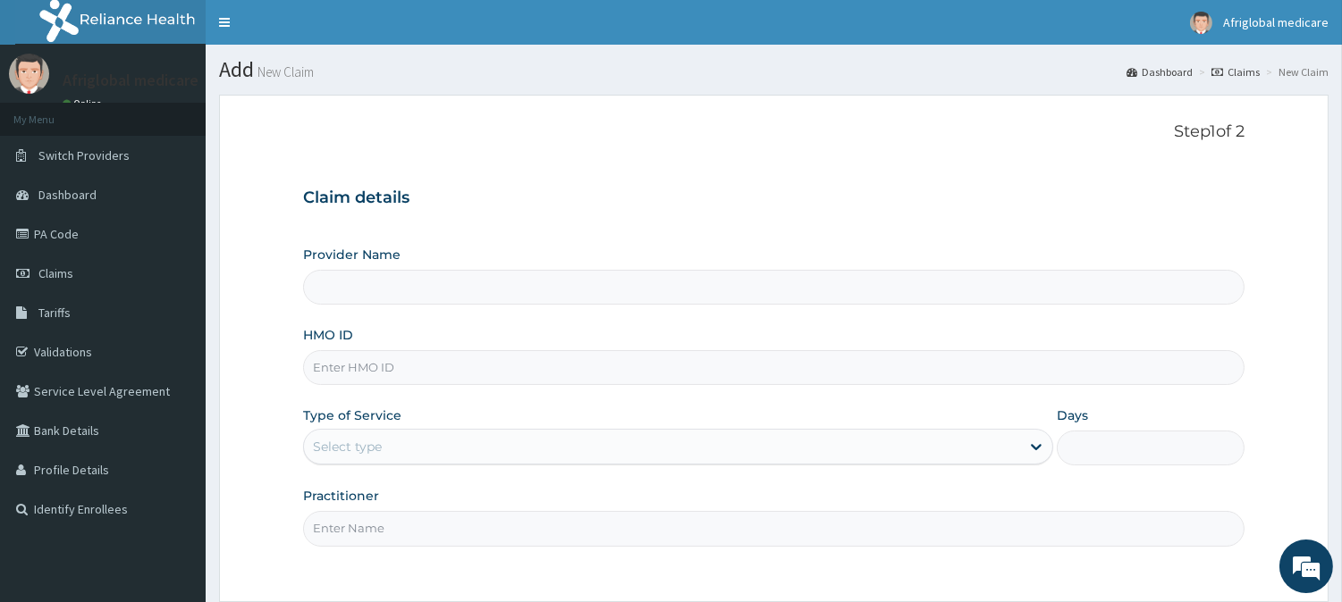
click at [408, 368] on input "HMO ID" at bounding box center [773, 367] width 941 height 35
type input "Afriglobal Medicare - Ikeja Annex"
paste input "ubp10532a"
click at [338, 360] on input "ubp10532a" at bounding box center [773, 367] width 941 height 35
click at [334, 366] on input "ubp10532a" at bounding box center [773, 367] width 941 height 35
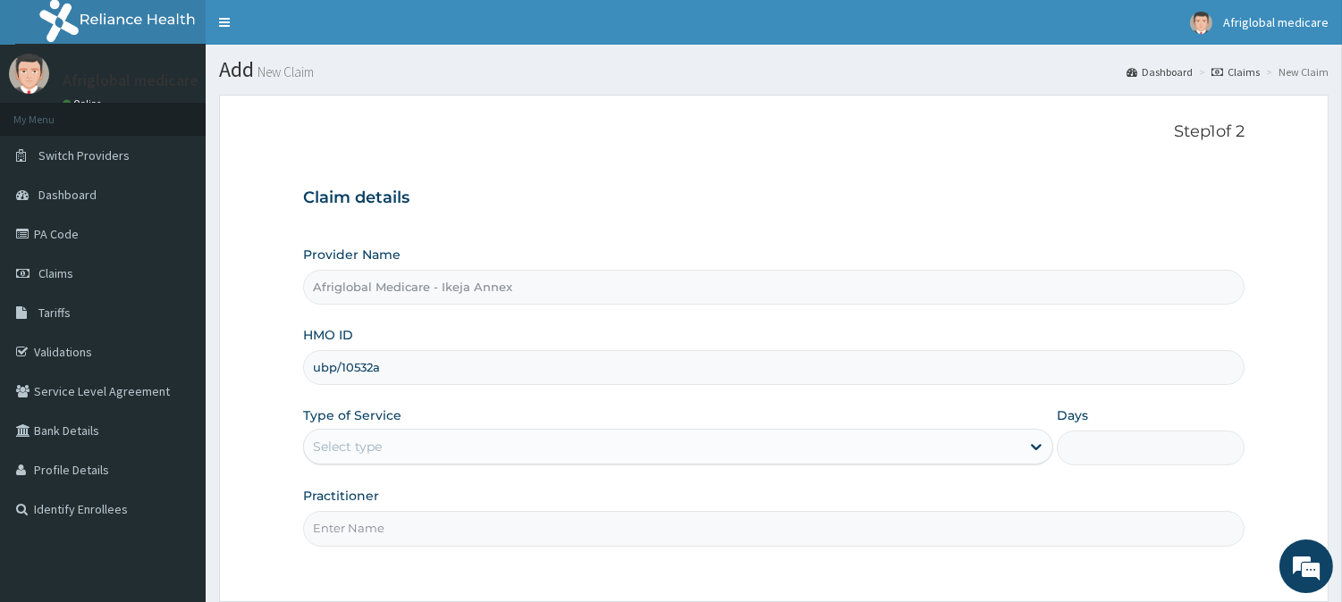
click at [374, 369] on input "ubp/10532a" at bounding box center [773, 367] width 941 height 35
type input "ubp/10532/a"
click at [400, 441] on div "Select type" at bounding box center [662, 447] width 716 height 29
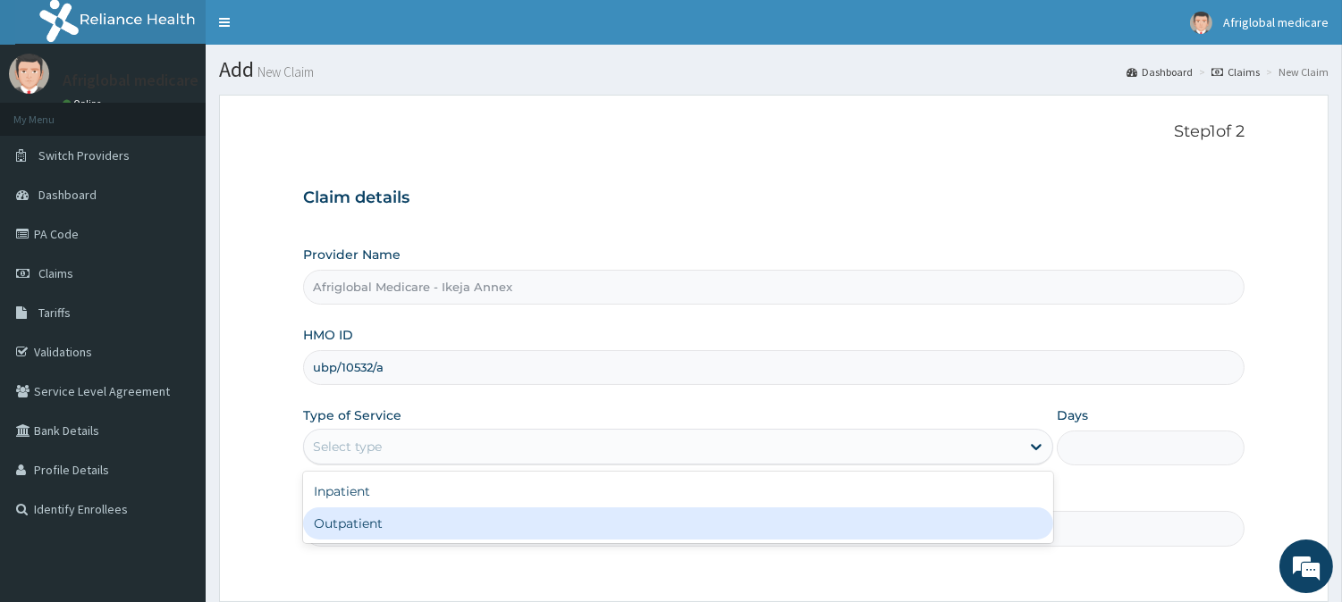
click at [386, 513] on div "Outpatient" at bounding box center [678, 524] width 750 height 32
type input "1"
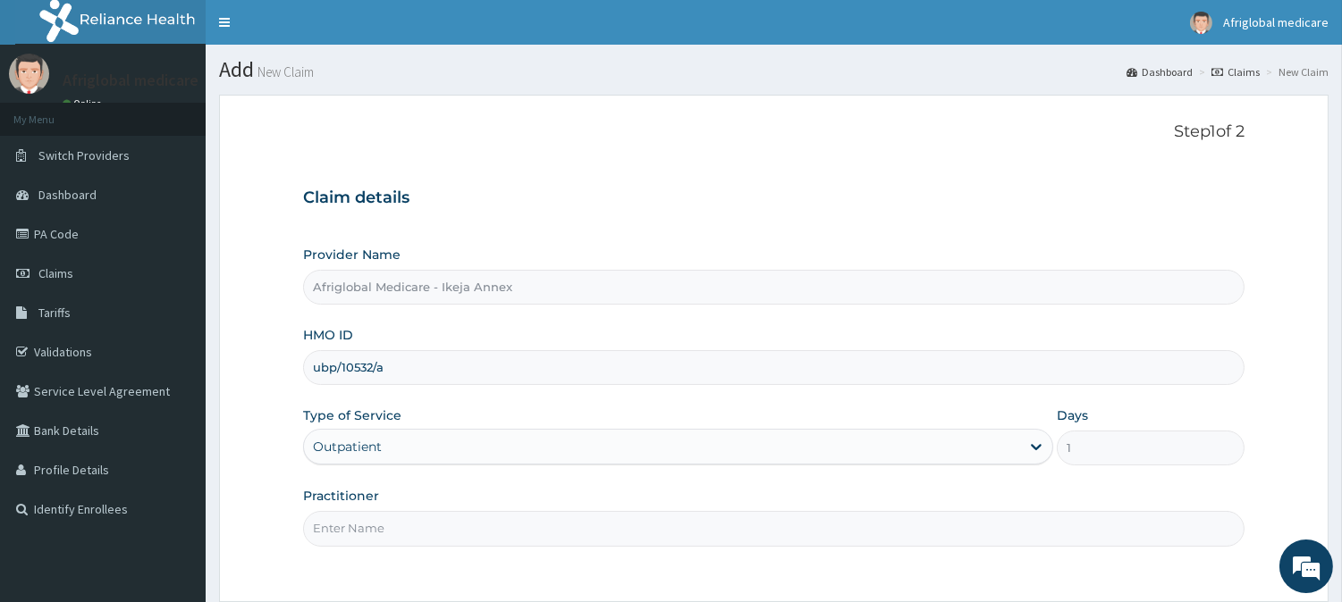
click at [391, 524] on input "Practitioner" at bounding box center [773, 528] width 941 height 35
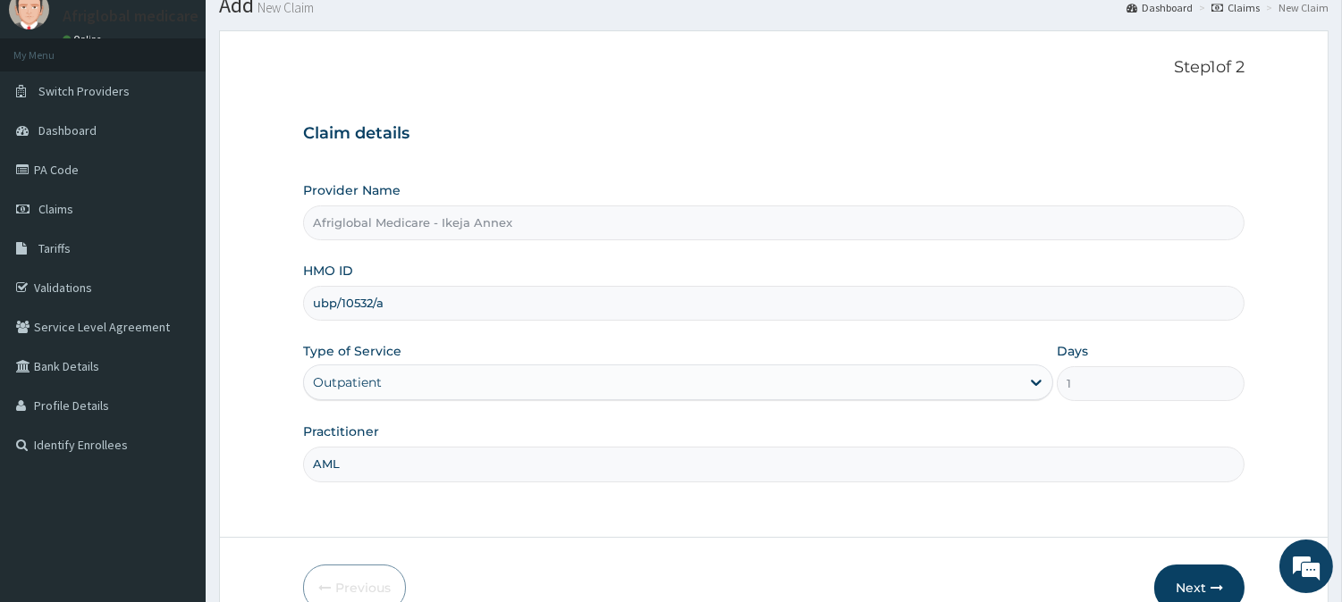
scroll to position [99, 0]
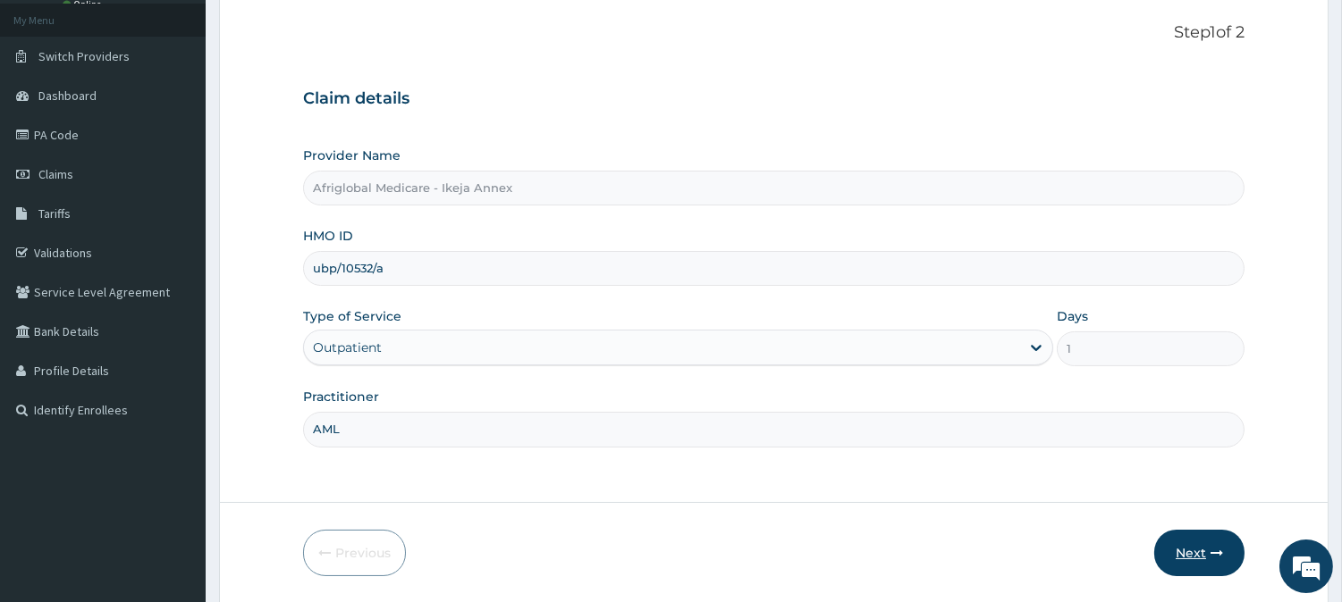
type input "AML"
click at [1177, 543] on button "Next" at bounding box center [1199, 553] width 90 height 46
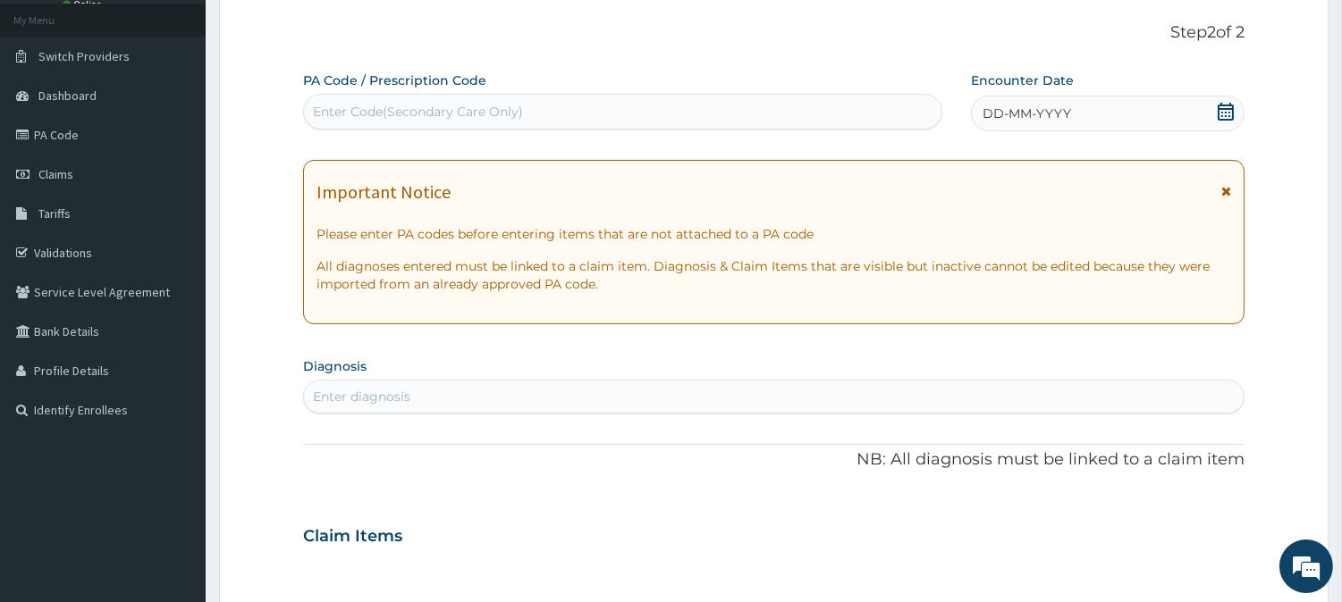
click at [416, 114] on div "Enter Code(Secondary Care Only)" at bounding box center [418, 112] width 210 height 18
paste input "PA500807"
click at [332, 116] on input "PA500807" at bounding box center [346, 112] width 66 height 18
type input "PA/500807"
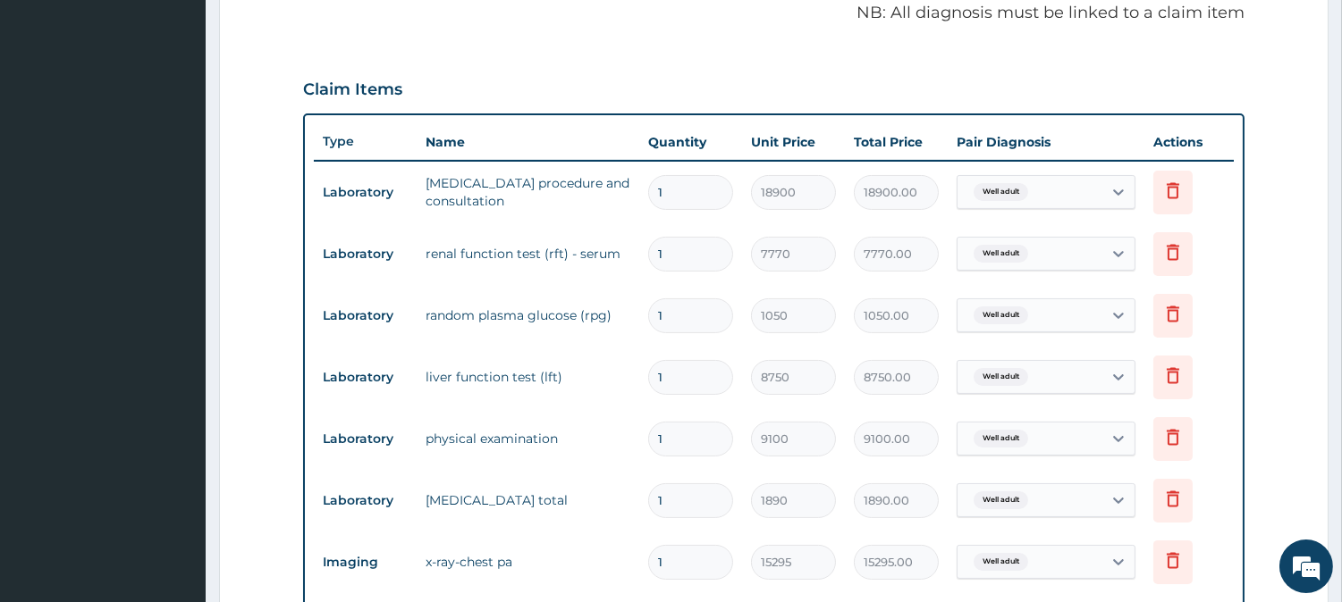
scroll to position [551, 0]
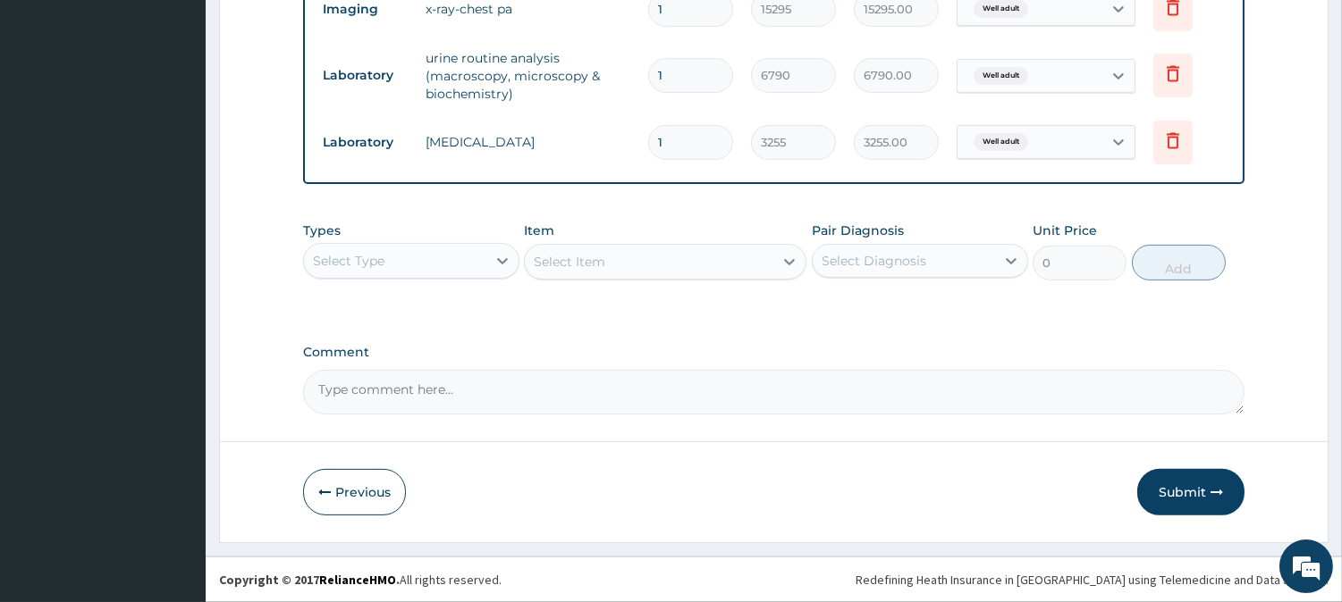
drag, startPoint x: 1173, startPoint y: 490, endPoint x: 1175, endPoint y: 479, distance: 11.1
click at [1174, 484] on button "Submit" at bounding box center [1190, 492] width 107 height 46
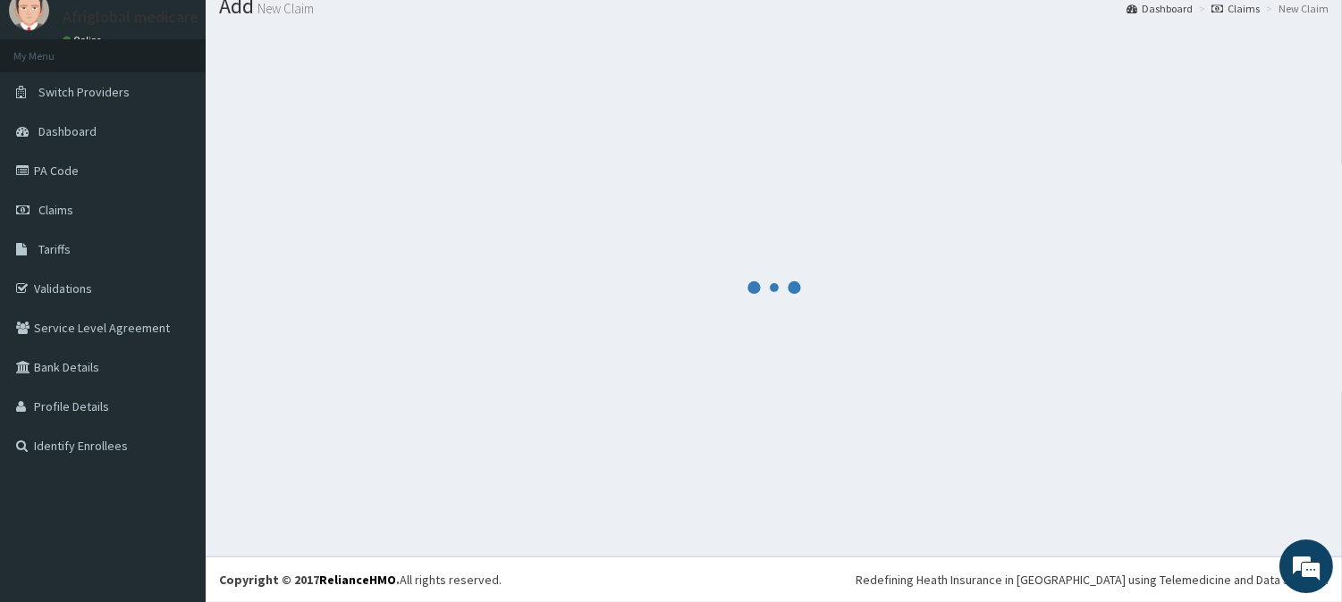
scroll to position [1106, 0]
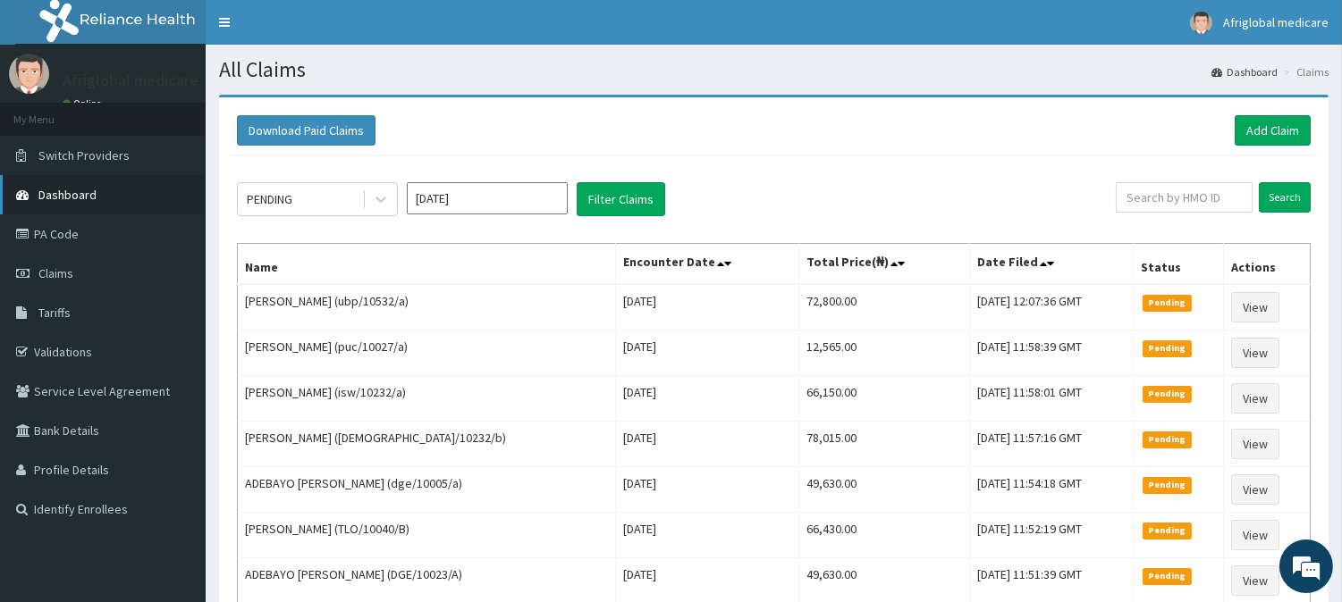
click at [121, 203] on link "Dashboard" at bounding box center [103, 194] width 206 height 39
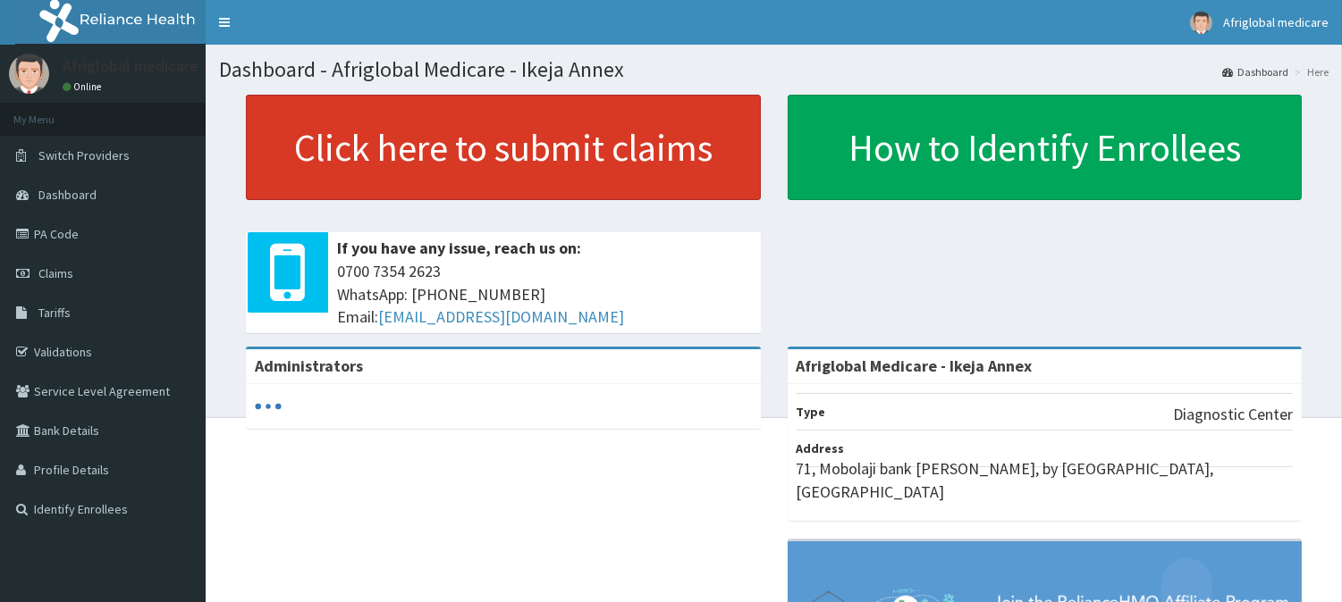
click at [459, 136] on link "Click here to submit claims" at bounding box center [503, 147] width 515 height 105
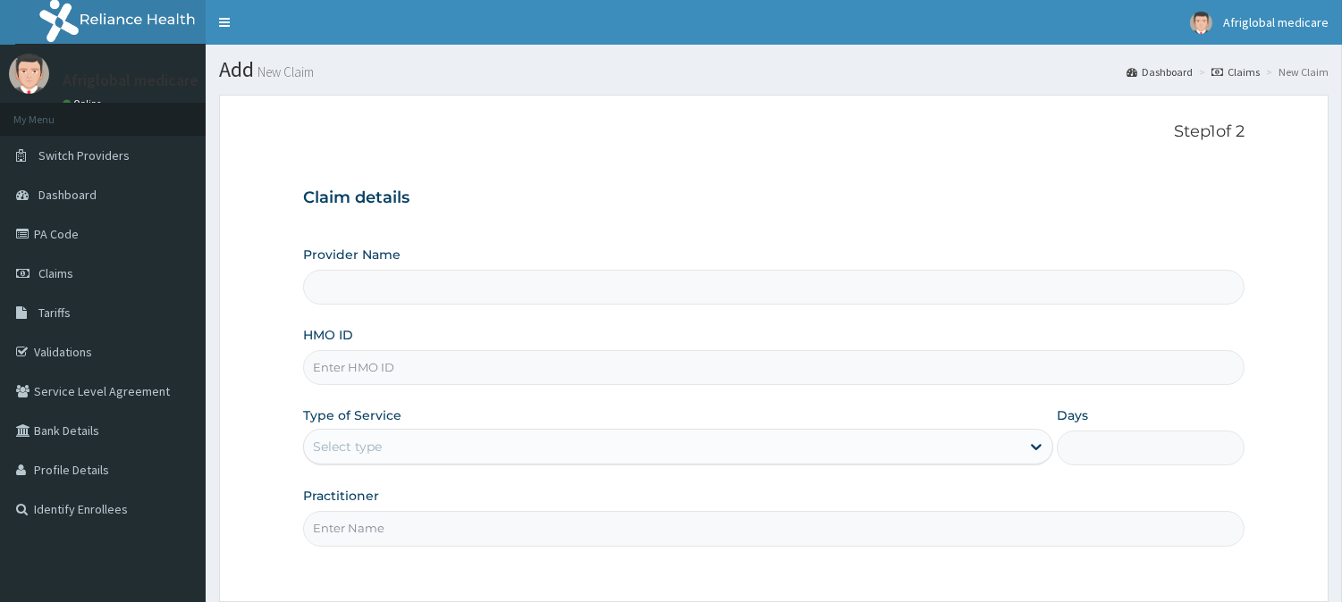
drag, startPoint x: 0, startPoint y: 0, endPoint x: 435, endPoint y: 360, distance: 565.0
click at [435, 360] on input "HMO ID" at bounding box center [773, 367] width 941 height 35
type input "Afriglobal Medicare - Ikeja Annex"
paste input "DGE10023B"
click at [336, 374] on input "DGE10023B" at bounding box center [773, 367] width 941 height 35
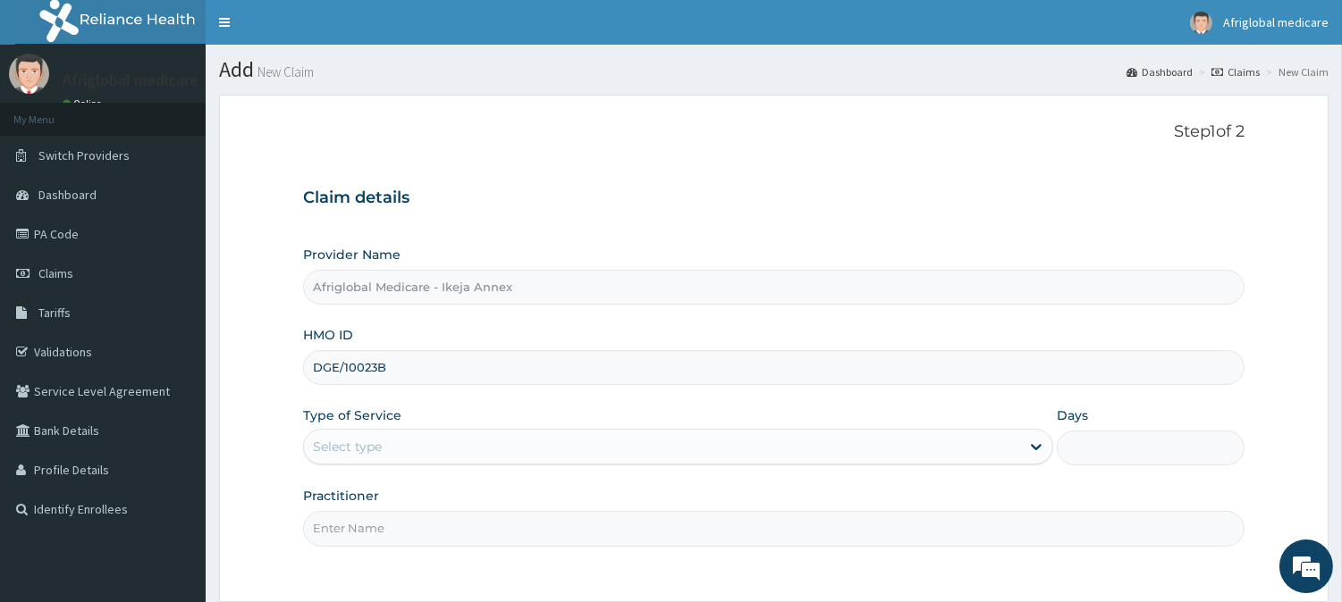
click at [382, 363] on input "DGE/10023B" at bounding box center [773, 367] width 941 height 35
click at [371, 371] on input "DGE/10023B" at bounding box center [773, 367] width 941 height 35
click at [376, 369] on input "DGE/10023B" at bounding box center [773, 367] width 941 height 35
type input "DGE/10023/B"
click at [399, 442] on div "Select type" at bounding box center [662, 447] width 716 height 29
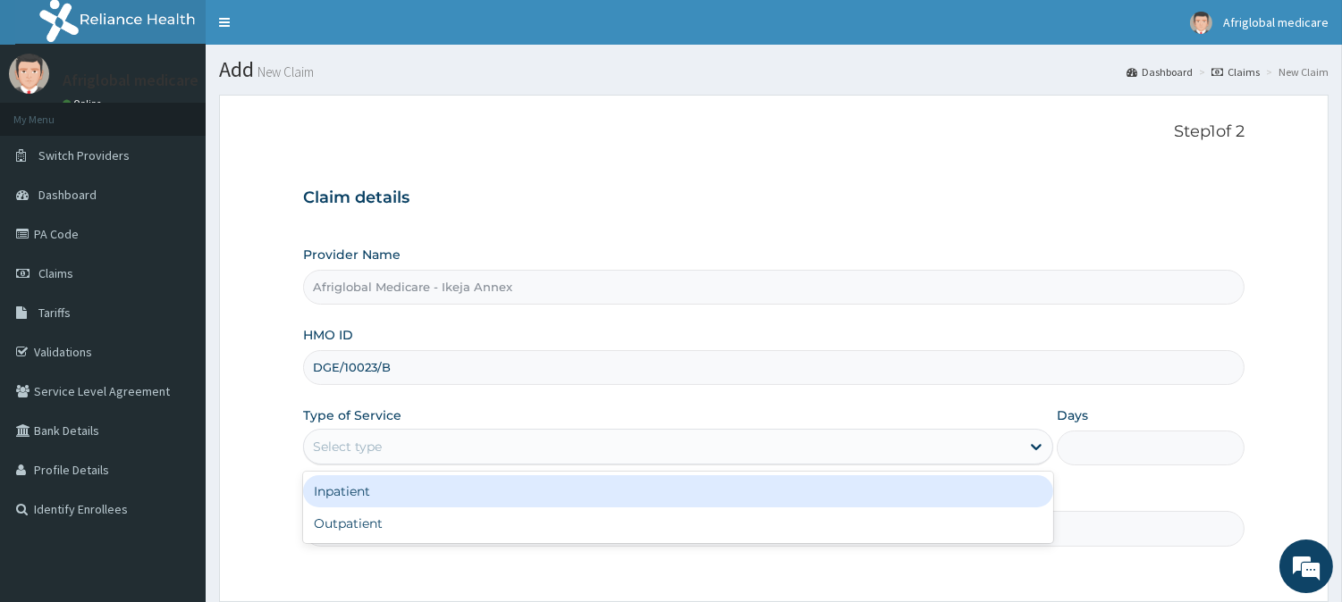
click at [409, 510] on div "Outpatient" at bounding box center [678, 524] width 750 height 32
type input "1"
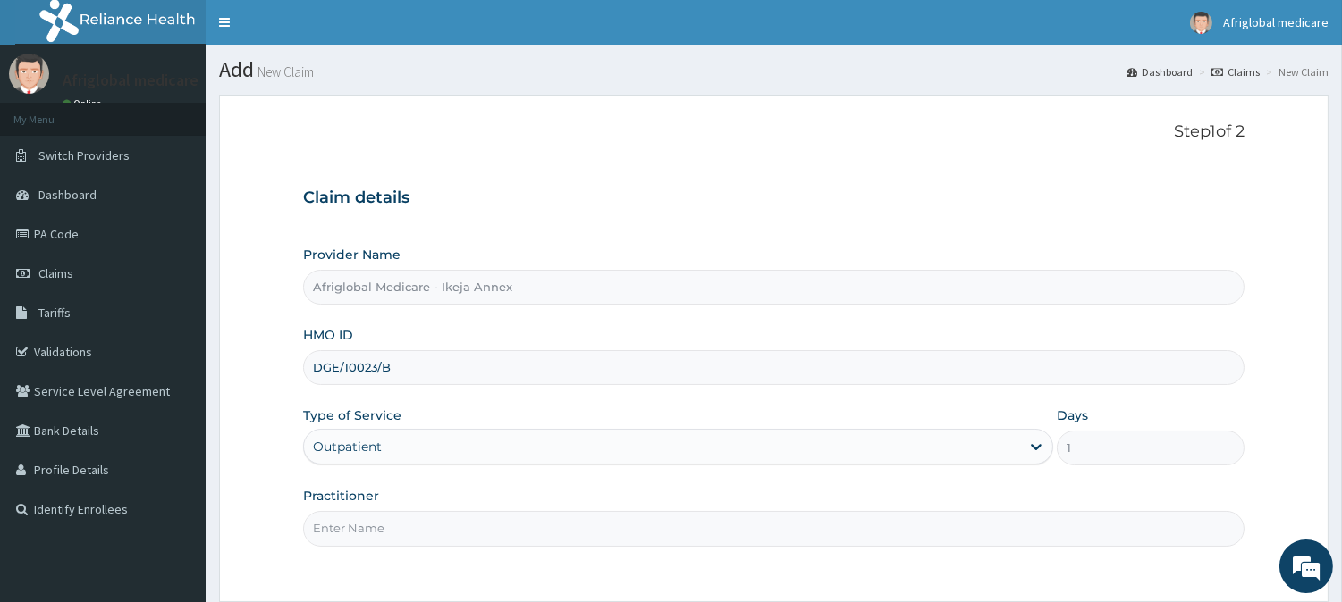
click at [409, 518] on input "Practitioner" at bounding box center [773, 528] width 941 height 35
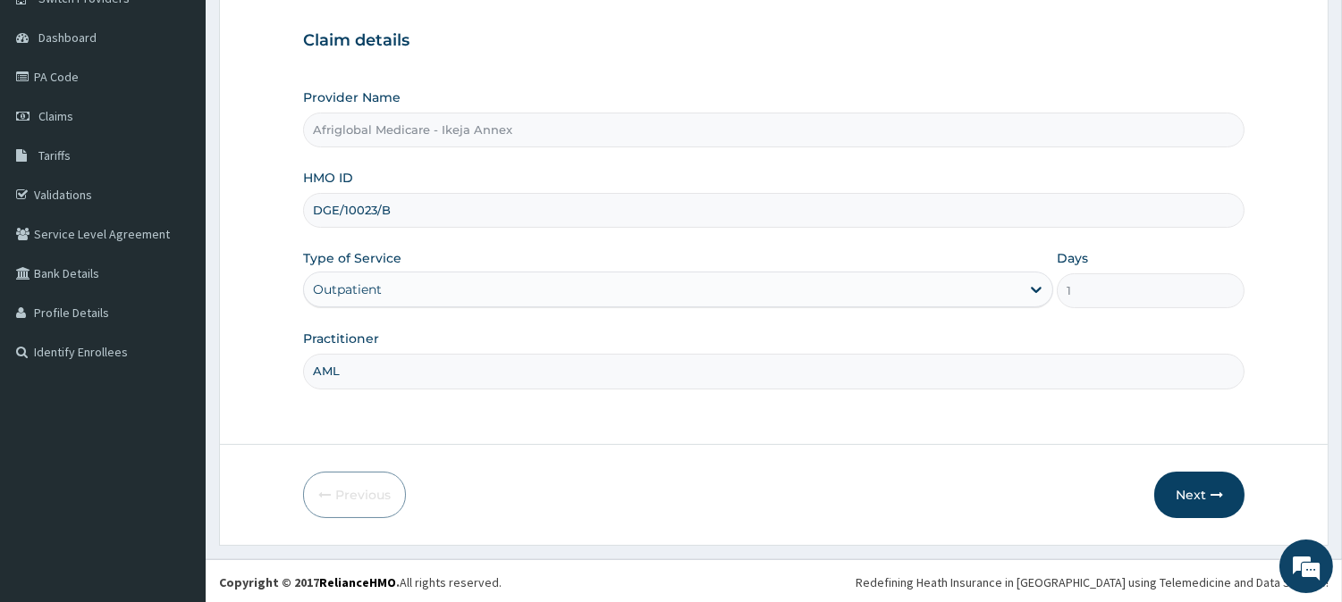
scroll to position [159, 0]
type input "AML"
click at [1166, 475] on button "Next" at bounding box center [1199, 493] width 90 height 46
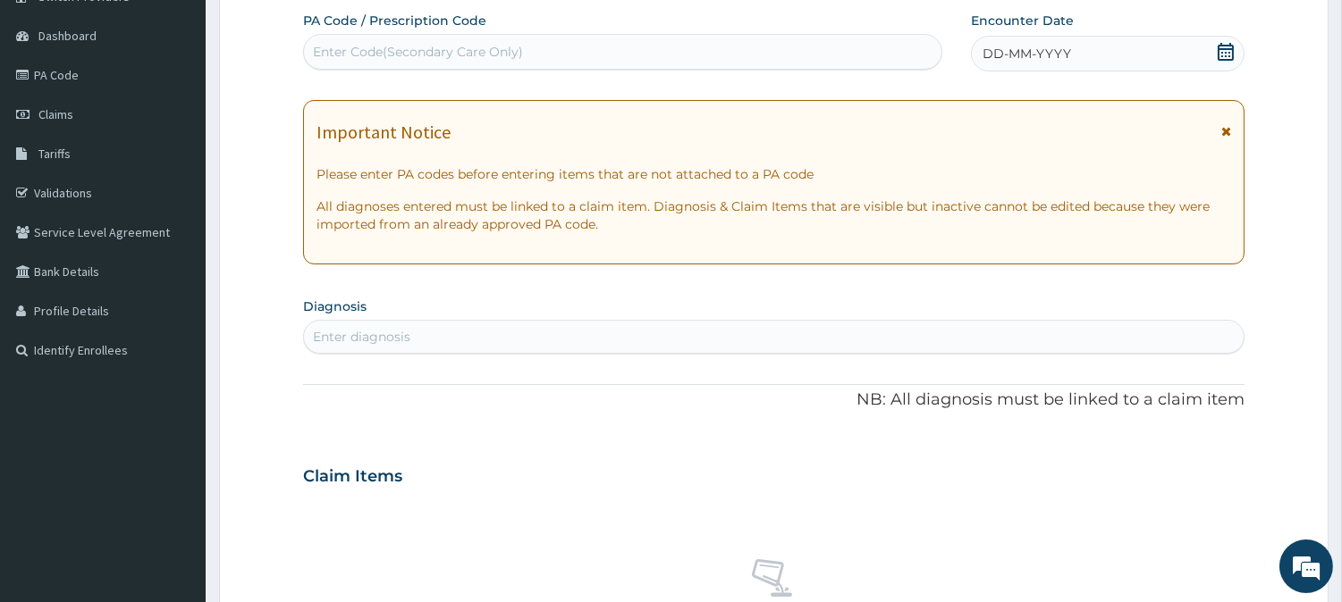
click at [467, 54] on div "Enter Code(Secondary Care Only)" at bounding box center [418, 52] width 210 height 18
paste input "PA6F95E2"
click at [328, 43] on input "PA6F95E2" at bounding box center [345, 52] width 65 height 18
type input "PA/6F95E2"
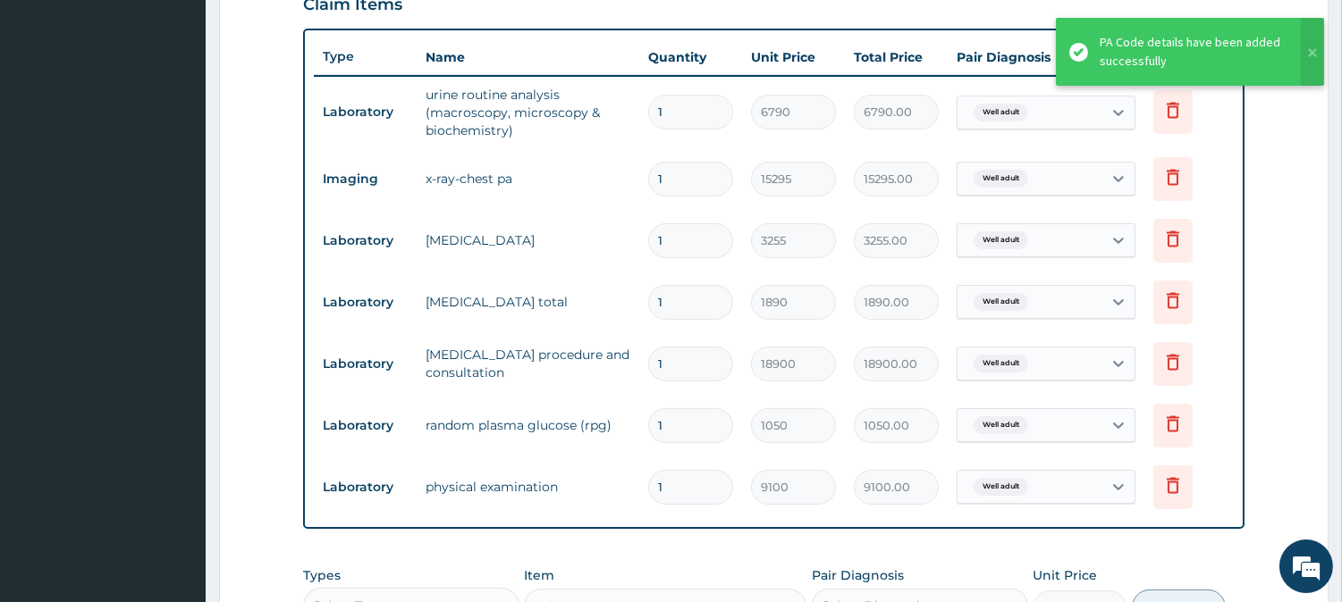
scroll to position [624, 0]
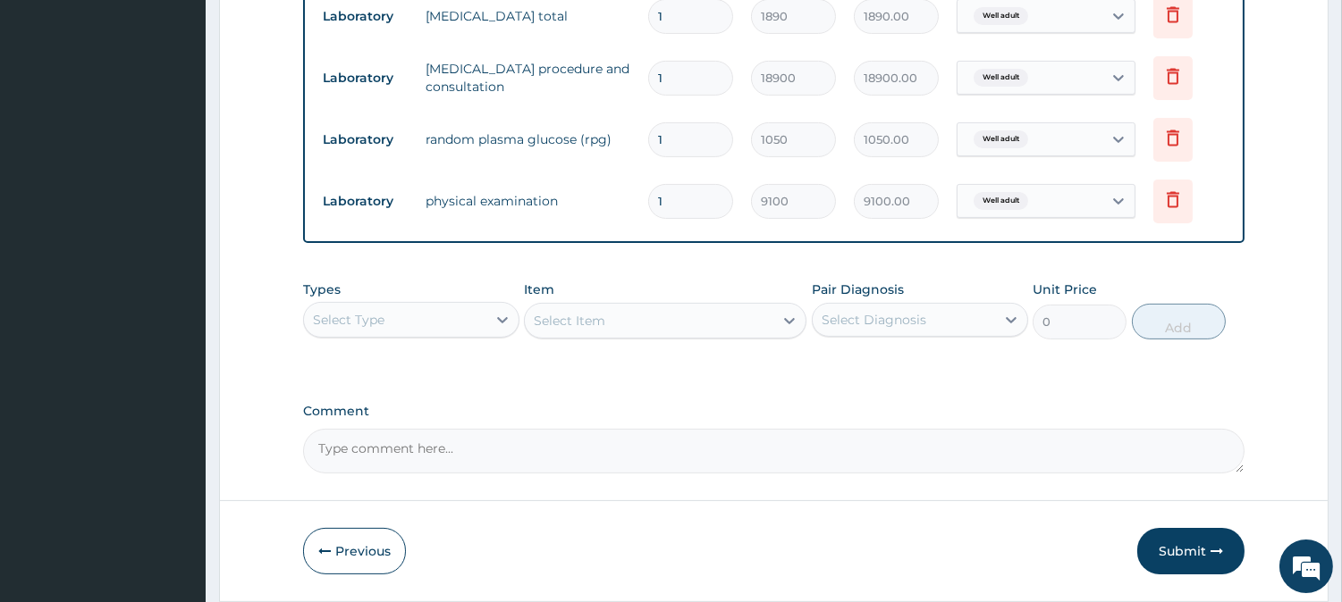
click at [1157, 537] on button "Submit" at bounding box center [1190, 551] width 107 height 46
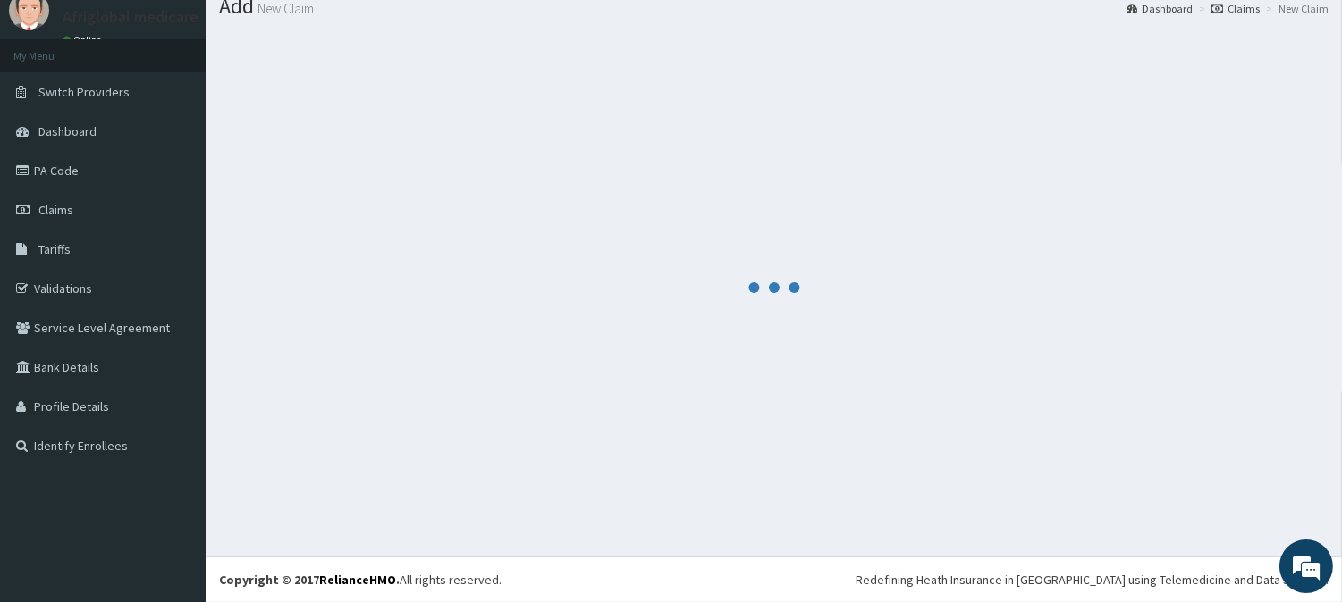
scroll to position [63, 0]
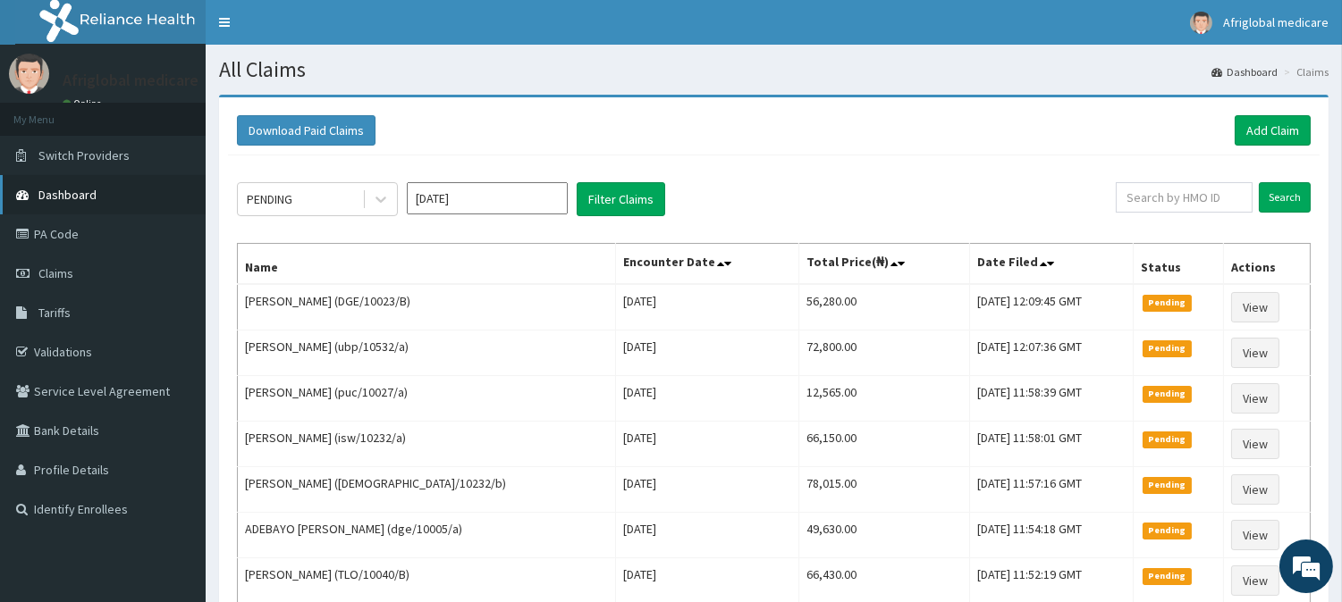
click at [59, 200] on link "Dashboard" at bounding box center [103, 194] width 206 height 39
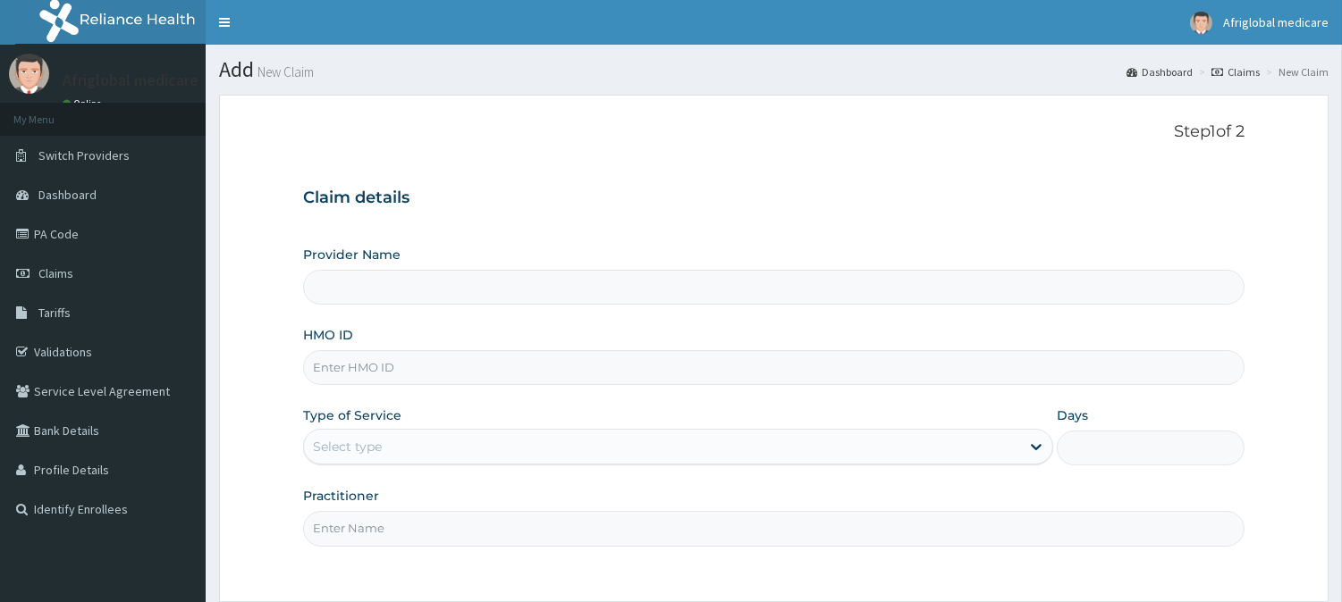
click at [413, 370] on input "HMO ID" at bounding box center [773, 367] width 941 height 35
paste input "NIG10087A"
type input "NIG10087A"
type input "Afriglobal Medicare - Ikeja Annex"
click at [332, 364] on input "NIG10087A" at bounding box center [773, 367] width 941 height 35
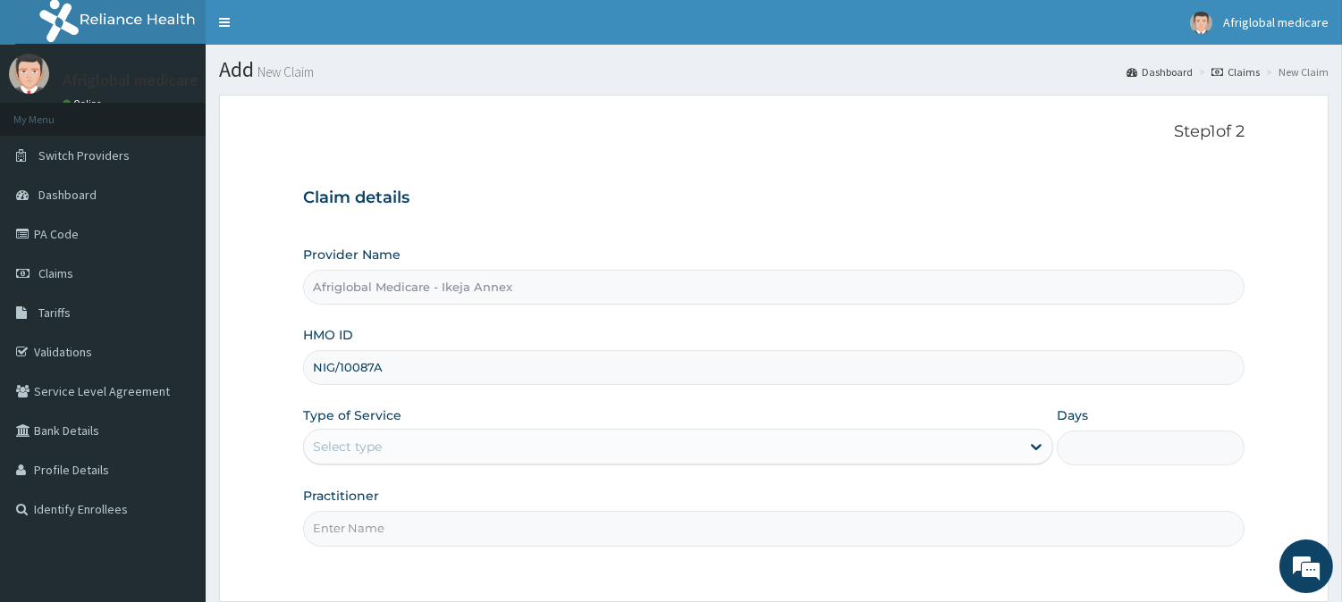
click at [374, 369] on input "NIG/10087A" at bounding box center [773, 367] width 941 height 35
type input "NIG/10087/A"
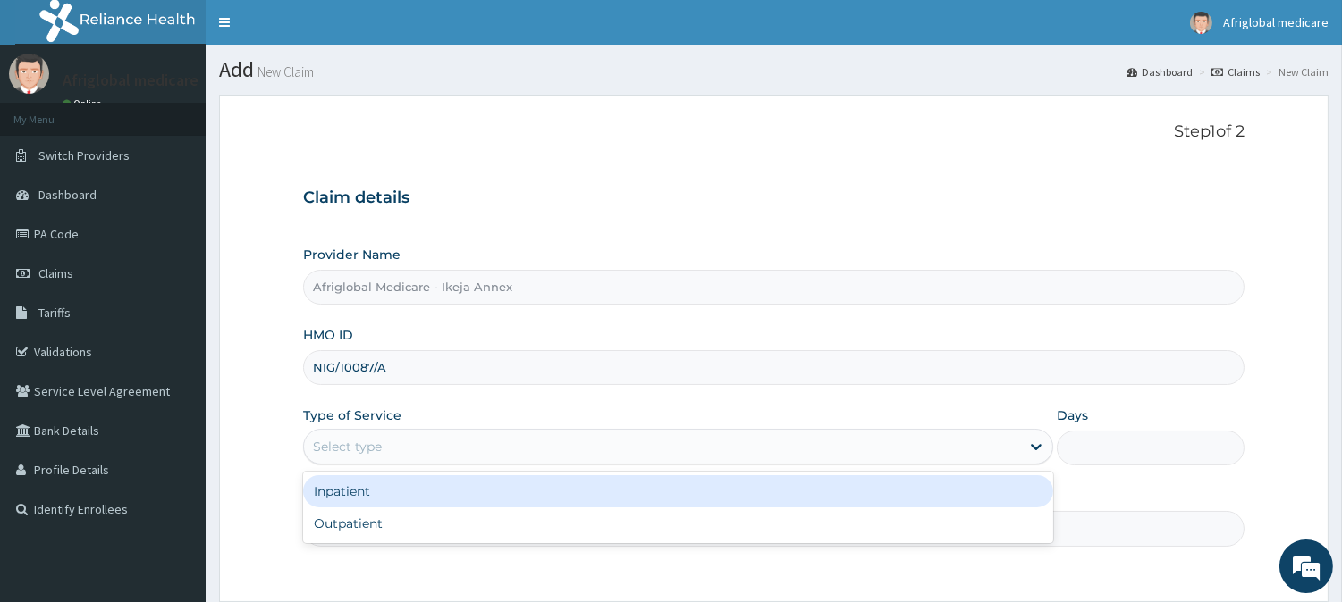
drag, startPoint x: 402, startPoint y: 449, endPoint x: 413, endPoint y: 495, distance: 47.7
click at [403, 451] on div "Select type" at bounding box center [662, 447] width 716 height 29
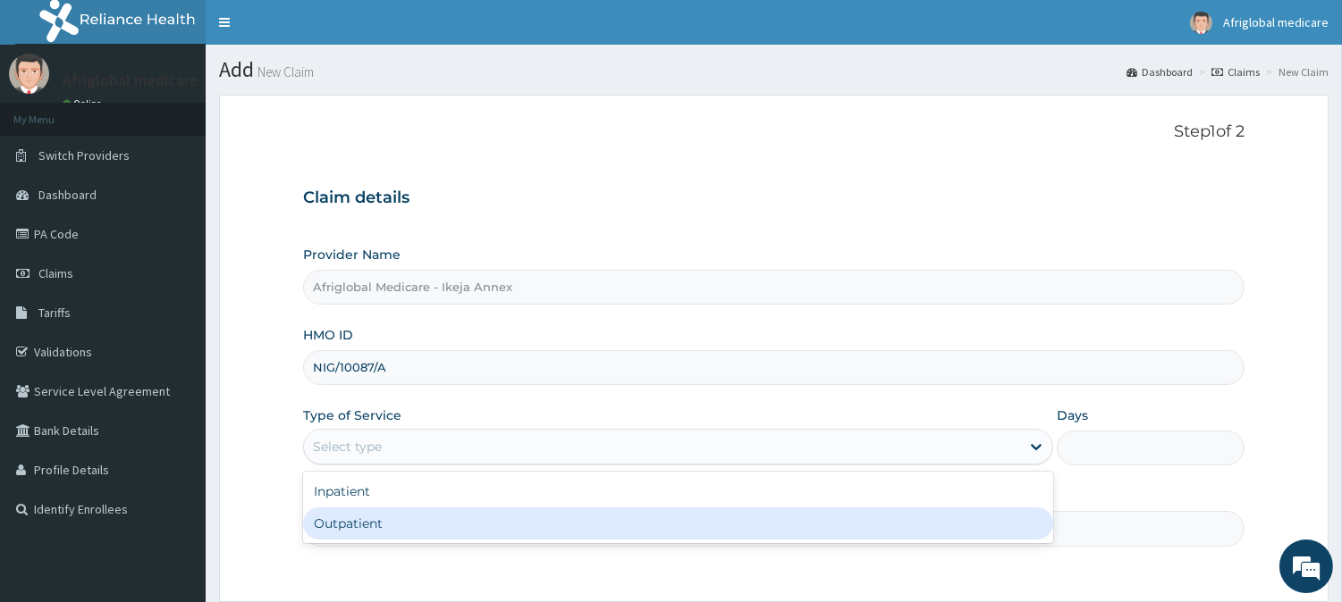
click at [413, 518] on div "Outpatient" at bounding box center [678, 524] width 750 height 32
type input "1"
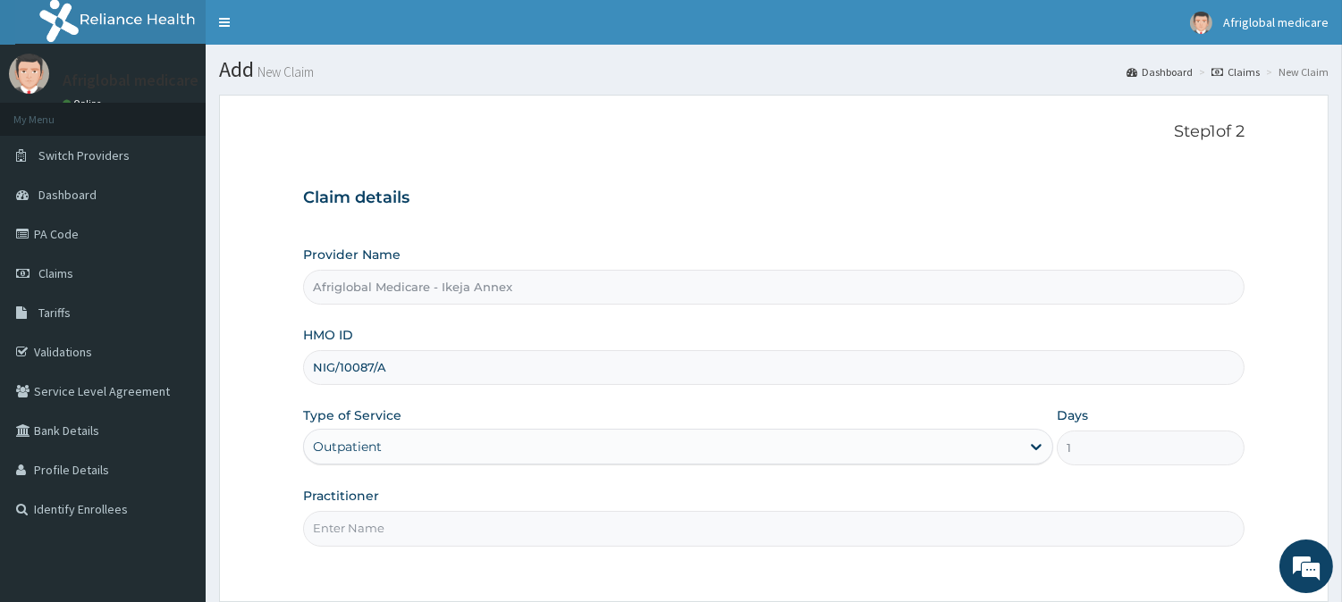
click at [416, 533] on input "Practitioner" at bounding box center [773, 528] width 941 height 35
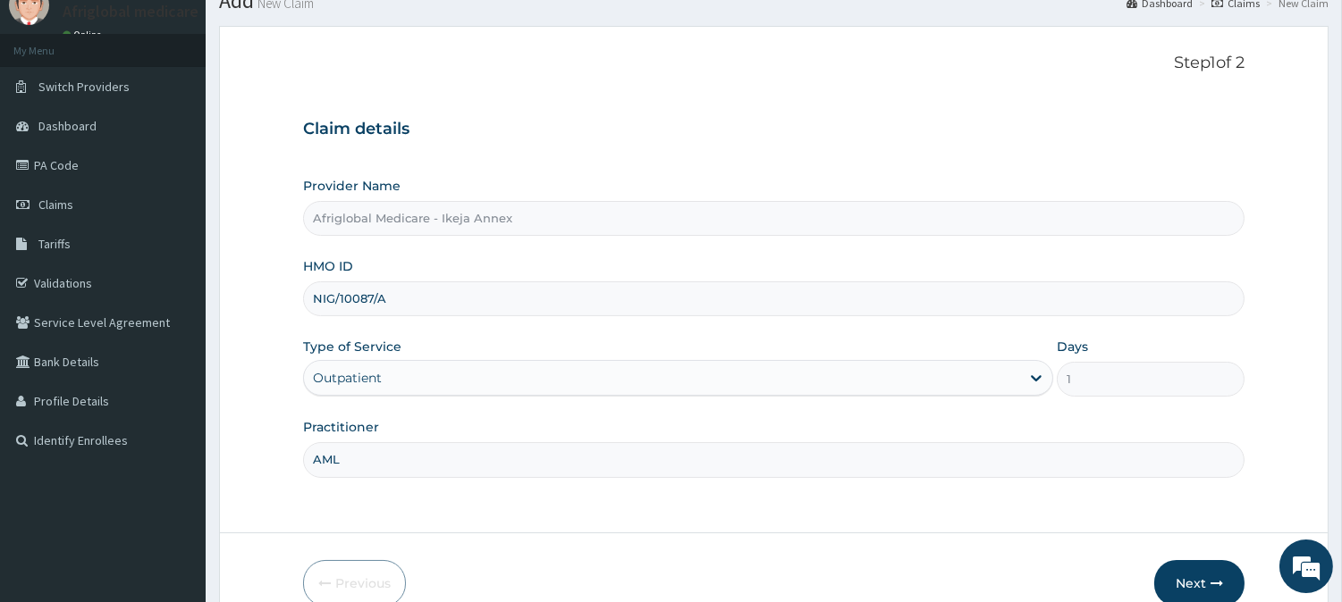
scroll to position [159, 0]
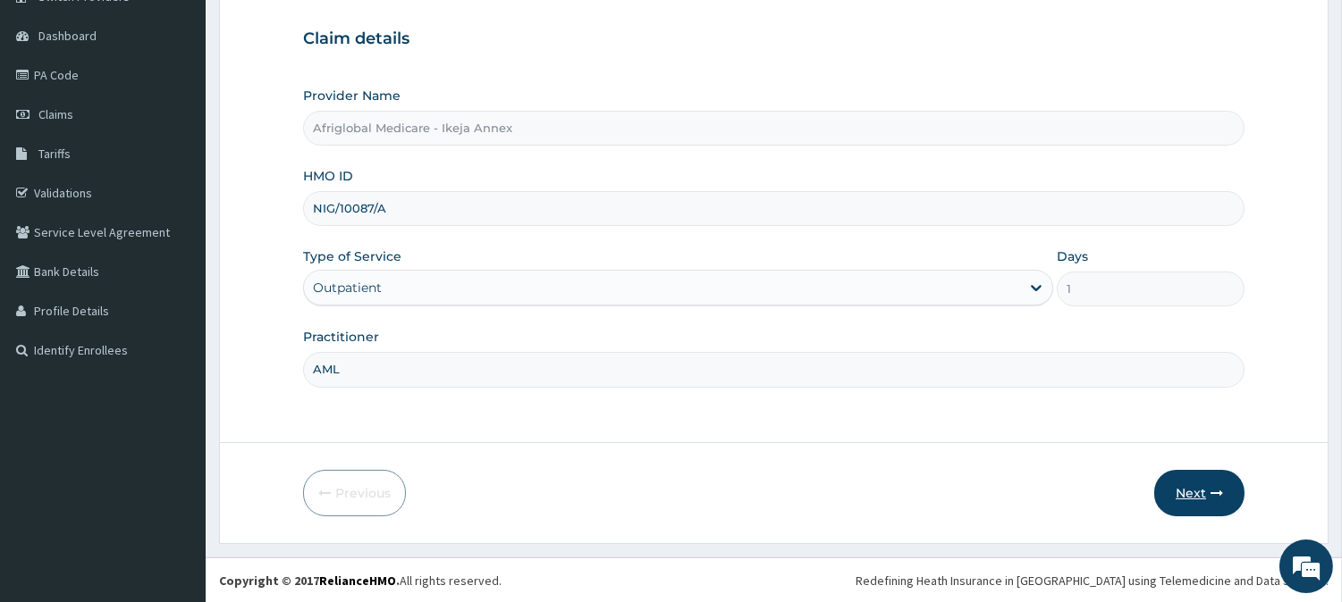
type input "AML"
click at [1189, 484] on button "Next" at bounding box center [1199, 493] width 90 height 46
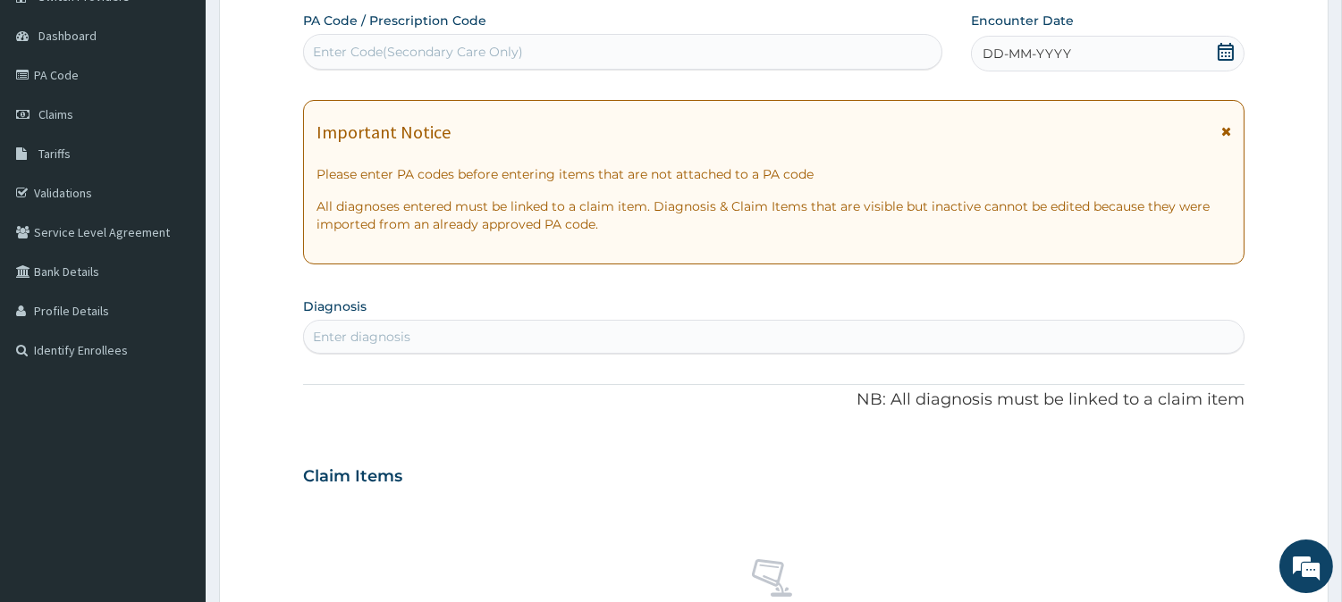
click at [480, 49] on div "Enter Code(Secondary Care Only)" at bounding box center [418, 52] width 210 height 18
paste input "PA0B6B01"
click at [329, 55] on input "PA0B6B01" at bounding box center [346, 52] width 67 height 18
type input "PA/0B6B01"
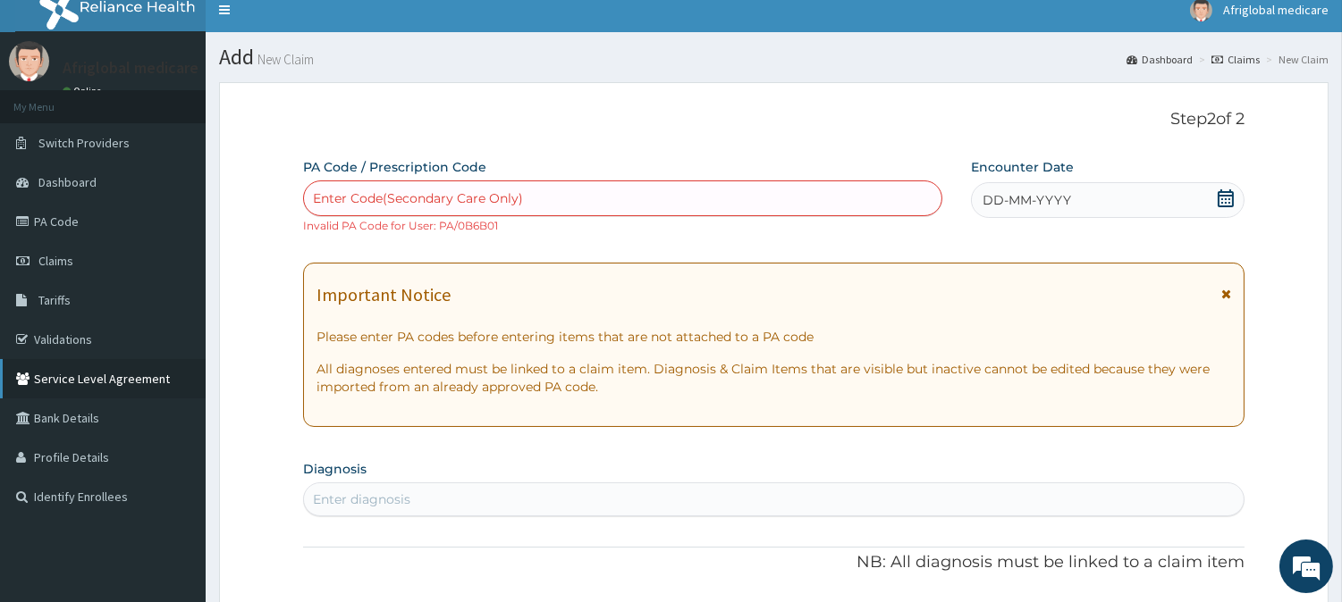
scroll to position [0, 0]
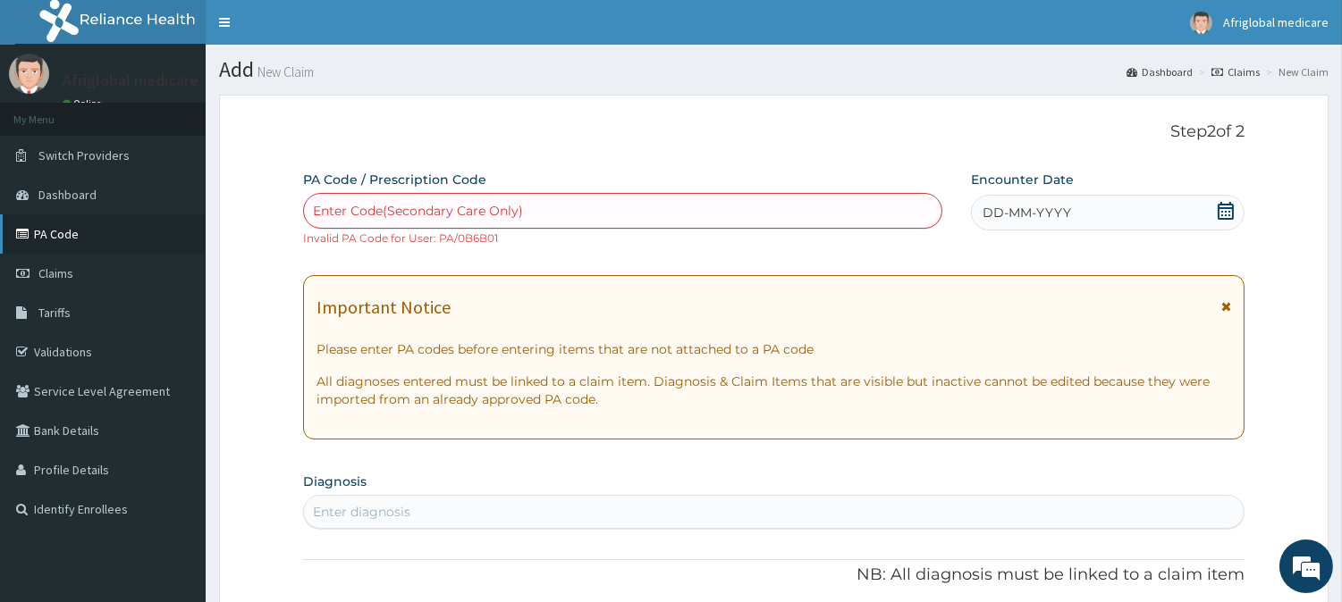
click at [72, 229] on link "PA Code" at bounding box center [103, 234] width 206 height 39
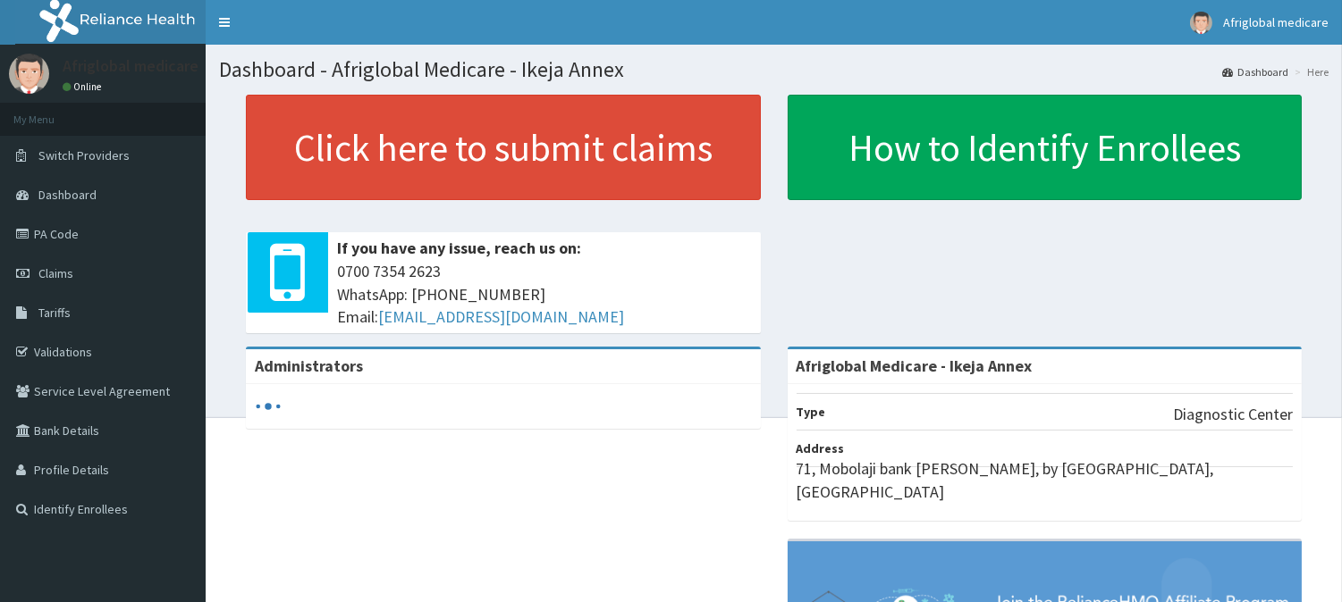
click at [107, 164] on link "Switch Providers" at bounding box center [103, 155] width 206 height 39
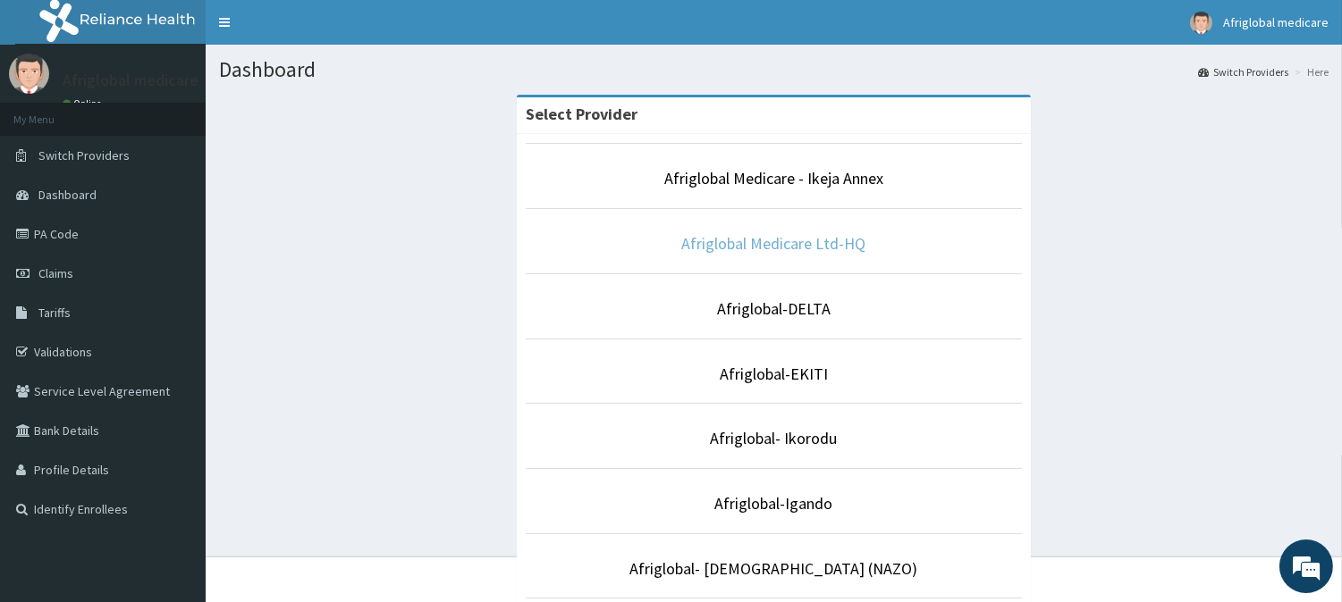
click at [763, 241] on link "Afriglobal Medicare Ltd-HQ" at bounding box center [774, 243] width 184 height 21
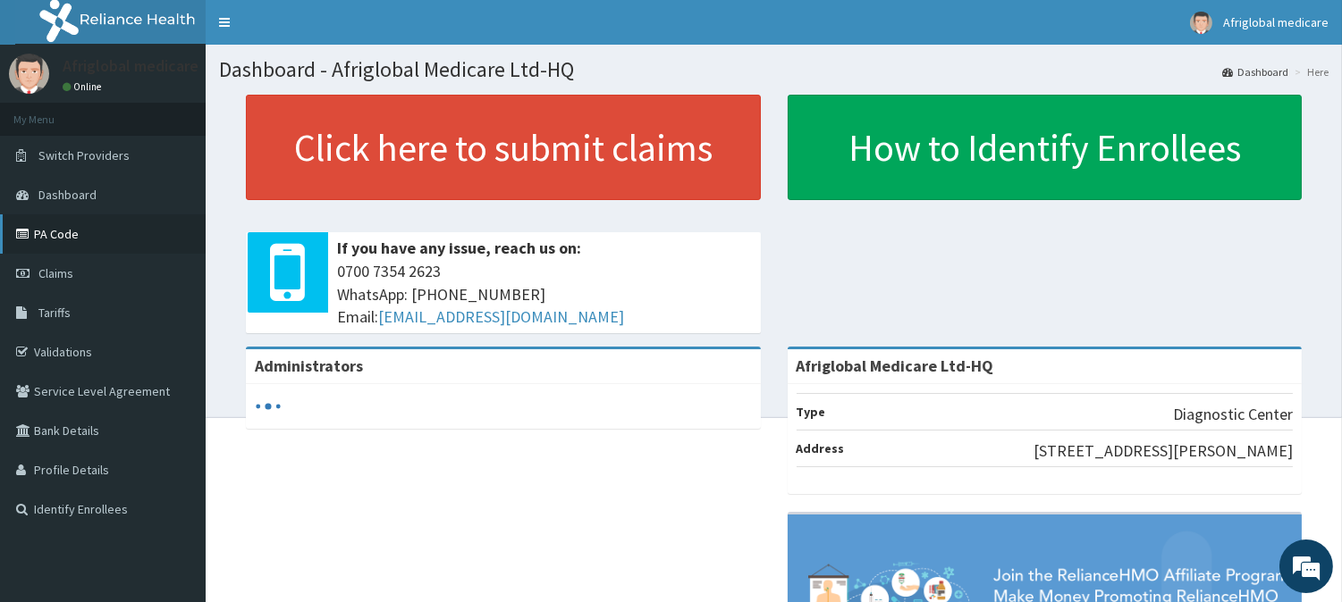
click at [50, 235] on link "PA Code" at bounding box center [103, 234] width 206 height 39
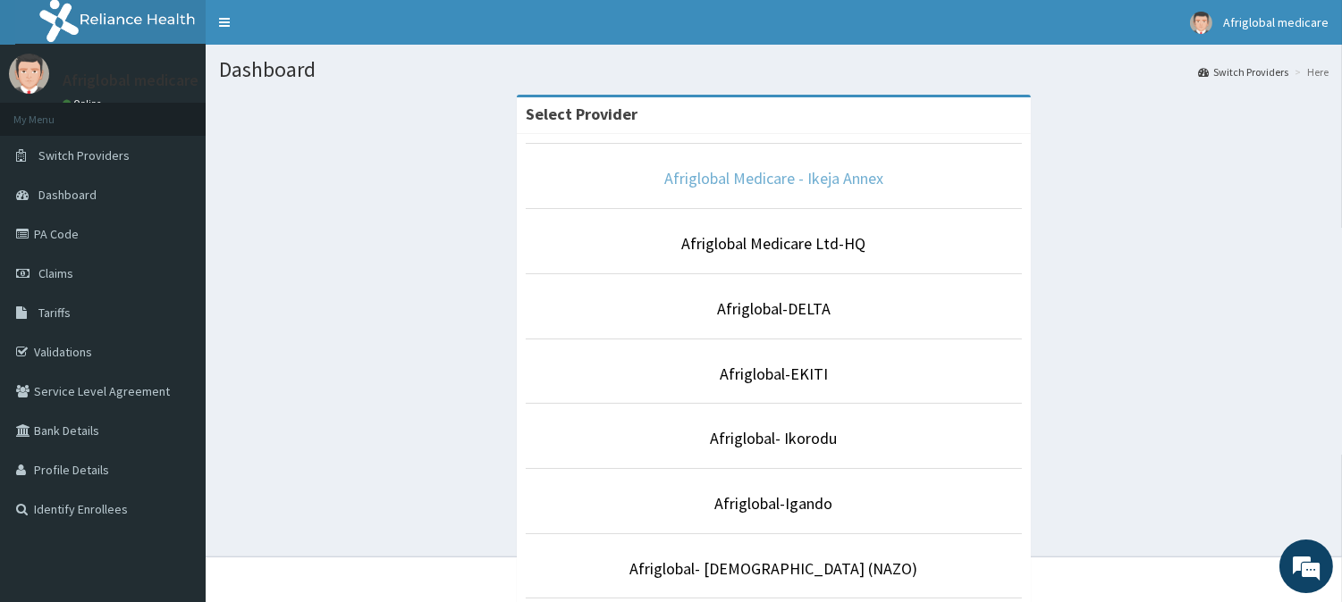
click at [765, 174] on link "Afriglobal Medicare - Ikeja Annex" at bounding box center [773, 178] width 219 height 21
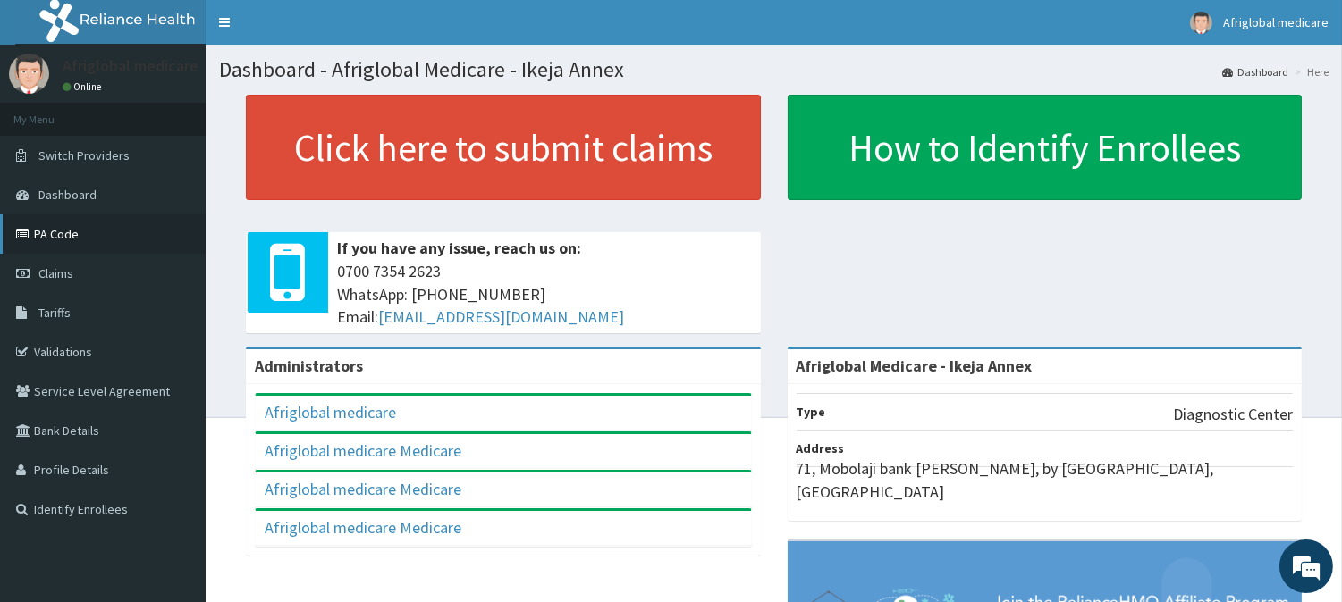
click at [55, 241] on link "PA Code" at bounding box center [103, 234] width 206 height 39
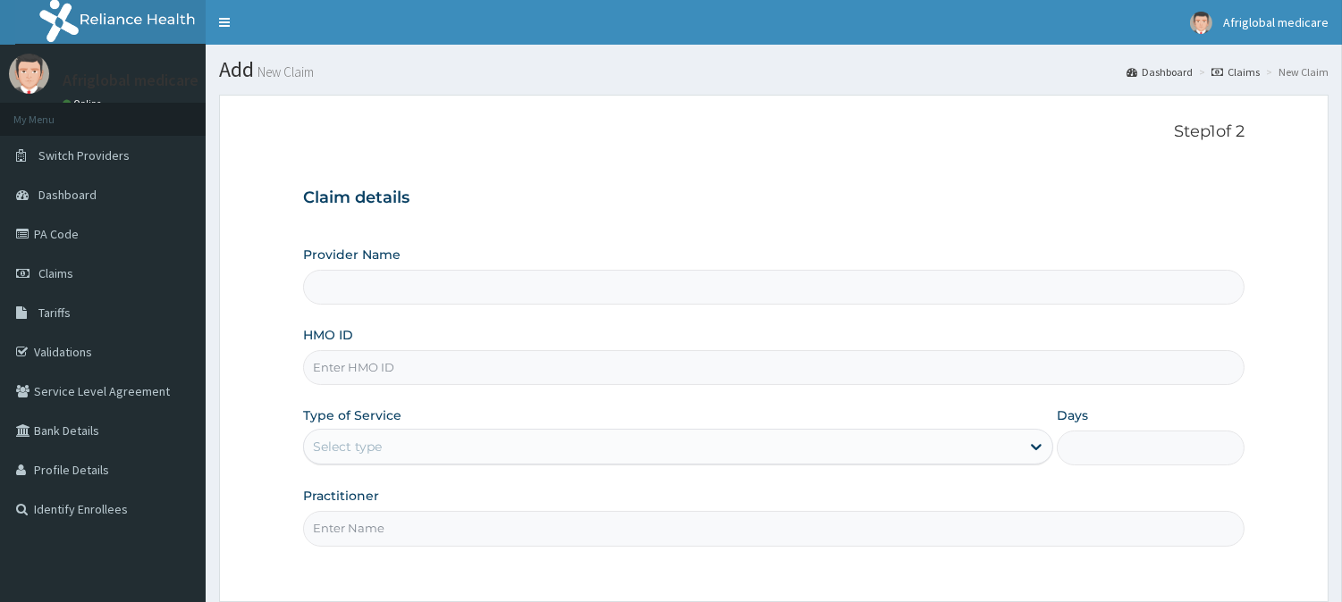
click at [426, 366] on input "HMO ID" at bounding box center [773, 367] width 941 height 35
type input "nig/10097/a"
type input "Afriglobal Medicare - Ikeja Annex"
type input "nig/10097/a"
click at [391, 432] on div "Select type" at bounding box center [678, 447] width 750 height 36
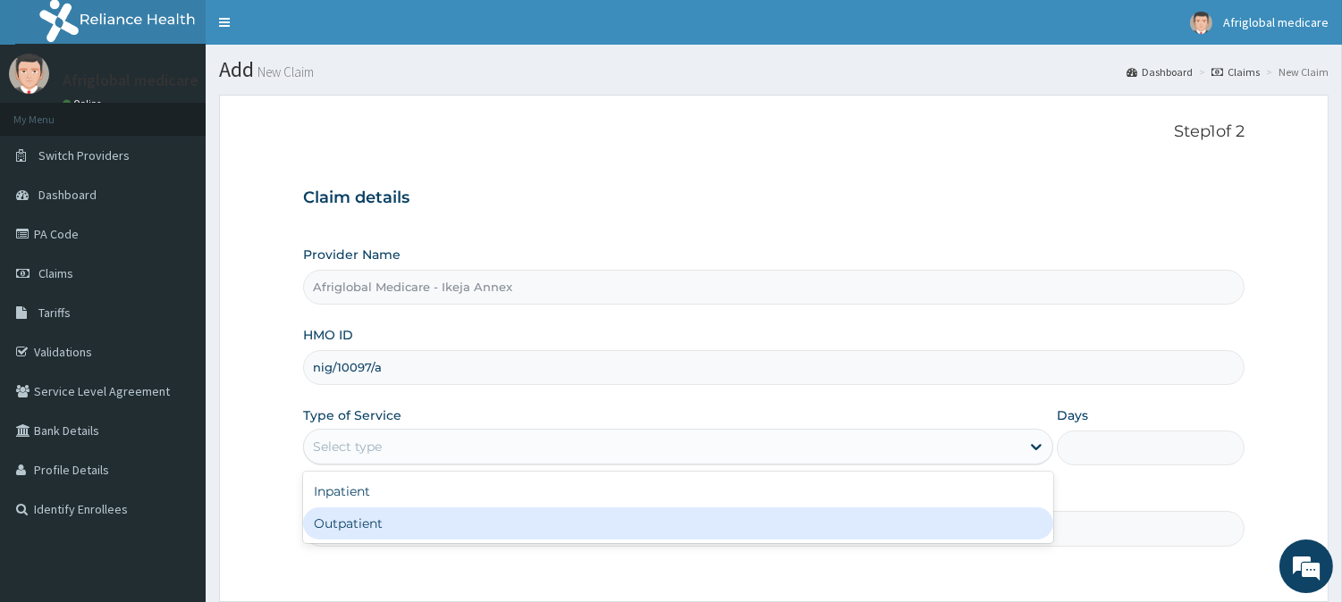
drag, startPoint x: 383, startPoint y: 513, endPoint x: 382, endPoint y: 538, distance: 25.0
click at [382, 519] on div "Outpatient" at bounding box center [678, 524] width 750 height 32
type input "1"
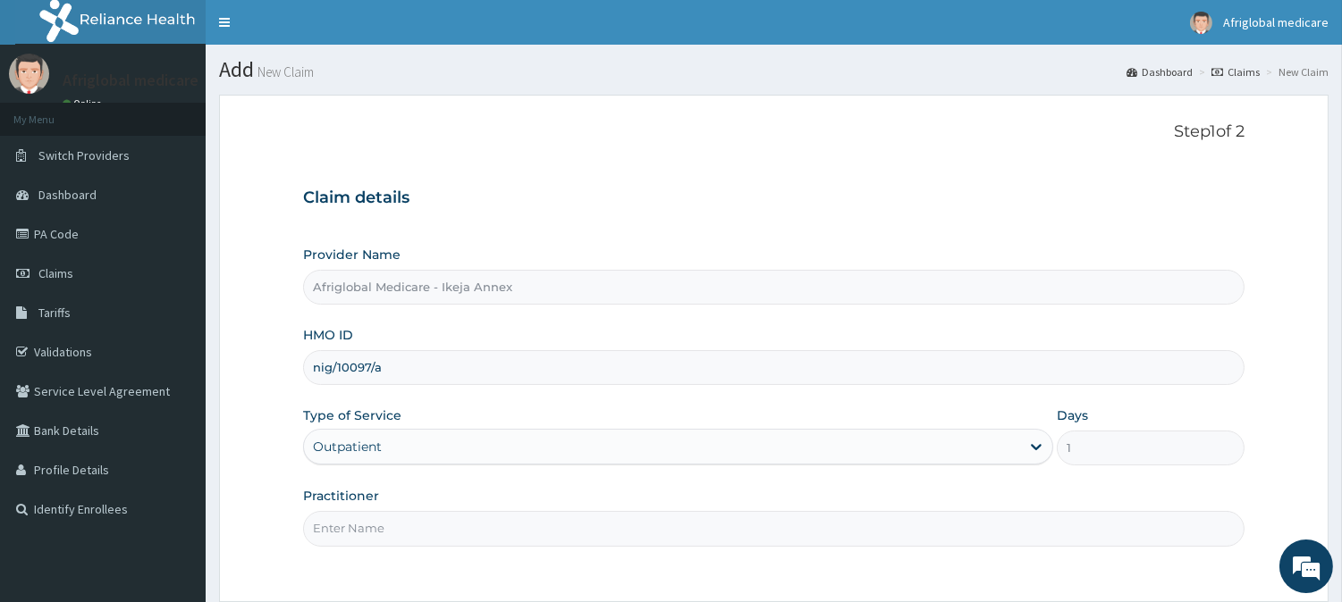
click at [382, 540] on input "Practitioner" at bounding box center [773, 528] width 941 height 35
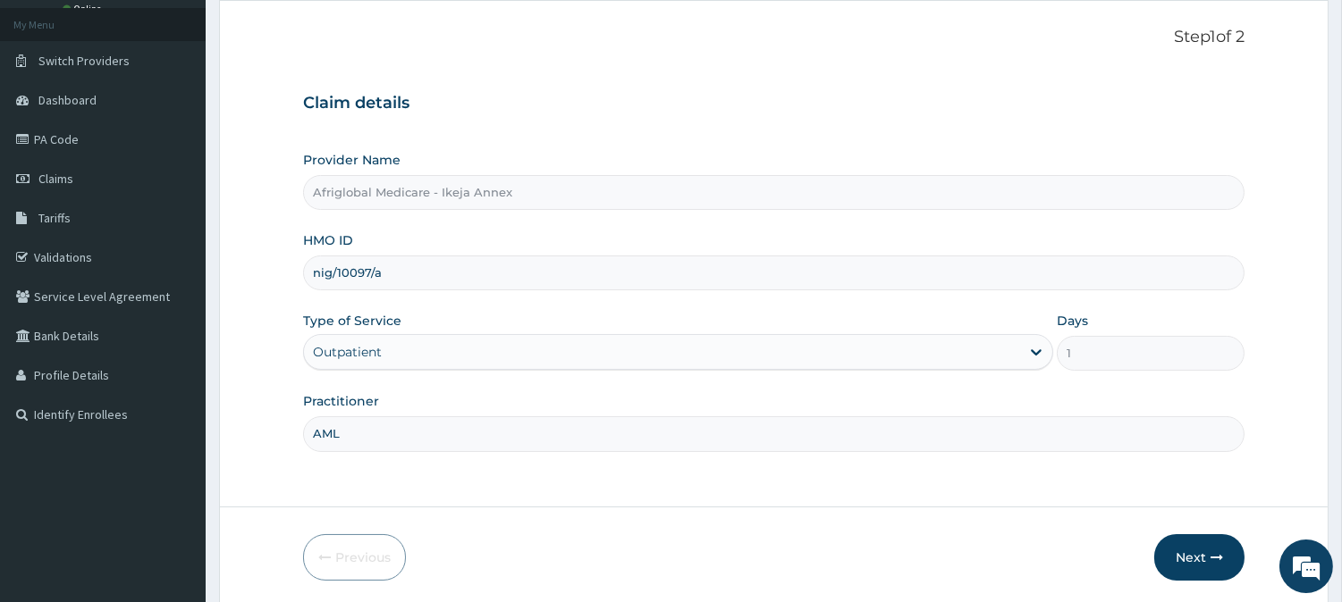
scroll to position [159, 0]
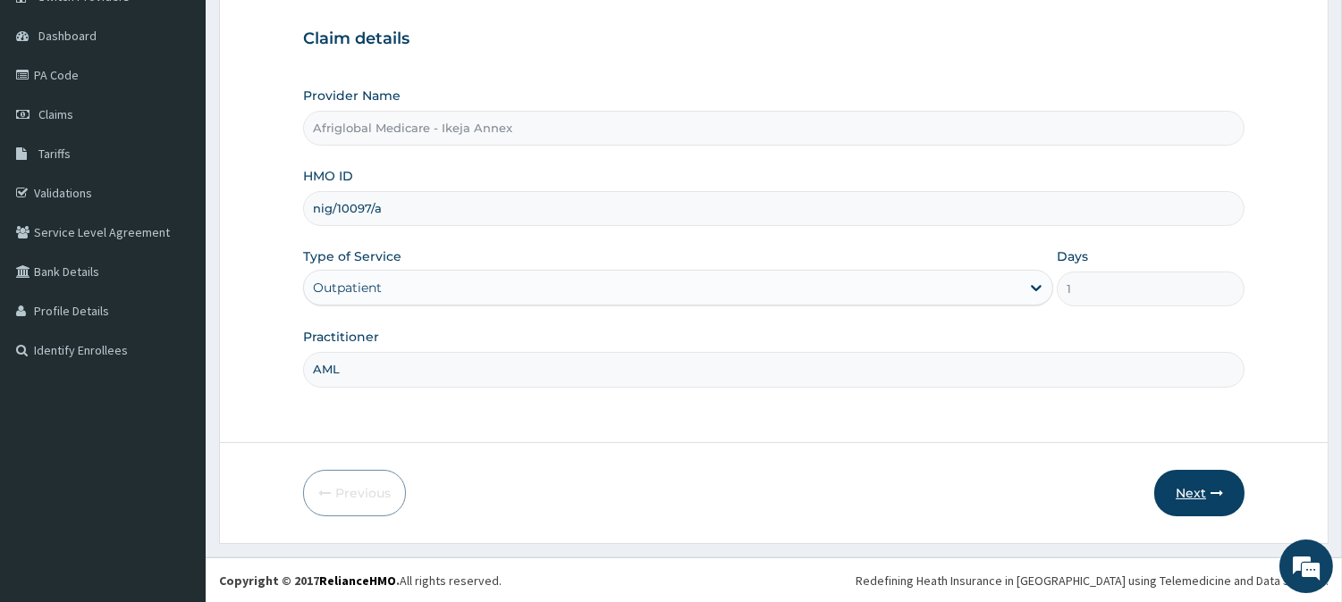
type input "AML"
click at [1201, 486] on button "Next" at bounding box center [1199, 493] width 90 height 46
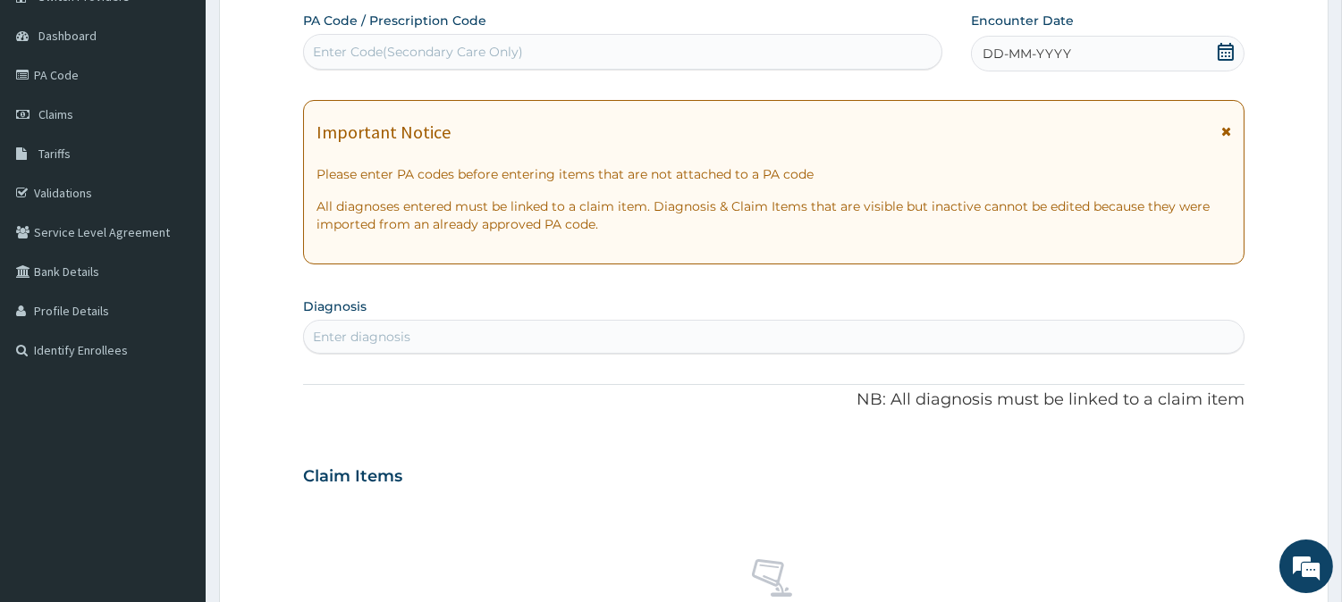
click at [576, 49] on div "Enter Code(Secondary Care Only)" at bounding box center [622, 52] width 637 height 29
paste input "PA/4538C3"
type input "PA/4538C3"
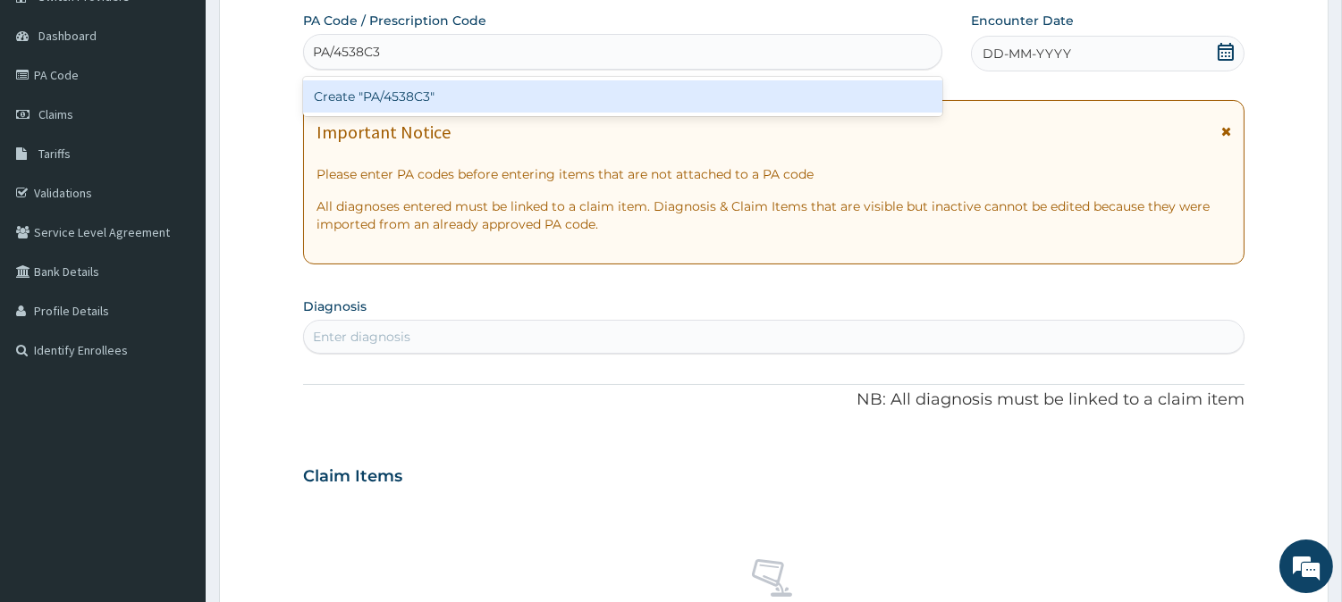
click at [423, 100] on div "Create "PA/4538C3"" at bounding box center [622, 96] width 639 height 32
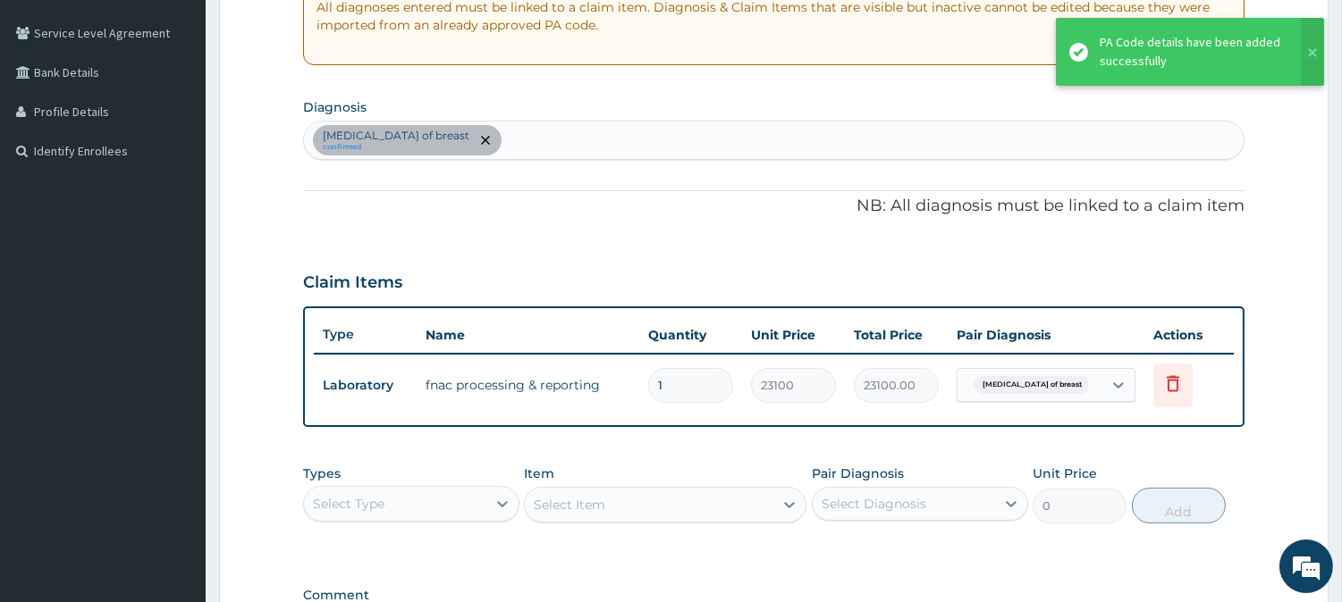
scroll to position [0, 0]
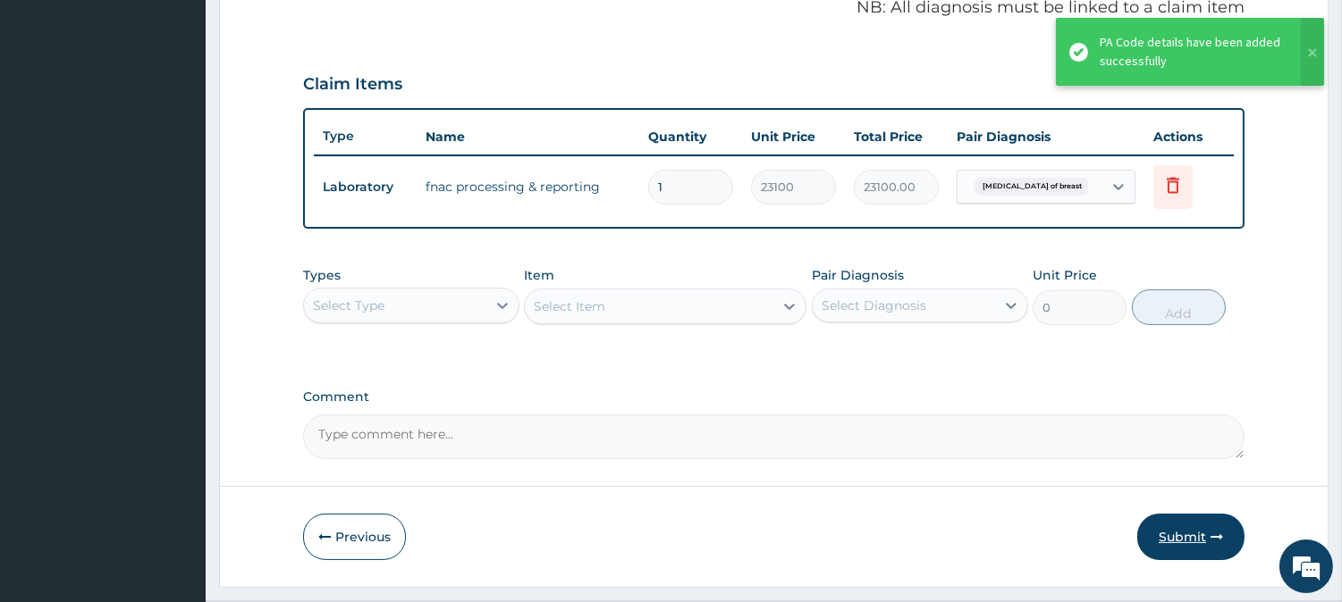
click at [1181, 530] on button "Submit" at bounding box center [1190, 537] width 107 height 46
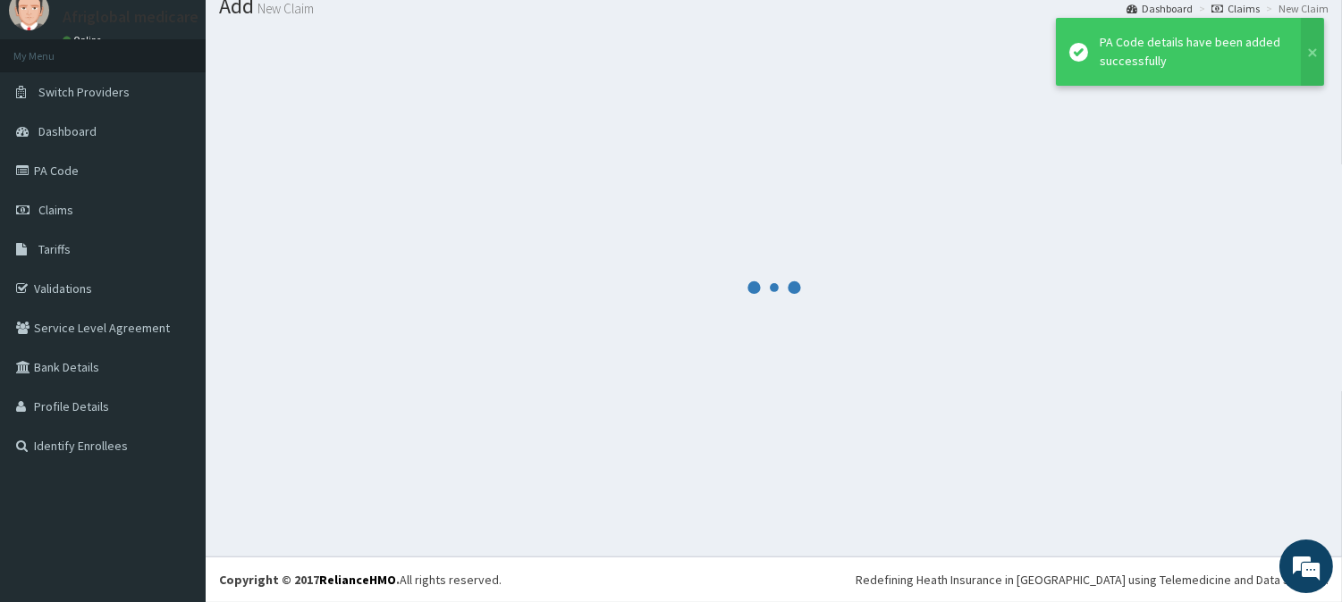
scroll to position [63, 0]
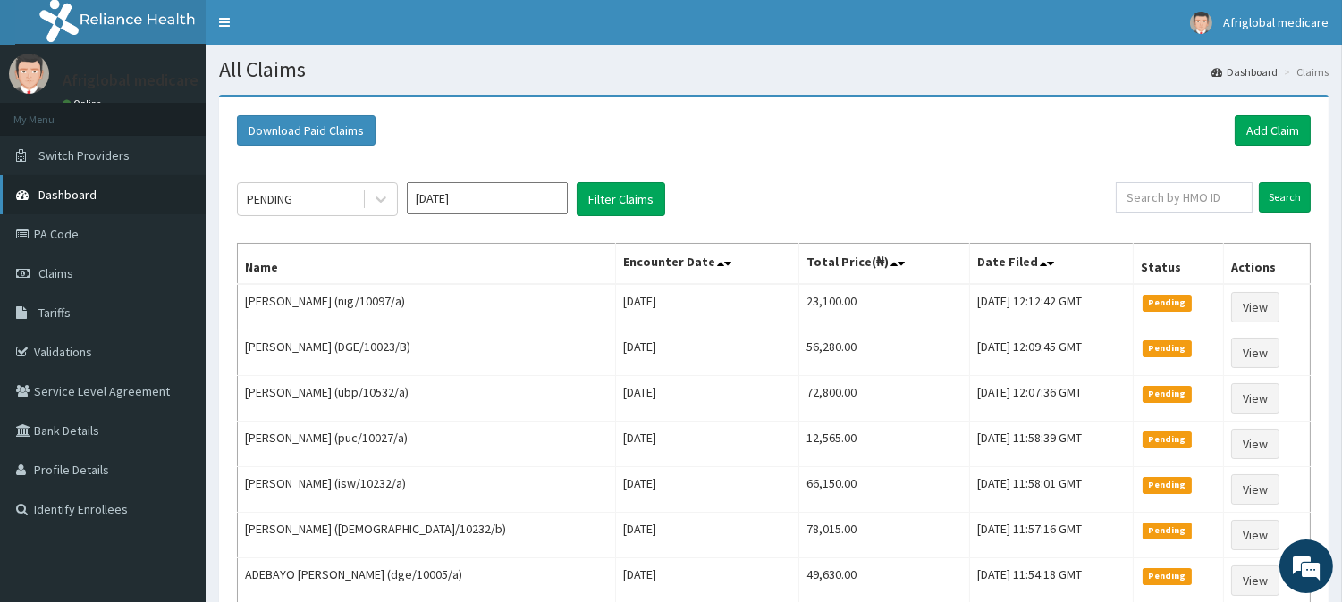
click at [70, 203] on link "Dashboard" at bounding box center [103, 194] width 206 height 39
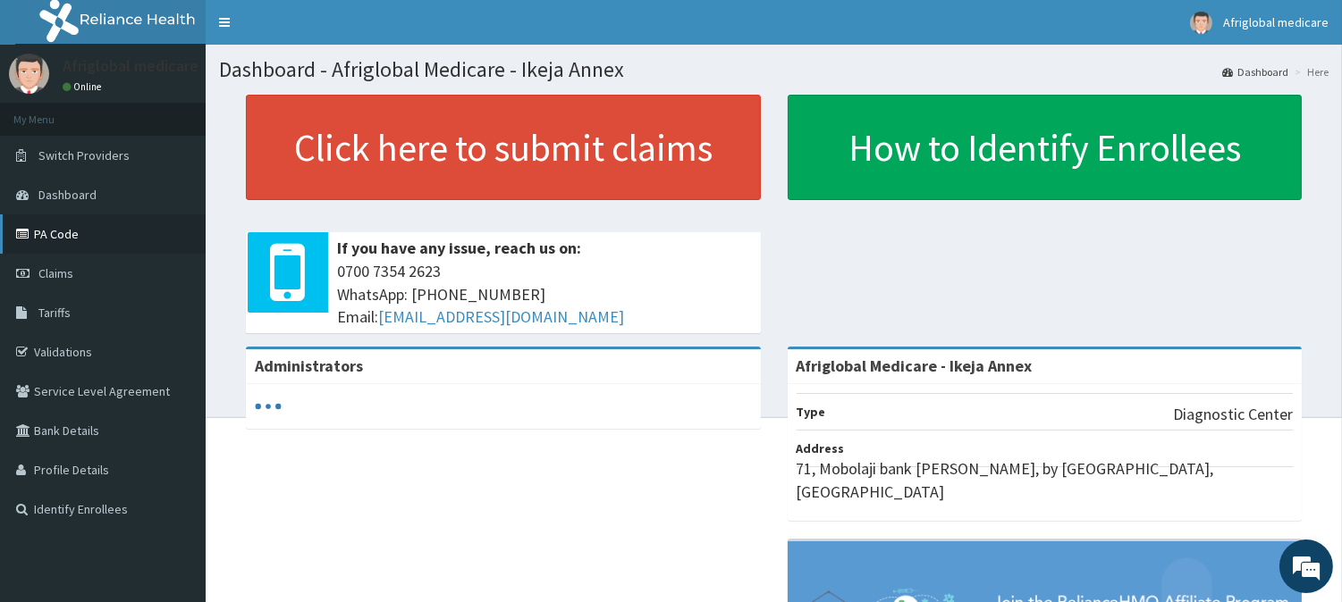
click at [64, 242] on link "PA Code" at bounding box center [103, 234] width 206 height 39
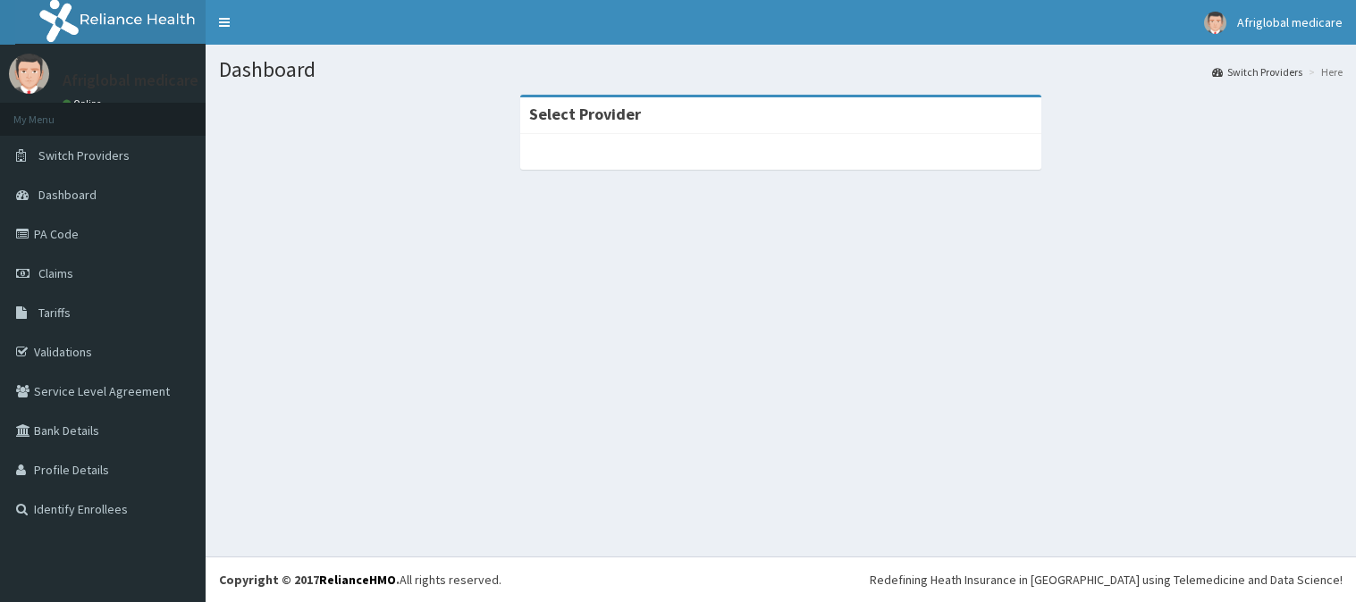
click at [79, 195] on span "Dashboard" at bounding box center [67, 195] width 58 height 16
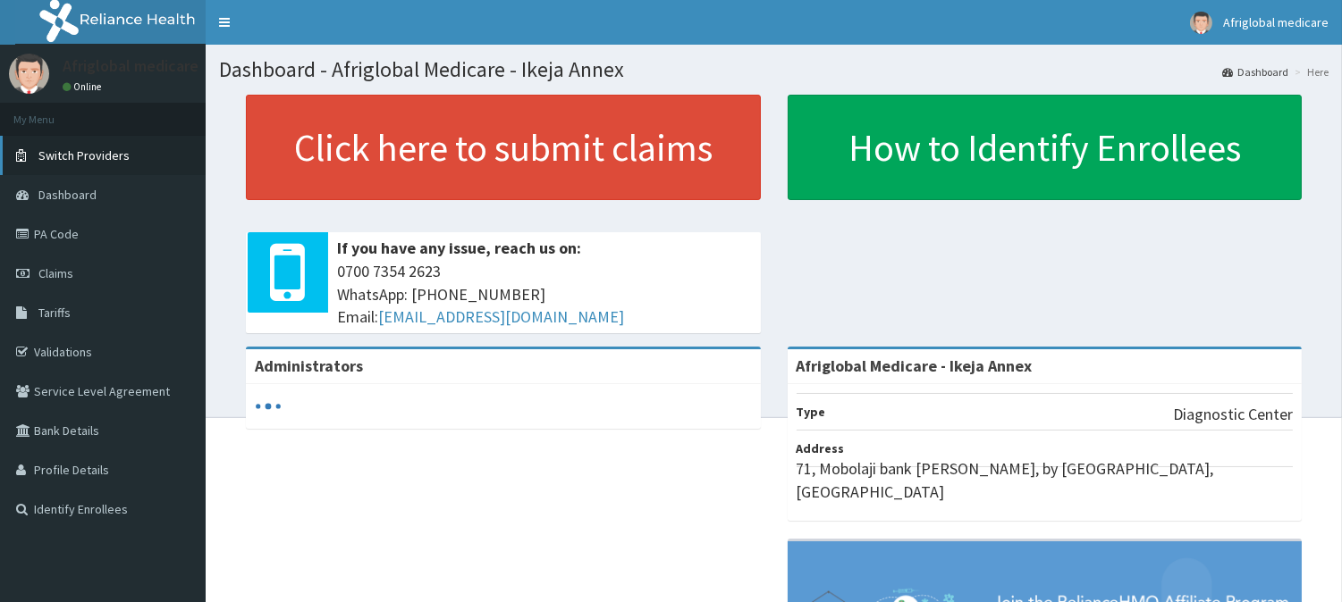
drag, startPoint x: 0, startPoint y: 0, endPoint x: 77, endPoint y: 162, distance: 179.1
click at [77, 162] on link "Switch Providers" at bounding box center [103, 155] width 206 height 39
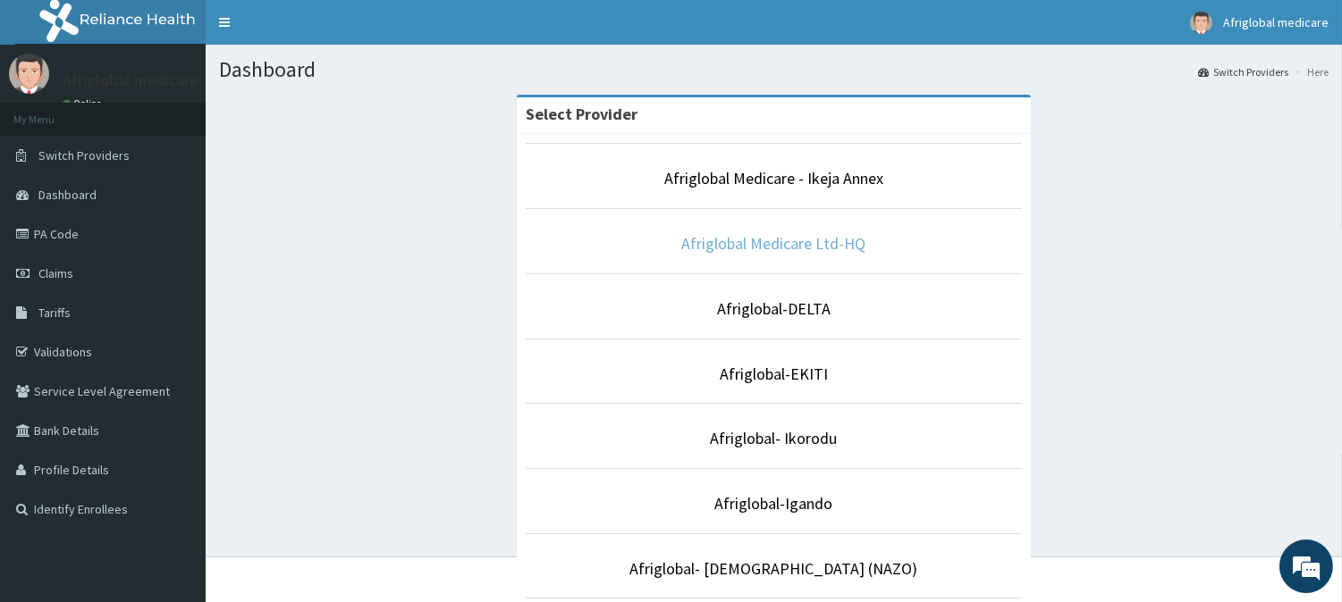
click at [799, 235] on link "Afriglobal Medicare Ltd-HQ" at bounding box center [774, 243] width 184 height 21
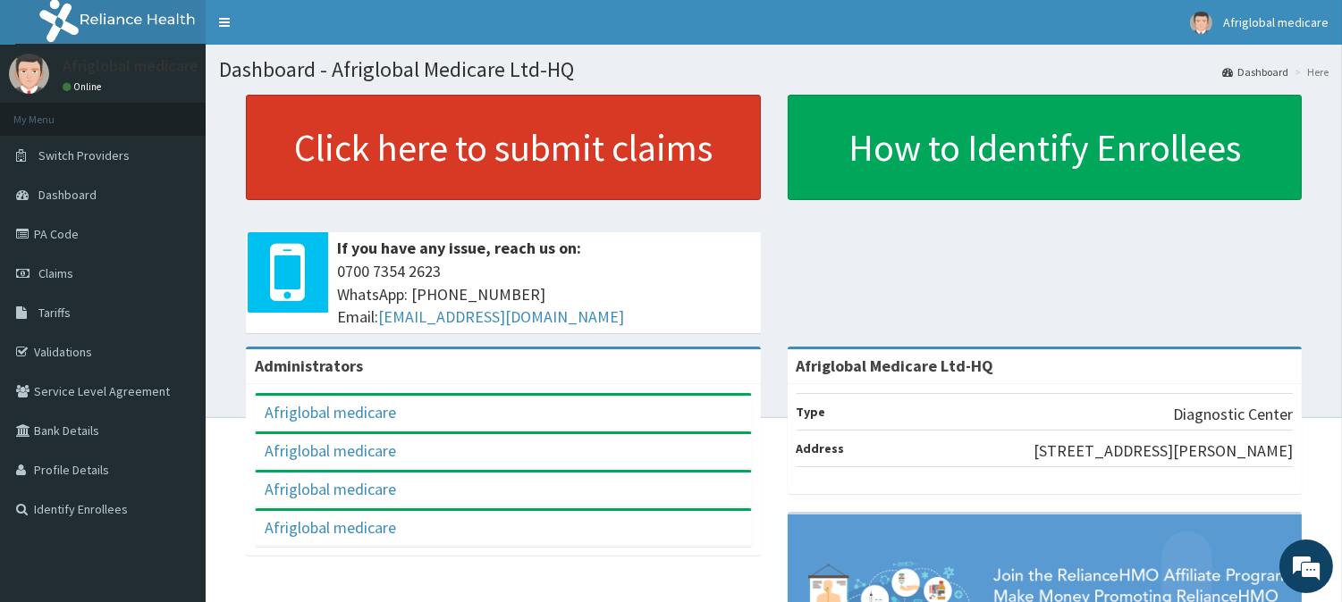
click at [409, 164] on link "Click here to submit claims" at bounding box center [503, 147] width 515 height 105
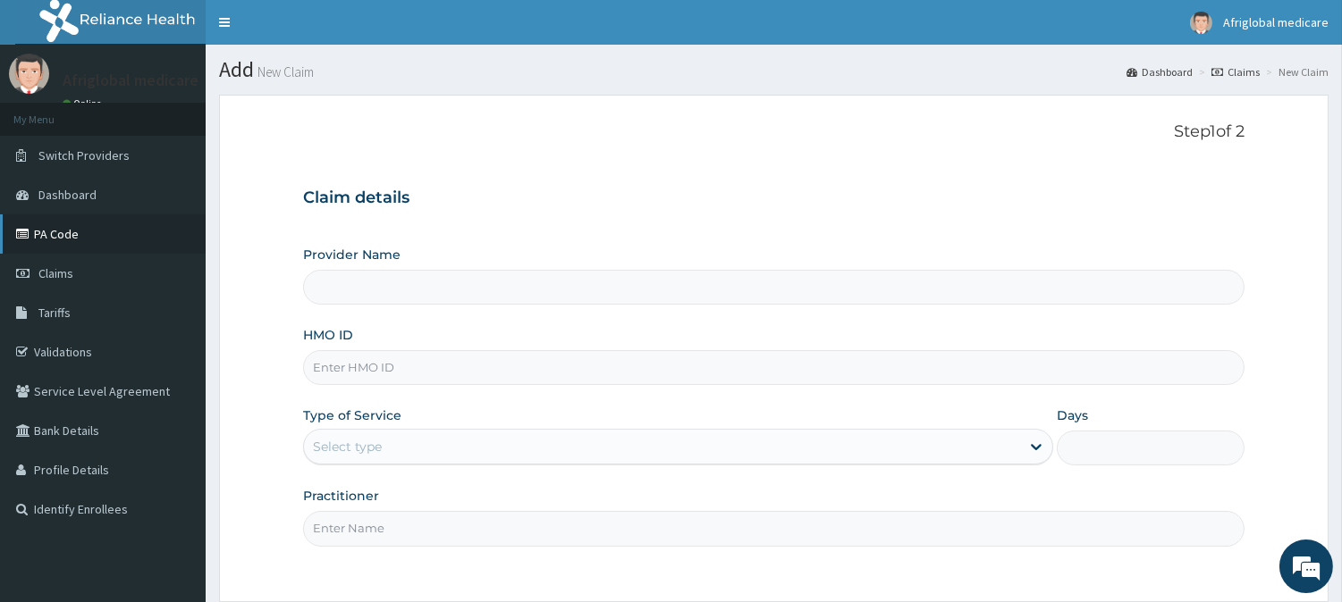
type input "Afriglobal Medicare Ltd-HQ"
click at [52, 235] on link "PA Code" at bounding box center [103, 234] width 206 height 39
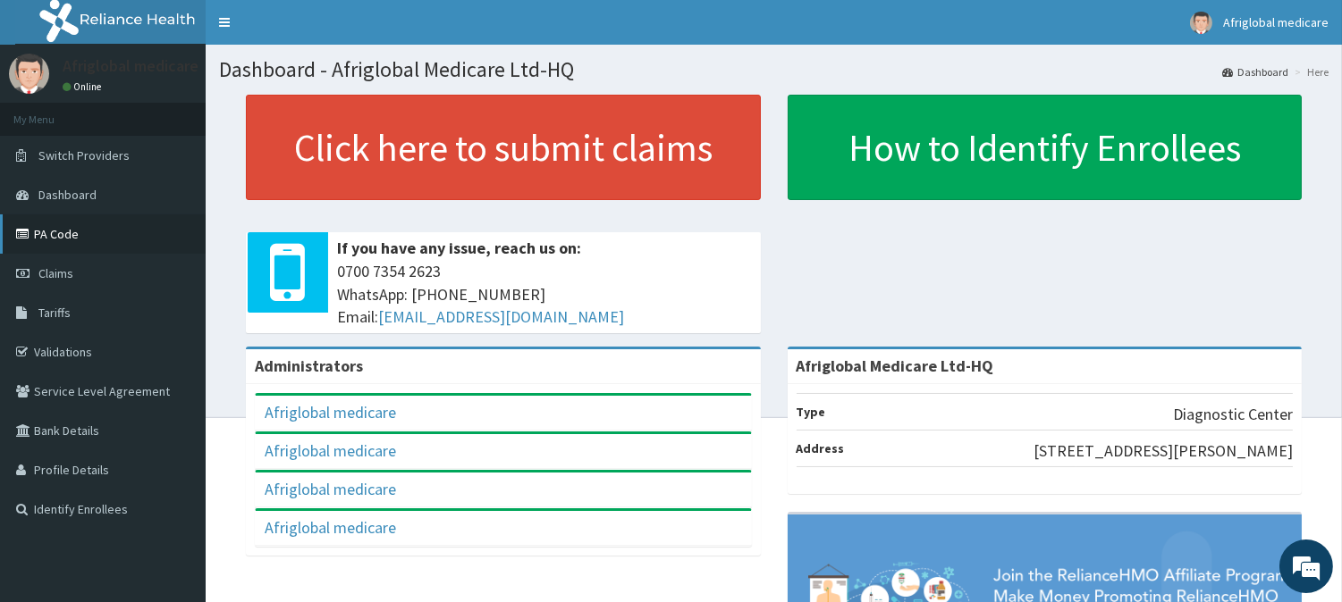
click at [123, 228] on link "PA Code" at bounding box center [103, 234] width 206 height 39
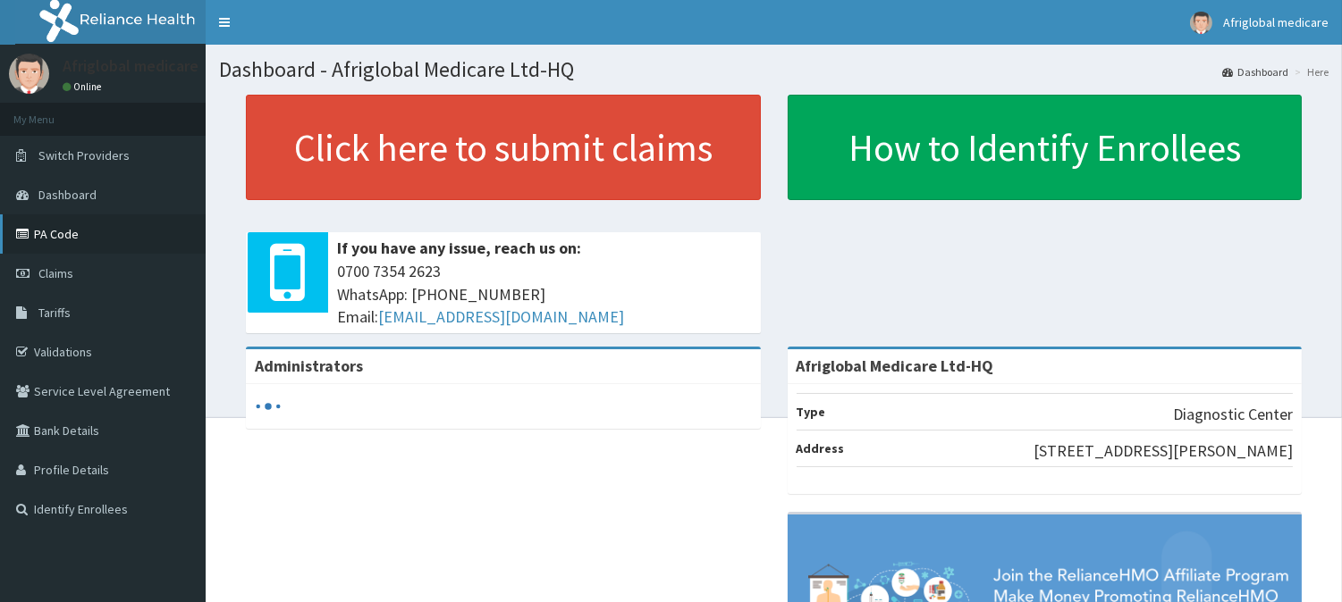
click at [67, 232] on link "PA Code" at bounding box center [103, 234] width 206 height 39
click at [80, 162] on span "Switch Providers" at bounding box center [83, 155] width 91 height 16
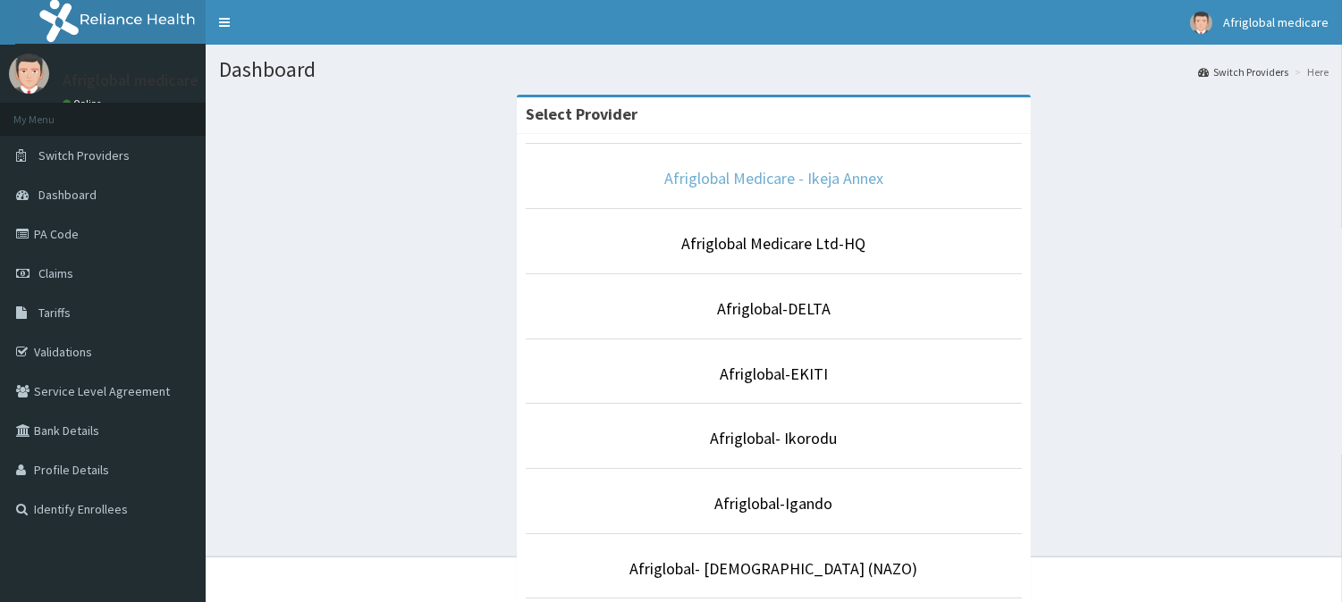
click at [794, 189] on p "Afriglobal Medicare - Ikeja Annex" at bounding box center [774, 178] width 497 height 23
click at [800, 177] on link "Afriglobal Medicare - Ikeja Annex" at bounding box center [773, 178] width 219 height 21
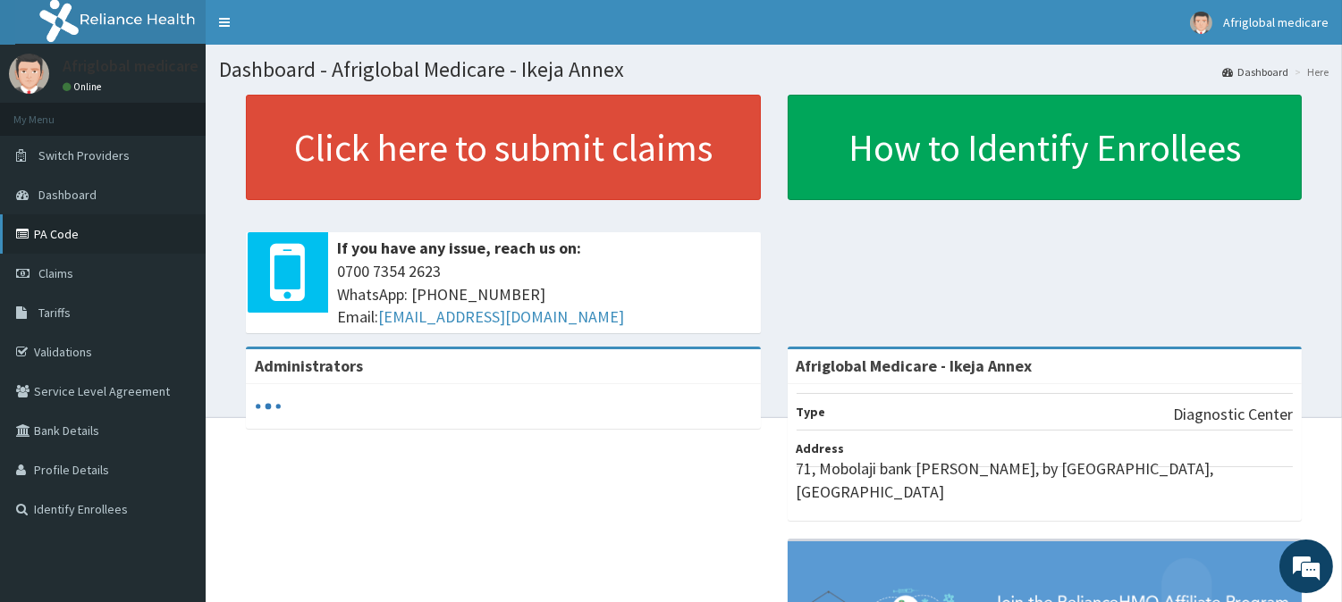
click at [39, 234] on link "PA Code" at bounding box center [103, 234] width 206 height 39
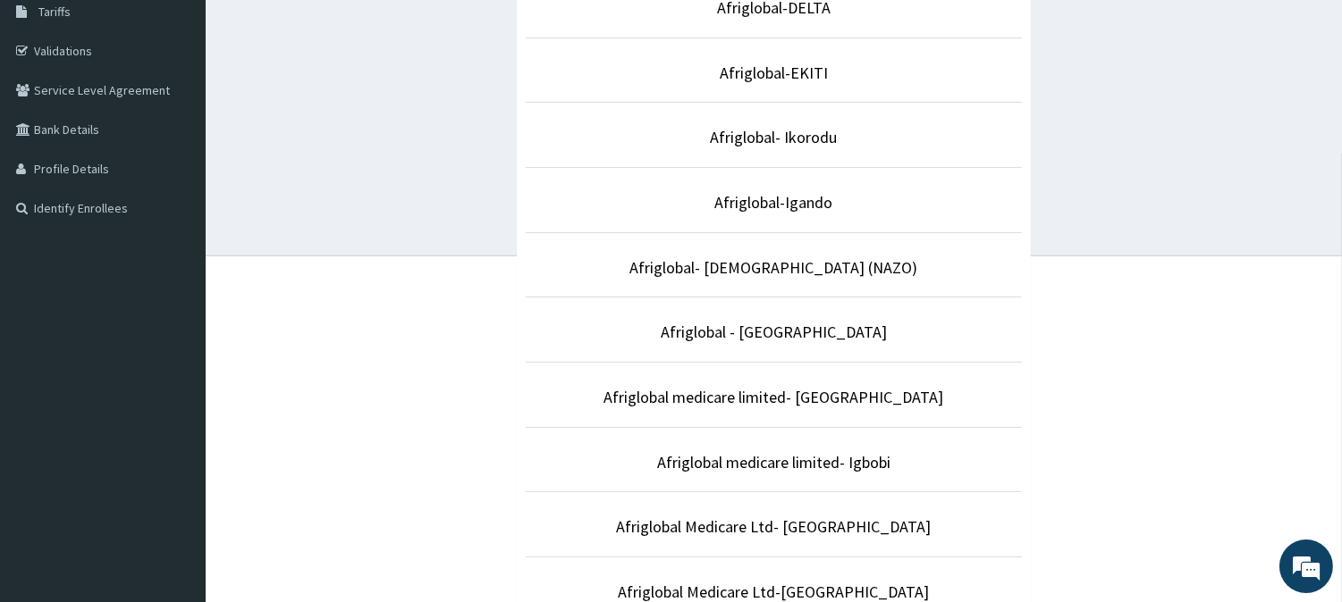
scroll to position [530, 0]
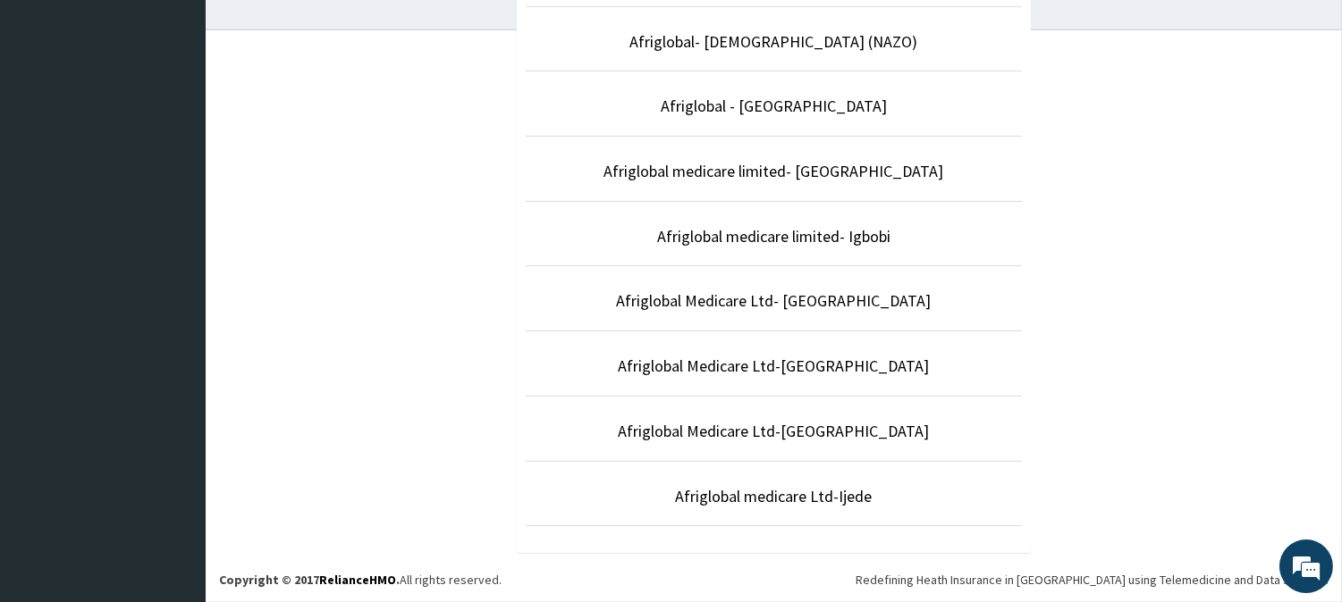
click at [763, 181] on p "Afriglobal medicare limited- Victoria island" at bounding box center [774, 171] width 497 height 23
click at [764, 168] on link "Afriglobal medicare limited- [GEOGRAPHIC_DATA]" at bounding box center [774, 171] width 340 height 21
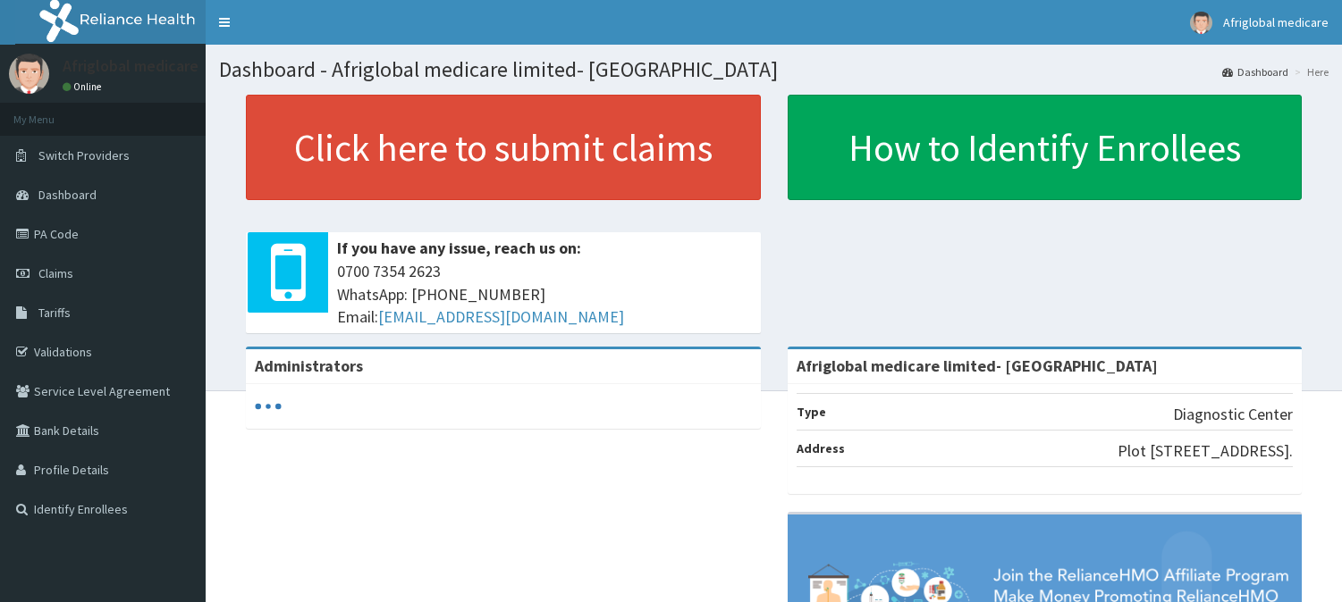
click at [499, 126] on link "Click here to submit claims" at bounding box center [503, 147] width 515 height 105
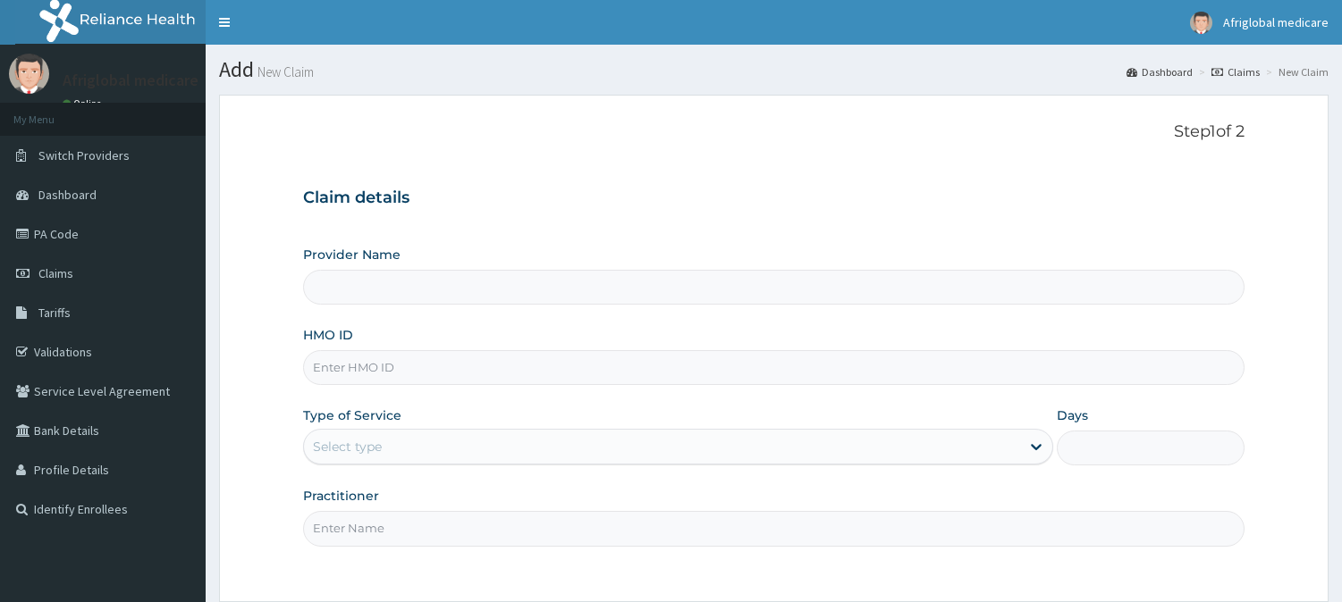
click at [478, 376] on input "HMO ID" at bounding box center [773, 367] width 941 height 35
type input "UBP/10229/A"
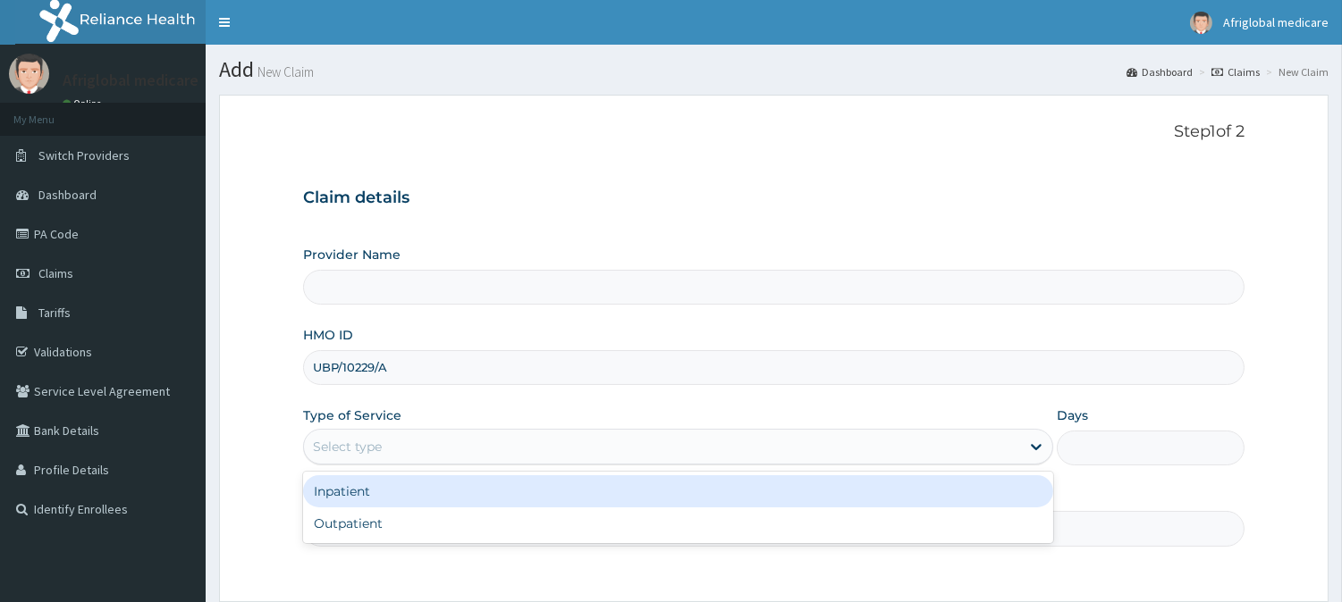
drag, startPoint x: 427, startPoint y: 429, endPoint x: 422, endPoint y: 447, distance: 18.7
click at [426, 430] on div "Select type" at bounding box center [678, 447] width 750 height 36
type input "Afriglobal medicare limited- [GEOGRAPHIC_DATA]"
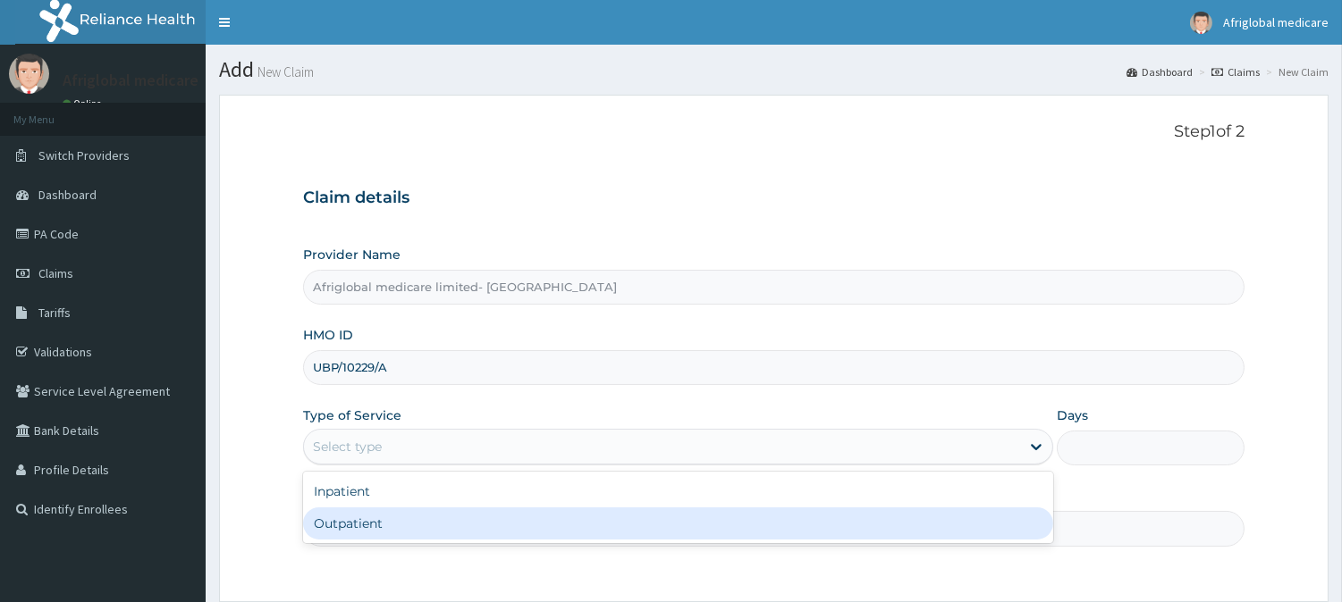
click at [411, 512] on div "Outpatient" at bounding box center [678, 524] width 750 height 32
type input "1"
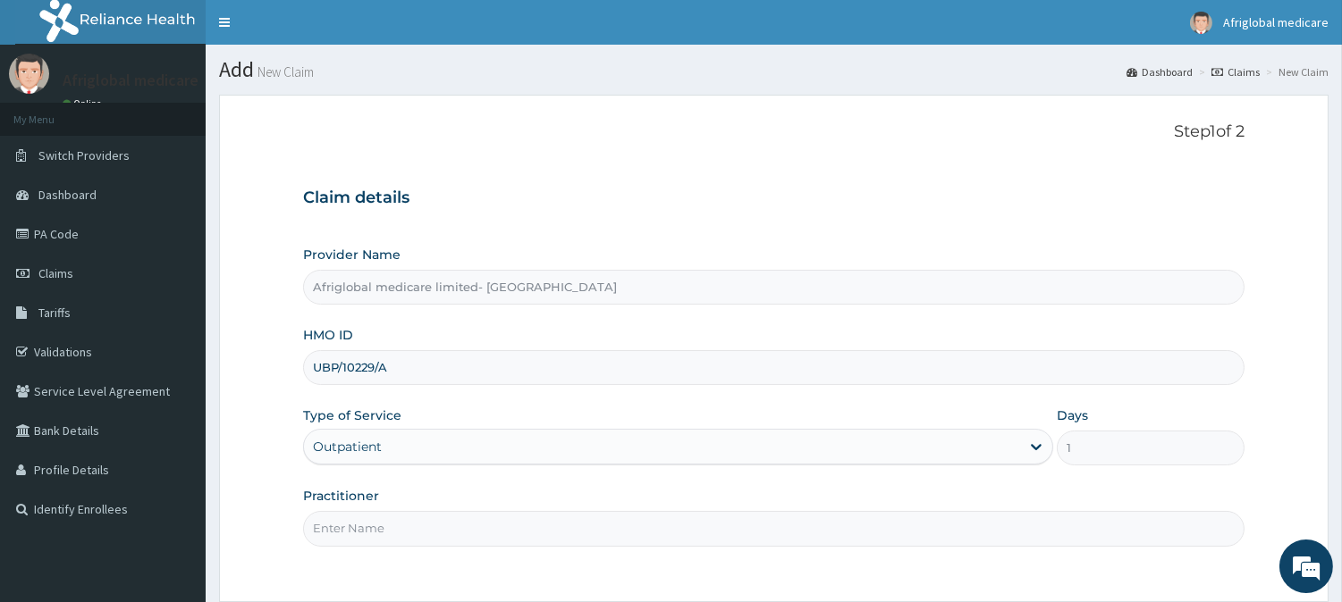
drag, startPoint x: 342, startPoint y: 361, endPoint x: 298, endPoint y: 363, distance: 44.7
click at [311, 366] on input "UBP/10229/A" at bounding box center [773, 367] width 941 height 35
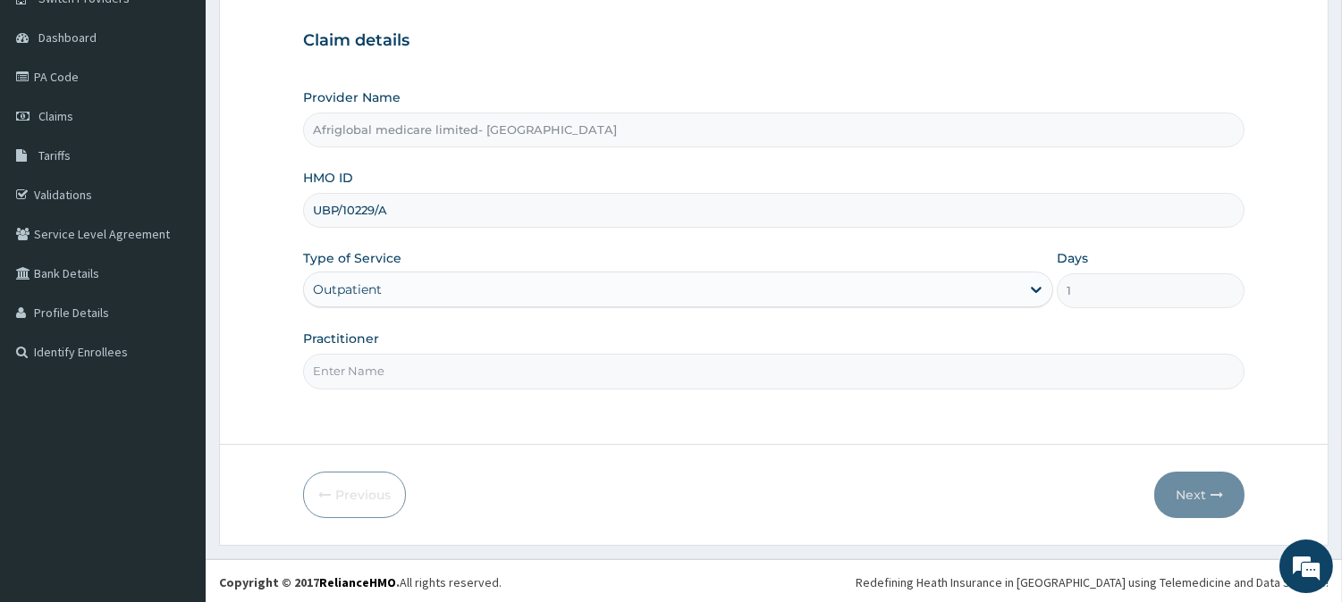
scroll to position [159, 0]
type input "UBP/10229/A"
click at [420, 380] on input "Practitioner" at bounding box center [773, 369] width 941 height 35
type input "AML"
click at [1172, 471] on button "Next" at bounding box center [1199, 493] width 90 height 46
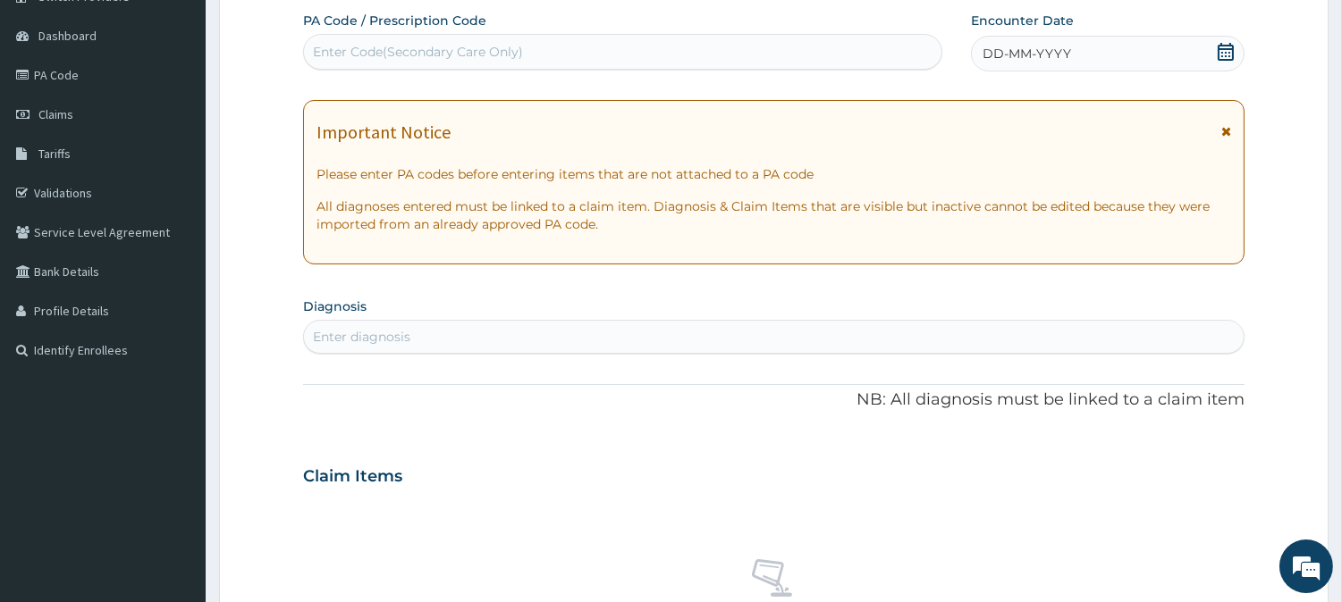
click at [524, 60] on div "Enter Code(Secondary Care Only)" at bounding box center [622, 52] width 637 height 29
paste input "PA/548482"
type input "PA/548482"
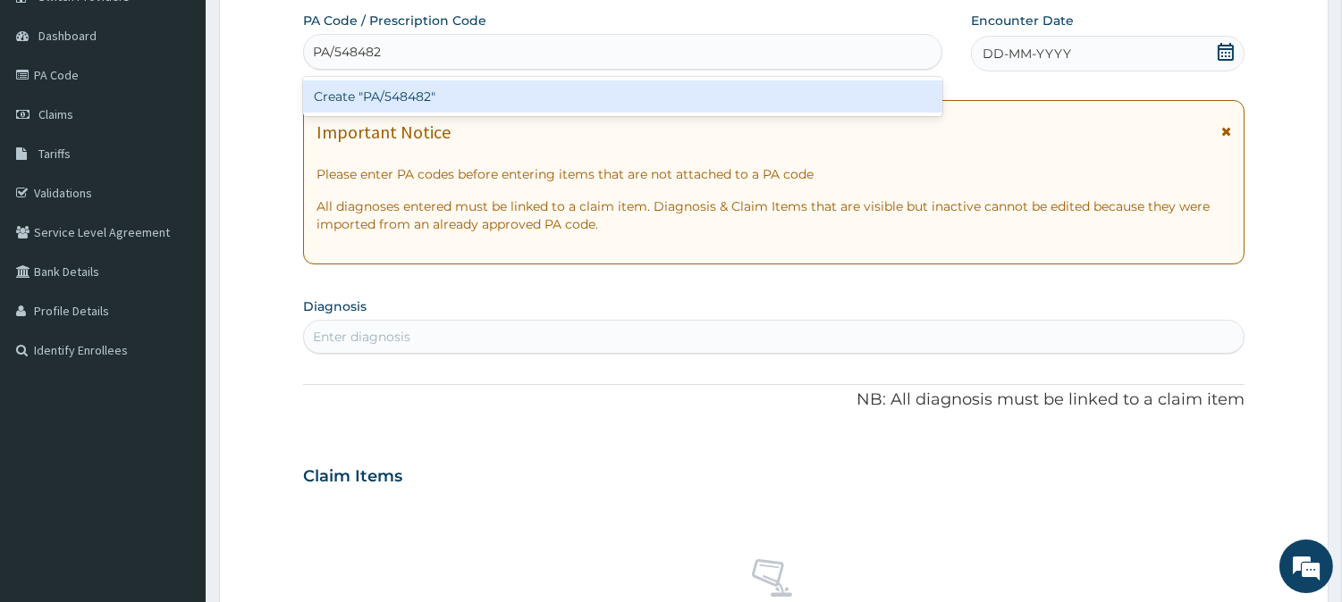
click at [402, 100] on div "Create "PA/548482"" at bounding box center [622, 96] width 639 height 32
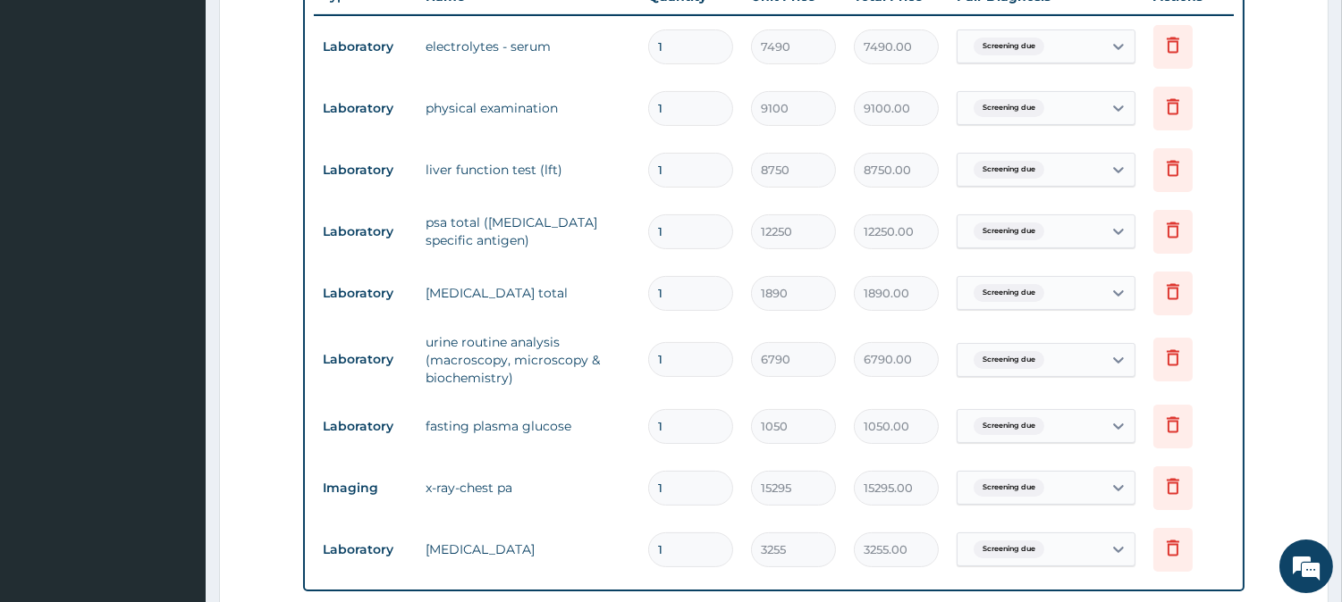
scroll to position [650, 0]
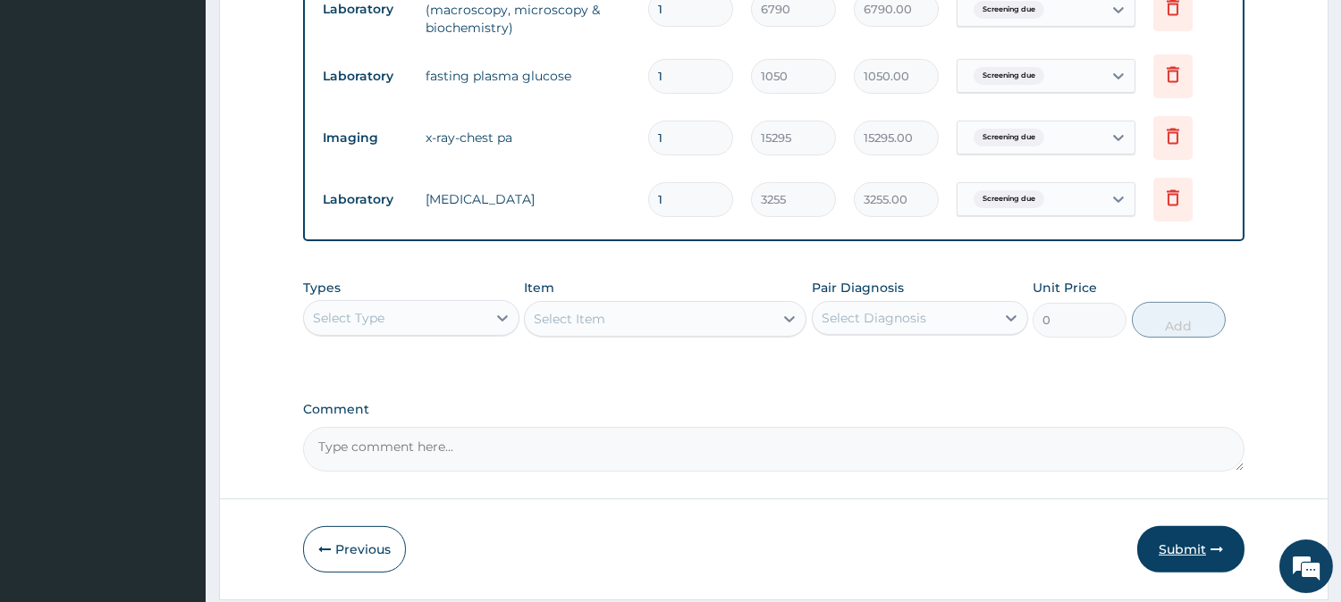
click at [1175, 540] on button "Submit" at bounding box center [1190, 549] width 107 height 46
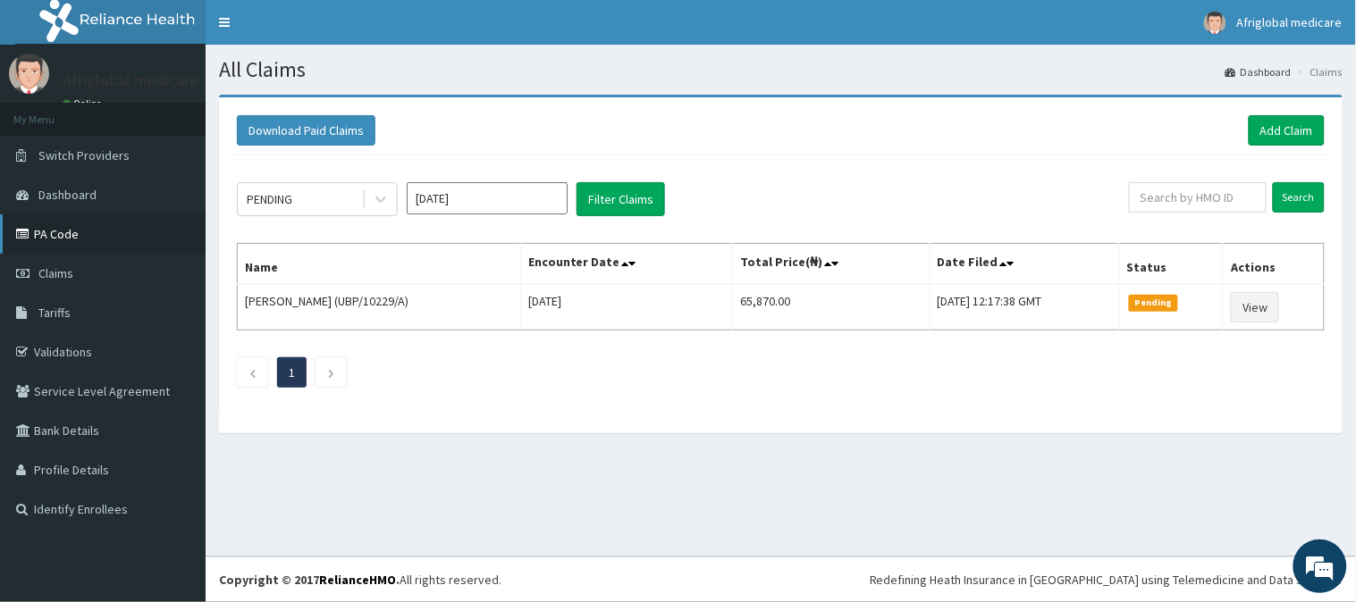
click at [70, 235] on link "PA Code" at bounding box center [103, 234] width 206 height 39
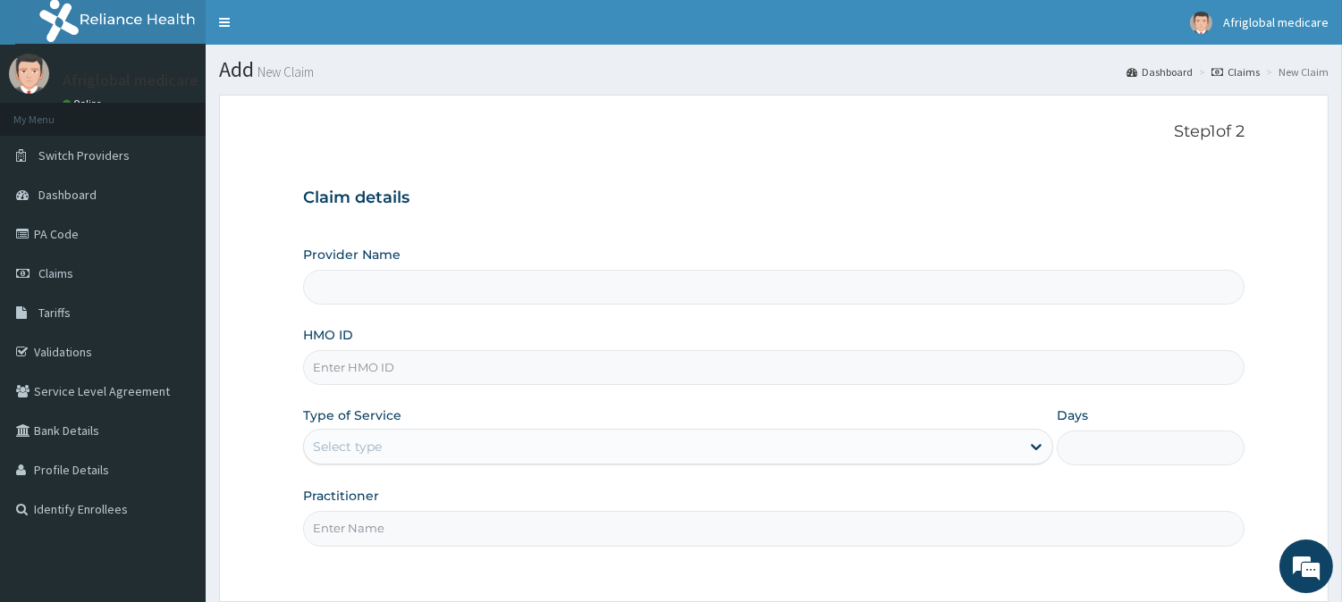
drag, startPoint x: 0, startPoint y: 0, endPoint x: 384, endPoint y: 358, distance: 525.5
click at [384, 358] on input "HMO ID" at bounding box center [773, 367] width 941 height 35
type input "Afriglobal medicare limited- [GEOGRAPHIC_DATA]"
paste input "UBP/10315/A"
type input "UBP/10315/A"
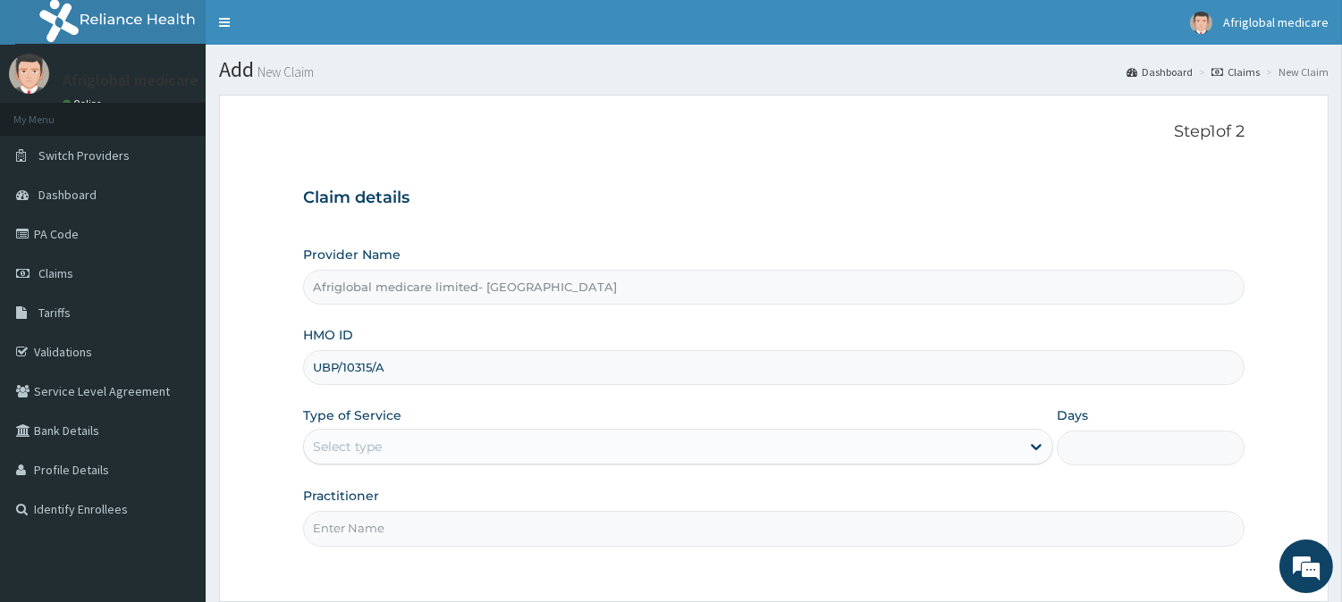
click at [433, 438] on div "Select type" at bounding box center [662, 447] width 716 height 29
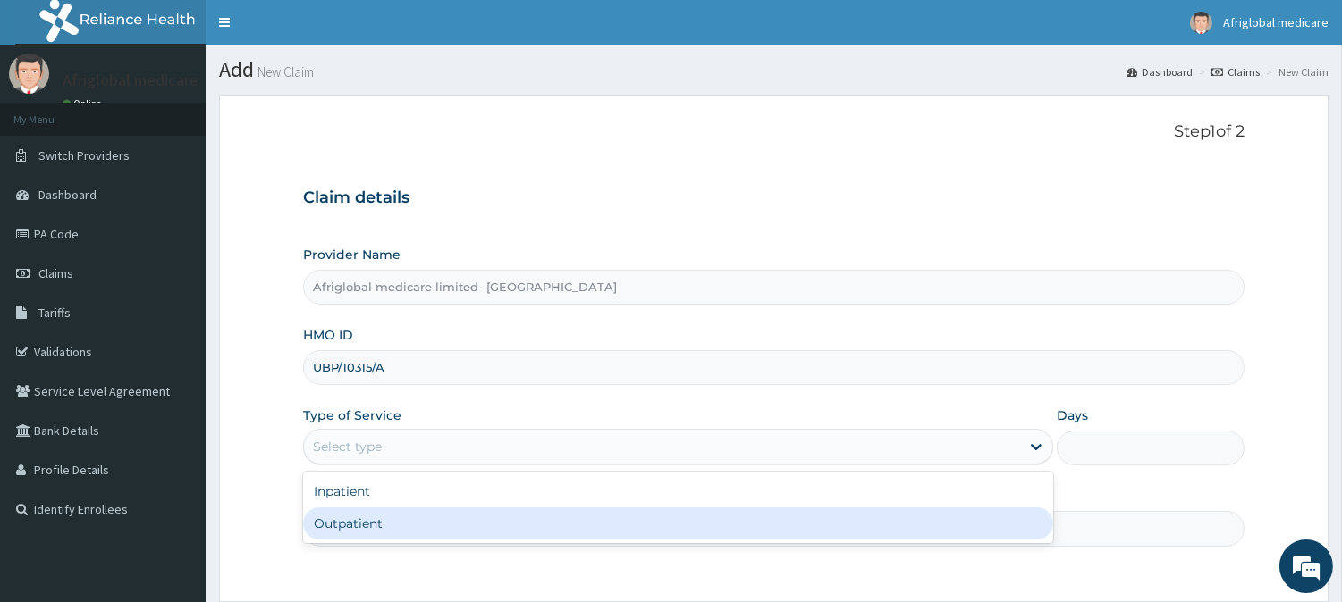
click at [425, 526] on div "Outpatient" at bounding box center [678, 524] width 750 height 32
type input "1"
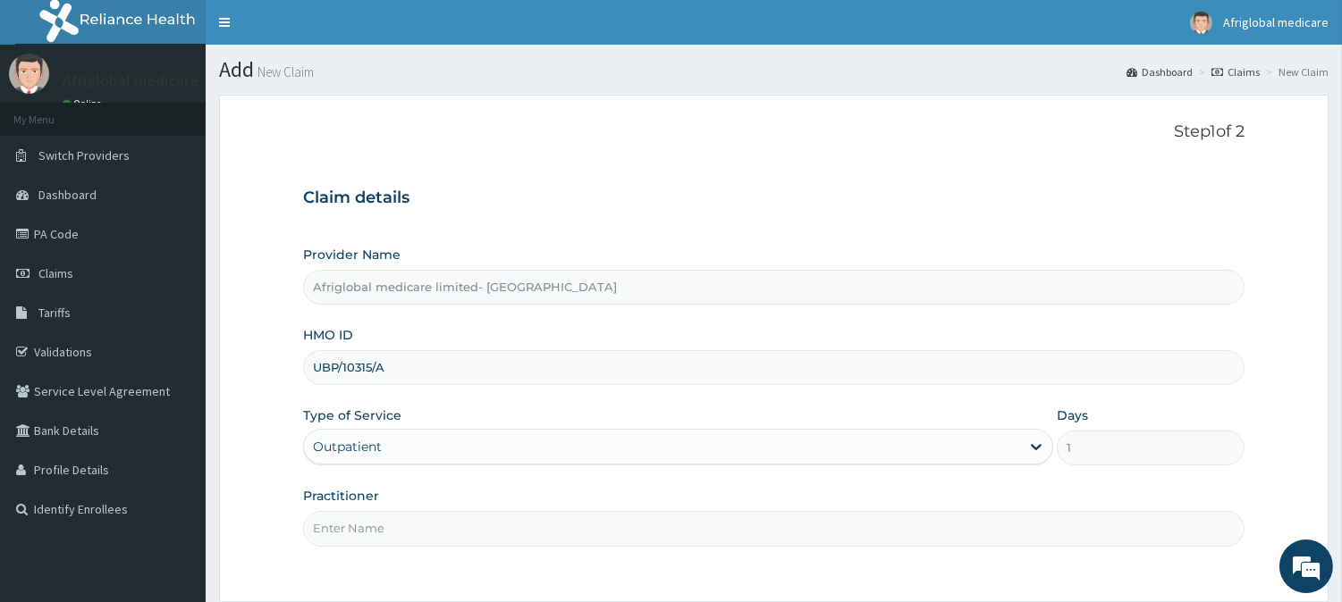
click at [423, 533] on input "Practitioner" at bounding box center [773, 528] width 941 height 35
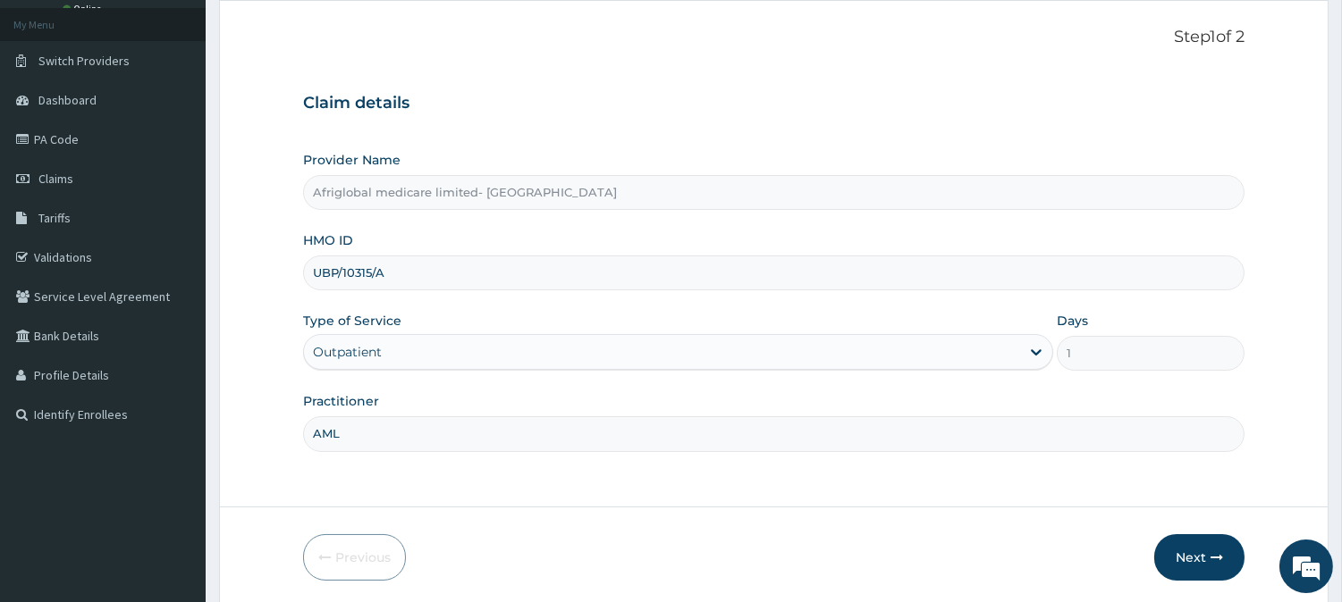
scroll to position [159, 0]
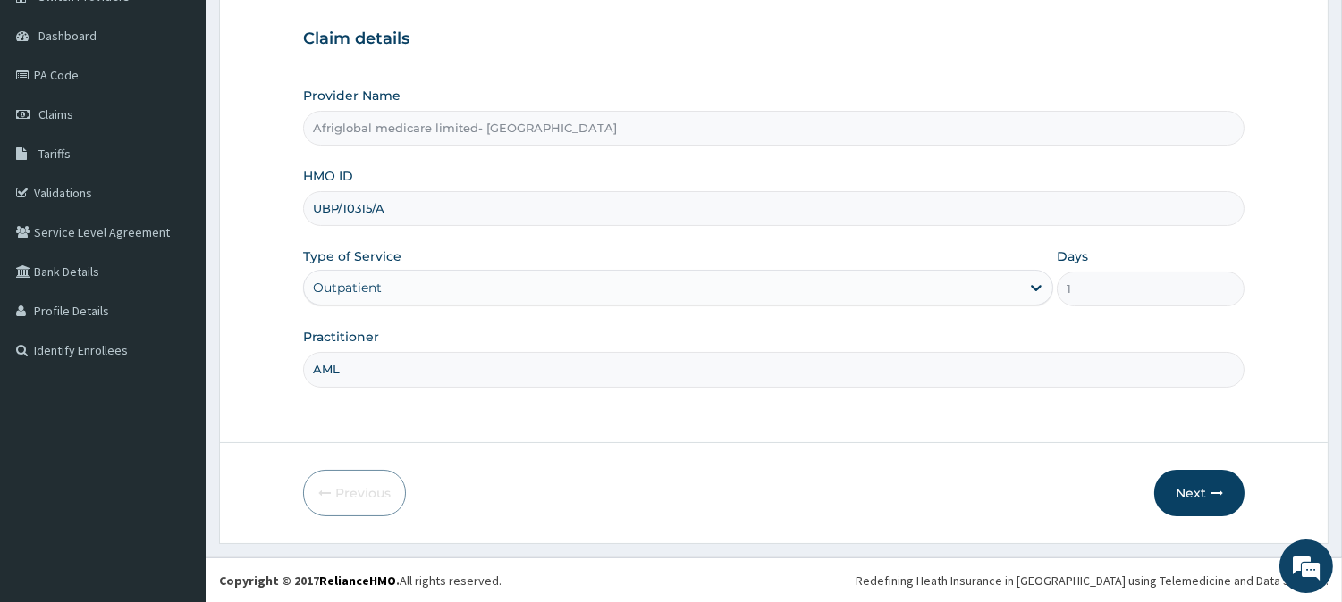
type input "AML"
click at [1137, 484] on div "Previous Next" at bounding box center [773, 493] width 941 height 46
click at [1189, 486] on button "Next" at bounding box center [1199, 493] width 90 height 46
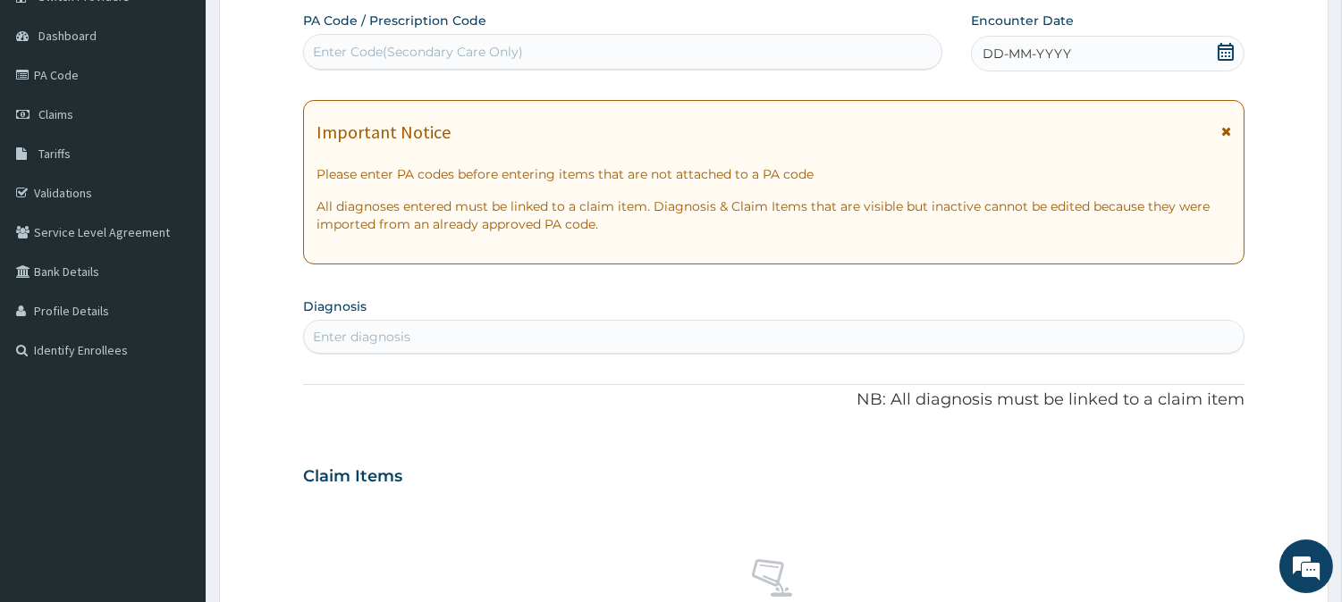
click at [490, 56] on div "Enter Code(Secondary Care Only)" at bounding box center [418, 52] width 210 height 18
paste input "PA/6E4551"
type input "PA/6E4551"
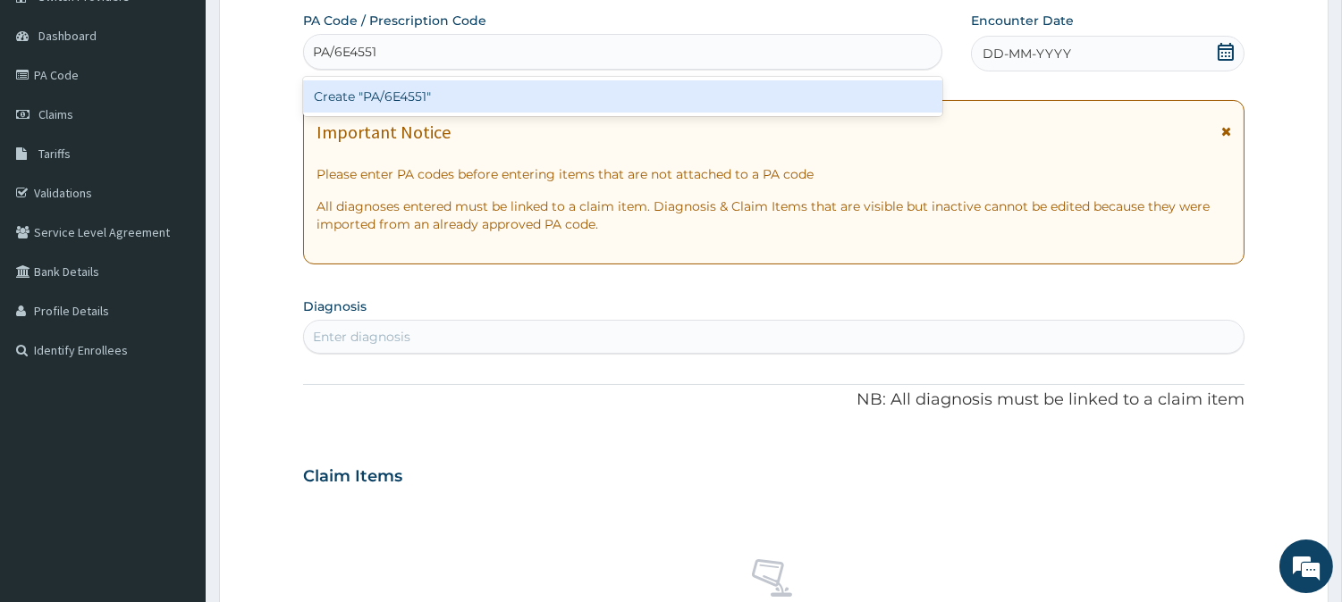
click at [416, 107] on div "Create "PA/6E4551"" at bounding box center [622, 96] width 639 height 32
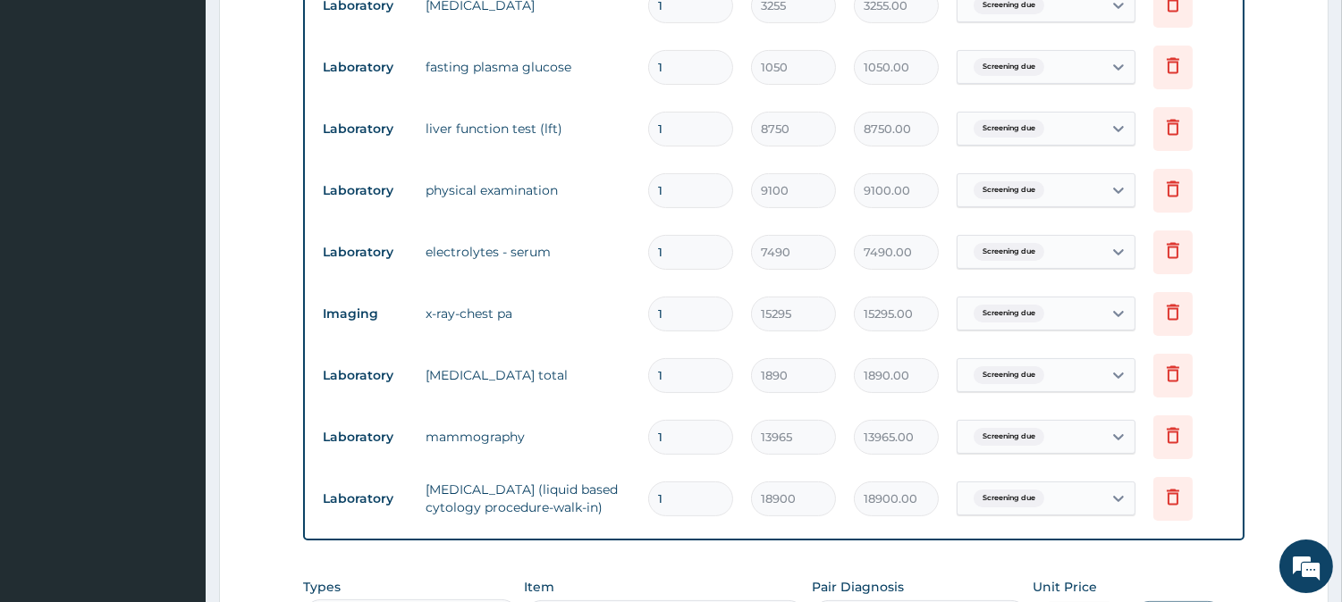
scroll to position [811, 0]
type input "0"
type input "0.00"
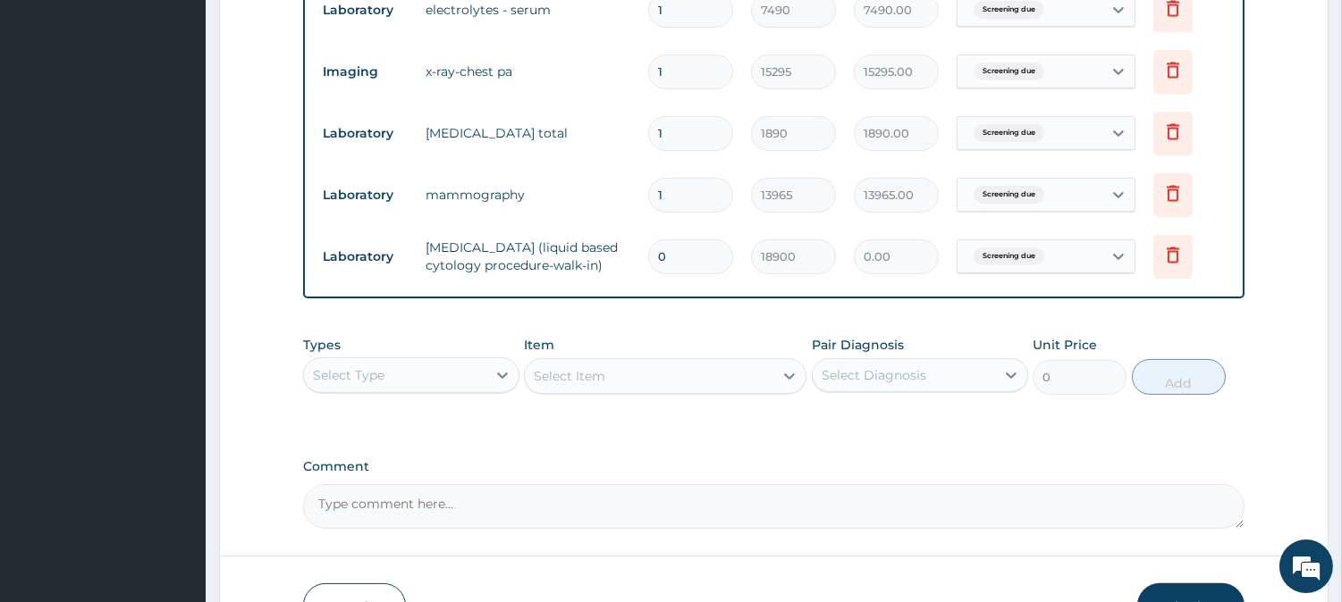
scroll to position [1109, 0]
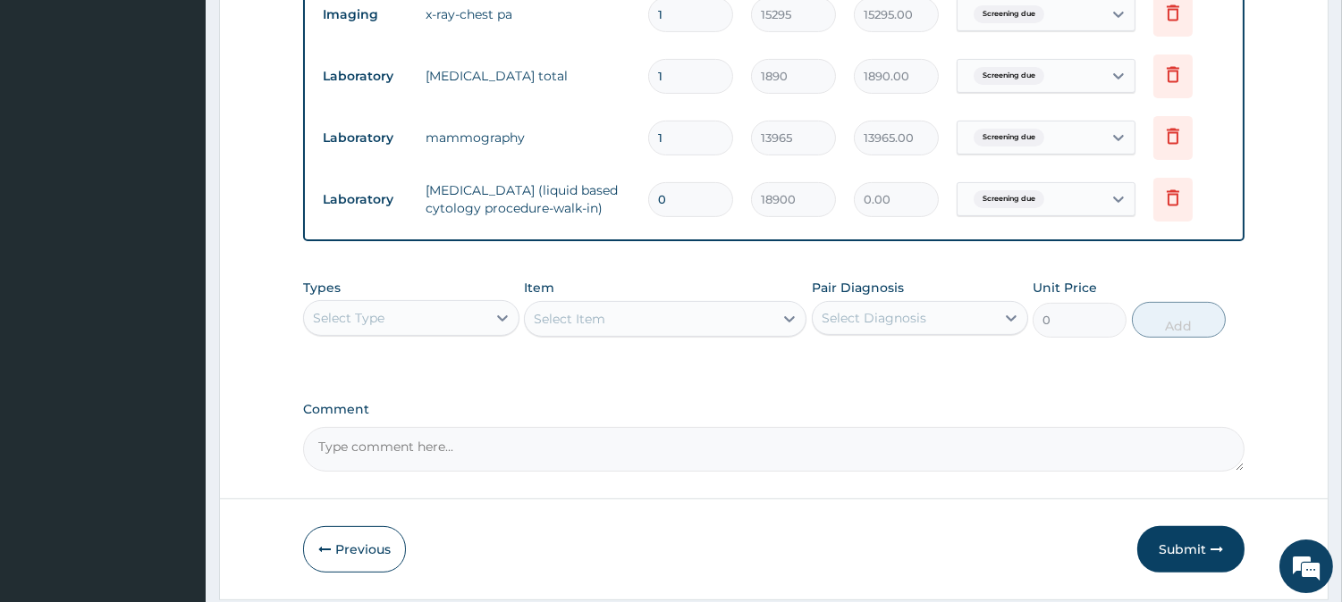
type input "01"
type input "18900.00"
type input "0"
type input "0.00"
type input "1"
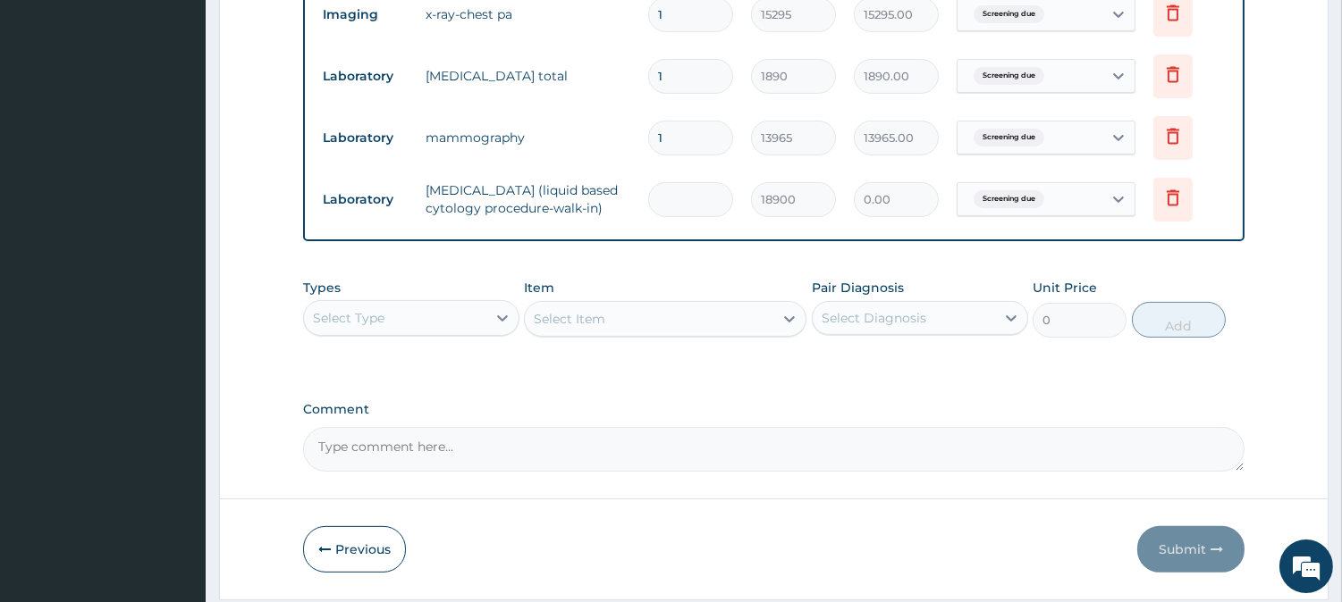
type input "18900.00"
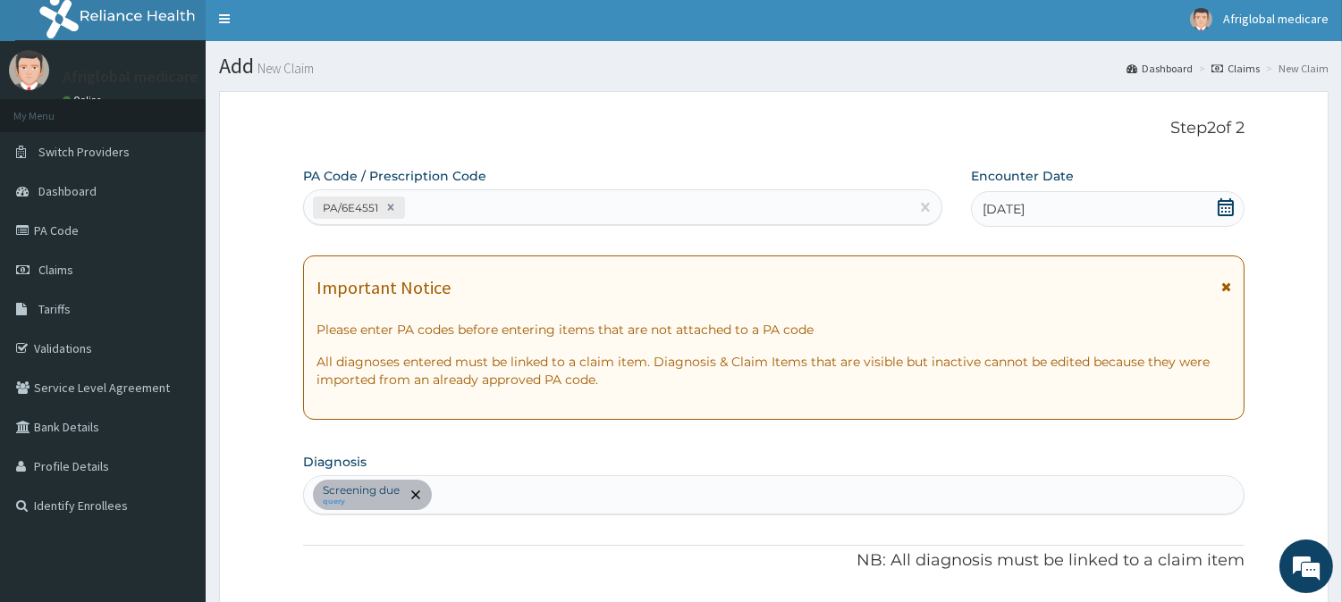
scroll to position [0, 0]
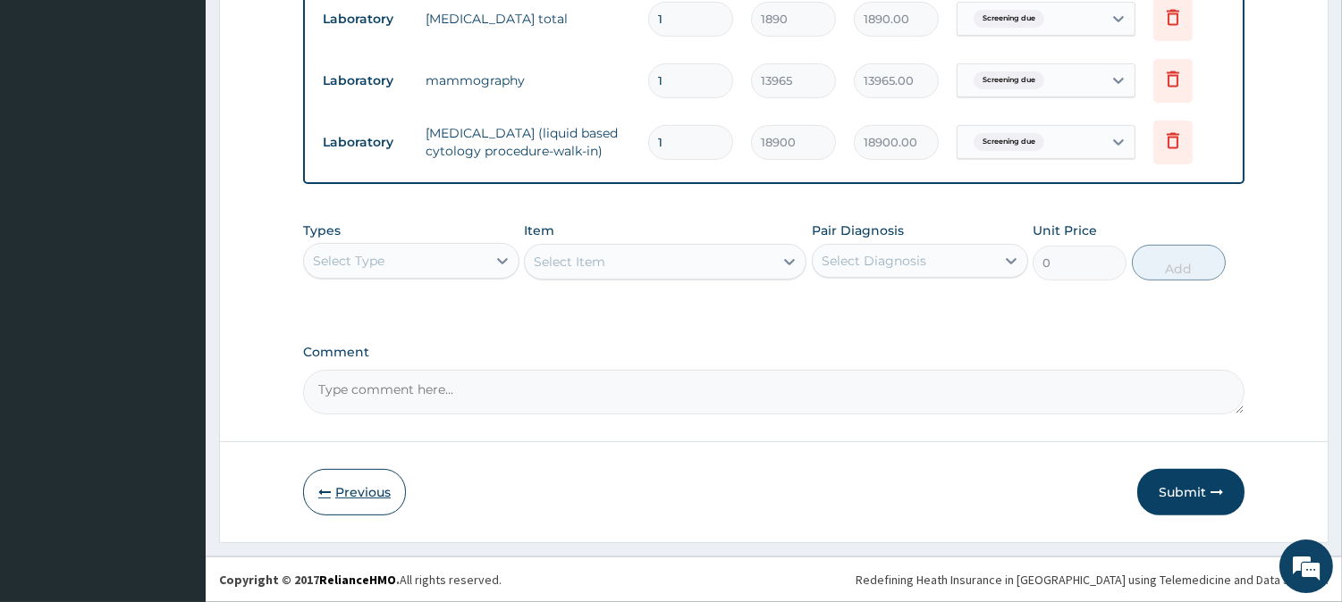
click at [347, 480] on button "Previous" at bounding box center [354, 492] width 103 height 46
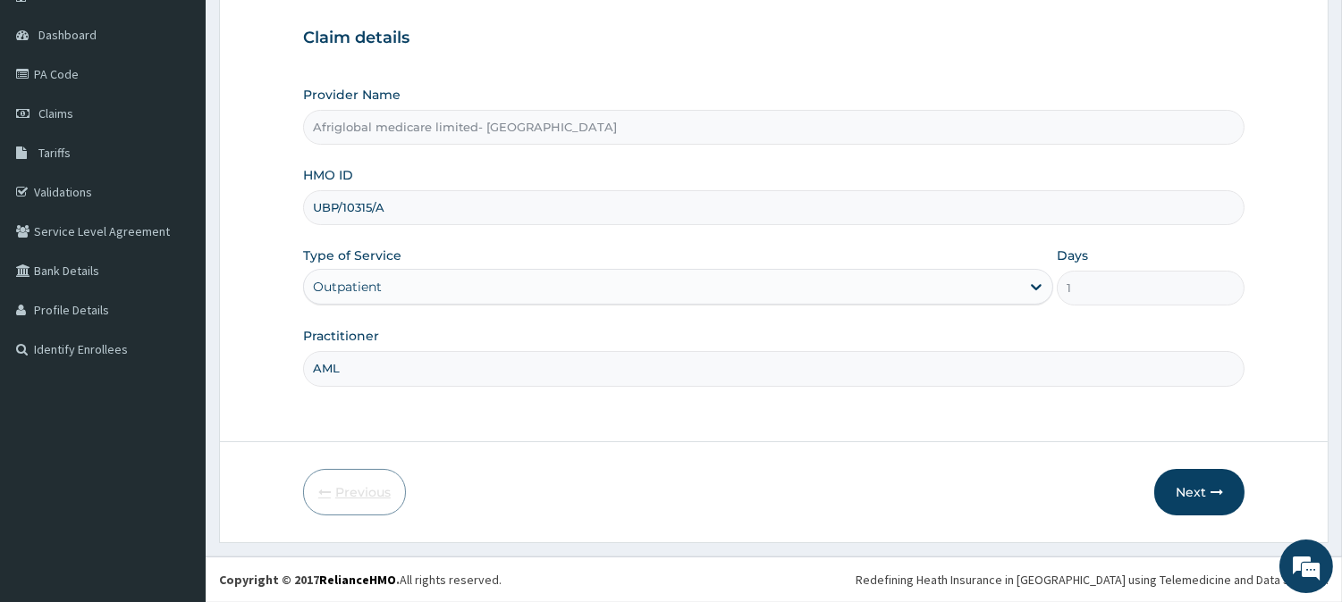
scroll to position [159, 0]
click at [1182, 492] on button "Next" at bounding box center [1199, 493] width 90 height 46
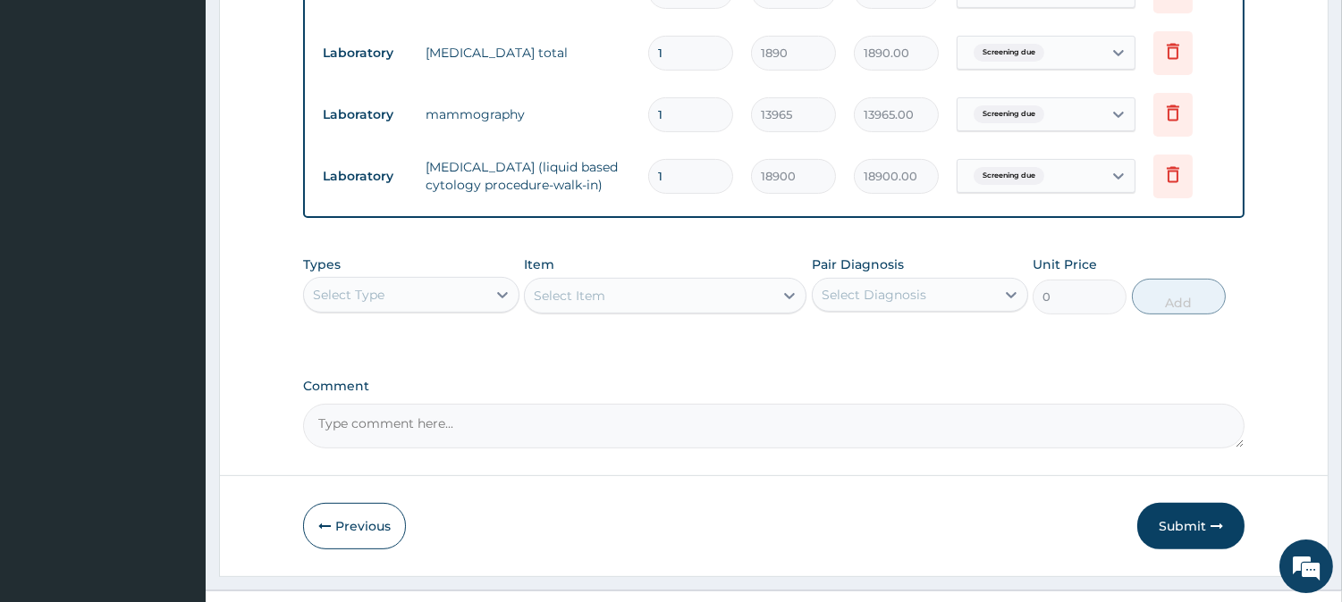
scroll to position [1153, 0]
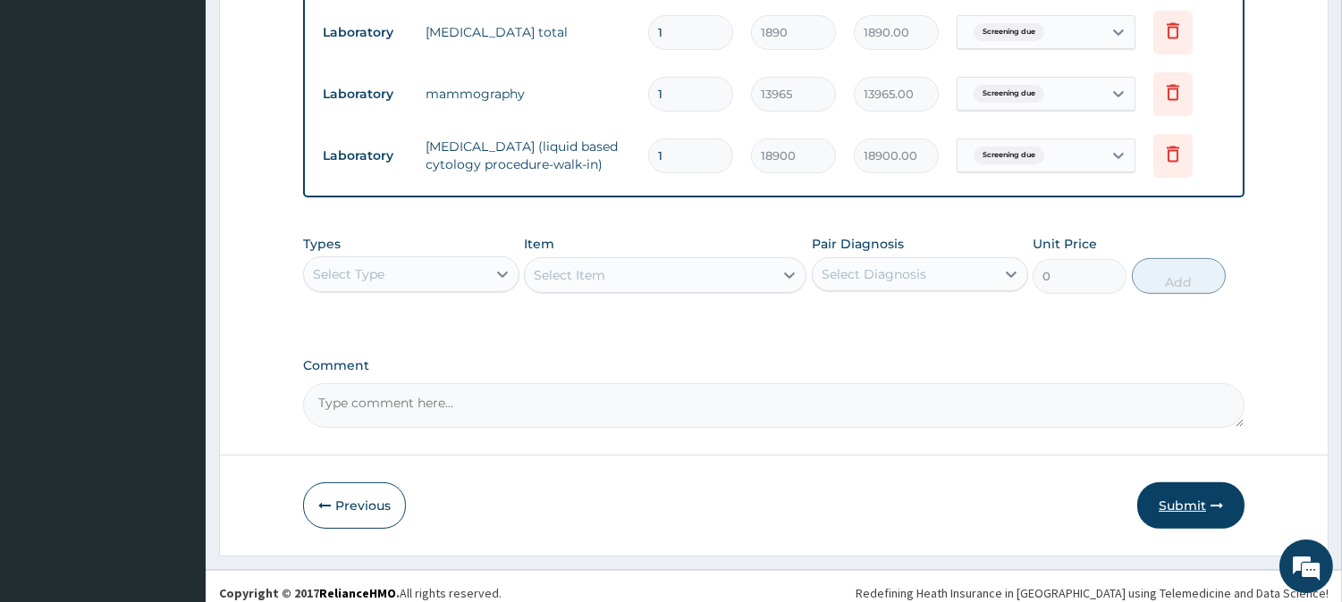
click at [1191, 504] on button "Submit" at bounding box center [1190, 506] width 107 height 46
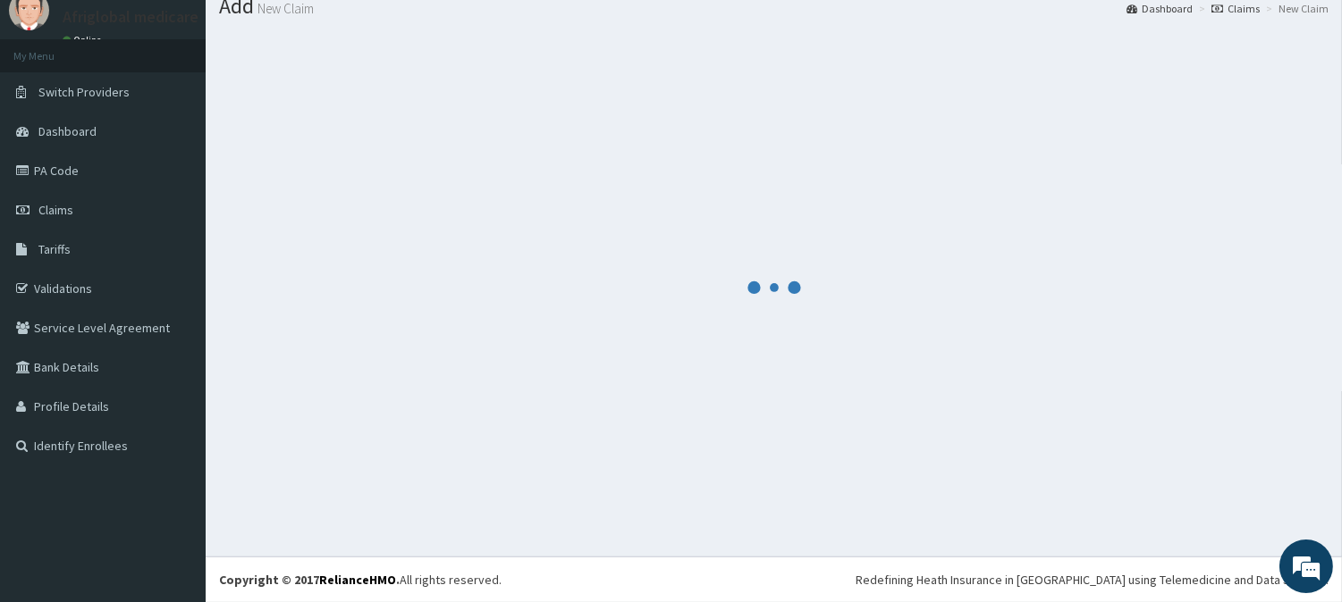
scroll to position [63, 0]
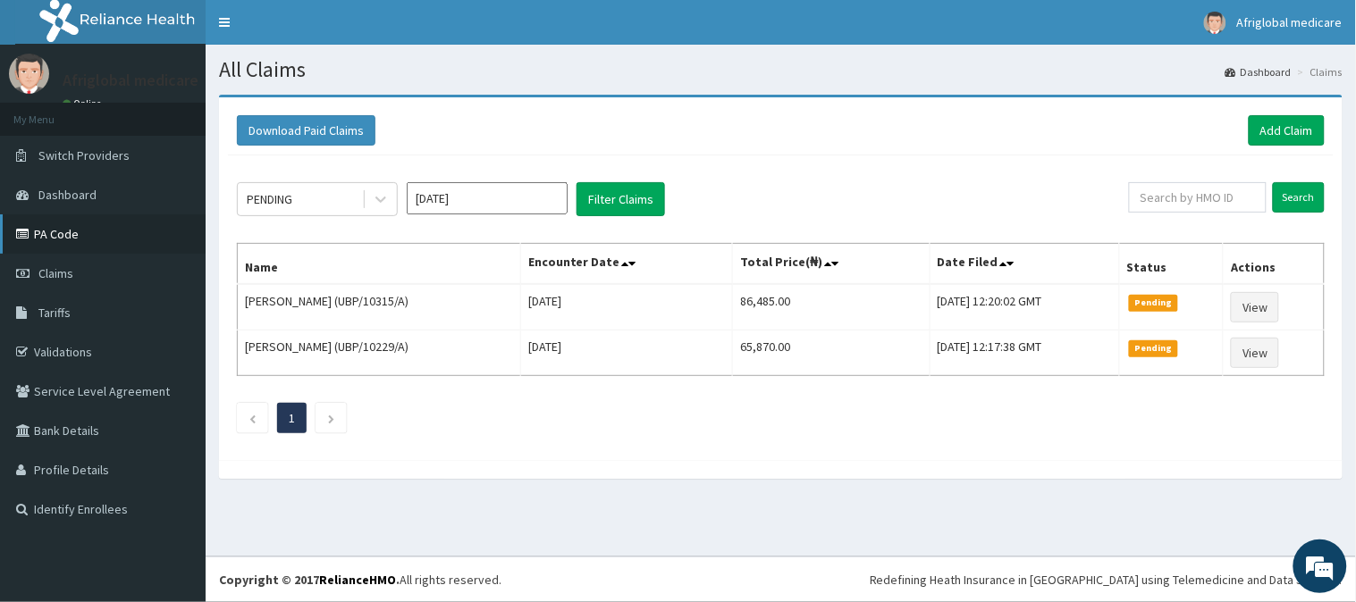
click at [72, 229] on link "PA Code" at bounding box center [103, 234] width 206 height 39
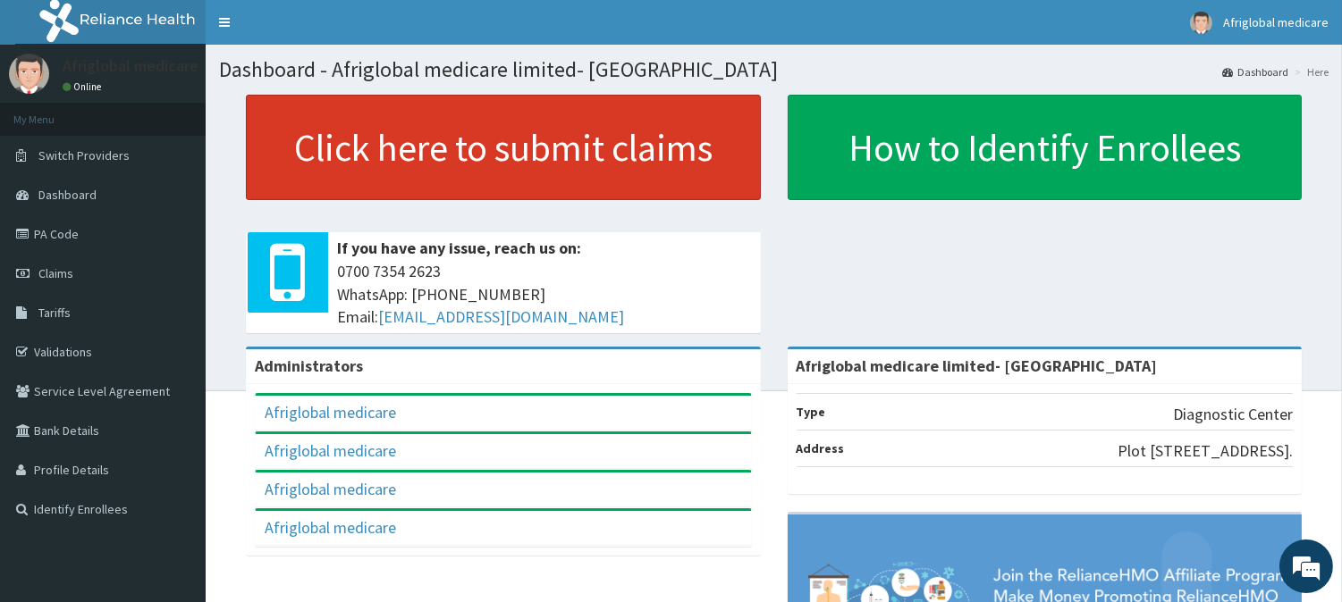
click at [384, 165] on link "Click here to submit claims" at bounding box center [503, 147] width 515 height 105
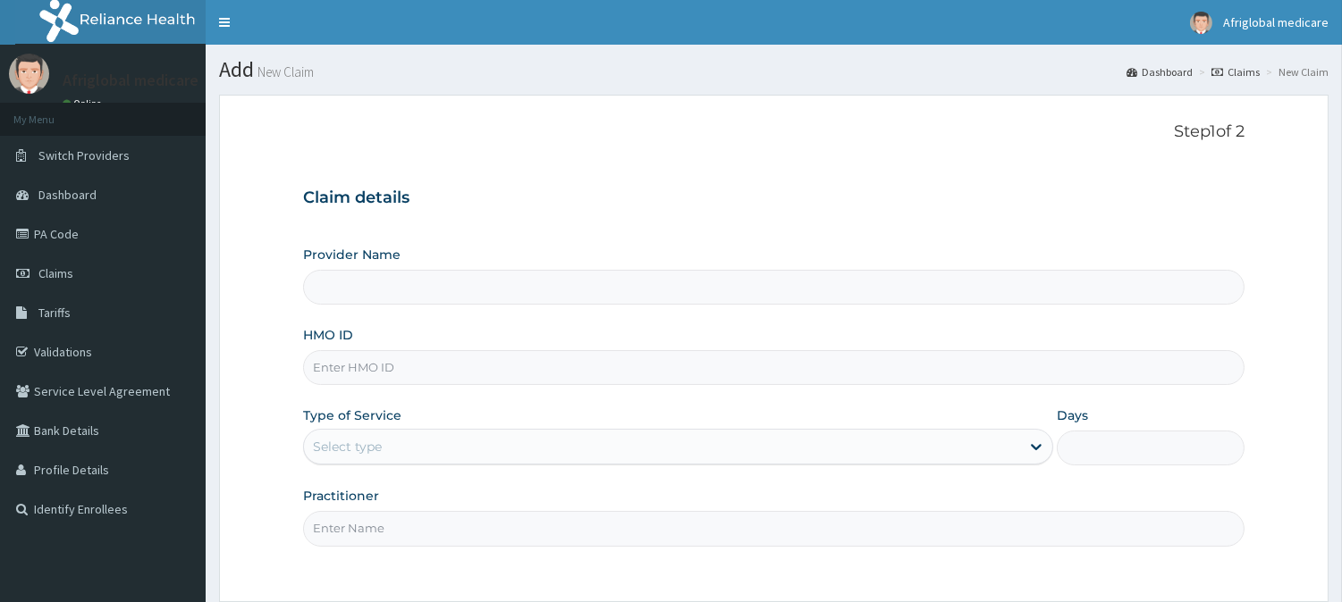
click at [422, 362] on input "HMO ID" at bounding box center [773, 367] width 941 height 35
paste input "PA/0294A9"
type input "PA/0294A9"
type input "Afriglobal medicare limited- [GEOGRAPHIC_DATA]"
paste input "UBP/10377/A"
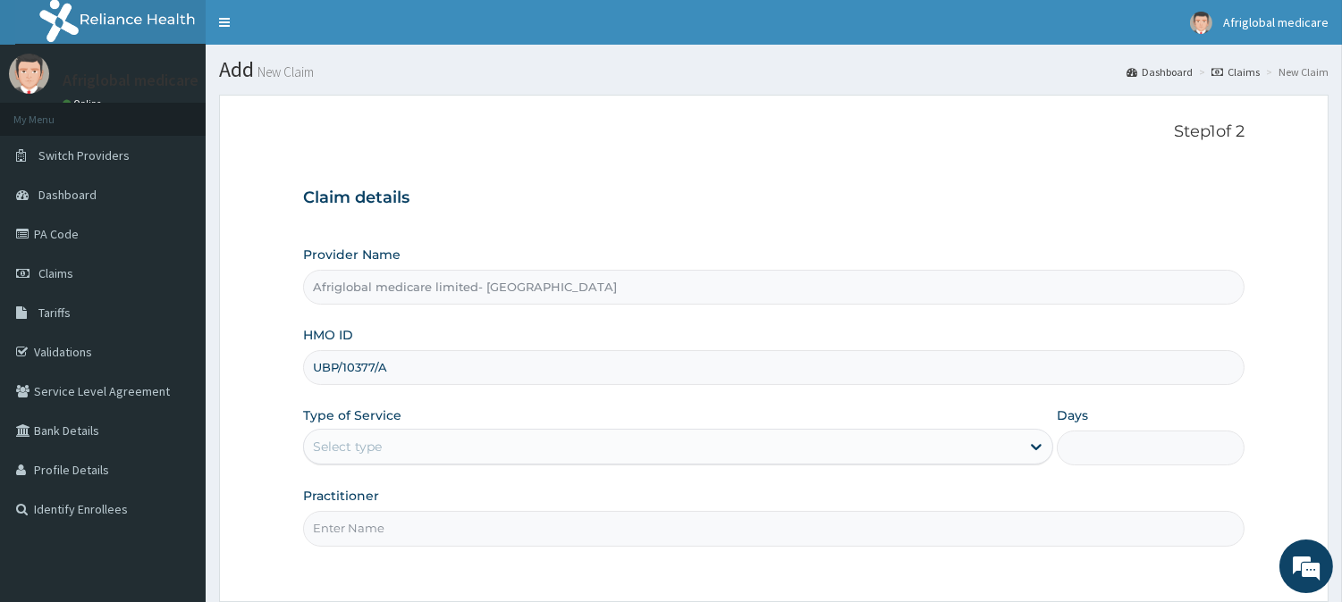
type input "UBP/10377/A"
click at [388, 450] on div "Select type" at bounding box center [662, 447] width 716 height 29
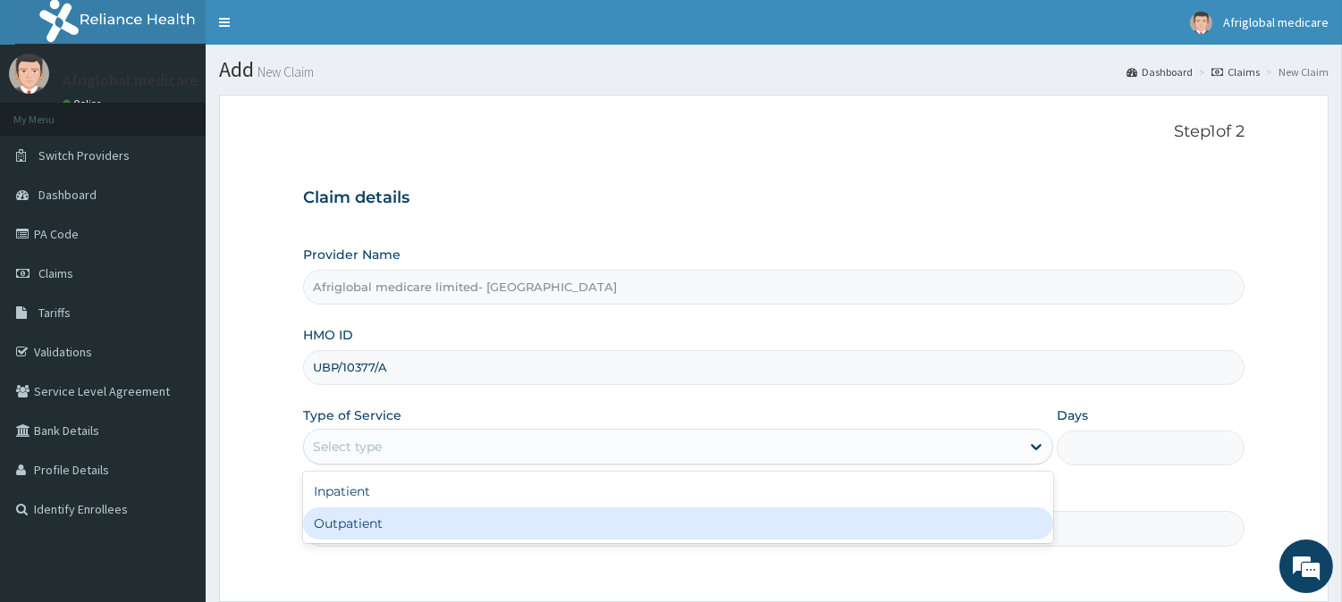
click at [387, 524] on div "Outpatient" at bounding box center [678, 524] width 750 height 32
type input "1"
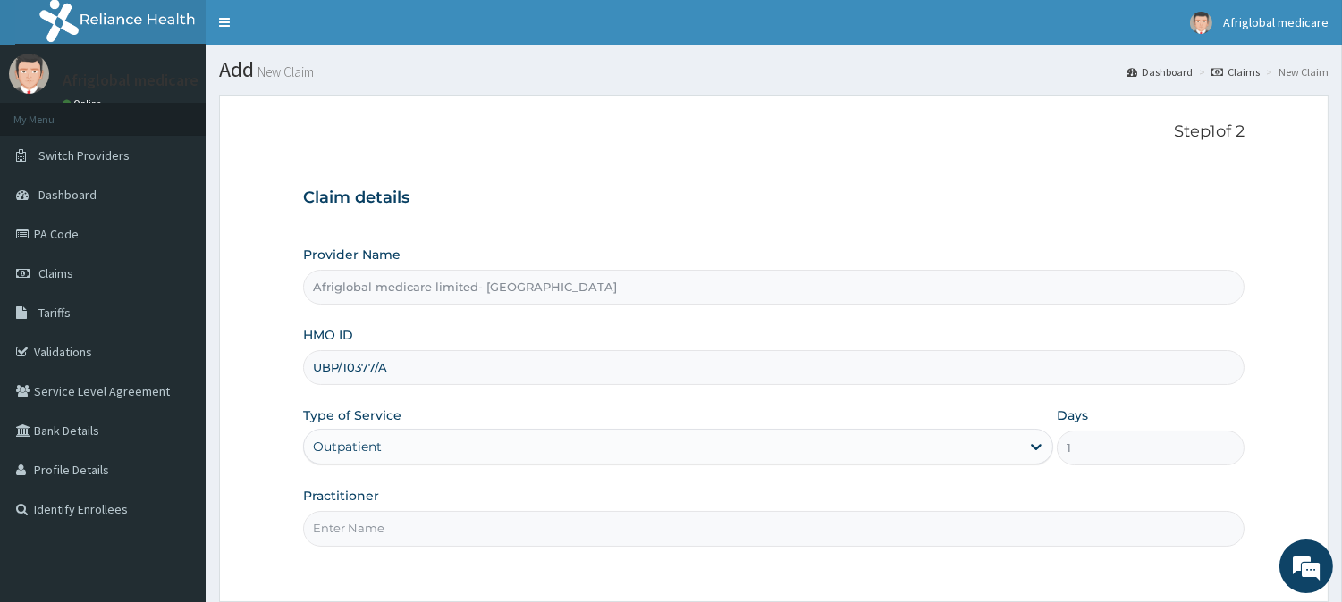
scroll to position [99, 0]
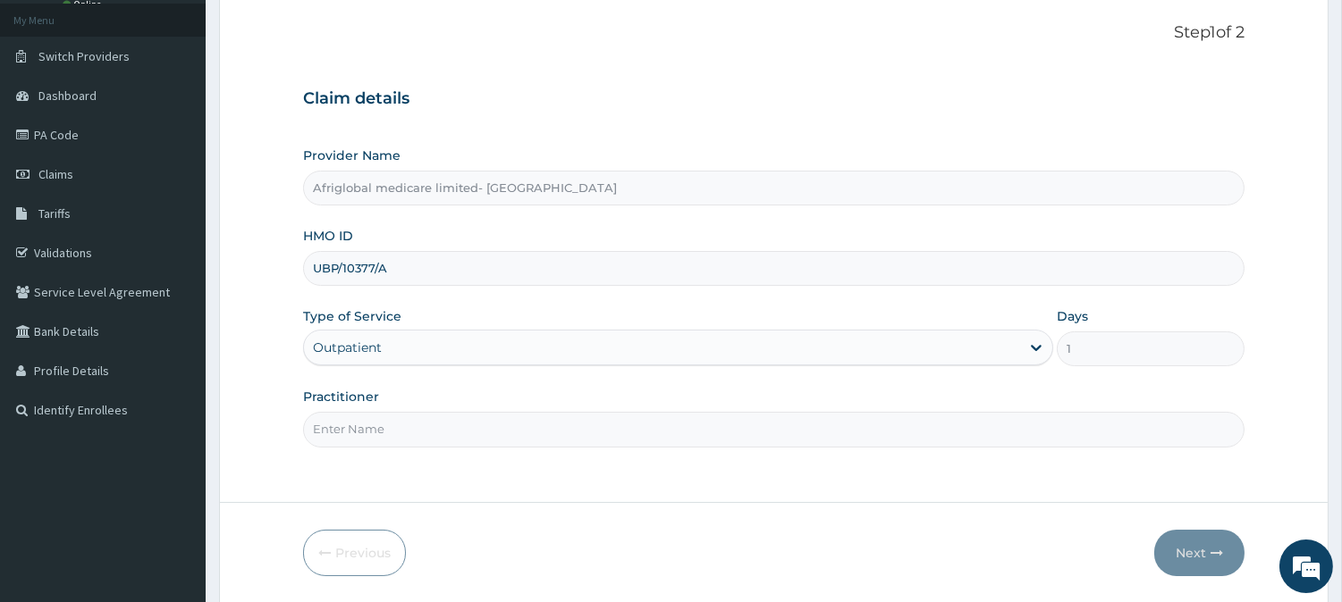
click at [651, 450] on div "Step 1 of 2 Claim details Provider Name Afriglobal medicare limited- Victoria i…" at bounding box center [773, 249] width 941 height 452
click at [618, 436] on input "Practitioner" at bounding box center [773, 429] width 941 height 35
type input "AML"
click at [1218, 559] on button "Next" at bounding box center [1199, 553] width 90 height 46
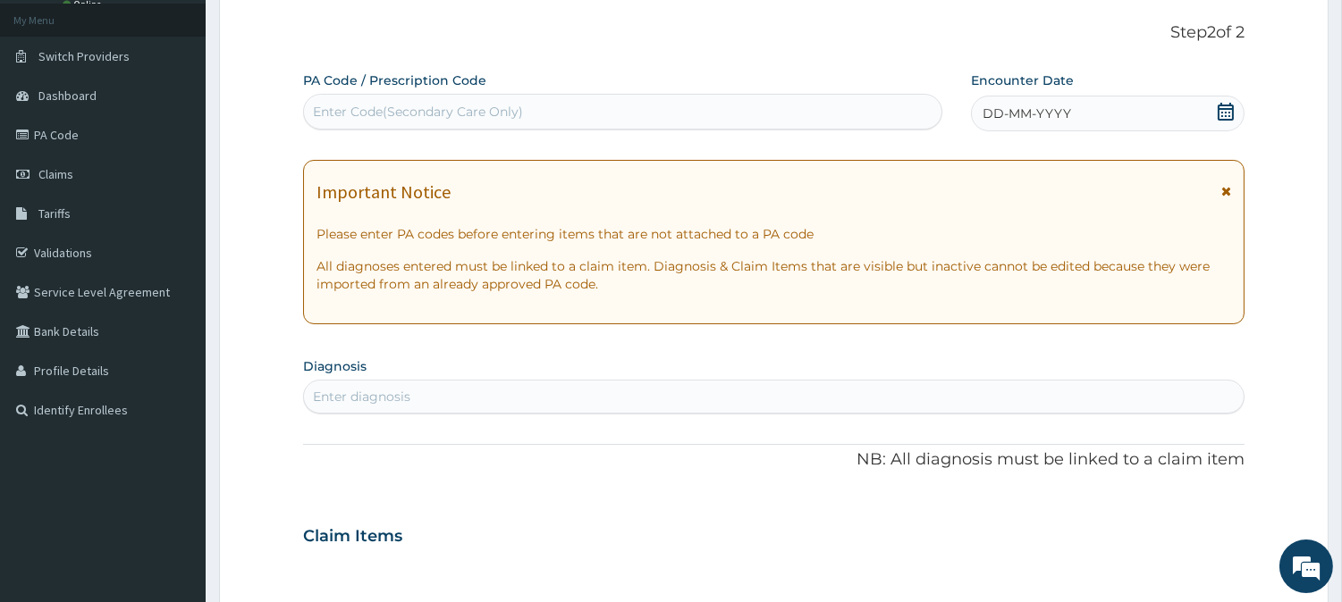
click at [443, 108] on div "Enter Code(Secondary Care Only)" at bounding box center [418, 112] width 210 height 18
paste input "PA/0294A9"
type input "PA/0294A9"
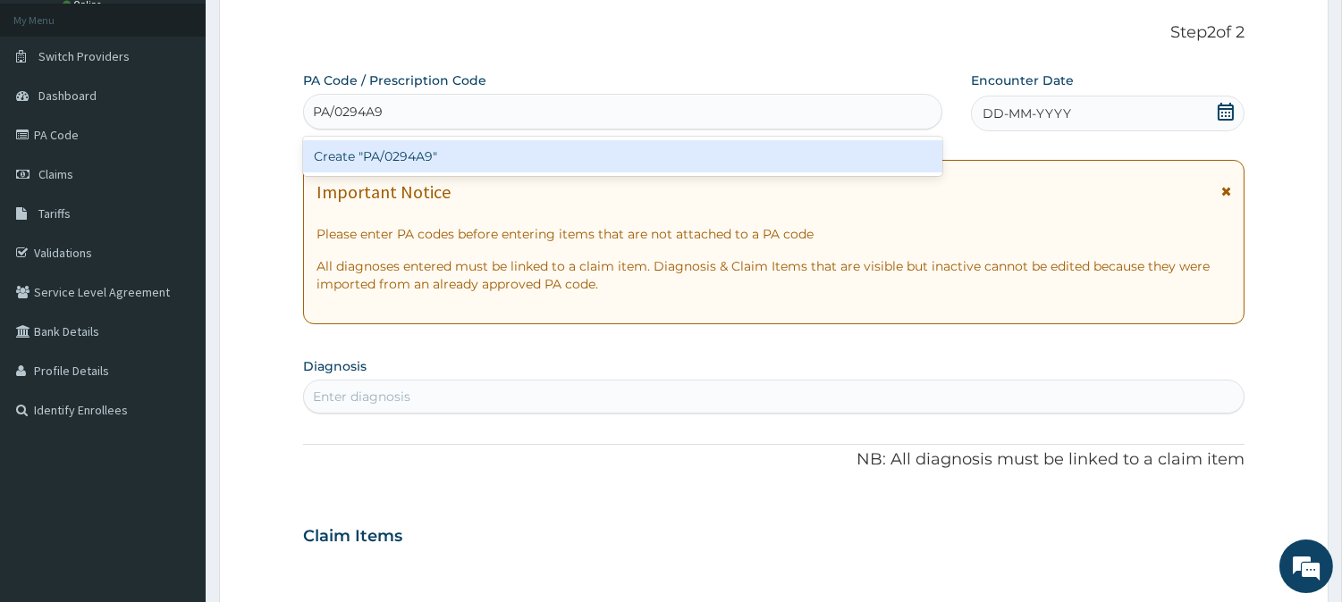
click at [420, 147] on div "Create "PA/0294A9"" at bounding box center [622, 156] width 639 height 32
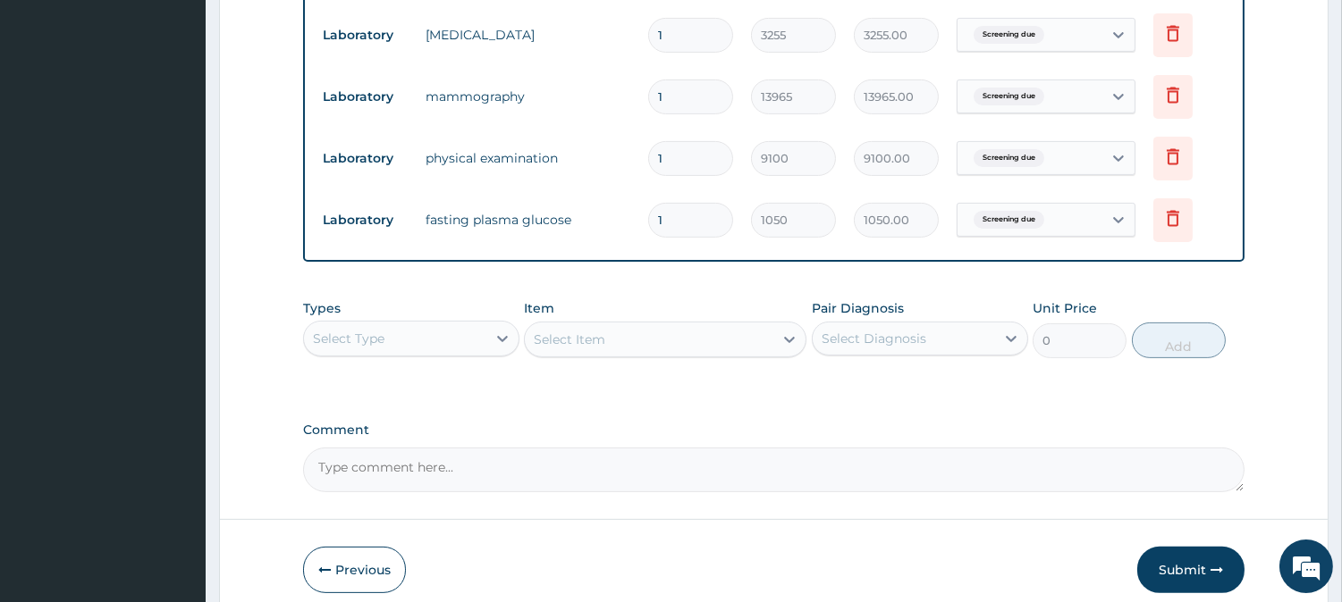
scroll to position [1168, 0]
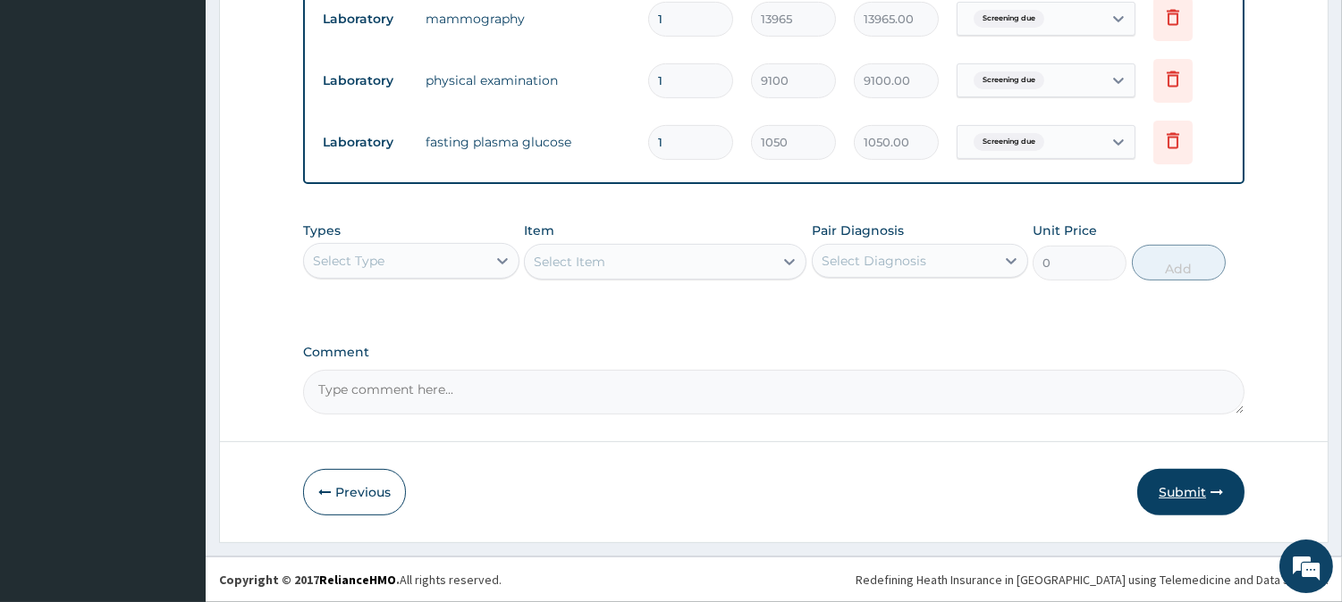
click at [1180, 481] on button "Submit" at bounding box center [1190, 492] width 107 height 46
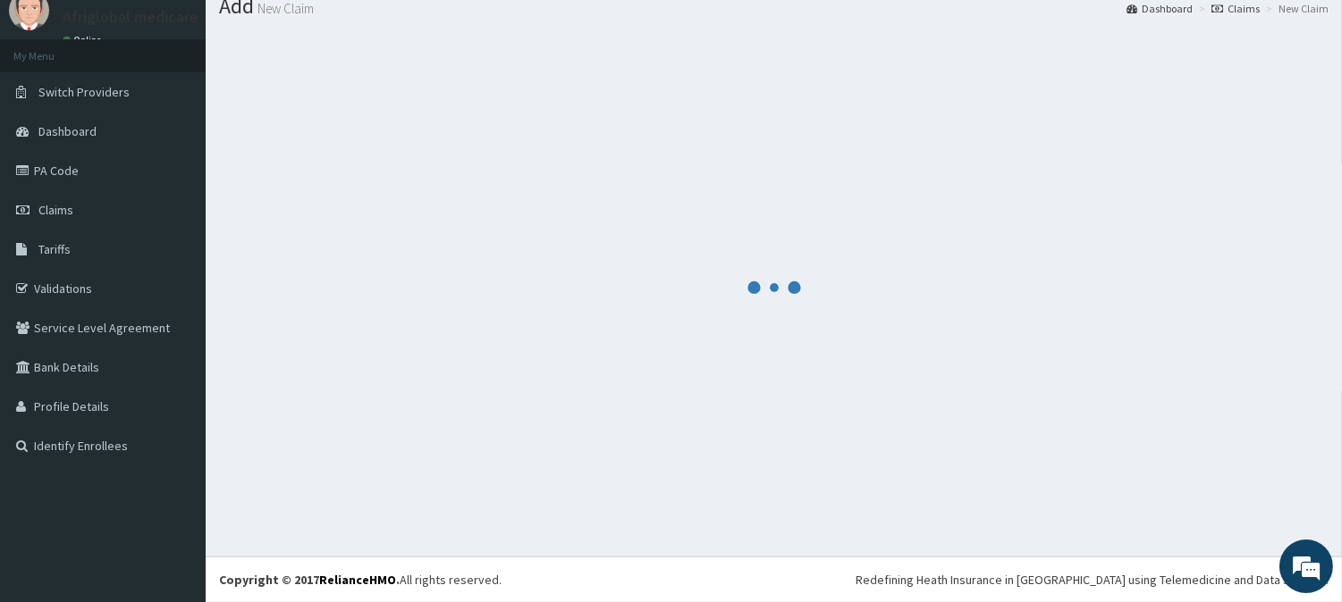
scroll to position [63, 0]
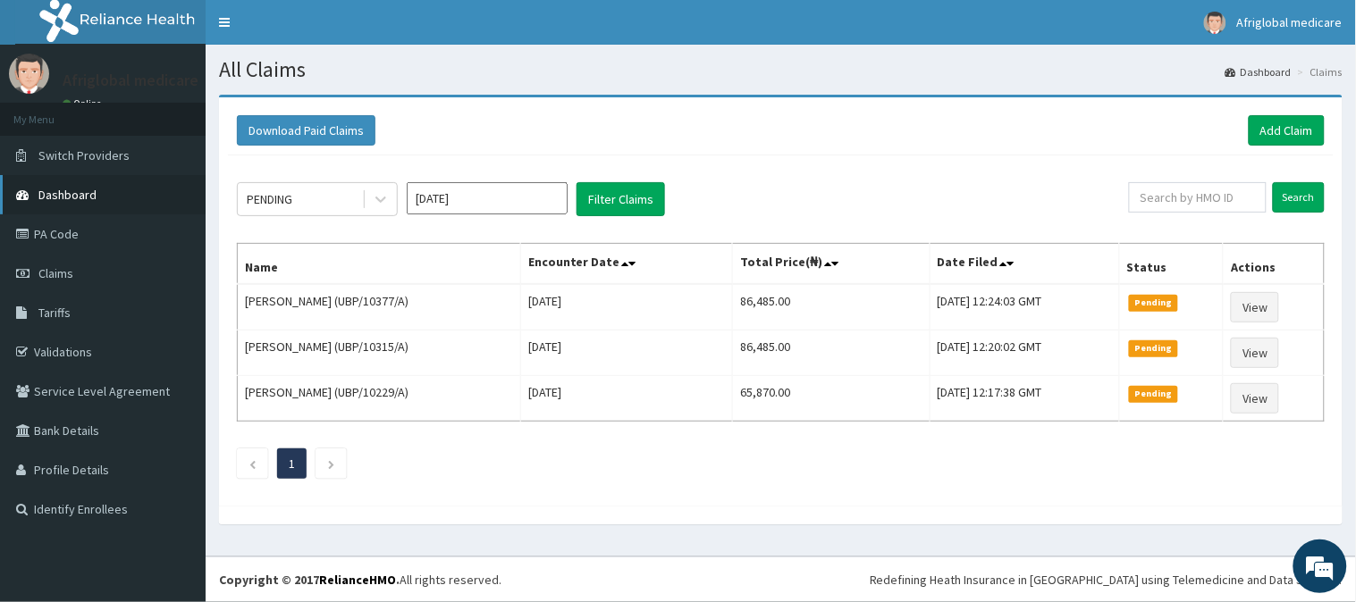
click at [94, 204] on link "Dashboard" at bounding box center [103, 194] width 206 height 39
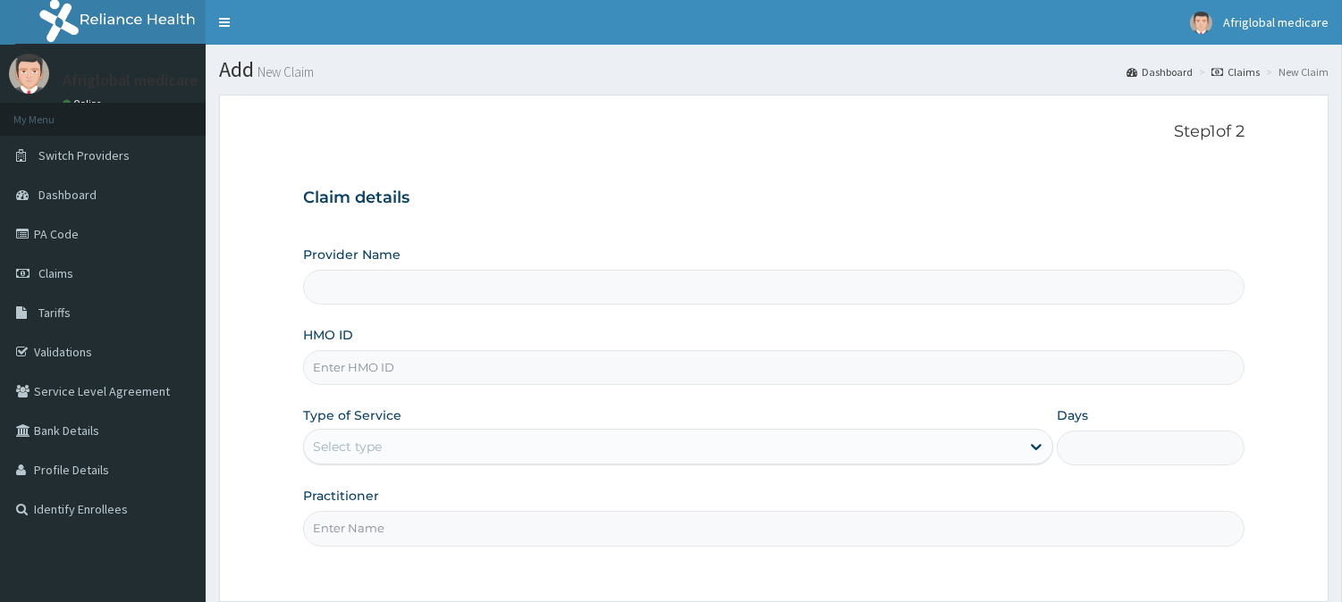
click at [372, 365] on input "HMO ID" at bounding box center [773, 367] width 941 height 35
paste input "PAB32C73"
type input "PAB32C73"
type input "Afriglobal medicare limited- [GEOGRAPHIC_DATA]"
paste input "ubp10165a"
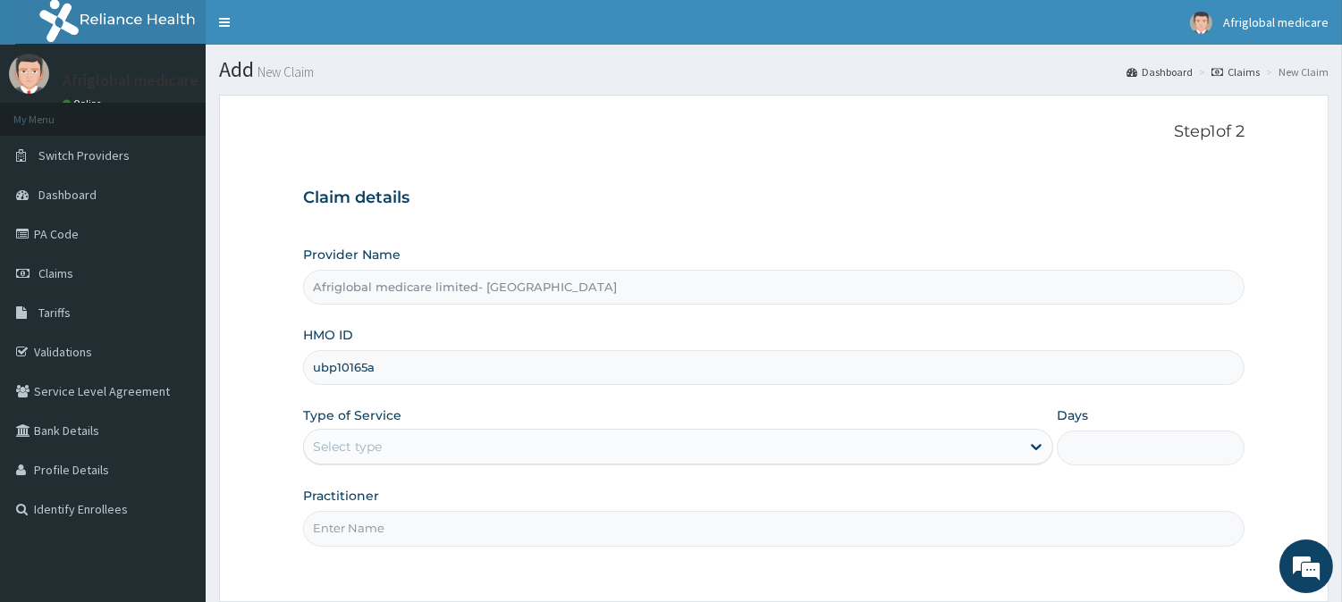
click at [335, 361] on input "ubp10165a" at bounding box center [773, 367] width 941 height 35
click at [370, 364] on input "ubp/10165a" at bounding box center [773, 367] width 941 height 35
type input "ubp/10165/a"
click at [386, 440] on div "Select type" at bounding box center [662, 447] width 716 height 29
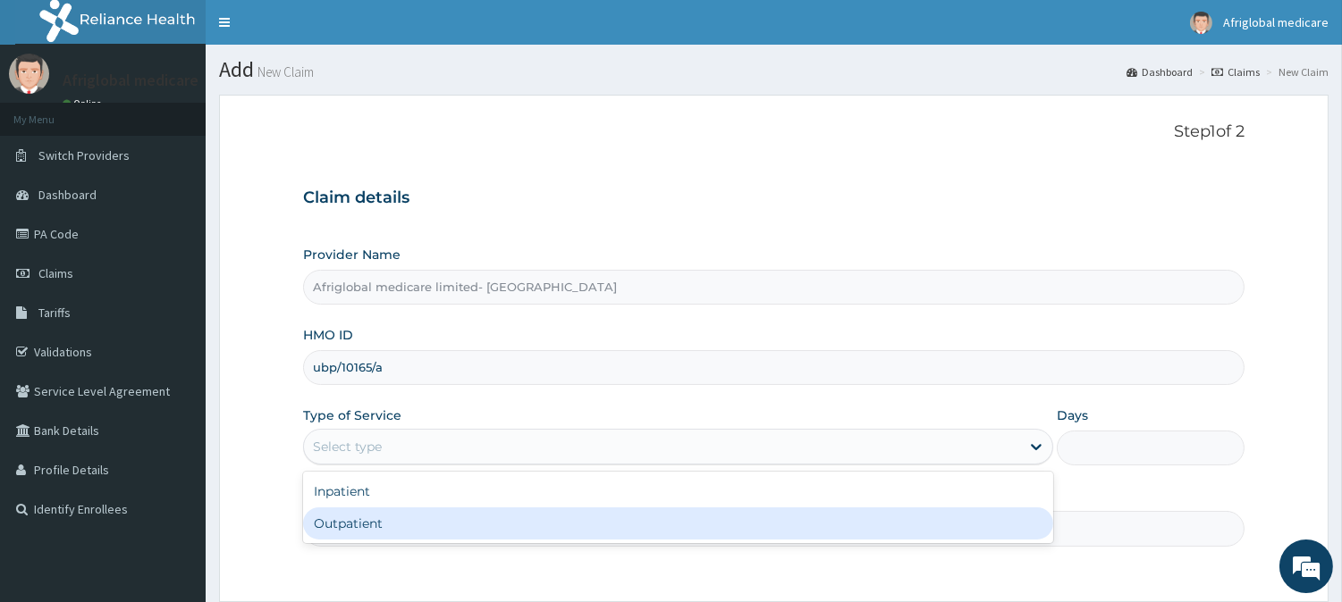
click at [393, 517] on div "Outpatient" at bounding box center [678, 524] width 750 height 32
type input "1"
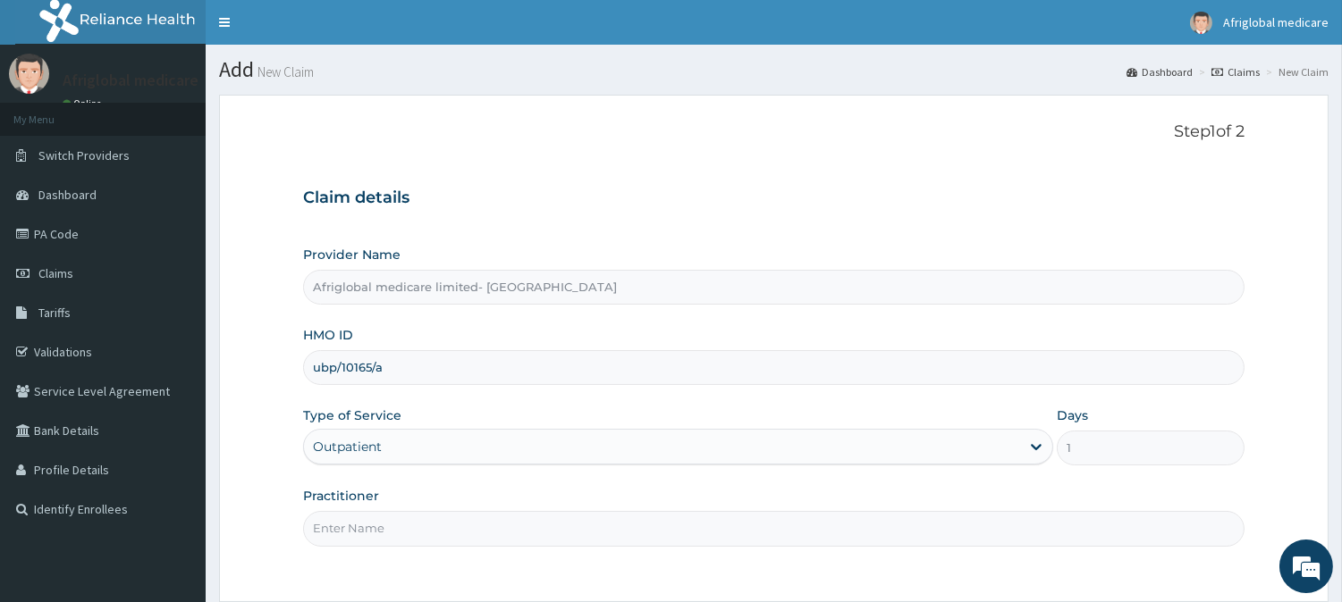
click at [395, 528] on input "Practitioner" at bounding box center [773, 528] width 941 height 35
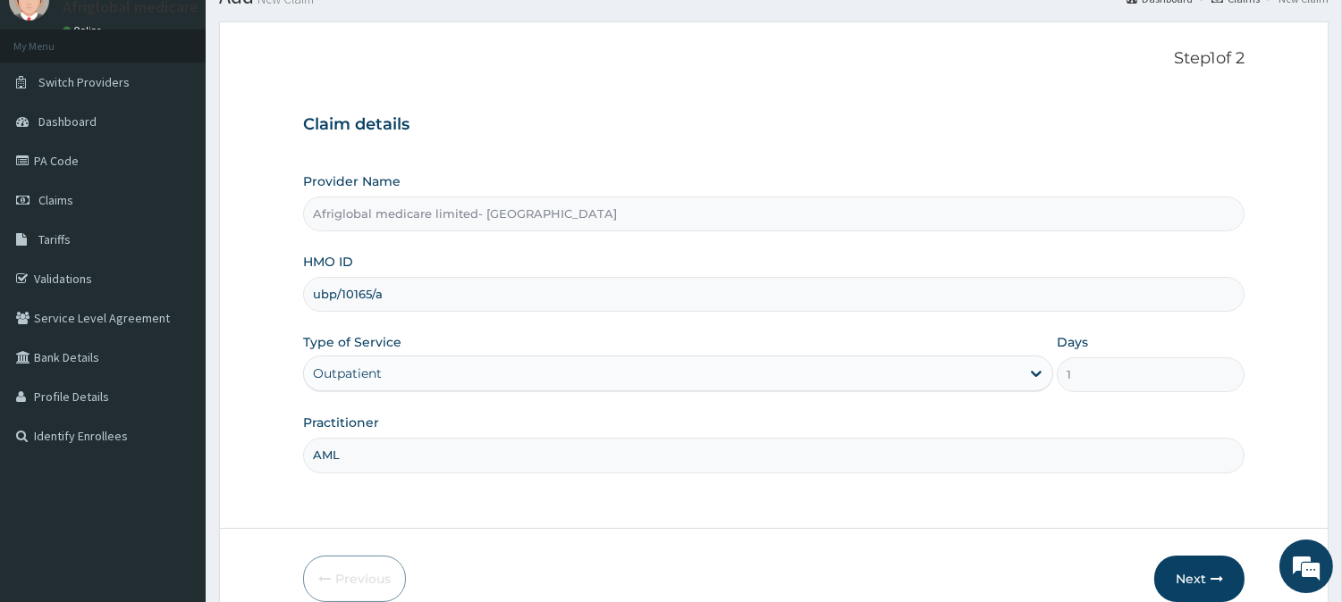
scroll to position [159, 0]
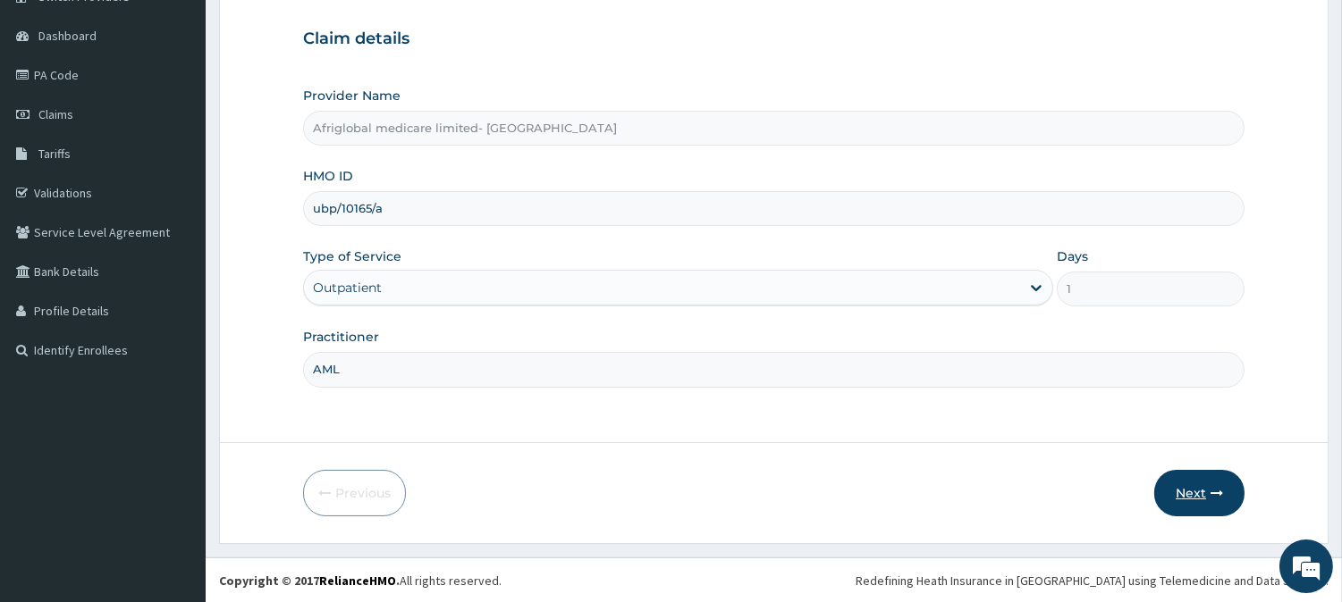
type input "AML"
click at [1180, 495] on button "Next" at bounding box center [1199, 493] width 90 height 46
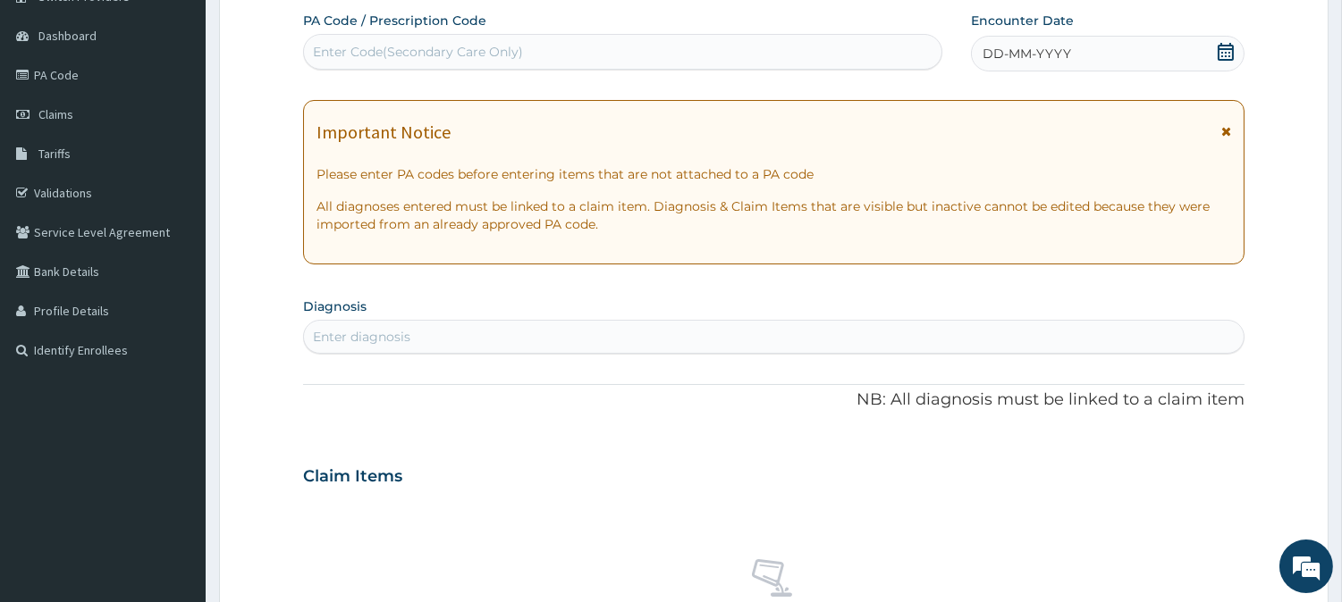
scroll to position [0, 0]
click at [540, 55] on div "Enter Code(Secondary Care Only)" at bounding box center [622, 52] width 637 height 29
click at [416, 45] on div "Enter Code(Secondary Care Only)" at bounding box center [418, 52] width 210 height 18
paste input "PAB32C73"
click at [333, 48] on input "PAB32C73" at bounding box center [346, 52] width 66 height 18
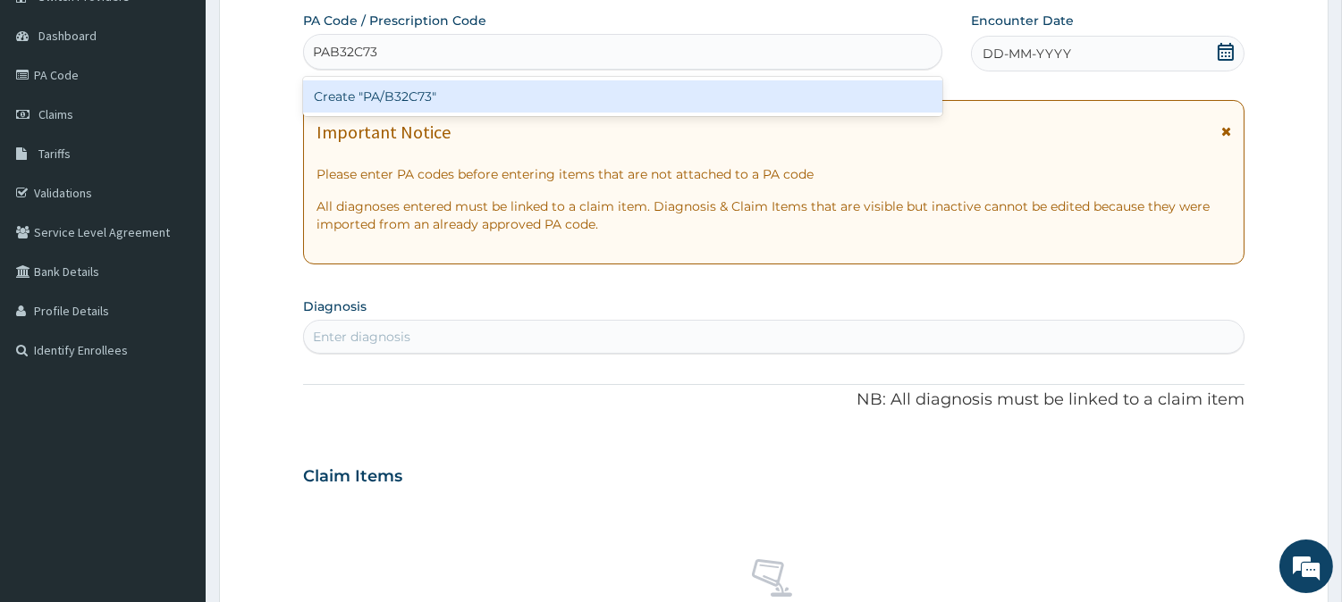
type input "PA/B32C73"
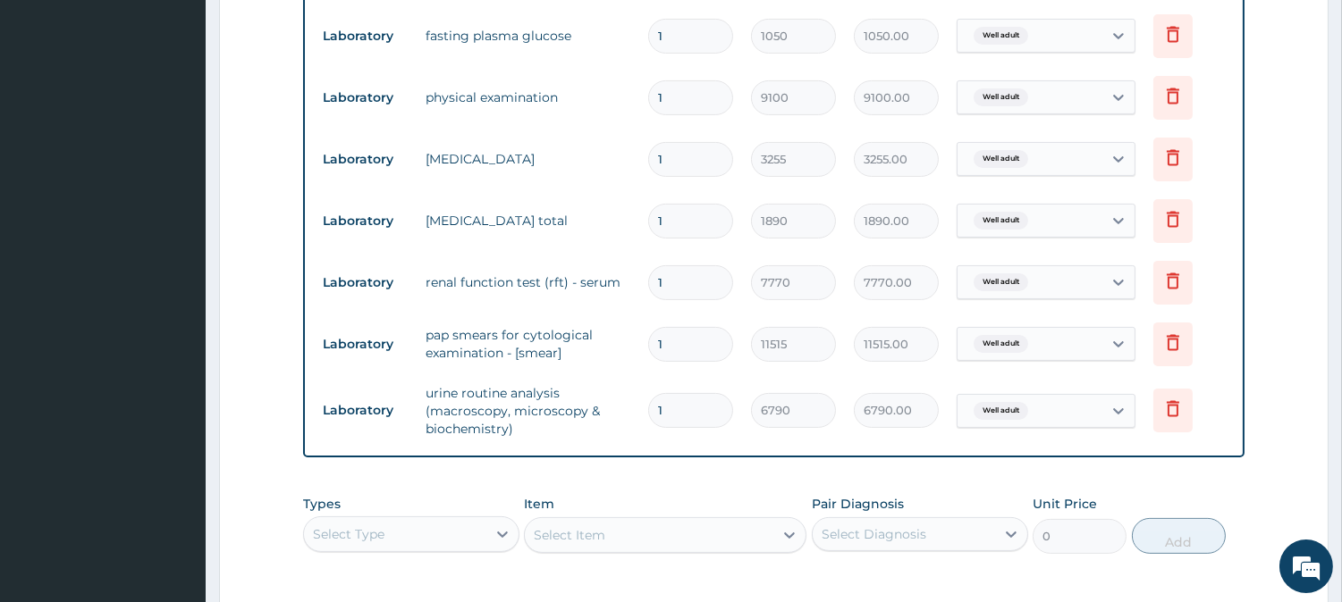
scroll to position [944, 0]
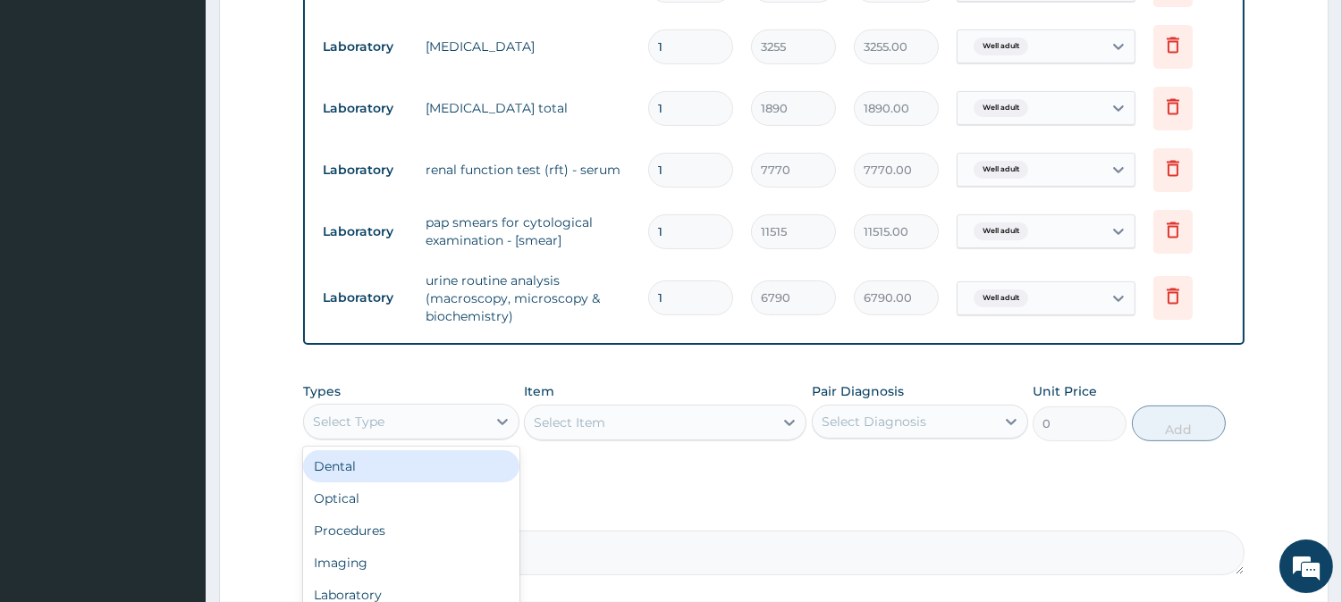
click at [416, 425] on div "Select Type" at bounding box center [395, 422] width 182 height 29
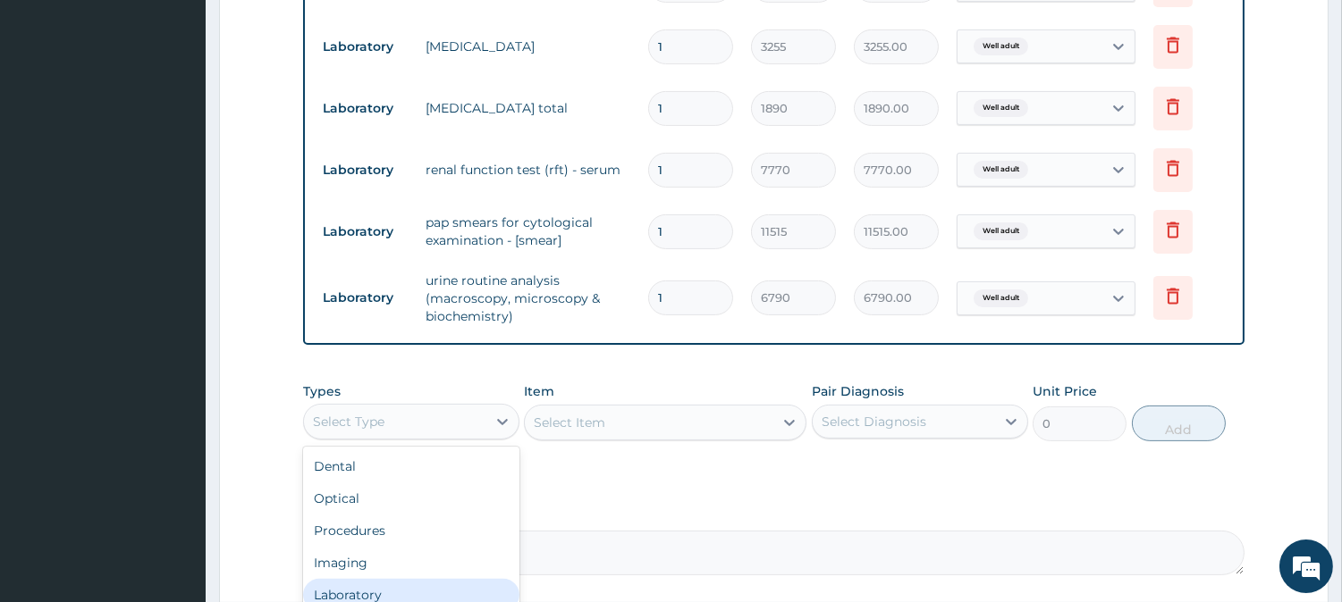
click at [371, 592] on div "Laboratory" at bounding box center [411, 595] width 216 height 32
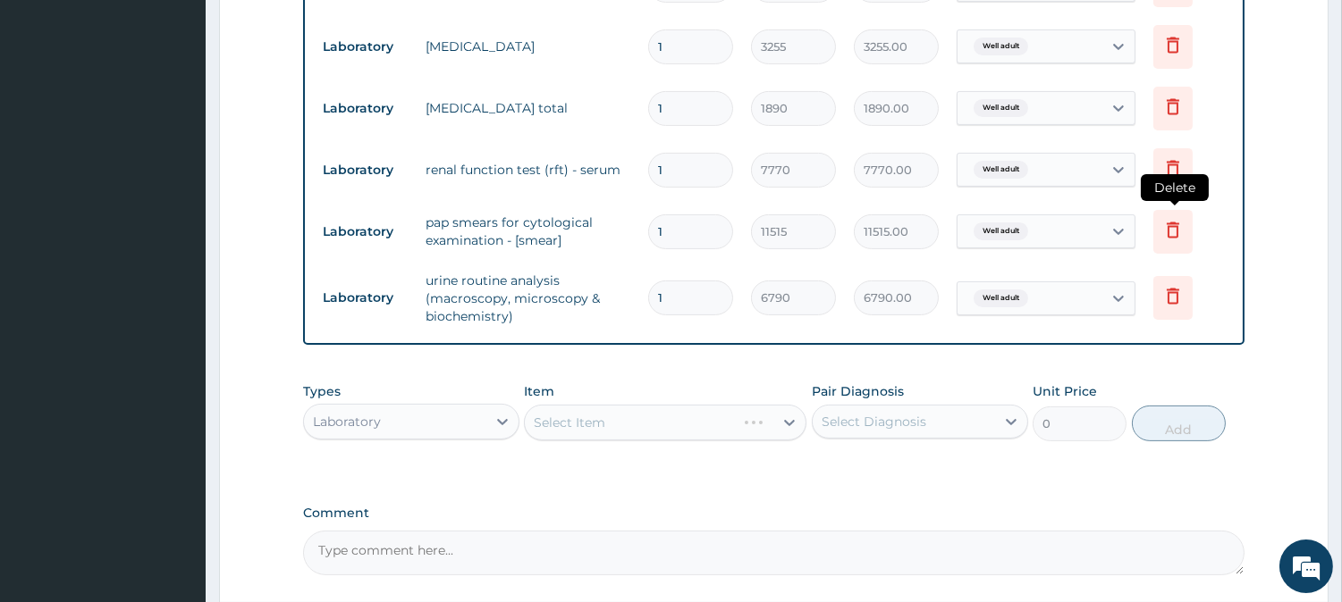
click at [1169, 221] on icon at bounding box center [1172, 229] width 21 height 21
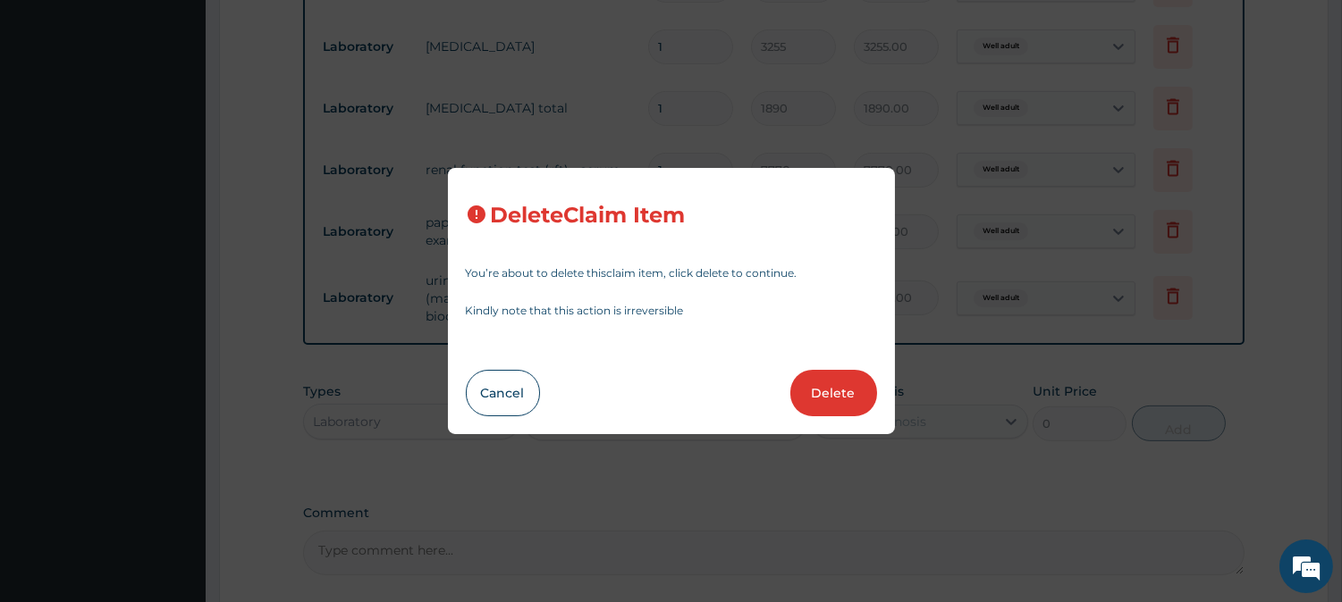
click at [842, 368] on div "Delete Claim Item You’re about to delete this claim item , click delete to cont…" at bounding box center [671, 301] width 447 height 267
click at [833, 387] on button "Delete" at bounding box center [833, 393] width 87 height 46
type input "6790"
type input "6790.00"
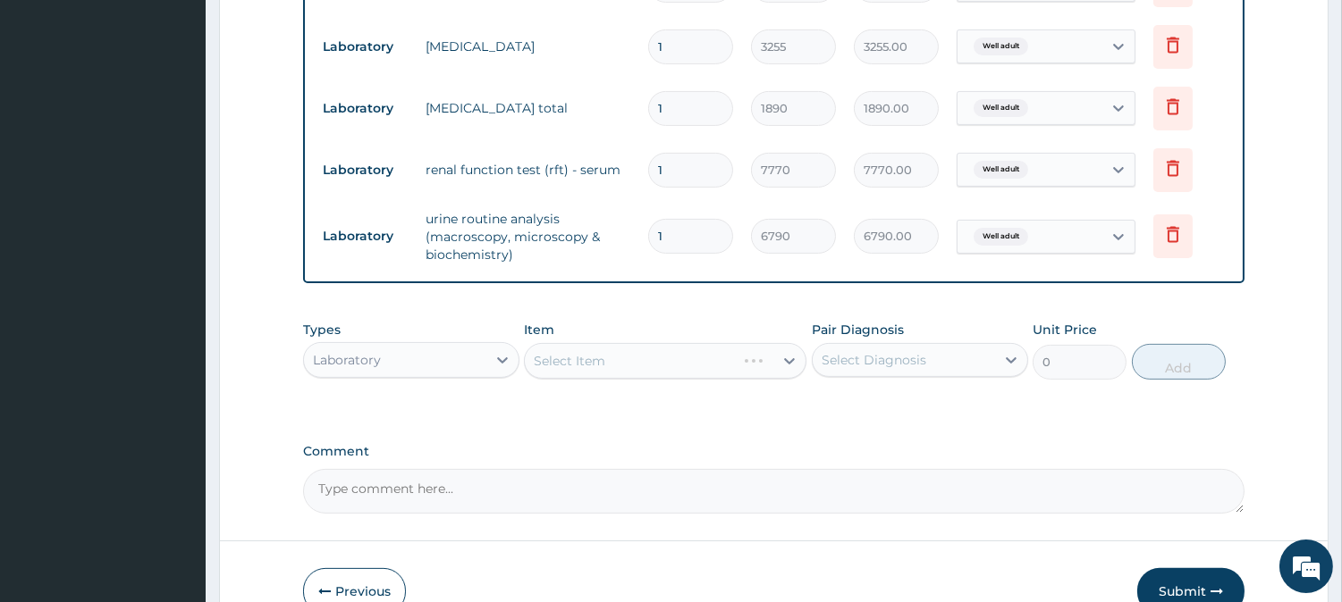
click at [618, 364] on div "Select Item" at bounding box center [665, 361] width 282 height 36
click at [618, 363] on div "Select Item" at bounding box center [649, 361] width 248 height 29
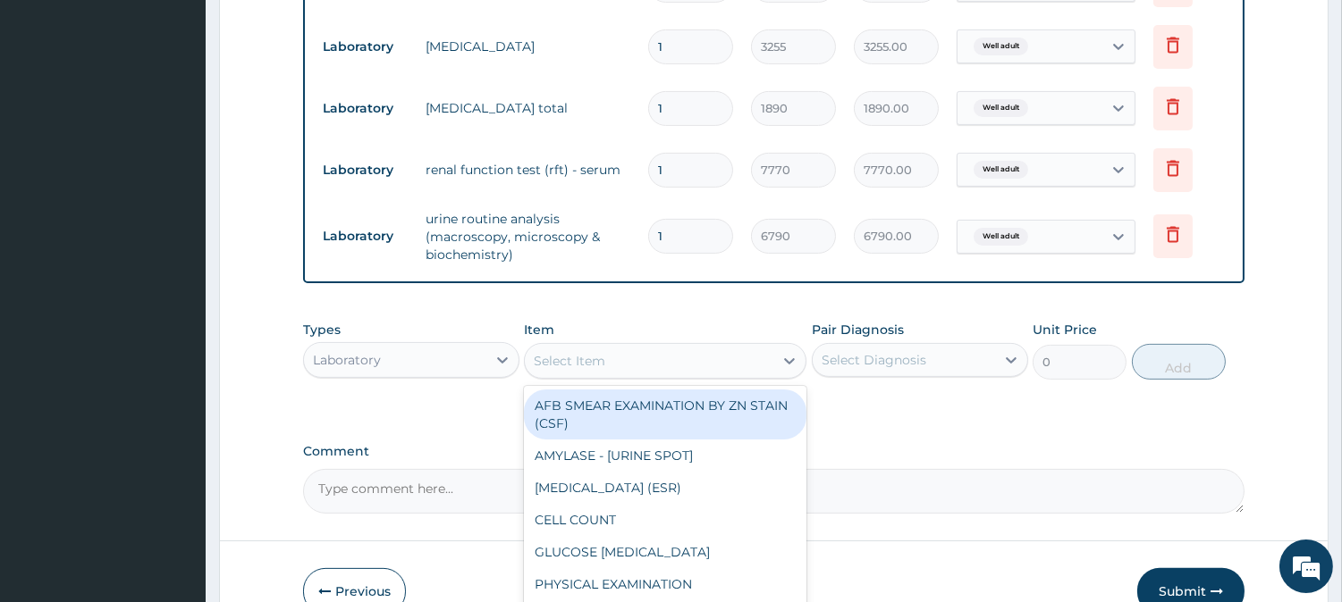
paste input "Pap Smear (Liquid Based Cytology Procedure-Walk-in)"
type input "Pap Smear (Liquid Based Cytology Procedure-Walk-in)"
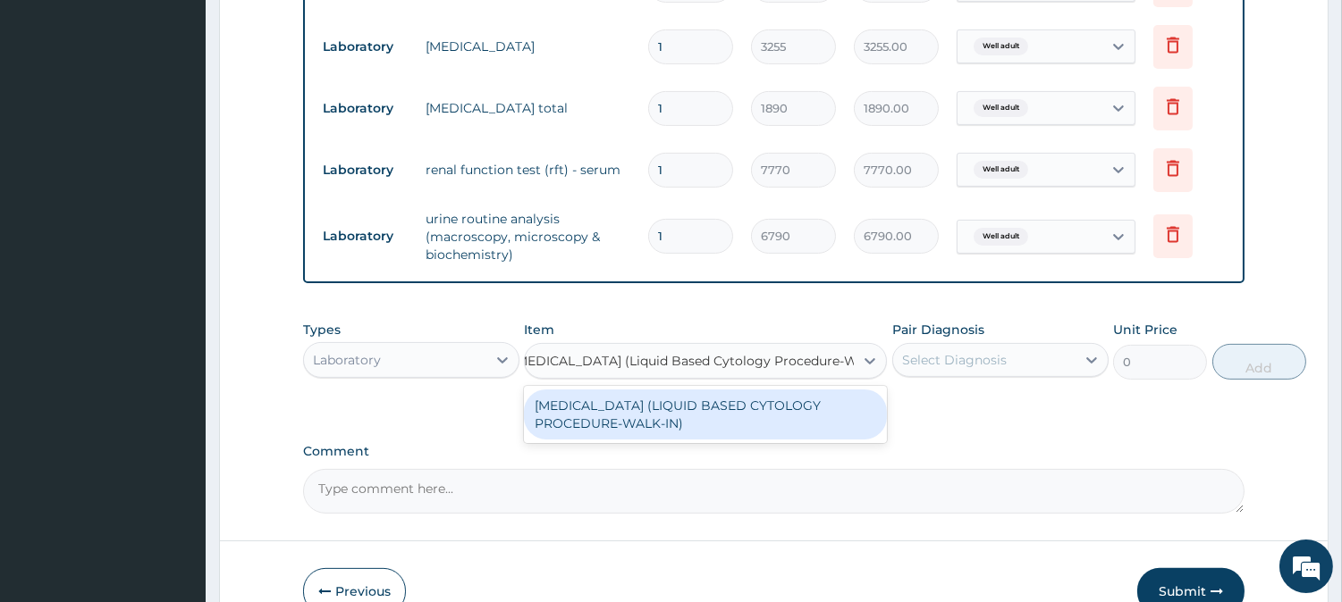
click at [647, 403] on div "PAP SMEAR (LIQUID BASED CYTOLOGY PROCEDURE-WALK-IN)" at bounding box center [705, 415] width 363 height 50
type input "18900"
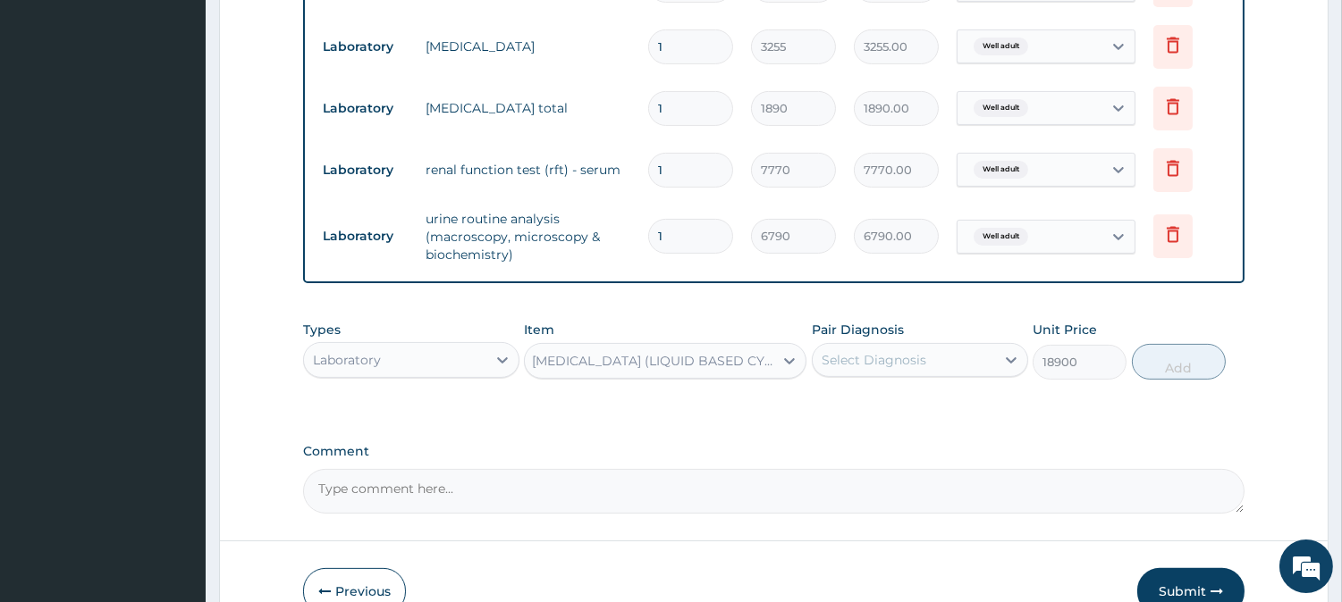
click at [906, 366] on div "Select Diagnosis" at bounding box center [873, 360] width 105 height 18
click at [917, 387] on div "Well adult" at bounding box center [920, 406] width 216 height 44
click at [930, 397] on div "Well adult" at bounding box center [920, 406] width 216 height 37
checkbox input "true"
drag, startPoint x: 1157, startPoint y: 365, endPoint x: 1148, endPoint y: 366, distance: 9.1
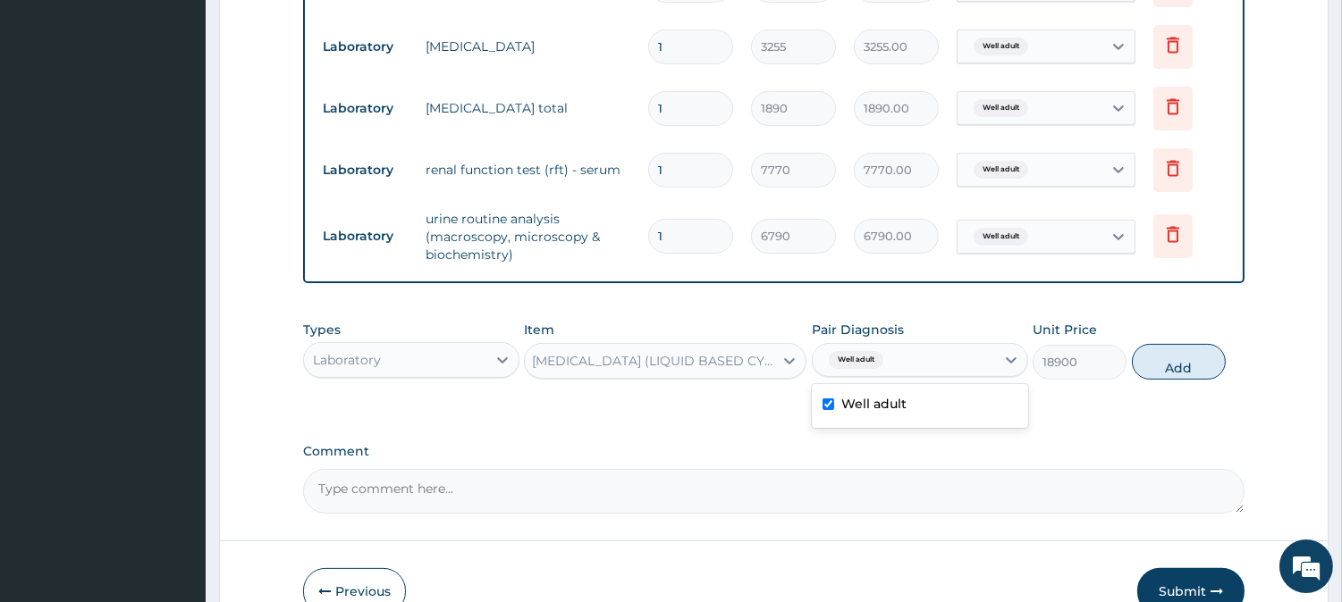
click at [1157, 365] on button "Add" at bounding box center [1178, 362] width 94 height 36
type input "0"
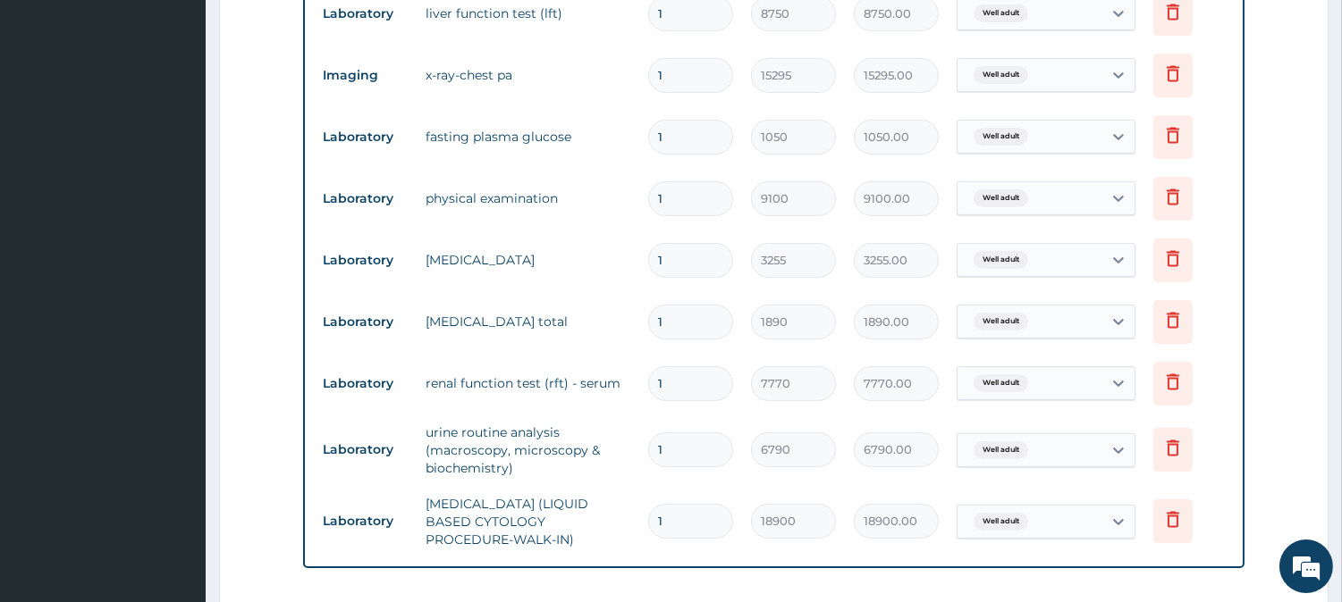
scroll to position [646, 0]
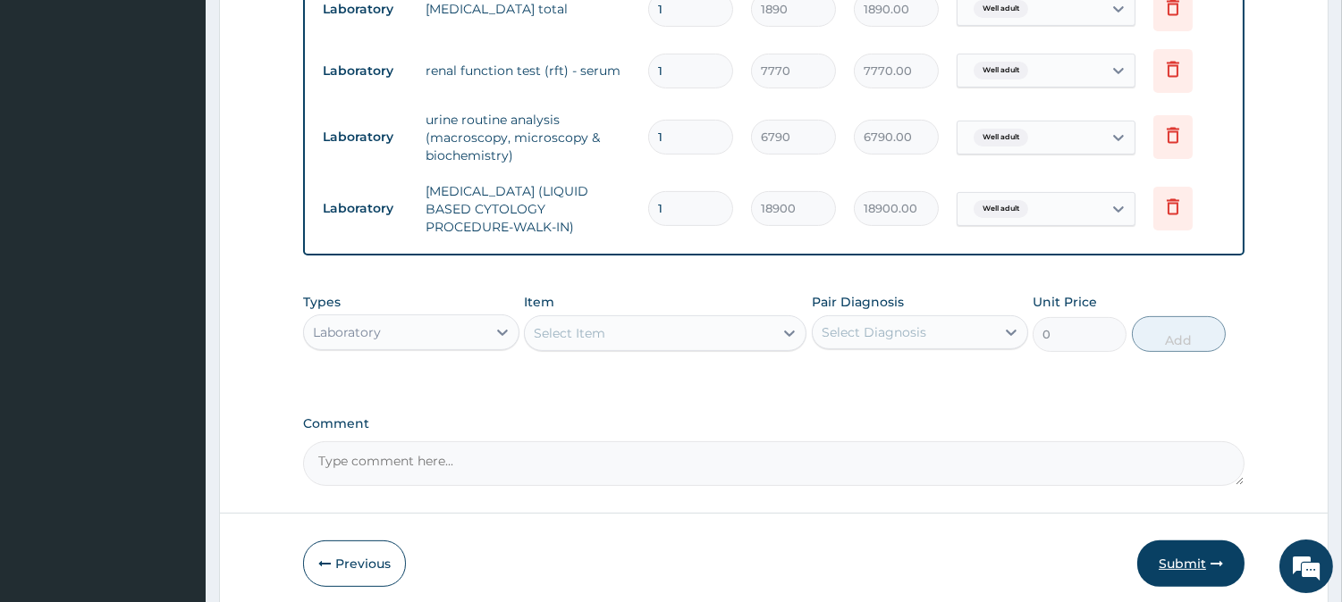
click at [1184, 541] on button "Submit" at bounding box center [1190, 564] width 107 height 46
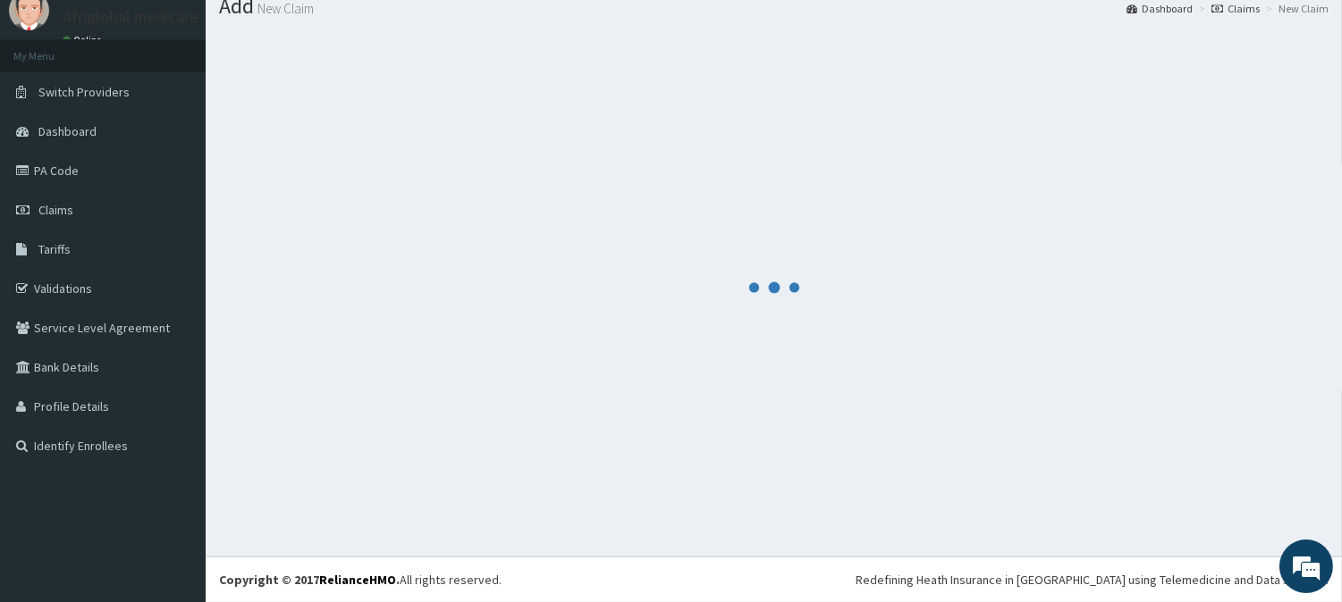
scroll to position [63, 0]
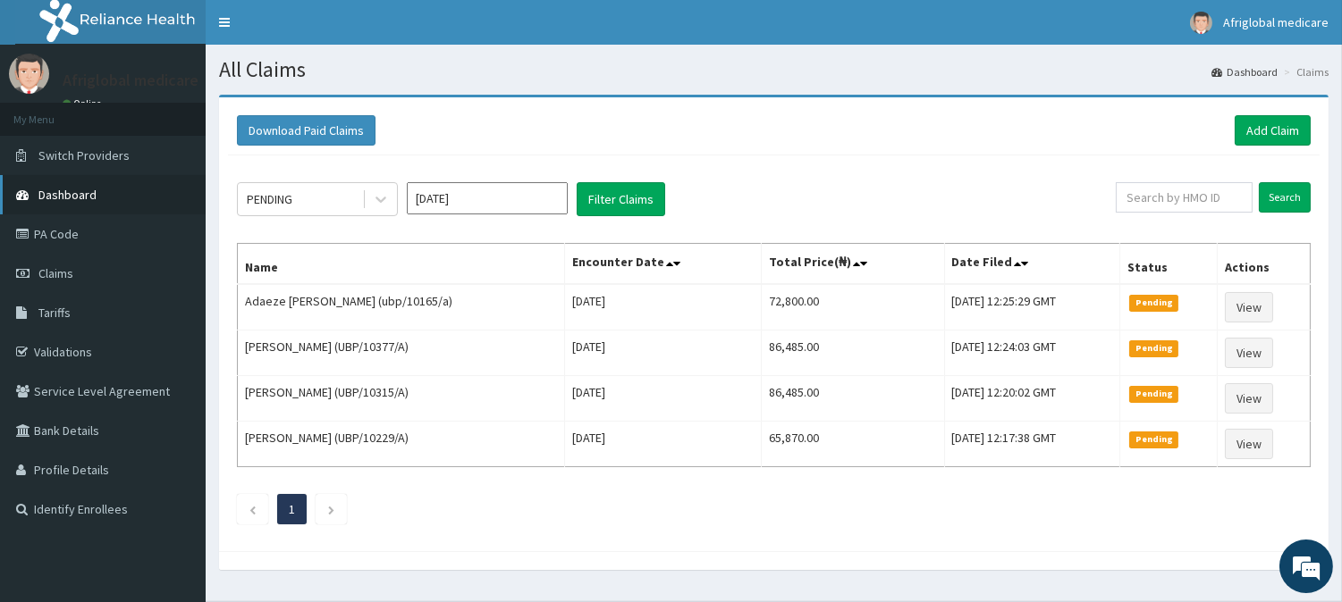
click at [113, 191] on link "Dashboard" at bounding box center [103, 194] width 206 height 39
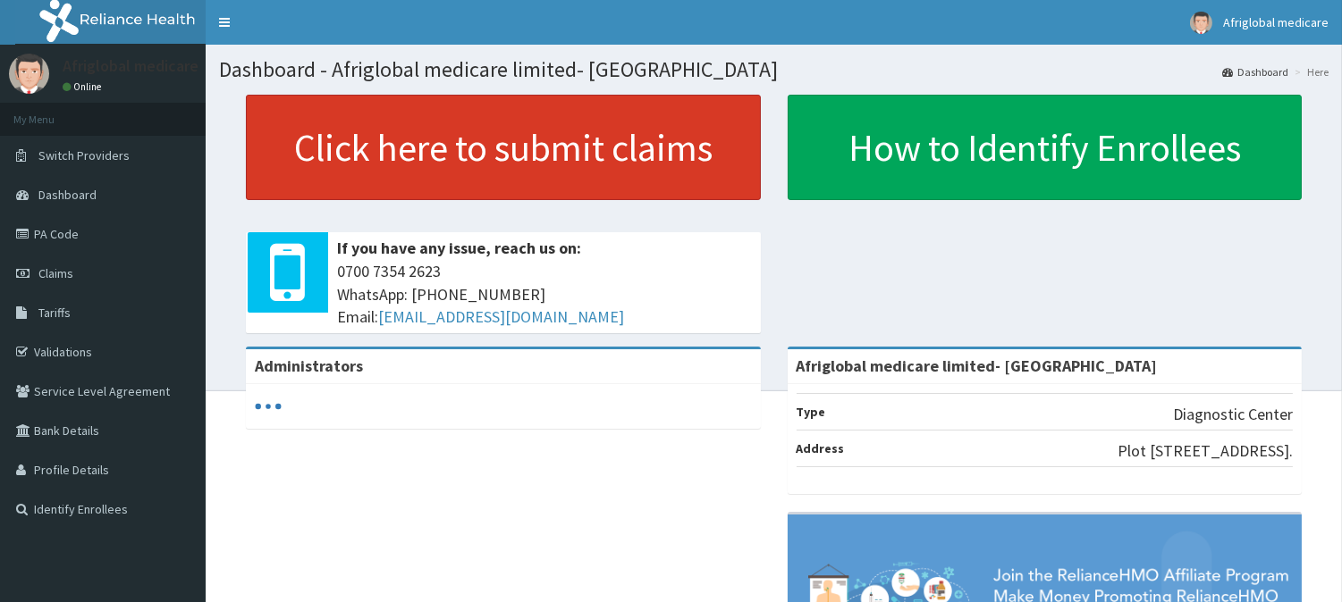
click at [505, 140] on link "Click here to submit claims" at bounding box center [503, 147] width 515 height 105
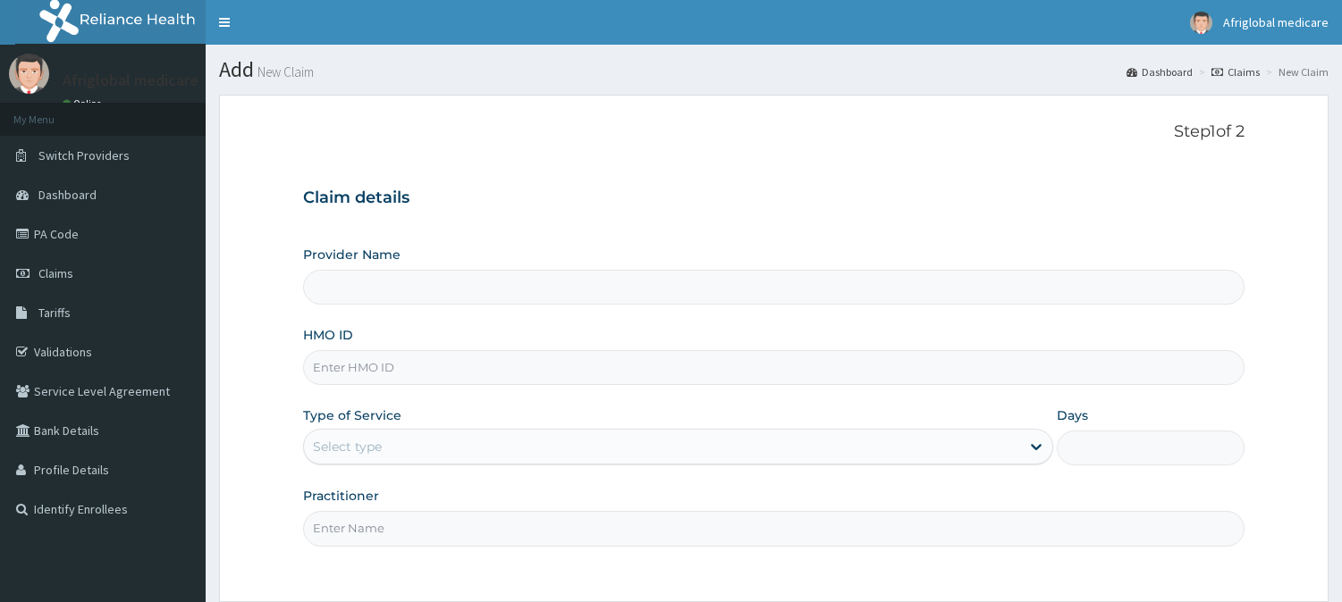
click at [439, 367] on input "HMO ID" at bounding box center [773, 367] width 941 height 35
type input "Afriglobal medicare limited- Victoria island"
click at [336, 366] on input "BZD10005A" at bounding box center [773, 367] width 941 height 35
click at [376, 367] on input "BZD/10005A" at bounding box center [773, 367] width 941 height 35
type input "BZD/10005/A"
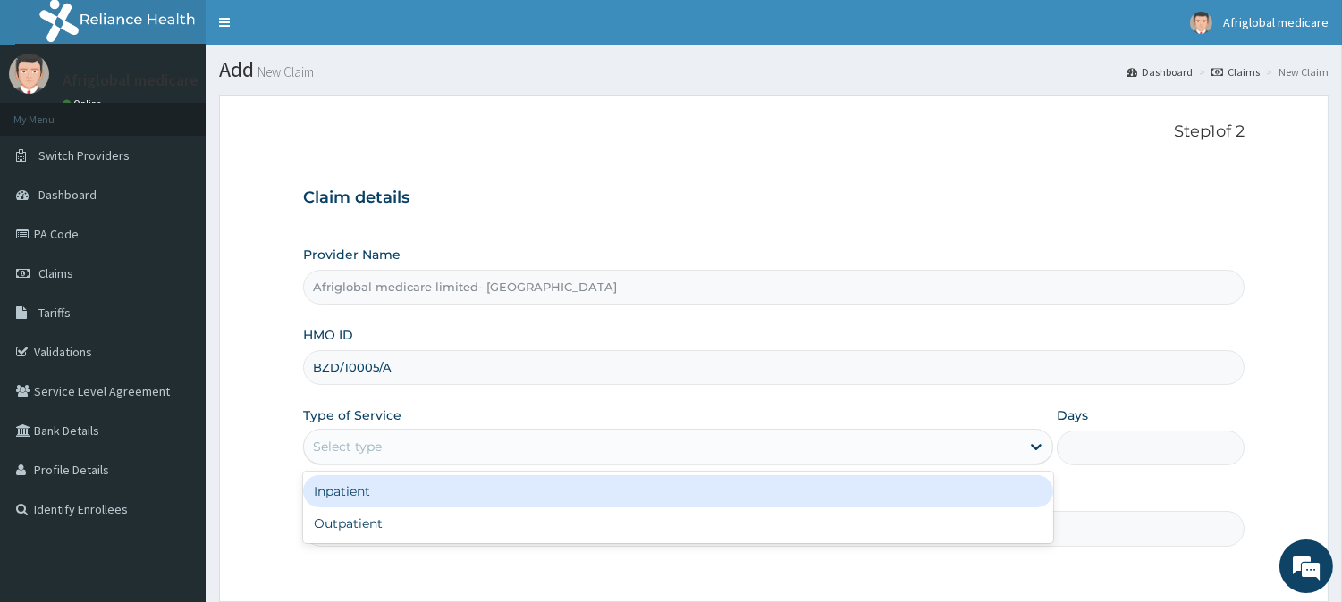
drag, startPoint x: 411, startPoint y: 441, endPoint x: 418, endPoint y: 461, distance: 21.8
click at [416, 444] on div "Select type" at bounding box center [662, 447] width 716 height 29
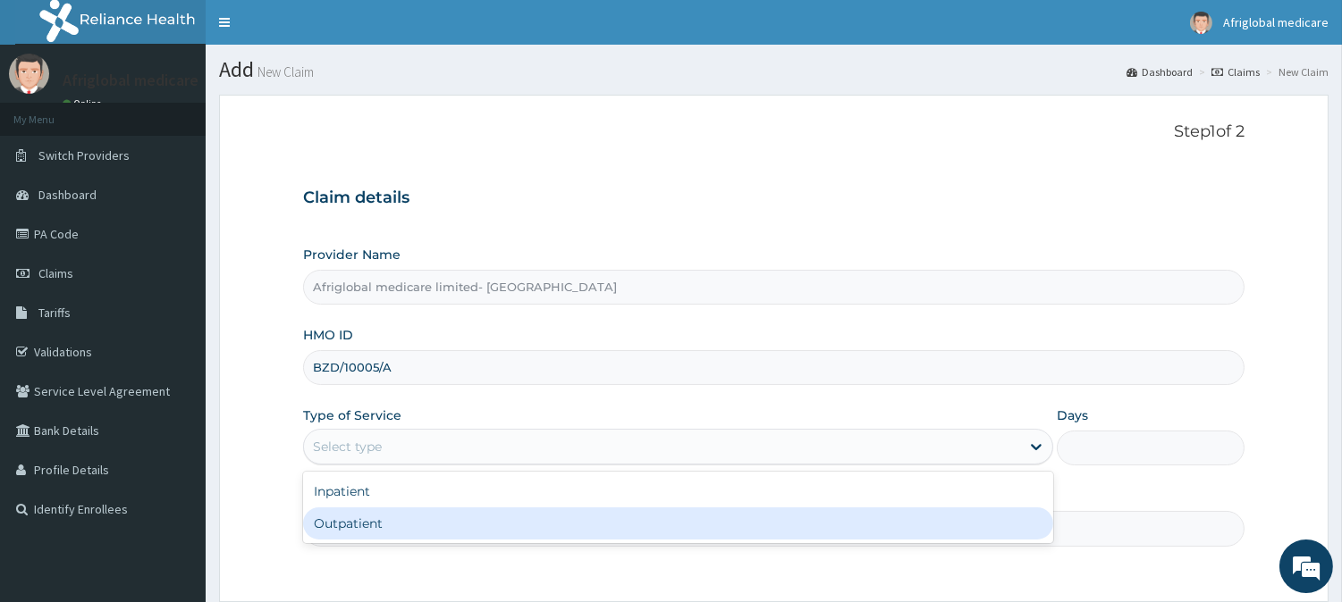
drag, startPoint x: 431, startPoint y: 519, endPoint x: 439, endPoint y: 528, distance: 12.0
click at [433, 520] on div "Outpatient" at bounding box center [678, 524] width 750 height 32
type input "1"
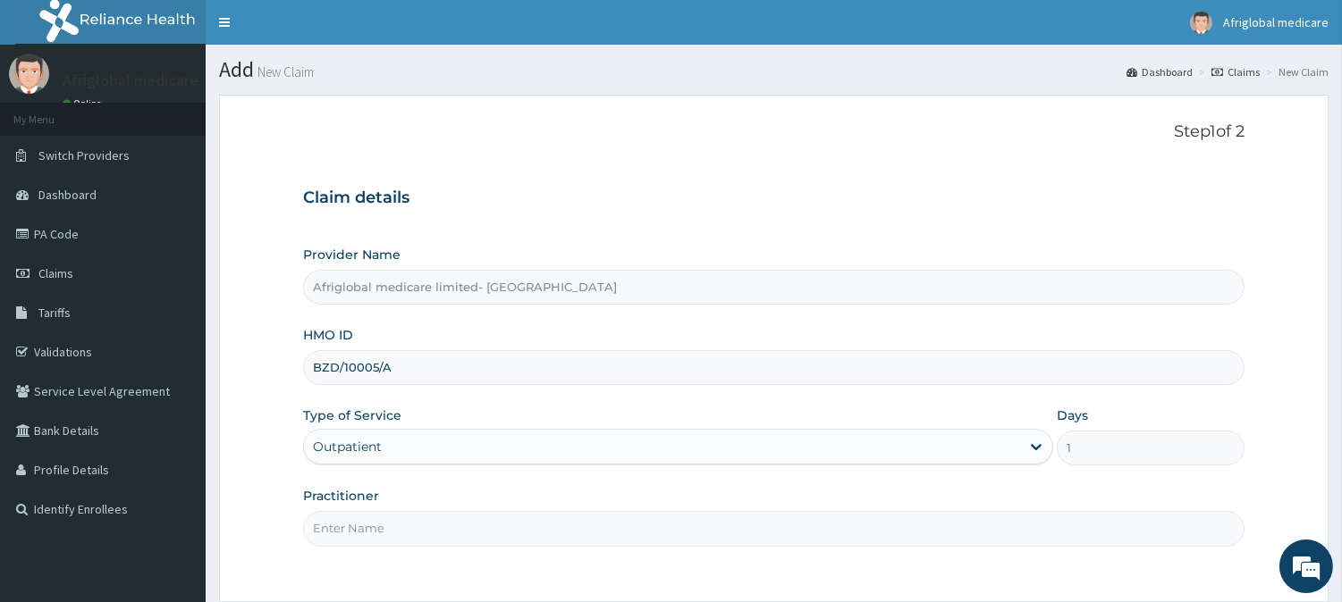
click at [441, 528] on input "Practitioner" at bounding box center [773, 528] width 941 height 35
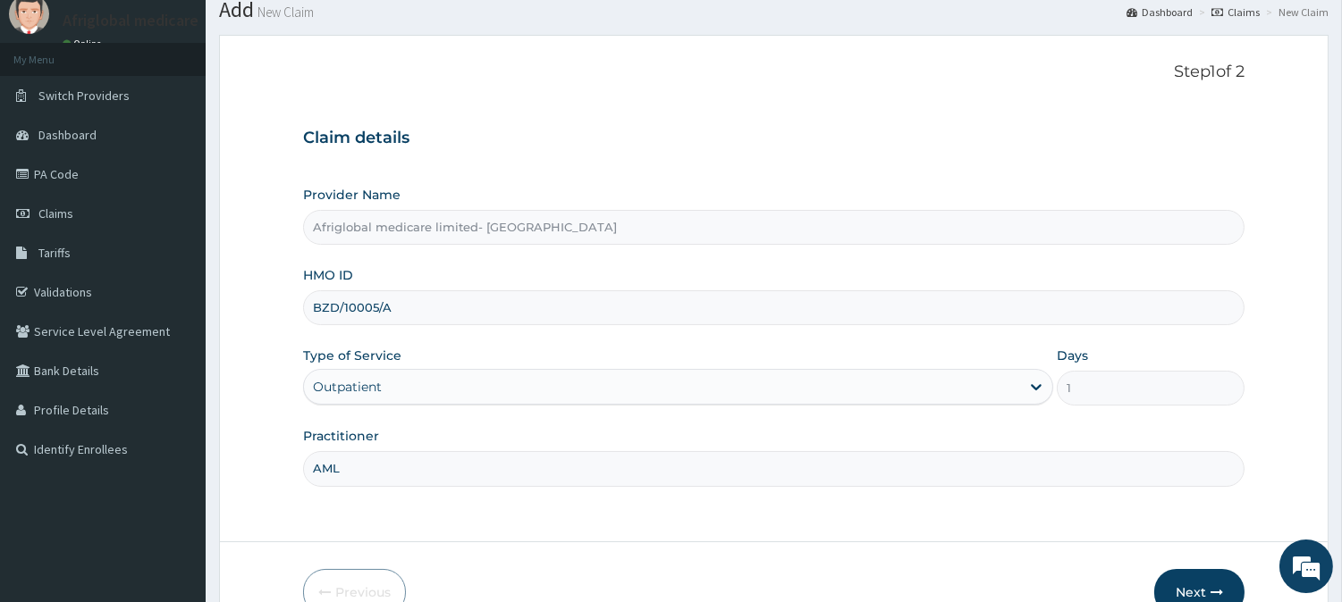
scroll to position [159, 0]
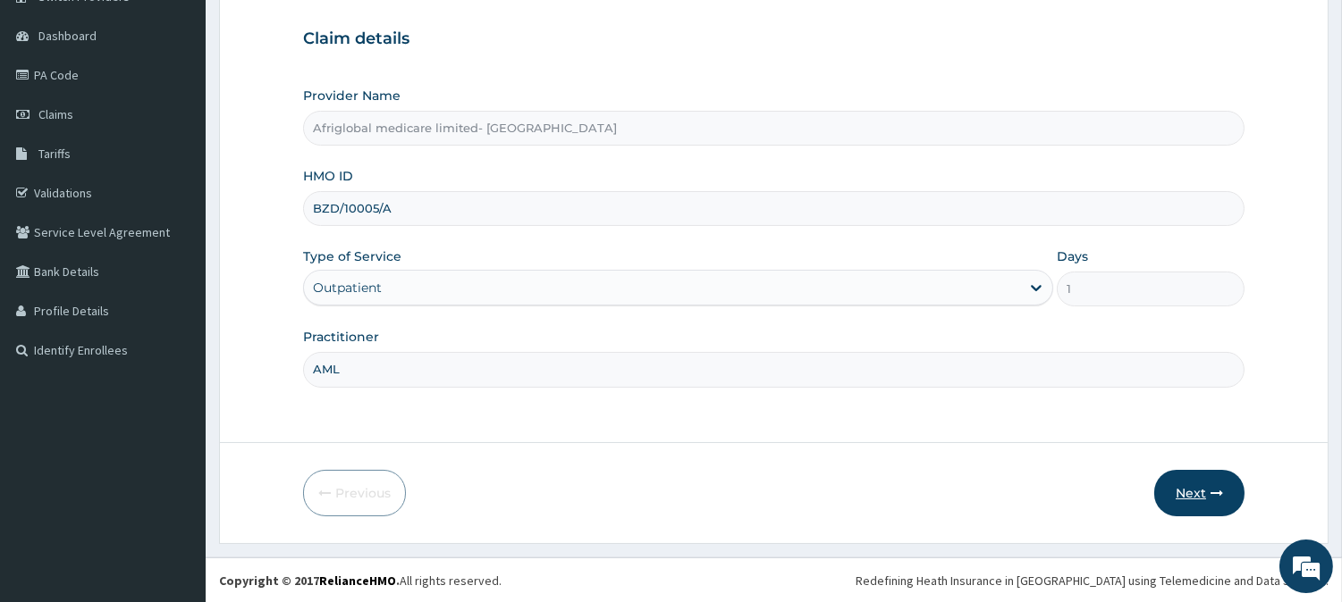
type input "AML"
click at [1243, 501] on div "Next" at bounding box center [1199, 493] width 90 height 46
click at [1181, 489] on button "Next" at bounding box center [1199, 493] width 90 height 46
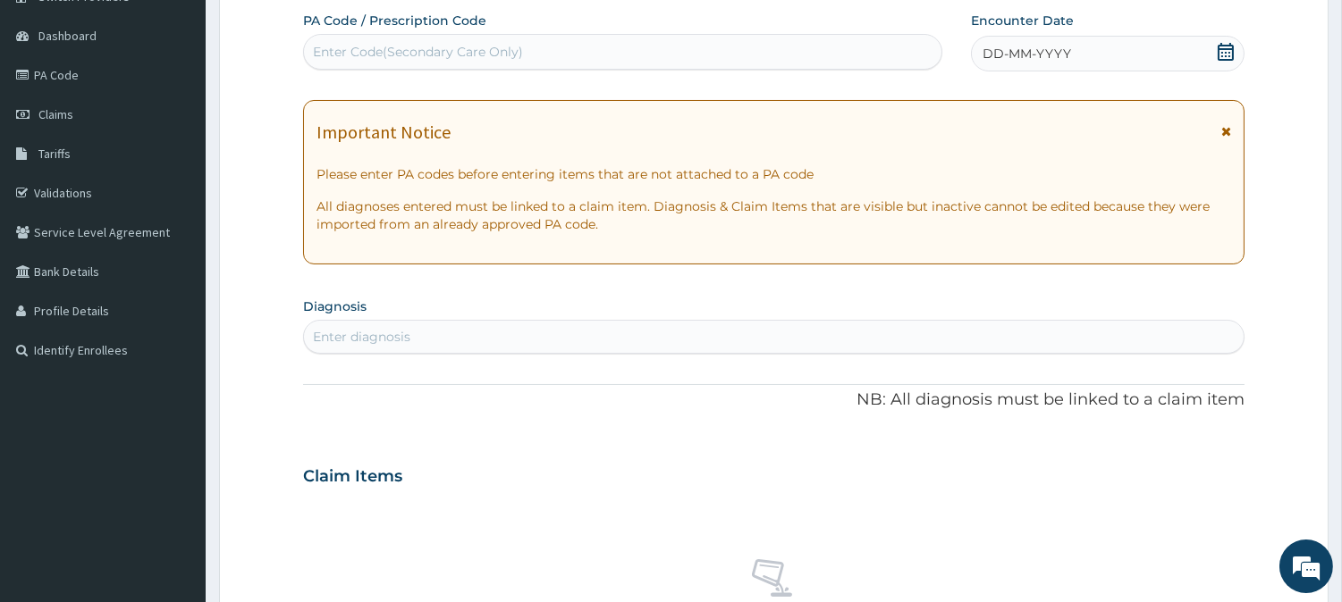
click at [461, 57] on div "Enter Code(Secondary Care Only)" at bounding box center [418, 52] width 210 height 18
paste input "PA16F762"
click at [328, 54] on input "PA16F762" at bounding box center [343, 52] width 61 height 18
type input "PA/16F762"
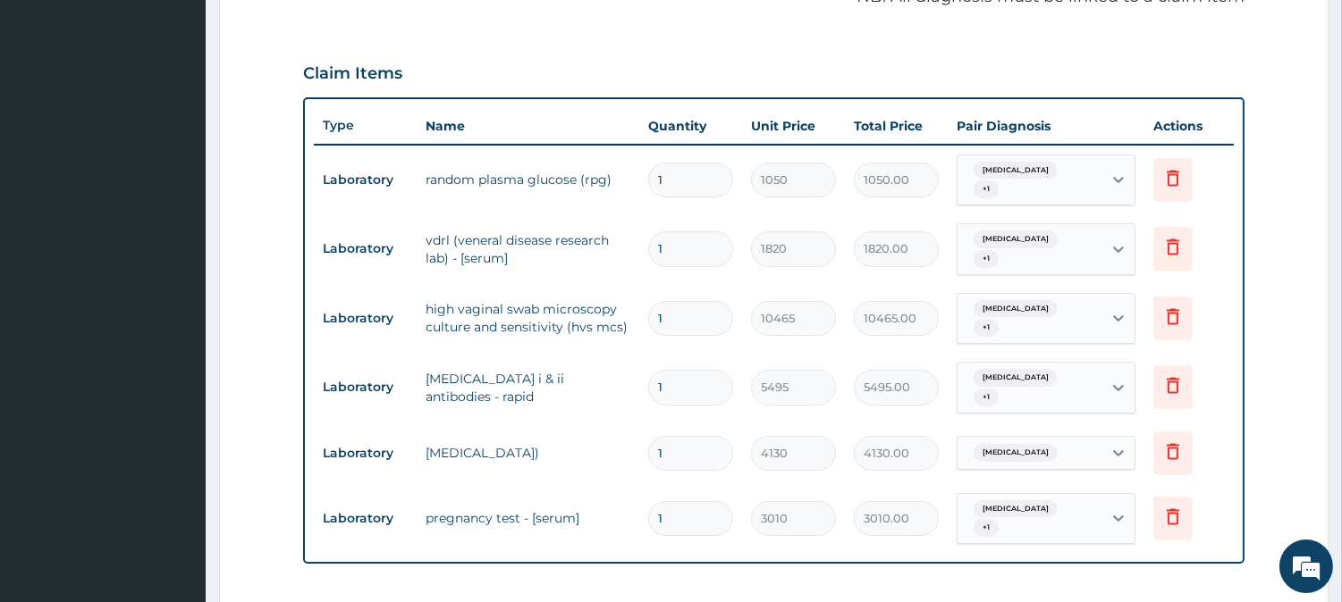
scroll to position [766, 0]
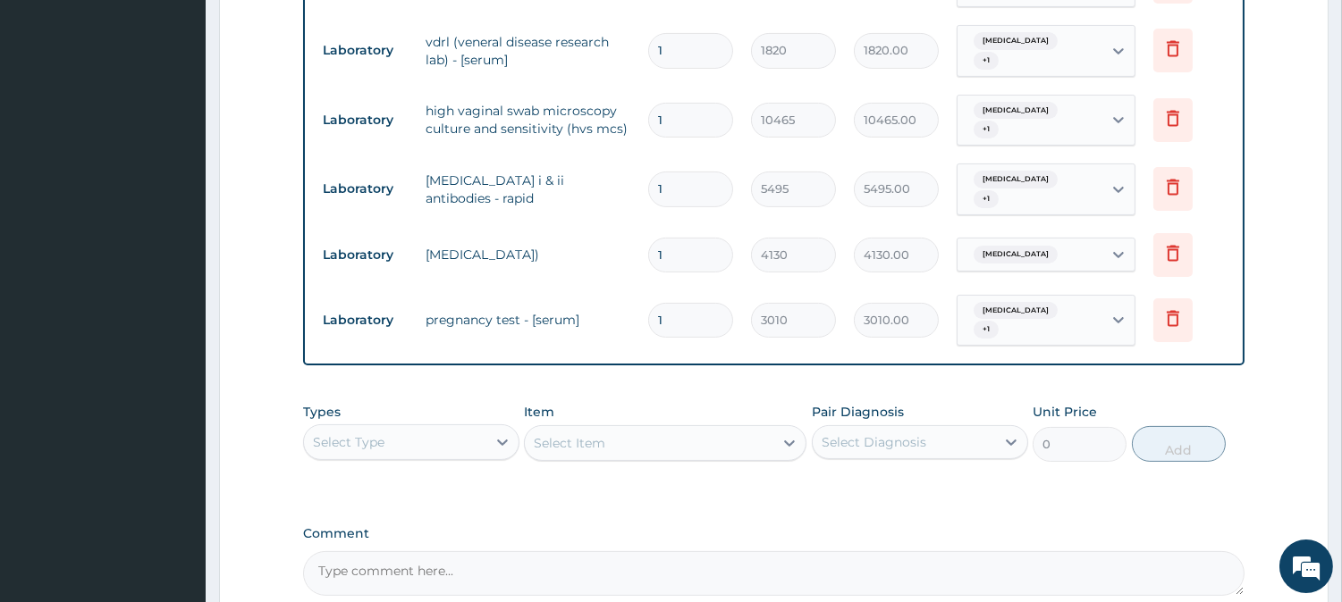
click at [412, 428] on div "Select Type" at bounding box center [395, 442] width 182 height 29
click at [1166, 38] on icon at bounding box center [1172, 48] width 21 height 21
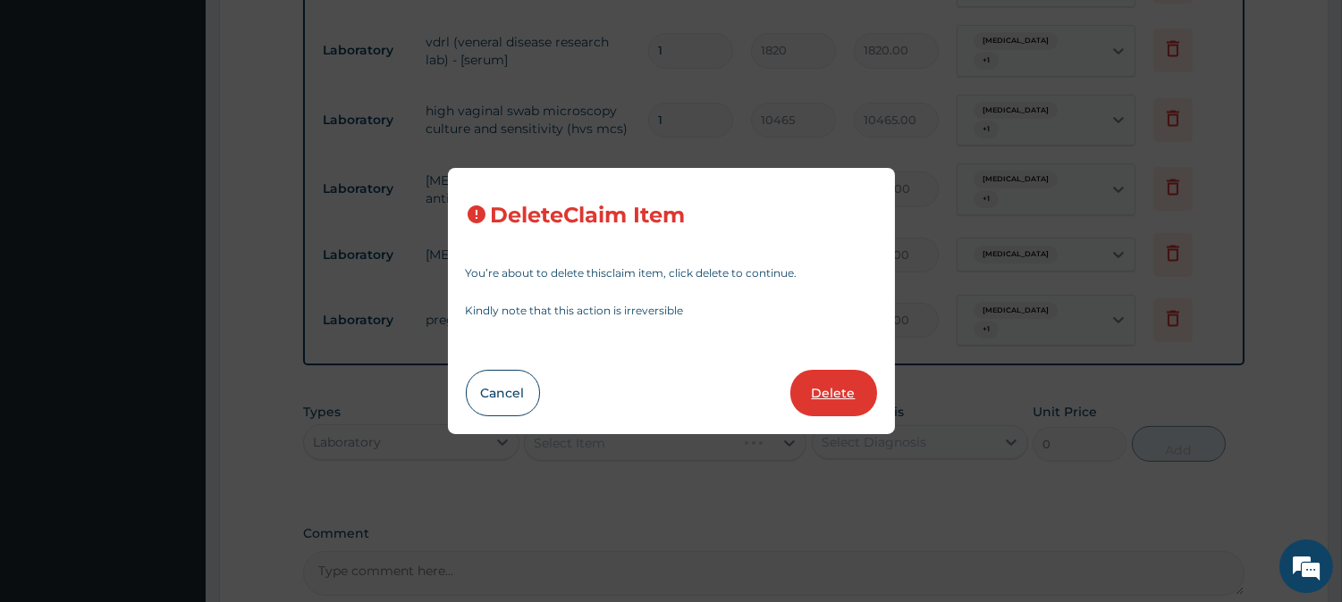
click at [831, 388] on button "Delete" at bounding box center [833, 393] width 87 height 46
type input "10465"
type input "10465.00"
type input "5495"
type input "5495.00"
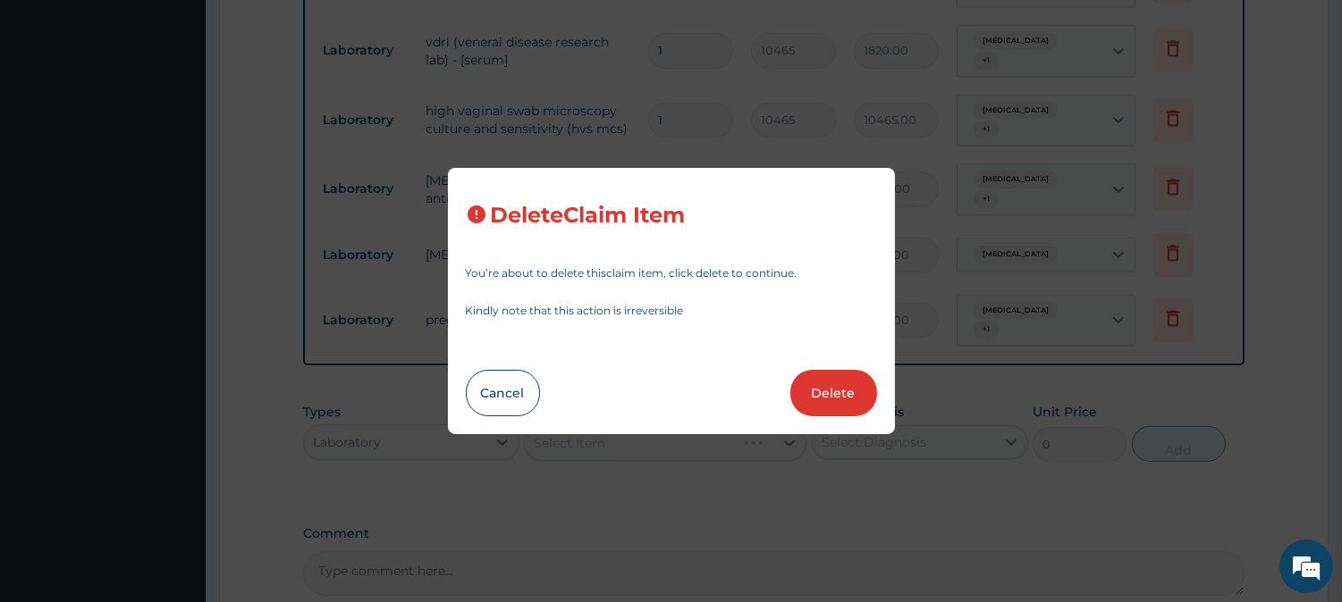
type input "4130"
type input "4130.00"
type input "3010"
type input "3010.00"
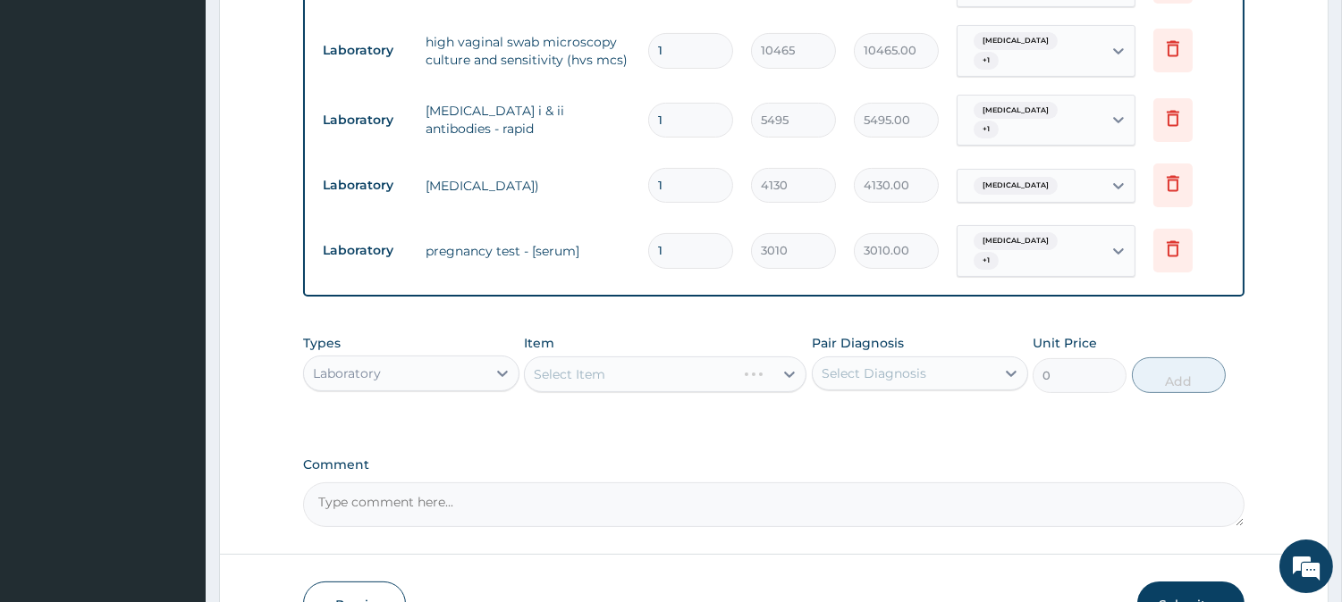
click at [665, 361] on div "Select Item" at bounding box center [665, 375] width 282 height 36
click at [665, 360] on div "Select Item" at bounding box center [649, 374] width 248 height 29
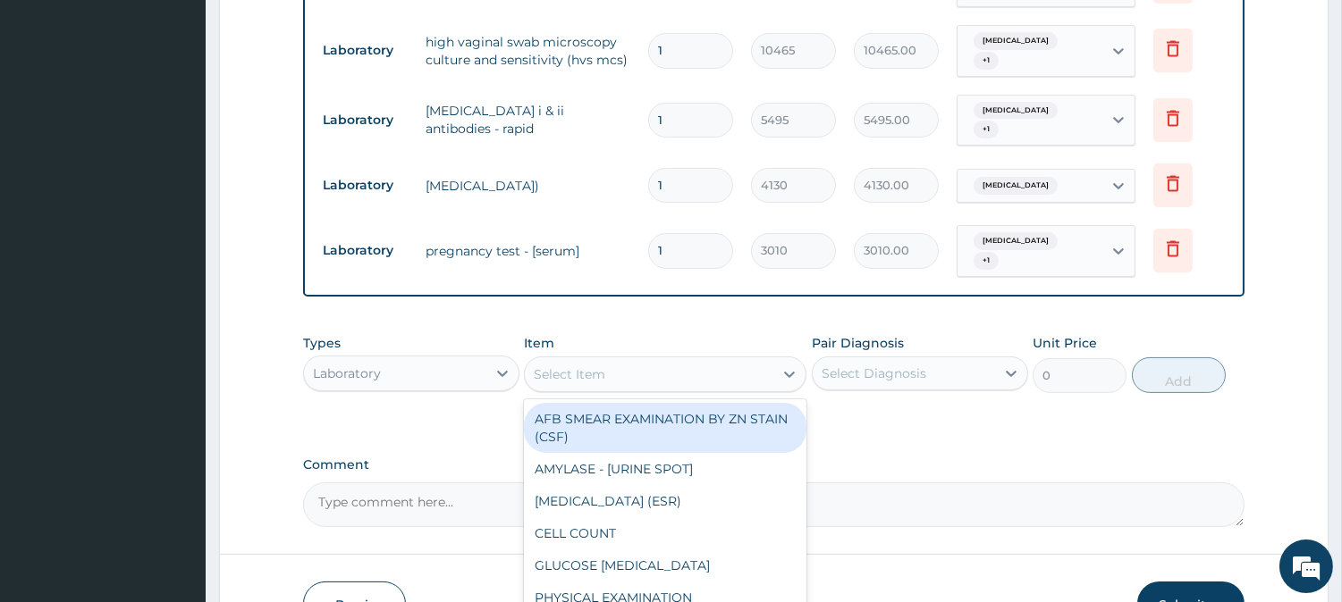
paste input "VDRL (Veneral Disease Research Lab) (Serum)"
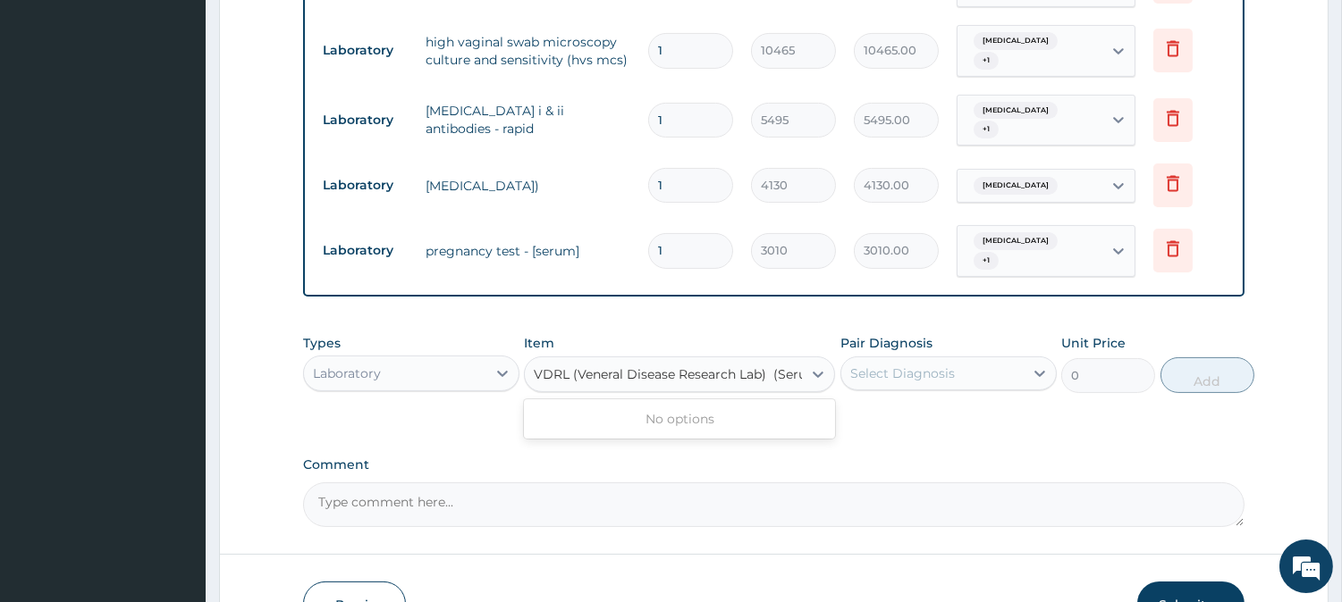
scroll to position [0, 21]
type input "VDRL (Veneral Disease Research Lab)"
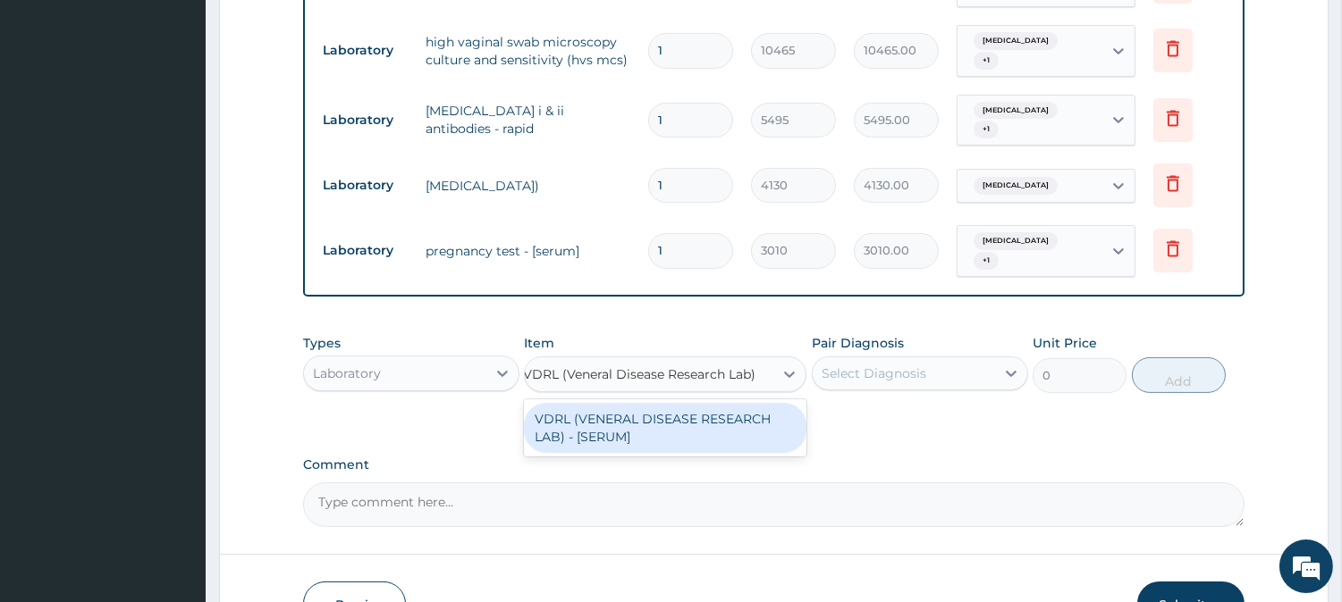
click at [644, 403] on div "VDRL (VENERAL DISEASE RESEARCH LAB) - [SERUM]" at bounding box center [665, 428] width 282 height 50
type input "1820"
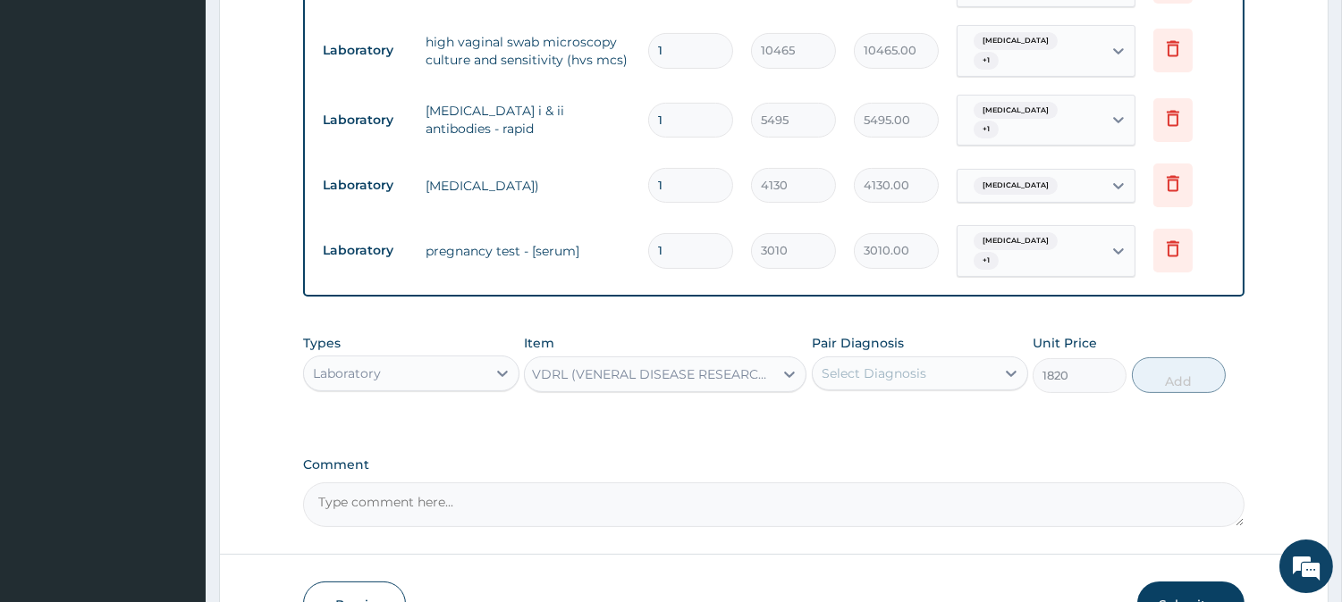
scroll to position [0, 2]
click at [930, 359] on div "Select Diagnosis" at bounding box center [903, 373] width 182 height 29
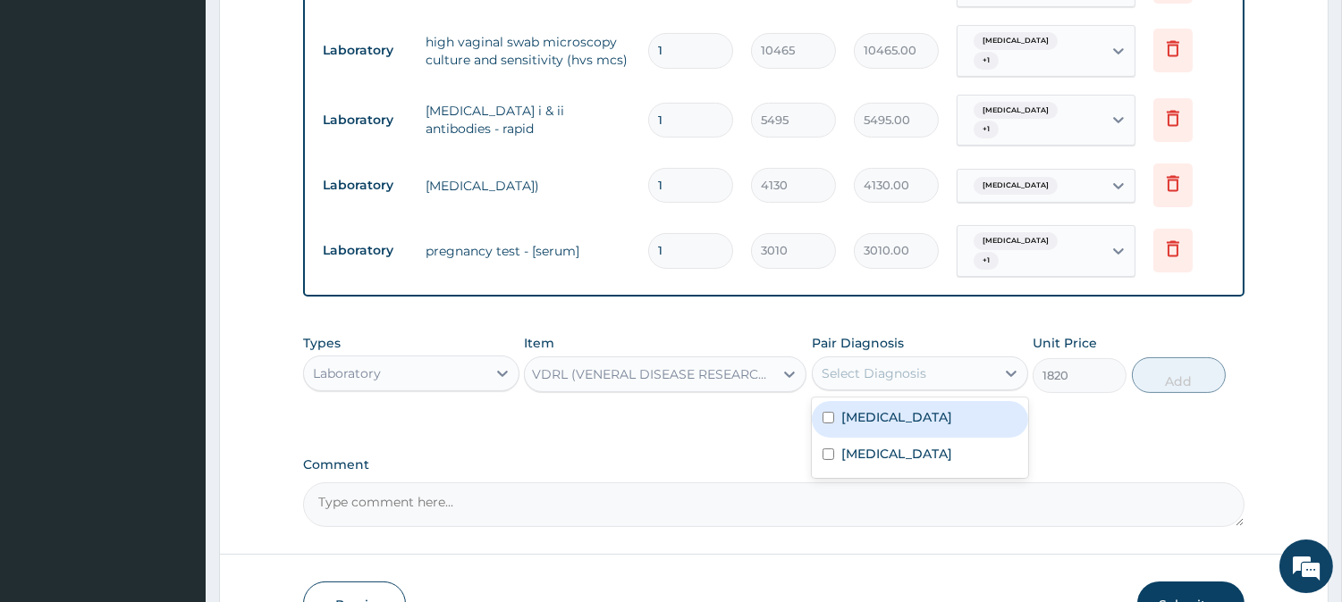
click at [924, 401] on div "Candidiasis" at bounding box center [920, 419] width 216 height 37
checkbox input "true"
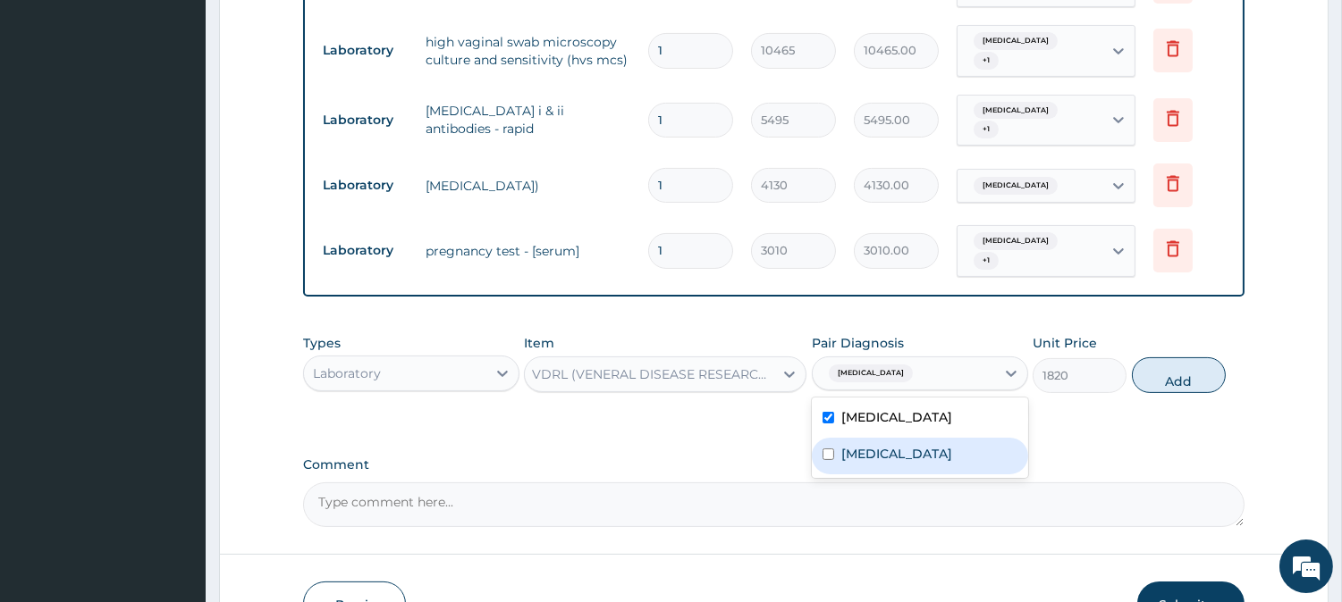
click at [923, 438] on div "Immunosuppression" at bounding box center [920, 456] width 216 height 37
checkbox input "true"
click at [1182, 372] on button "Add" at bounding box center [1178, 376] width 94 height 36
type input "0"
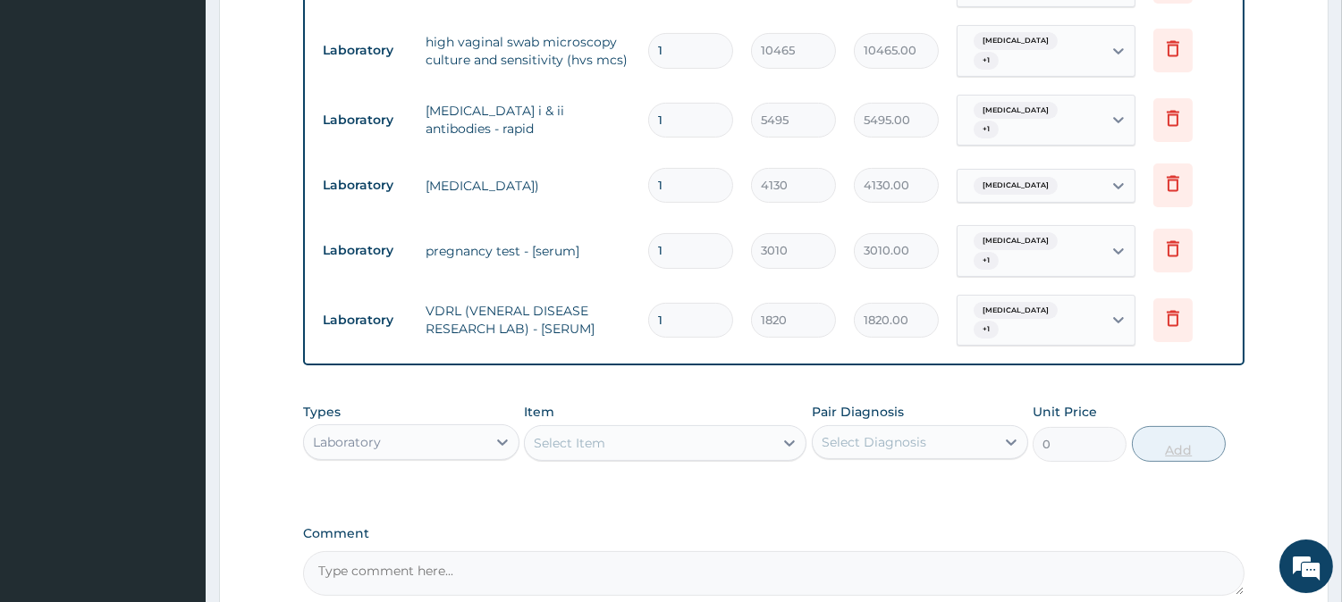
scroll to position [0, 0]
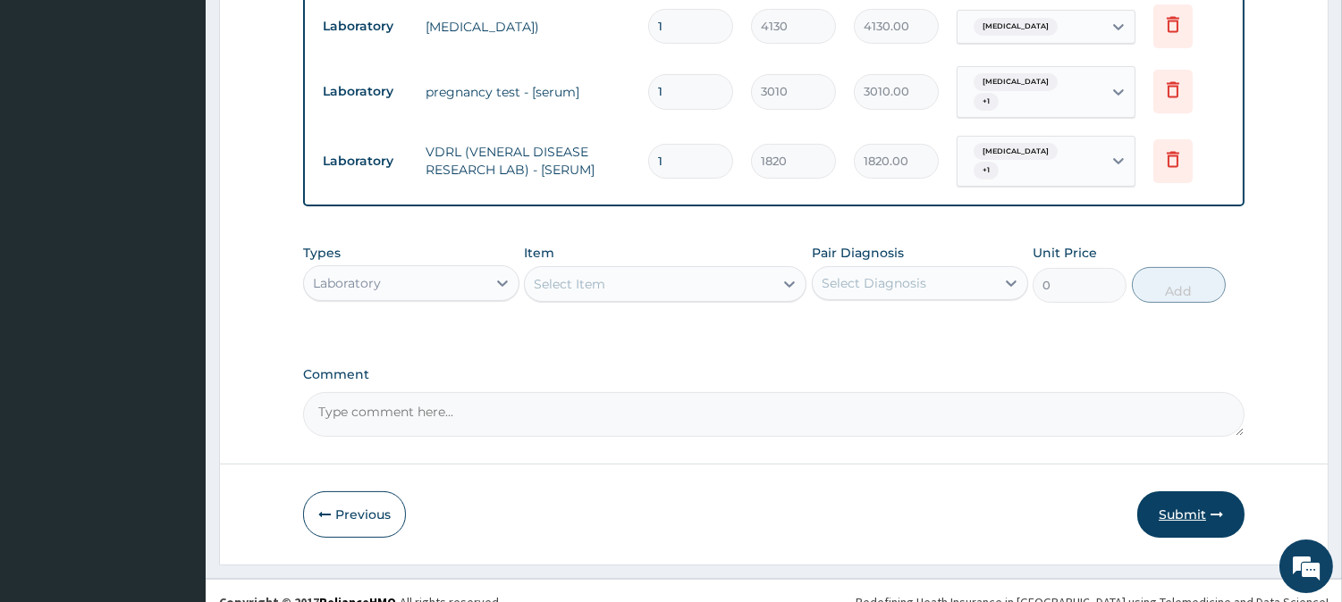
click at [1190, 492] on button "Submit" at bounding box center [1190, 515] width 107 height 46
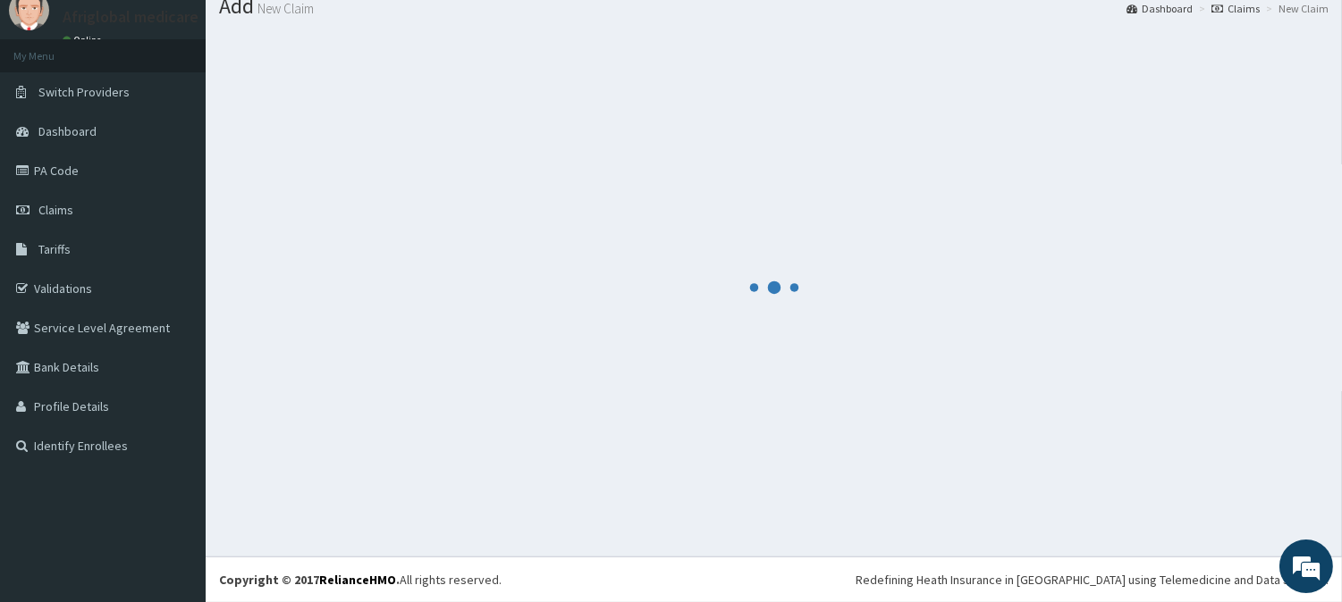
scroll to position [63, 0]
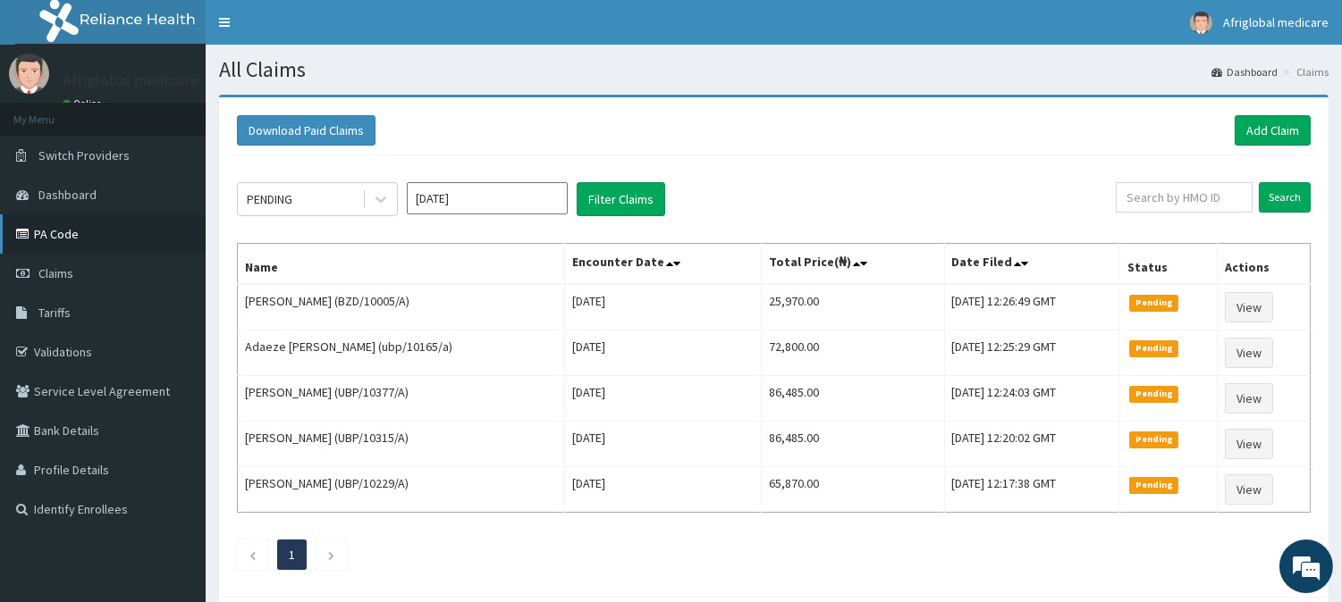
click at [66, 224] on link "PA Code" at bounding box center [103, 234] width 206 height 39
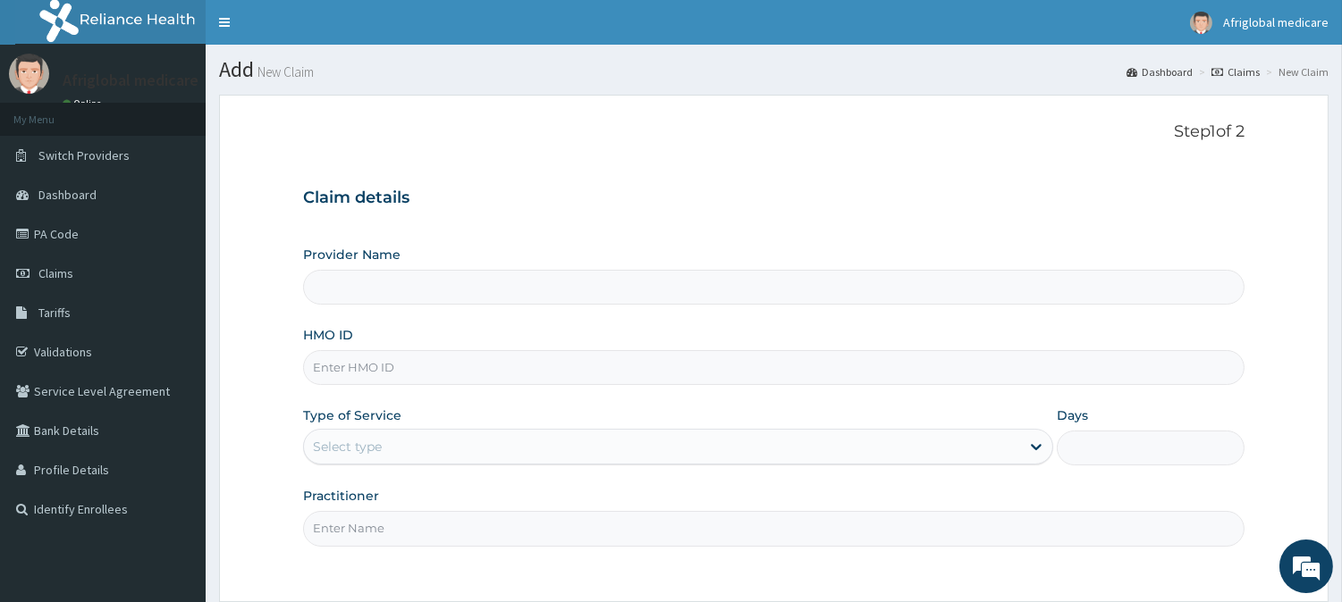
click at [453, 362] on input "HMO ID" at bounding box center [773, 367] width 941 height 35
paste input "mce/10068/a"
type input "mce/10068/a"
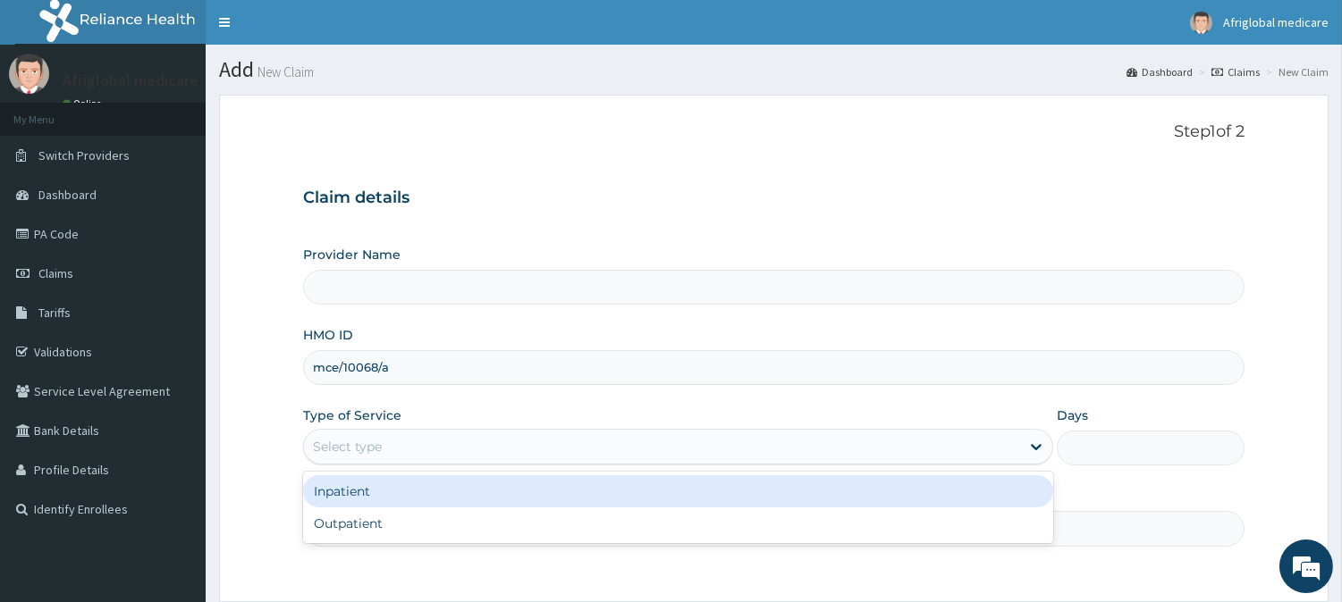
click at [403, 447] on div "Select type" at bounding box center [662, 447] width 716 height 29
type input "Afriglobal medicare limited- [GEOGRAPHIC_DATA]"
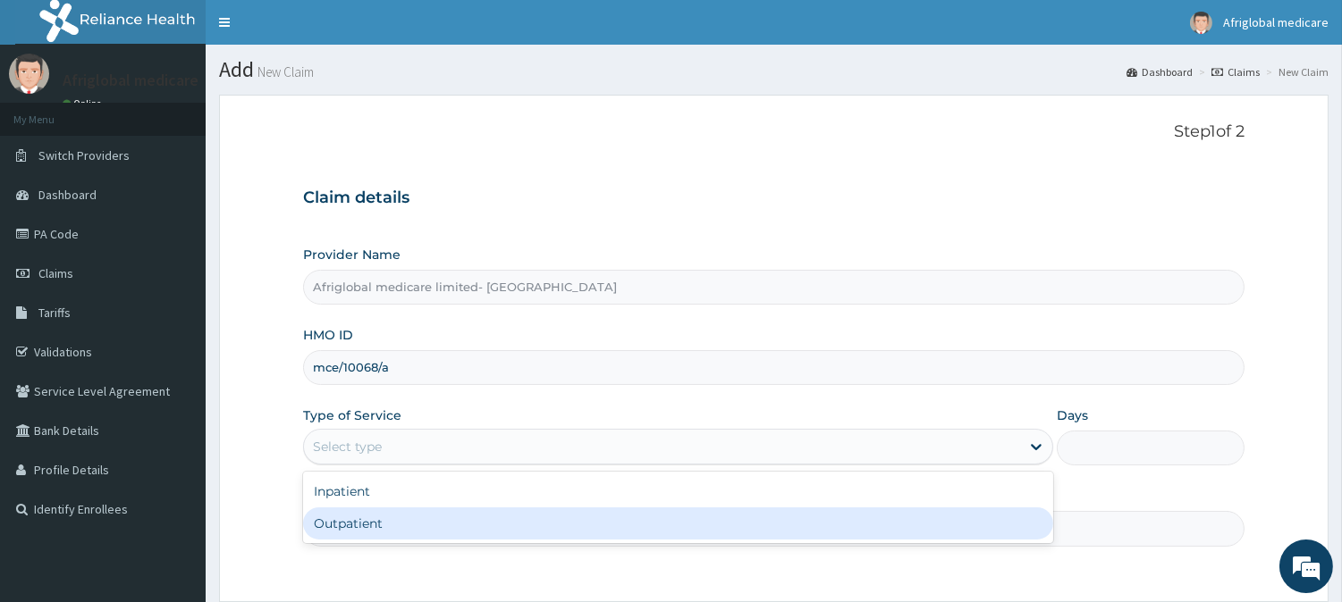
click at [391, 527] on div "Outpatient" at bounding box center [678, 524] width 750 height 32
type input "1"
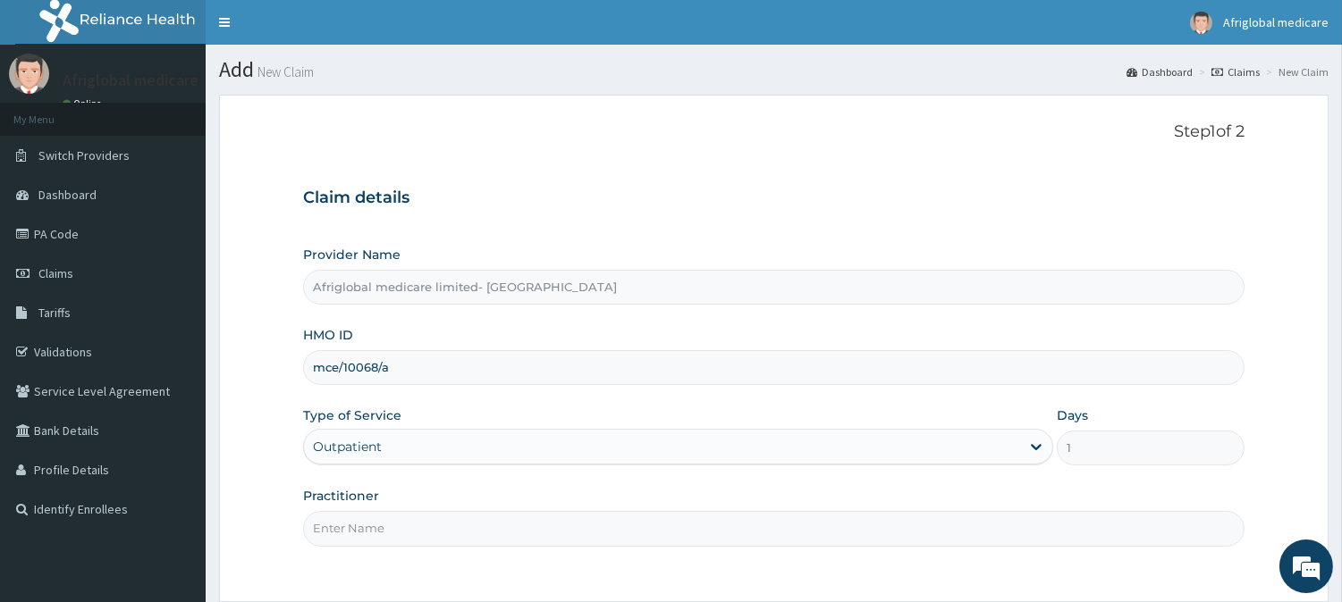
click at [389, 542] on input "Practitioner" at bounding box center [773, 528] width 941 height 35
type input "a"
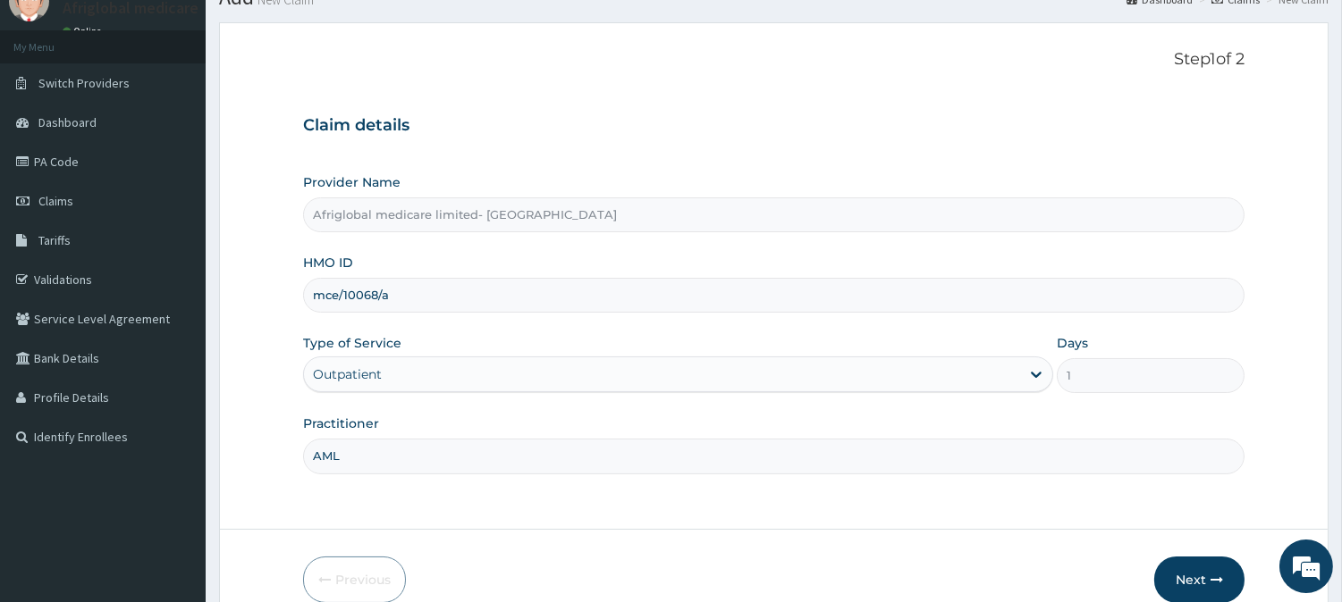
scroll to position [159, 0]
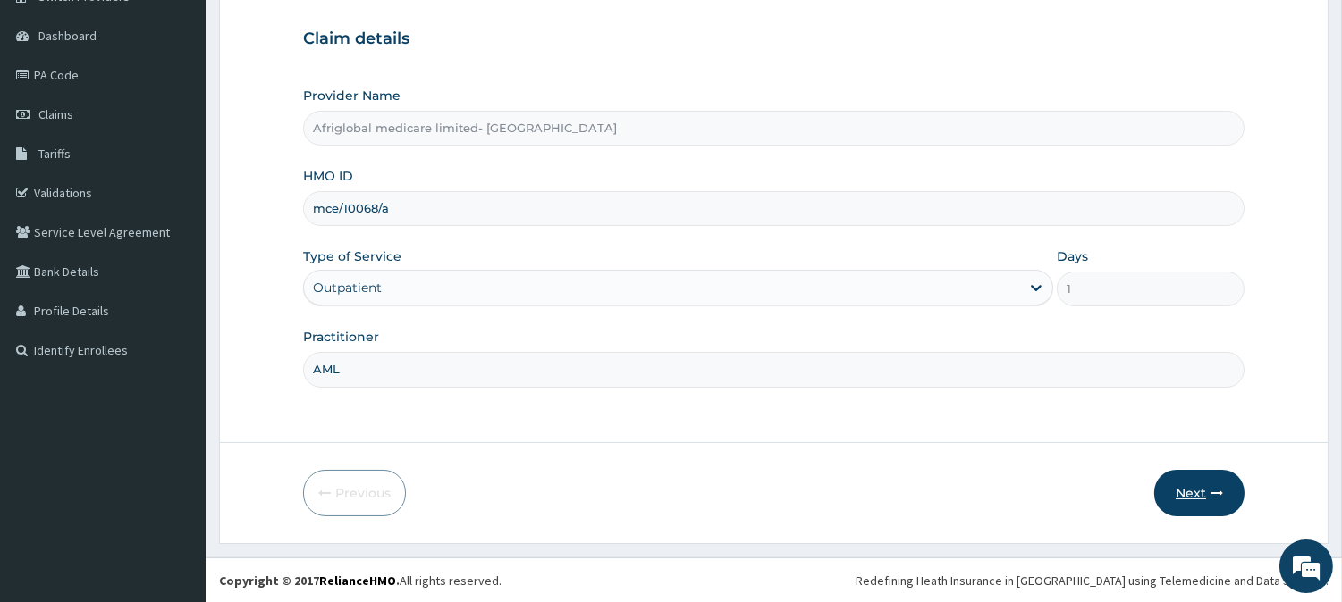
type input "AML"
click at [1177, 484] on button "Next" at bounding box center [1199, 493] width 90 height 46
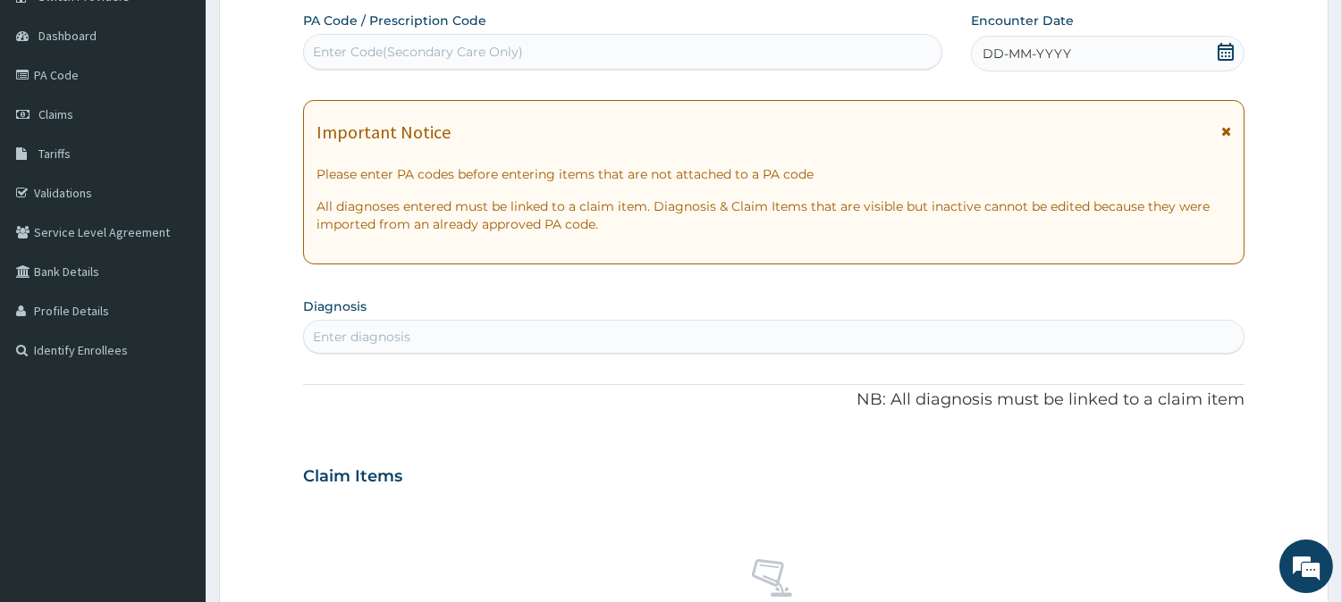
click at [504, 46] on div "Enter Code(Secondary Care Only)" at bounding box center [418, 52] width 210 height 18
paste input "PA/F058EE"
type input "PA/F058EE"
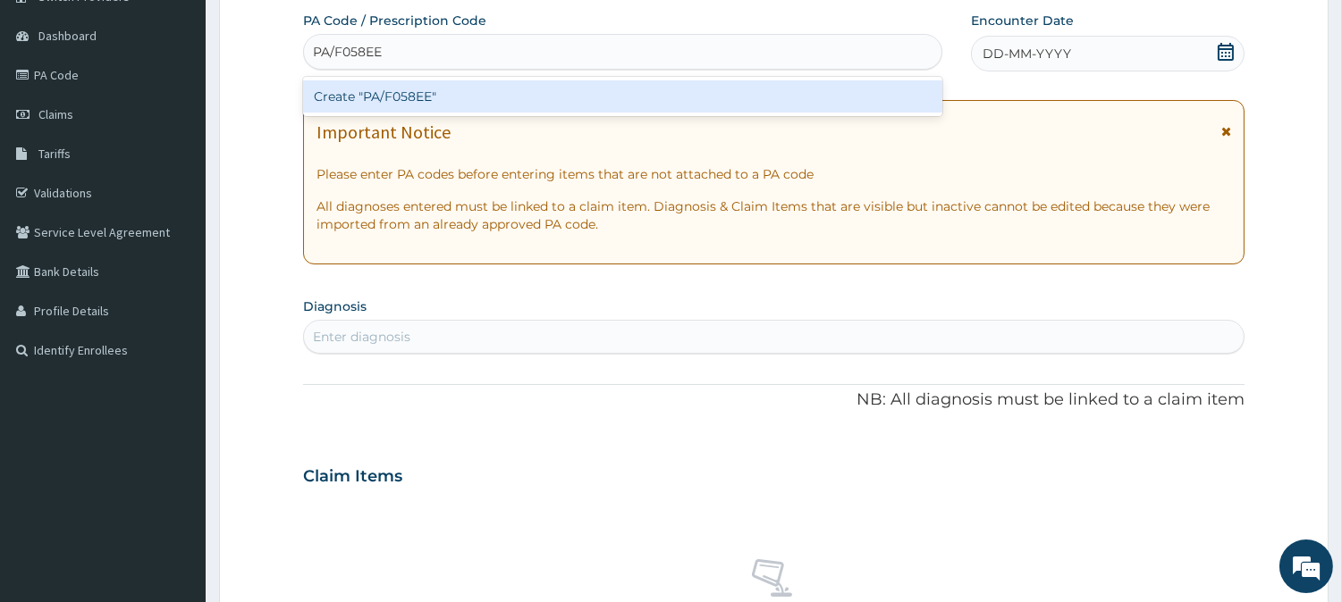
click at [463, 94] on div "Create "PA/F058EE"" at bounding box center [622, 96] width 639 height 32
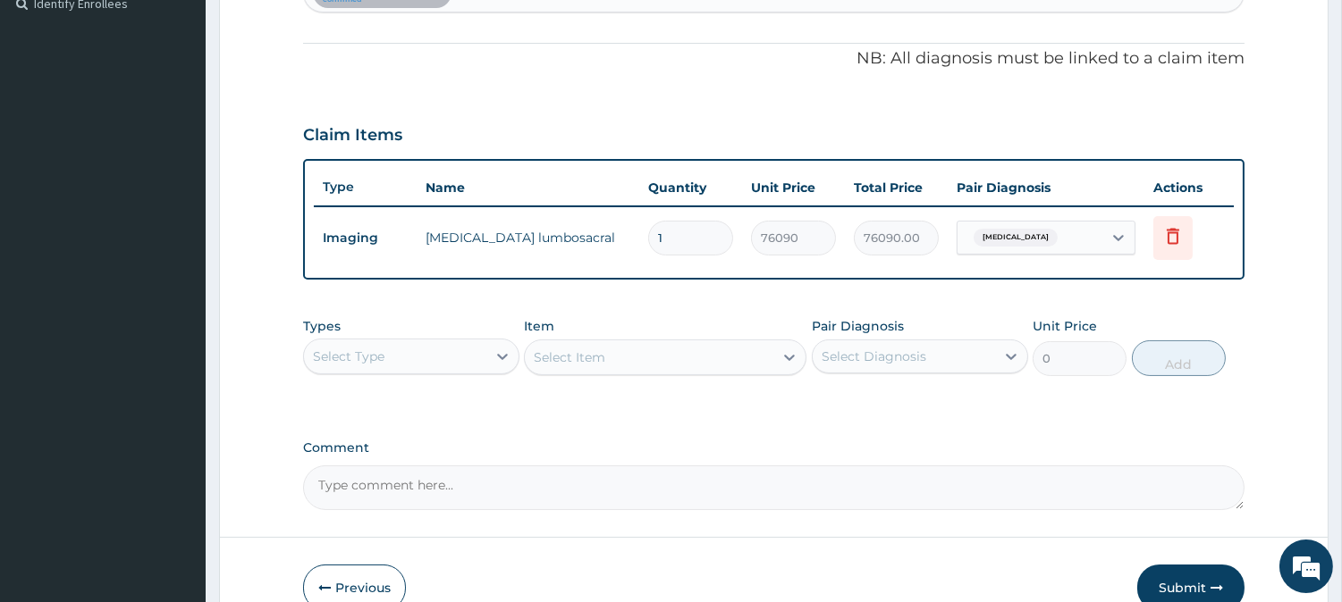
scroll to position [557, 0]
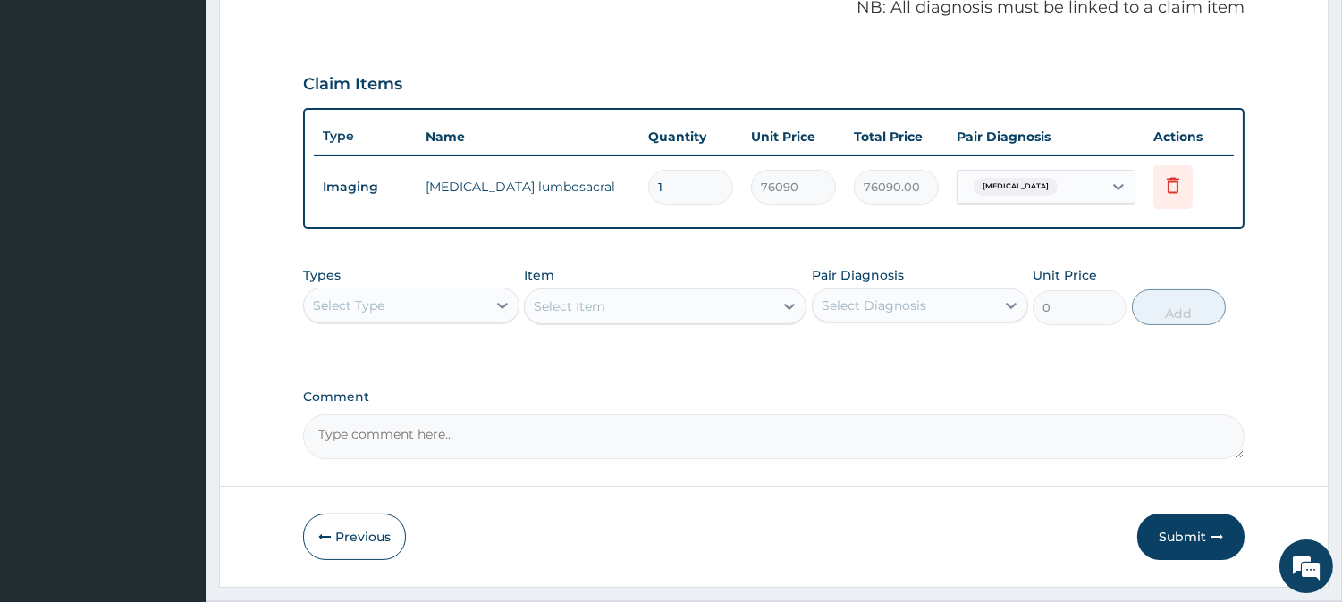
click at [462, 308] on div "Select Type" at bounding box center [395, 305] width 182 height 29
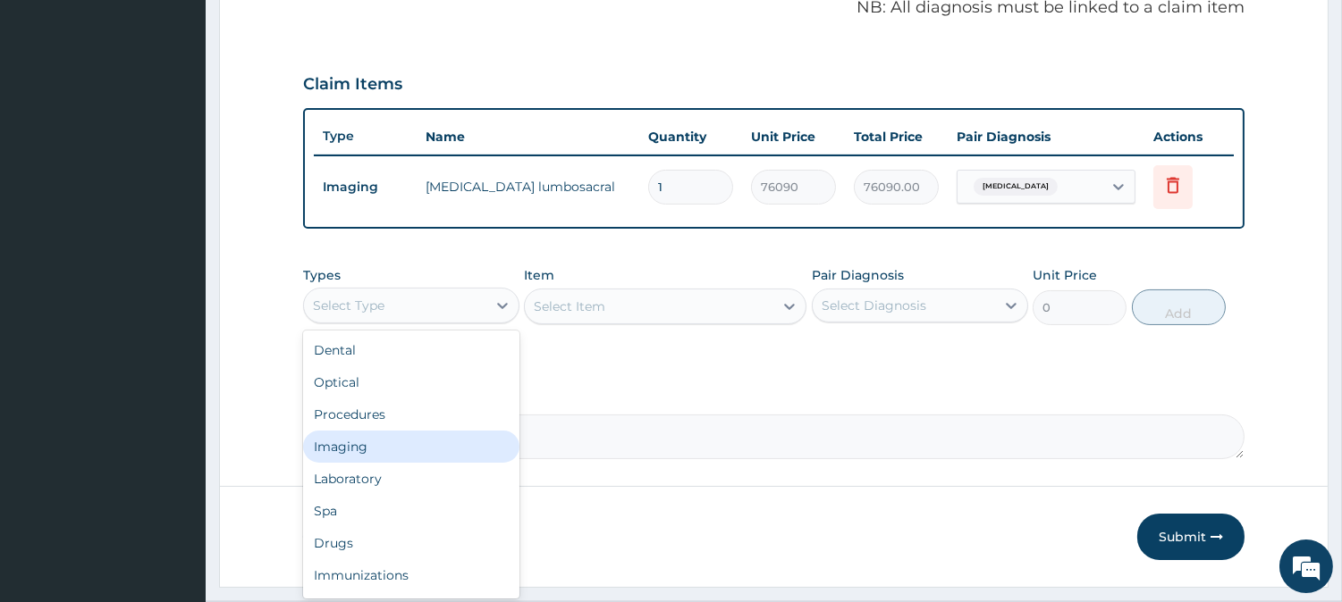
click at [409, 453] on div "Imaging" at bounding box center [411, 447] width 216 height 32
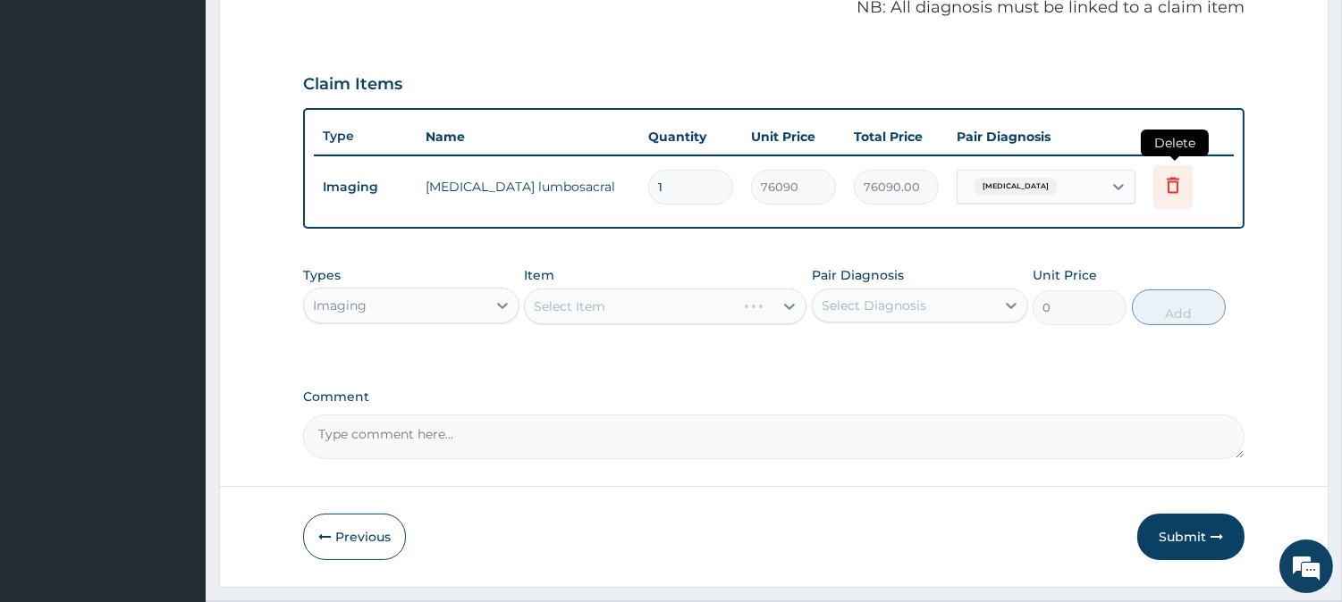
click at [1166, 181] on icon at bounding box center [1172, 184] width 21 height 21
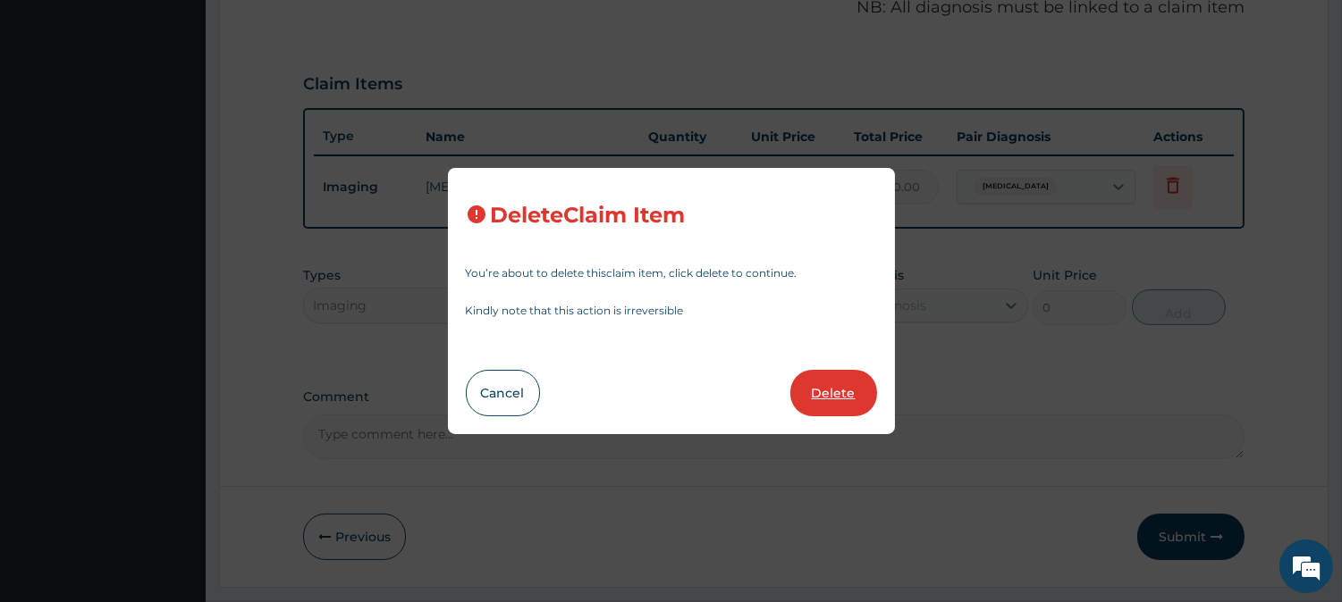
click at [843, 403] on button "Delete" at bounding box center [833, 393] width 87 height 46
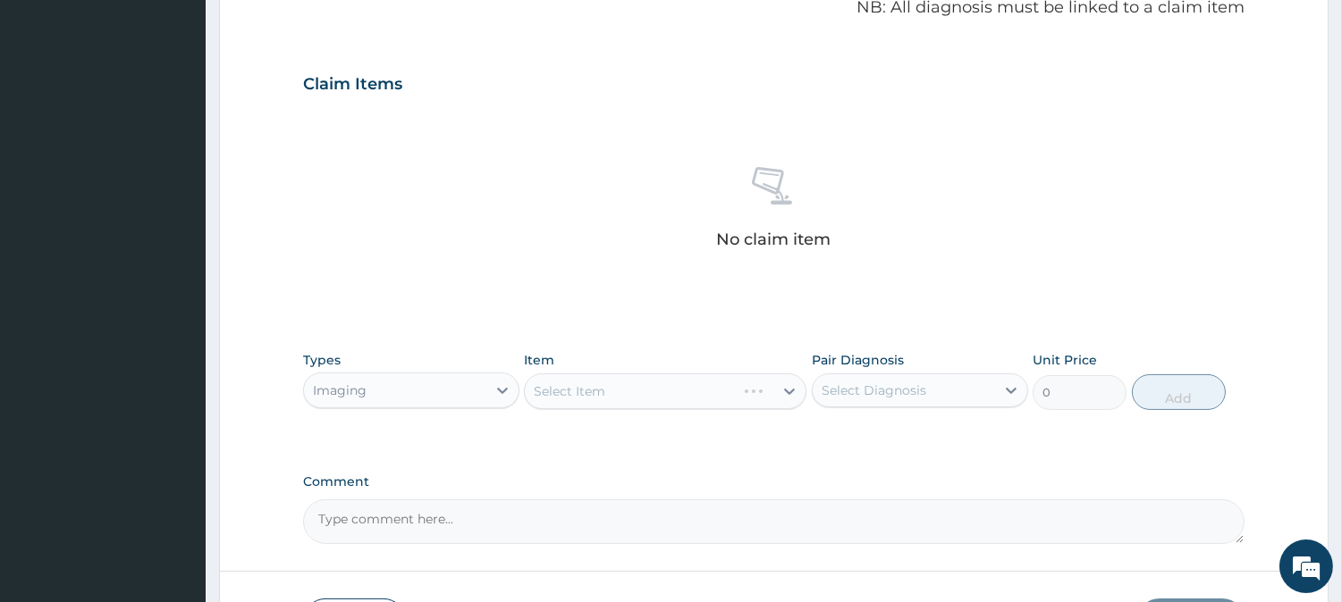
click at [683, 398] on div "Select Item" at bounding box center [665, 392] width 282 height 36
click at [682, 396] on div "Select Item" at bounding box center [649, 391] width 248 height 29
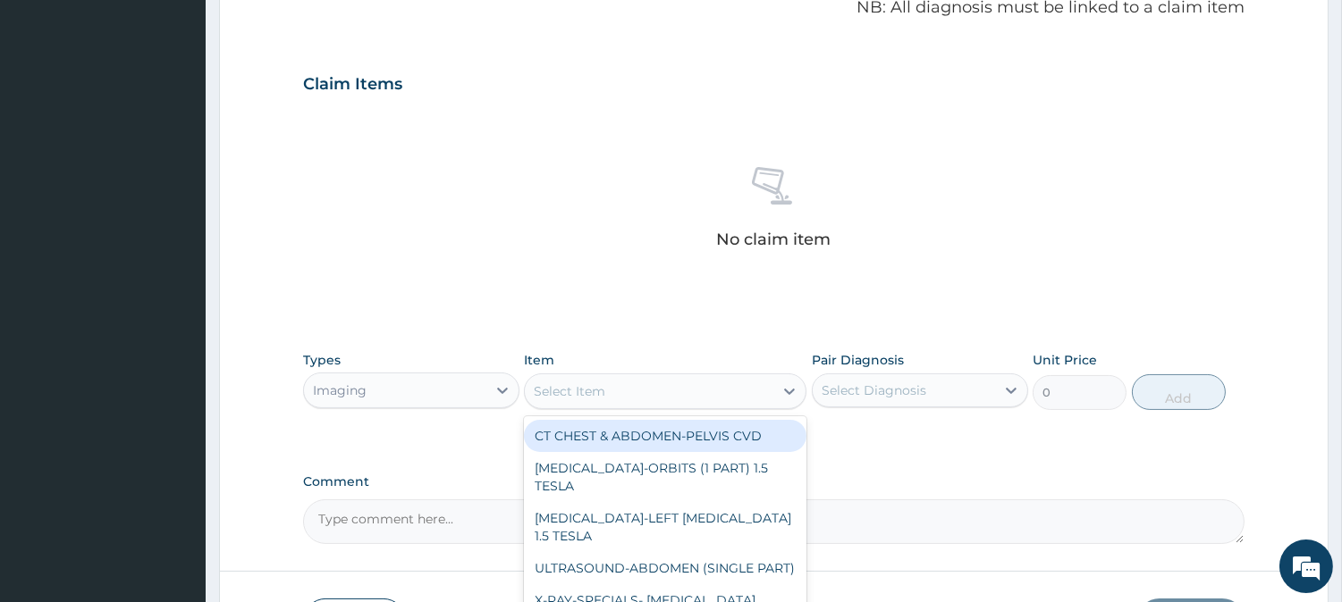
paste input "MRI-LUMBAR (1 PART)"
type input "MRI-LUMBAR (1 PART)"
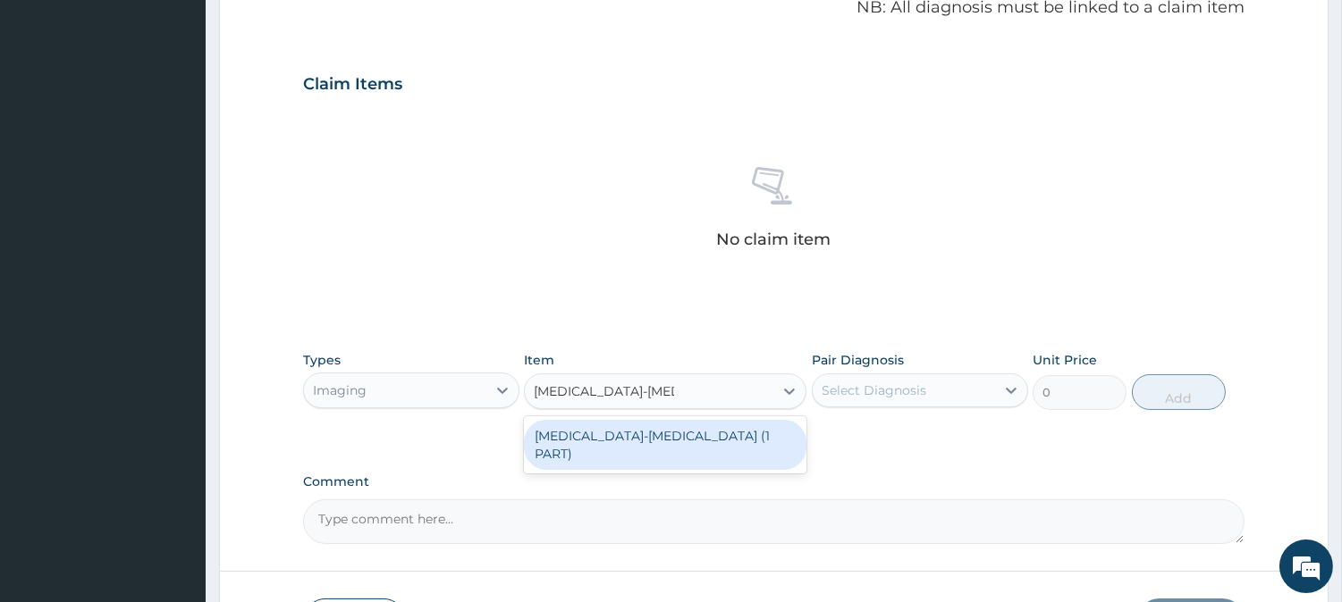
click at [672, 426] on div "MRI-LUMBAR (1 PART)" at bounding box center [665, 445] width 282 height 50
type input "98945"
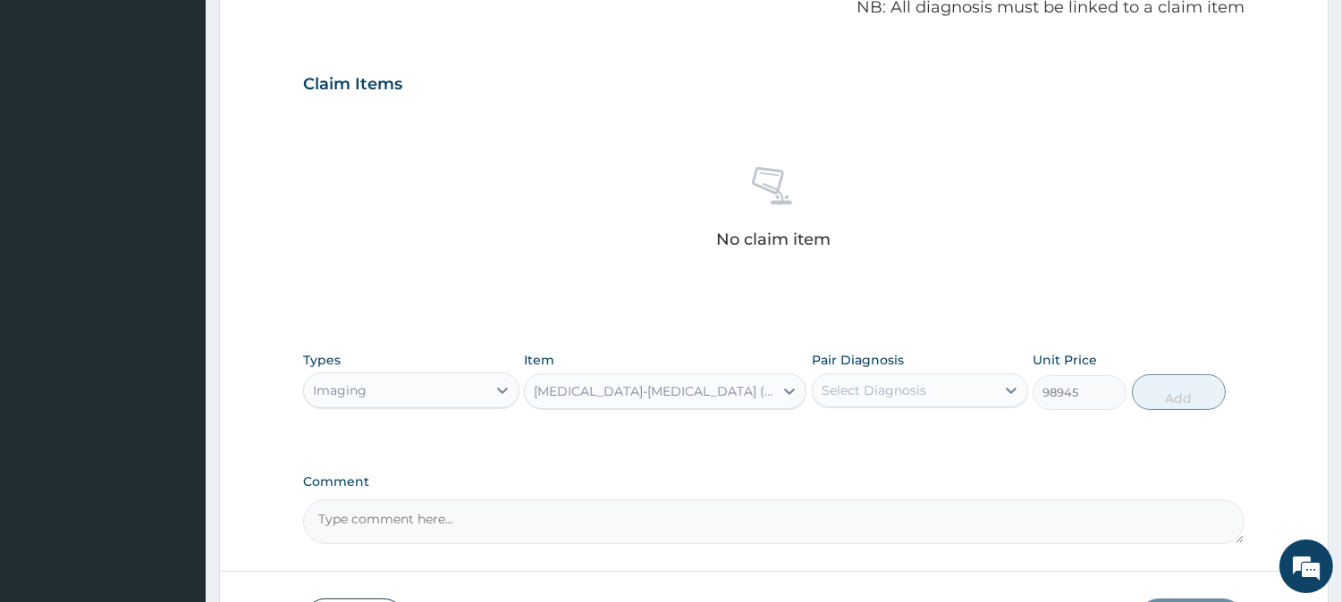
click at [887, 383] on div "Select Diagnosis" at bounding box center [873, 391] width 105 height 18
click at [894, 412] on div "Types Imaging Item MRI-LUMBAR (1 PART) Pair Diagnosis Select Diagnosis Unit Pri…" at bounding box center [773, 380] width 941 height 77
click at [913, 403] on div "Select Diagnosis" at bounding box center [903, 390] width 182 height 29
click at [913, 422] on div "Low back pain" at bounding box center [920, 436] width 216 height 37
checkbox input "true"
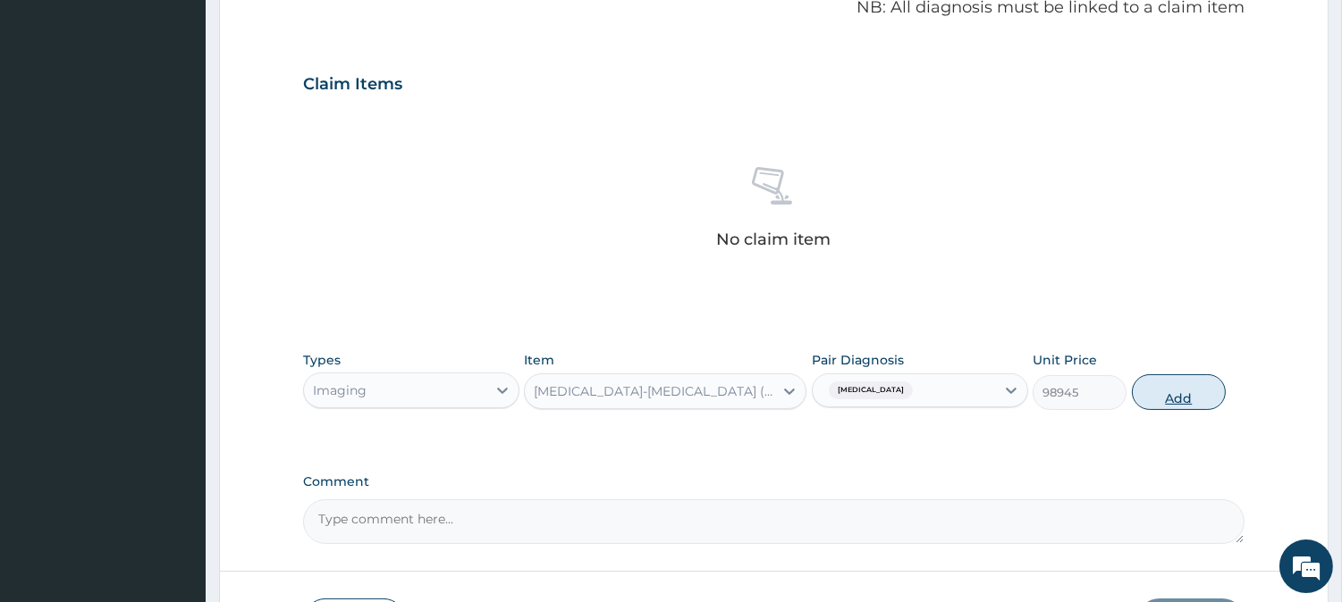
click at [1138, 400] on button "Add" at bounding box center [1178, 392] width 94 height 36
type input "0"
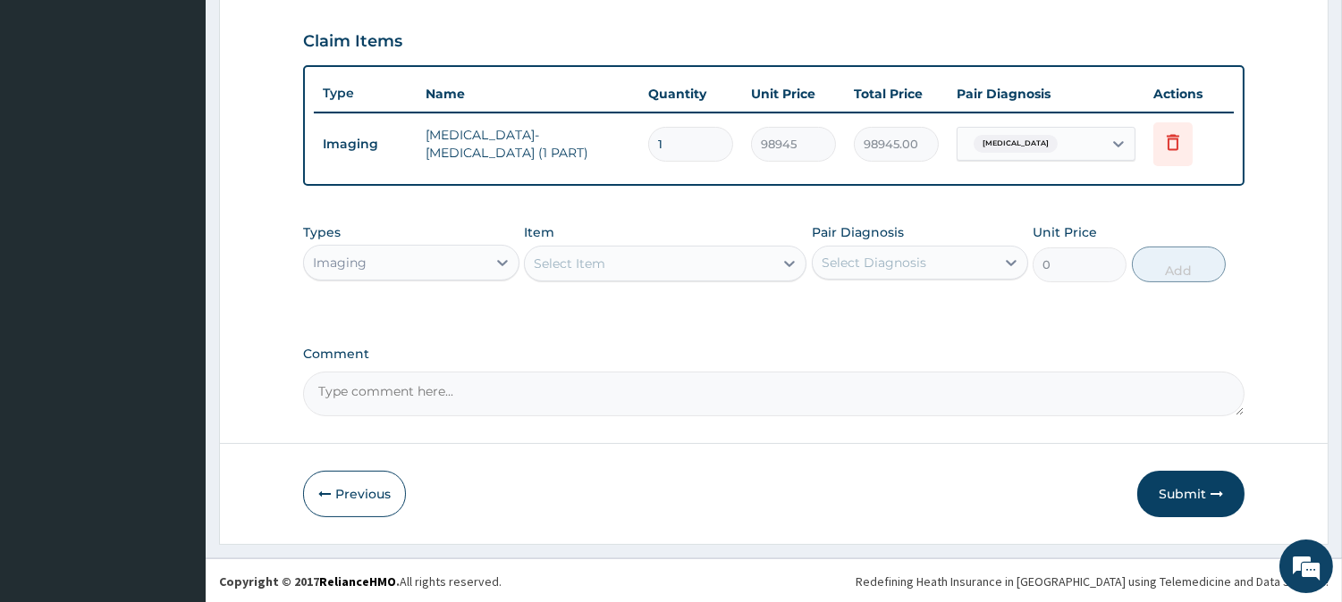
click at [1173, 489] on button "Submit" at bounding box center [1190, 494] width 107 height 46
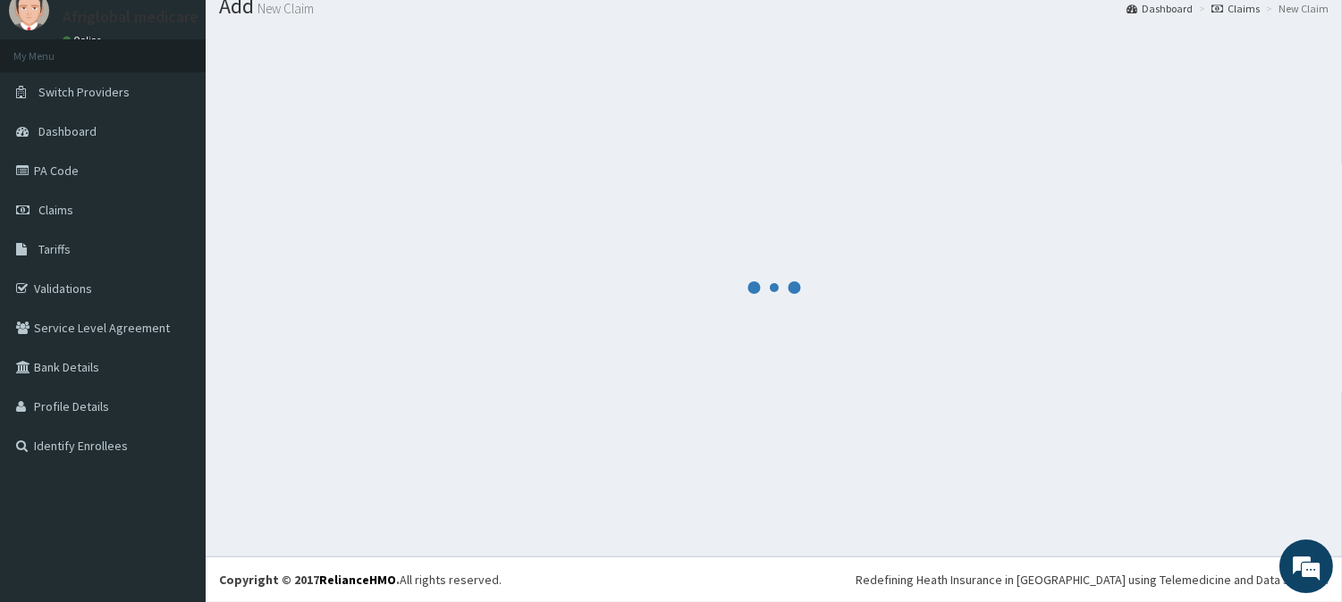
scroll to position [63, 0]
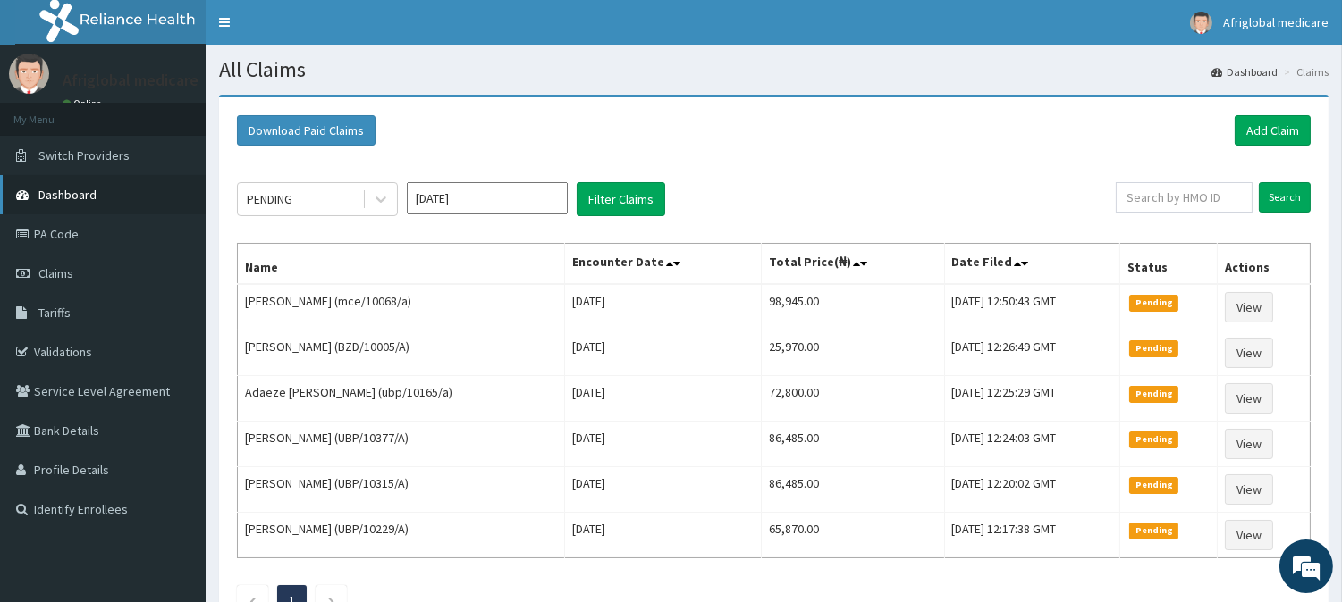
click at [75, 199] on span "Dashboard" at bounding box center [67, 195] width 58 height 16
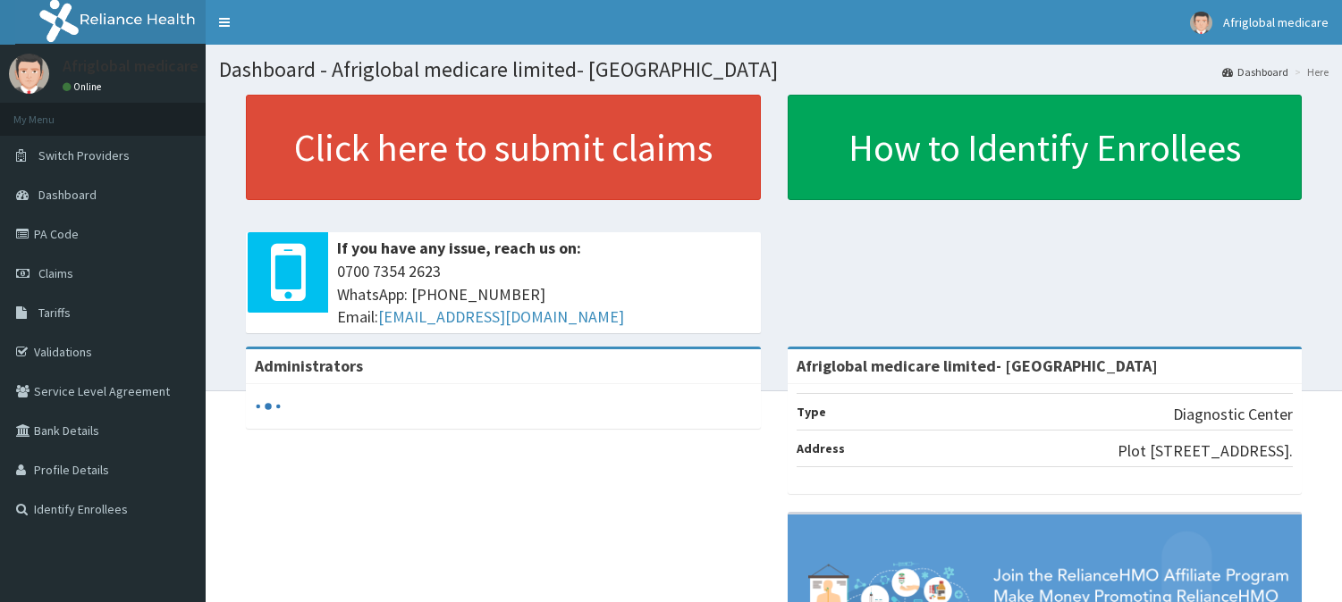
click at [389, 130] on link "Click here to submit claims" at bounding box center [503, 147] width 515 height 105
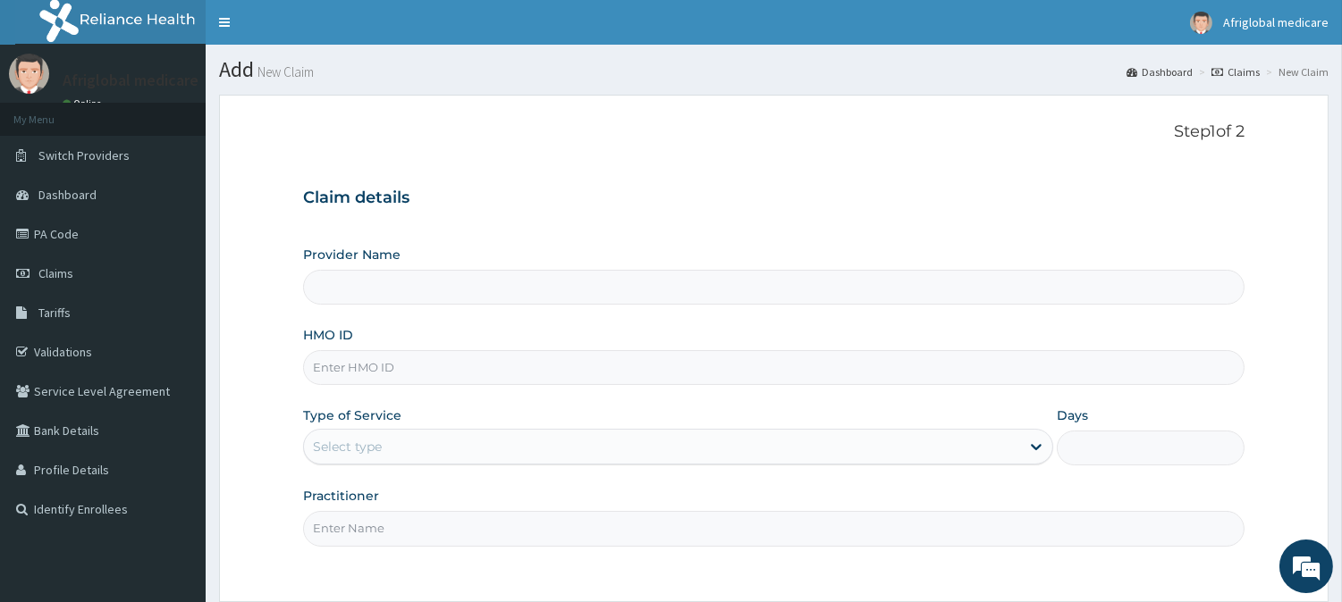
type input "Afriglobal medicare limited- [GEOGRAPHIC_DATA]"
click at [430, 367] on input "HMO ID" at bounding box center [773, 367] width 941 height 35
paste input "wgi10011a"
click at [332, 362] on input "wgi10011a" at bounding box center [773, 367] width 941 height 35
click at [367, 367] on input "wgi/10011a" at bounding box center [773, 367] width 941 height 35
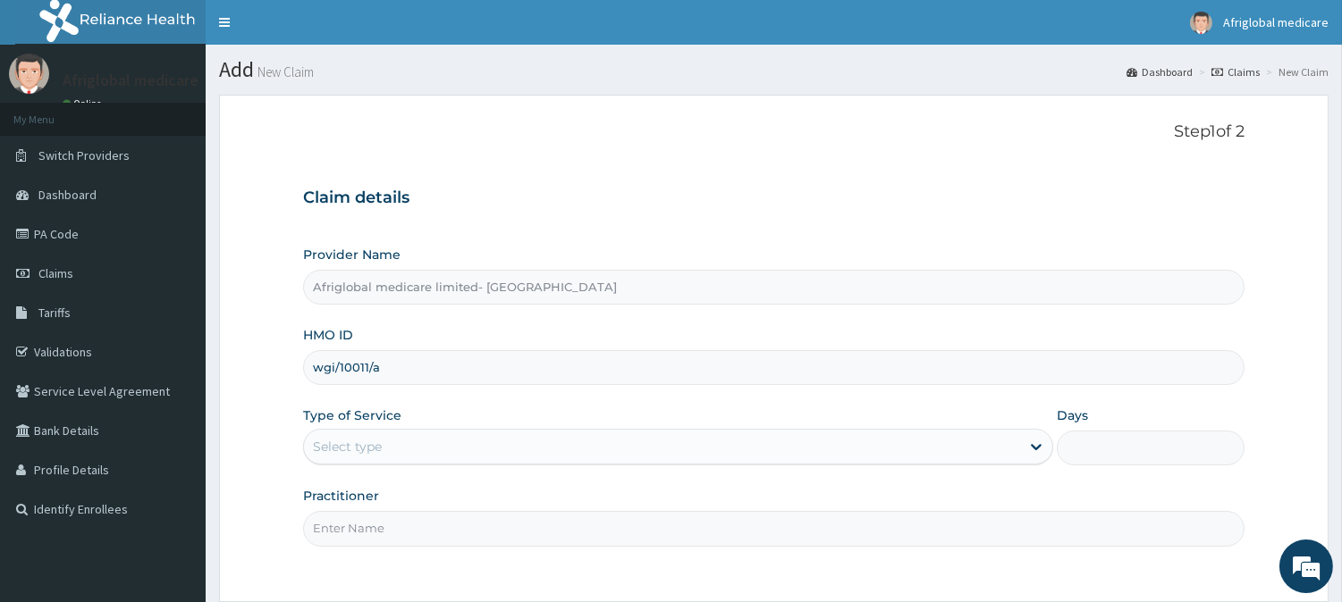
type input "wgi/10011/a"
click at [406, 442] on div "Select type" at bounding box center [662, 447] width 716 height 29
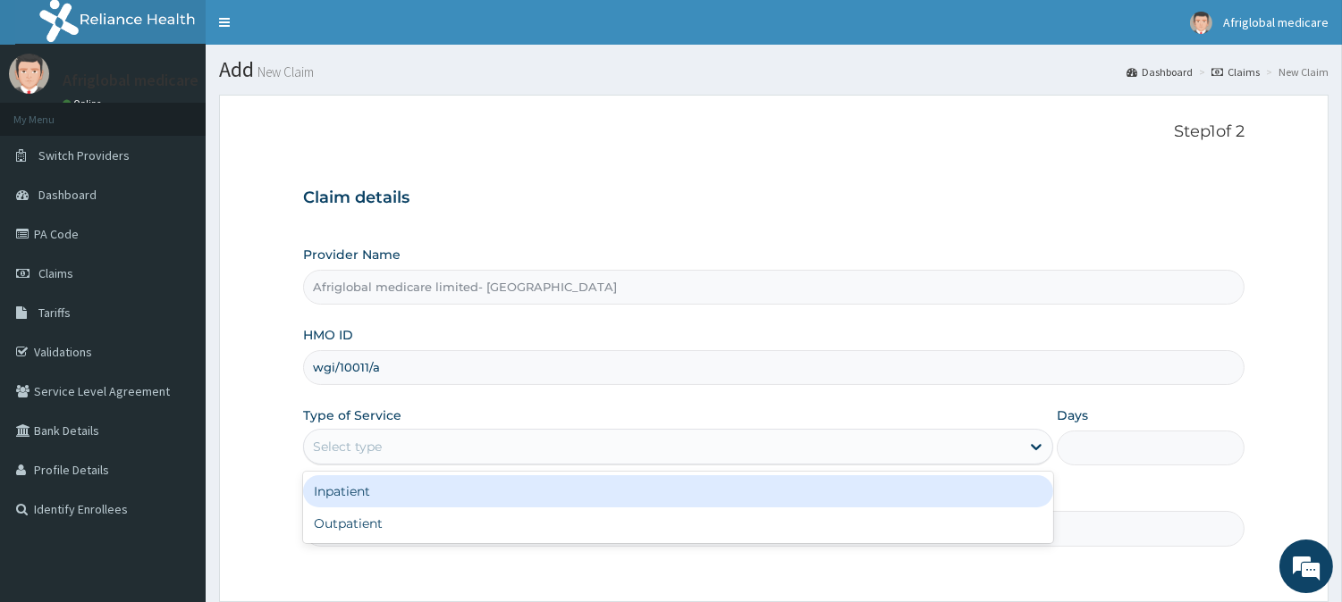
click at [424, 509] on div "Inpatient Outpatient" at bounding box center [678, 508] width 750 height 72
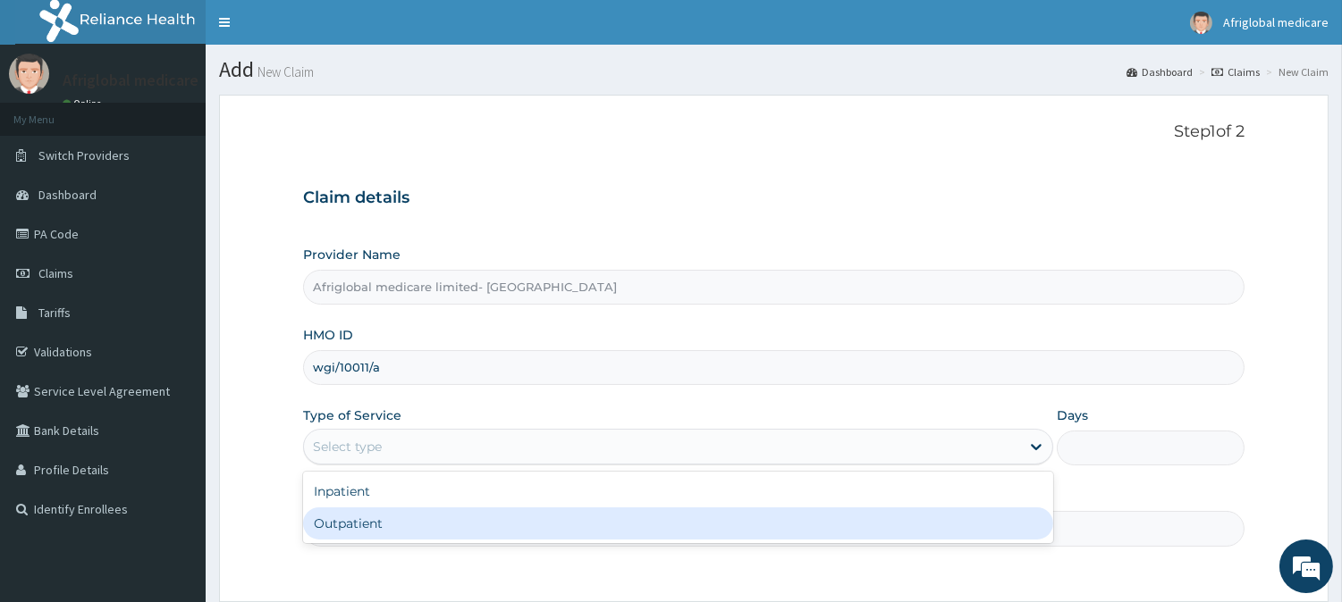
click at [426, 515] on div "Outpatient" at bounding box center [678, 524] width 750 height 32
type input "1"
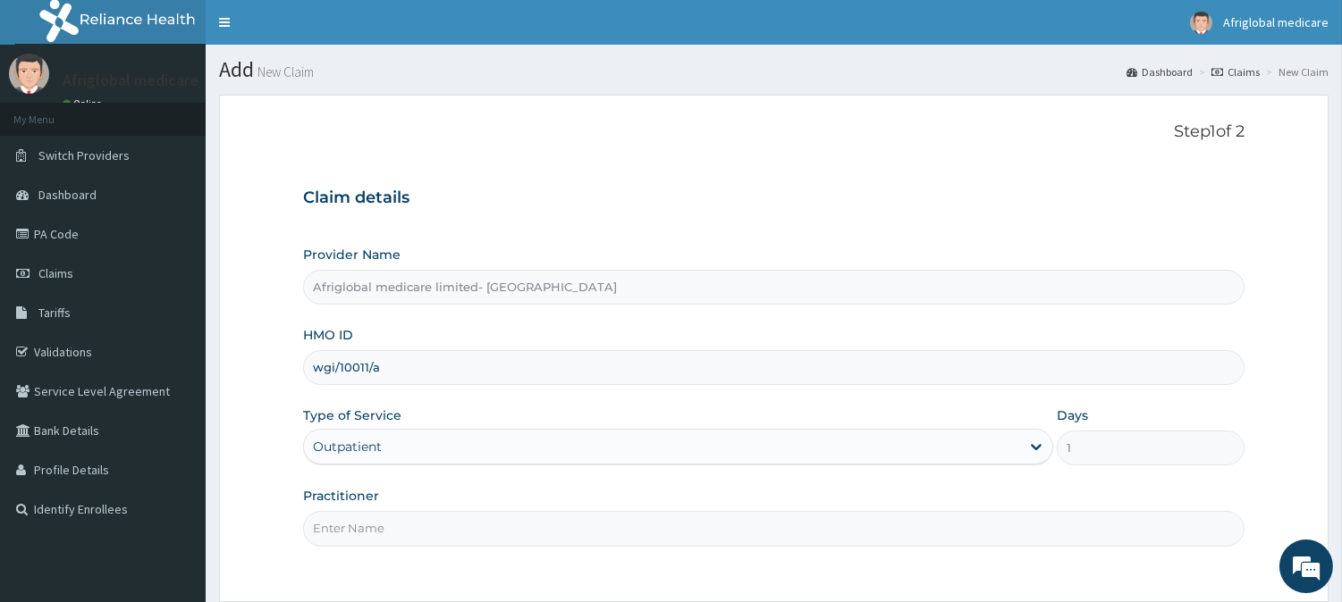
click at [425, 517] on input "Practitioner" at bounding box center [773, 528] width 941 height 35
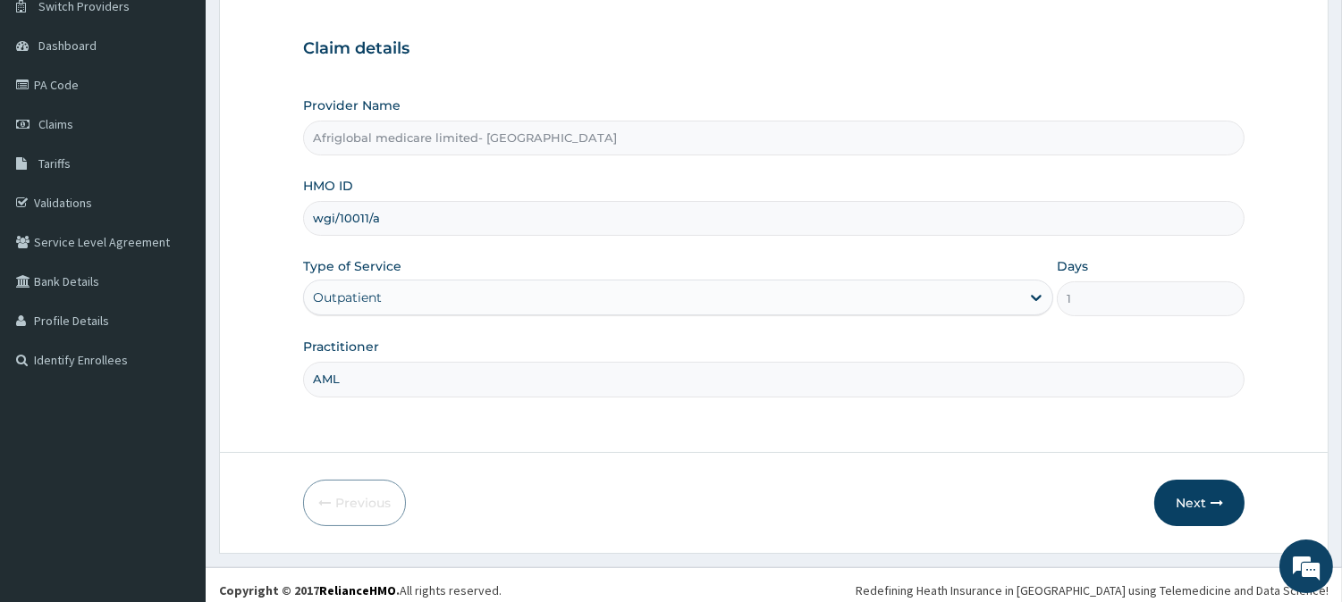
scroll to position [159, 0]
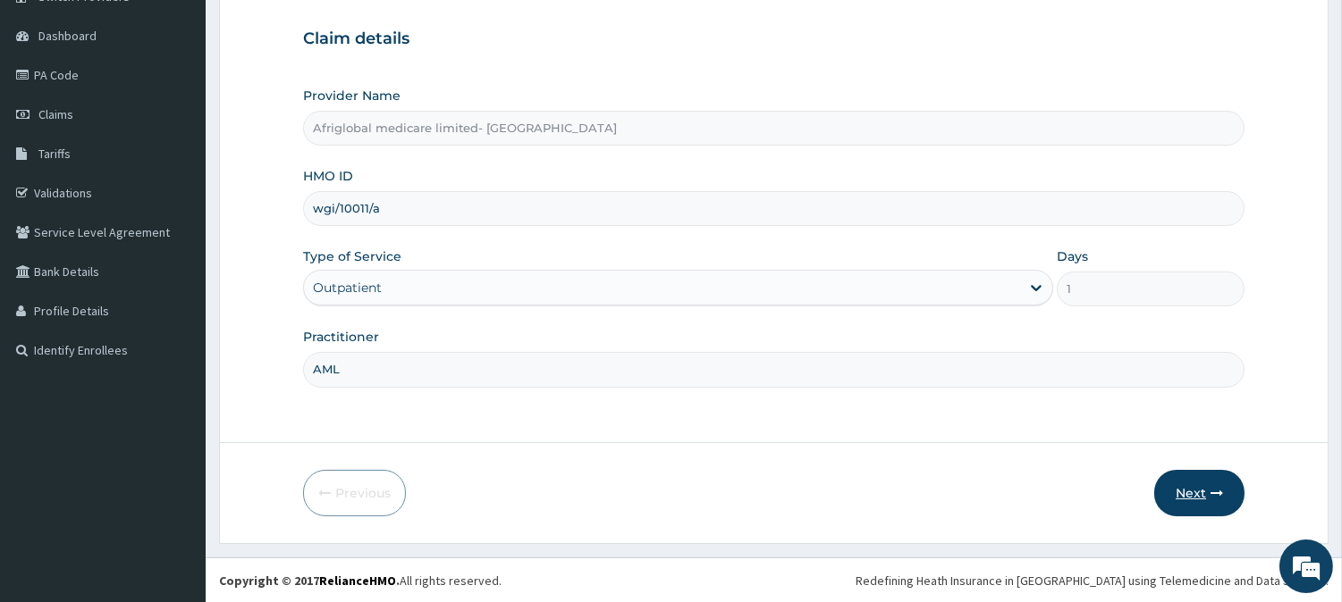
type input "AML"
click at [1165, 497] on button "Next" at bounding box center [1199, 493] width 90 height 46
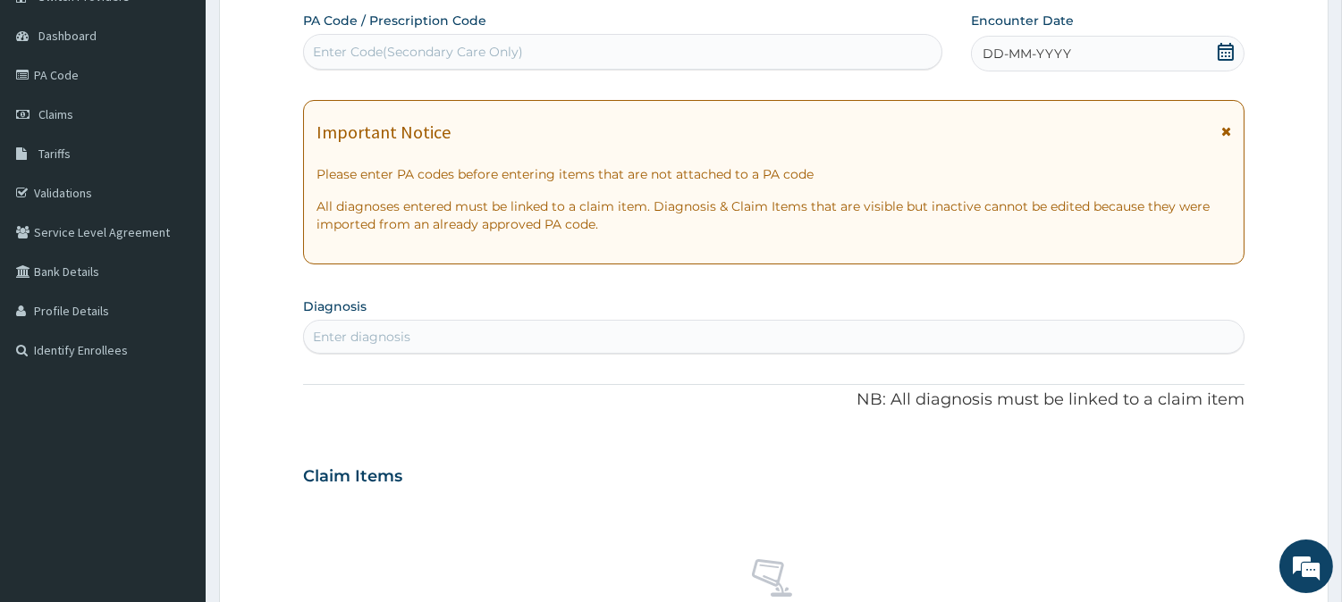
click at [384, 56] on div "Enter Code(Secondary Care Only)" at bounding box center [418, 52] width 210 height 18
paste input "PAFA8390"
click at [332, 48] on input "PAFA8390" at bounding box center [346, 52] width 66 height 18
type input "PA/FA8390"
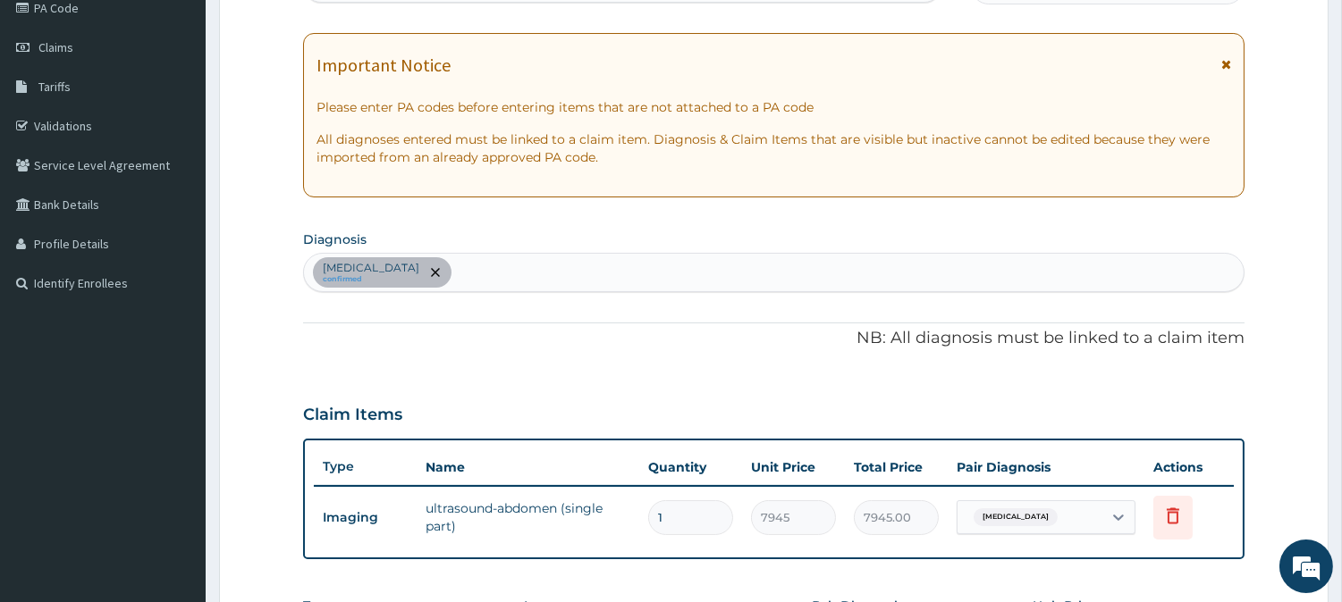
scroll to position [298, 0]
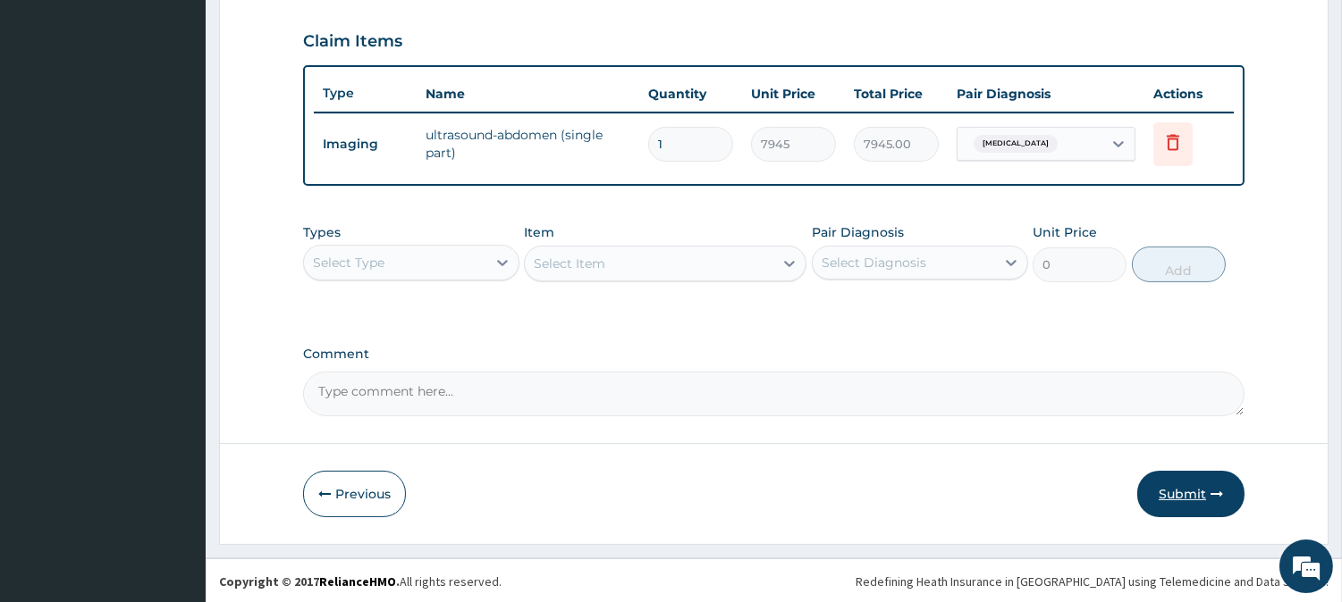
click at [1172, 507] on button "Submit" at bounding box center [1190, 494] width 107 height 46
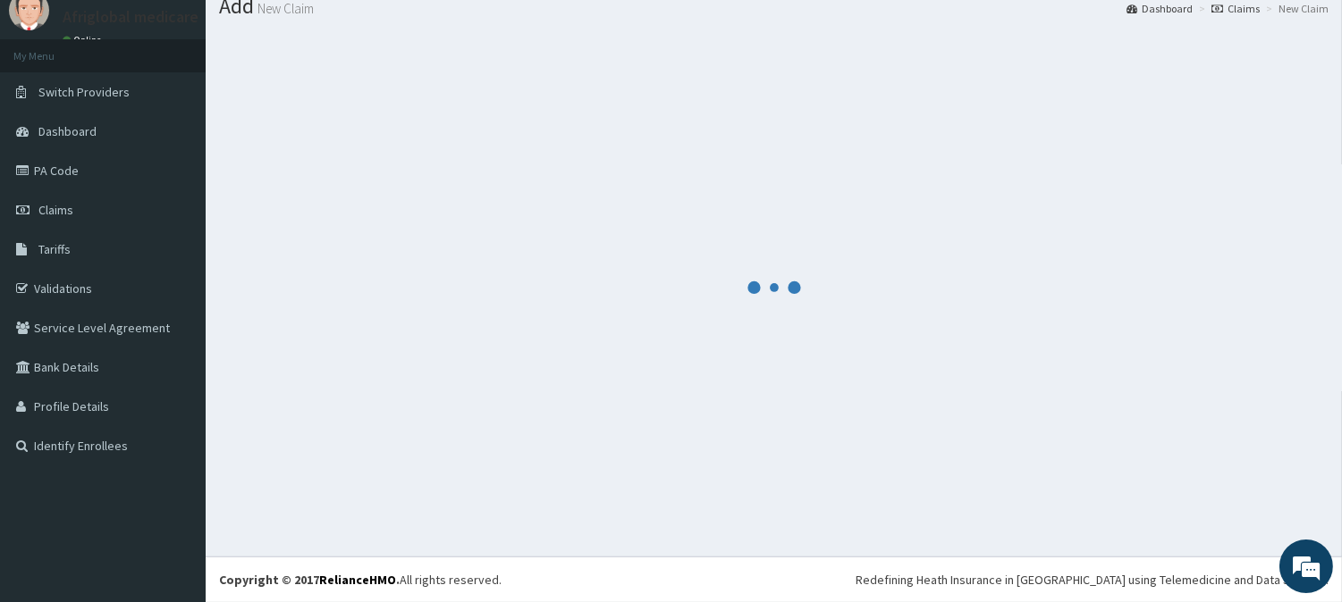
scroll to position [600, 0]
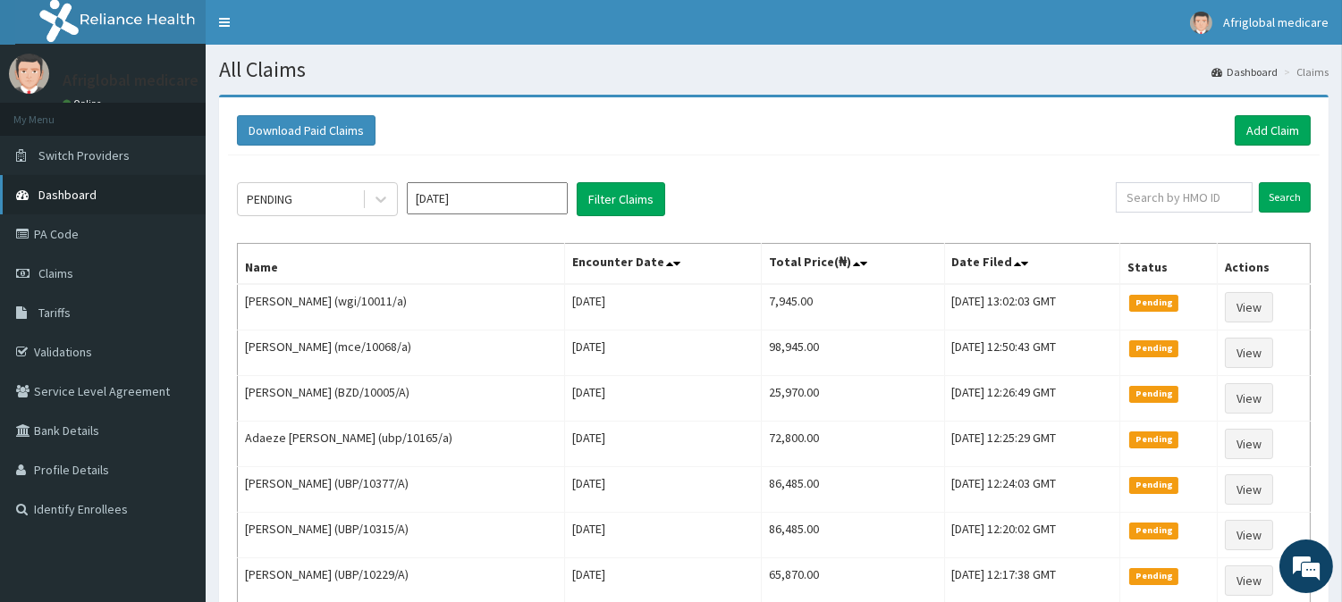
click at [66, 185] on link "Dashboard" at bounding box center [103, 194] width 206 height 39
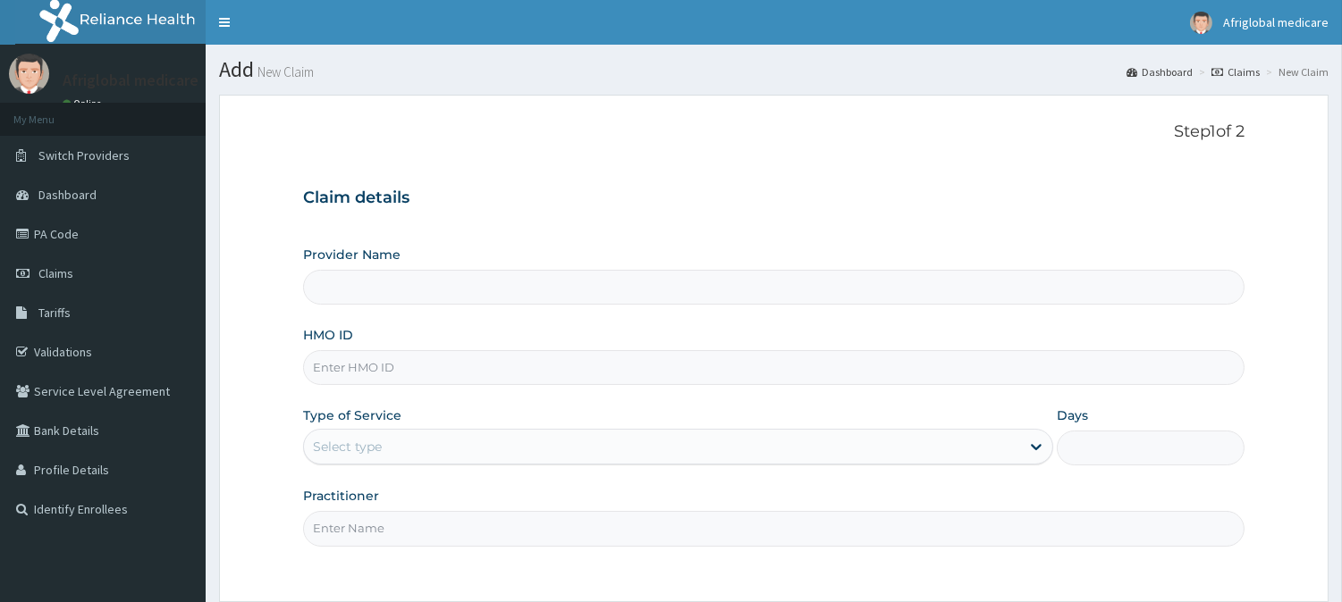
type input "Afriglobal medicare limited- [GEOGRAPHIC_DATA]"
click at [429, 379] on input "HMO ID" at bounding box center [773, 367] width 941 height 35
paste input "aom10093a"
click at [341, 368] on input "aom10093a" at bounding box center [773, 367] width 941 height 35
click at [336, 369] on input "aom10093a" at bounding box center [773, 367] width 941 height 35
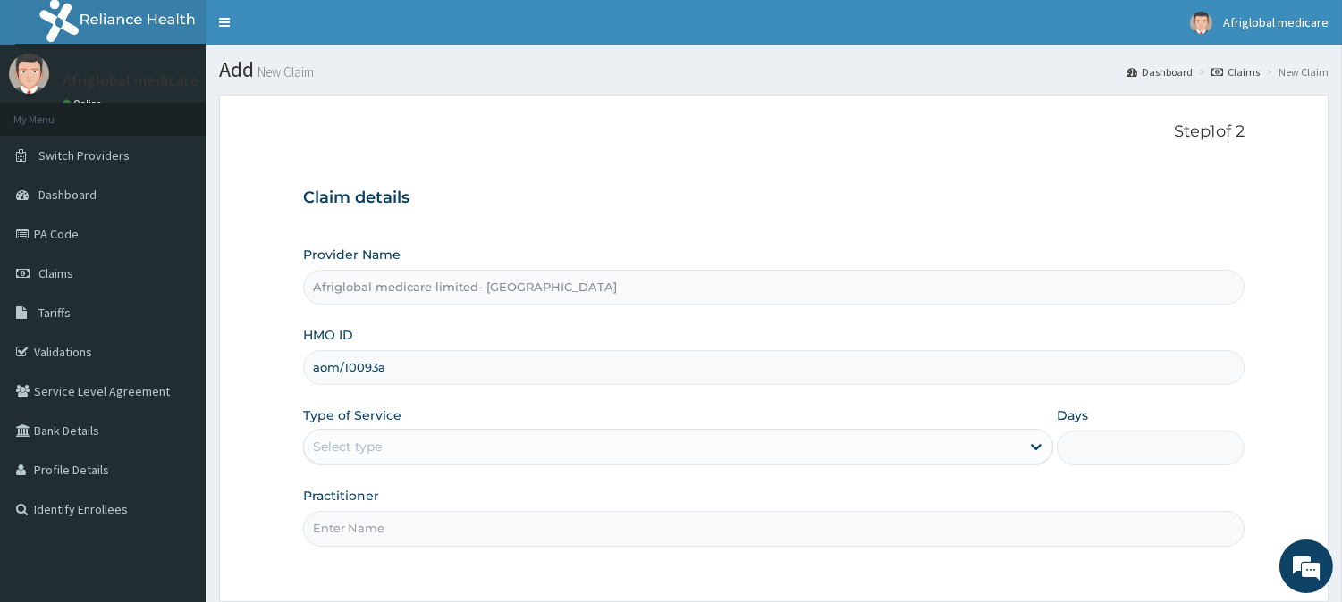
click at [379, 368] on input "aom/10093a" at bounding box center [773, 367] width 941 height 35
type input "aom/10093/a"
drag, startPoint x: 404, startPoint y: 449, endPoint x: 407, endPoint y: 468, distance: 19.8
click at [405, 452] on div "Select type" at bounding box center [662, 447] width 716 height 29
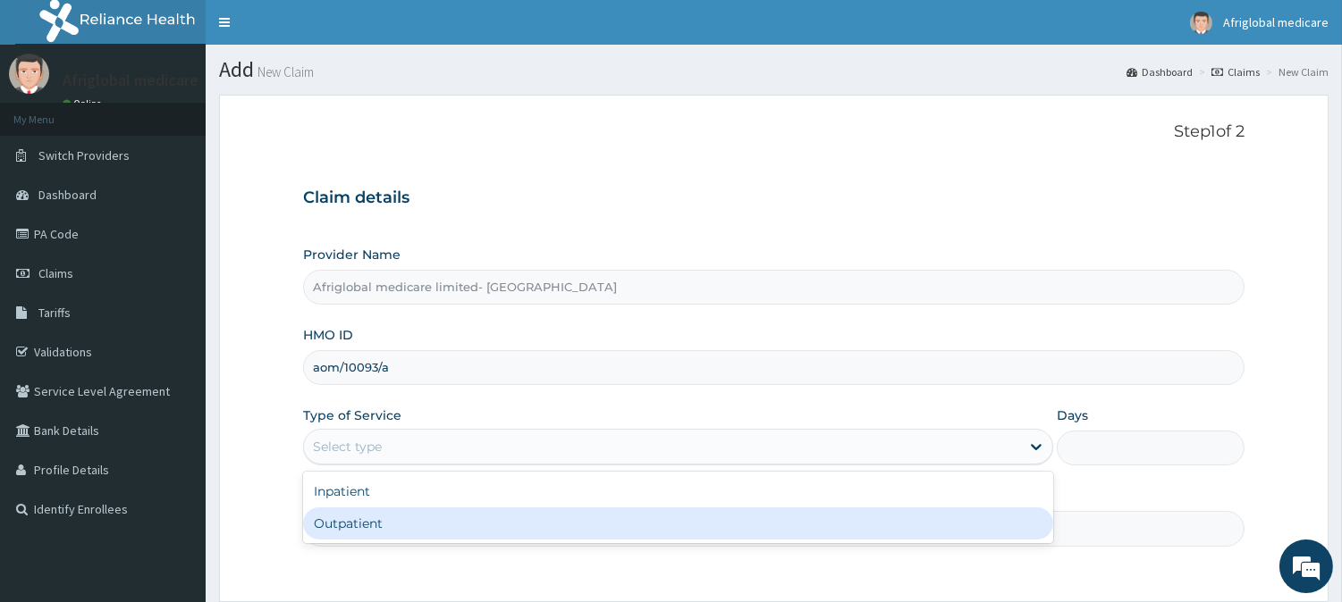
click at [408, 530] on div "Outpatient" at bounding box center [678, 524] width 750 height 32
type input "1"
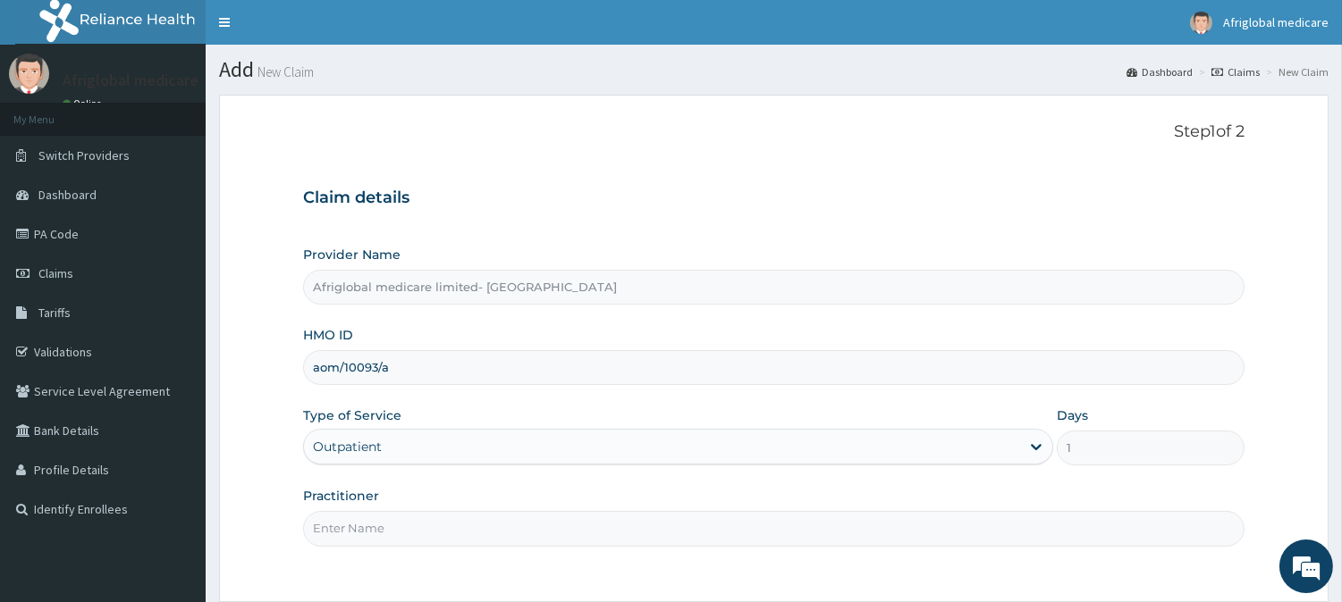
click at [408, 531] on input "Practitioner" at bounding box center [773, 528] width 941 height 35
type input "a"
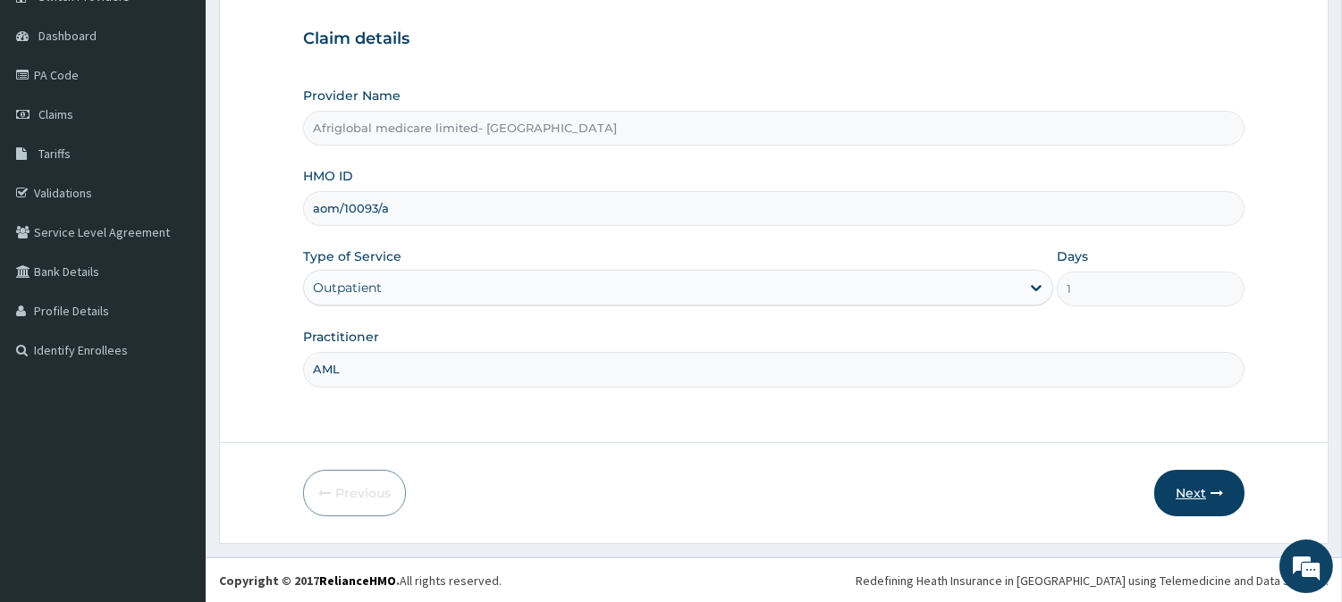
type input "AML"
click at [1198, 515] on form "Step 1 of 2 Claim details Provider Name Afriglobal medicare limited- Victoria i…" at bounding box center [773, 240] width 1109 height 609
click at [1195, 501] on button "Next" at bounding box center [1199, 493] width 90 height 46
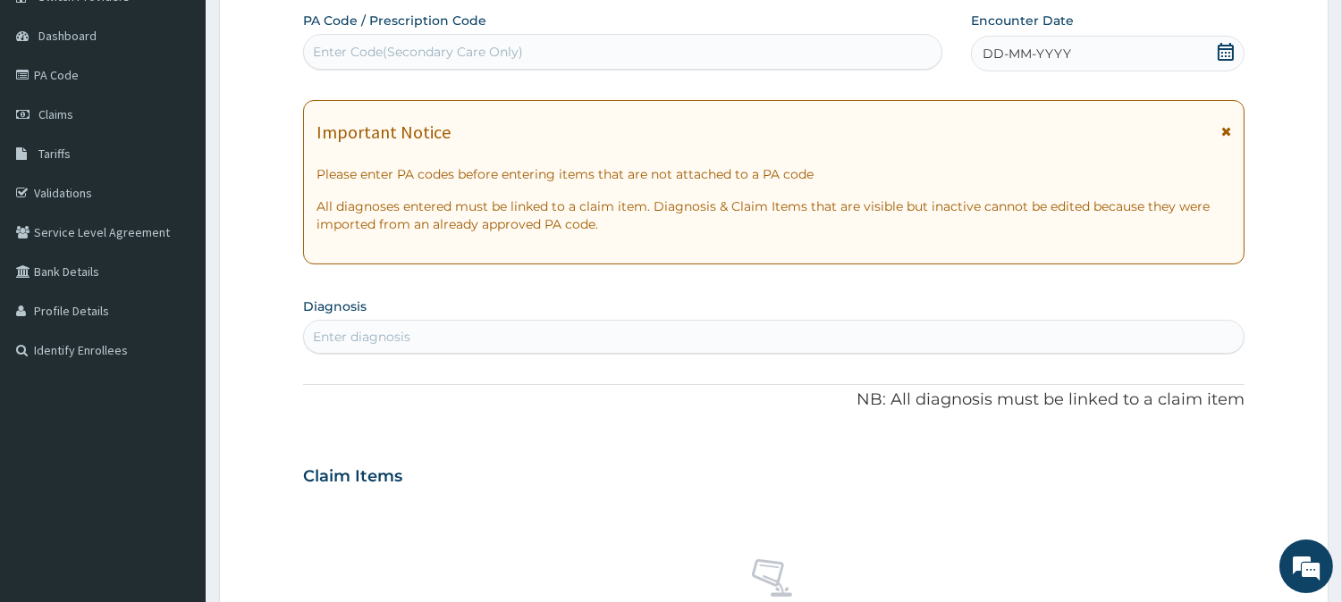
click at [568, 51] on div "Enter Code(Secondary Care Only)" at bounding box center [622, 52] width 637 height 29
paste input "PAF88FEB"
click at [324, 50] on input "PAF88FEB" at bounding box center [347, 52] width 69 height 18
click at [333, 54] on input "PAF88FEB" at bounding box center [347, 52] width 69 height 18
type input "PA/F88FEB"
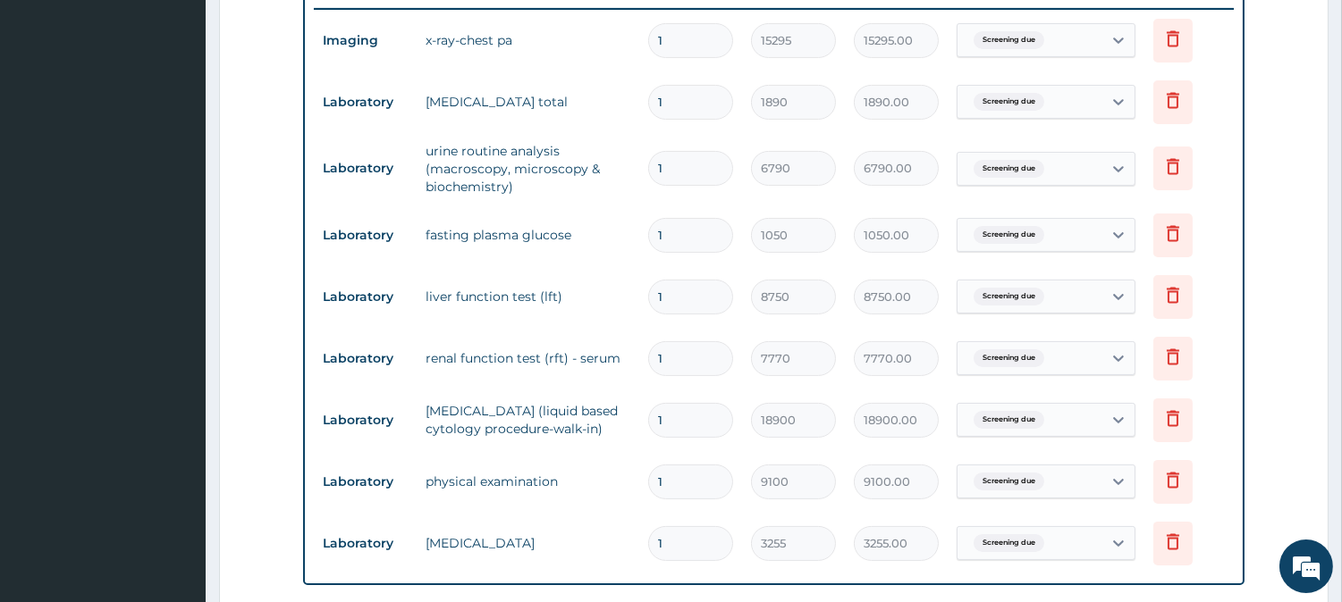
scroll to position [749, 0]
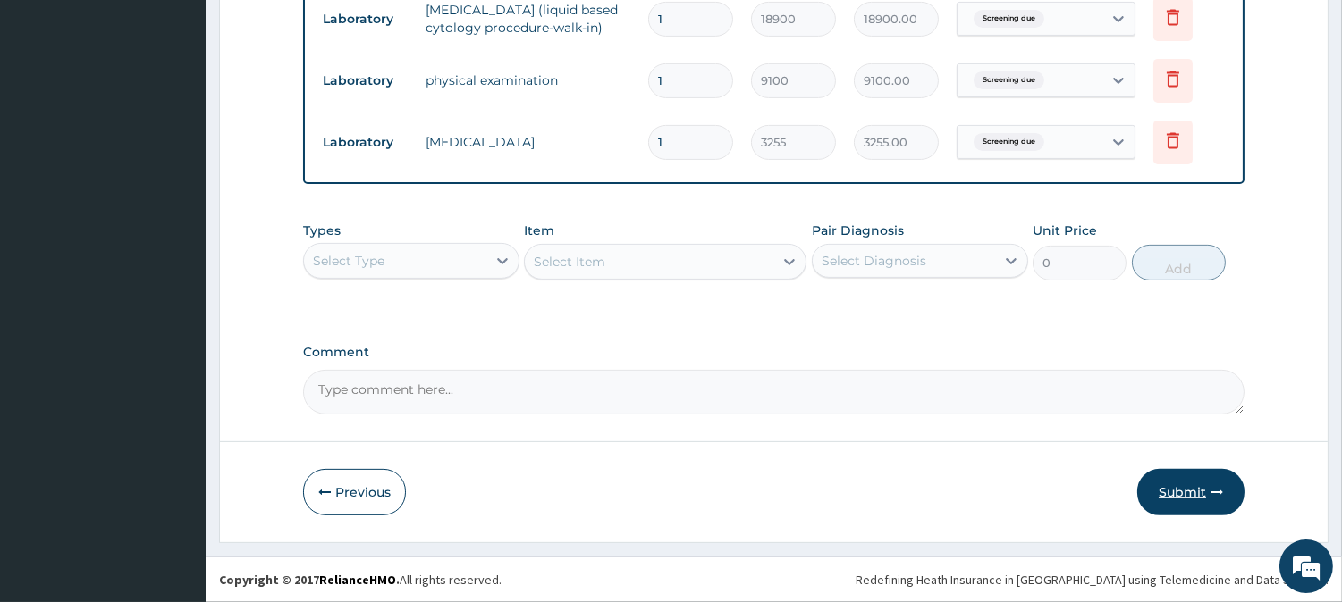
click at [1212, 504] on button "Submit" at bounding box center [1190, 492] width 107 height 46
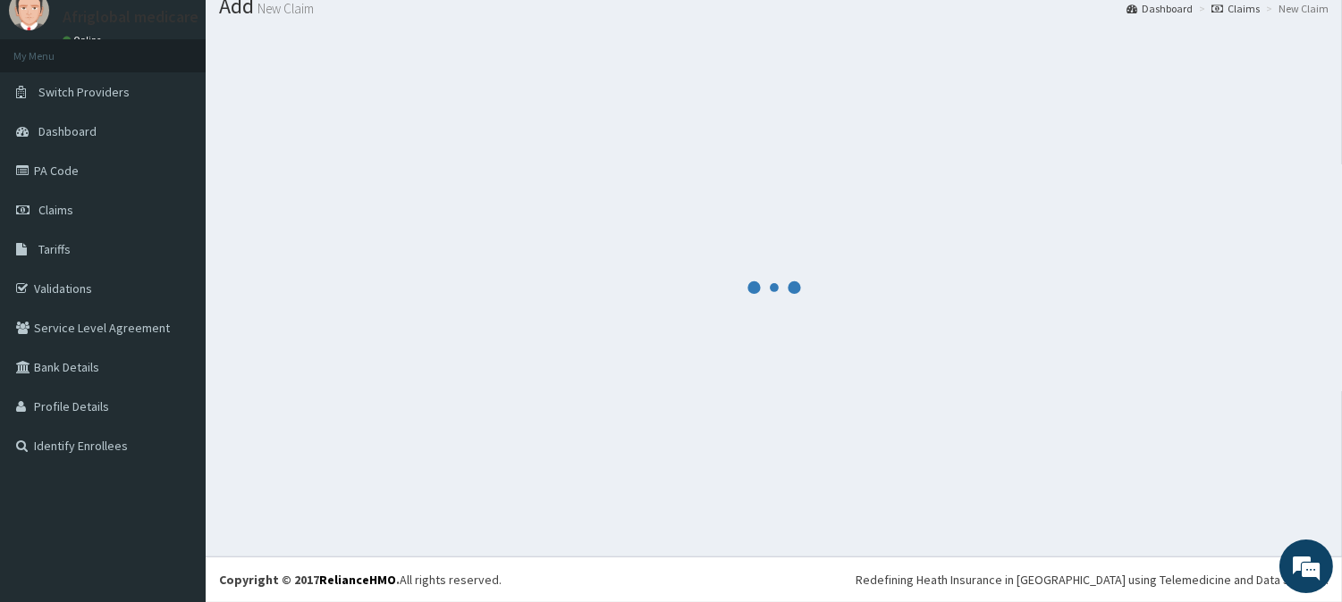
scroll to position [63, 0]
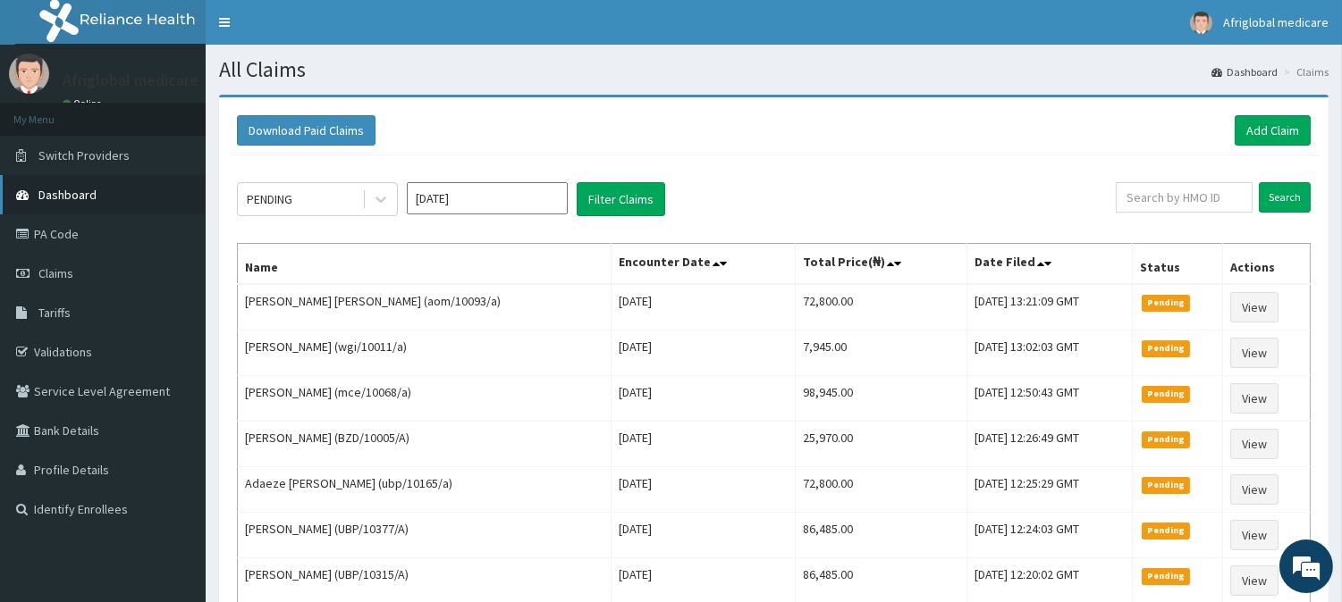
click at [63, 199] on span "Dashboard" at bounding box center [67, 195] width 58 height 16
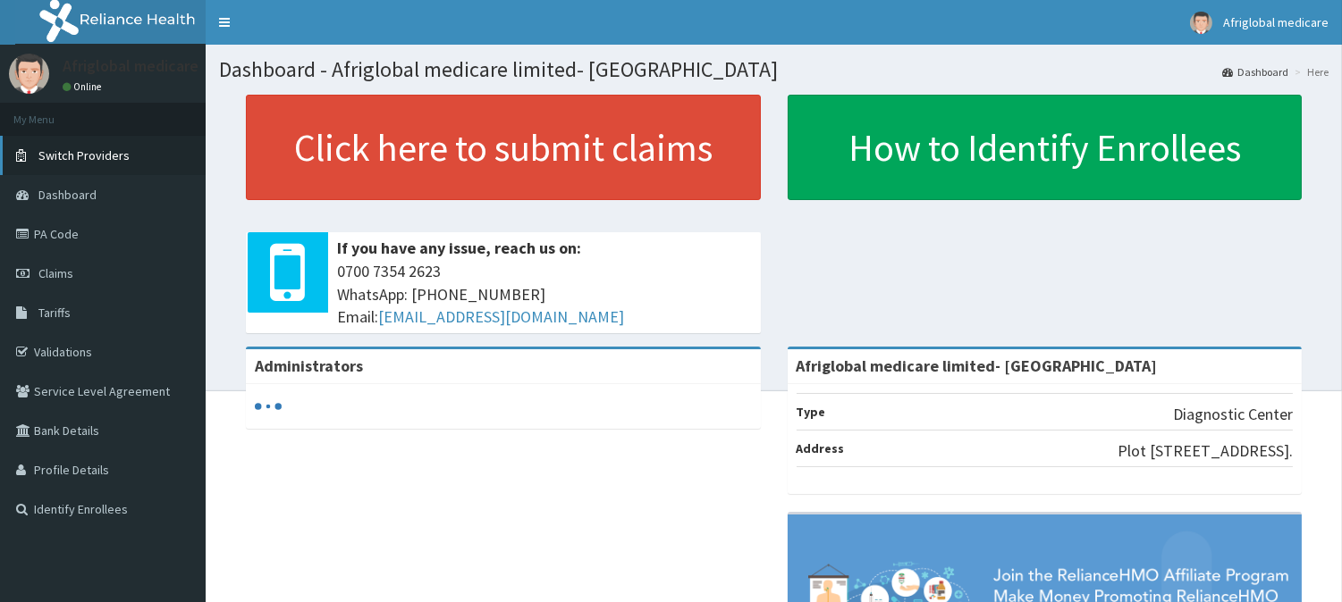
click at [76, 150] on span "Switch Providers" at bounding box center [83, 155] width 91 height 16
